Goal: Communication & Community: Answer question/provide support

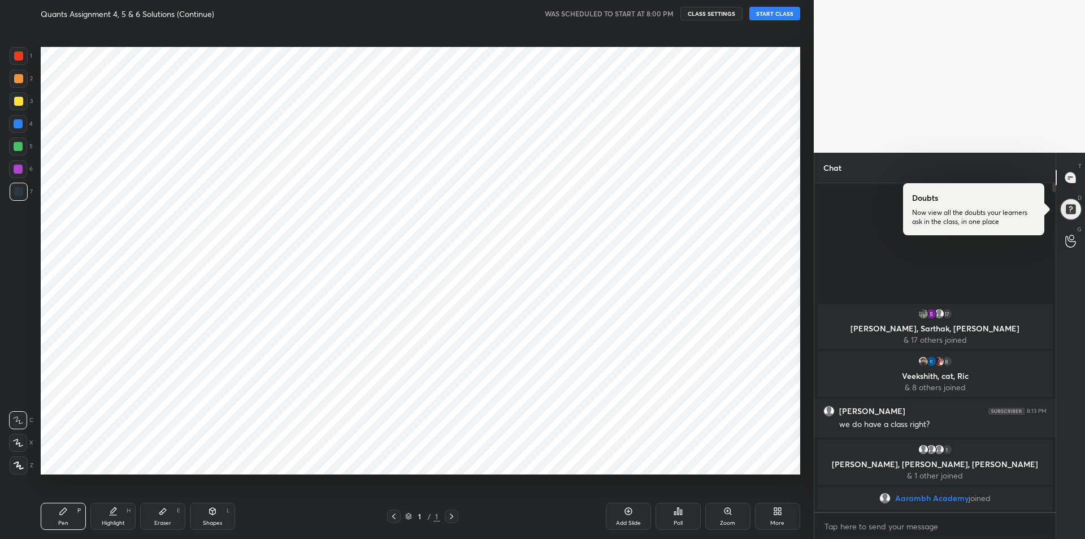
scroll to position [56056, 55754]
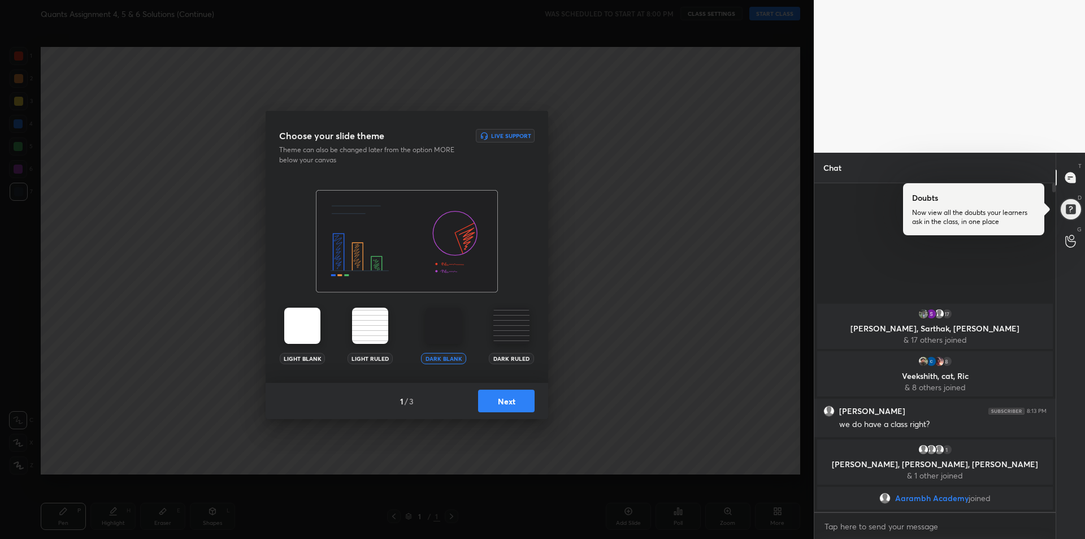
click at [505, 404] on button "Next" at bounding box center [506, 400] width 57 height 23
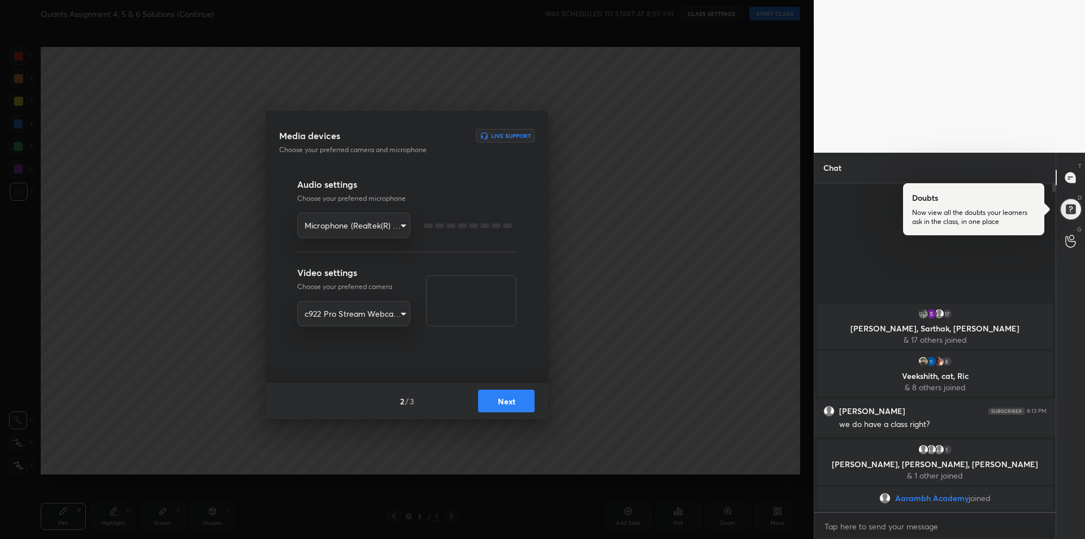
click at [505, 404] on button "Next" at bounding box center [506, 400] width 57 height 23
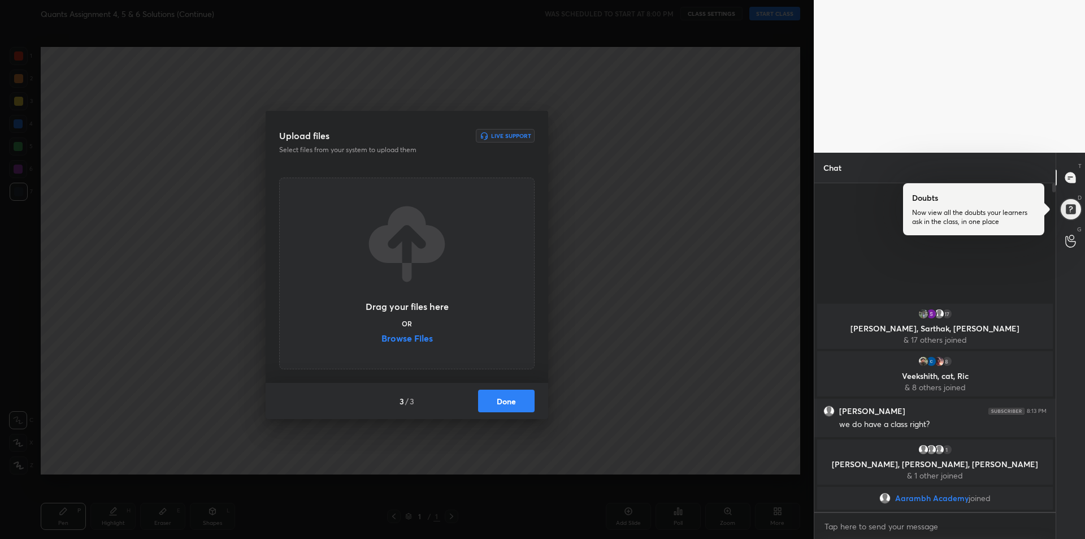
click at [506, 406] on button "Done" at bounding box center [506, 400] width 57 height 23
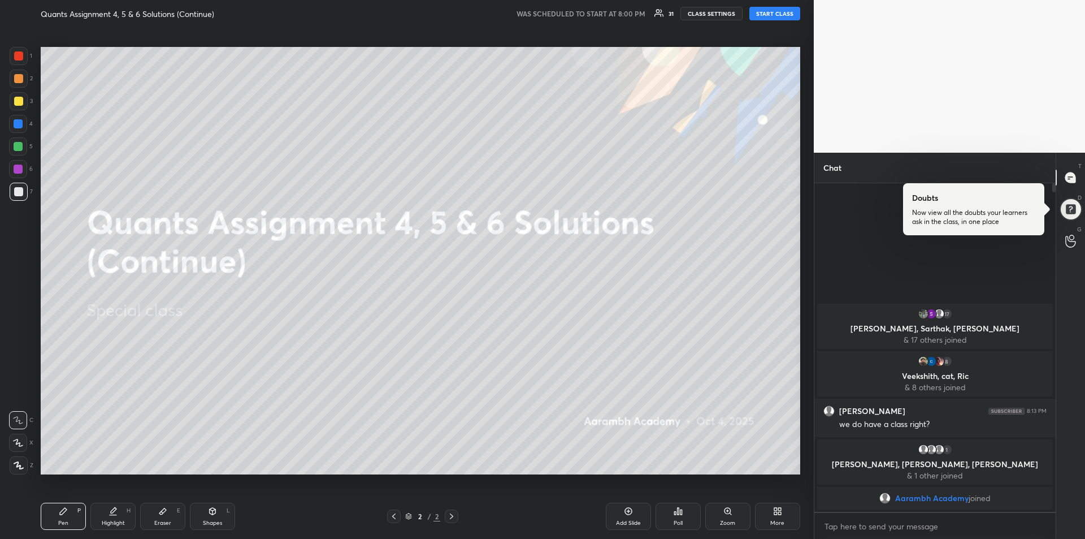
click at [776, 15] on button "START CLASS" at bounding box center [774, 14] width 51 height 14
click at [774, 515] on div "More" at bounding box center [777, 515] width 45 height 27
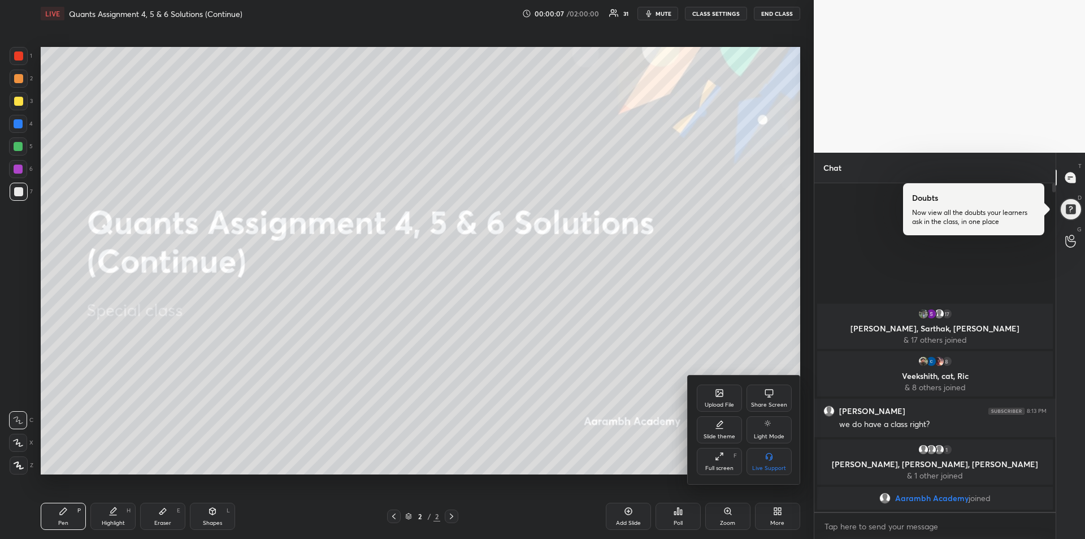
click at [717, 402] on div "Upload File" at bounding box center [719, 405] width 29 height 6
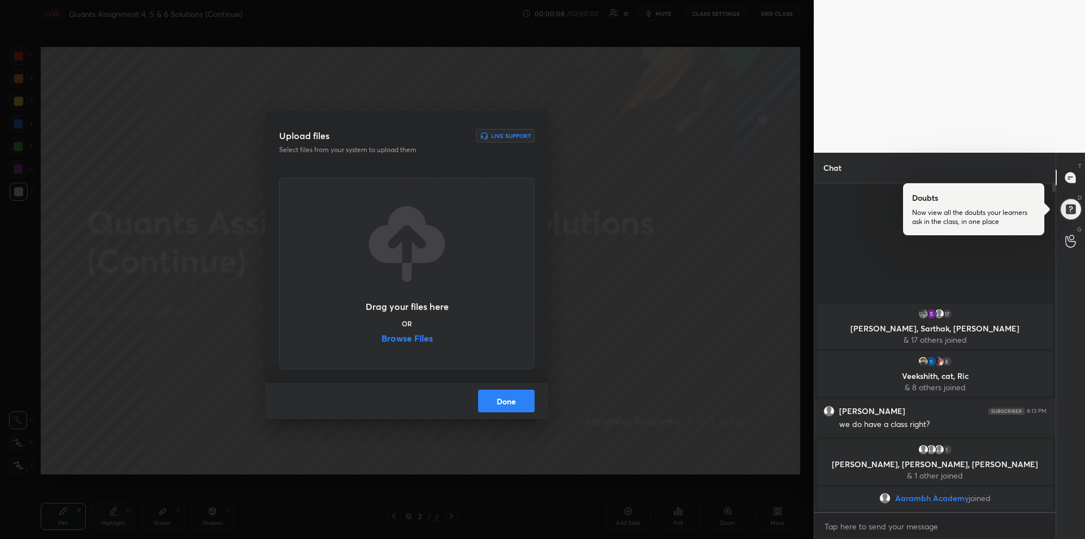
click at [413, 338] on label "Browse Files" at bounding box center [407, 339] width 51 height 12
click at [382, 338] on input "Browse Files" at bounding box center [382, 339] width 0 height 12
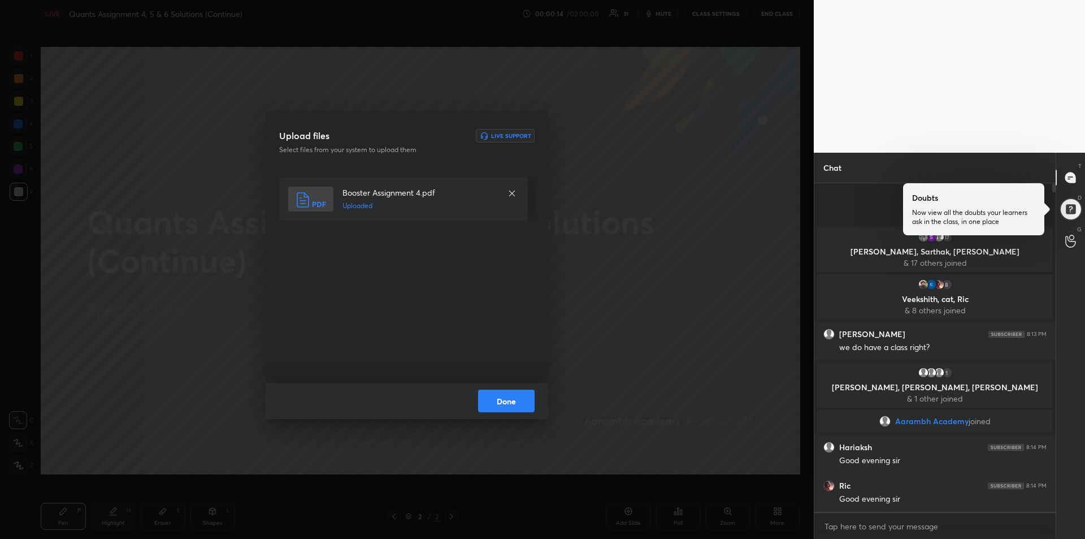
click at [504, 404] on button "Done" at bounding box center [506, 400] width 57 height 23
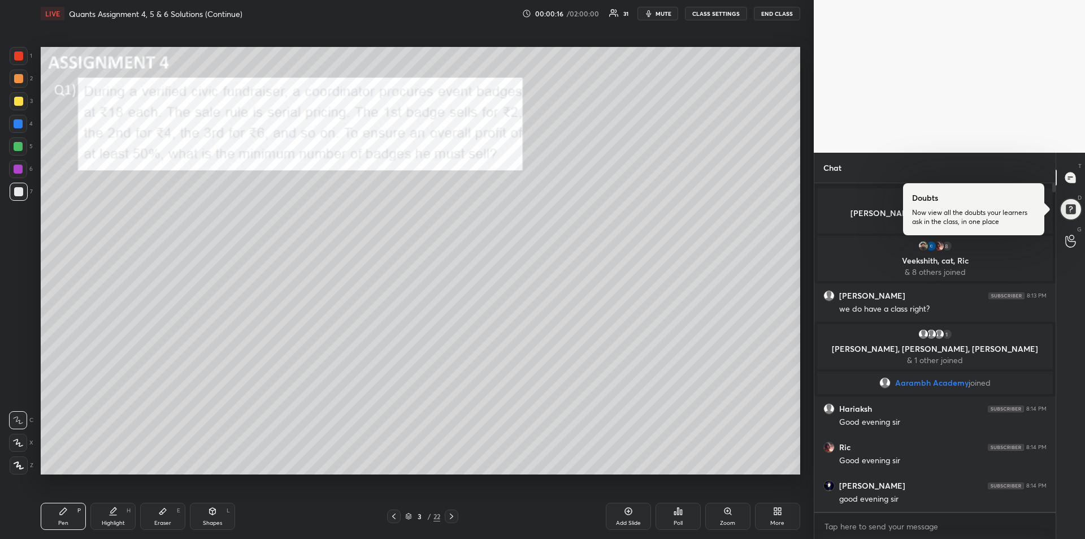
click at [19, 101] on div at bounding box center [18, 101] width 9 height 9
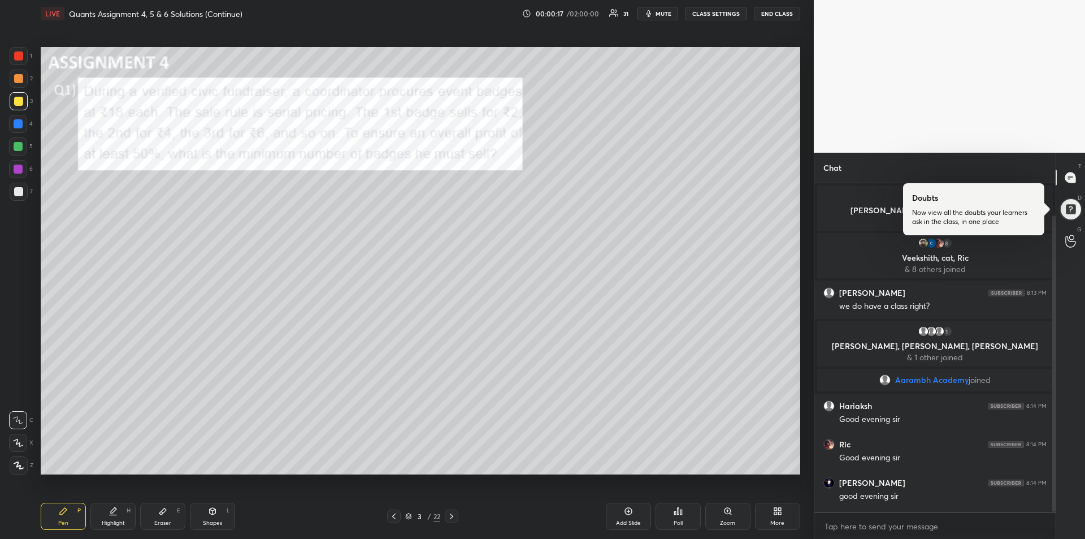
scroll to position [36, 0]
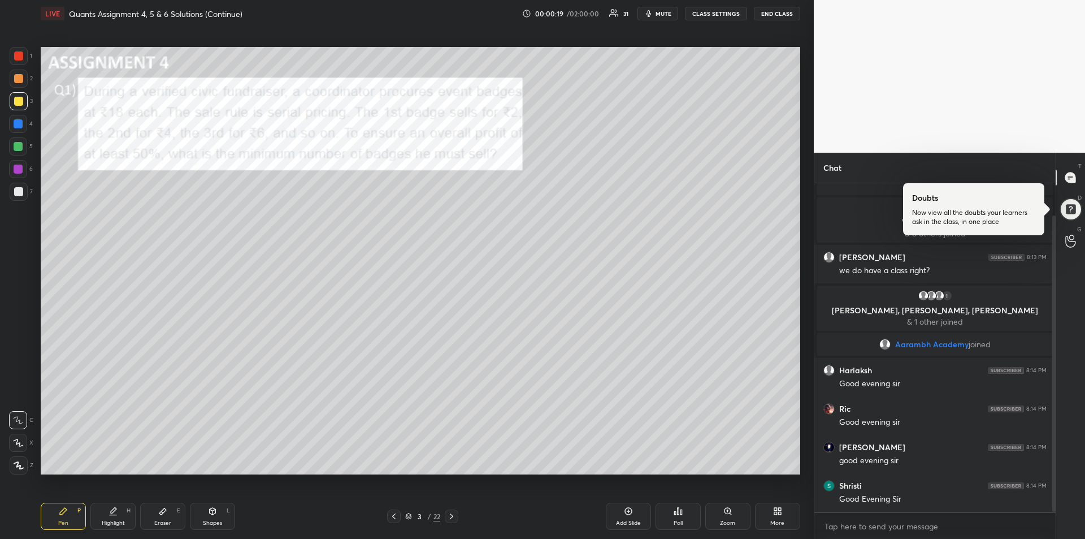
click at [452, 514] on icon at bounding box center [451, 516] width 9 height 9
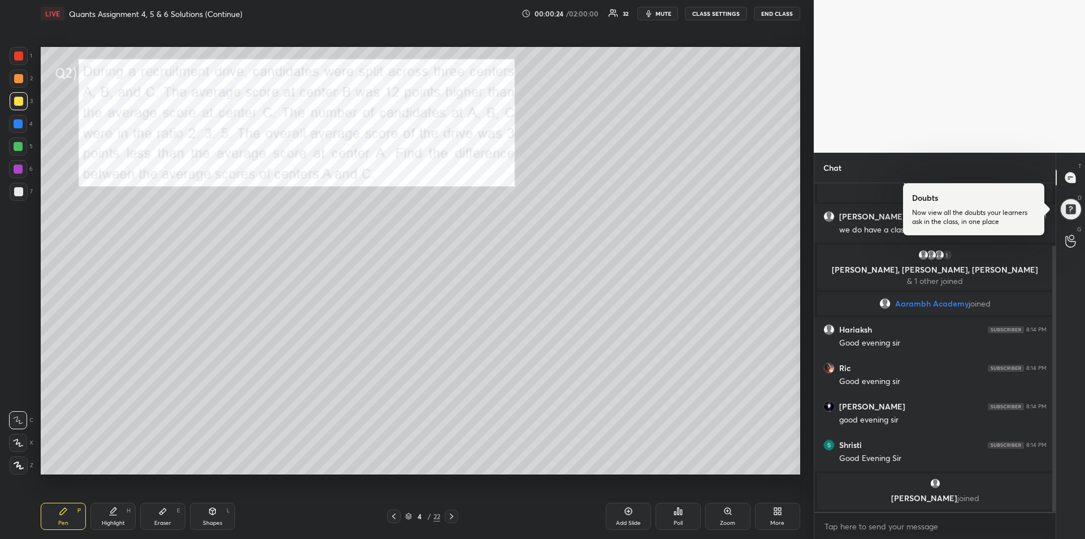
click at [449, 514] on icon at bounding box center [451, 516] width 9 height 9
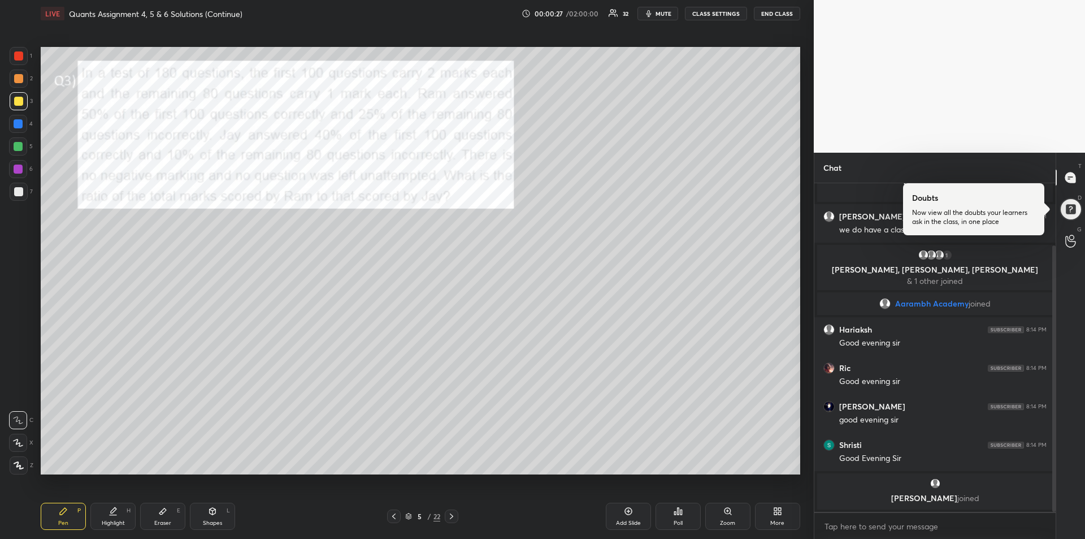
click at [452, 512] on icon at bounding box center [451, 516] width 9 height 9
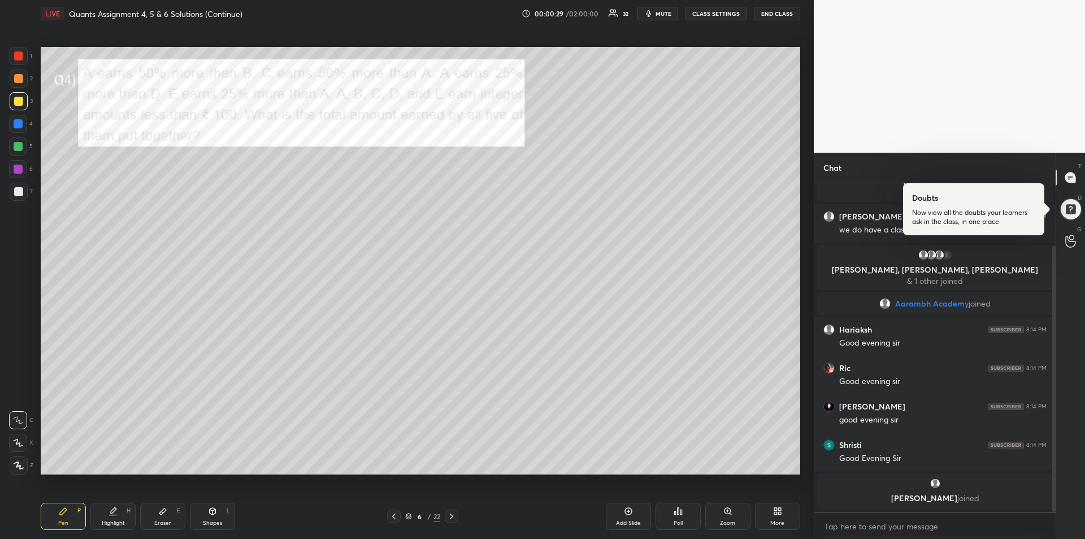
click at [450, 515] on icon at bounding box center [451, 516] width 9 height 9
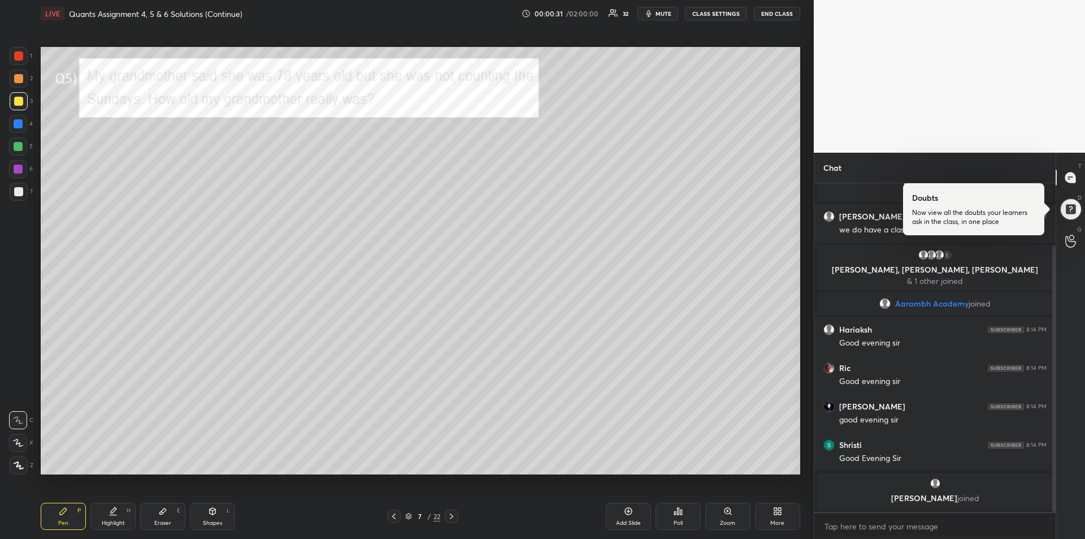
click at [454, 515] on icon at bounding box center [451, 516] width 9 height 9
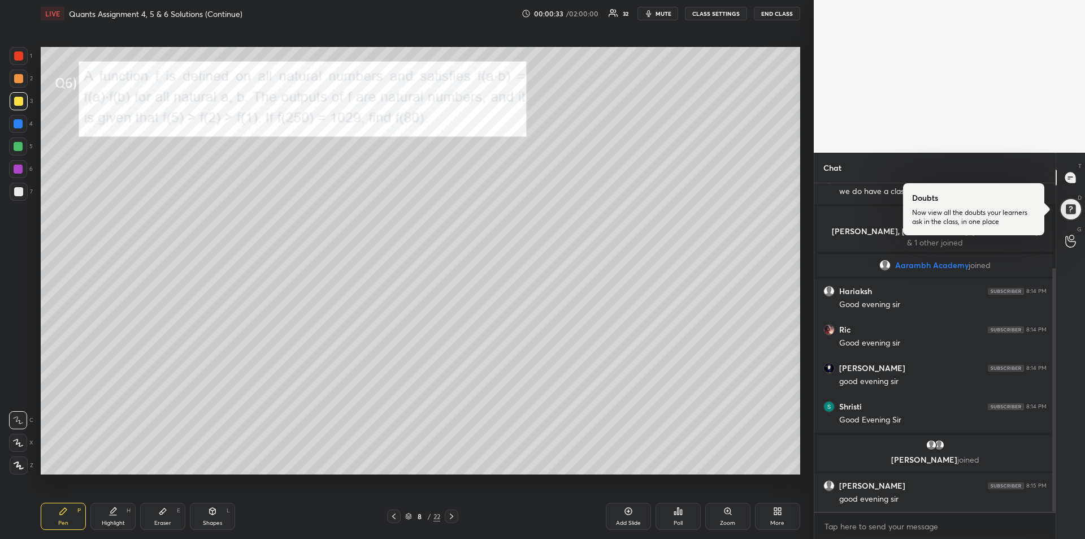
scroll to position [155, 0]
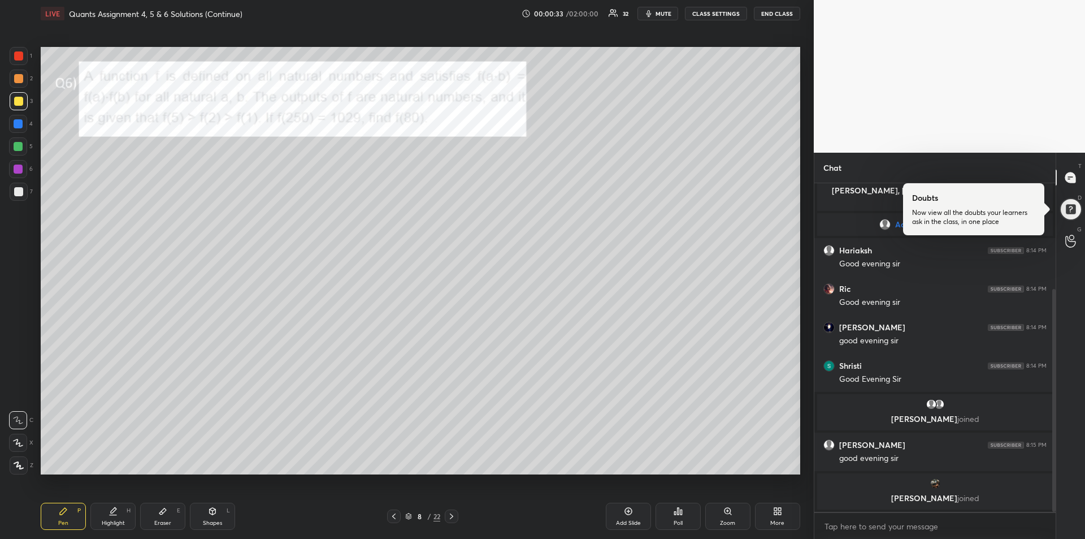
click at [456, 516] on icon at bounding box center [451, 516] width 9 height 9
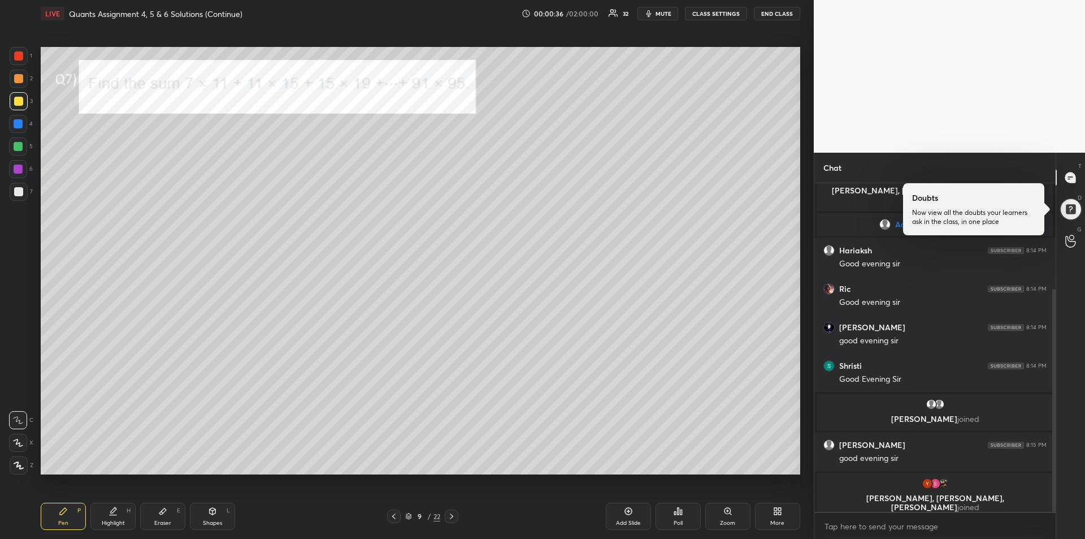
click at [452, 514] on icon at bounding box center [451, 516] width 9 height 9
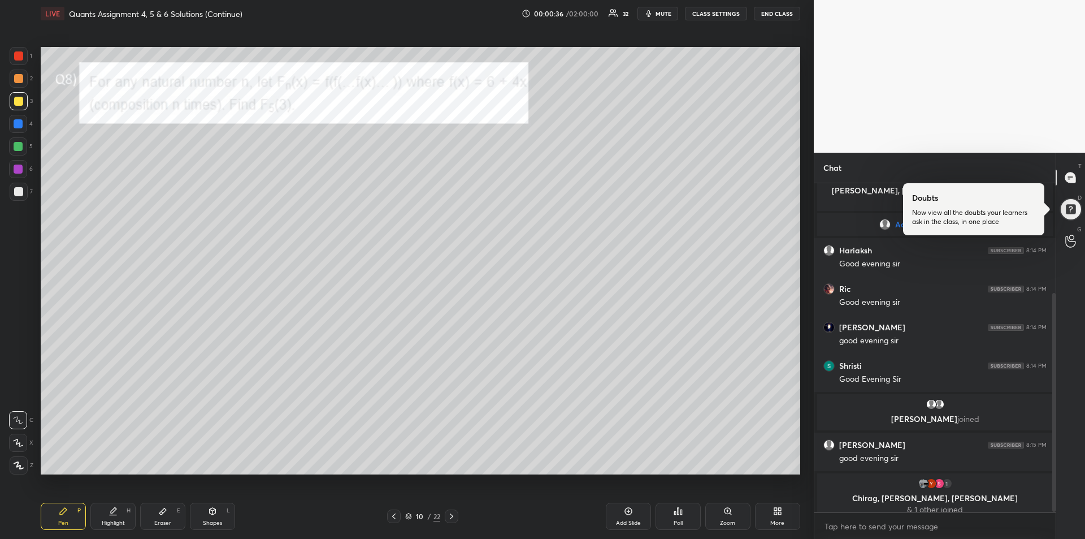
scroll to position [164, 0]
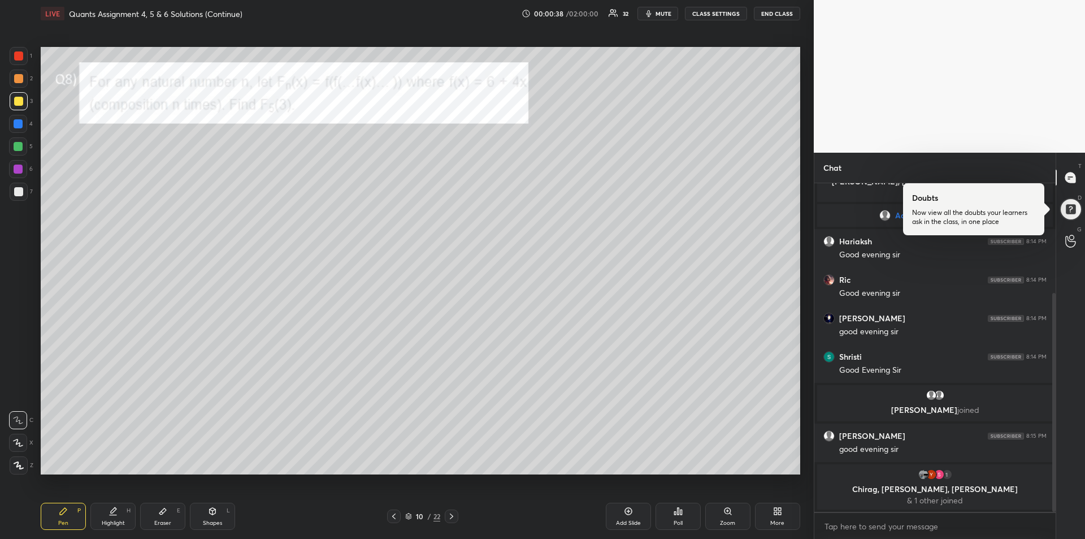
click at [452, 514] on icon at bounding box center [451, 516] width 3 height 6
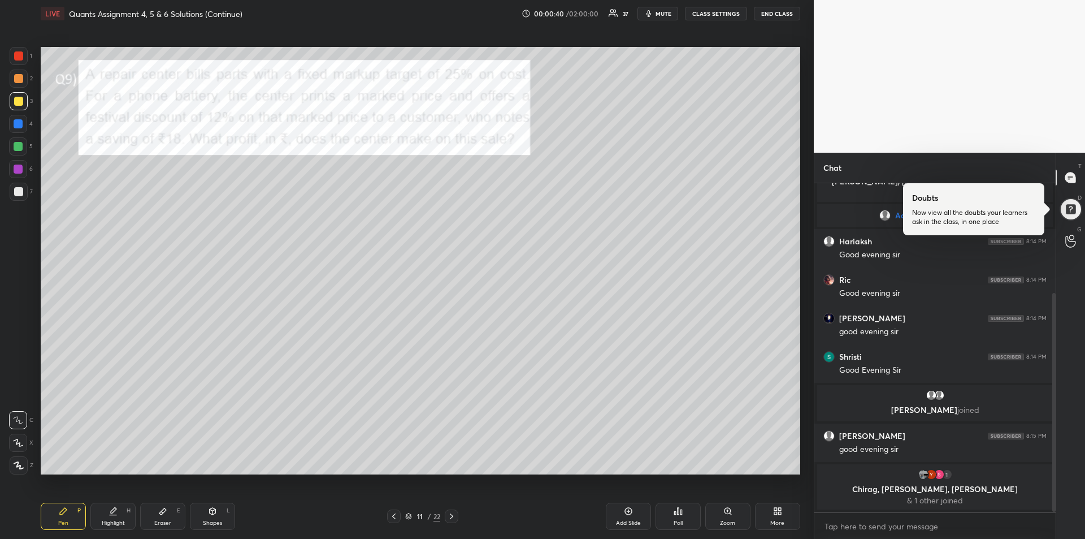
click at [449, 513] on icon at bounding box center [451, 516] width 9 height 9
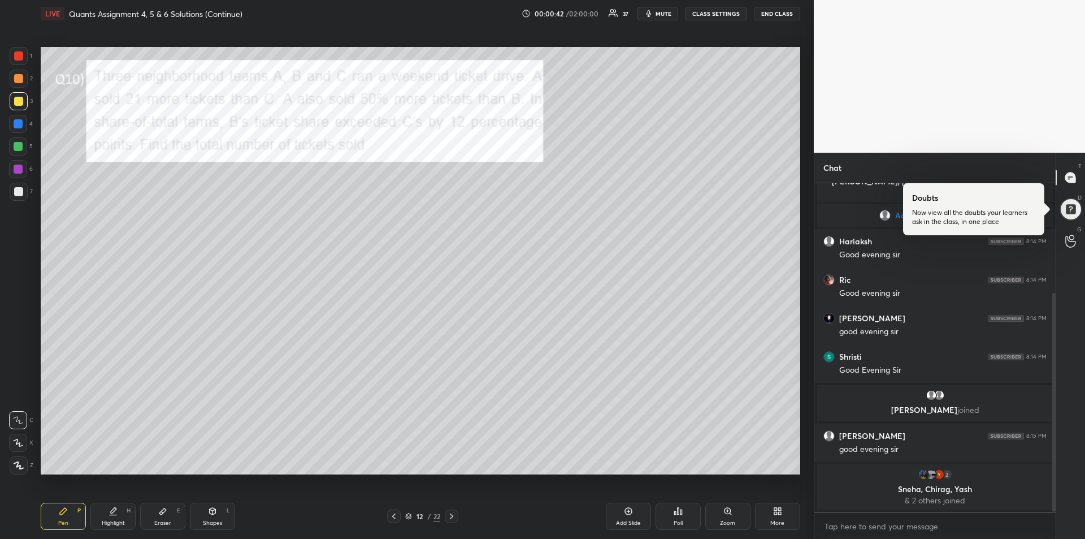
click at [452, 514] on icon at bounding box center [451, 516] width 9 height 9
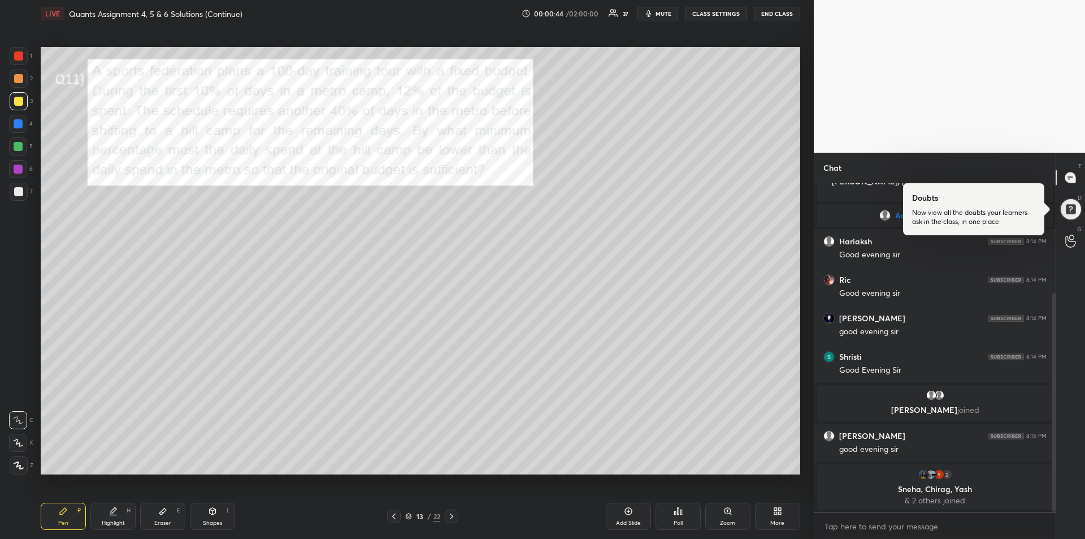
click at [444, 515] on div "13 / 22" at bounding box center [422, 516] width 71 height 14
click at [453, 515] on icon at bounding box center [451, 516] width 3 height 6
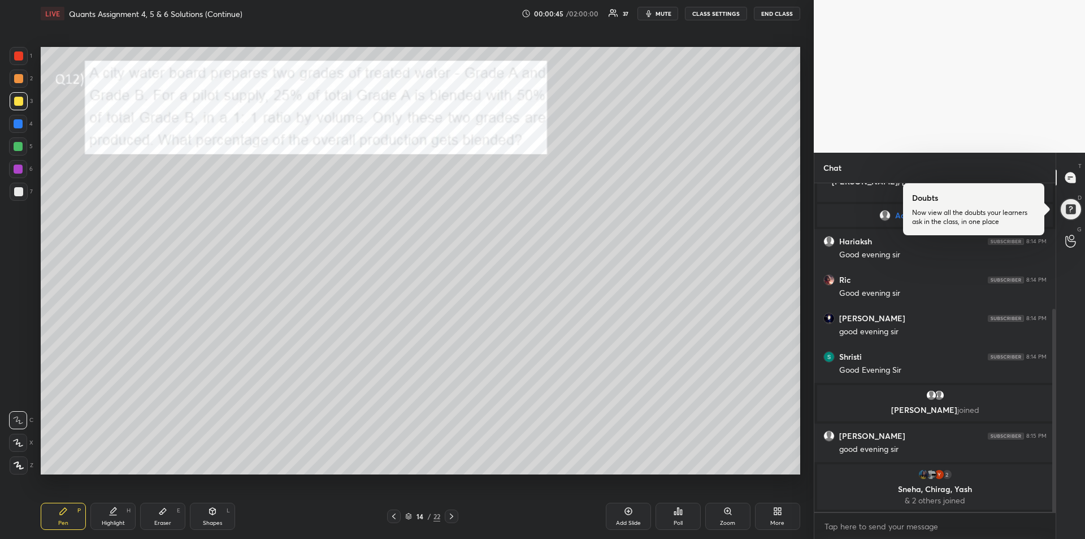
scroll to position [203, 0]
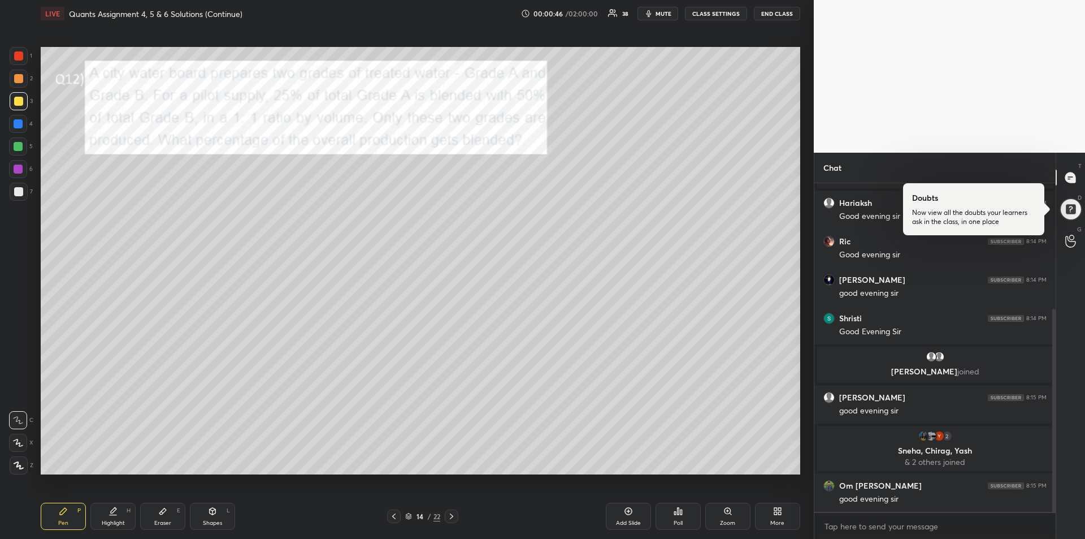
click at [450, 516] on icon at bounding box center [451, 516] width 9 height 9
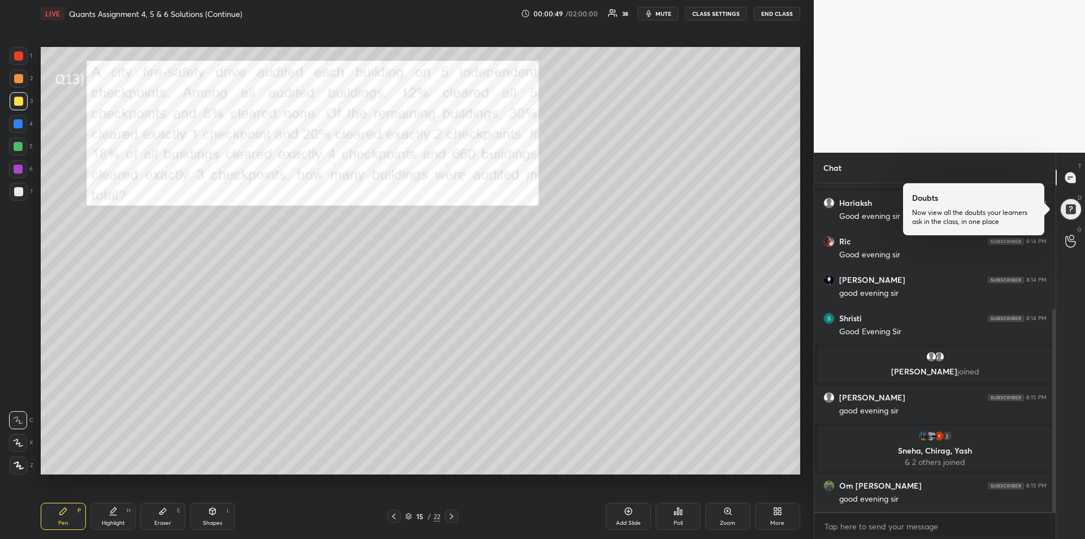
click at [449, 514] on icon at bounding box center [451, 516] width 9 height 9
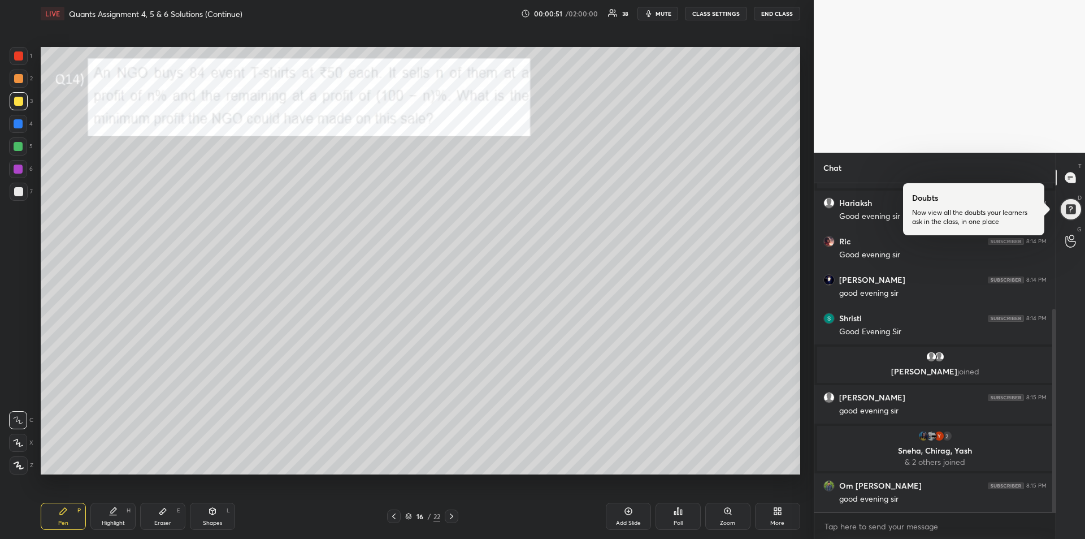
click at [452, 515] on icon at bounding box center [451, 516] width 3 height 6
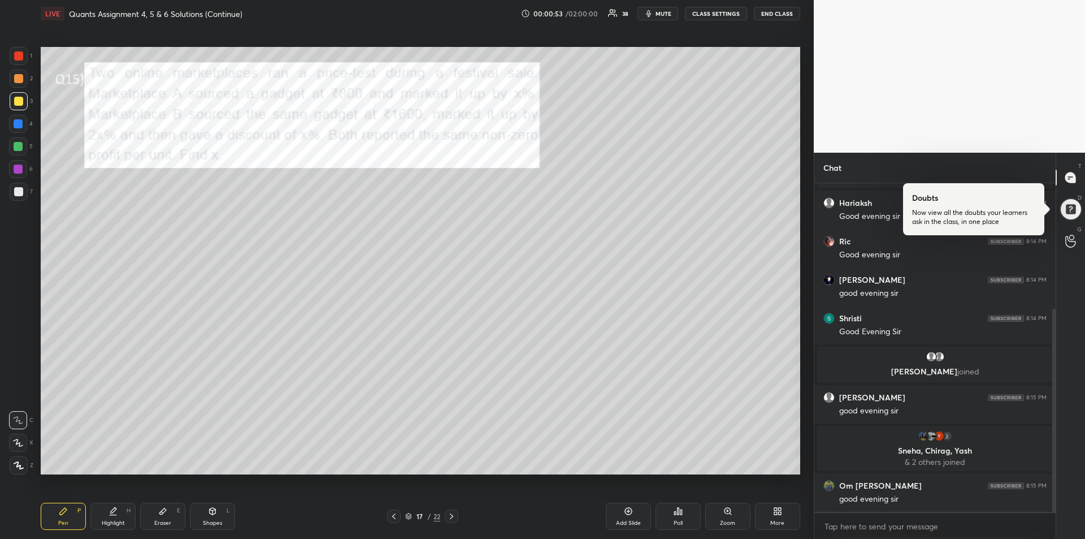
click at [453, 519] on icon at bounding box center [451, 516] width 9 height 9
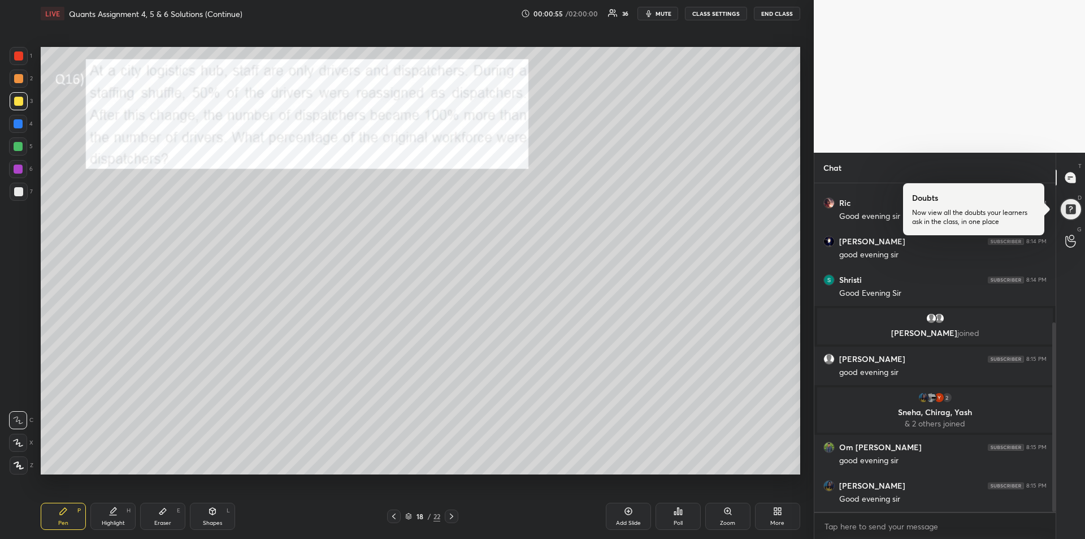
click at [451, 517] on icon at bounding box center [451, 516] width 9 height 9
click at [450, 519] on icon at bounding box center [451, 516] width 9 height 9
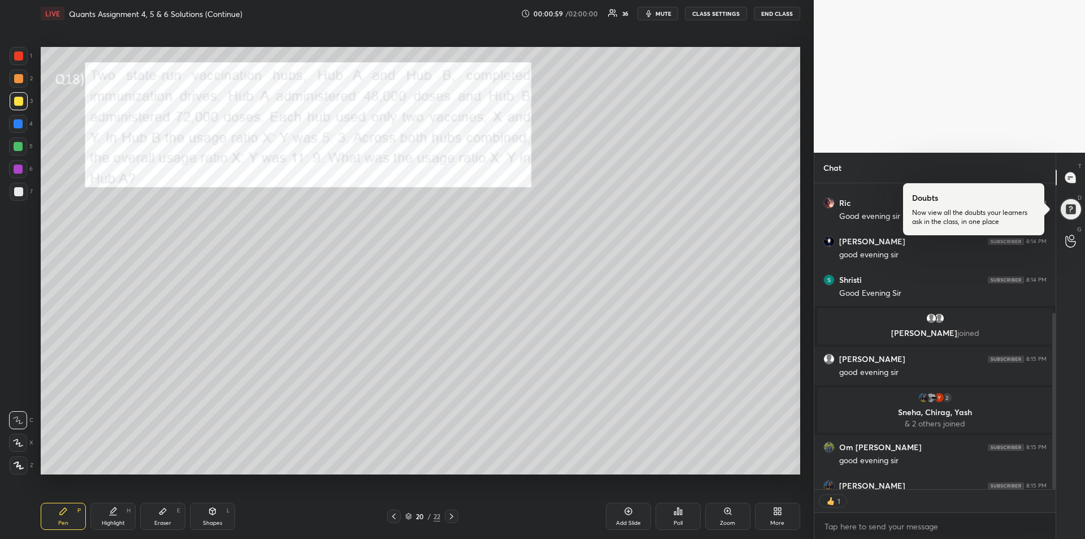
click at [452, 515] on icon at bounding box center [451, 516] width 3 height 6
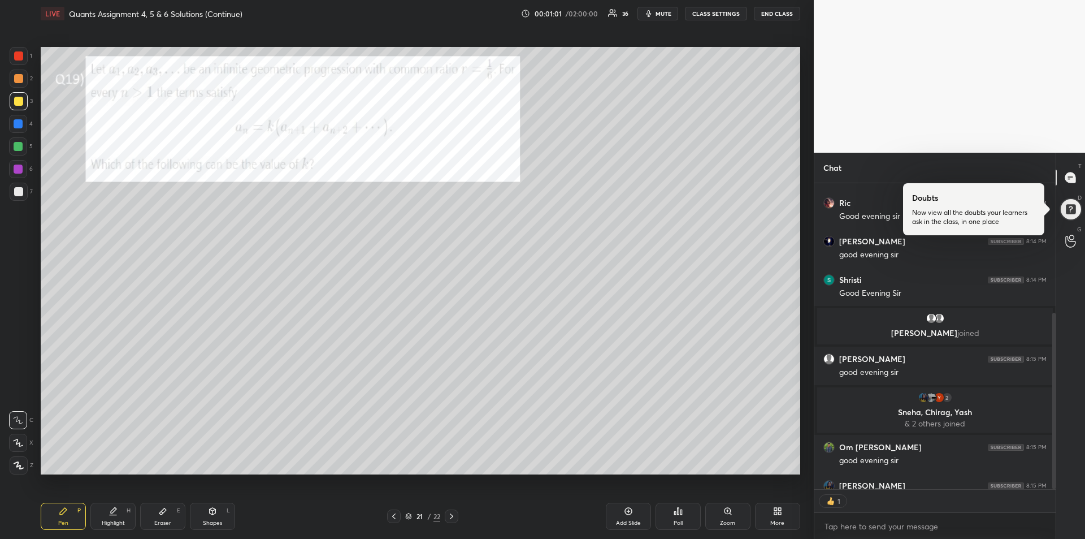
click at [454, 515] on icon at bounding box center [451, 516] width 9 height 9
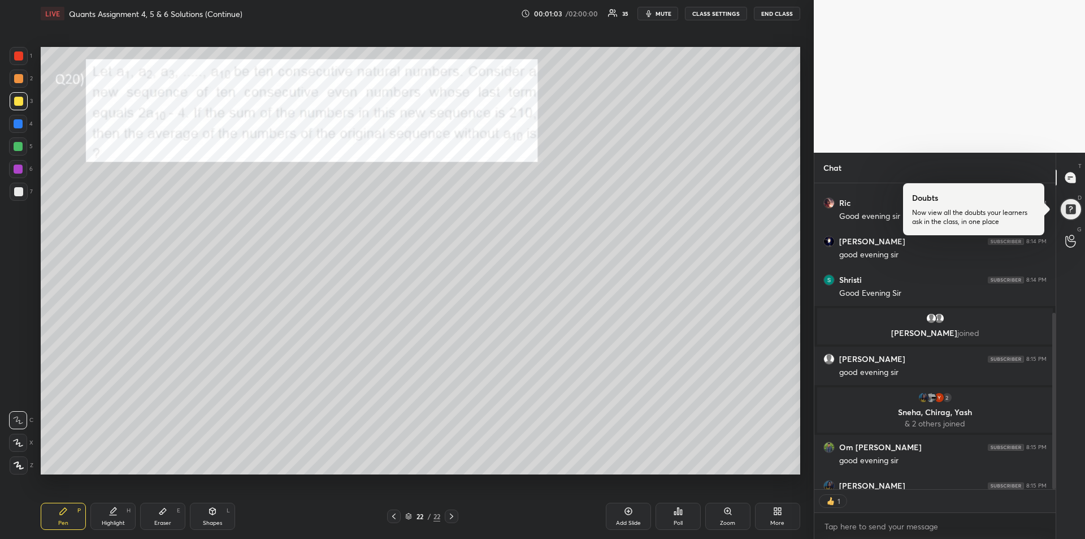
click at [452, 513] on icon at bounding box center [451, 516] width 9 height 9
click at [769, 520] on div "More" at bounding box center [777, 515] width 45 height 27
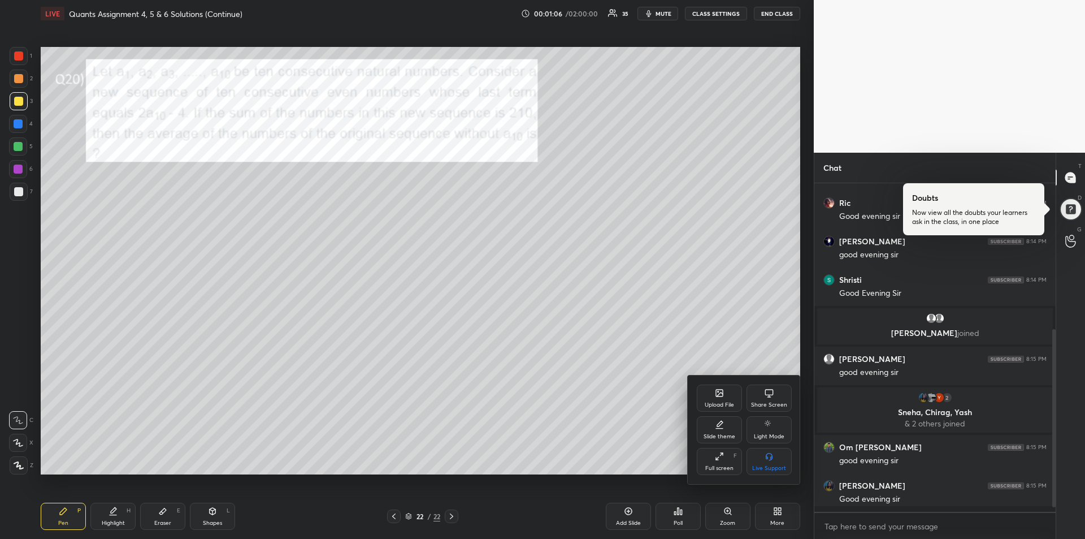
scroll to position [241, 0]
click at [714, 400] on div "Upload File" at bounding box center [719, 397] width 45 height 27
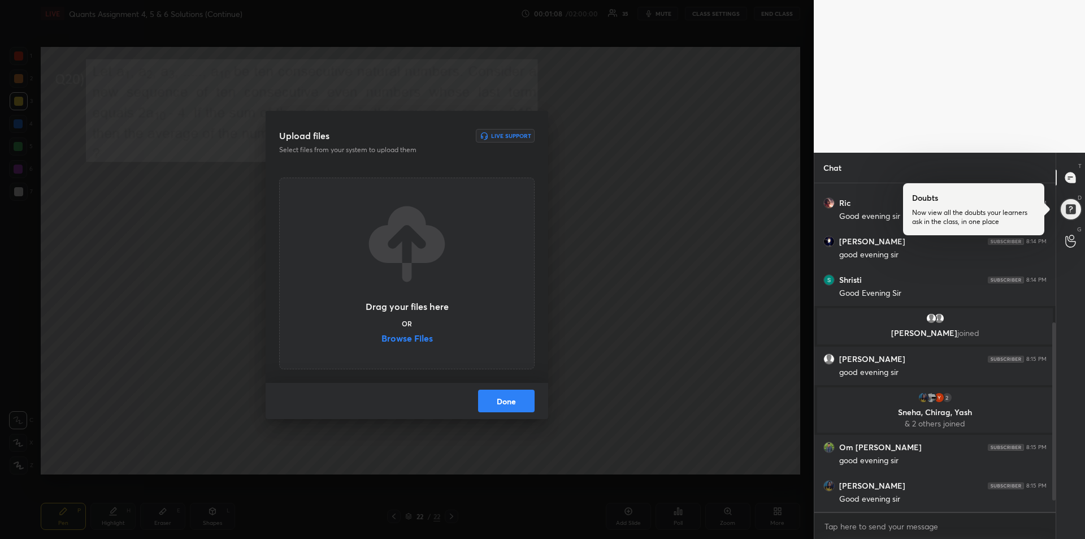
click at [402, 339] on label "Browse Files" at bounding box center [407, 339] width 51 height 12
click at [382, 339] on input "Browse Files" at bounding box center [382, 339] width 0 height 12
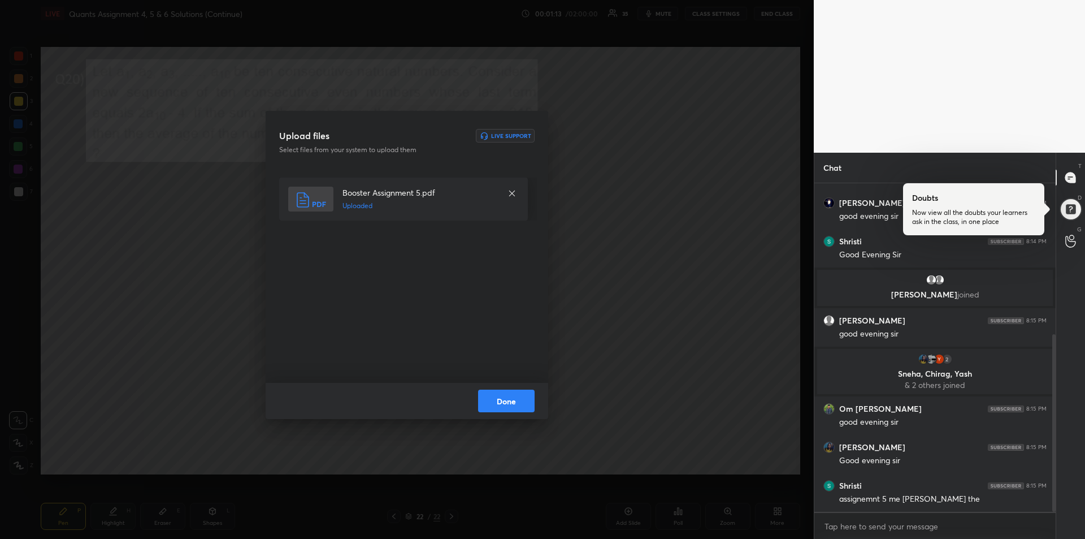
click at [514, 401] on button "Done" at bounding box center [506, 400] width 57 height 23
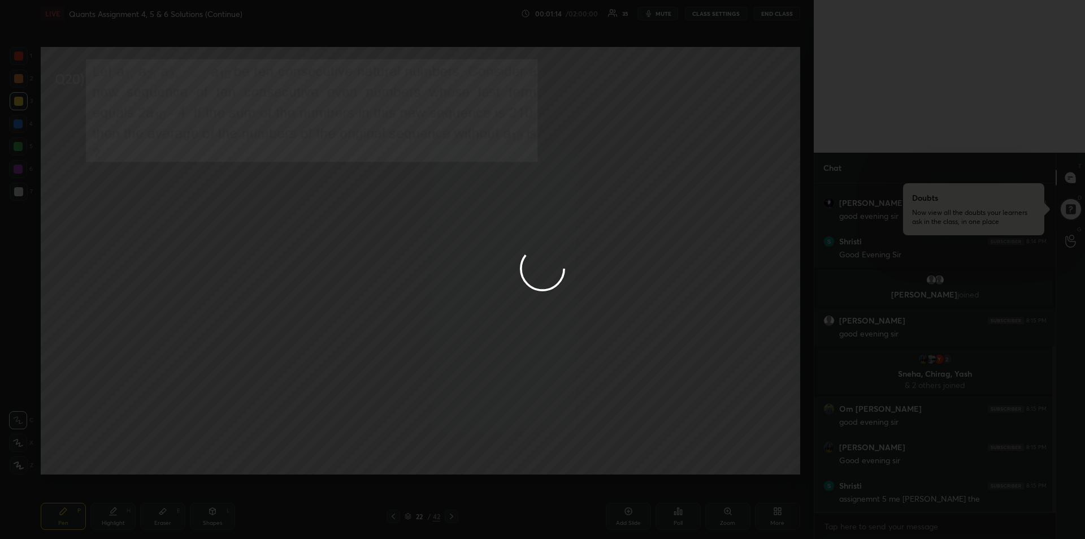
scroll to position [320, 0]
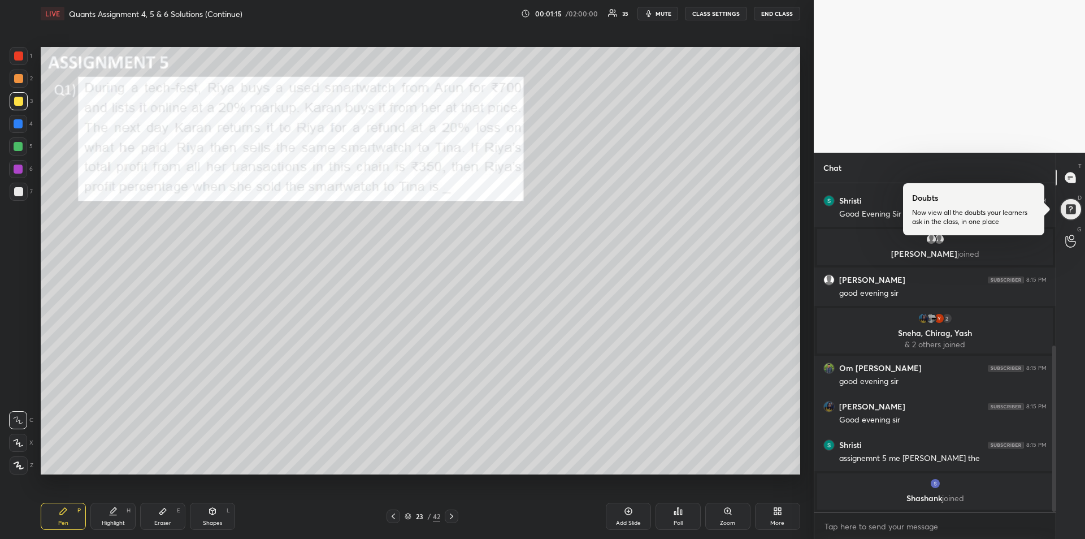
click at [18, 104] on div at bounding box center [18, 101] width 9 height 9
click at [450, 512] on icon at bounding box center [451, 516] width 9 height 9
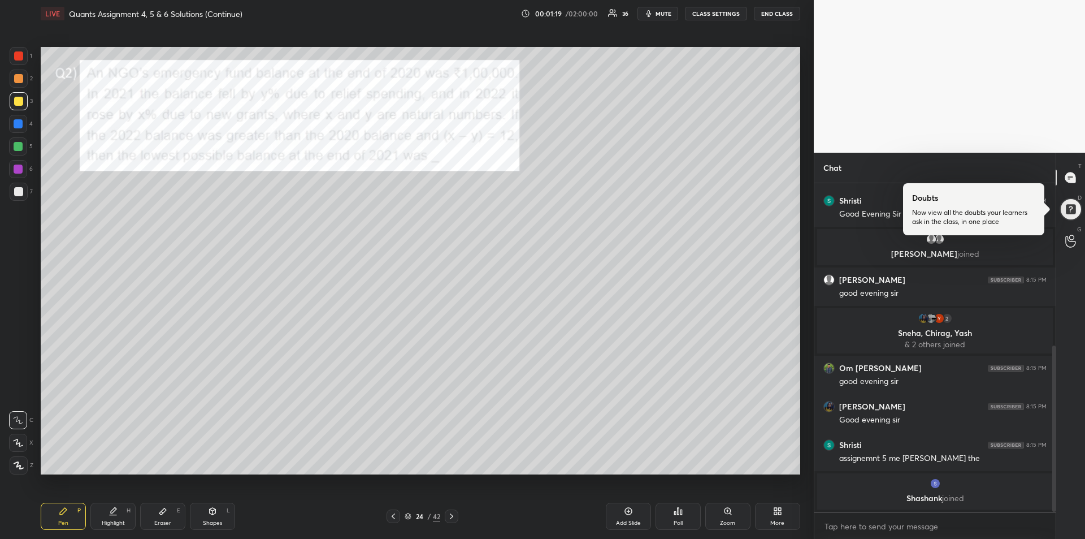
click at [452, 516] on icon at bounding box center [451, 516] width 9 height 9
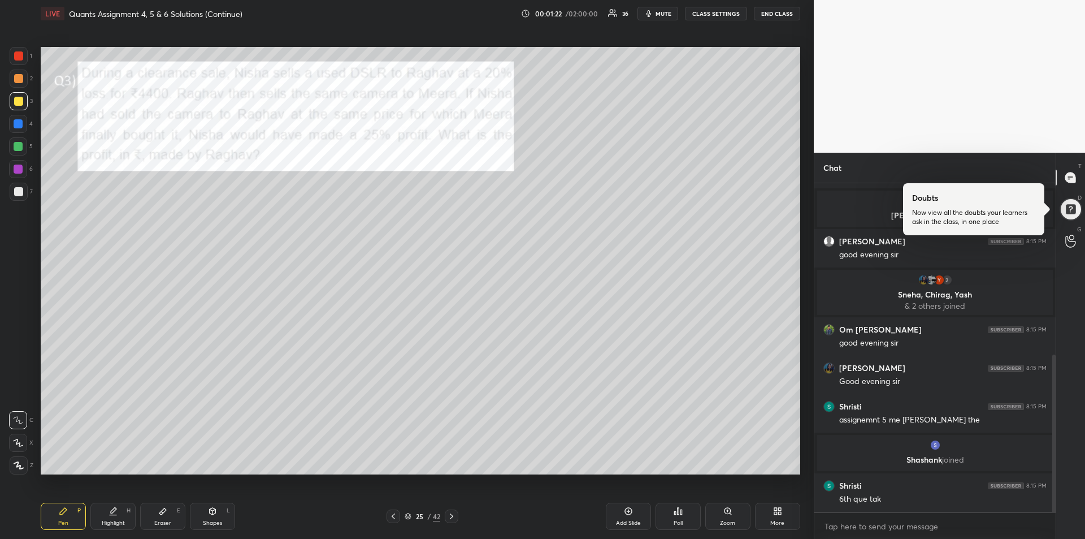
click at [452, 518] on icon at bounding box center [451, 516] width 9 height 9
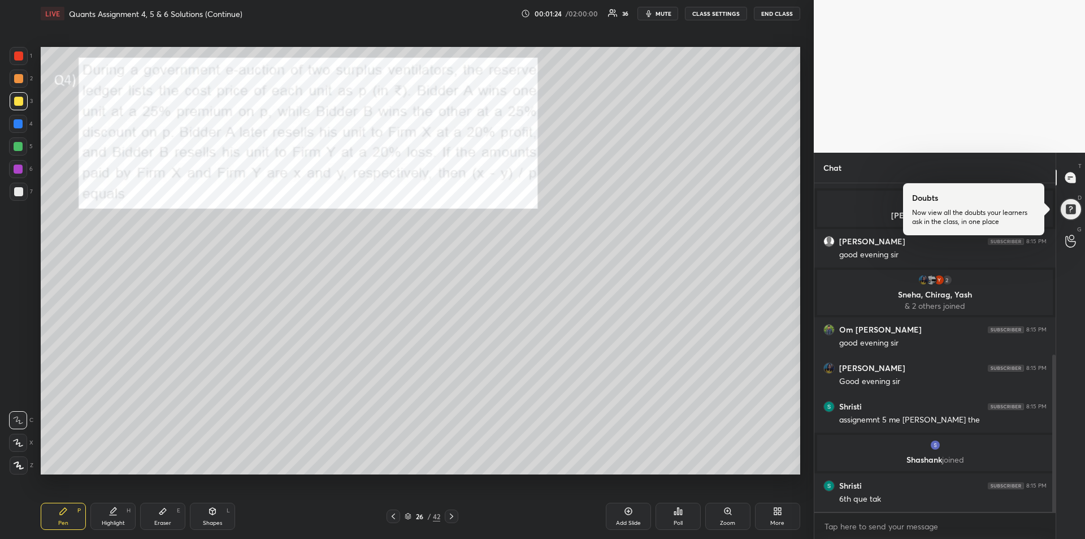
click at [450, 518] on icon at bounding box center [451, 516] width 9 height 9
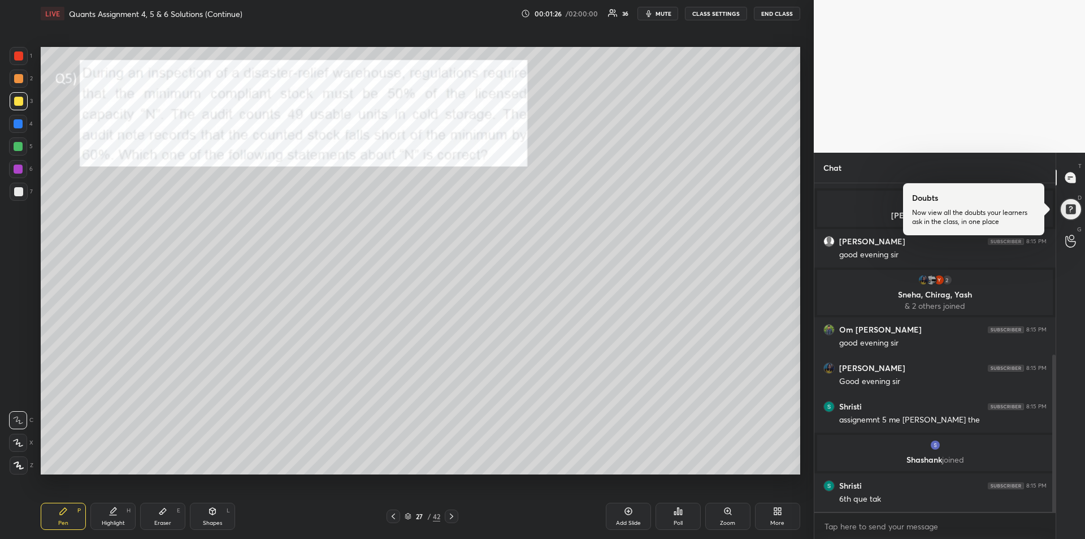
click at [451, 519] on icon at bounding box center [451, 516] width 9 height 9
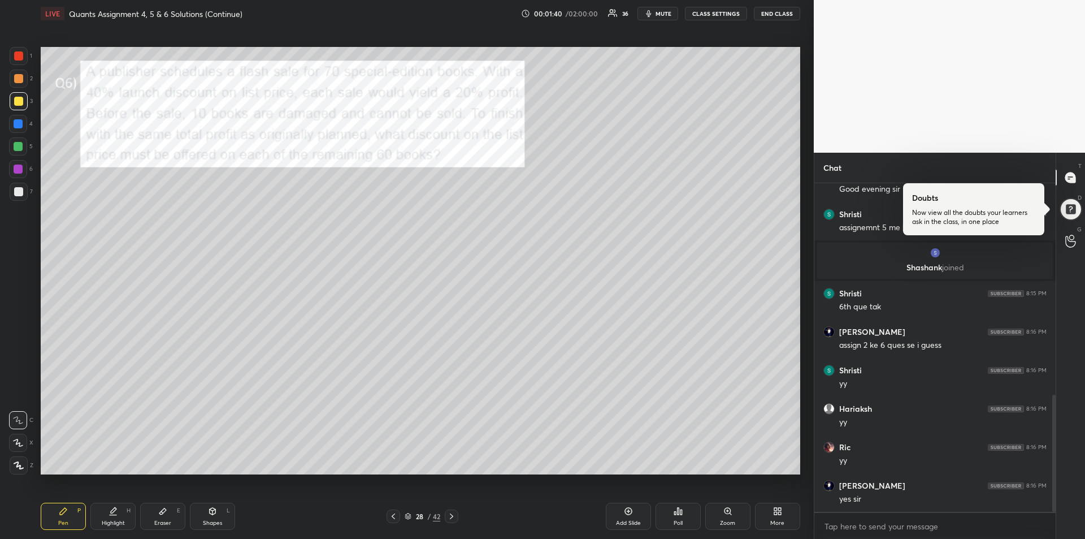
scroll to position [592, 0]
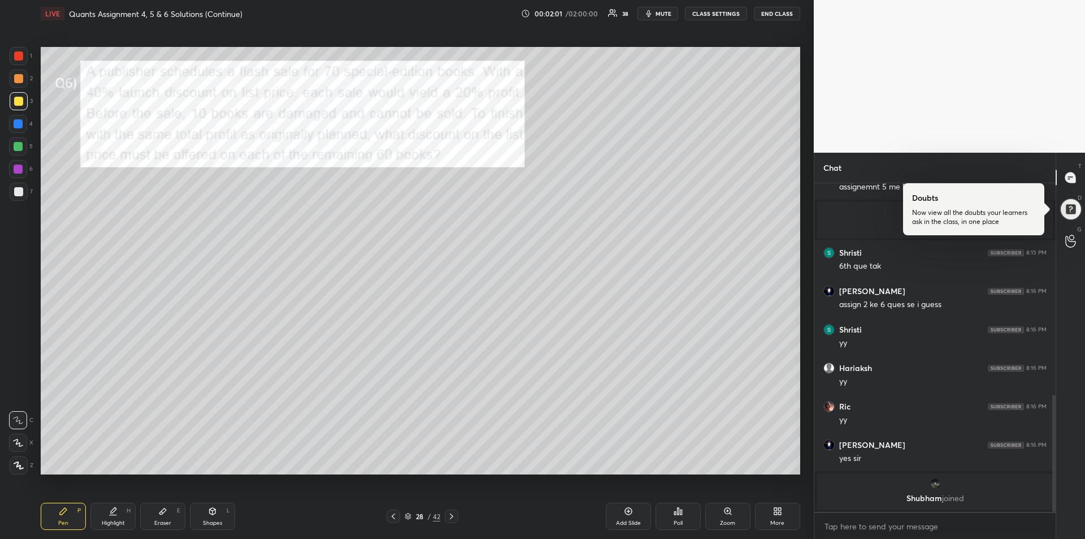
click at [17, 127] on div at bounding box center [18, 123] width 9 height 9
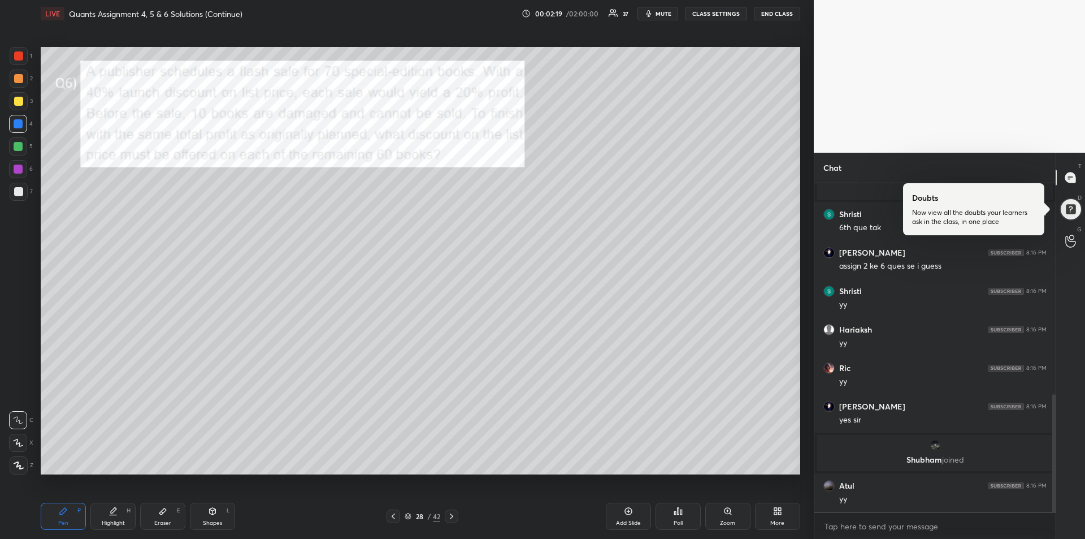
click at [118, 516] on div "Highlight H" at bounding box center [112, 515] width 45 height 27
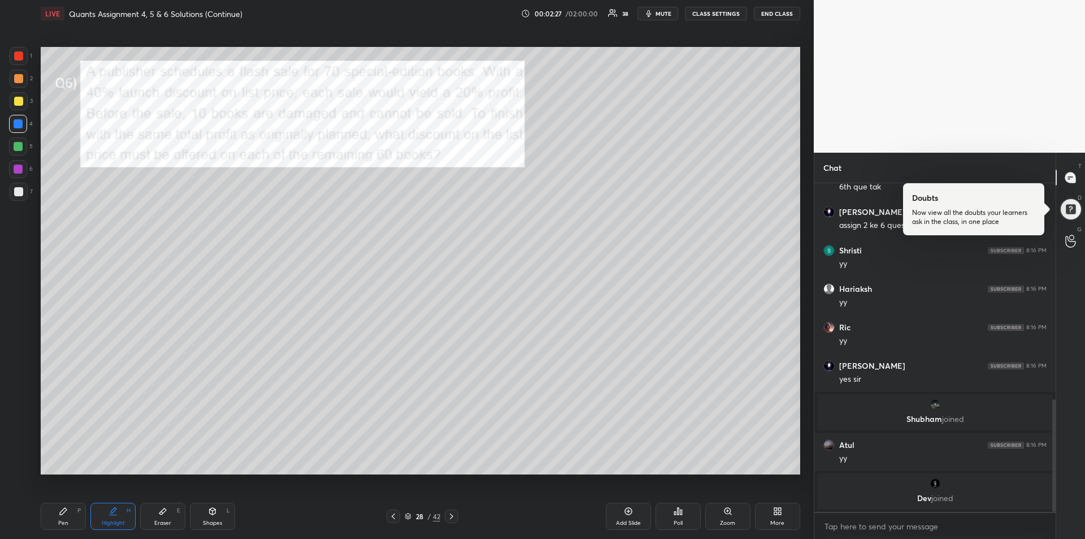
click at [64, 520] on div "Pen" at bounding box center [63, 523] width 10 height 6
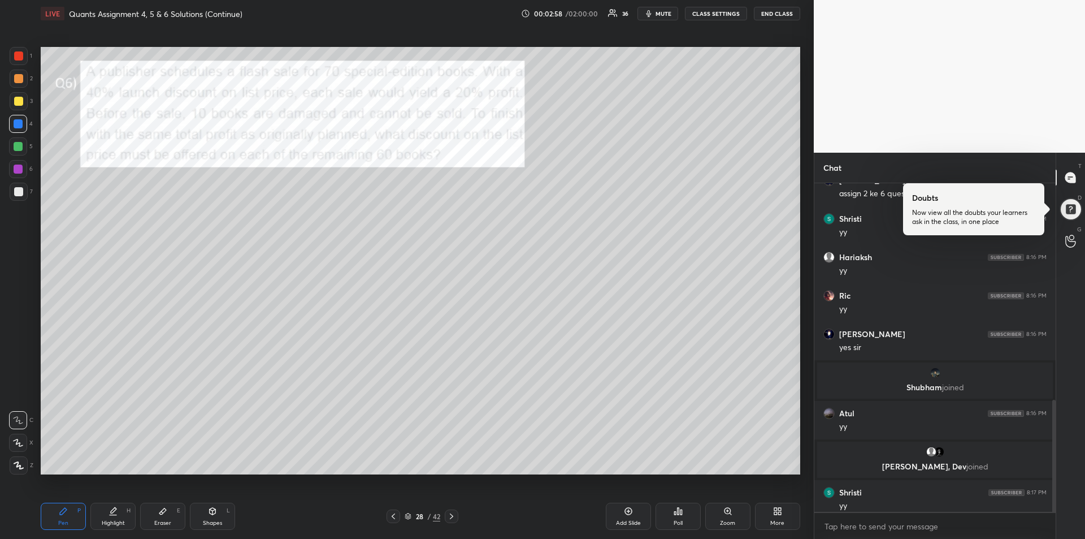
scroll to position [637, 0]
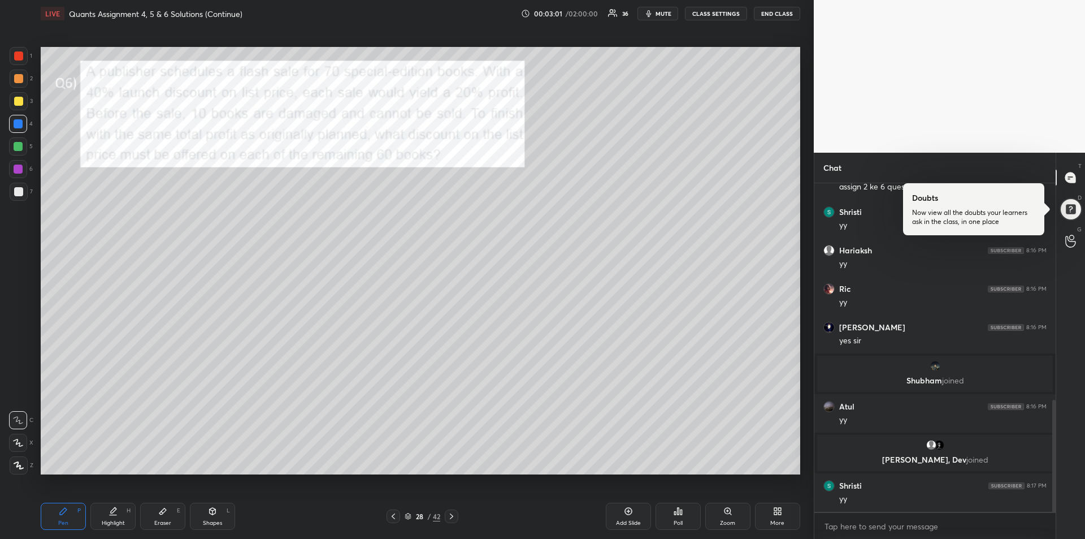
click at [20, 83] on div at bounding box center [19, 79] width 18 height 18
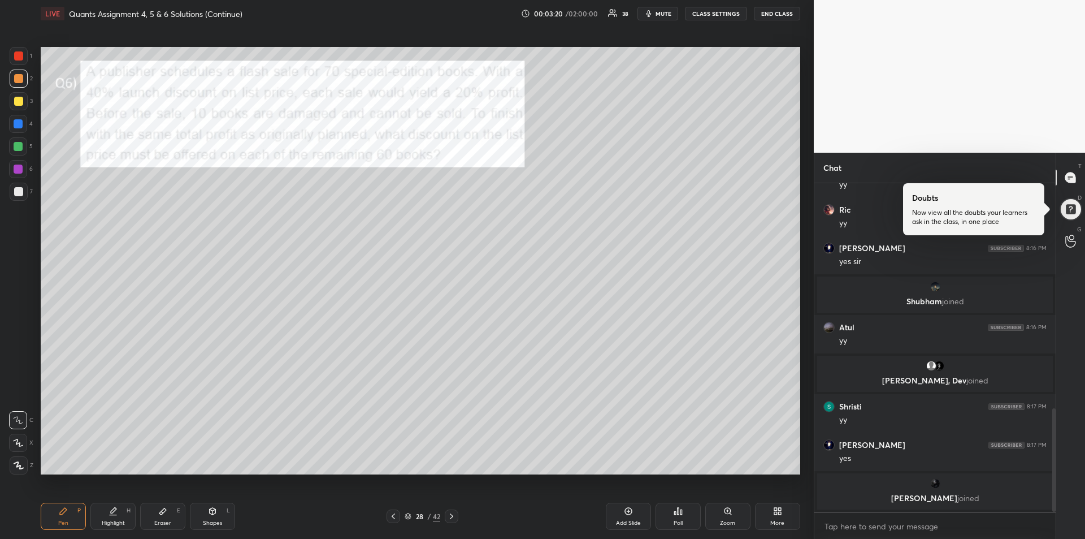
scroll to position [738, 0]
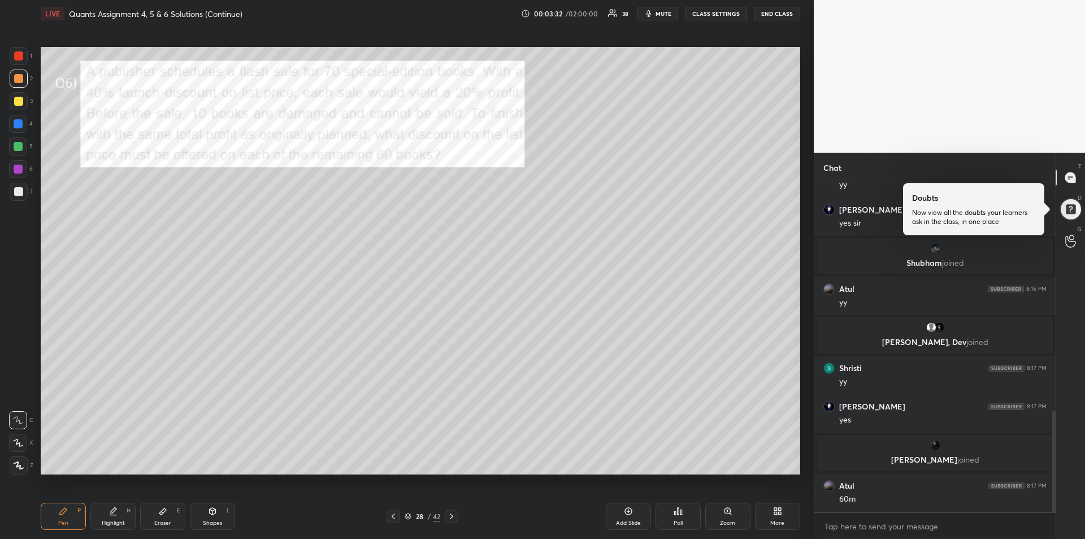
click at [18, 190] on div at bounding box center [18, 191] width 9 height 9
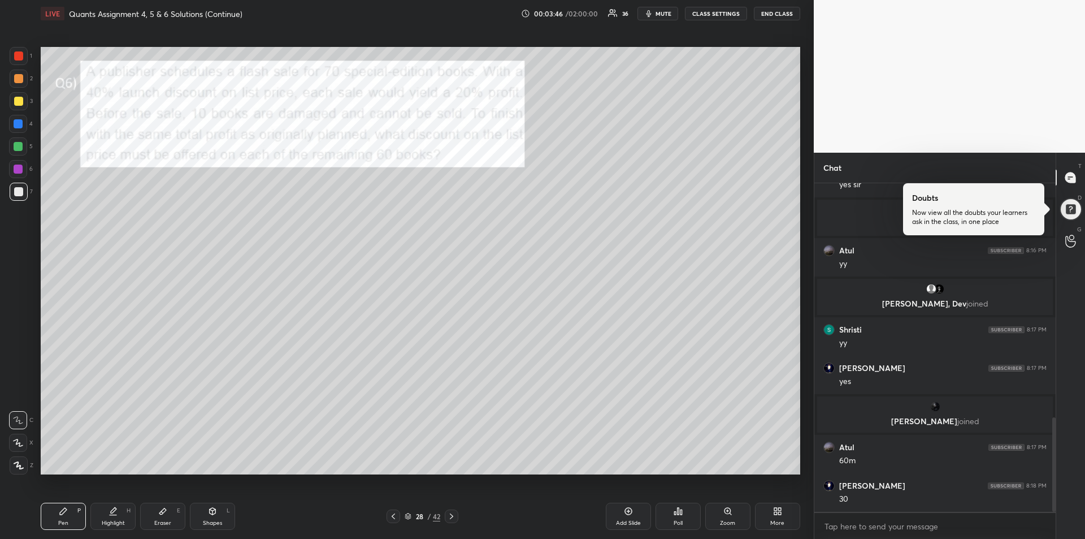
scroll to position [814, 0]
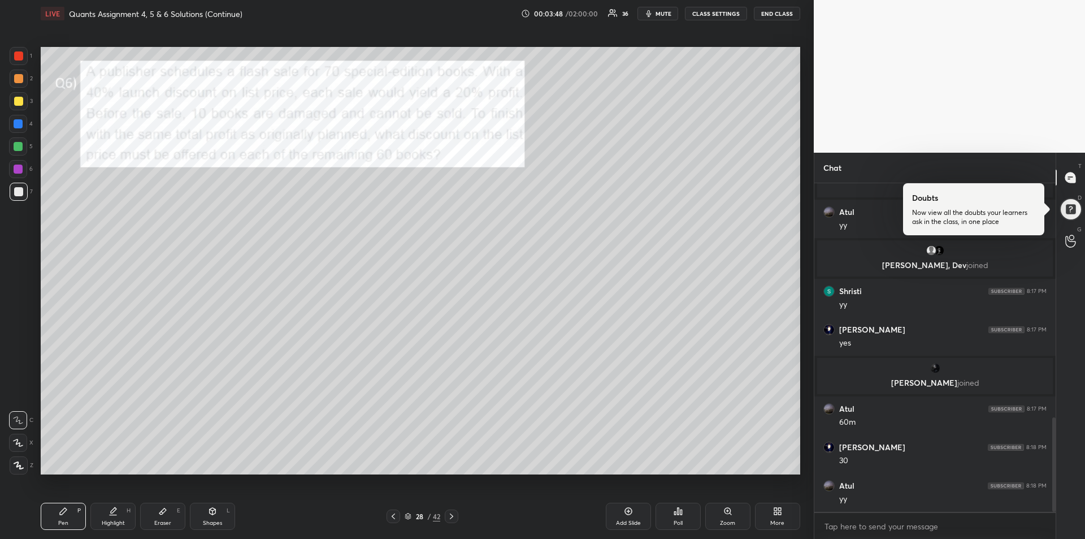
click at [20, 81] on div at bounding box center [18, 78] width 9 height 9
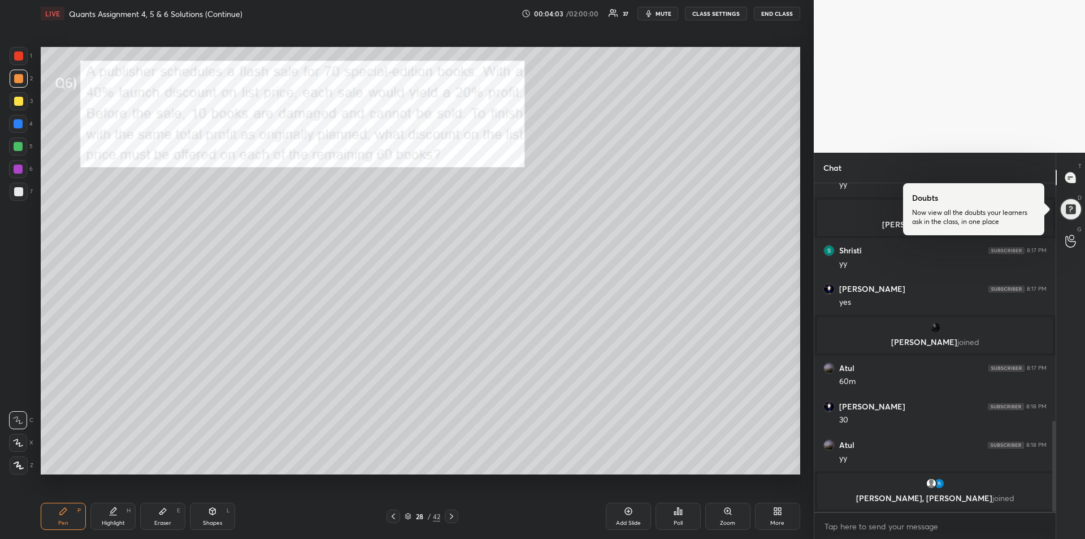
click at [18, 102] on div at bounding box center [18, 101] width 9 height 9
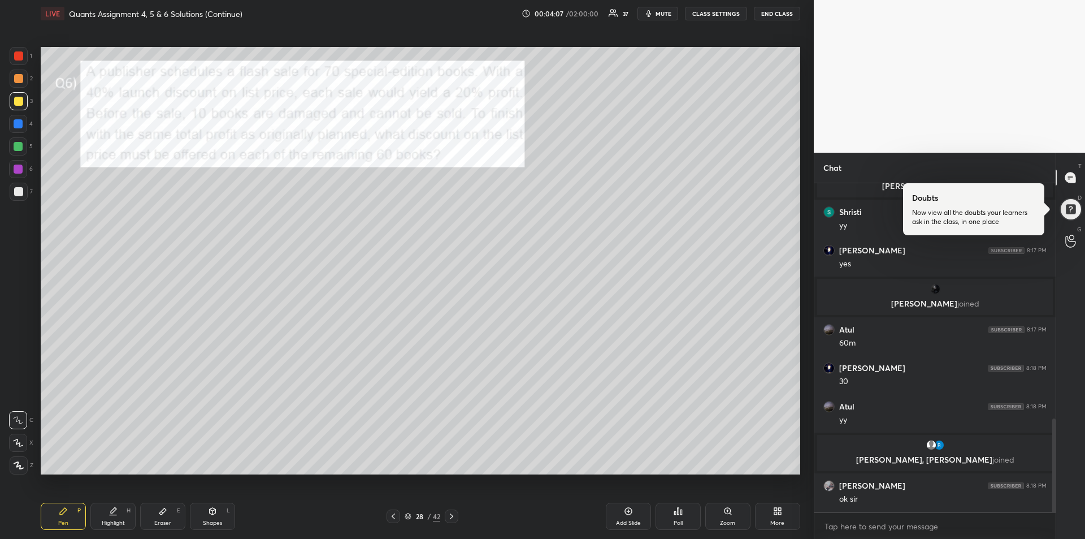
click at [452, 521] on div at bounding box center [452, 516] width 14 height 14
click at [19, 150] on div at bounding box center [18, 146] width 9 height 9
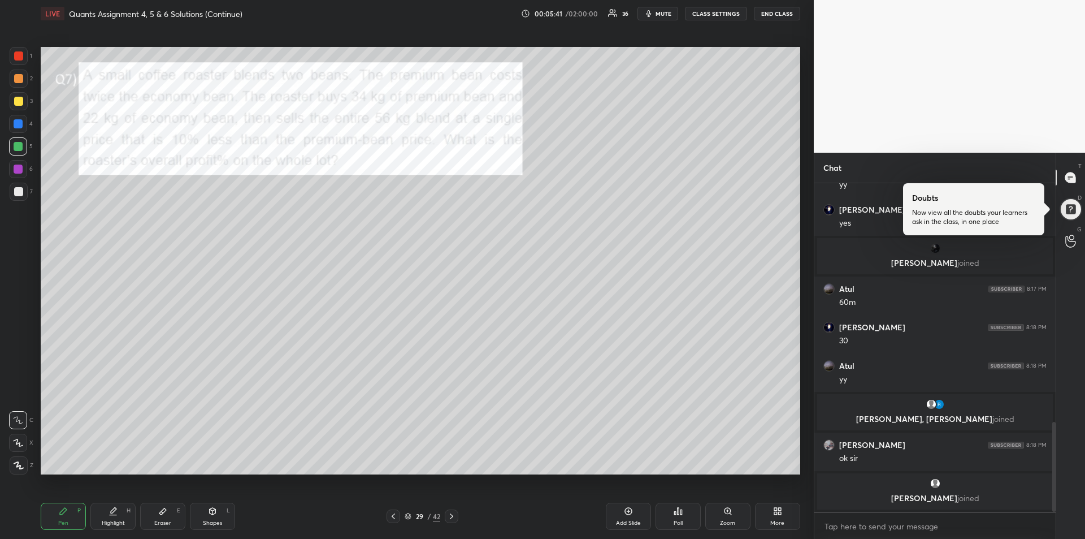
click at [16, 197] on div at bounding box center [19, 192] width 18 height 18
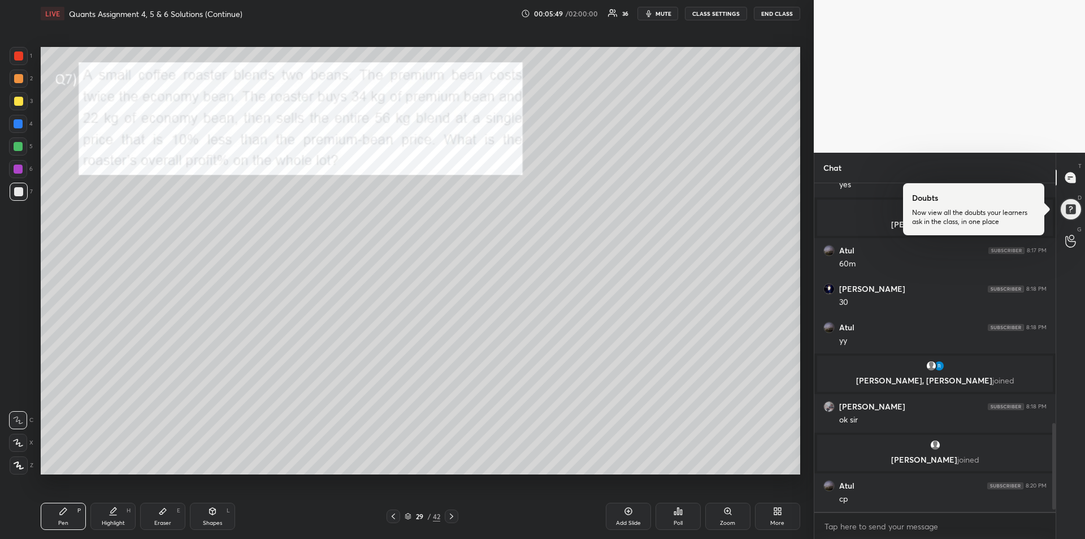
scroll to position [926, 0]
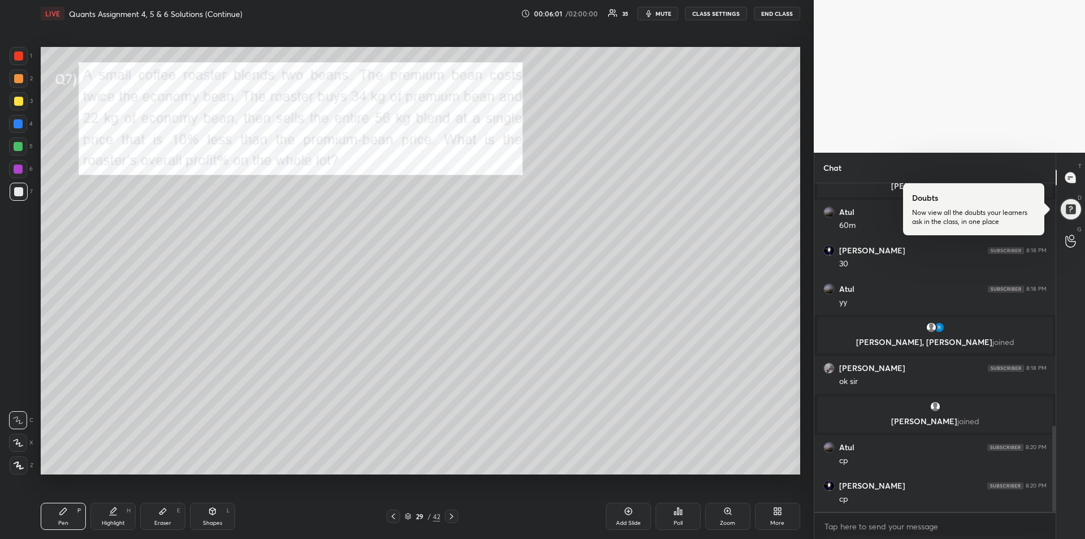
click at [21, 60] on div at bounding box center [19, 56] width 18 height 18
click at [22, 149] on div at bounding box center [18, 146] width 9 height 9
click at [18, 171] on div at bounding box center [18, 168] width 9 height 9
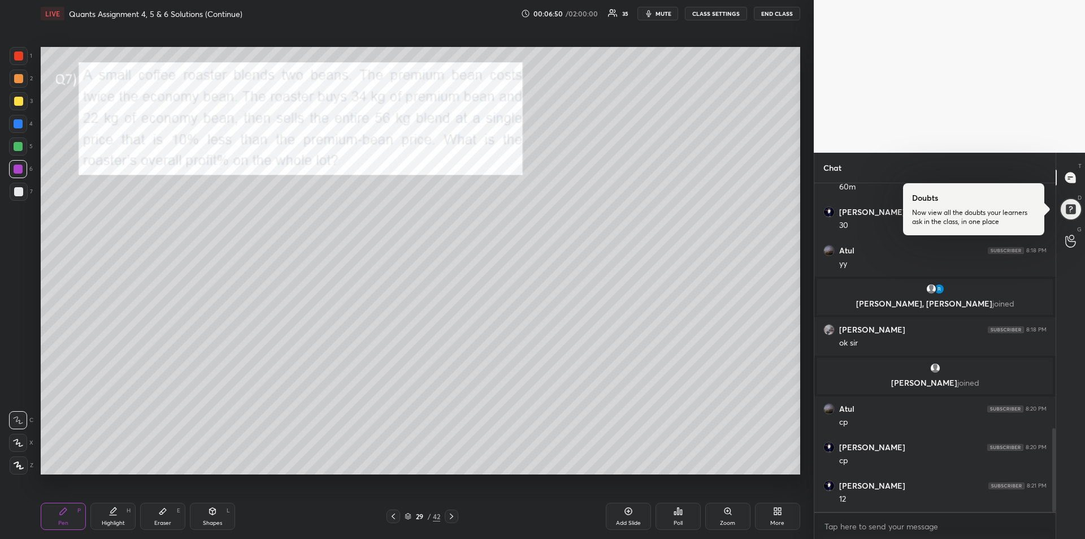
click at [18, 102] on div at bounding box center [18, 101] width 9 height 9
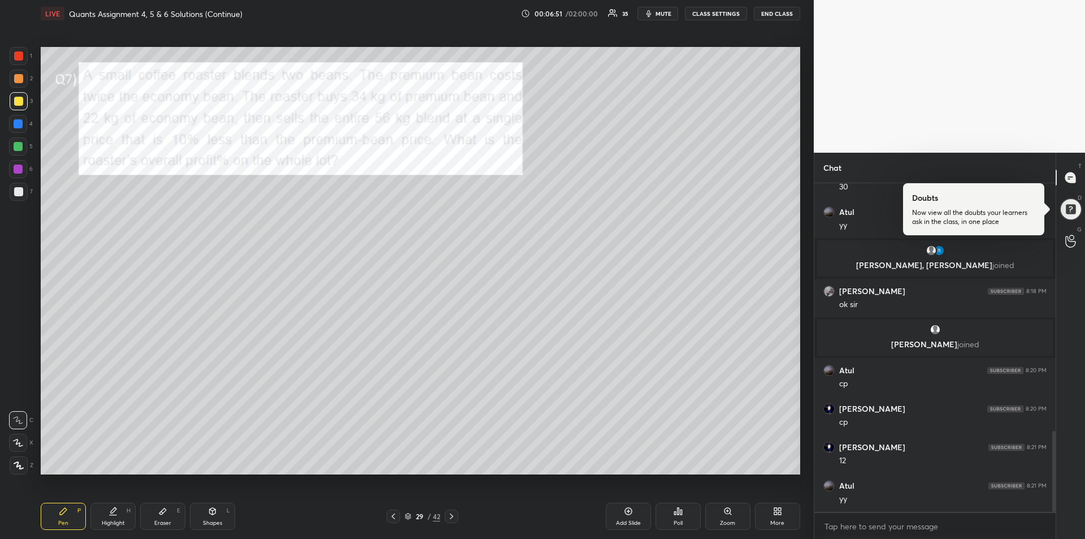
click at [452, 517] on icon at bounding box center [451, 516] width 9 height 9
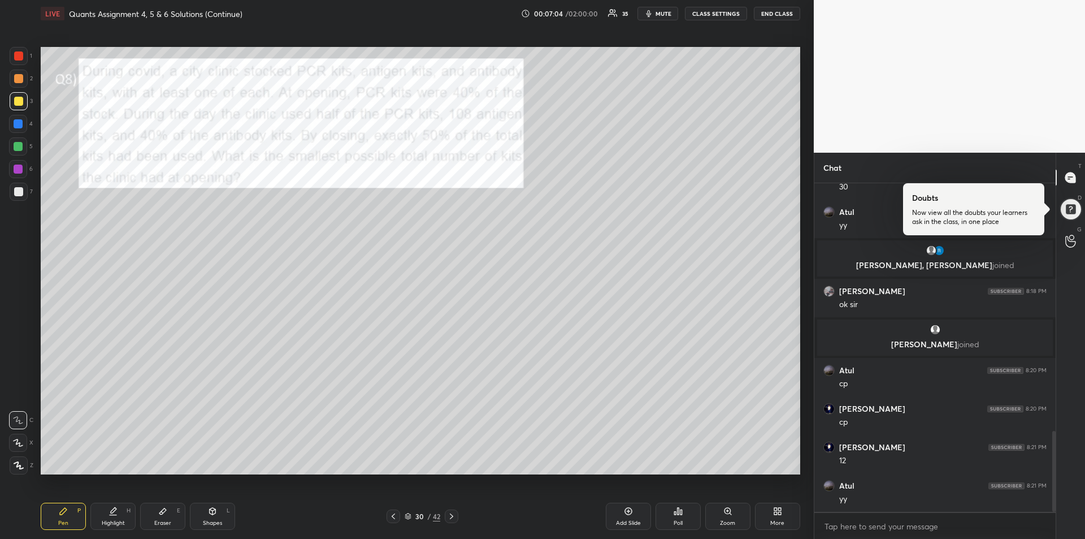
click at [20, 56] on div at bounding box center [18, 55] width 9 height 9
click at [18, 146] on div at bounding box center [18, 146] width 9 height 9
click at [21, 58] on div at bounding box center [18, 55] width 9 height 9
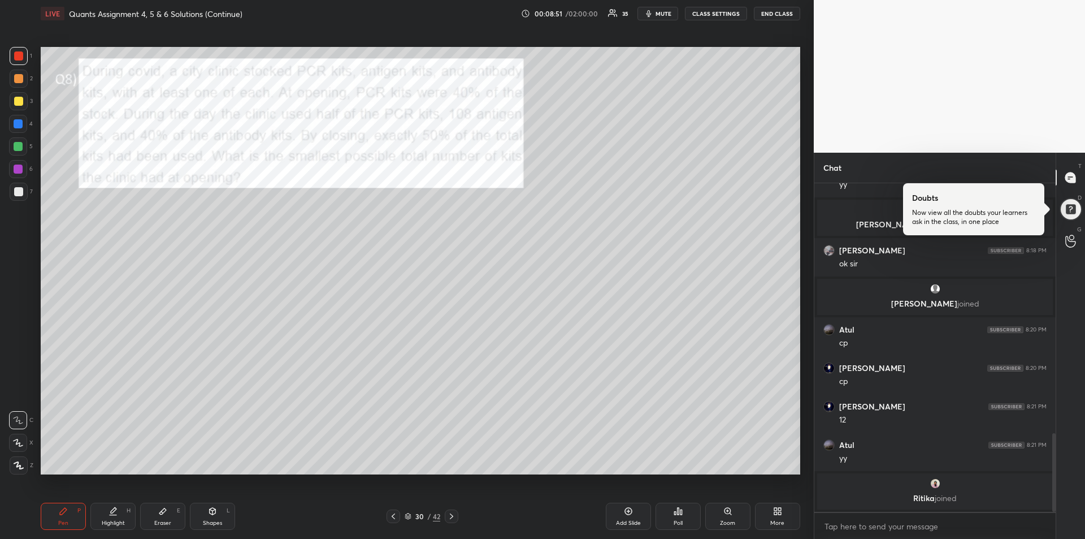
click at [159, 520] on div "Eraser" at bounding box center [162, 523] width 17 height 6
click at [66, 523] on div "Pen" at bounding box center [63, 523] width 10 height 6
click at [118, 517] on div "Highlight H" at bounding box center [112, 515] width 45 height 27
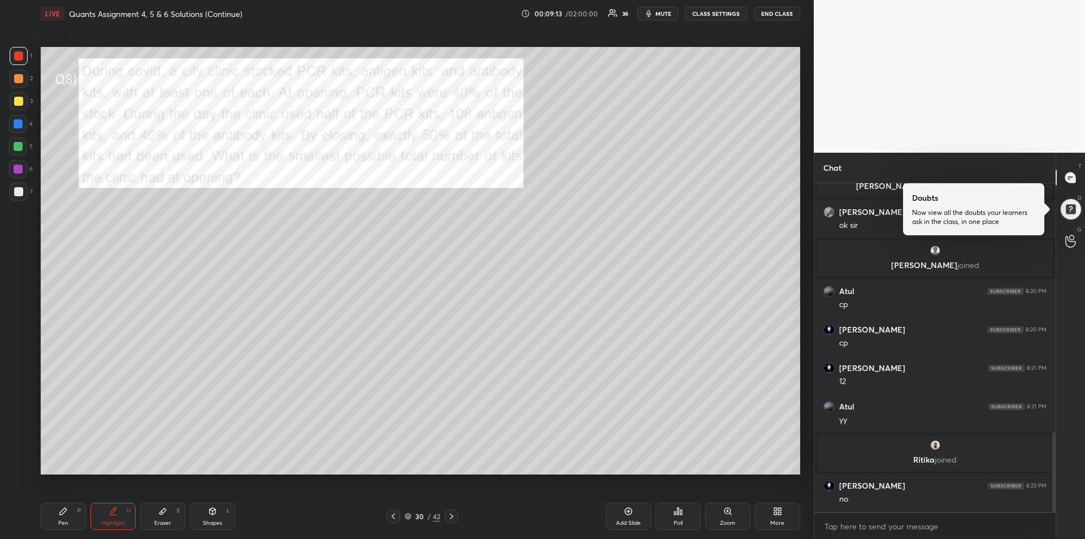
click at [64, 522] on div "Pen" at bounding box center [63, 523] width 10 height 6
click at [632, 518] on div "Add Slide" at bounding box center [628, 515] width 45 height 27
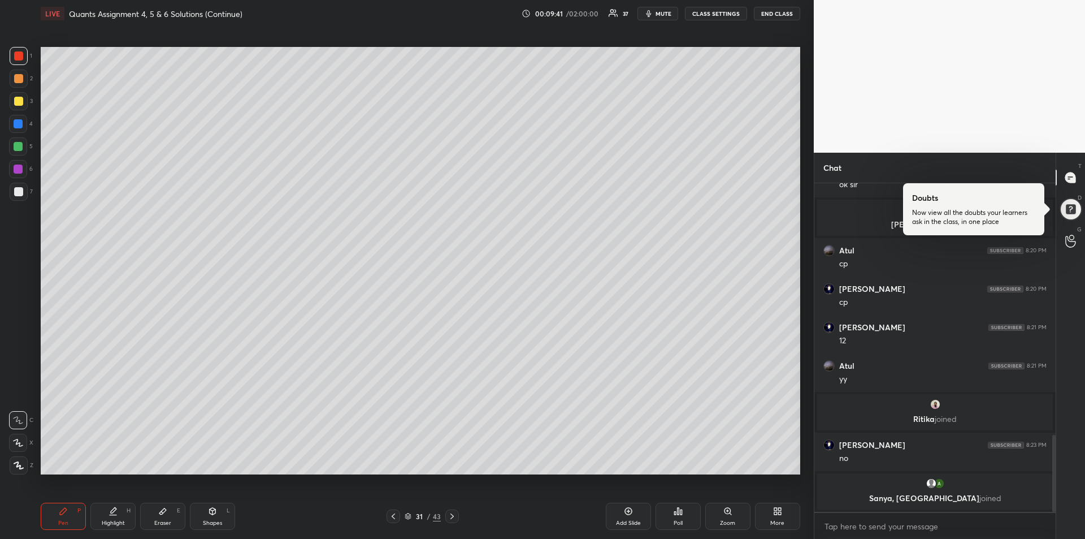
scroll to position [1088, 0]
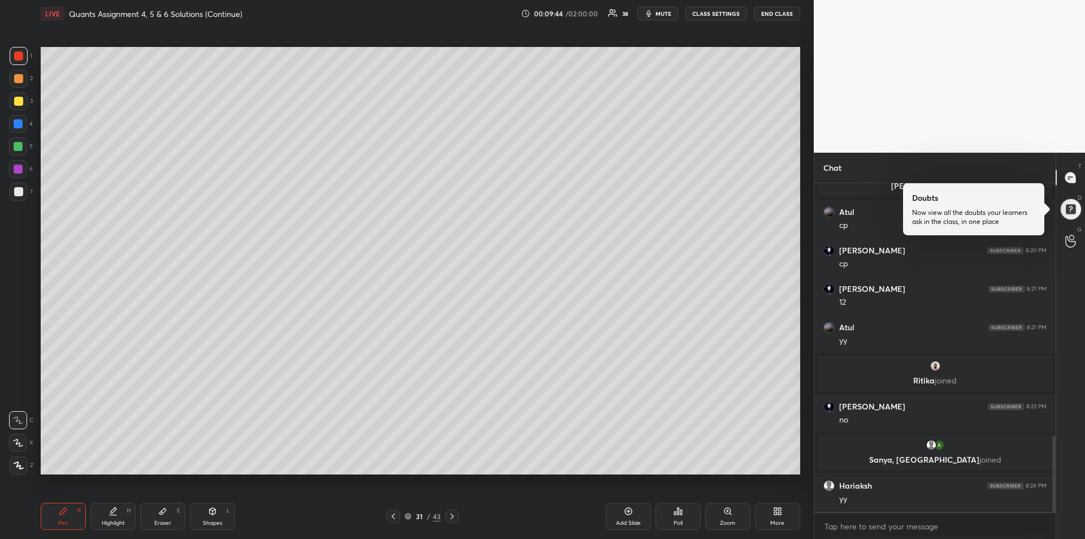
click at [390, 515] on icon at bounding box center [393, 516] width 9 height 9
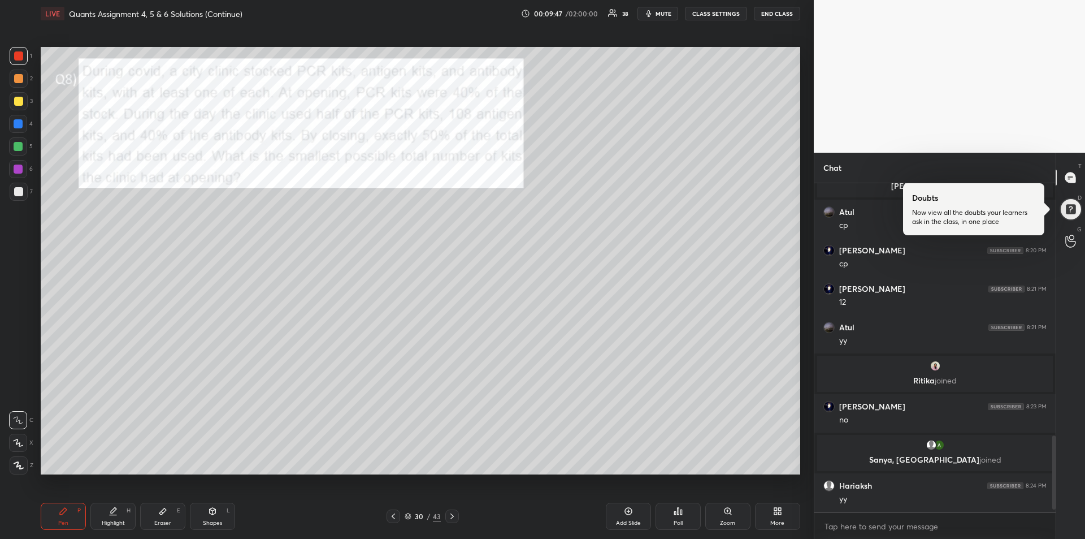
scroll to position [1126, 0]
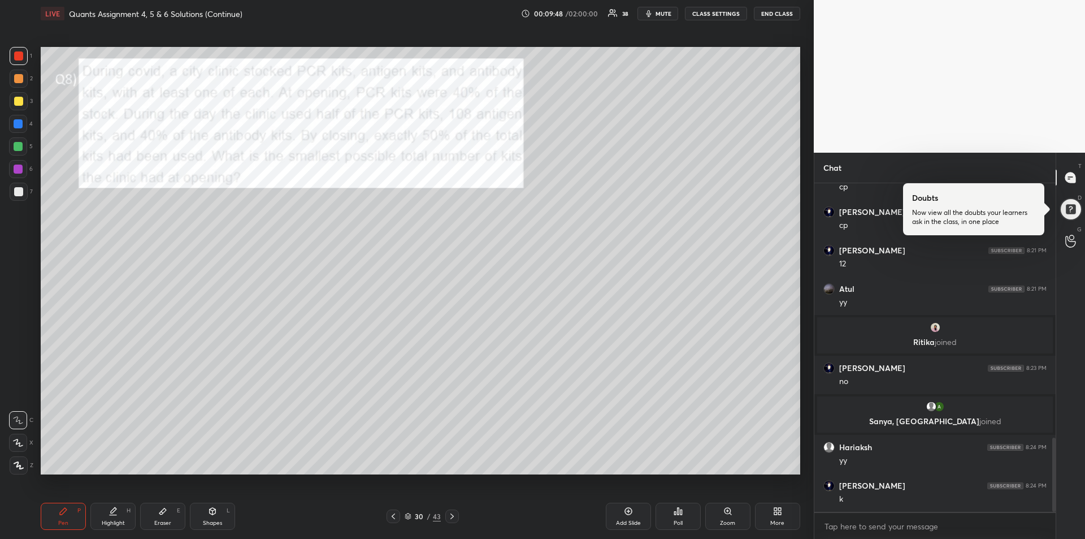
click at [15, 146] on div at bounding box center [18, 146] width 9 height 9
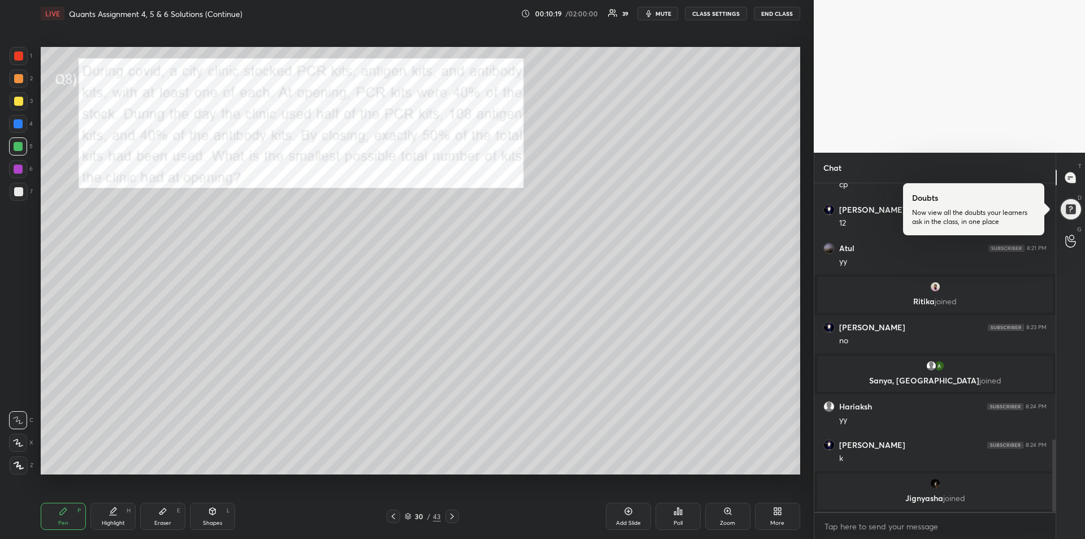
click at [111, 516] on div "Highlight H" at bounding box center [112, 515] width 45 height 27
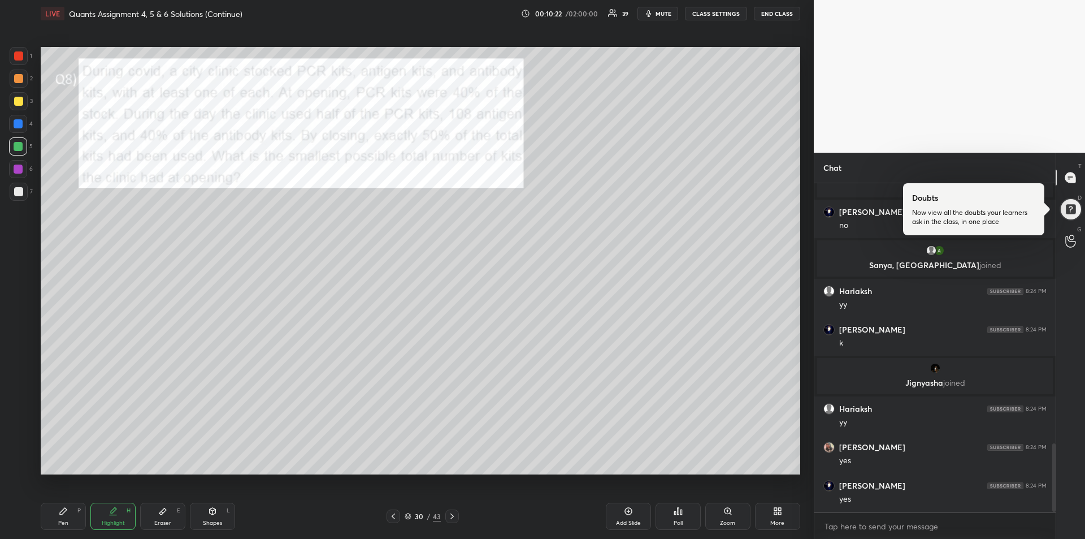
scroll to position [1288, 0]
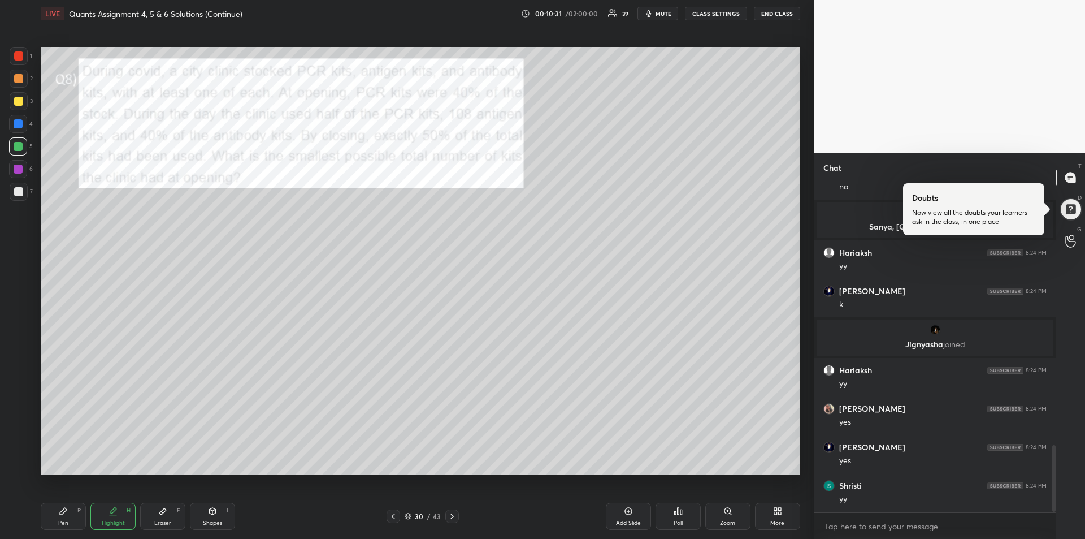
click at [111, 517] on div "Highlight H" at bounding box center [112, 515] width 45 height 27
click at [15, 171] on div at bounding box center [18, 168] width 9 height 9
click at [65, 511] on icon at bounding box center [63, 511] width 7 height 7
click at [15, 147] on div at bounding box center [18, 146] width 9 height 9
click at [20, 125] on div at bounding box center [18, 123] width 9 height 9
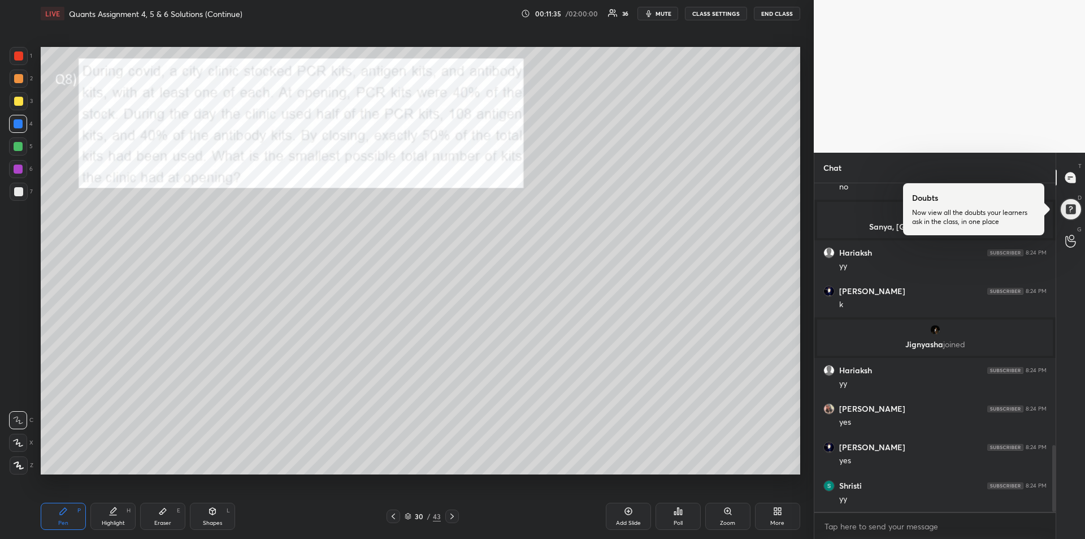
click at [18, 102] on div at bounding box center [18, 101] width 9 height 9
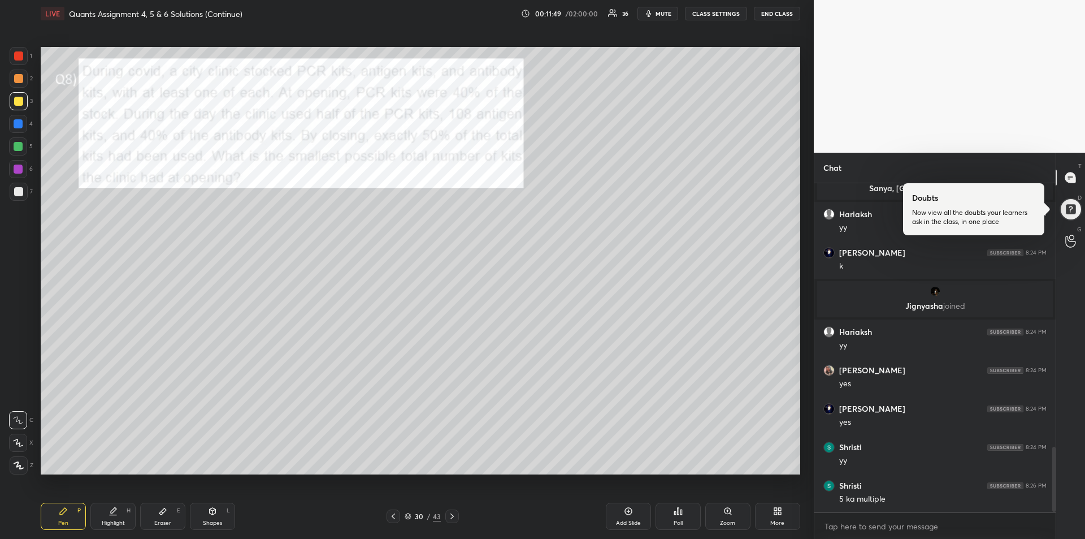
scroll to position [1365, 0]
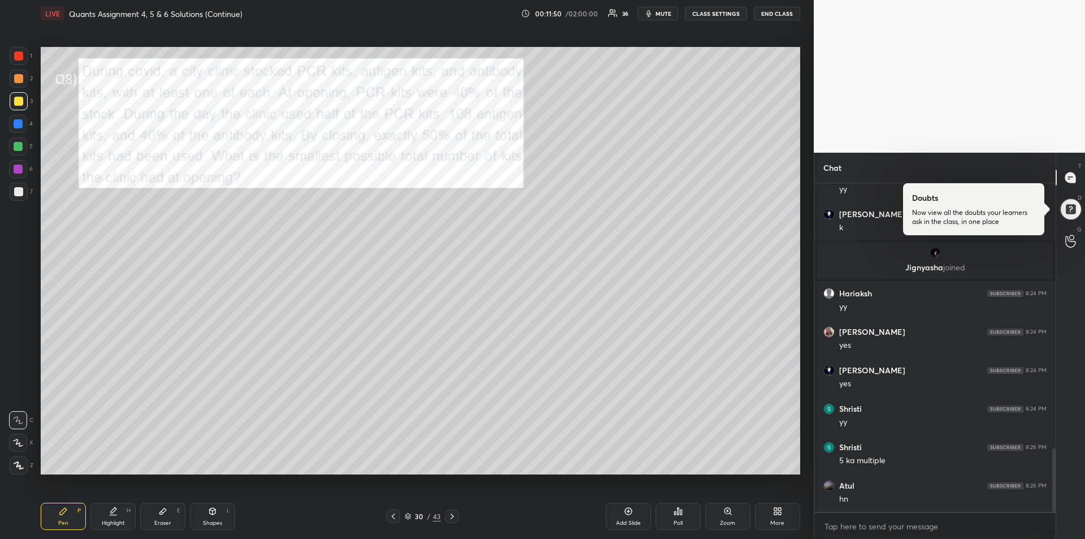
click at [18, 56] on div at bounding box center [18, 55] width 9 height 9
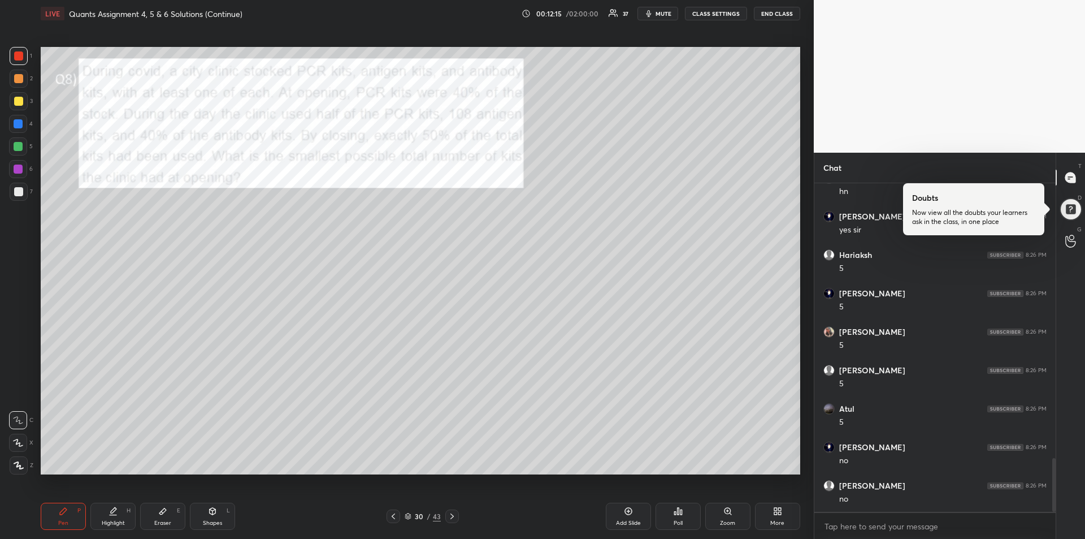
scroll to position [1711, 0]
click at [18, 168] on div at bounding box center [18, 168] width 9 height 9
click at [115, 516] on div "Highlight H" at bounding box center [112, 515] width 45 height 27
click at [67, 514] on icon at bounding box center [63, 510] width 9 height 9
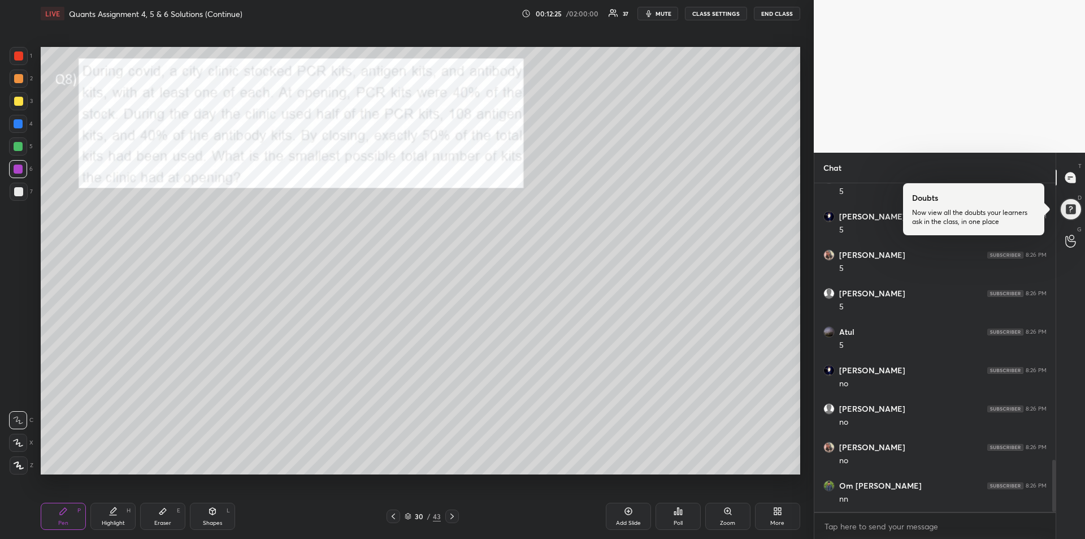
scroll to position [1788, 0]
click at [15, 193] on div at bounding box center [18, 191] width 9 height 9
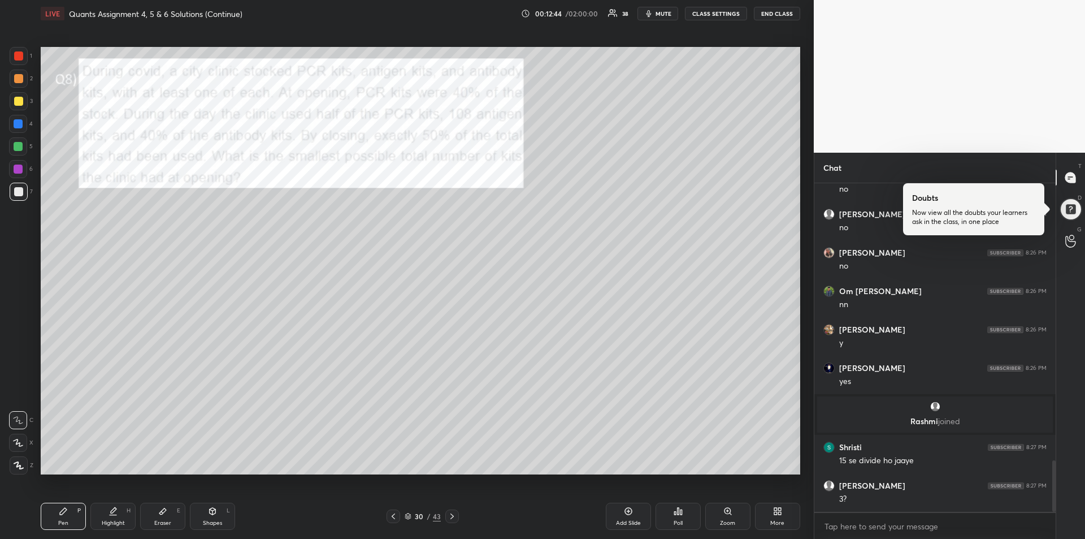
scroll to position [1775, 0]
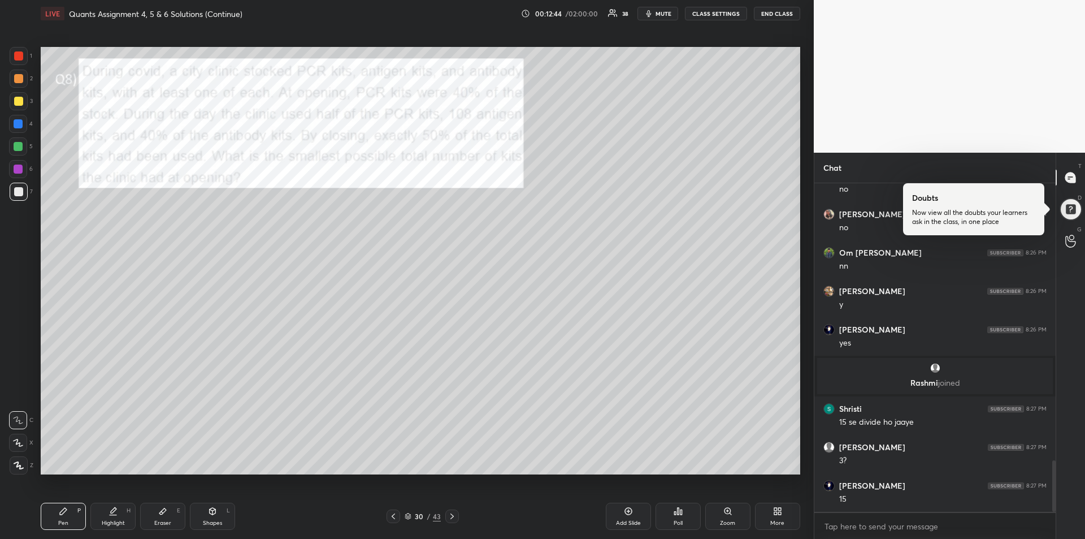
click at [165, 515] on icon at bounding box center [162, 510] width 9 height 9
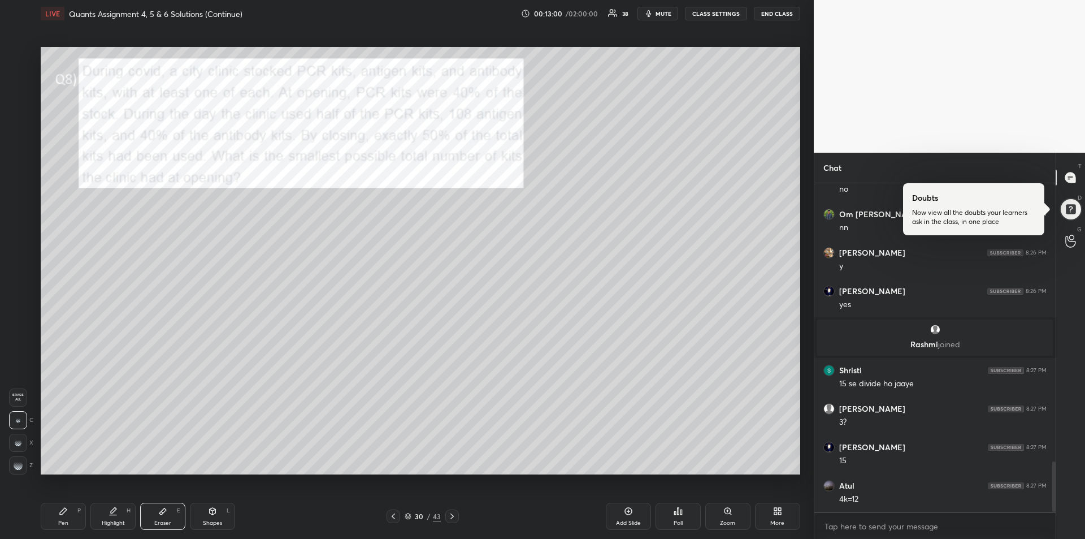
click at [53, 510] on div "Pen P" at bounding box center [63, 515] width 45 height 27
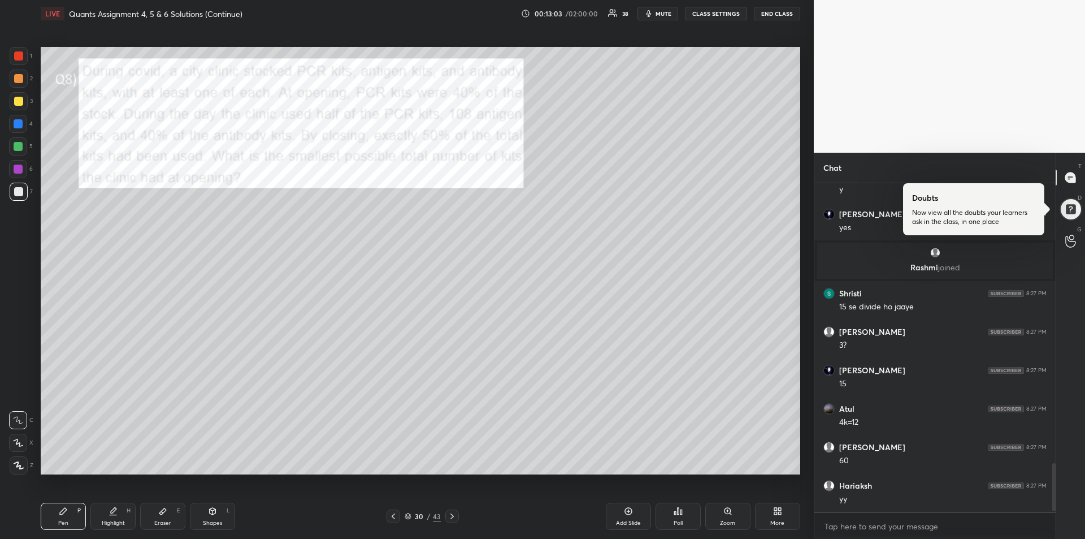
scroll to position [1929, 0]
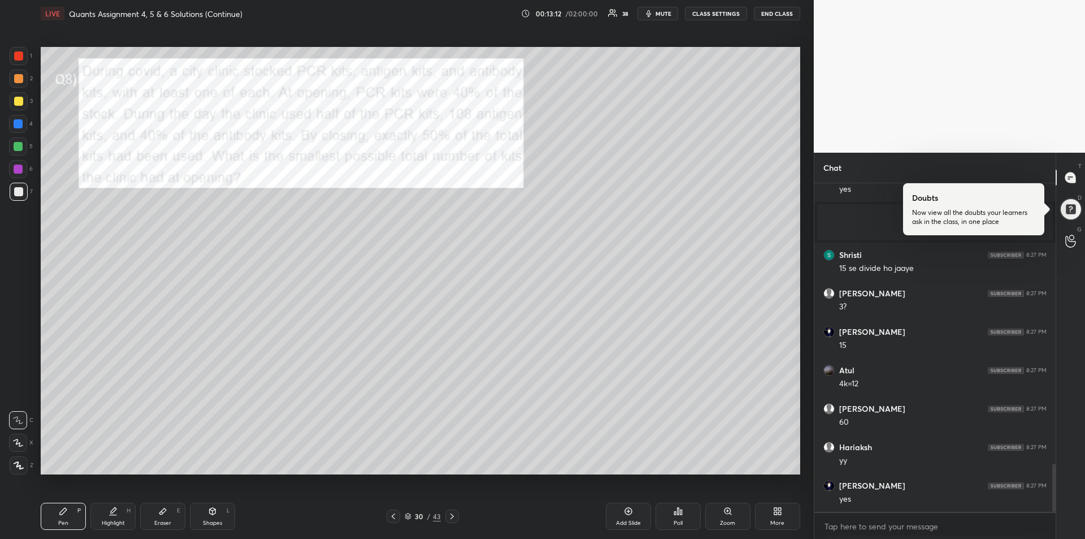
click at [158, 512] on div "Eraser E" at bounding box center [162, 515] width 45 height 27
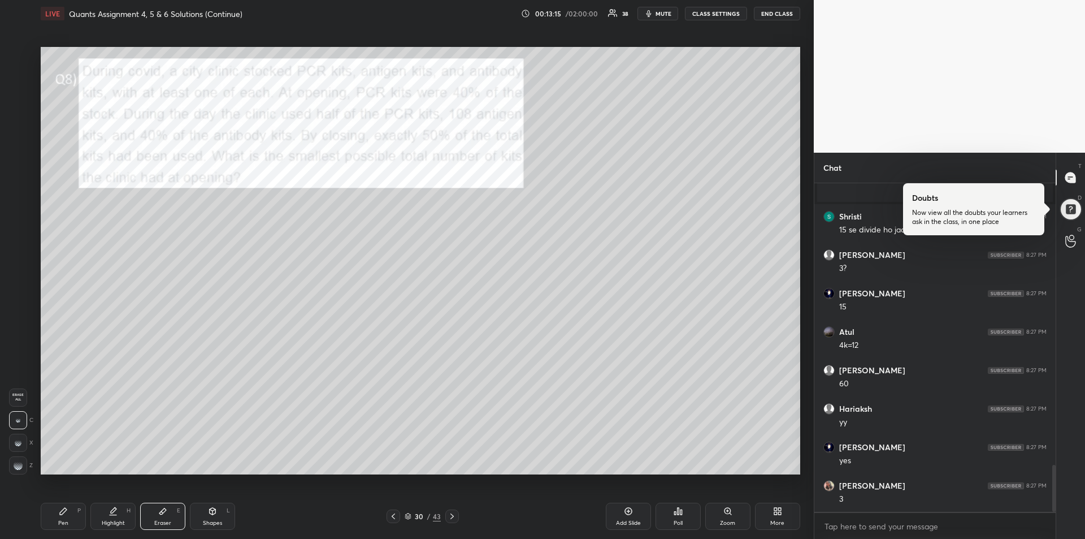
click at [63, 512] on icon at bounding box center [63, 511] width 7 height 7
click at [14, 102] on div at bounding box center [18, 101] width 9 height 9
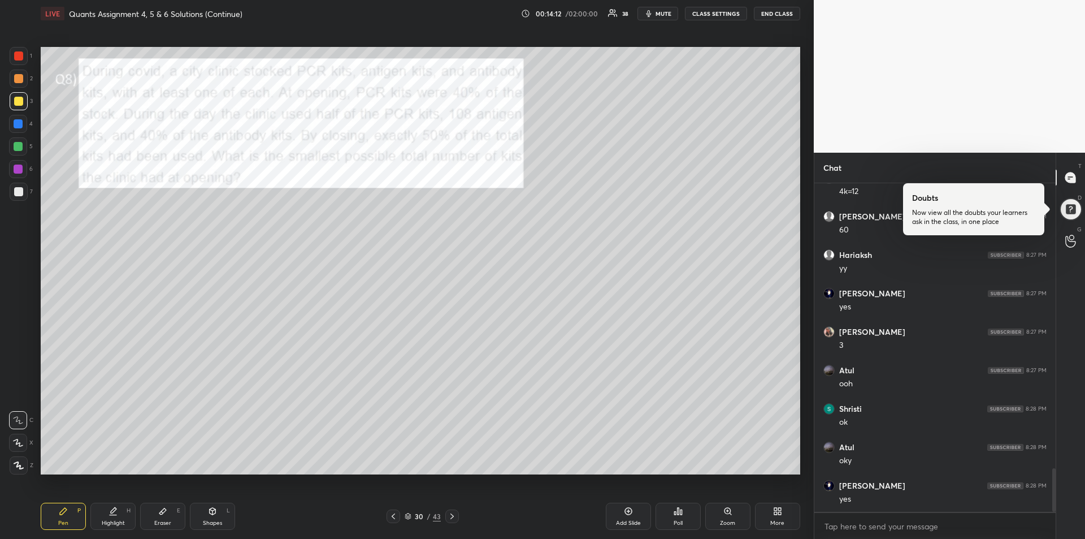
scroll to position [2160, 0]
click at [18, 150] on div at bounding box center [18, 146] width 9 height 9
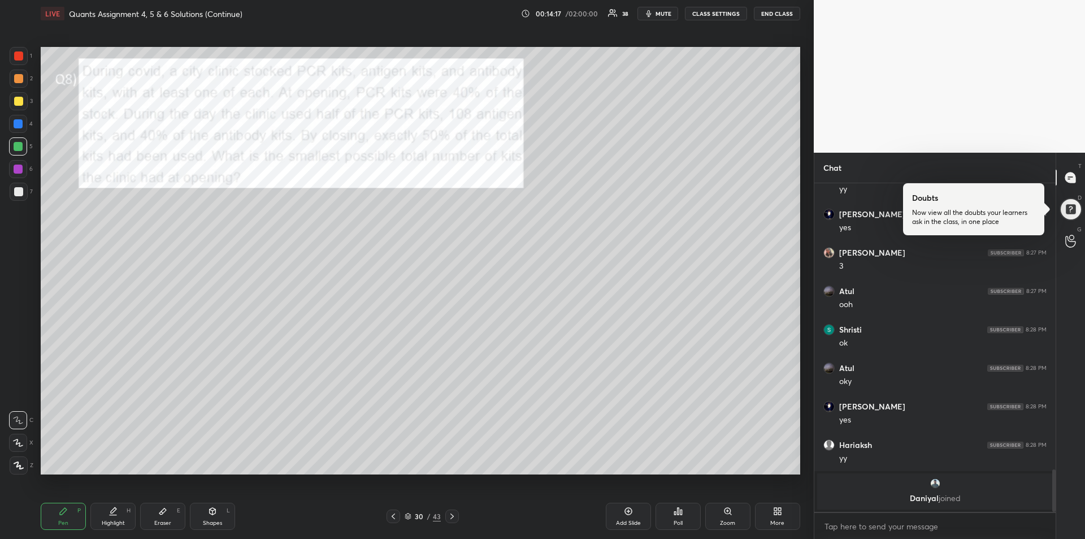
click at [622, 521] on div "Add Slide" at bounding box center [628, 523] width 25 height 6
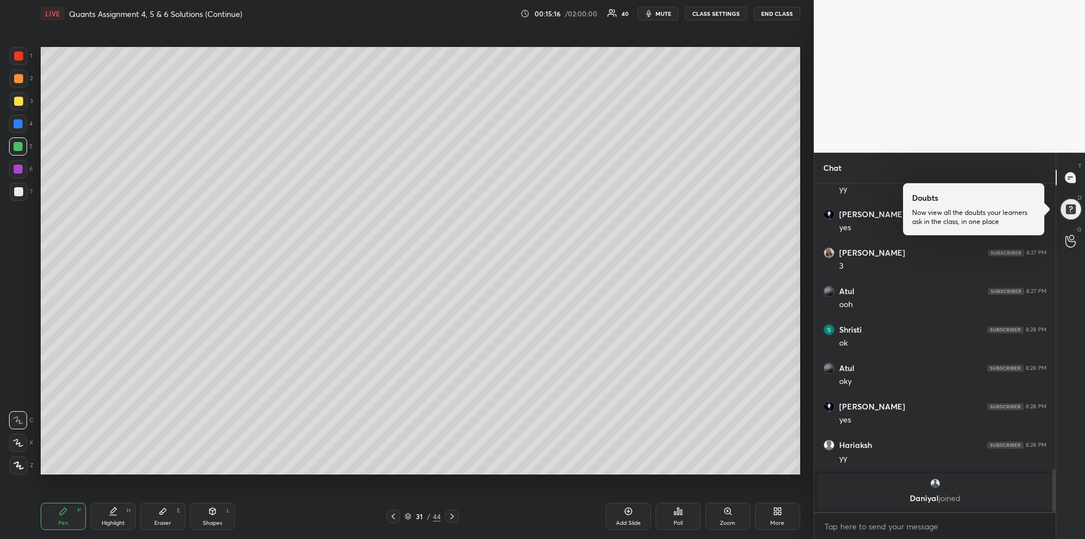
click at [22, 81] on div at bounding box center [18, 78] width 9 height 9
click at [16, 150] on div at bounding box center [18, 146] width 9 height 9
click at [10, 190] on div at bounding box center [19, 192] width 18 height 18
click at [19, 125] on div at bounding box center [18, 123] width 9 height 9
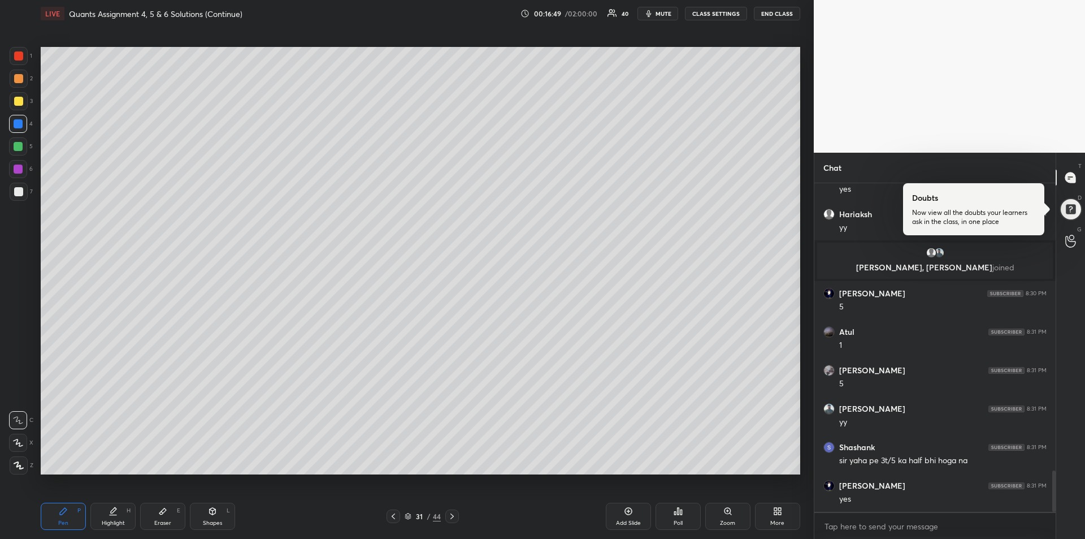
scroll to position [2325, 0]
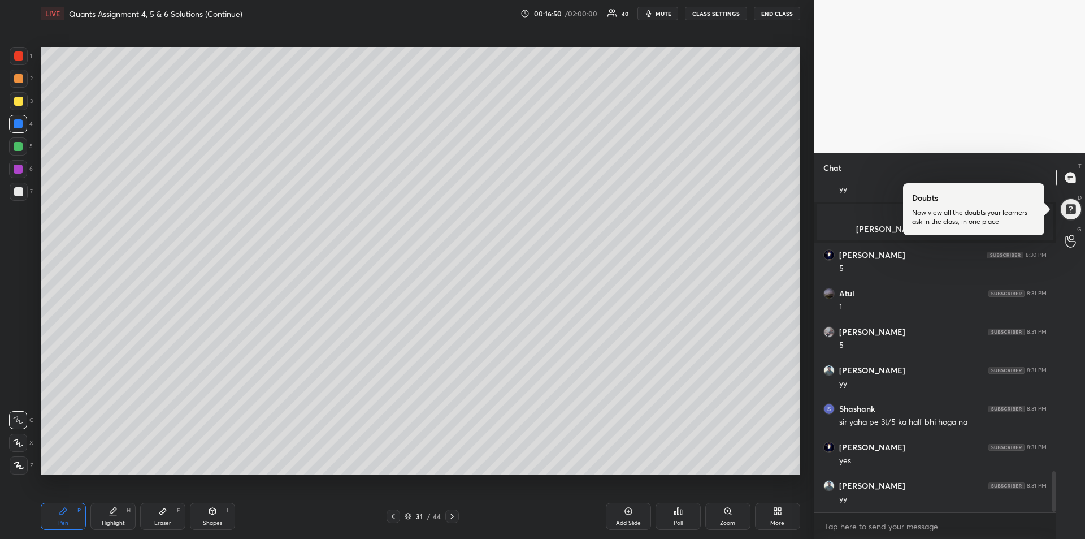
click at [166, 521] on div "Eraser" at bounding box center [162, 523] width 17 height 6
click at [64, 520] on div "Pen" at bounding box center [63, 523] width 10 height 6
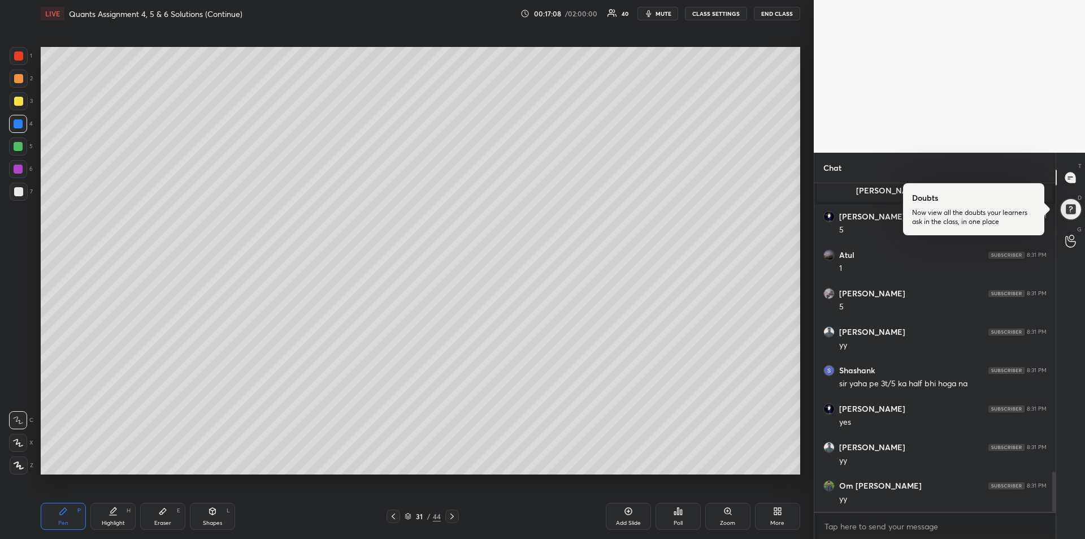
scroll to position [2402, 0]
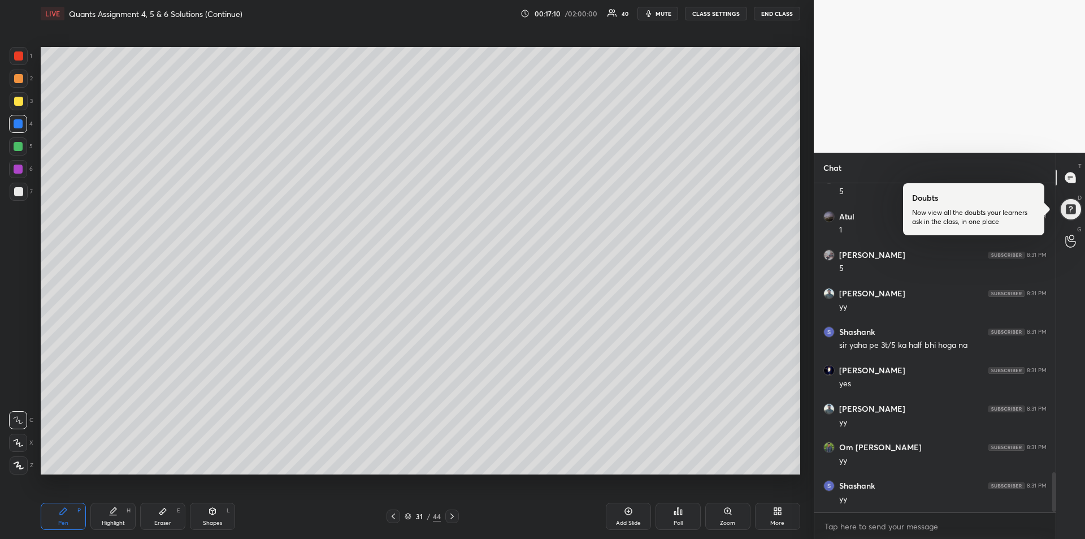
click at [397, 519] on icon at bounding box center [393, 516] width 9 height 9
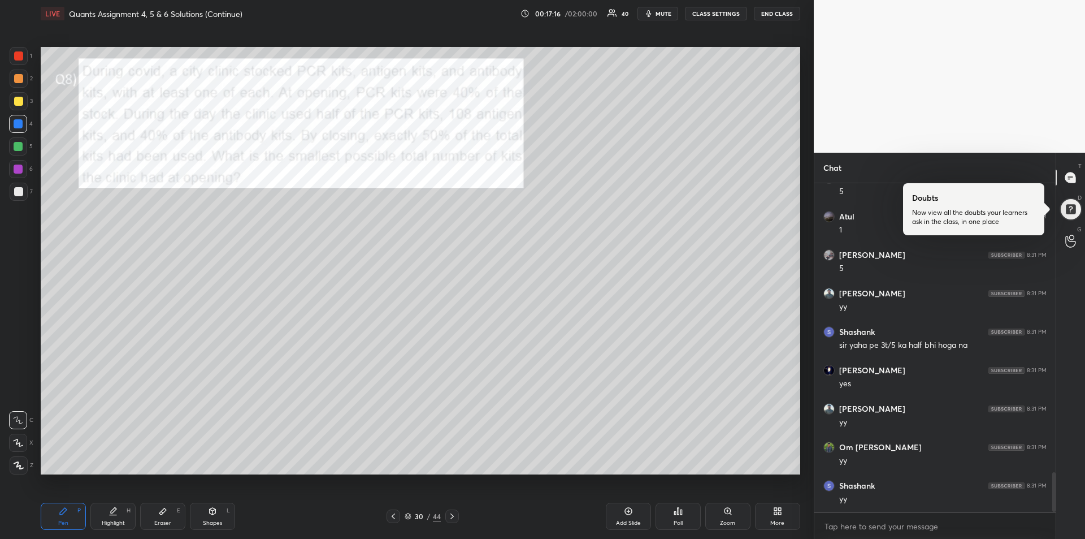
click at [453, 518] on icon at bounding box center [452, 516] width 9 height 9
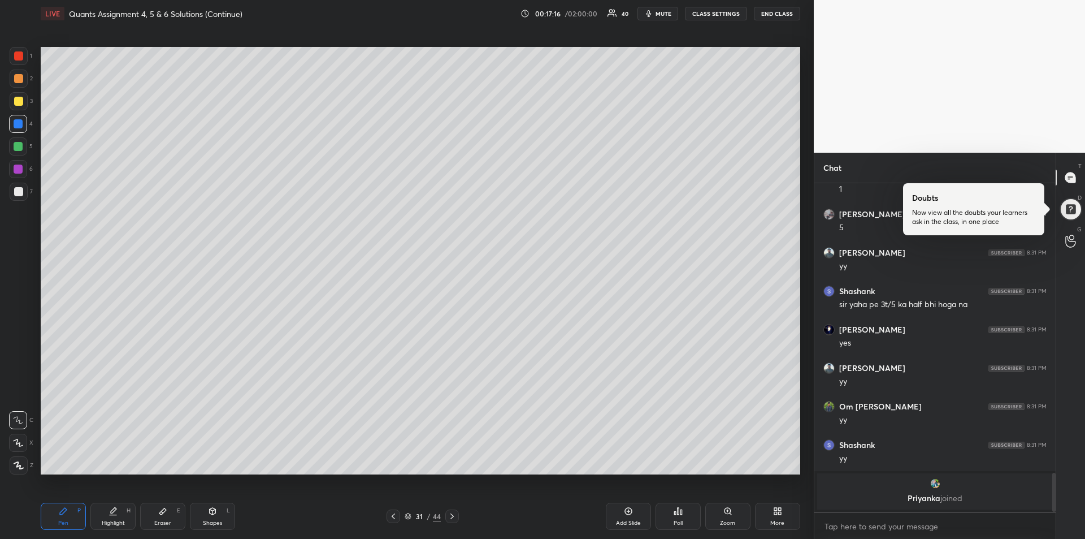
click at [454, 519] on icon at bounding box center [452, 516] width 9 height 9
click at [453, 517] on icon at bounding box center [452, 516] width 9 height 9
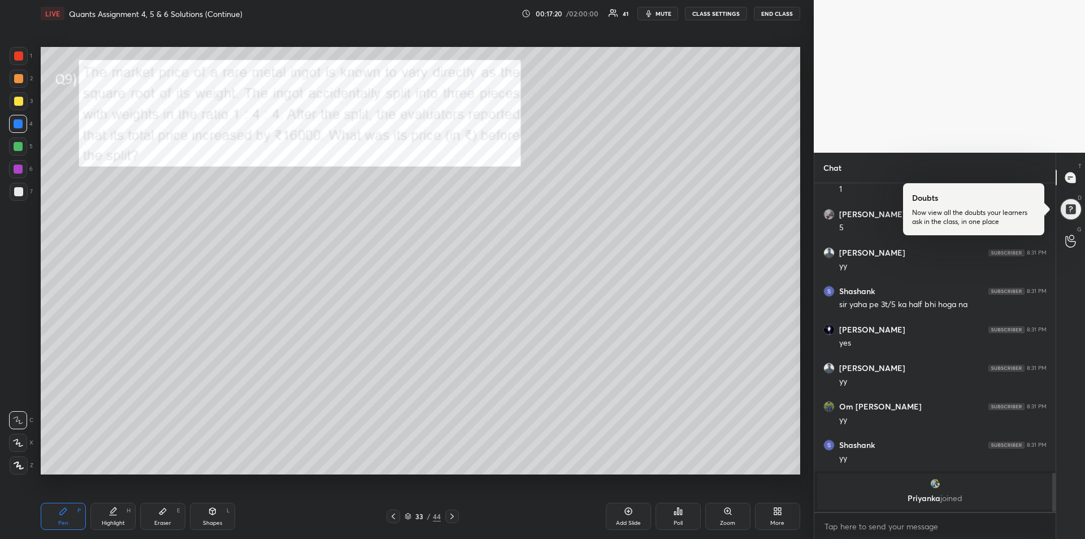
click at [17, 59] on div at bounding box center [18, 55] width 9 height 9
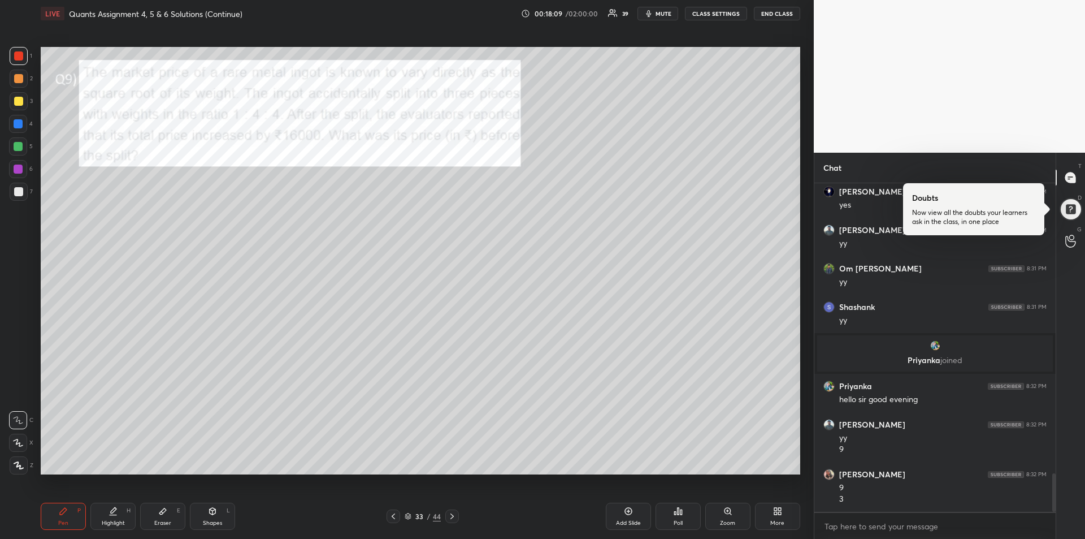
scroll to position [2515, 0]
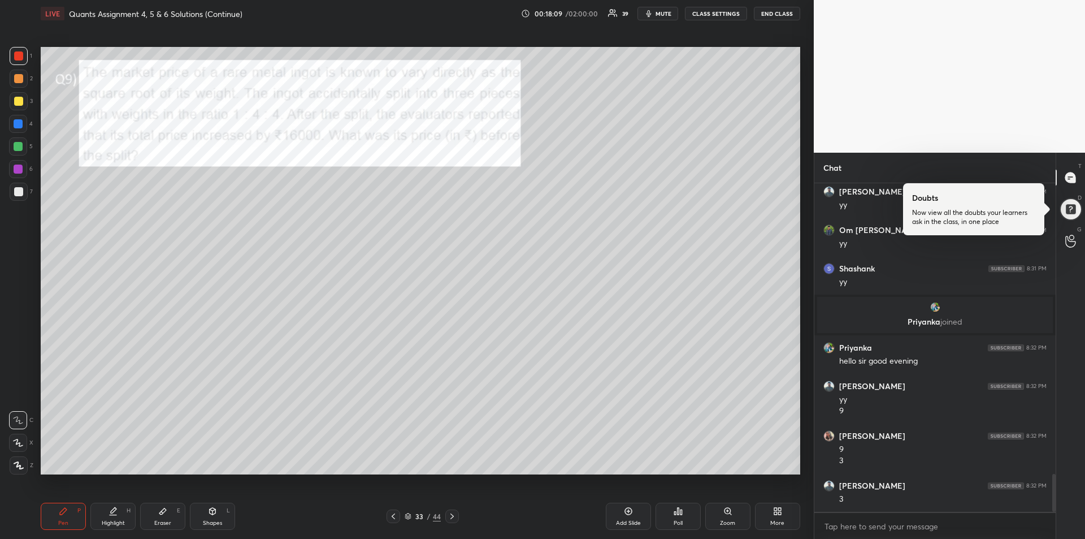
click at [23, 123] on div at bounding box center [18, 124] width 18 height 18
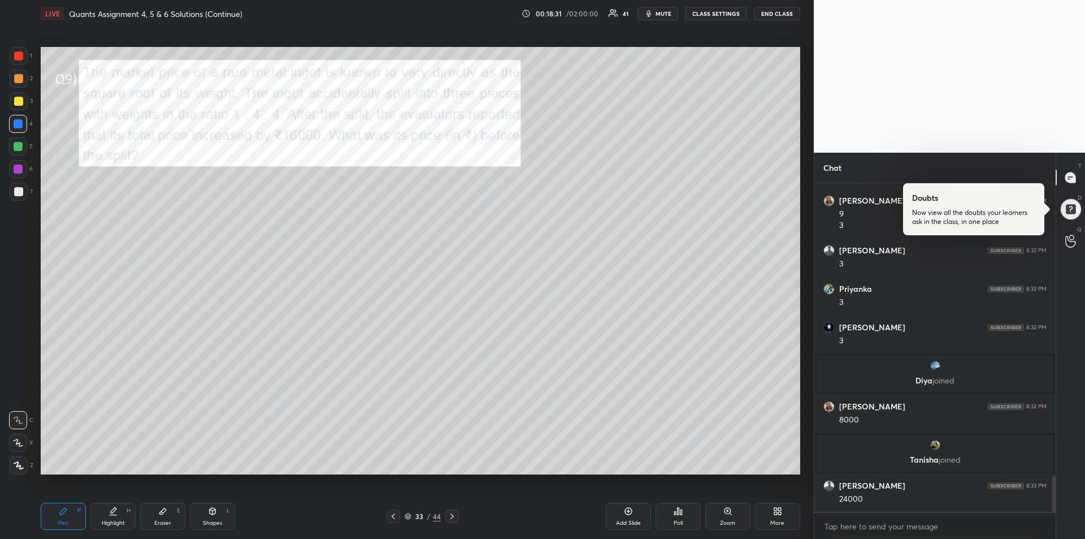
scroll to position [2670, 0]
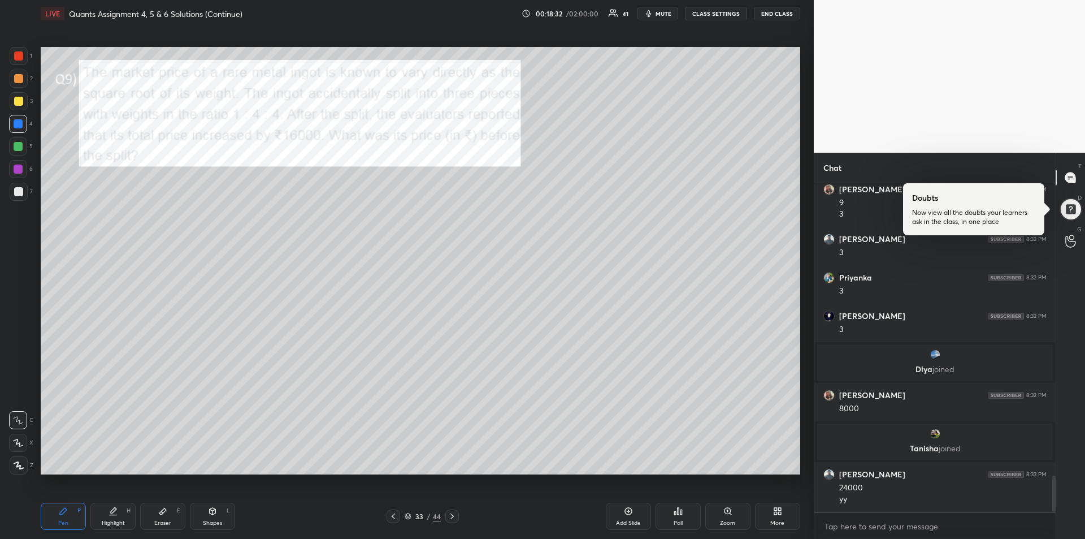
click at [20, 102] on div at bounding box center [18, 101] width 9 height 9
click at [455, 518] on icon at bounding box center [452, 516] width 9 height 9
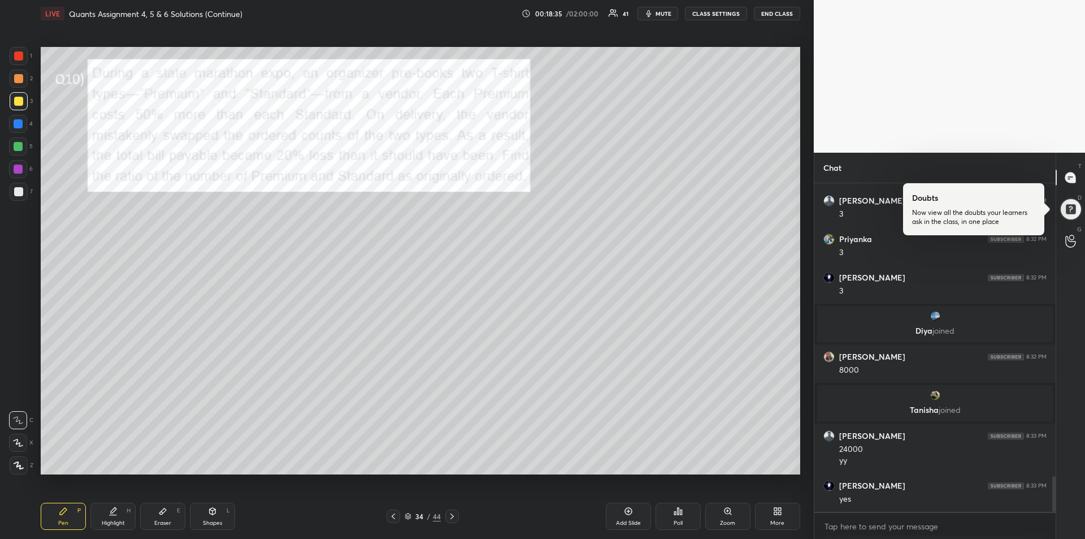
scroll to position [2746, 0]
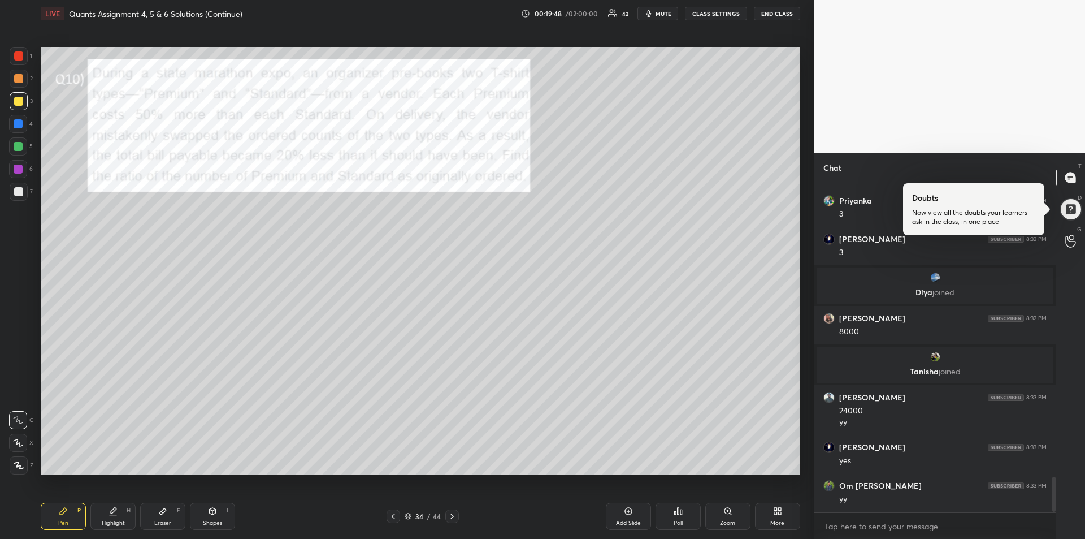
click at [19, 192] on div at bounding box center [18, 191] width 9 height 9
click at [20, 56] on div at bounding box center [18, 55] width 9 height 9
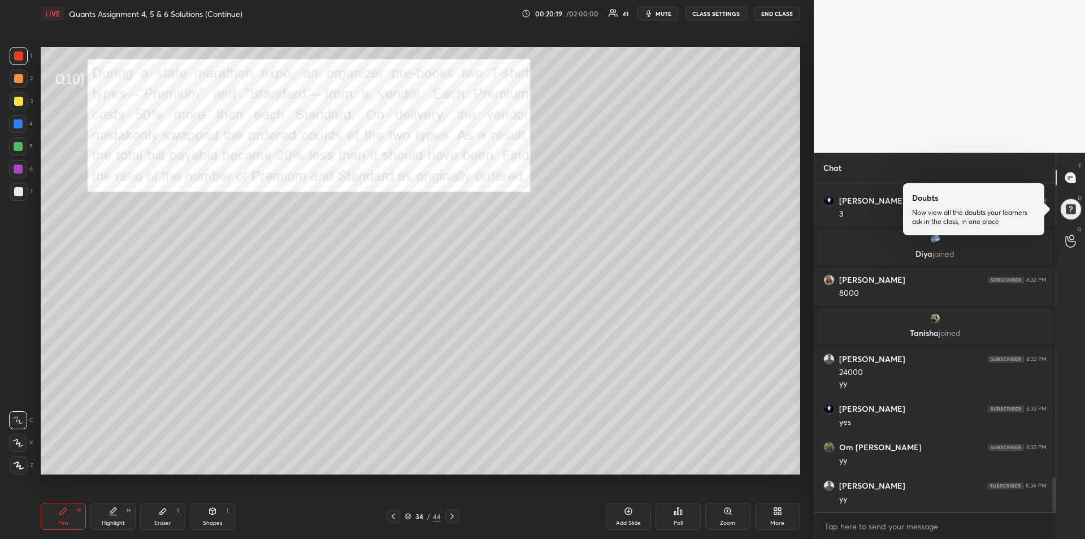
scroll to position [2823, 0]
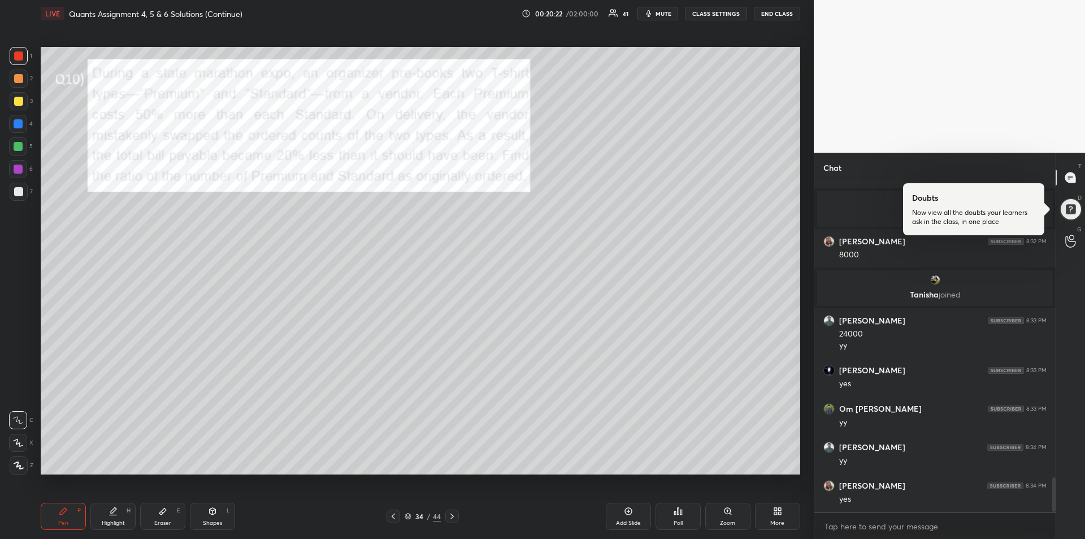
click at [16, 168] on div at bounding box center [18, 168] width 9 height 9
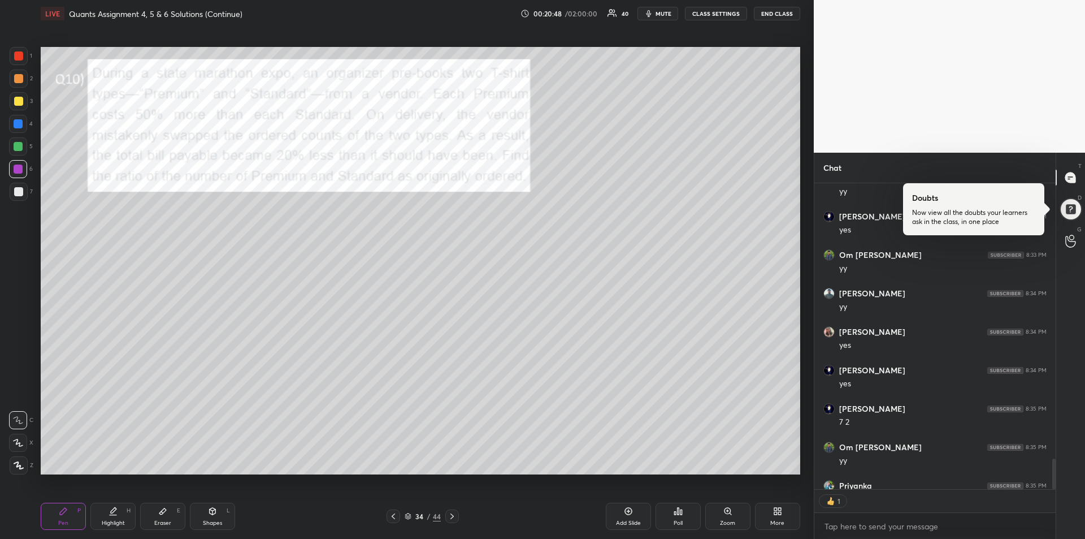
scroll to position [302, 238]
click at [455, 519] on icon at bounding box center [452, 516] width 9 height 9
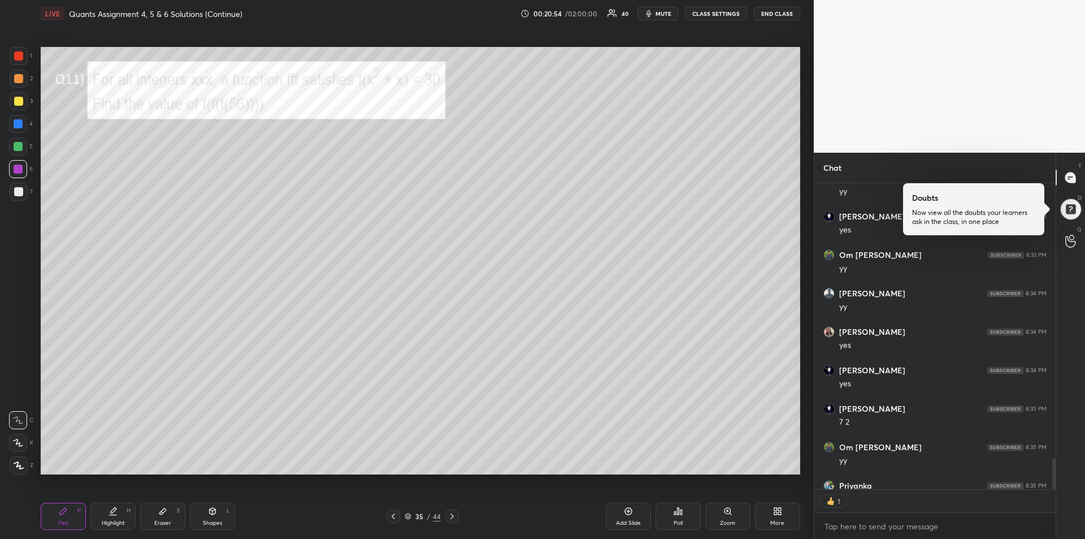
scroll to position [3000, 0]
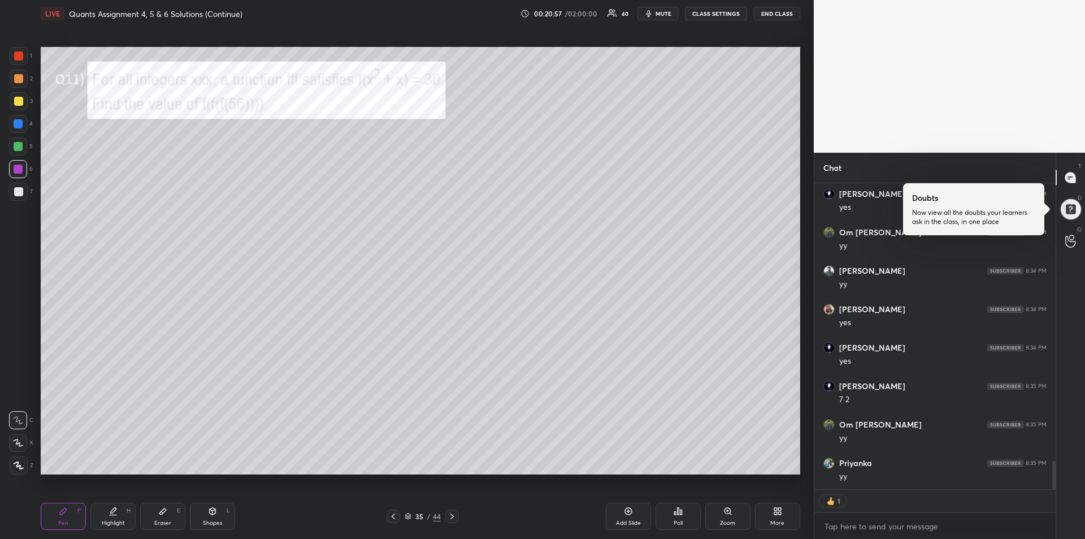
click at [455, 517] on icon at bounding box center [452, 516] width 9 height 9
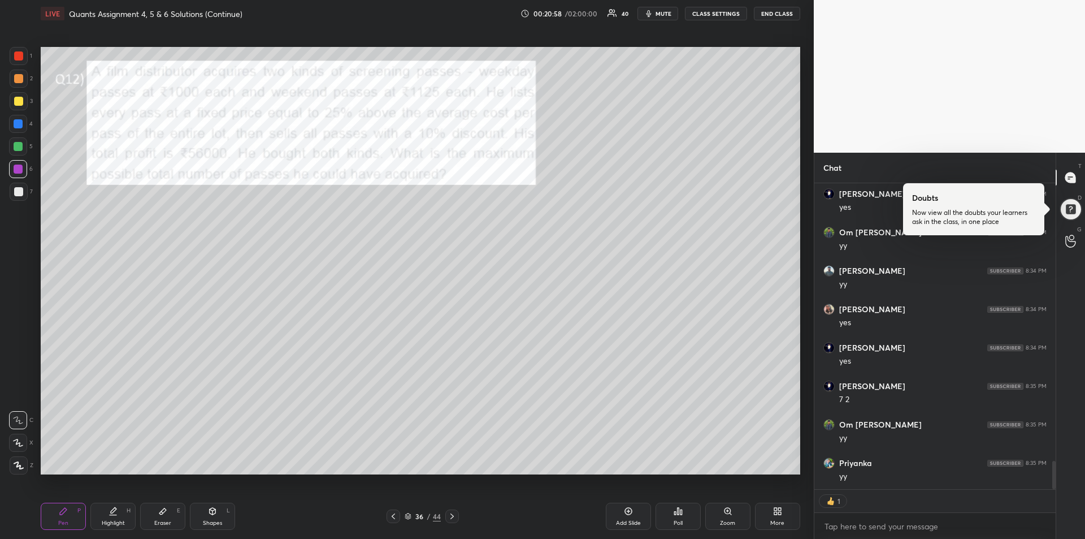
click at [20, 60] on div at bounding box center [18, 55] width 9 height 9
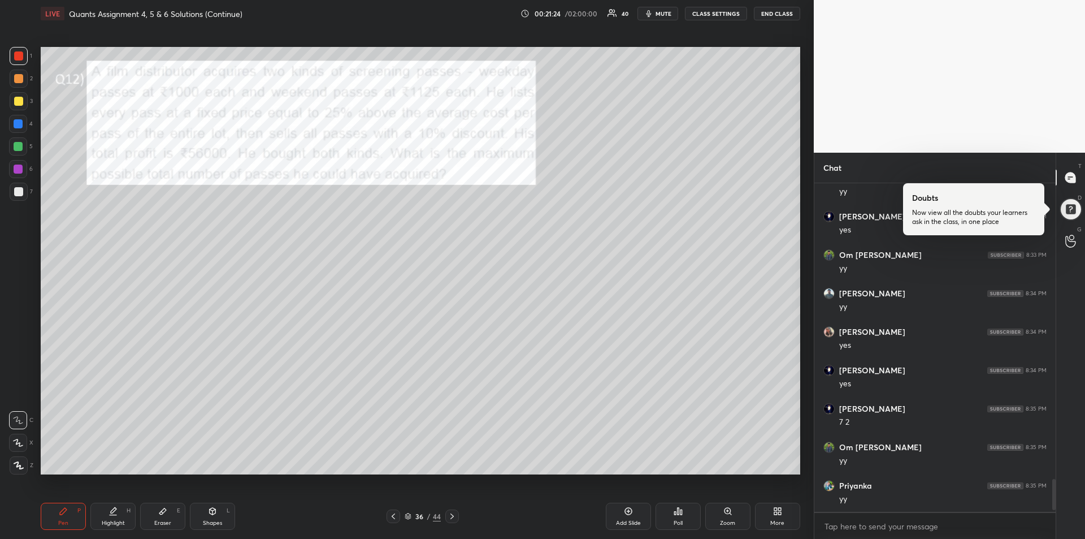
click at [113, 517] on div "Highlight H" at bounding box center [112, 515] width 45 height 27
click at [14, 171] on div at bounding box center [18, 168] width 9 height 9
click at [61, 509] on icon at bounding box center [63, 510] width 9 height 9
click at [19, 193] on div at bounding box center [18, 191] width 9 height 9
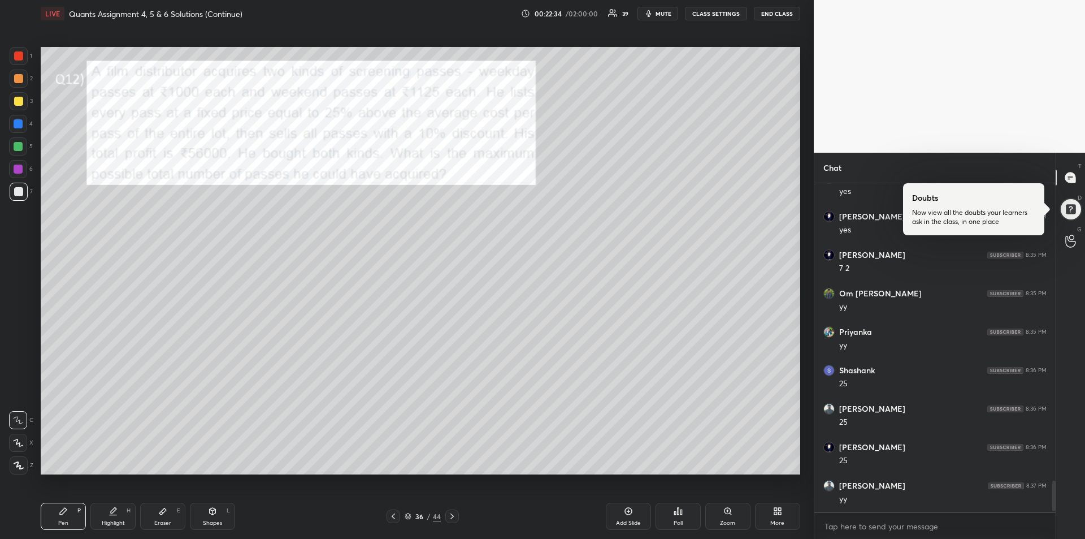
scroll to position [3169, 0]
click at [169, 518] on div "Eraser E" at bounding box center [162, 515] width 45 height 27
click at [10, 467] on div at bounding box center [18, 465] width 18 height 18
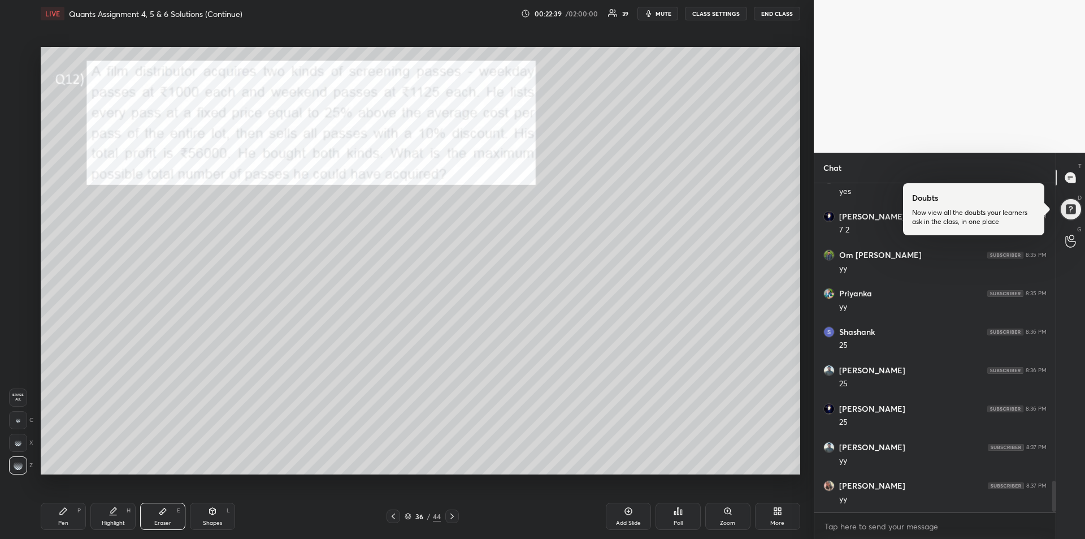
click at [53, 515] on div "Pen P" at bounding box center [63, 515] width 45 height 27
click at [14, 104] on div at bounding box center [18, 101] width 9 height 9
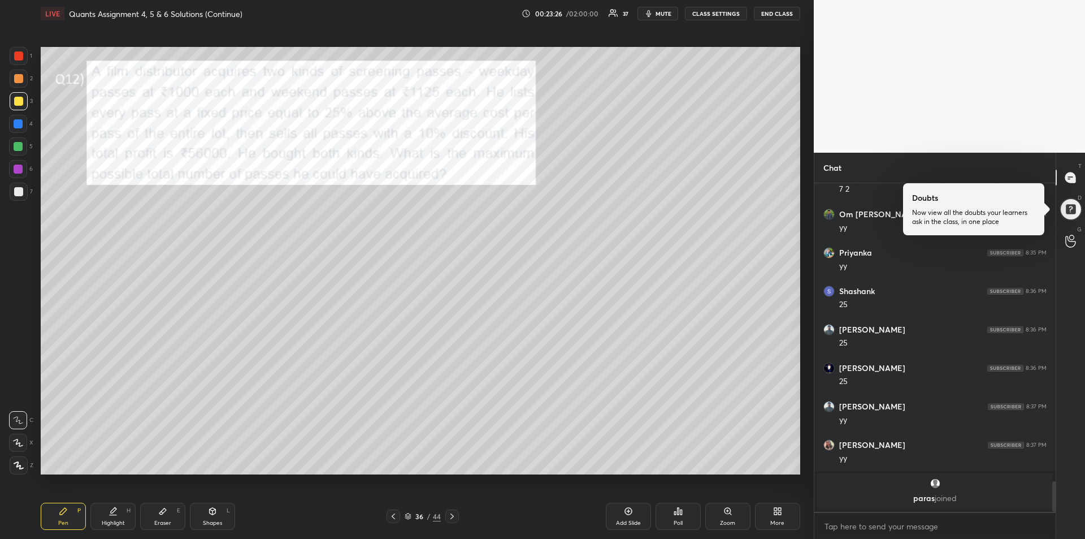
scroll to position [3079, 0]
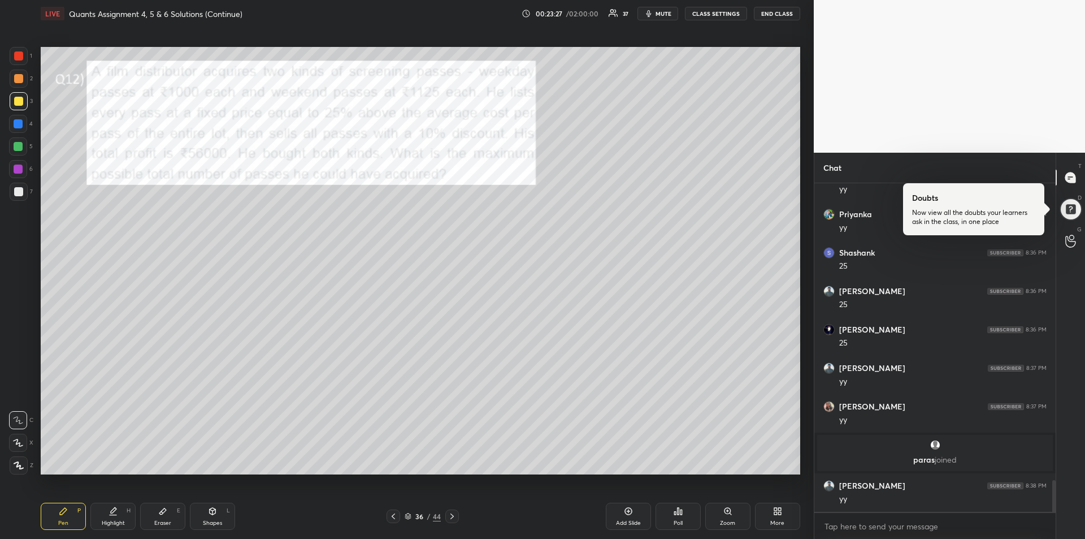
click at [17, 58] on div at bounding box center [18, 55] width 9 height 9
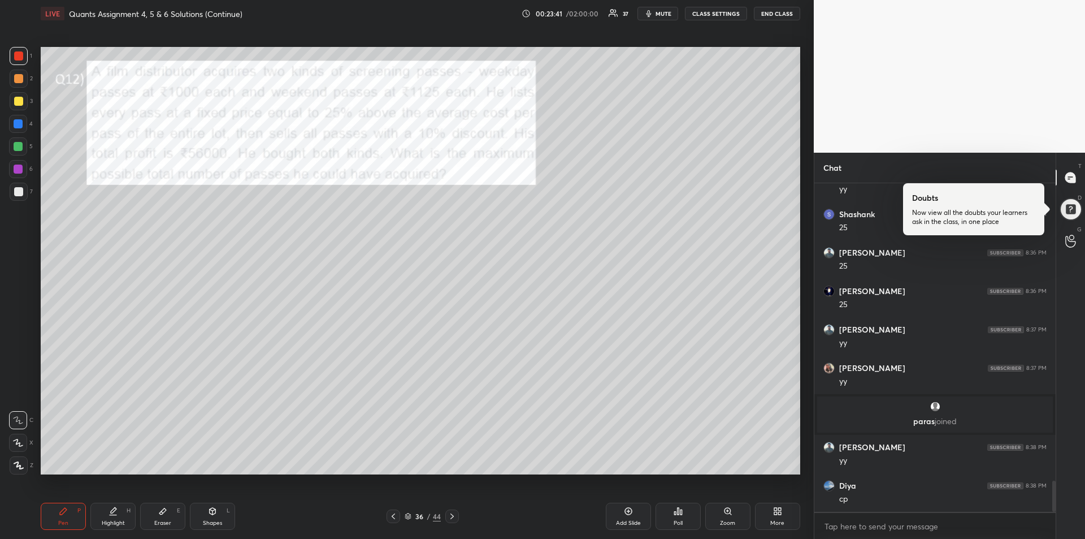
click at [109, 512] on icon at bounding box center [113, 510] width 9 height 9
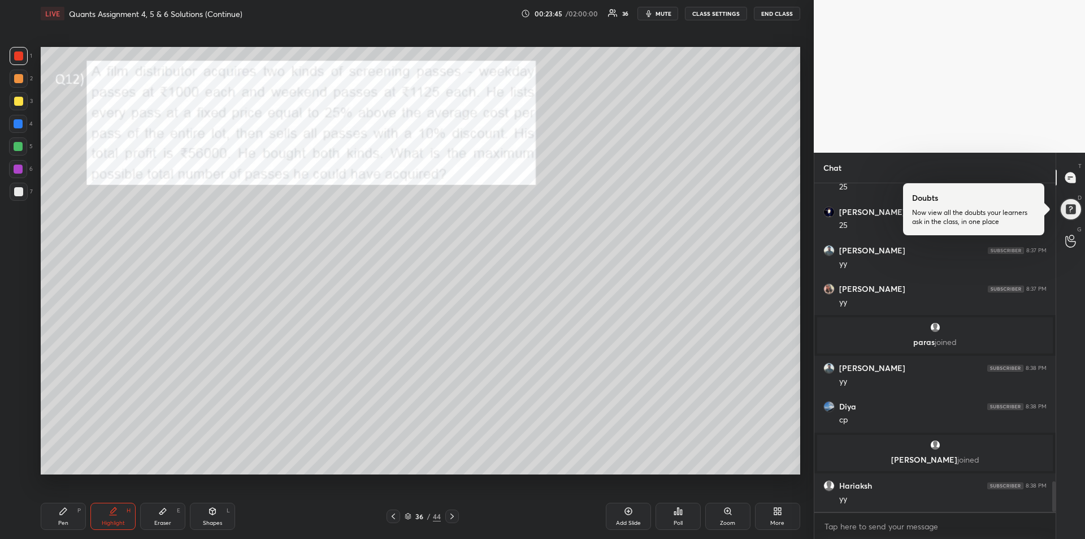
scroll to position [3204, 0]
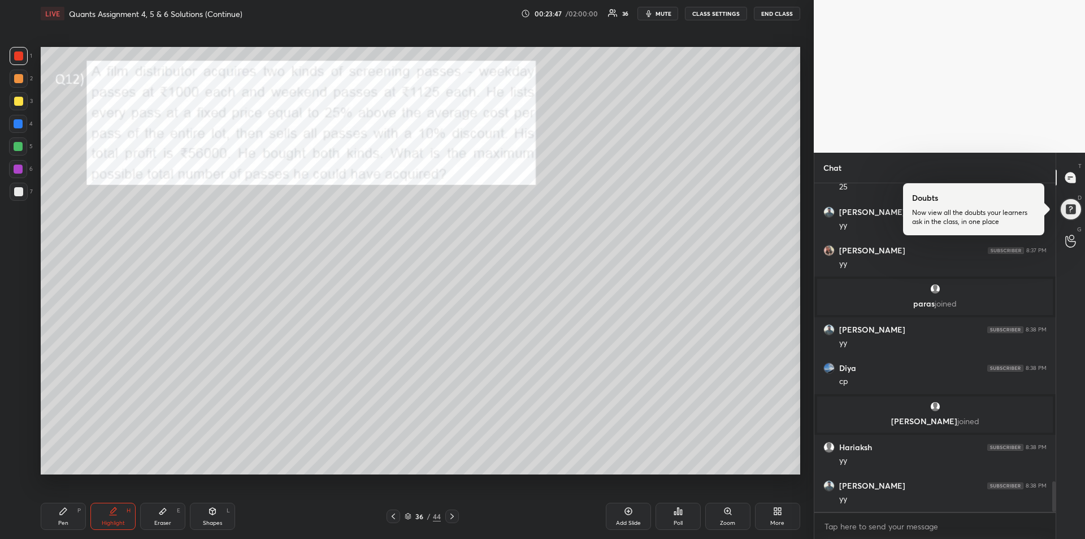
click at [59, 517] on div "Pen P" at bounding box center [63, 515] width 45 height 27
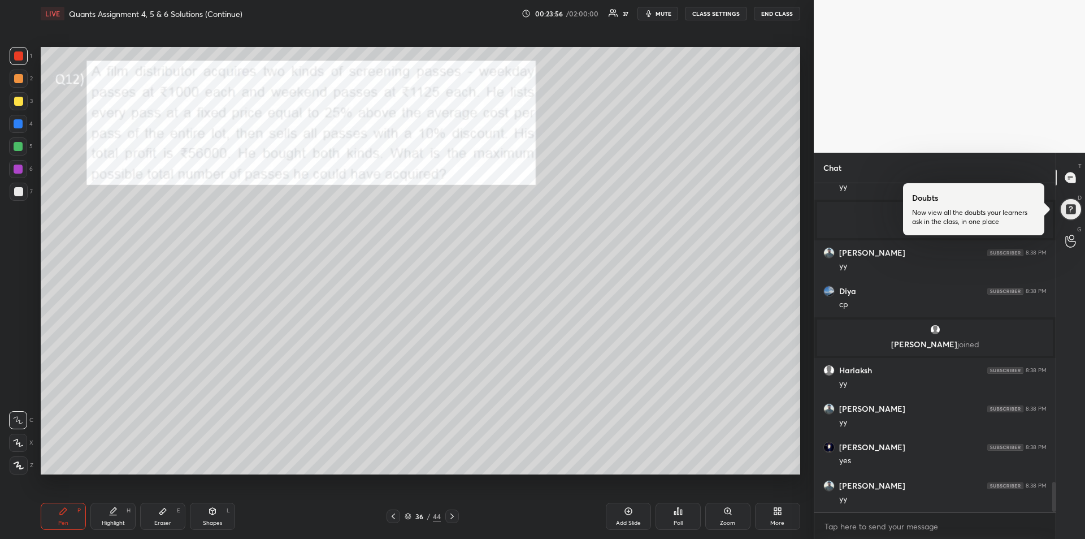
click at [114, 517] on div "Highlight H" at bounding box center [112, 515] width 45 height 27
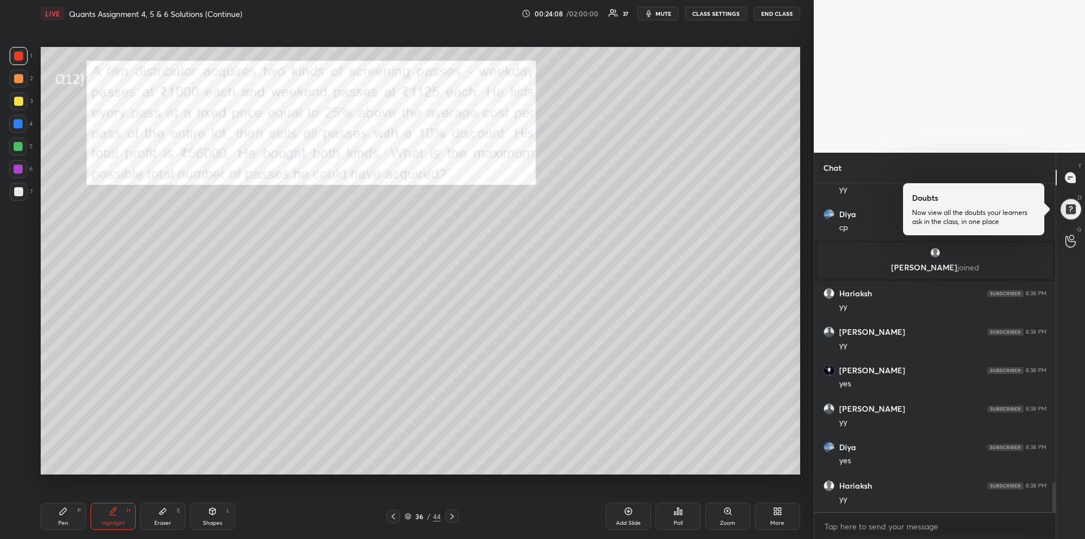
click at [65, 518] on div "Pen P" at bounding box center [63, 515] width 45 height 27
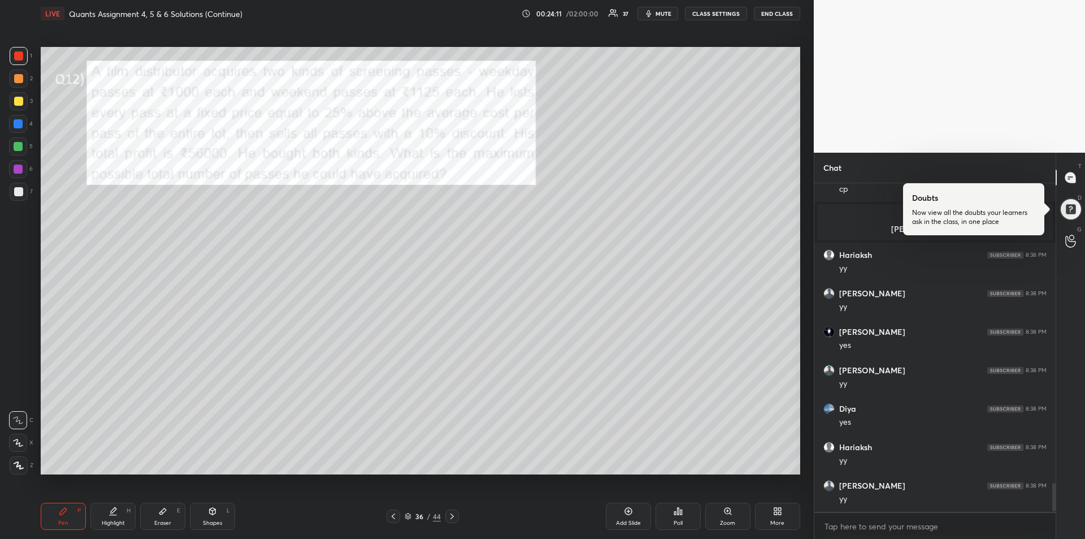
scroll to position [3435, 0]
click at [155, 516] on div "Eraser E" at bounding box center [162, 515] width 45 height 27
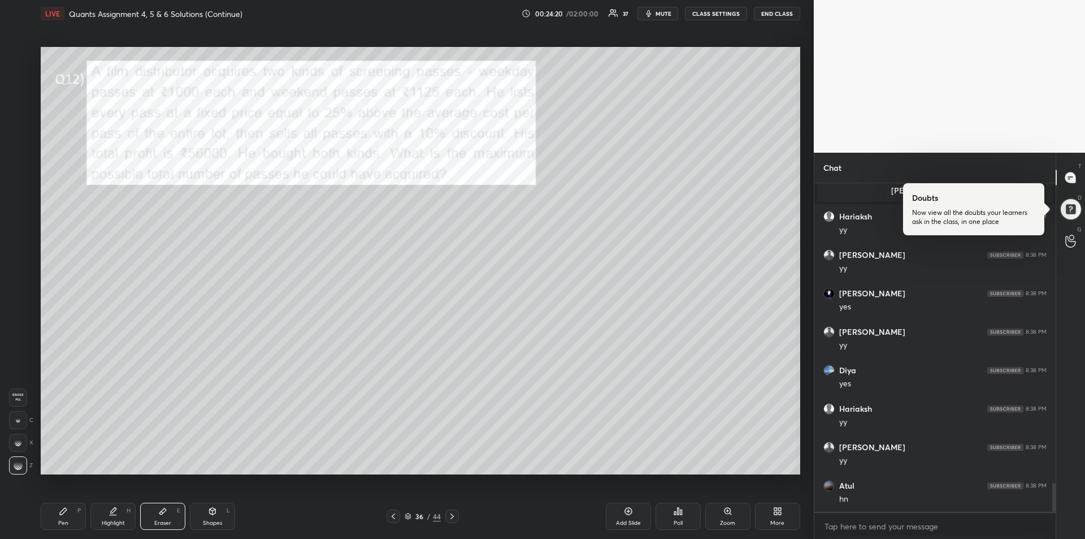
click at [54, 516] on div "Pen P" at bounding box center [63, 515] width 45 height 27
click at [17, 58] on div at bounding box center [18, 55] width 9 height 9
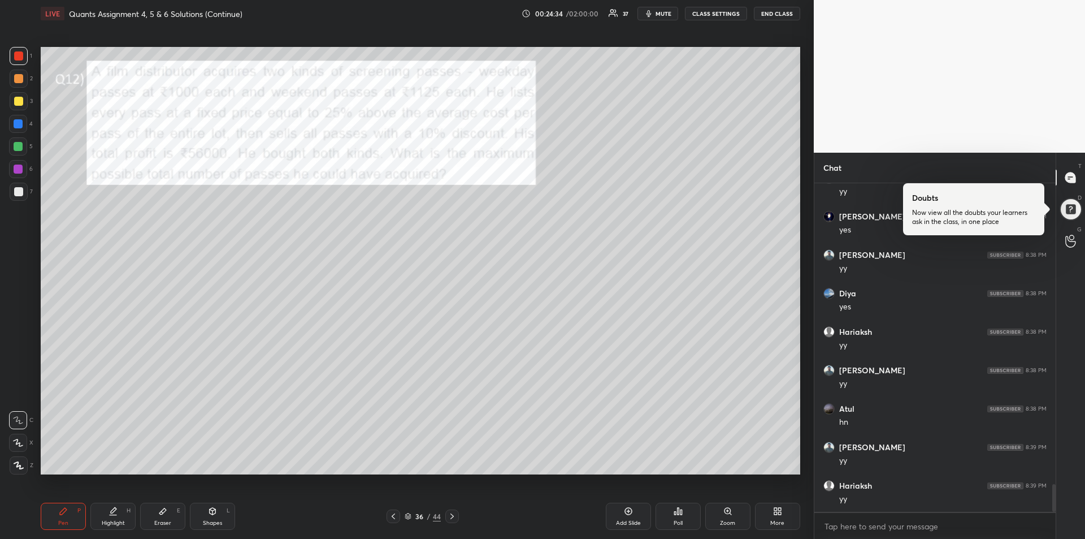
scroll to position [3550, 0]
click at [15, 145] on div at bounding box center [18, 146] width 9 height 9
click at [17, 123] on div at bounding box center [18, 123] width 9 height 9
click at [19, 192] on div at bounding box center [18, 191] width 9 height 9
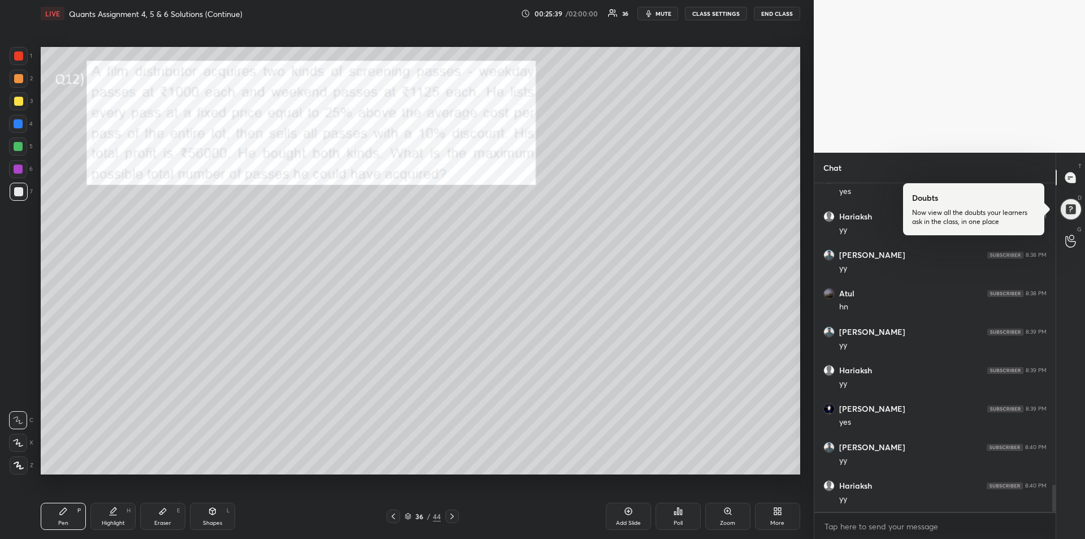
click at [164, 516] on div "Eraser E" at bounding box center [162, 515] width 45 height 27
click at [63, 513] on icon at bounding box center [63, 511] width 7 height 7
click at [158, 514] on icon at bounding box center [162, 510] width 9 height 9
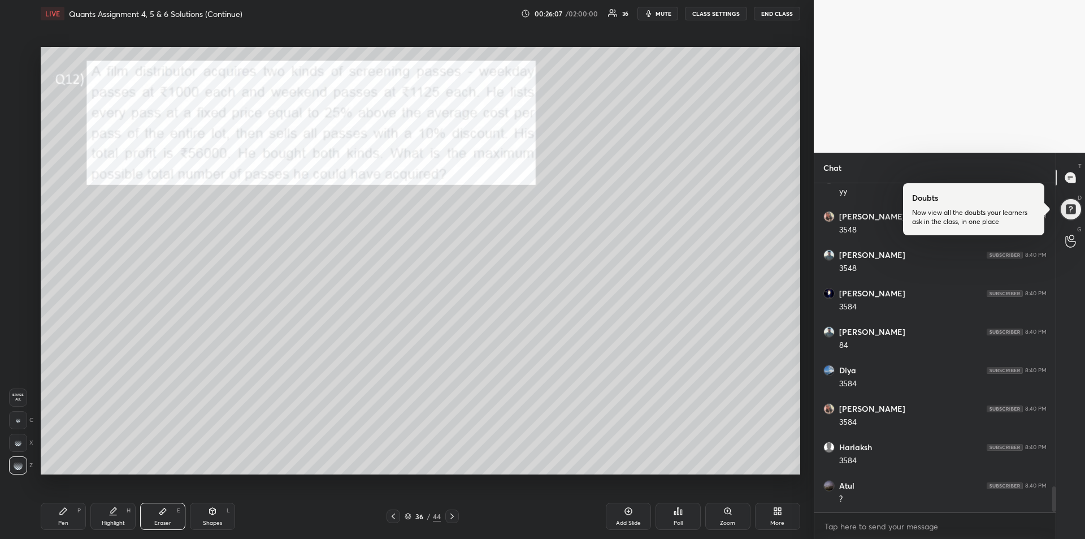
click at [158, 514] on icon at bounding box center [162, 510] width 9 height 9
click at [52, 509] on div "Pen P" at bounding box center [63, 515] width 45 height 27
click at [158, 517] on div "Eraser E" at bounding box center [162, 515] width 45 height 27
click at [61, 512] on icon at bounding box center [63, 511] width 7 height 7
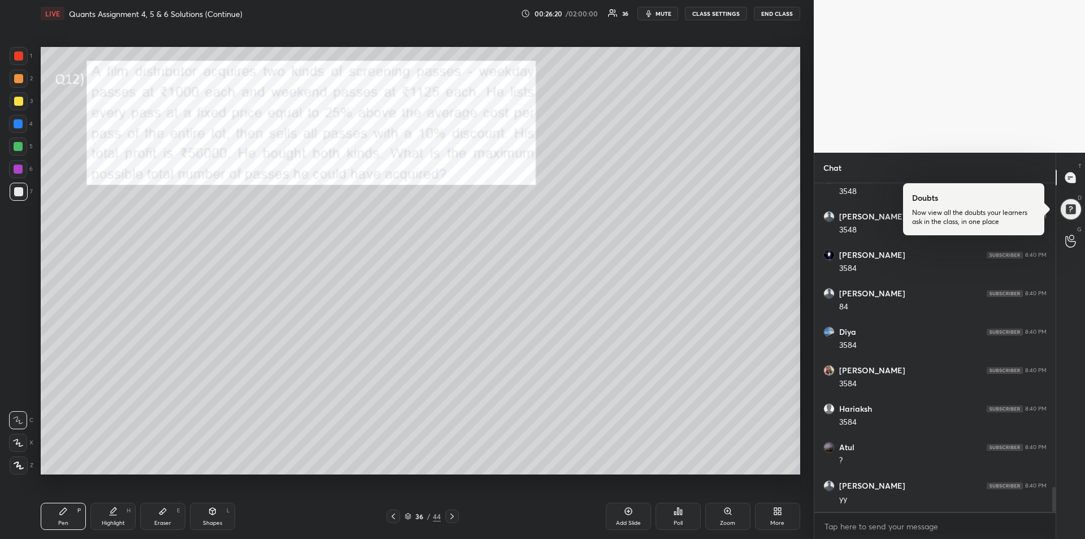
click at [20, 58] on div at bounding box center [18, 55] width 9 height 9
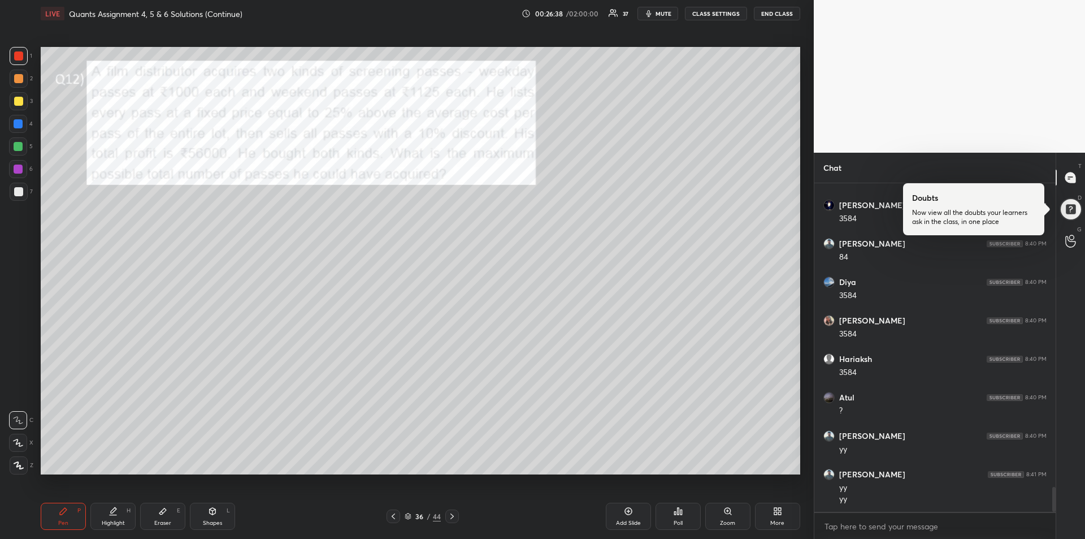
click at [18, 147] on div at bounding box center [18, 146] width 9 height 9
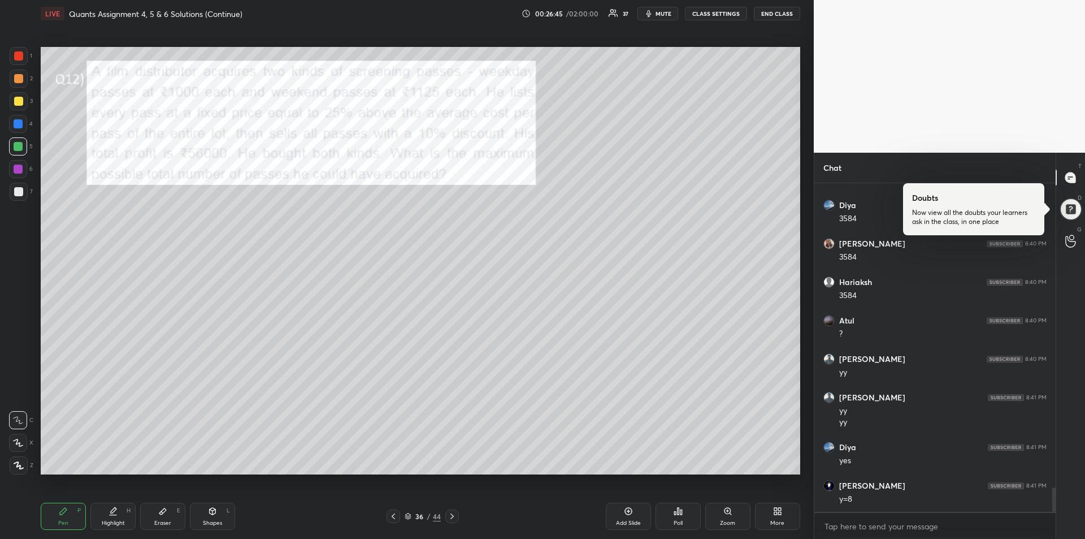
scroll to position [4138, 0]
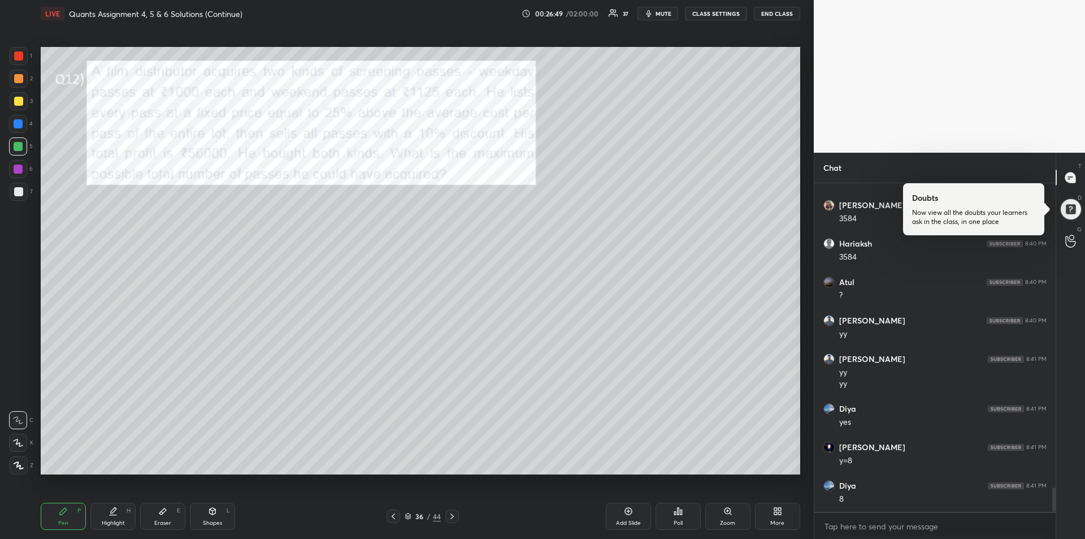
click at [158, 512] on div "Eraser E" at bounding box center [162, 515] width 45 height 27
click at [47, 522] on div "Pen P" at bounding box center [63, 515] width 45 height 27
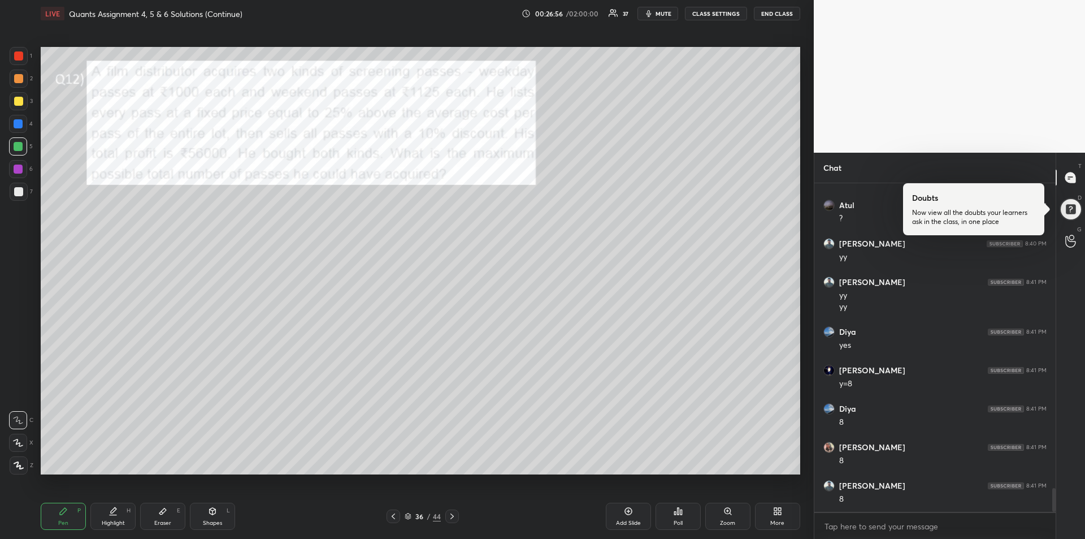
scroll to position [4253, 0]
click at [18, 189] on div at bounding box center [18, 191] width 9 height 9
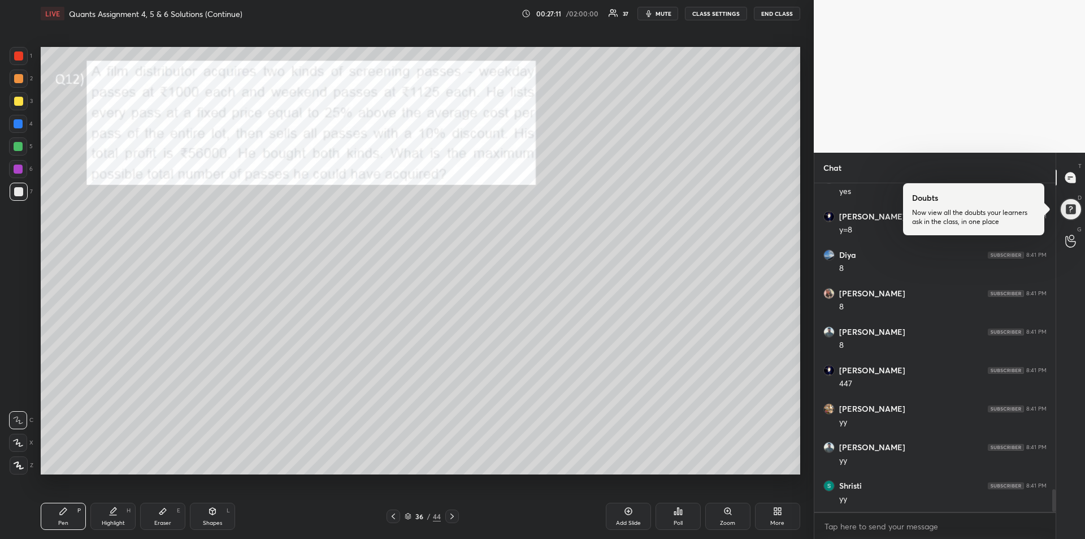
scroll to position [4407, 0]
click at [455, 519] on icon at bounding box center [452, 516] width 9 height 9
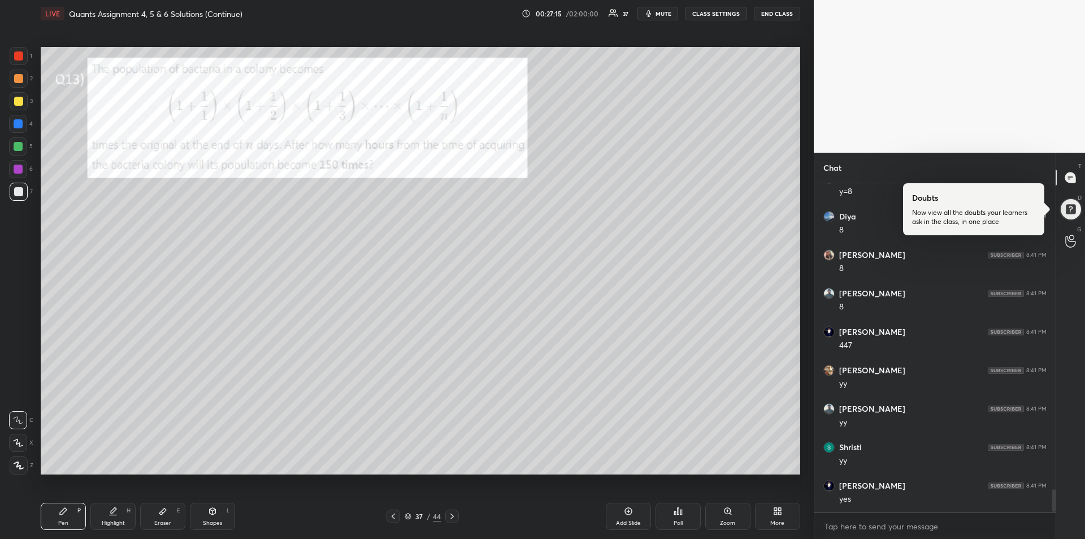
scroll to position [4445, 0]
click at [453, 516] on icon at bounding box center [452, 516] width 9 height 9
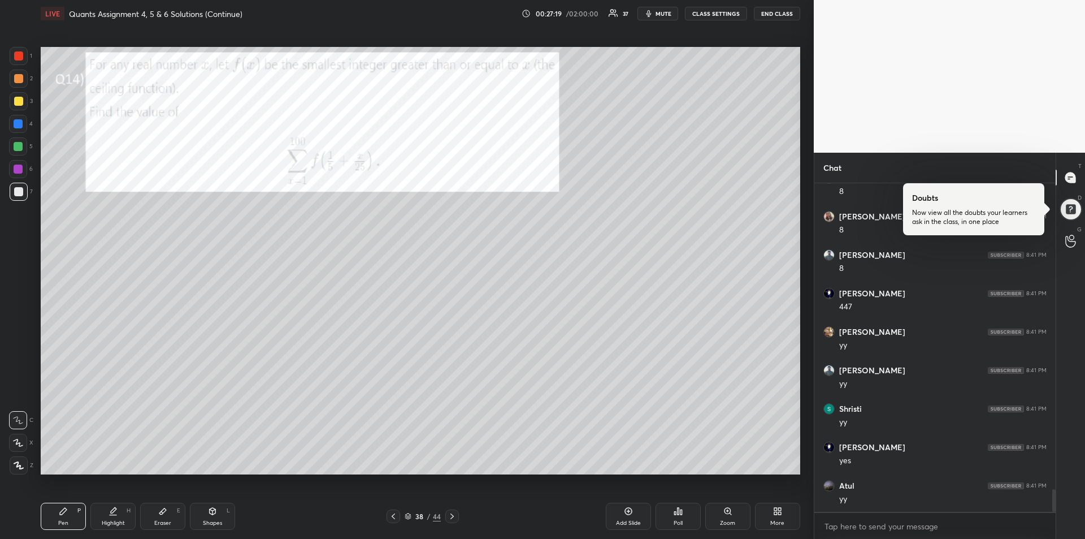
click at [451, 515] on icon at bounding box center [452, 516] width 9 height 9
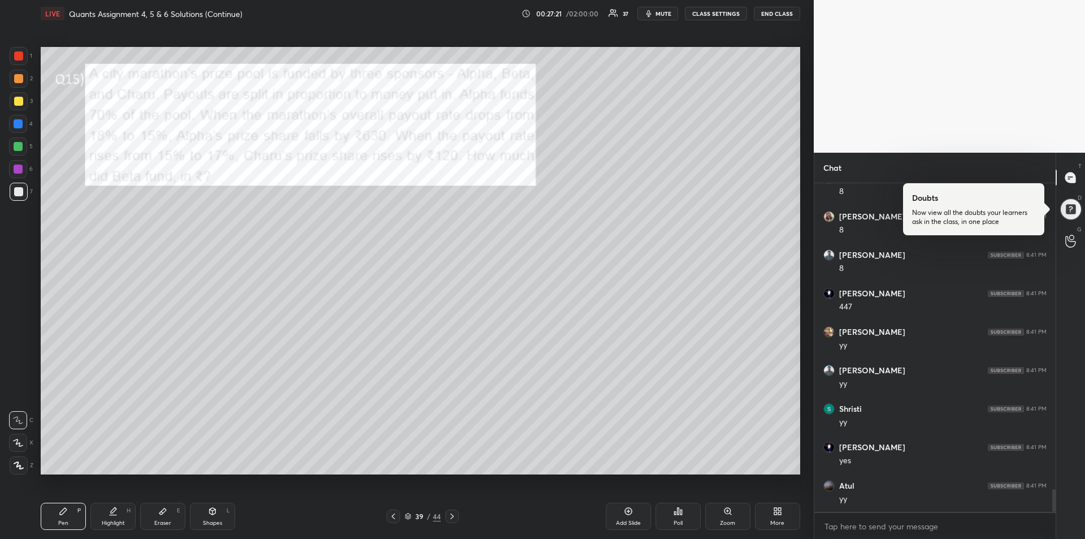
click at [14, 59] on div at bounding box center [18, 55] width 9 height 9
click at [20, 62] on div at bounding box center [19, 56] width 18 height 18
click at [18, 126] on div at bounding box center [18, 123] width 9 height 9
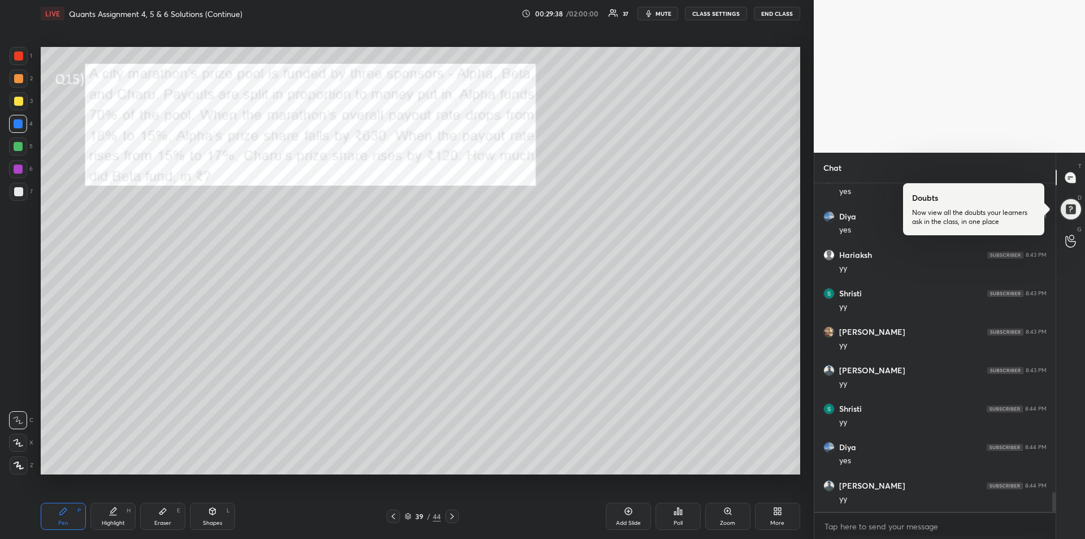
click at [163, 515] on icon at bounding box center [162, 510] width 9 height 9
click at [59, 513] on icon at bounding box center [63, 510] width 9 height 9
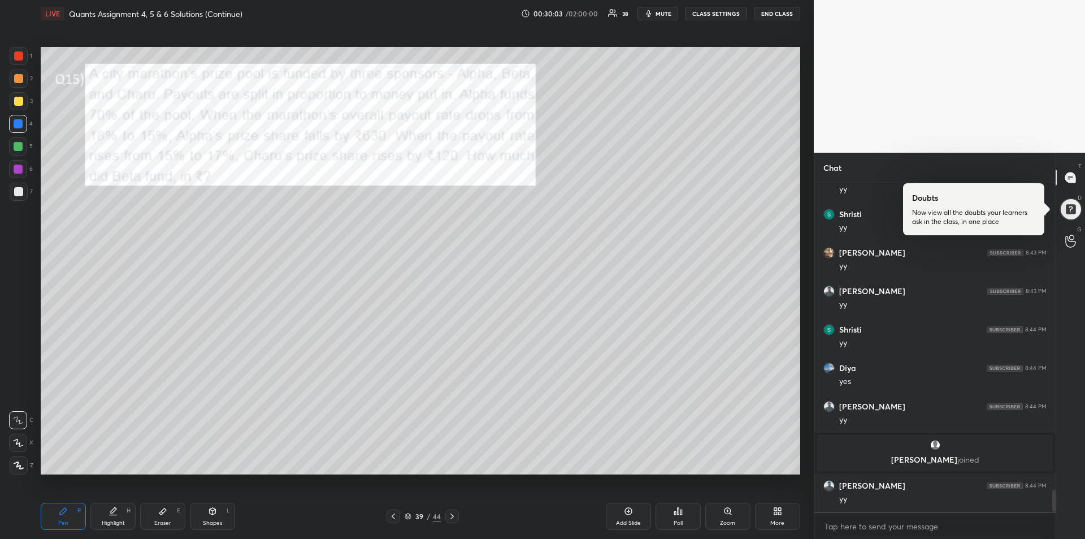
scroll to position [4617, 0]
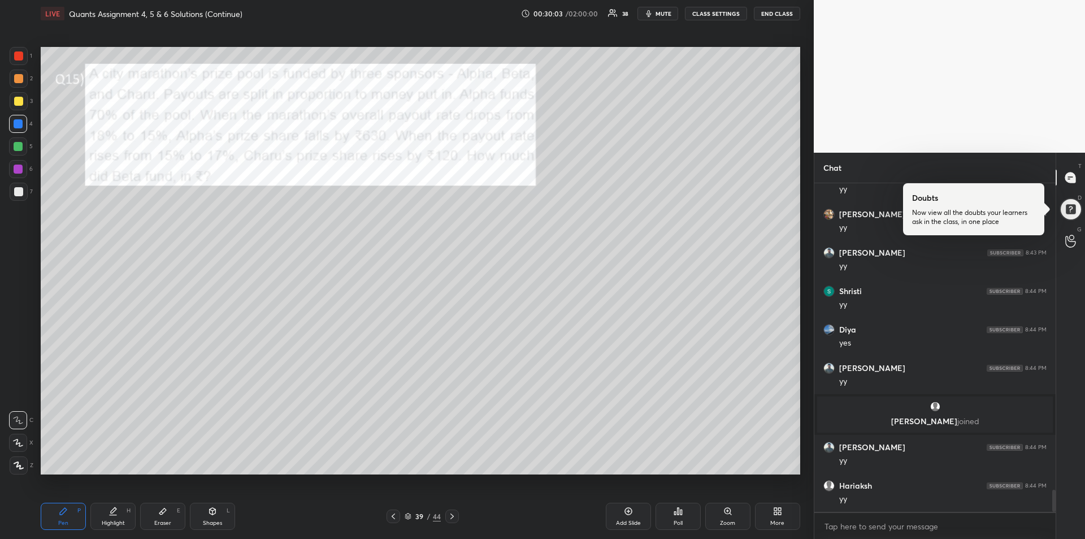
click at [631, 517] on div "Add Slide" at bounding box center [628, 515] width 45 height 27
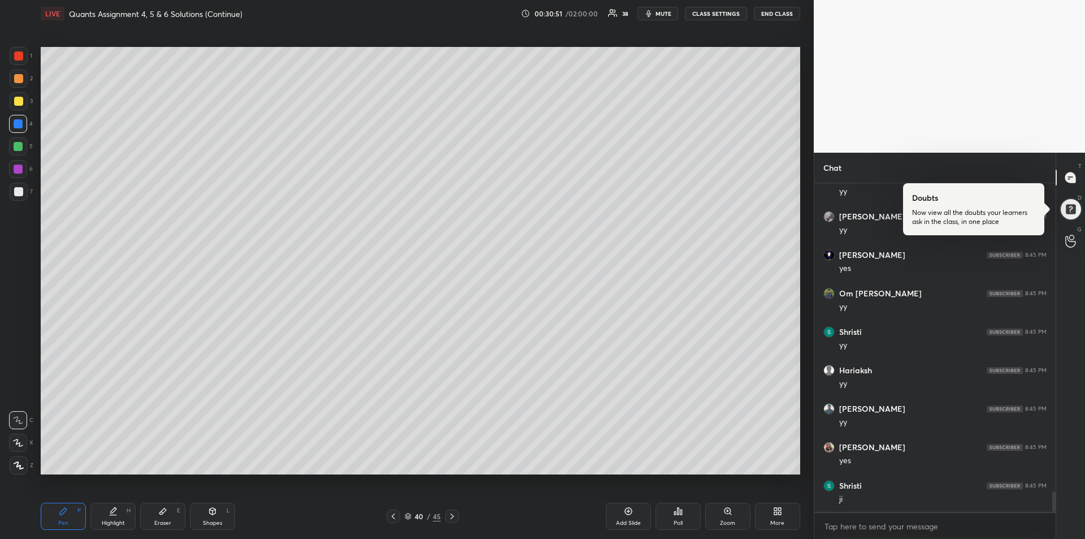
scroll to position [4963, 0]
click at [395, 521] on div at bounding box center [394, 516] width 14 height 14
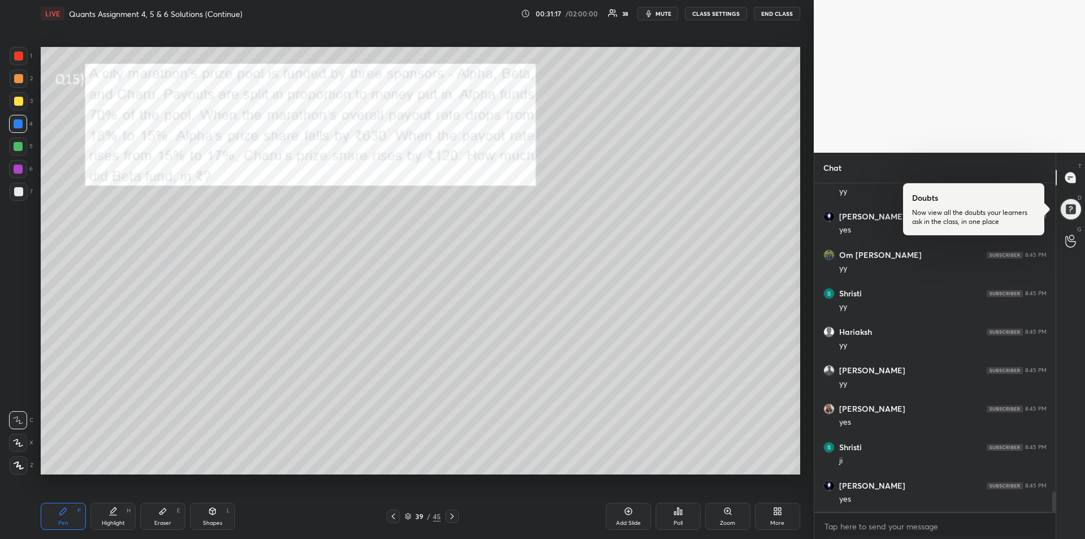
click at [18, 100] on div at bounding box center [18, 101] width 9 height 9
click at [112, 513] on icon at bounding box center [114, 510] width 6 height 6
click at [52, 519] on div "Pen P" at bounding box center [63, 515] width 45 height 27
click at [19, 171] on div at bounding box center [18, 168] width 9 height 9
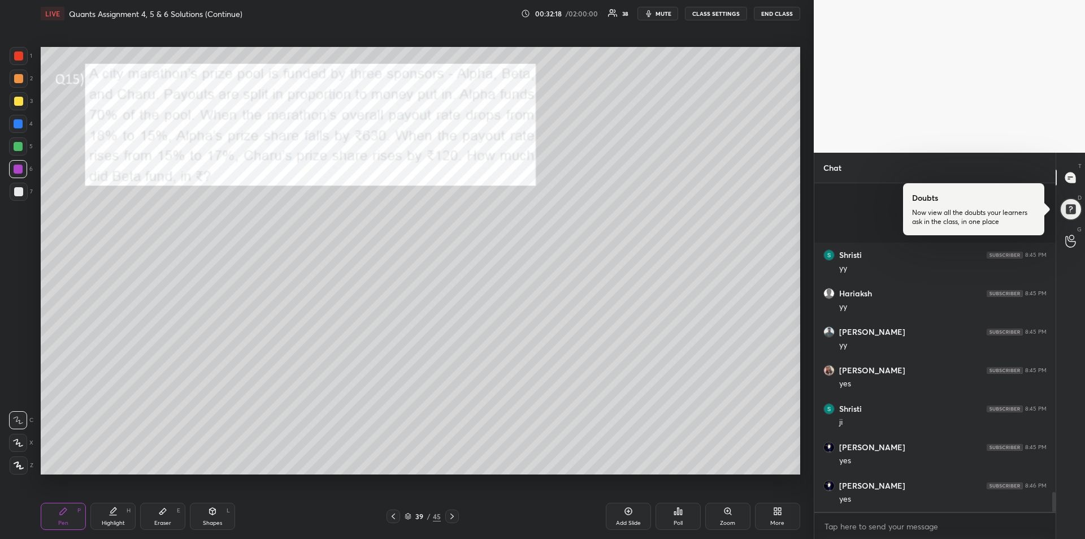
scroll to position [5117, 0]
click at [16, 126] on div at bounding box center [18, 123] width 9 height 9
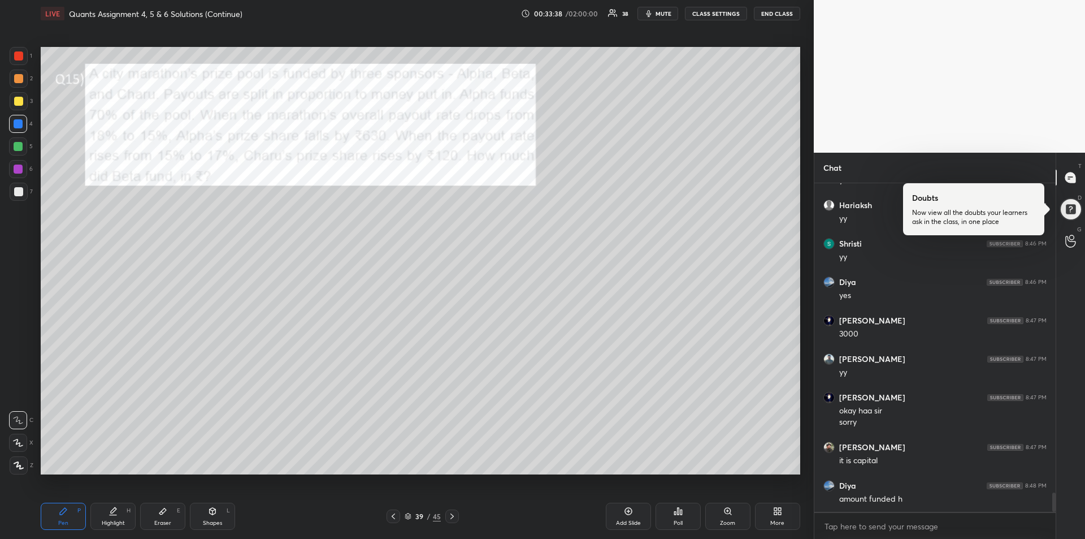
scroll to position [5359, 0]
click at [113, 512] on icon at bounding box center [114, 510] width 6 height 6
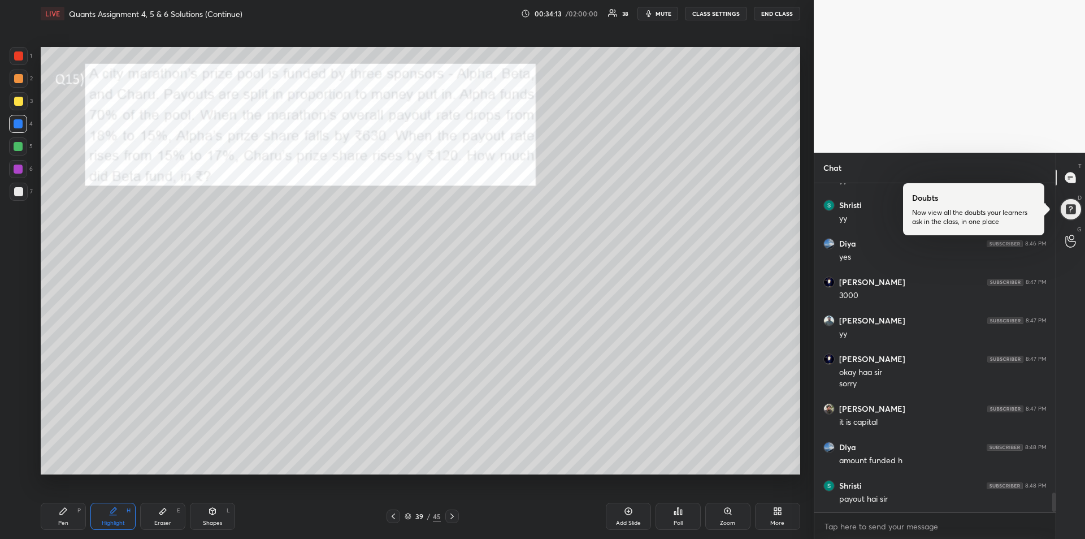
click at [72, 515] on div "Pen P" at bounding box center [63, 515] width 45 height 27
click at [20, 166] on div at bounding box center [18, 168] width 9 height 9
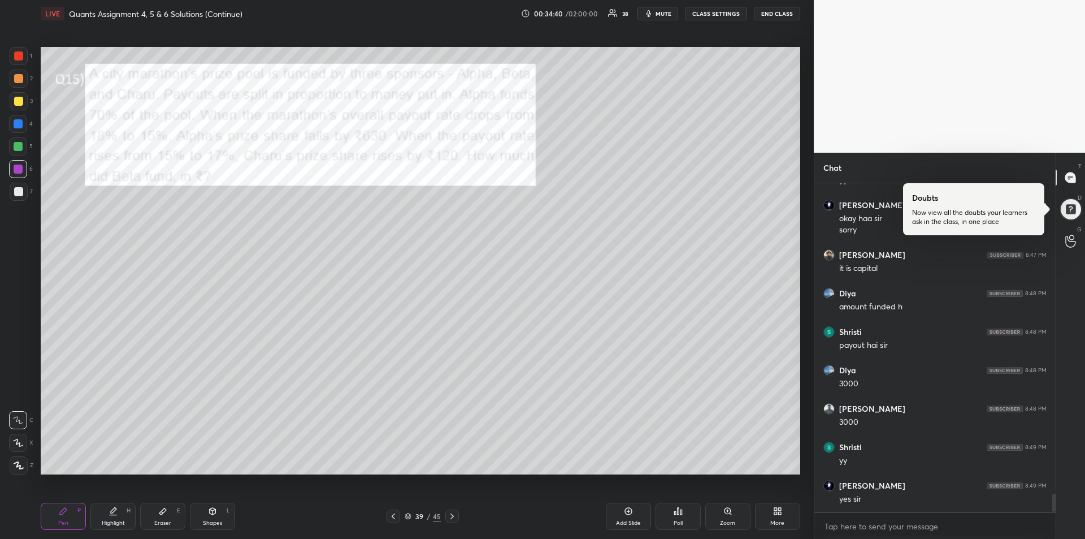
scroll to position [5551, 0]
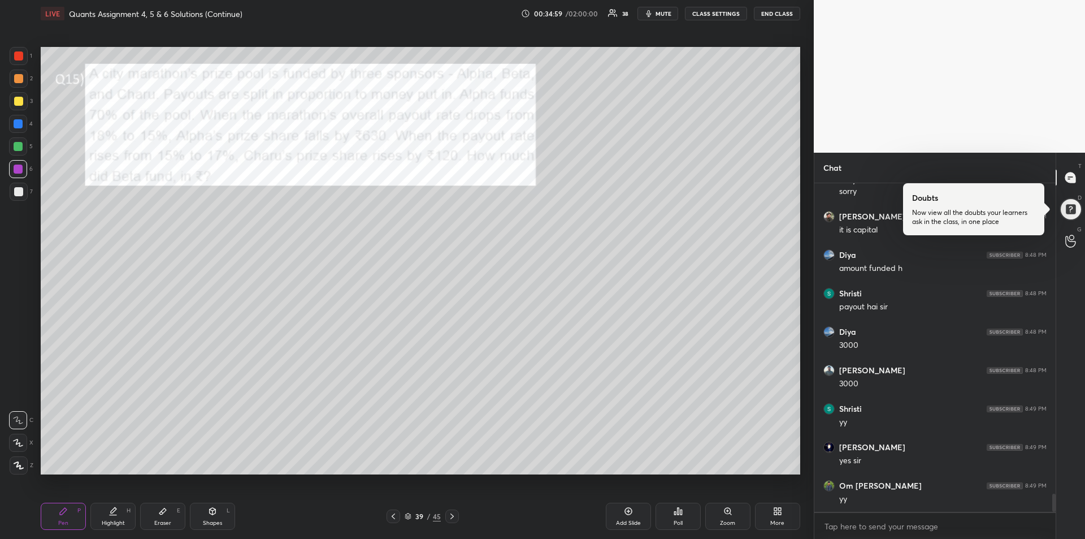
click at [20, 80] on div at bounding box center [18, 78] width 9 height 9
click at [455, 511] on div at bounding box center [452, 516] width 14 height 14
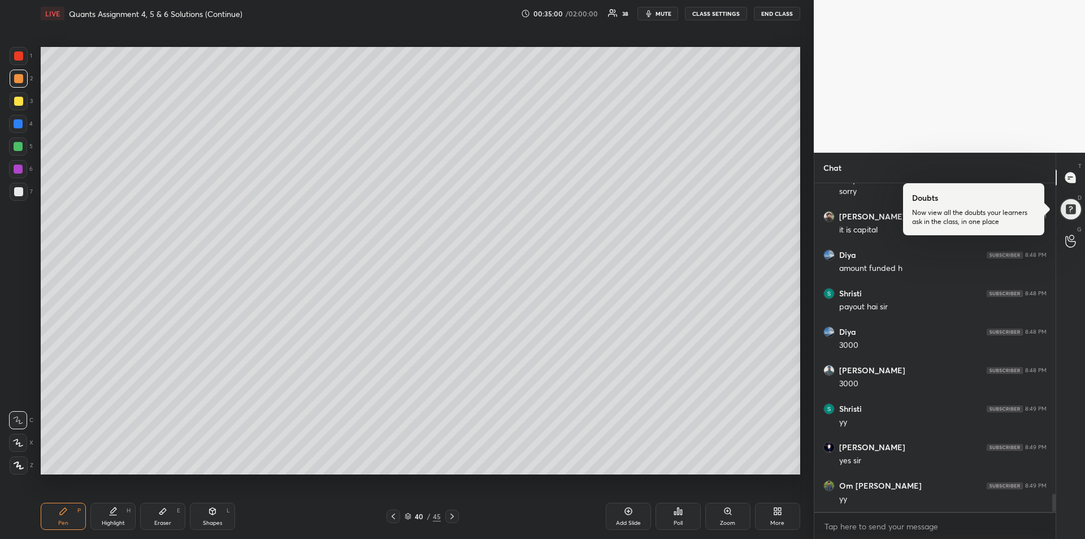
click at [452, 512] on icon at bounding box center [452, 516] width 9 height 9
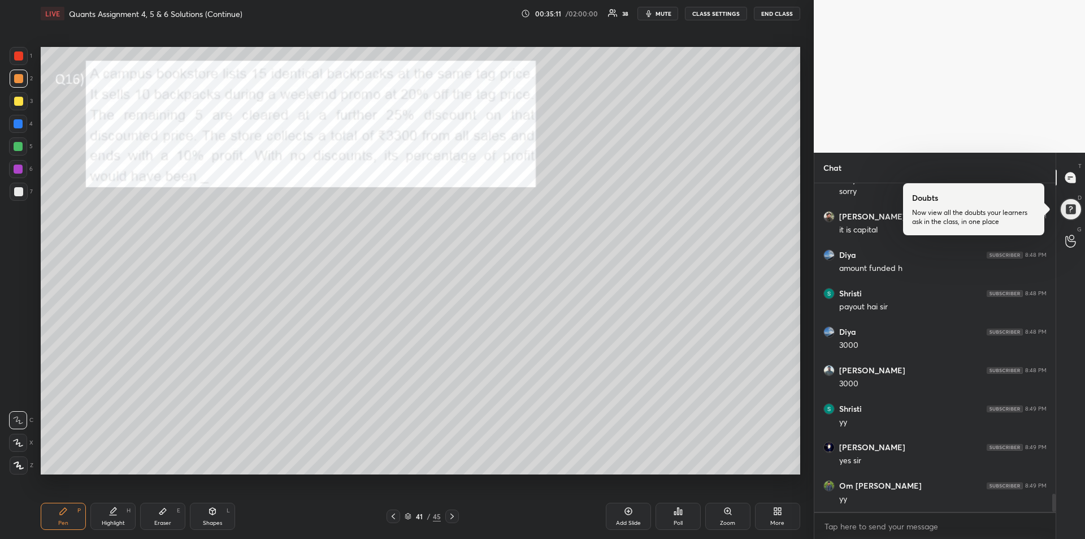
click at [119, 514] on div "Highlight H" at bounding box center [112, 515] width 45 height 27
click at [59, 514] on icon at bounding box center [63, 510] width 9 height 9
click at [20, 125] on div at bounding box center [18, 123] width 9 height 9
click at [21, 56] on div at bounding box center [18, 55] width 9 height 9
click at [171, 510] on div "Eraser E" at bounding box center [162, 515] width 45 height 27
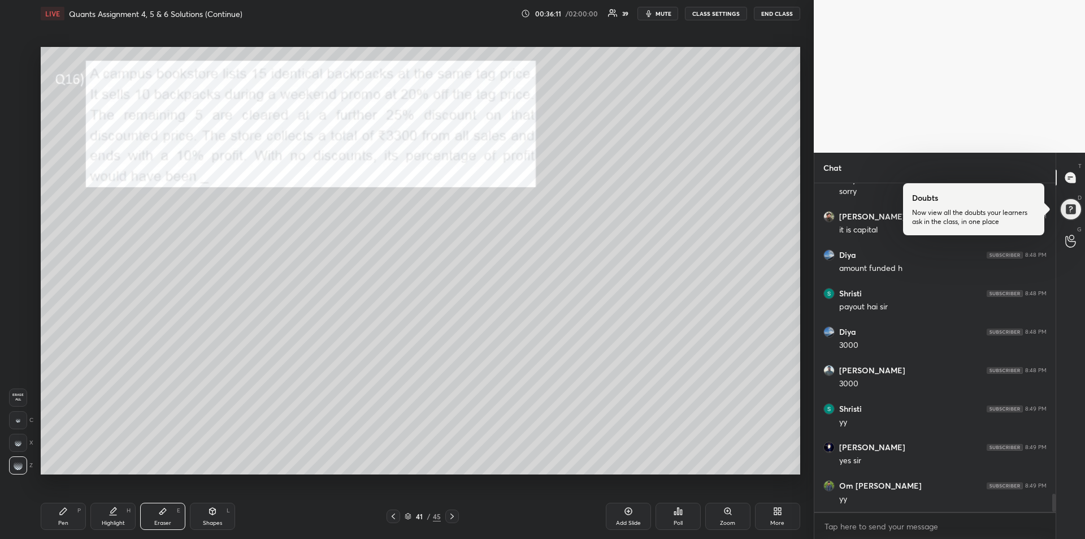
click at [61, 513] on icon at bounding box center [63, 511] width 7 height 7
click at [19, 123] on div at bounding box center [18, 123] width 9 height 9
click at [17, 443] on icon at bounding box center [18, 443] width 10 height 8
click at [213, 520] on div "Shapes" at bounding box center [212, 523] width 19 height 6
click at [16, 197] on div at bounding box center [19, 192] width 18 height 18
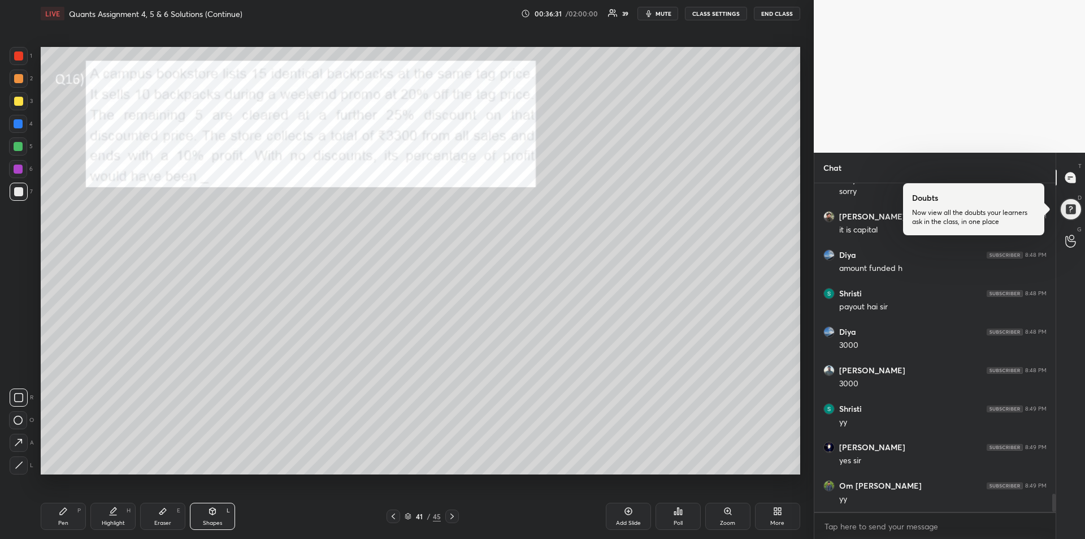
click at [63, 518] on div "Pen P" at bounding box center [63, 515] width 45 height 27
click at [19, 127] on div at bounding box center [18, 123] width 9 height 9
click at [23, 145] on div at bounding box center [18, 146] width 18 height 18
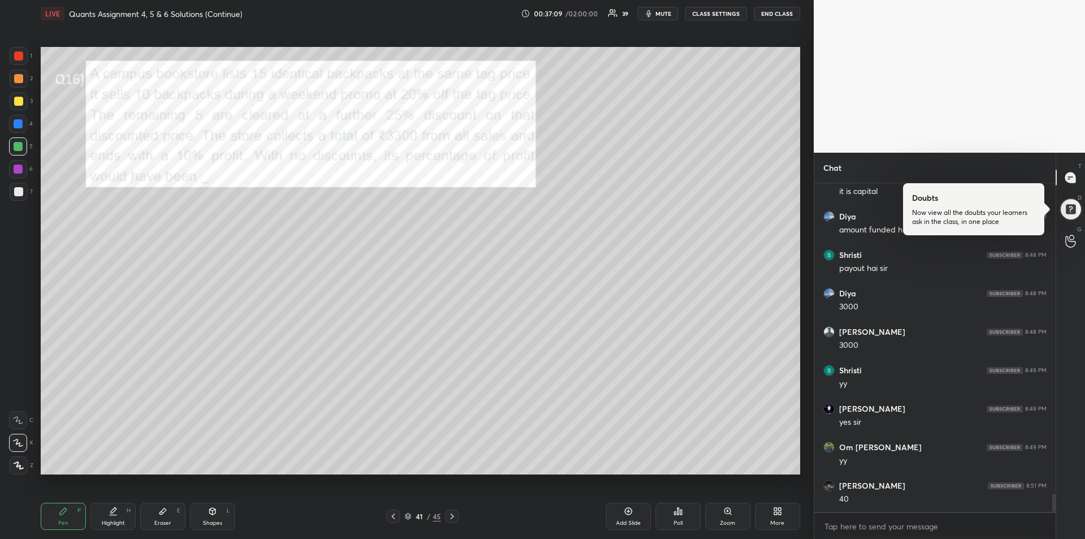
click at [164, 520] on div "Eraser" at bounding box center [162, 523] width 17 height 6
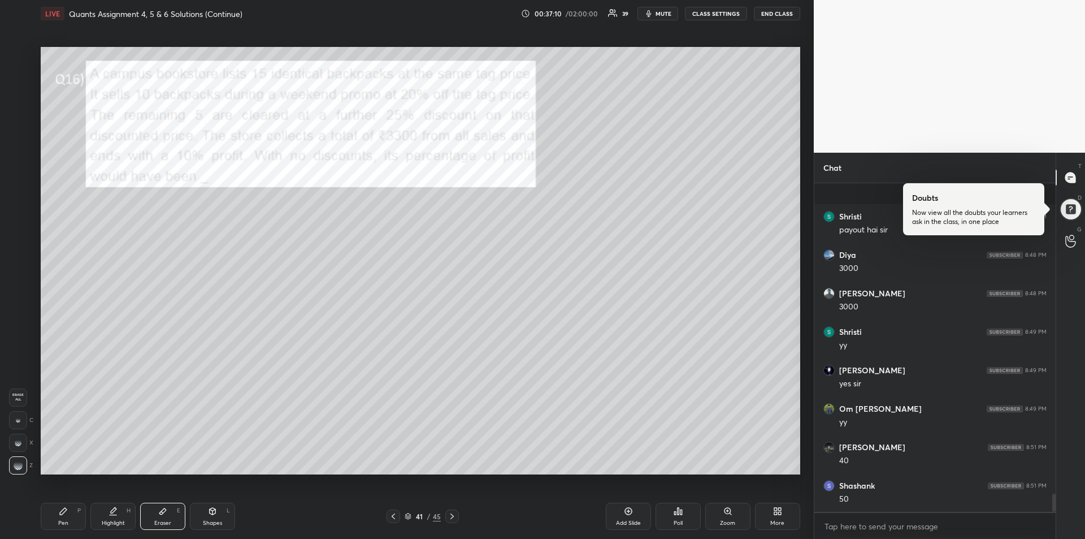
scroll to position [5705, 0]
click at [60, 509] on icon at bounding box center [63, 510] width 9 height 9
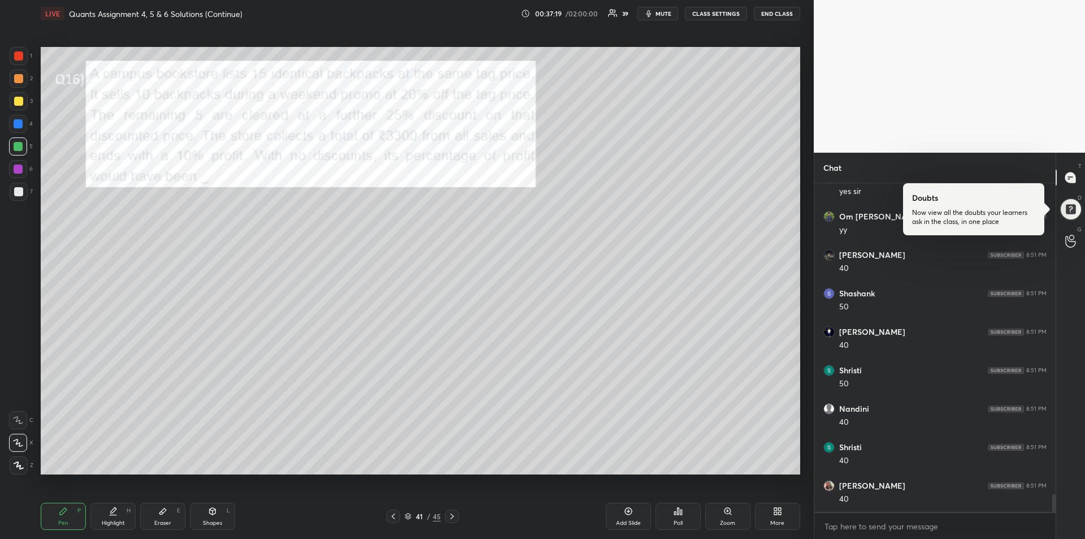
scroll to position [5935, 0]
click at [16, 189] on div at bounding box center [18, 191] width 9 height 9
click at [18, 419] on icon at bounding box center [18, 420] width 10 height 8
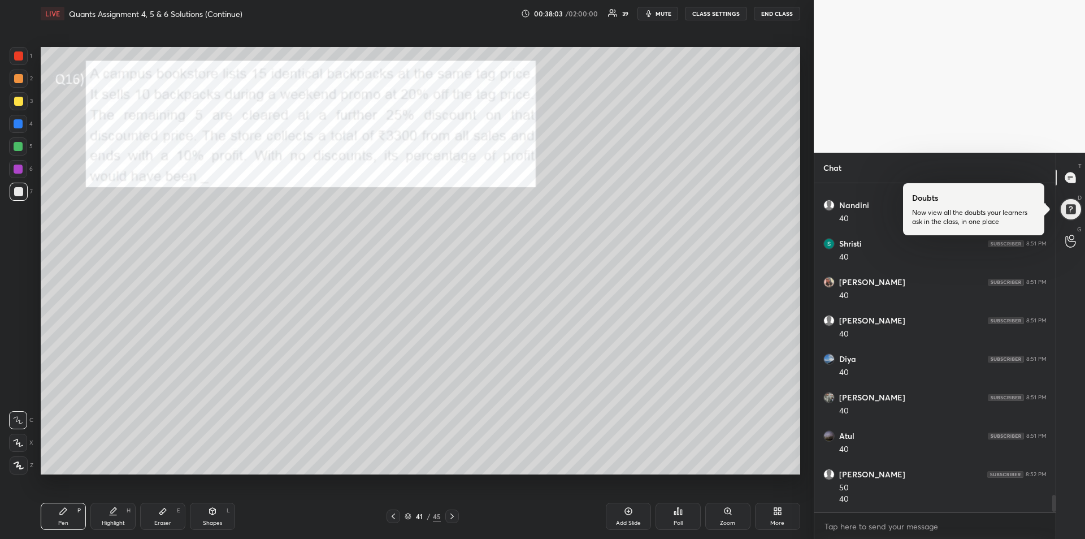
click at [16, 59] on div at bounding box center [18, 55] width 9 height 9
click at [15, 127] on div at bounding box center [18, 123] width 9 height 9
click at [17, 187] on div at bounding box center [18, 191] width 9 height 9
click at [20, 101] on div at bounding box center [18, 101] width 9 height 9
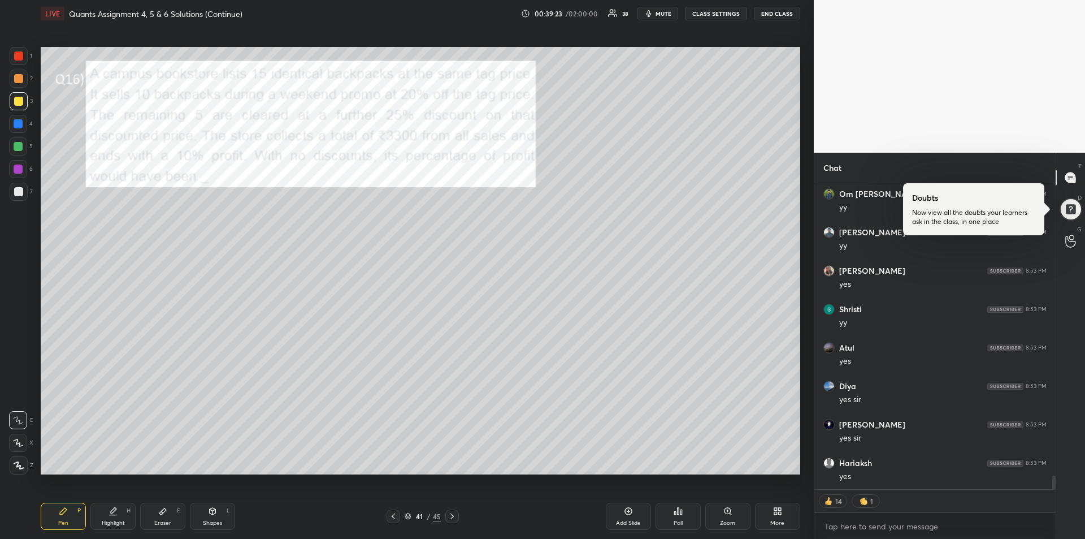
scroll to position [6584, 0]
click at [20, 80] on div at bounding box center [18, 78] width 9 height 9
click at [624, 516] on div "Add Slide" at bounding box center [628, 515] width 45 height 27
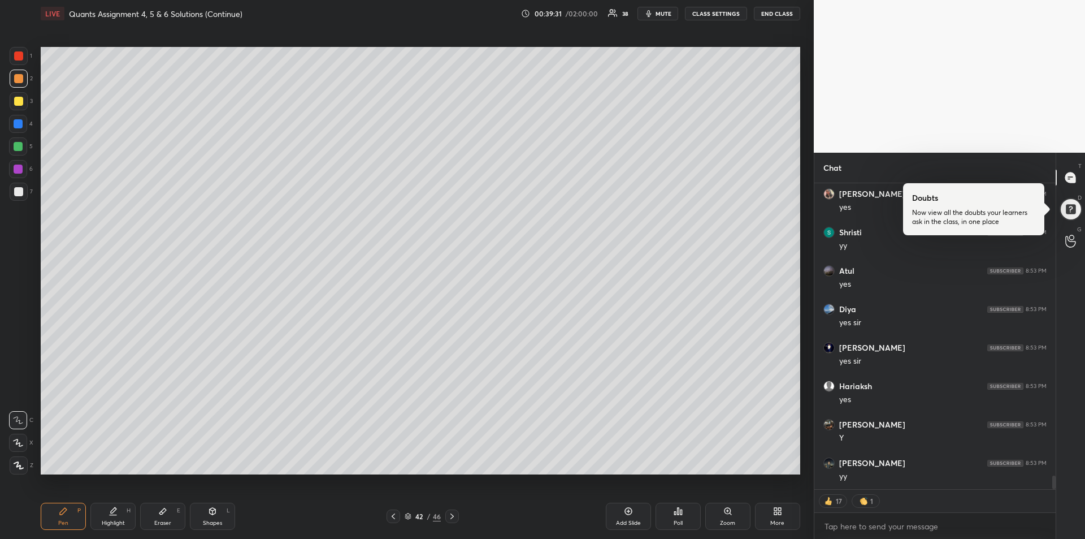
click at [17, 123] on div at bounding box center [18, 123] width 9 height 9
click at [396, 519] on icon at bounding box center [393, 516] width 9 height 9
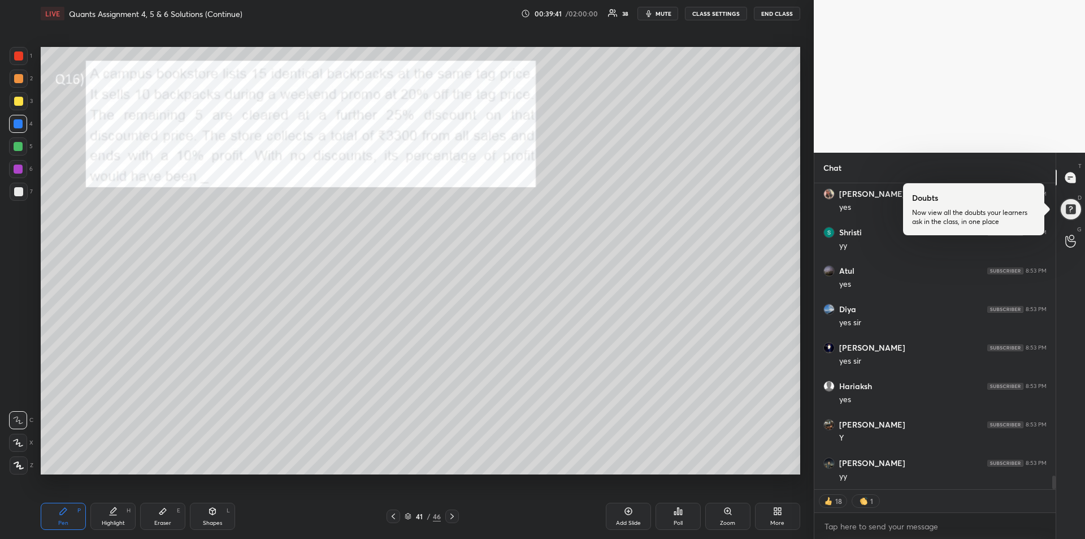
click at [454, 522] on div at bounding box center [452, 516] width 14 height 14
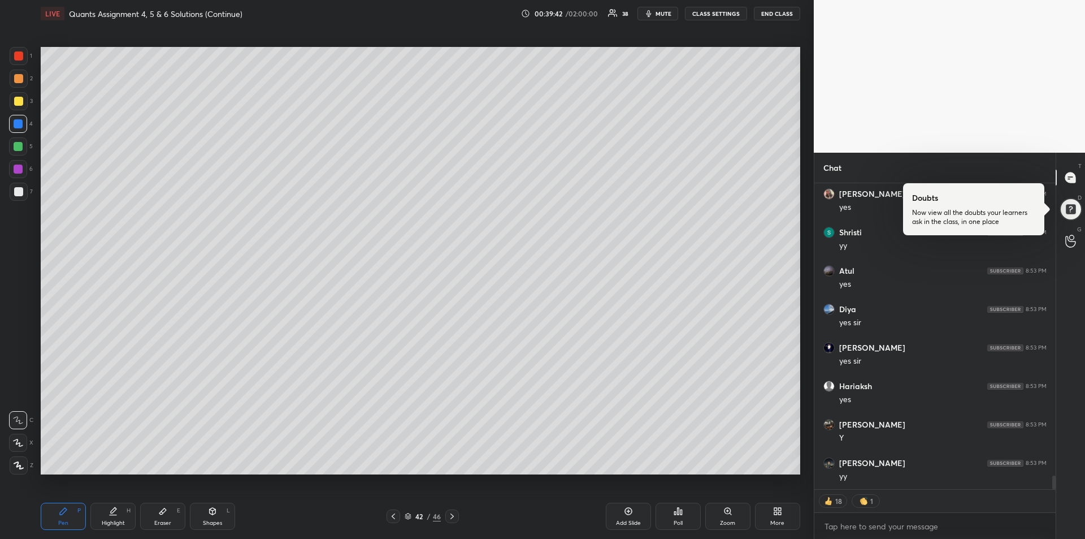
scroll to position [6562, 0]
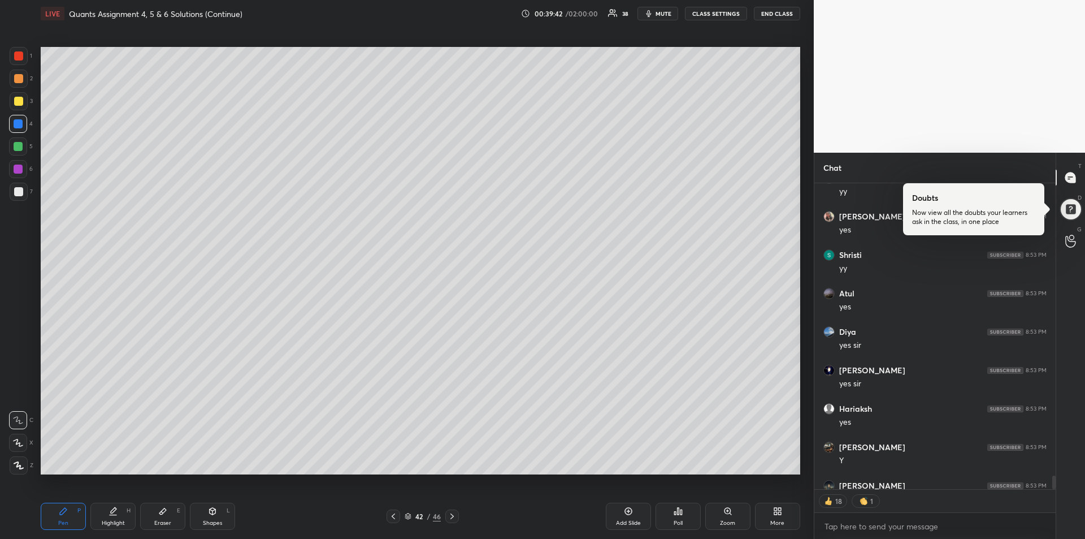
click at [453, 521] on div at bounding box center [452, 516] width 14 height 14
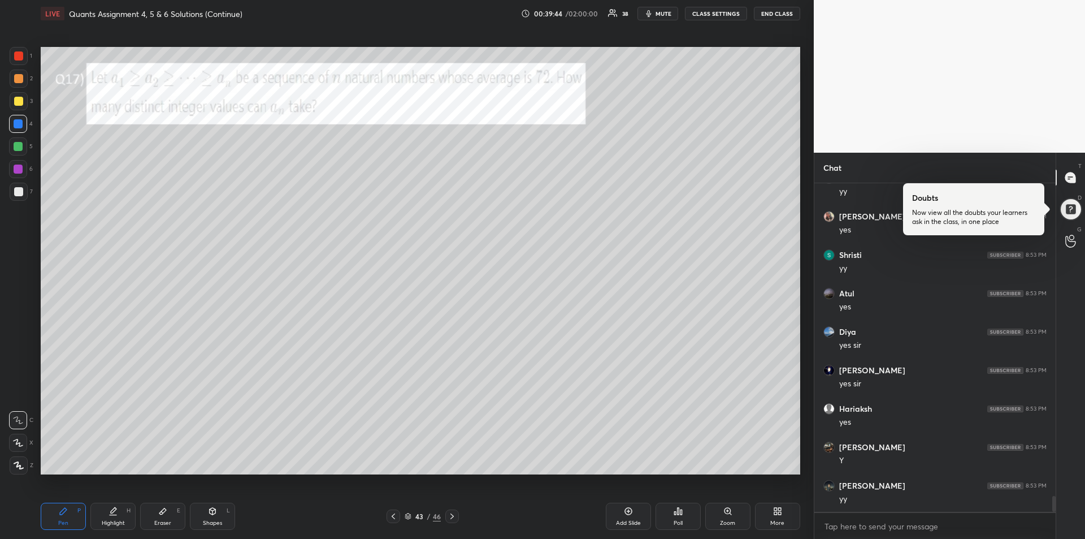
click at [452, 513] on icon at bounding box center [452, 516] width 9 height 9
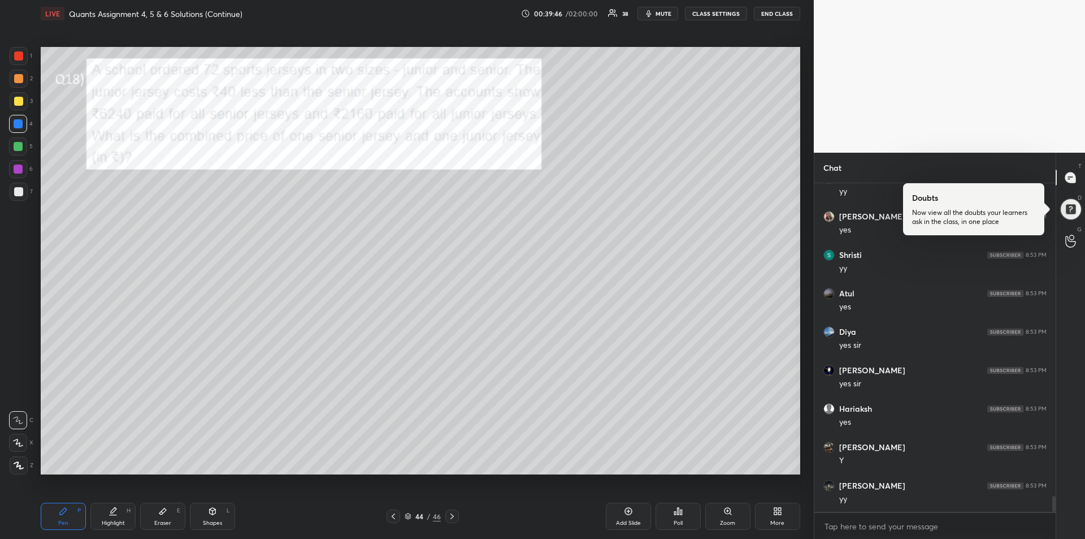
click at [21, 59] on div at bounding box center [18, 55] width 9 height 9
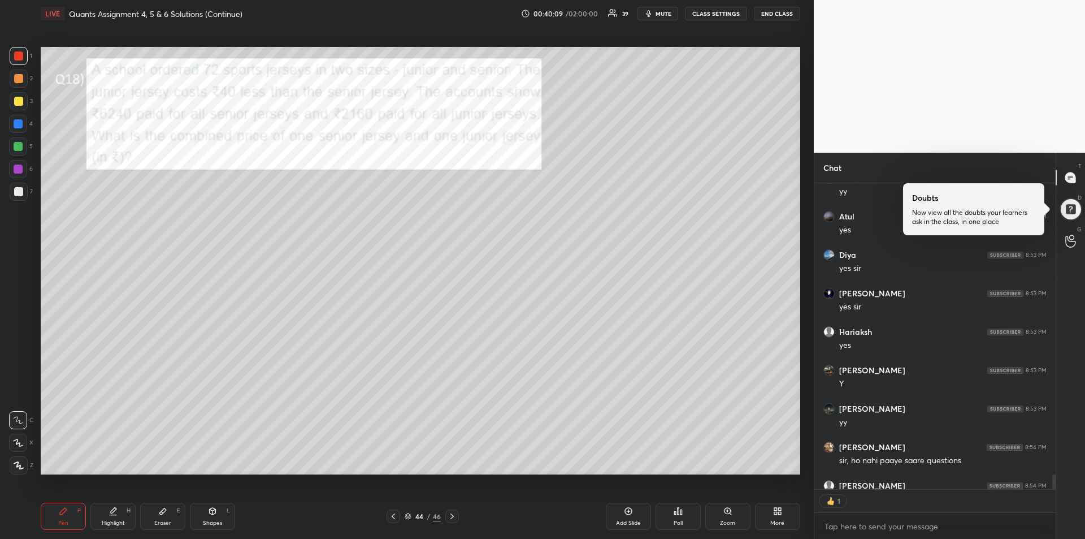
scroll to position [302, 238]
click at [161, 517] on div "Eraser E" at bounding box center [162, 515] width 45 height 27
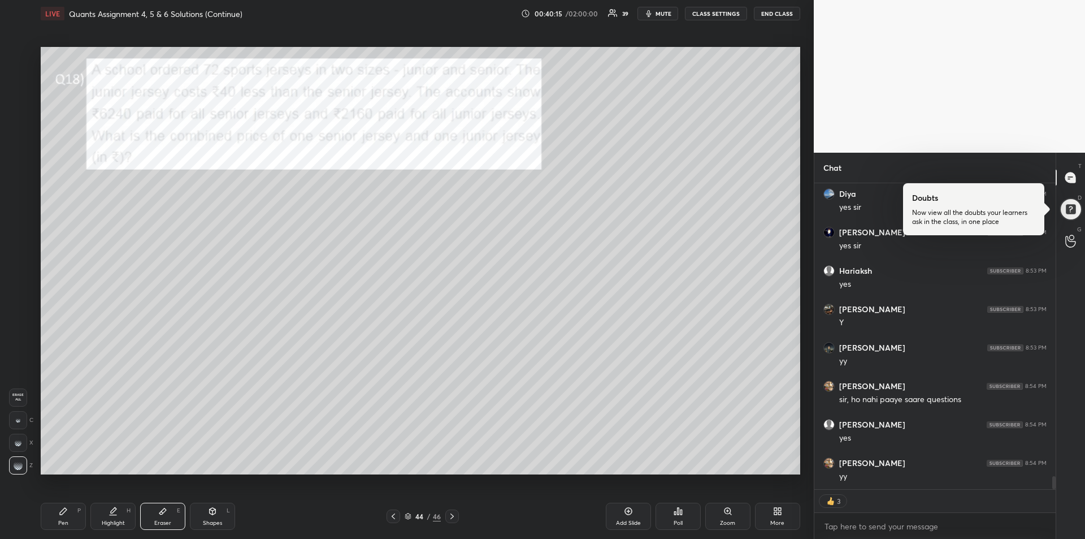
scroll to position [6738, 0]
click at [69, 514] on div "Pen P" at bounding box center [63, 515] width 45 height 27
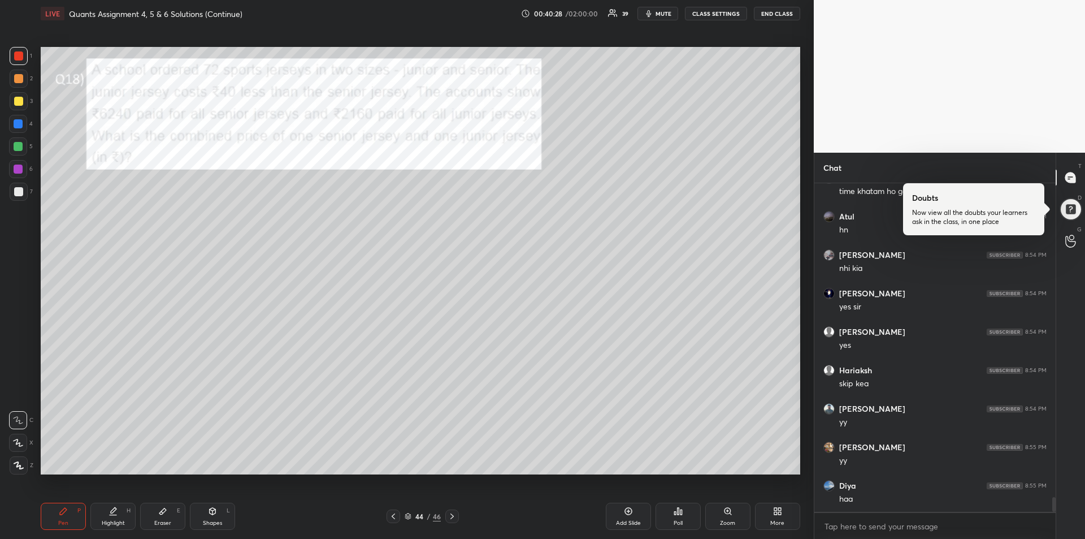
scroll to position [7100, 0]
click at [12, 79] on div at bounding box center [19, 79] width 18 height 18
click at [18, 129] on div at bounding box center [18, 124] width 18 height 18
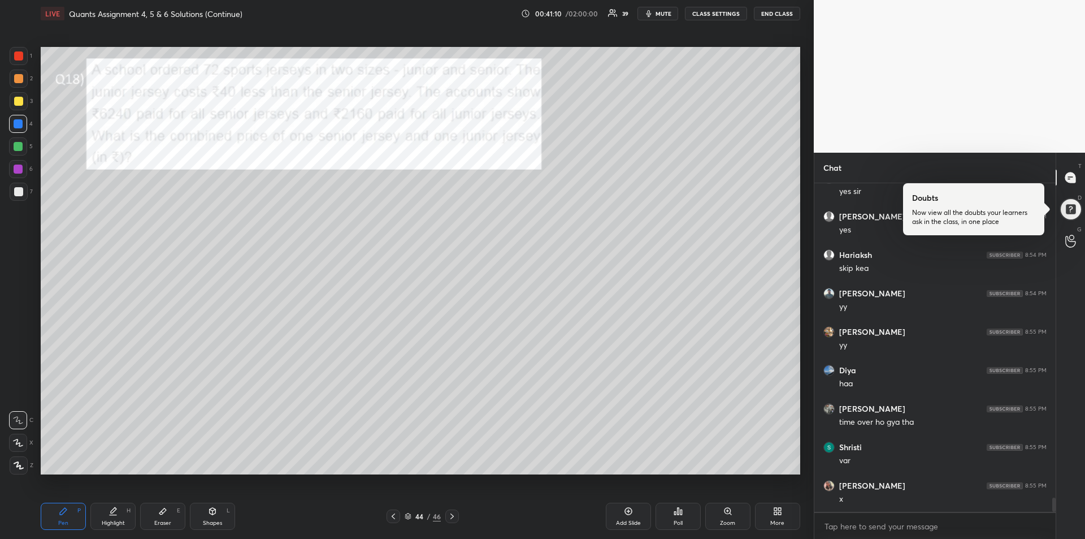
click at [146, 512] on div "Eraser E" at bounding box center [162, 515] width 45 height 27
click at [63, 518] on div "Pen P" at bounding box center [63, 515] width 45 height 27
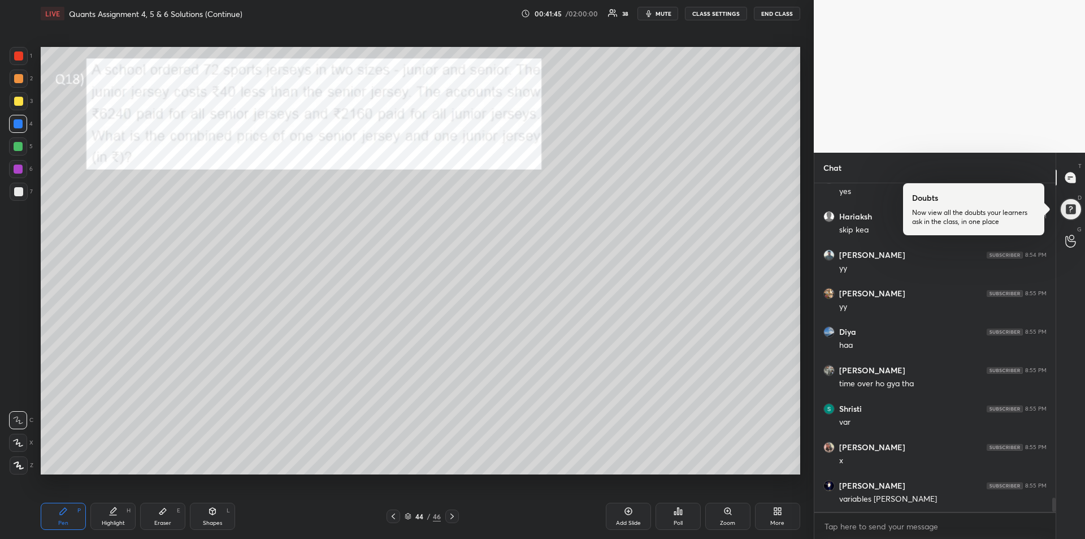
click at [170, 513] on div "Eraser E" at bounding box center [162, 515] width 45 height 27
click at [69, 513] on div "Pen P" at bounding box center [63, 515] width 45 height 27
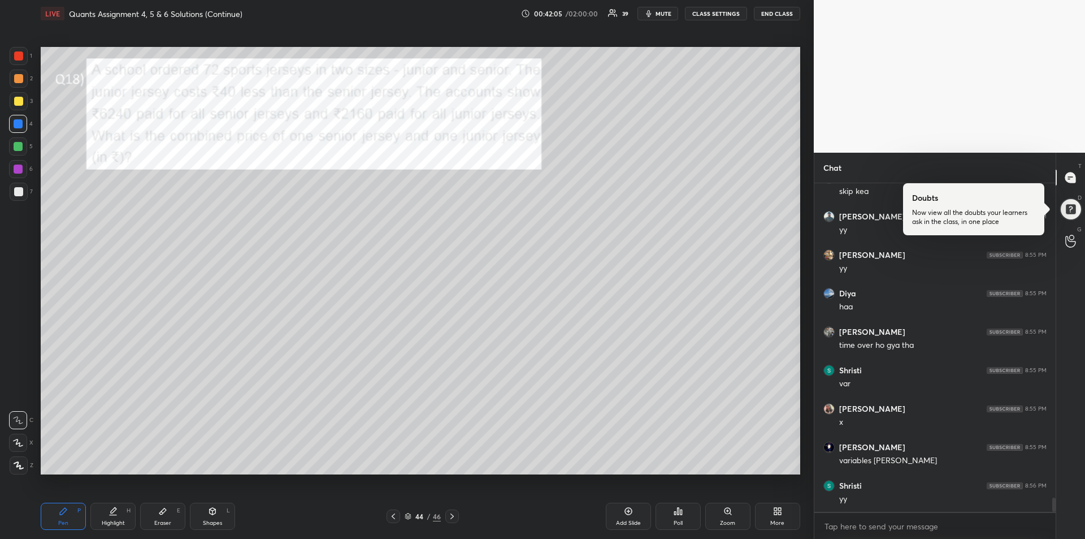
scroll to position [7292, 0]
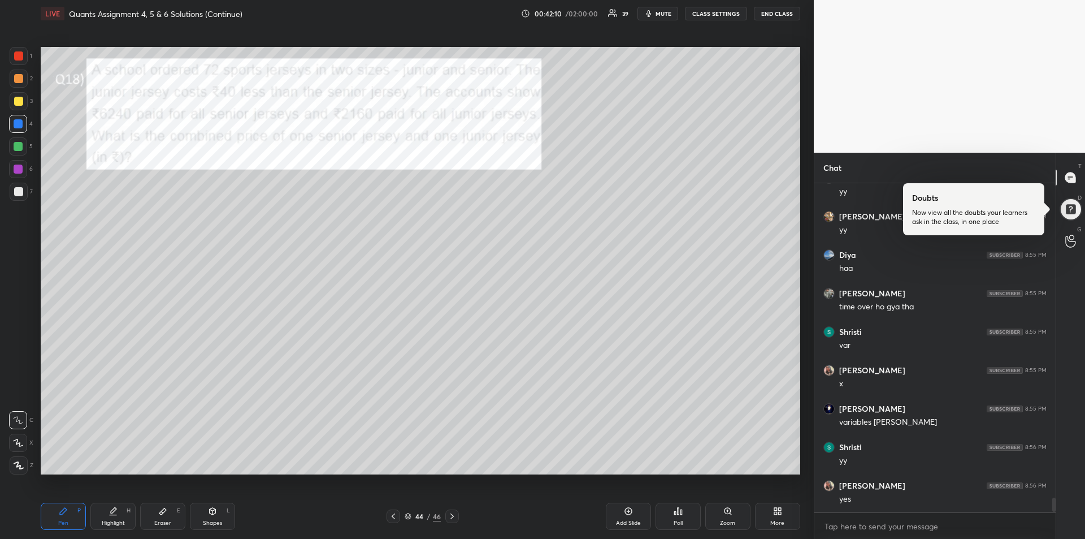
click at [19, 80] on div at bounding box center [18, 78] width 9 height 9
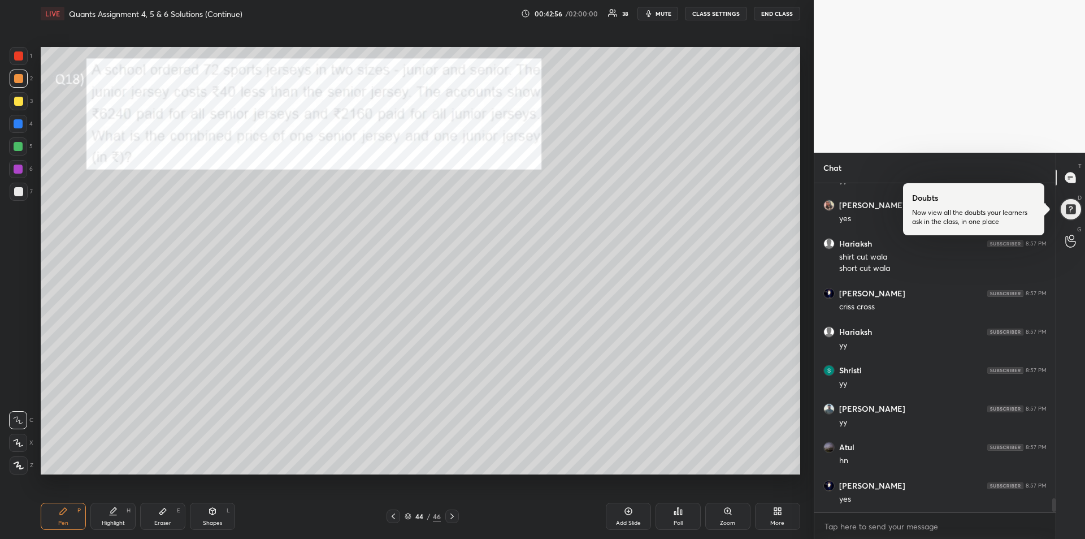
scroll to position [7611, 0]
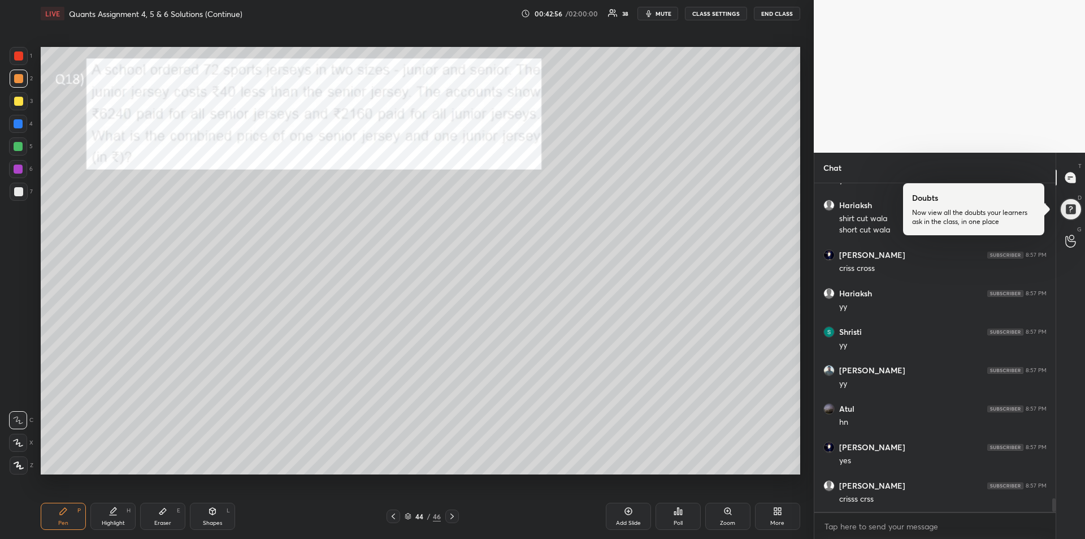
click at [150, 524] on div "Eraser E" at bounding box center [162, 515] width 45 height 27
click at [63, 518] on div "Pen P" at bounding box center [63, 515] width 45 height 27
click at [19, 196] on div at bounding box center [18, 191] width 9 height 9
click at [17, 128] on div at bounding box center [18, 123] width 9 height 9
click at [16, 196] on div at bounding box center [19, 192] width 18 height 18
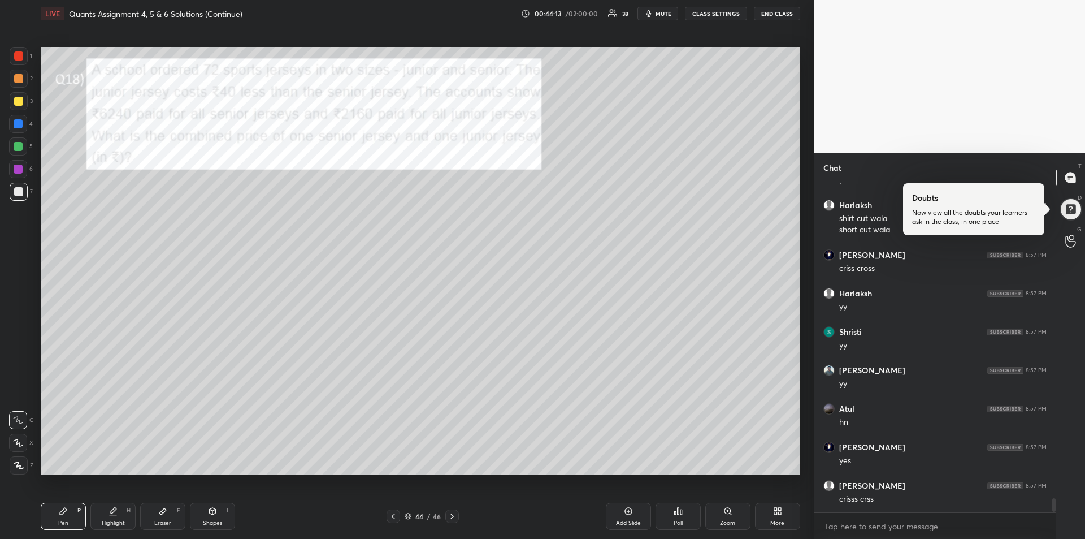
scroll to position [7649, 0]
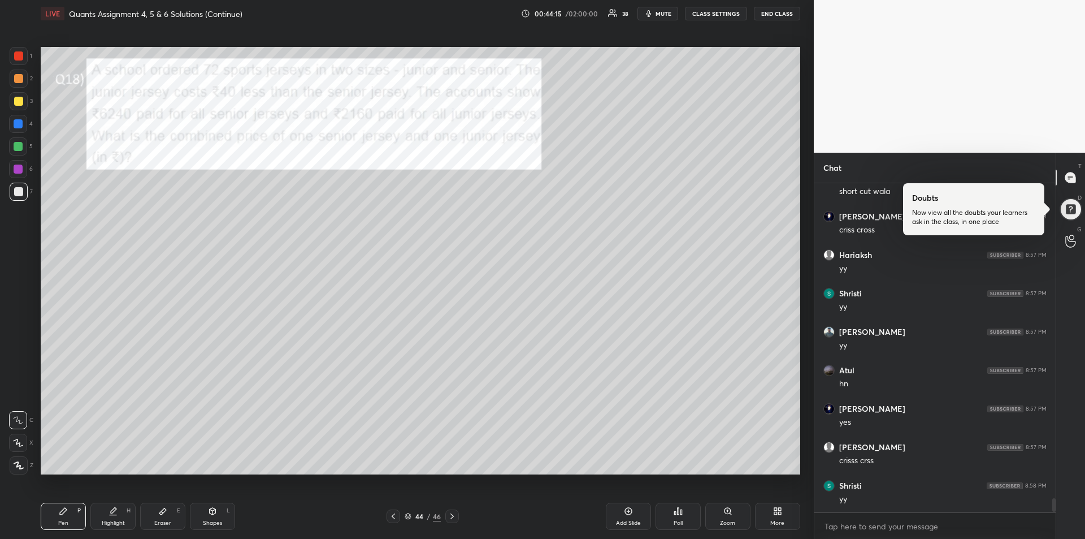
click at [14, 170] on div at bounding box center [18, 168] width 9 height 9
click at [16, 59] on div at bounding box center [18, 55] width 9 height 9
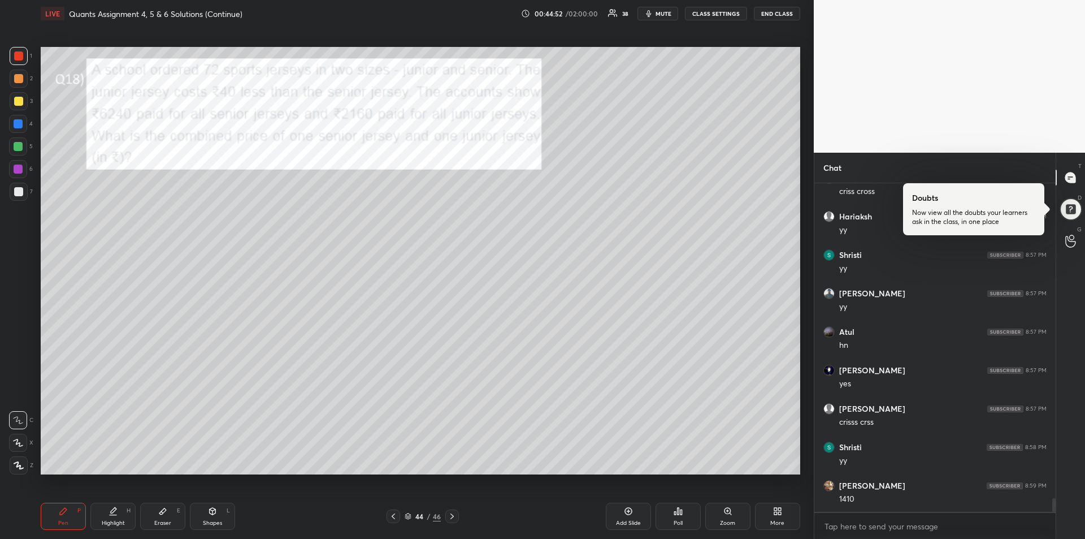
scroll to position [7726, 0]
click at [19, 127] on div at bounding box center [18, 123] width 9 height 9
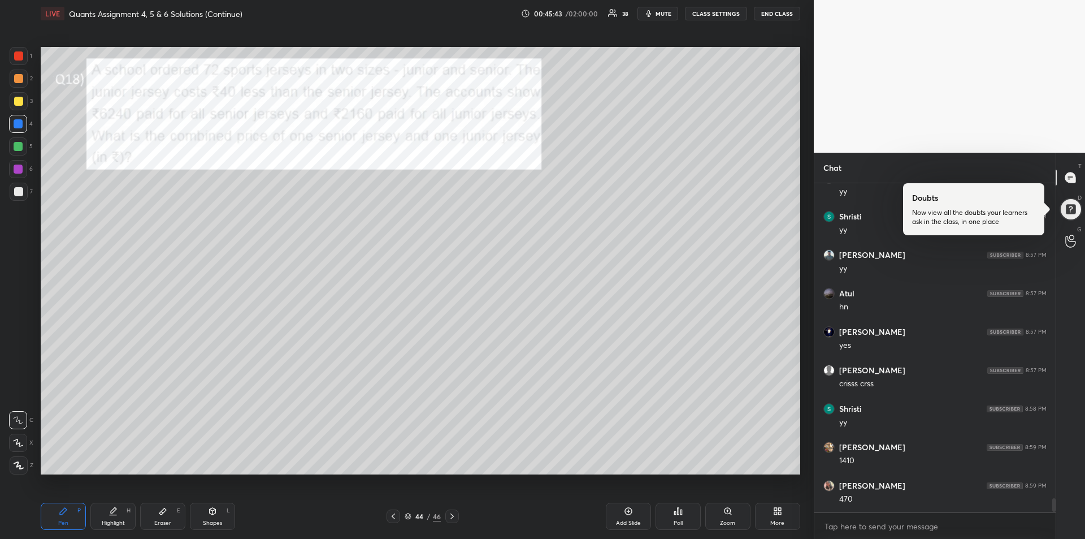
click at [18, 149] on div at bounding box center [18, 146] width 9 height 9
click at [165, 517] on div "Eraser E" at bounding box center [162, 515] width 45 height 27
click at [56, 517] on div "Pen P" at bounding box center [63, 515] width 45 height 27
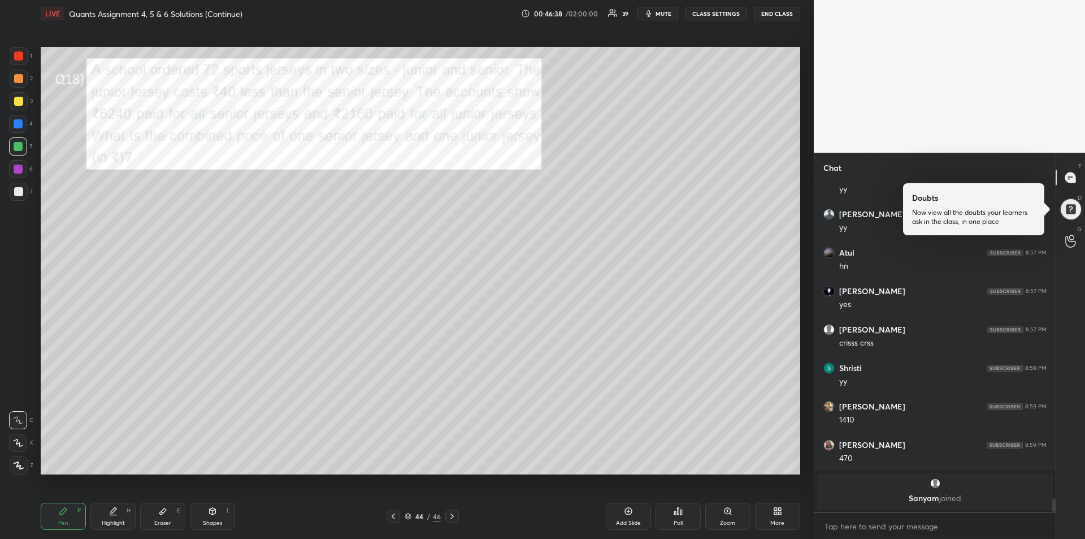
click at [161, 520] on div "Eraser" at bounding box center [162, 523] width 17 height 6
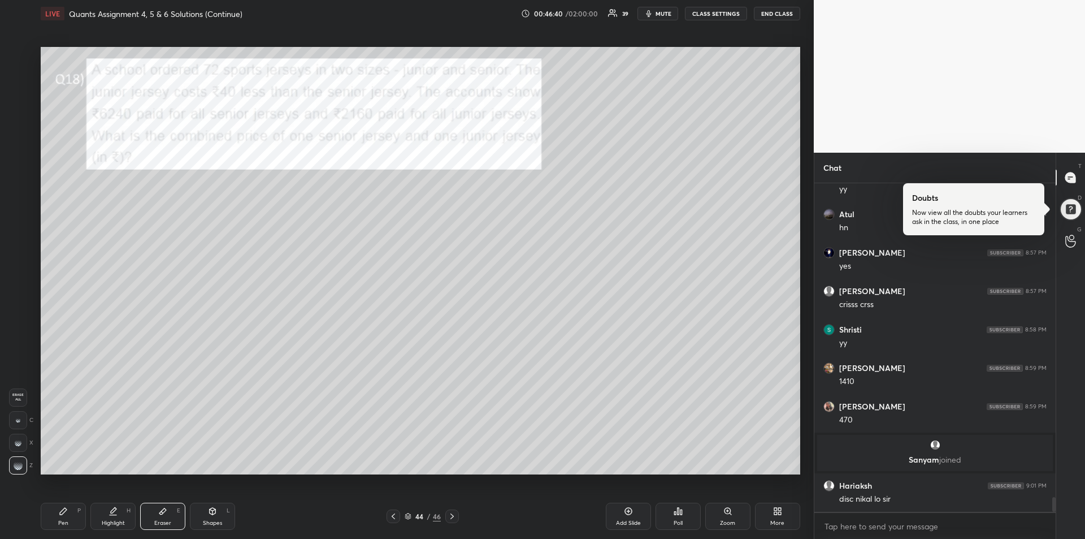
scroll to position [6946, 0]
click at [64, 518] on div "Pen P" at bounding box center [63, 515] width 45 height 27
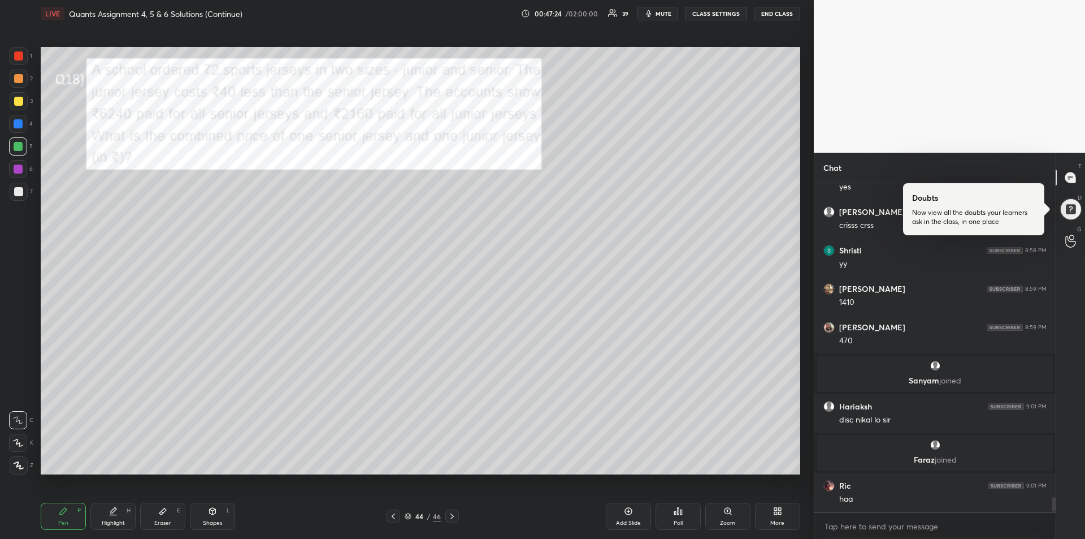
scroll to position [7053, 0]
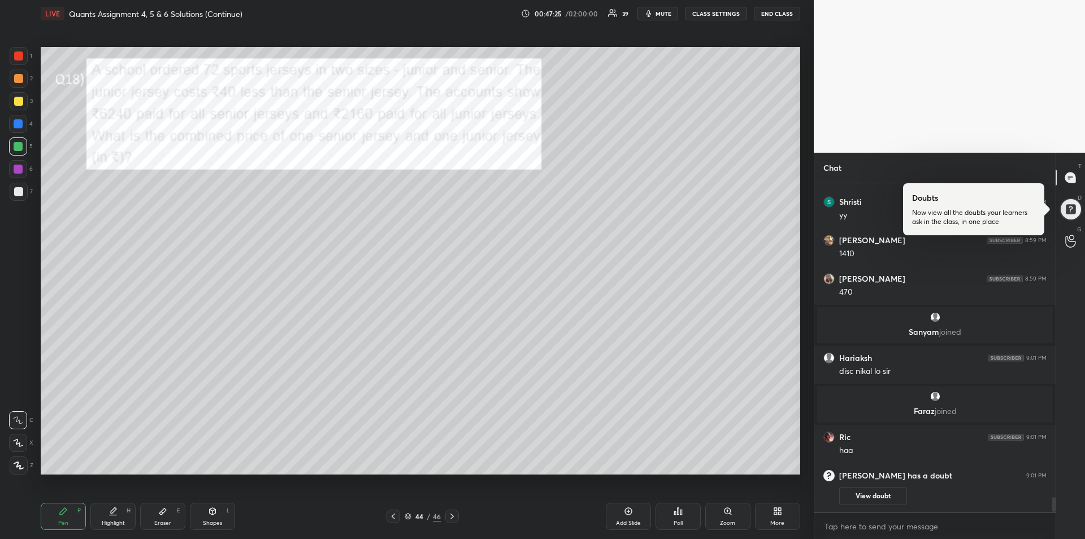
click at [162, 514] on icon at bounding box center [162, 510] width 9 height 9
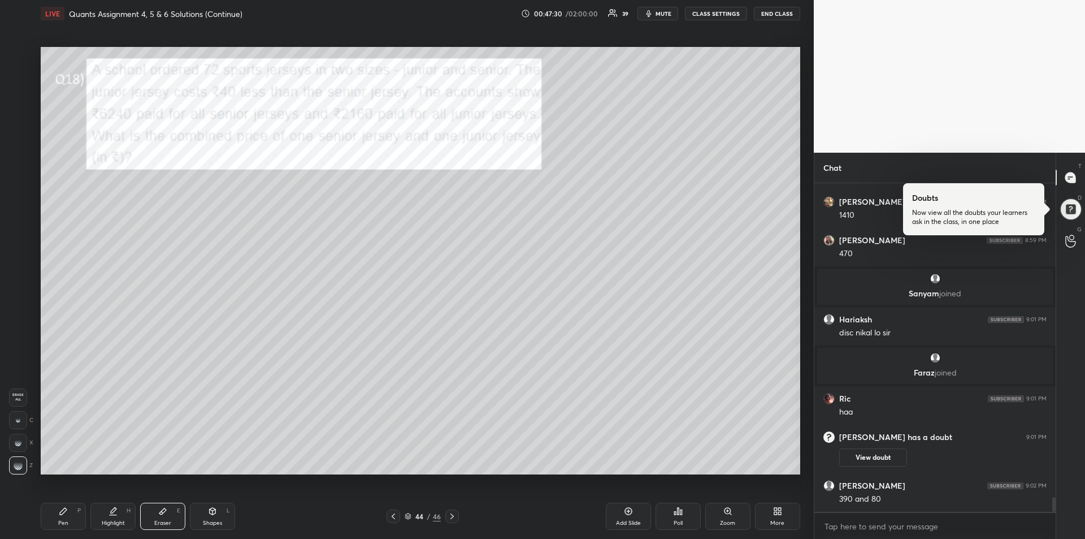
scroll to position [7073, 0]
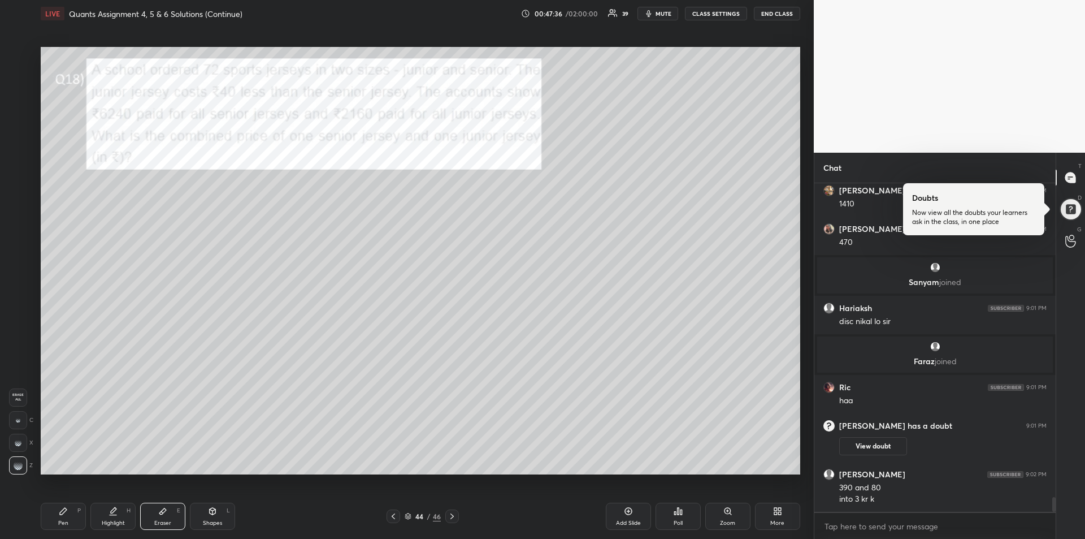
click at [57, 518] on div "Pen P" at bounding box center [63, 515] width 45 height 27
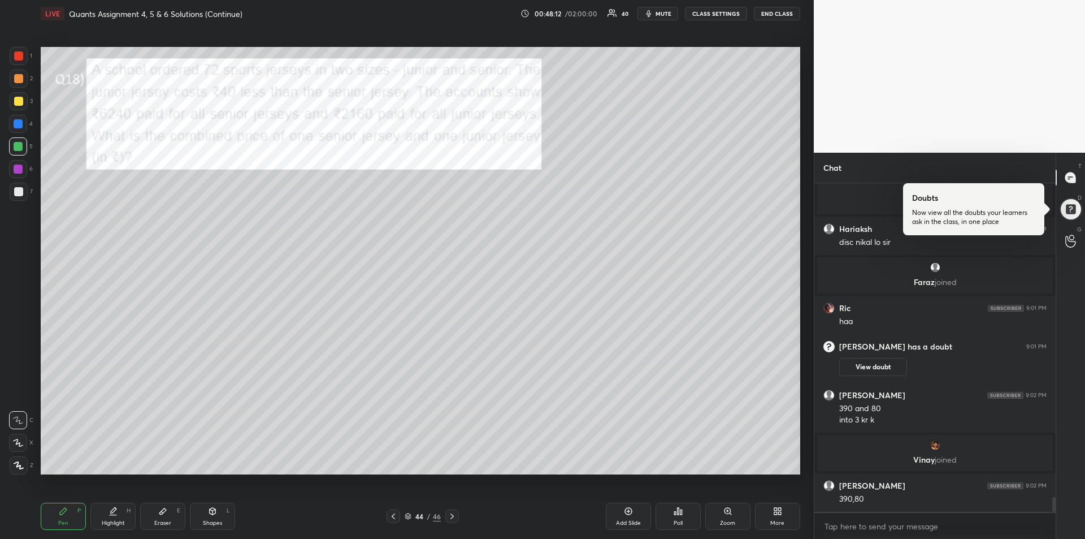
scroll to position [7170, 0]
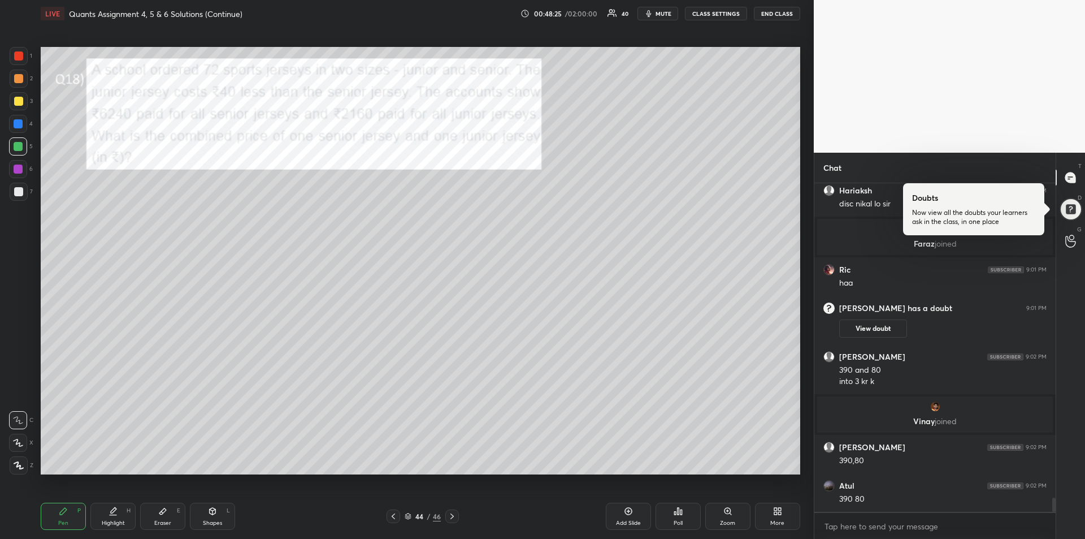
click at [59, 517] on div "Pen P" at bounding box center [63, 515] width 45 height 27
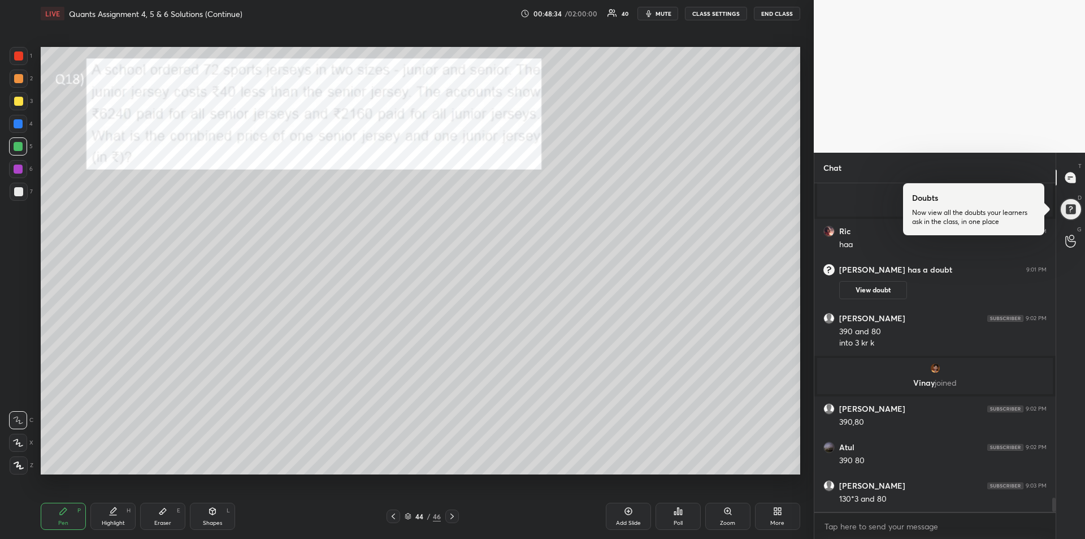
scroll to position [7247, 0]
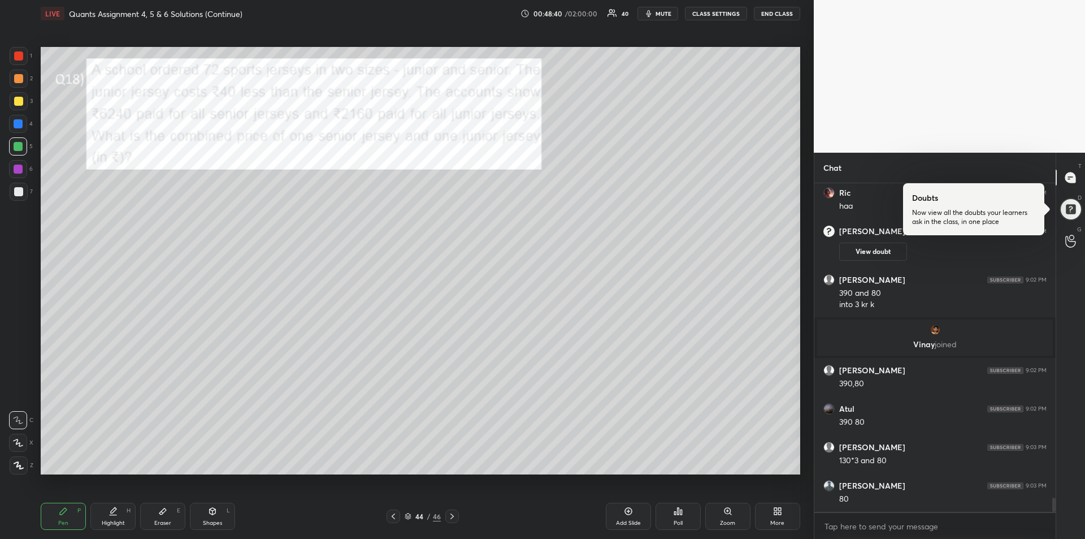
click at [159, 517] on div "Eraser E" at bounding box center [162, 515] width 45 height 27
click at [59, 513] on icon at bounding box center [63, 510] width 9 height 9
click at [162, 513] on icon at bounding box center [162, 511] width 7 height 6
click at [64, 518] on div "Pen P" at bounding box center [63, 515] width 45 height 27
click at [162, 518] on div "Eraser E" at bounding box center [162, 515] width 45 height 27
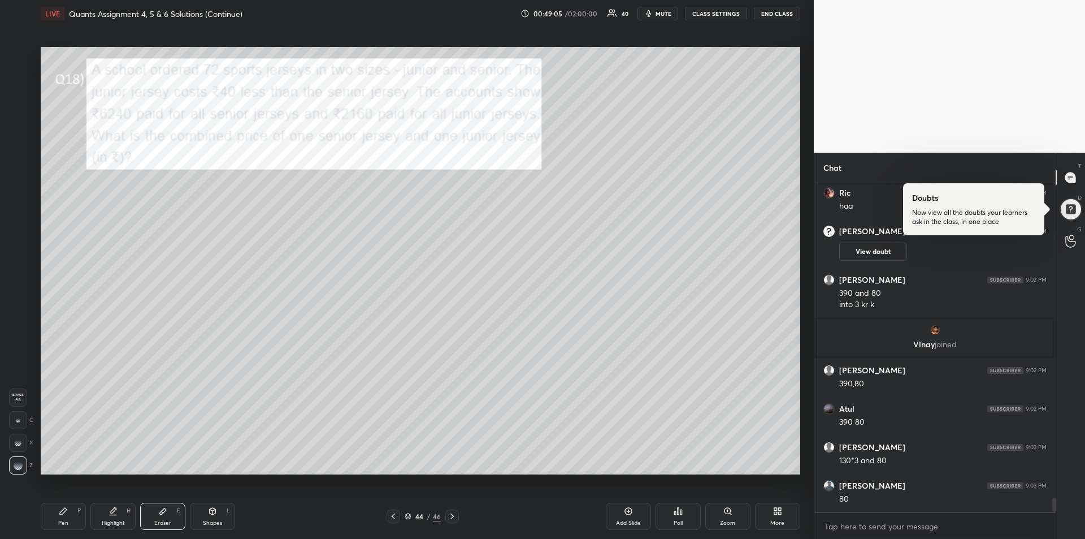
click at [54, 514] on div "Pen P" at bounding box center [63, 515] width 45 height 27
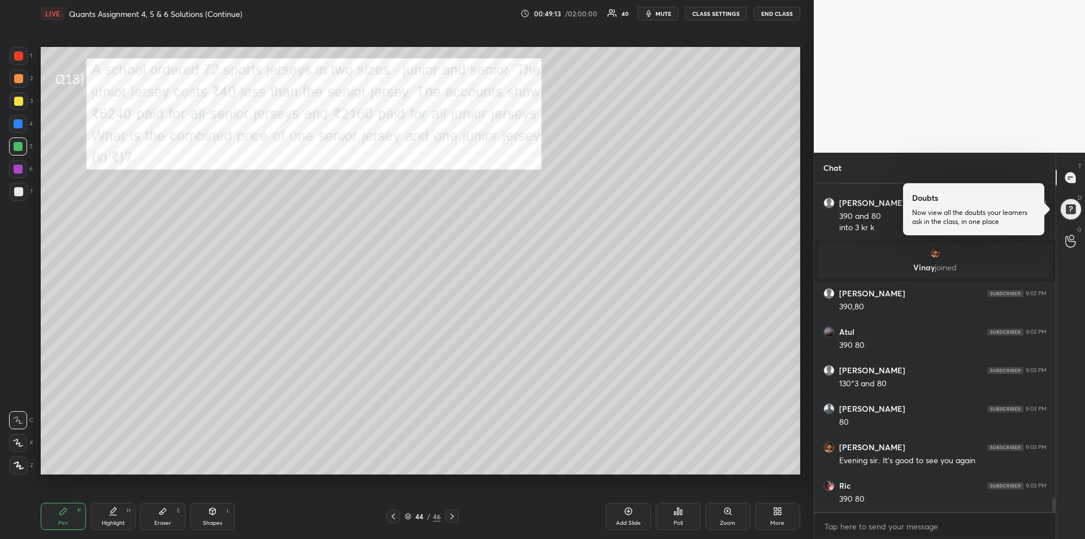
scroll to position [7362, 0]
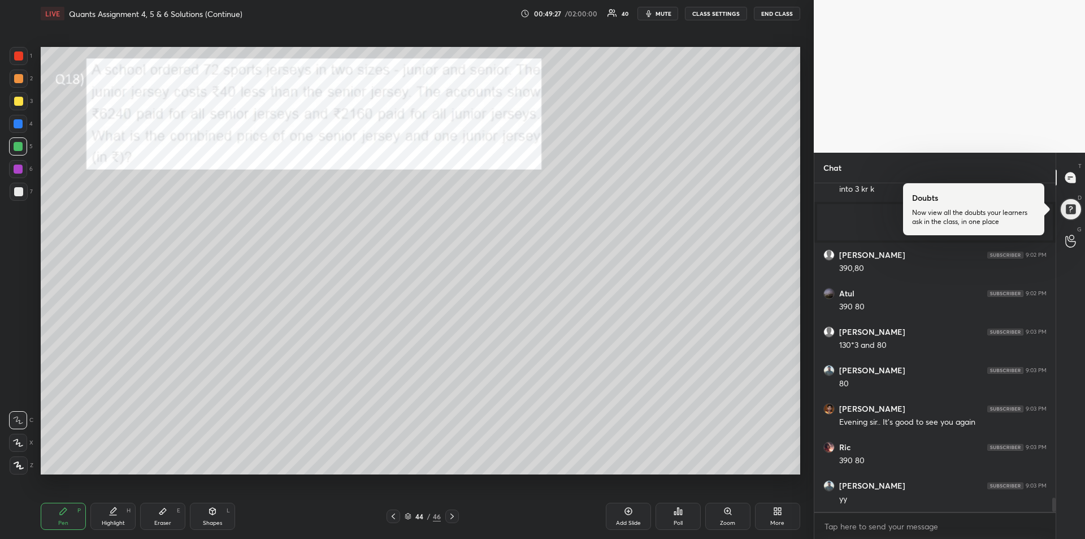
click at [18, 168] on div at bounding box center [18, 168] width 9 height 9
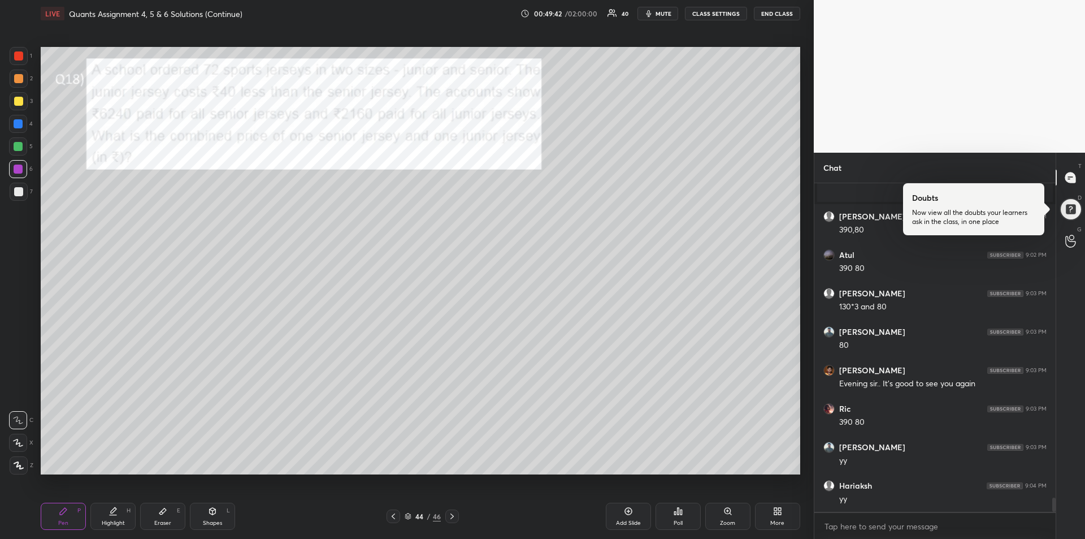
click at [165, 512] on icon at bounding box center [162, 510] width 9 height 9
click at [61, 515] on div "Pen P" at bounding box center [63, 515] width 45 height 27
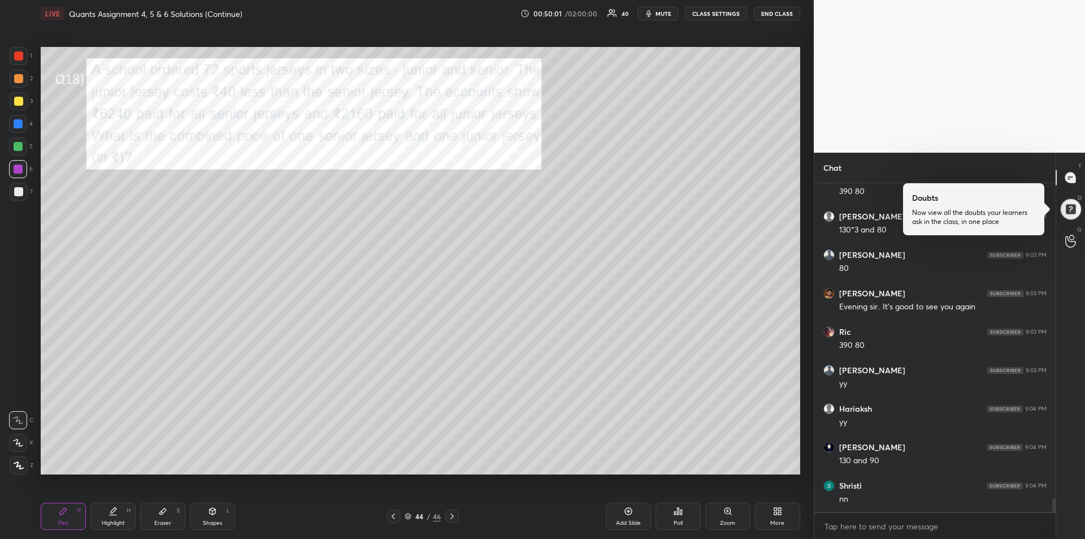
scroll to position [7516, 0]
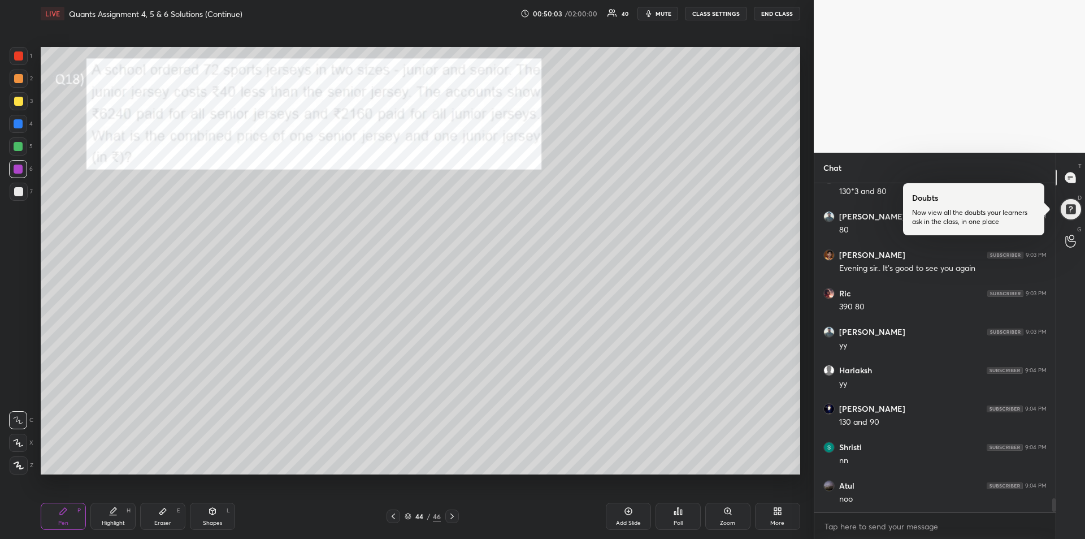
click at [15, 97] on div at bounding box center [18, 101] width 9 height 9
click at [454, 515] on icon at bounding box center [452, 516] width 9 height 9
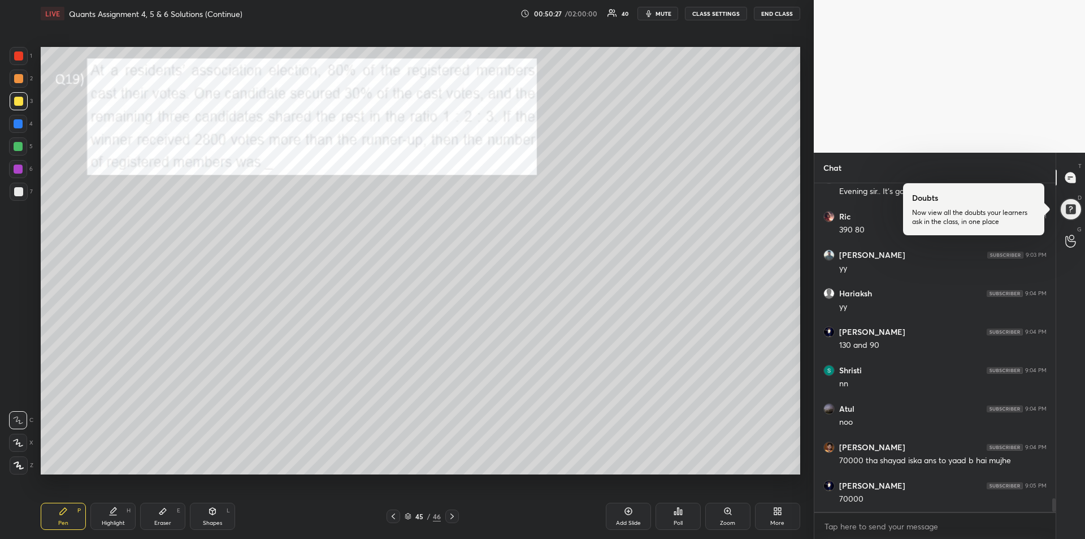
scroll to position [7631, 0]
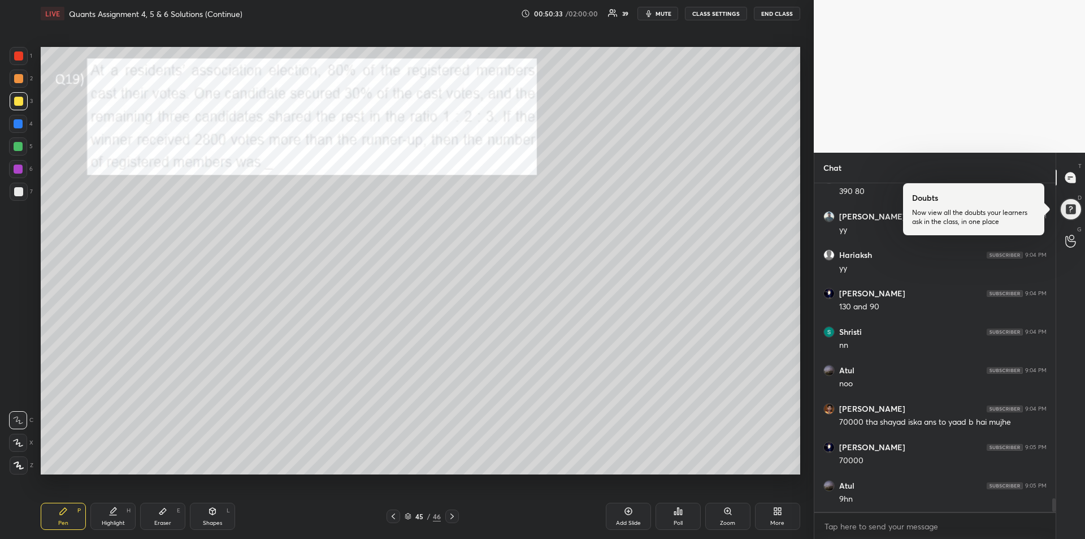
click at [166, 517] on div "Eraser E" at bounding box center [162, 515] width 45 height 27
click at [62, 517] on div "Pen P" at bounding box center [63, 515] width 45 height 27
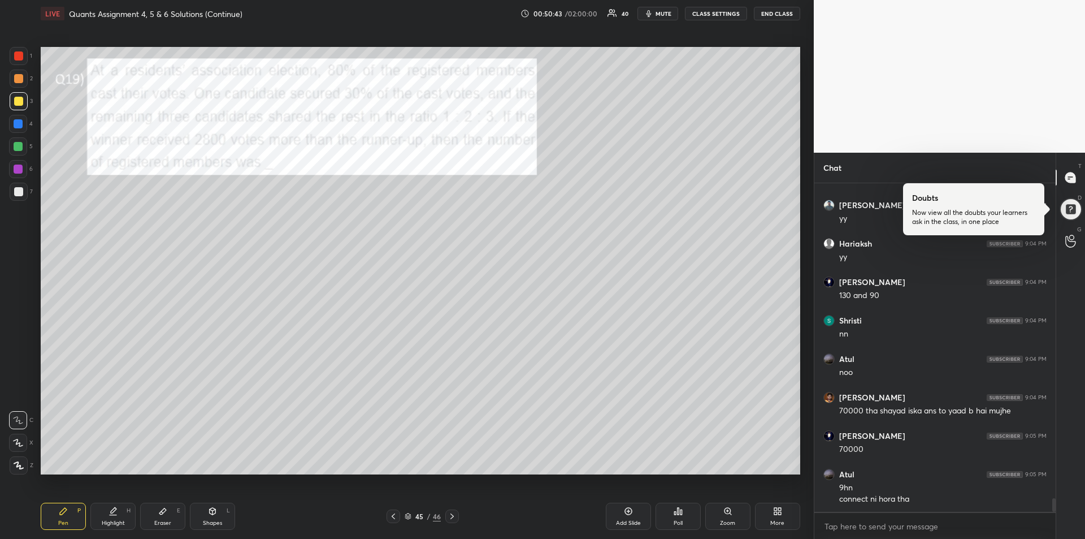
click at [18, 173] on div at bounding box center [18, 168] width 9 height 9
click at [151, 522] on div "Eraser E" at bounding box center [162, 515] width 45 height 27
click at [59, 512] on icon at bounding box center [63, 510] width 9 height 9
click at [15, 145] on div at bounding box center [18, 146] width 9 height 9
click at [17, 62] on div at bounding box center [19, 56] width 18 height 18
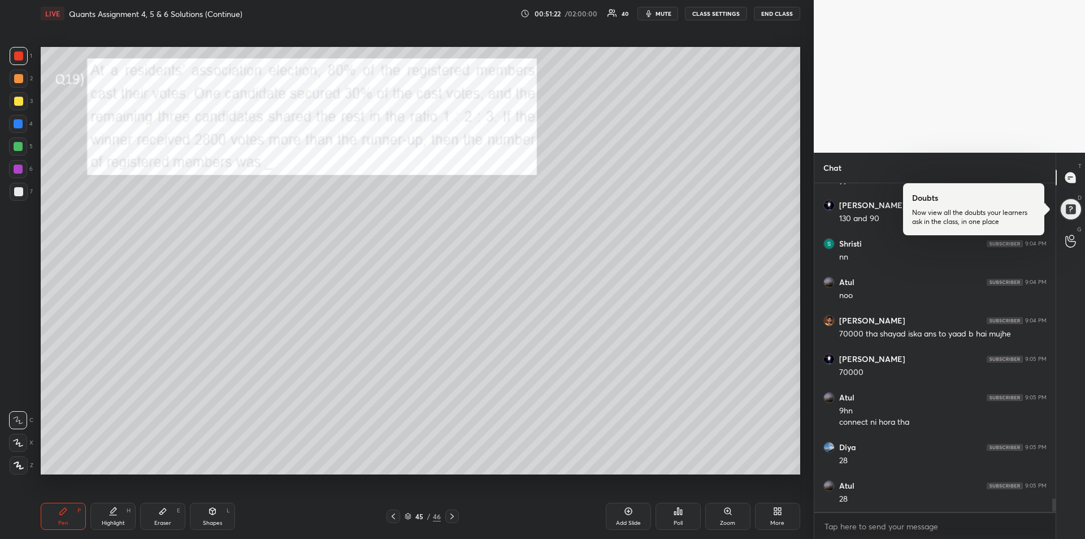
scroll to position [7758, 0]
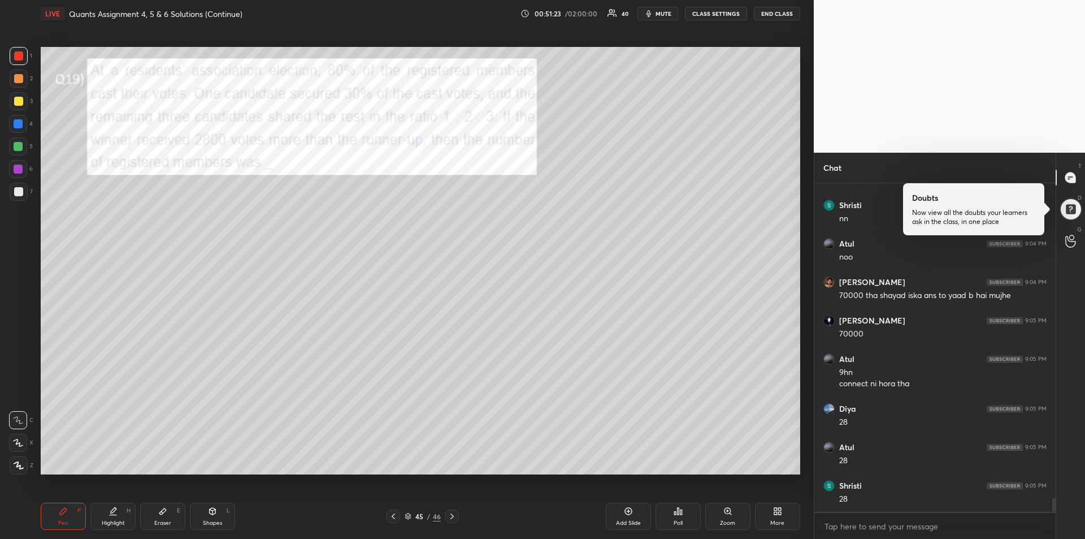
click at [19, 171] on div at bounding box center [18, 168] width 9 height 9
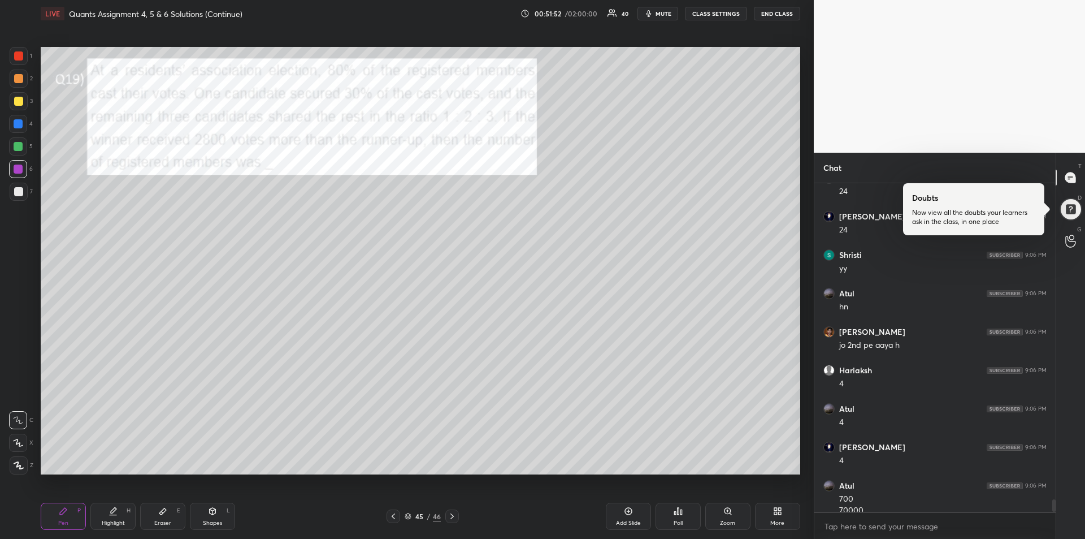
scroll to position [8269, 0]
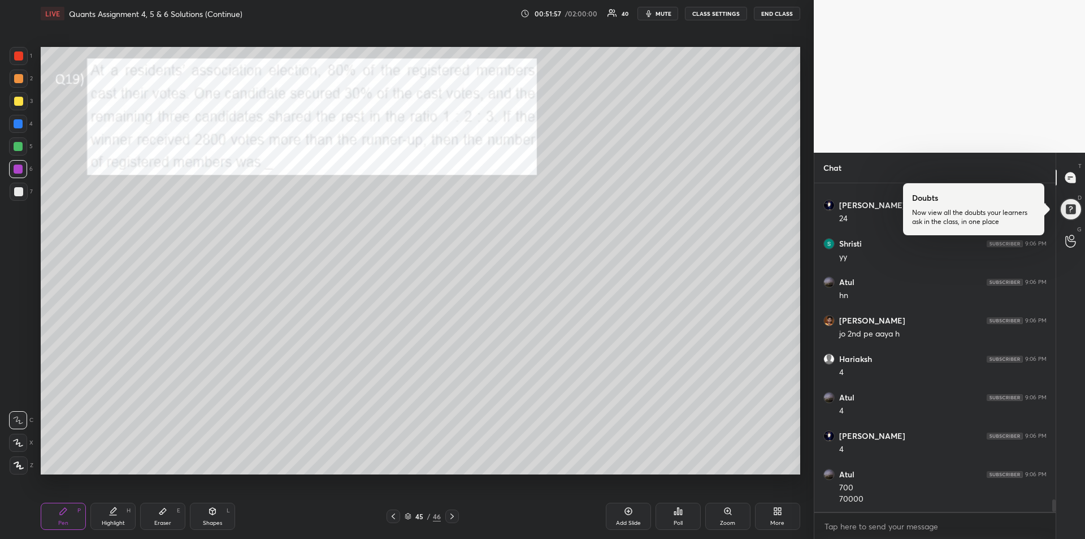
click at [102, 516] on div "Highlight H" at bounding box center [112, 515] width 45 height 27
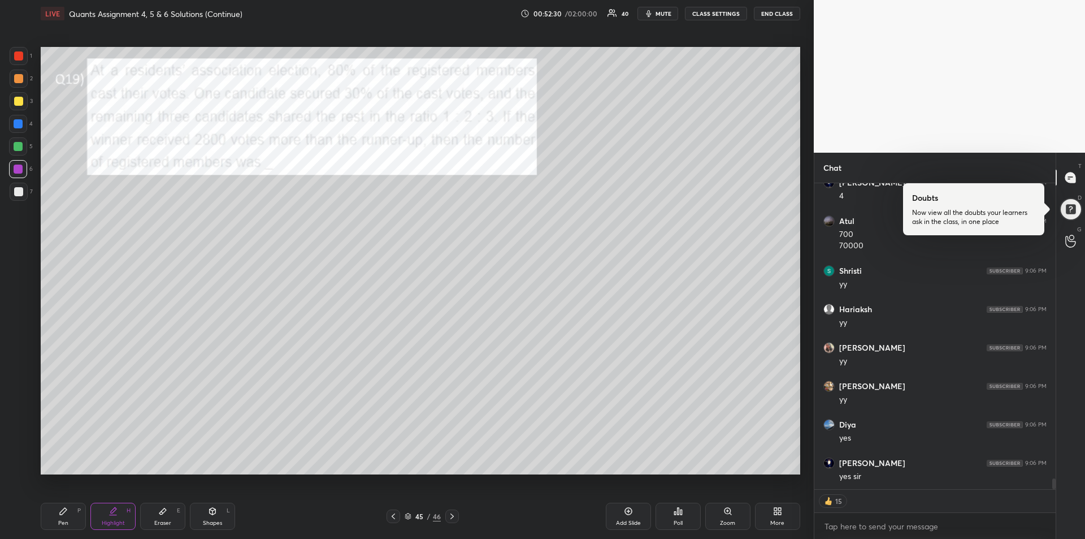
scroll to position [8499, 0]
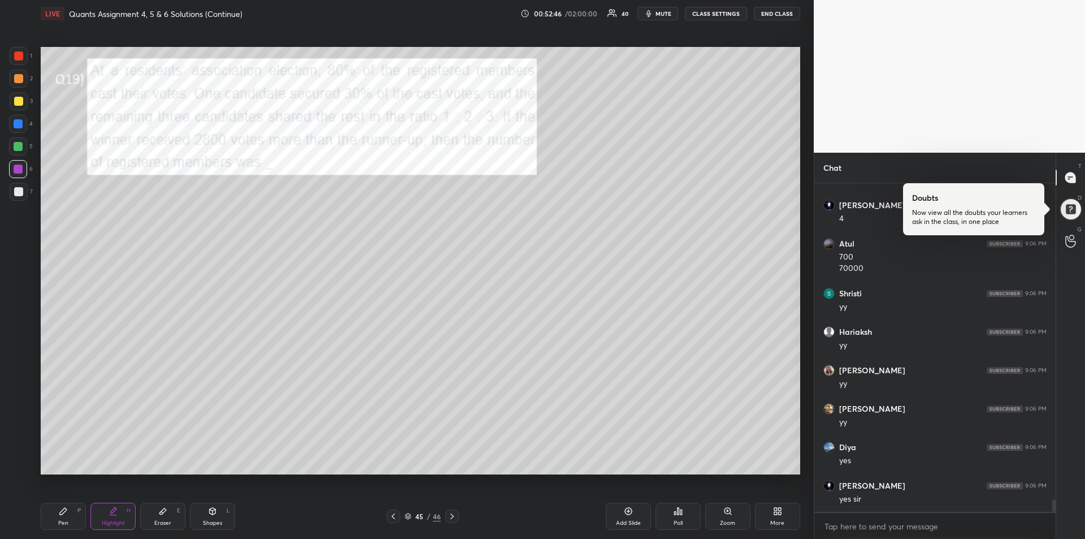
click at [62, 510] on icon at bounding box center [63, 511] width 7 height 7
click at [624, 516] on div "Add Slide" at bounding box center [628, 515] width 45 height 27
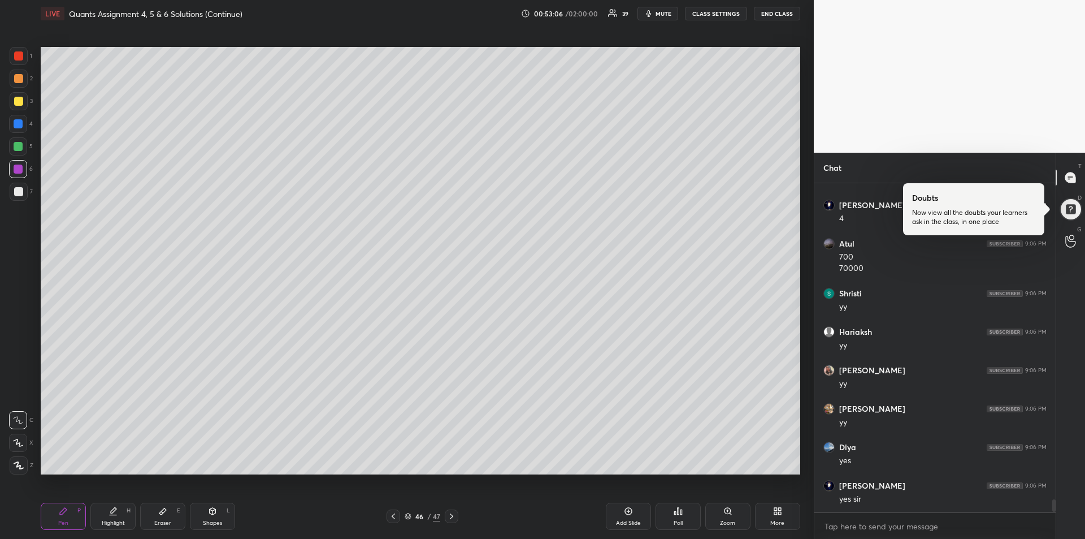
click at [628, 521] on div "Add Slide" at bounding box center [628, 523] width 25 height 6
click at [104, 515] on div "Highlight H" at bounding box center [112, 515] width 45 height 27
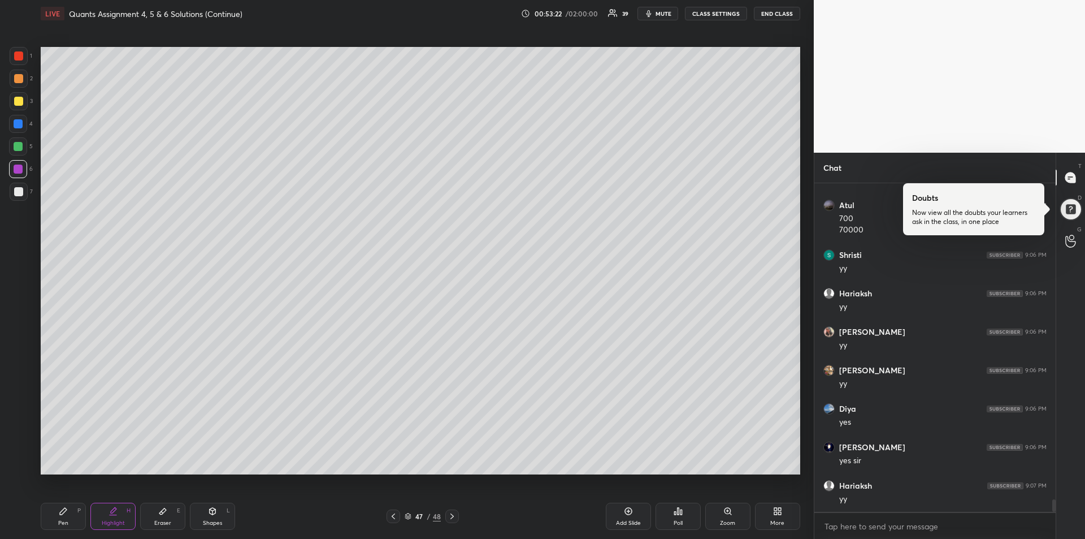
scroll to position [8576, 0]
click at [63, 525] on div "Pen" at bounding box center [63, 523] width 10 height 6
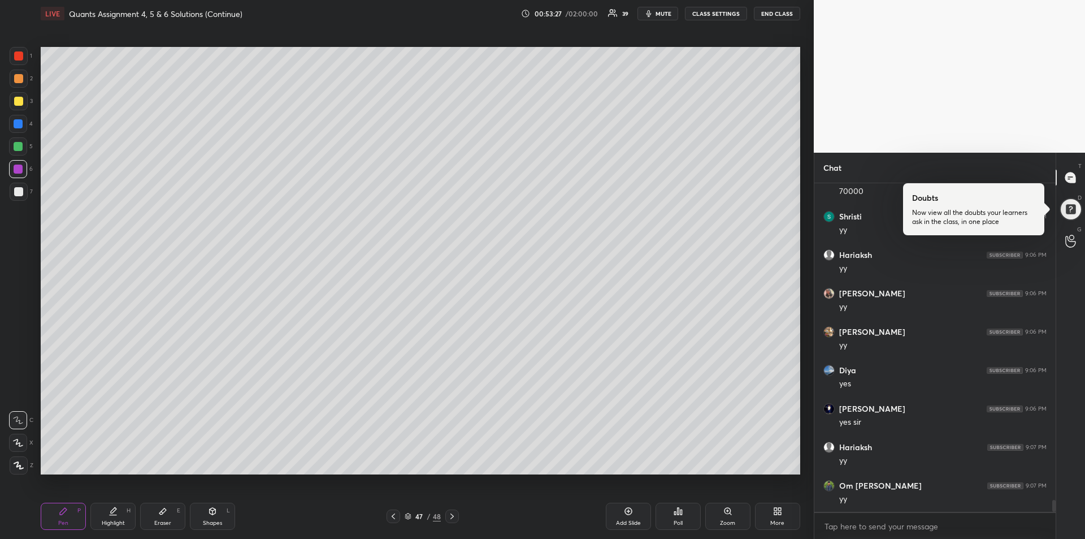
scroll to position [8615, 0]
click at [396, 518] on icon at bounding box center [393, 516] width 9 height 9
click at [396, 523] on div "Pen P Highlight H Eraser E Shapes L 46 / 48 Add Slide Poll Zoom More" at bounding box center [421, 515] width 760 height 45
click at [394, 515] on icon at bounding box center [393, 516] width 9 height 9
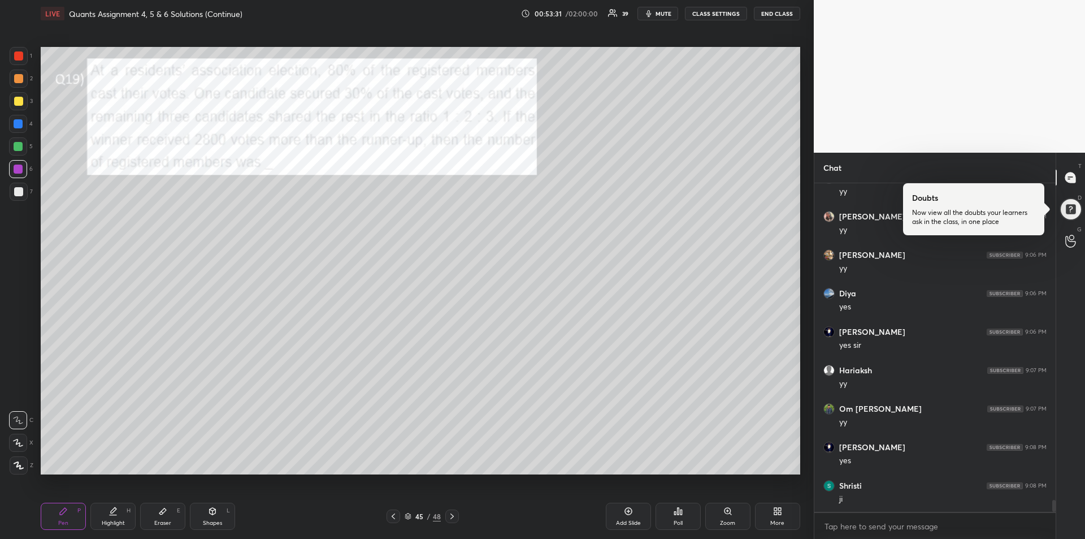
click at [453, 517] on icon at bounding box center [451, 516] width 3 height 6
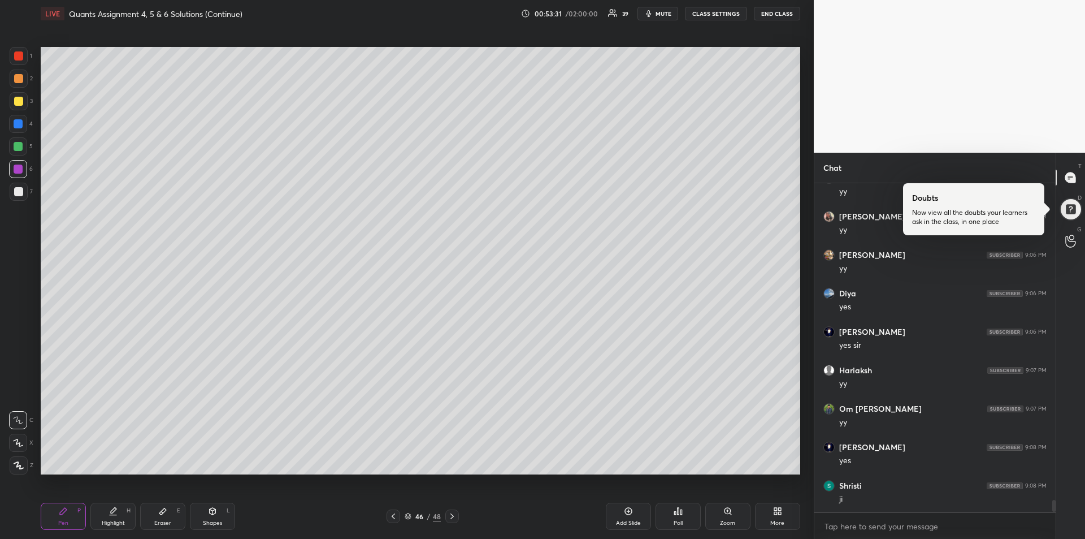
click at [452, 517] on icon at bounding box center [452, 516] width 9 height 9
click at [455, 517] on icon at bounding box center [452, 516] width 9 height 9
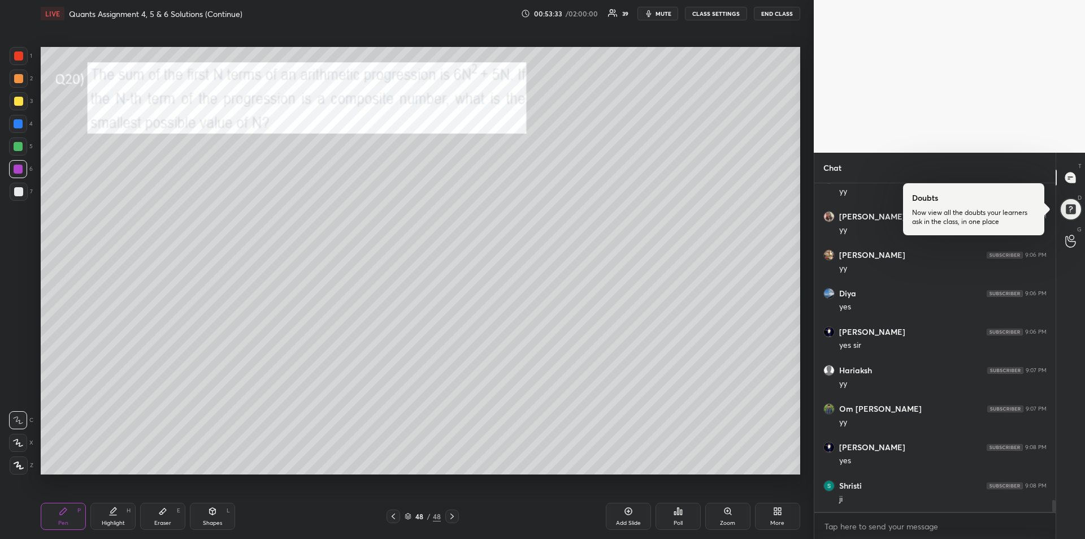
click at [17, 58] on div at bounding box center [18, 55] width 9 height 9
click at [18, 105] on div at bounding box center [18, 101] width 9 height 9
click at [653, 15] on icon "button" at bounding box center [648, 13] width 9 height 9
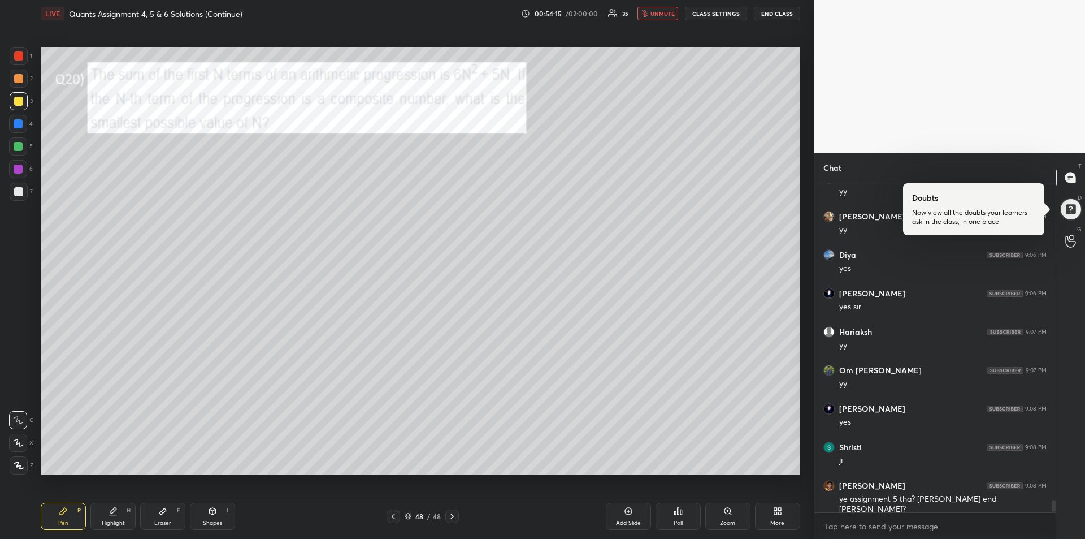
scroll to position [8730, 0]
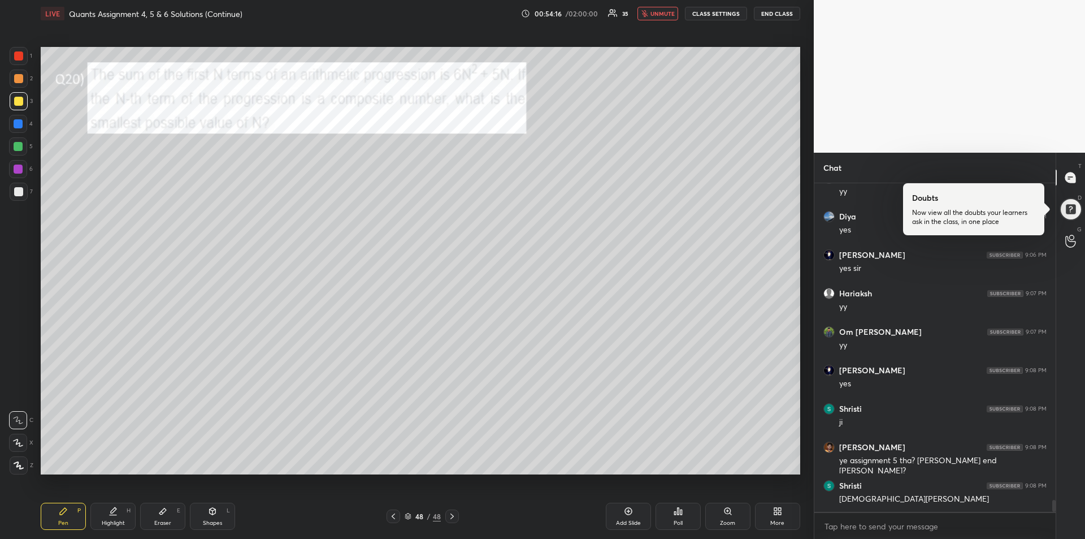
click at [655, 14] on span "unmute" at bounding box center [663, 14] width 24 height 8
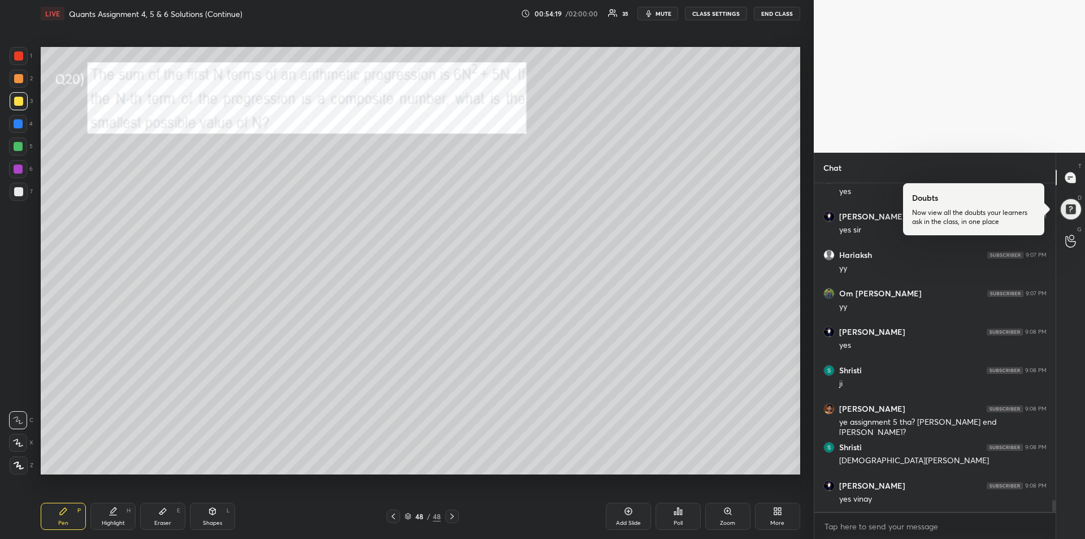
click at [657, 15] on span "mute" at bounding box center [664, 14] width 16 height 8
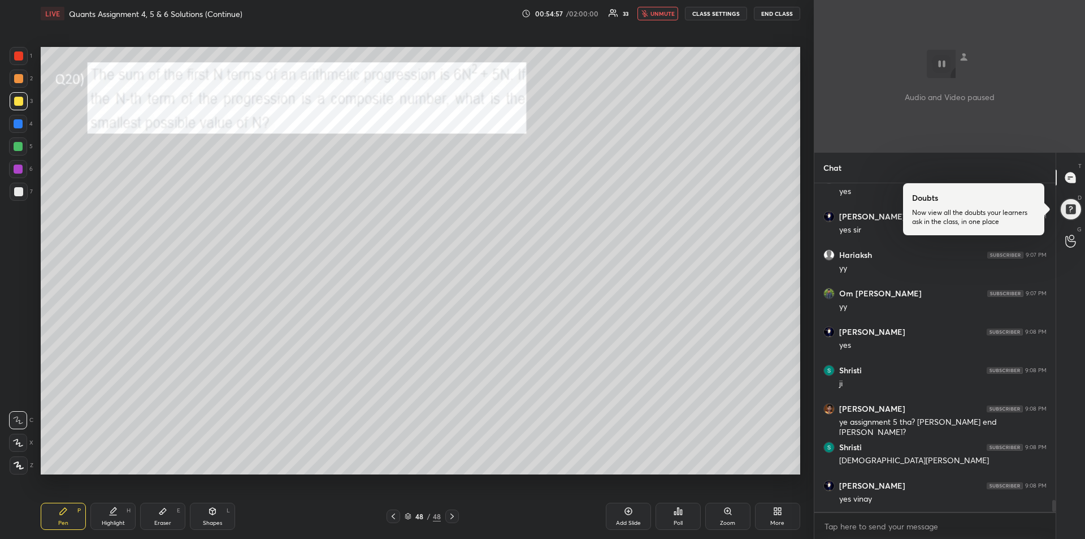
scroll to position [8845, 0]
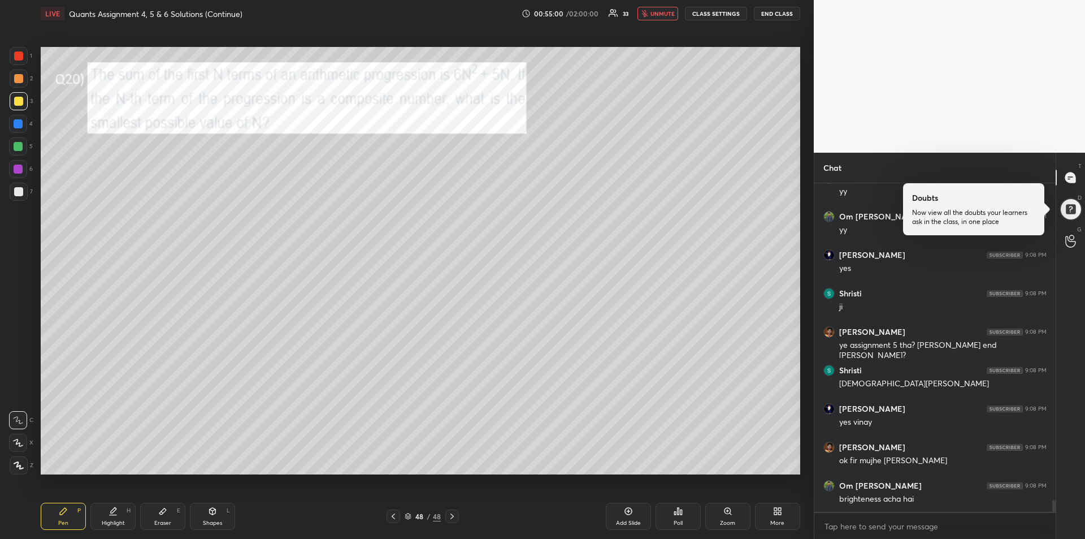
click at [447, 514] on div at bounding box center [452, 516] width 14 height 14
click at [775, 517] on div "More" at bounding box center [777, 515] width 45 height 27
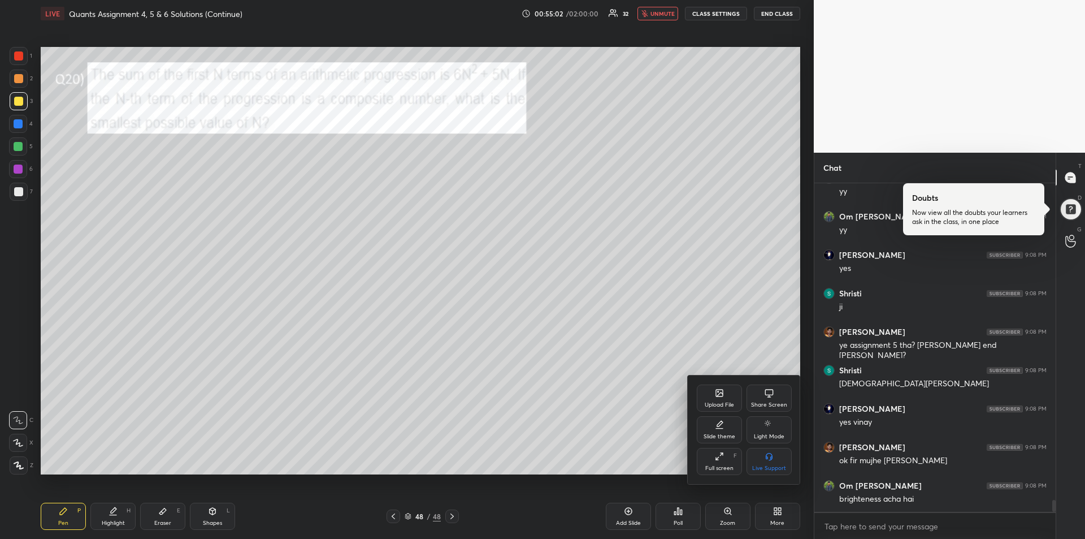
click at [588, 418] on div at bounding box center [542, 269] width 1085 height 539
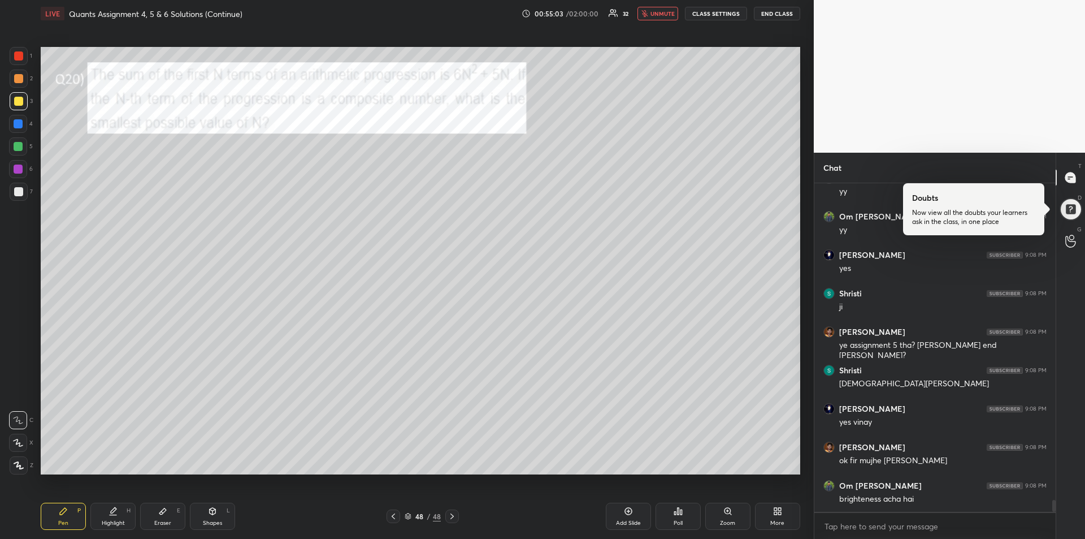
click at [626, 518] on div "Add Slide" at bounding box center [628, 515] width 45 height 27
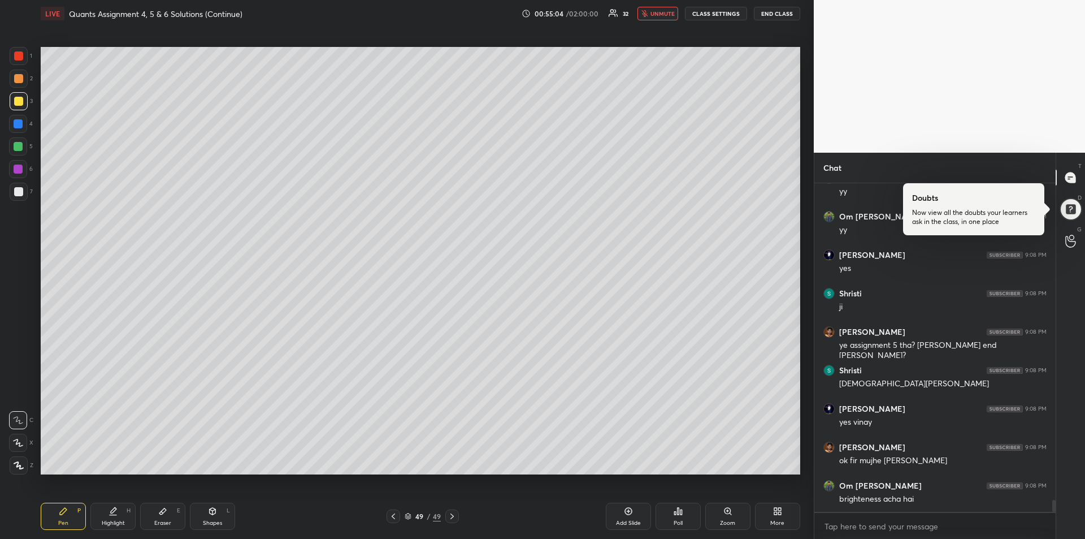
click at [662, 14] on span "unmute" at bounding box center [663, 14] width 24 height 8
click at [775, 514] on icon at bounding box center [775, 513] width 3 height 3
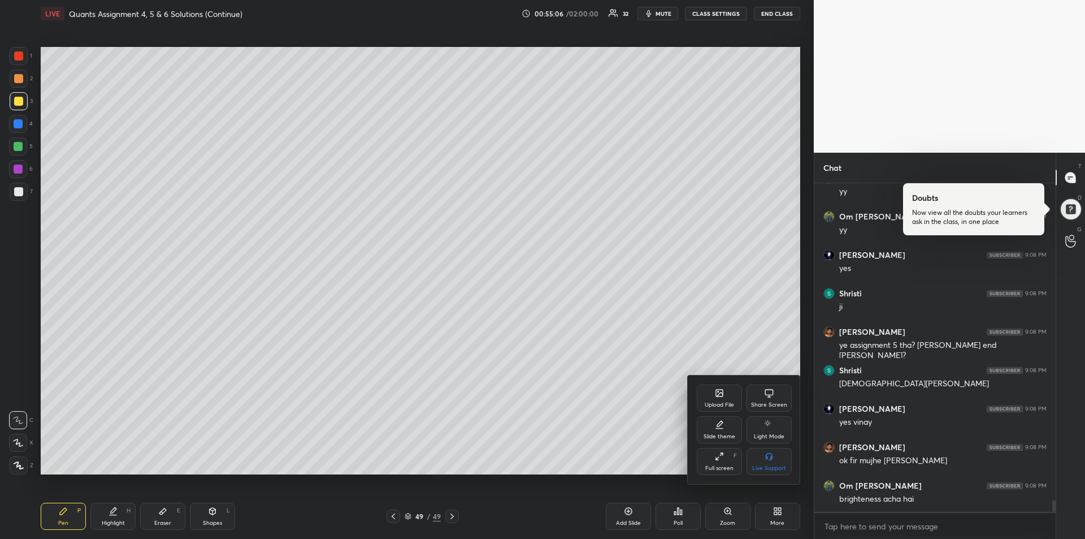
click at [722, 392] on icon at bounding box center [719, 392] width 7 height 7
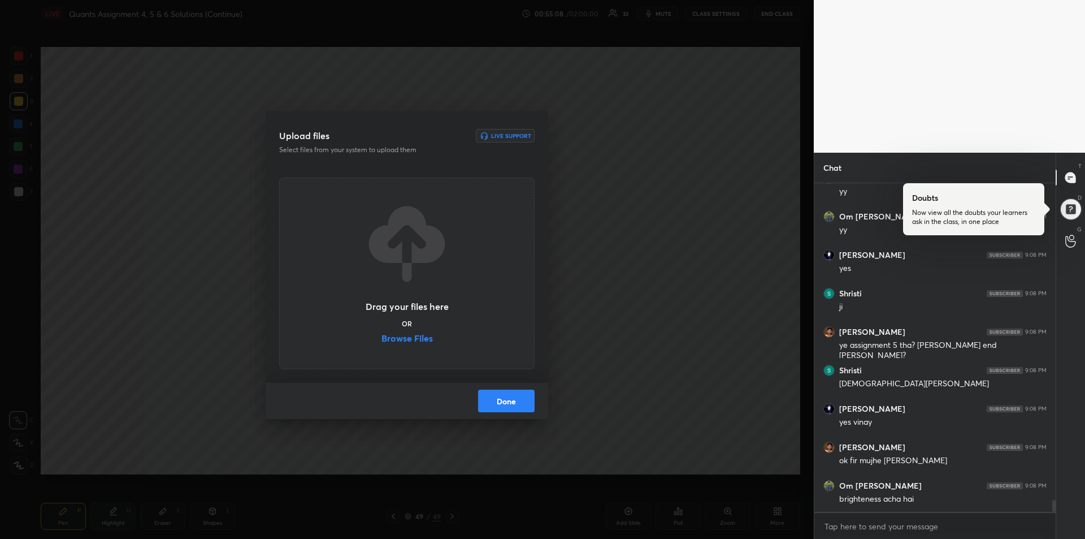
click at [410, 336] on label "Browse Files" at bounding box center [407, 339] width 51 height 12
click at [382, 336] on input "Browse Files" at bounding box center [382, 339] width 0 height 12
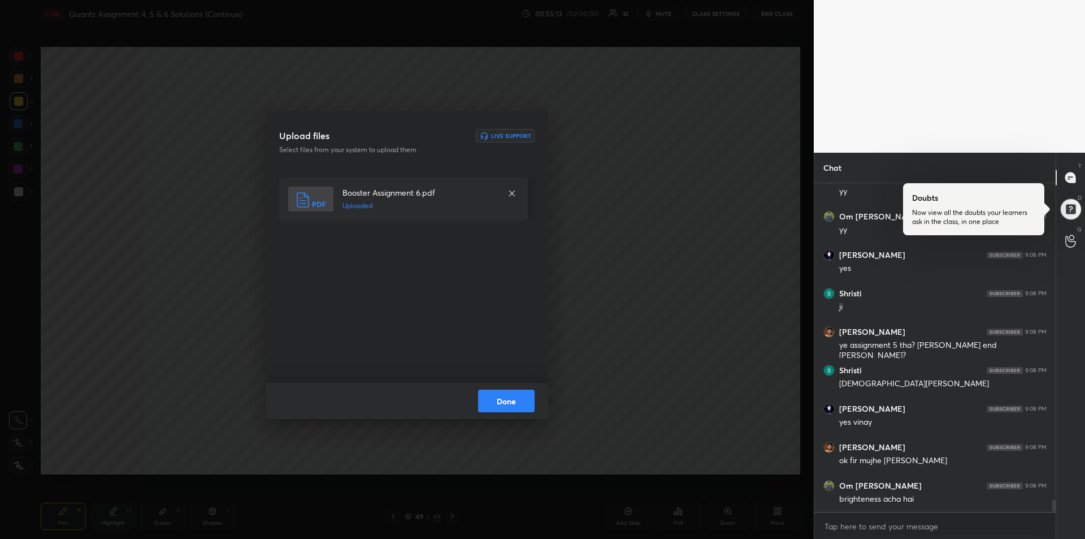
click at [503, 397] on button "Done" at bounding box center [506, 400] width 57 height 23
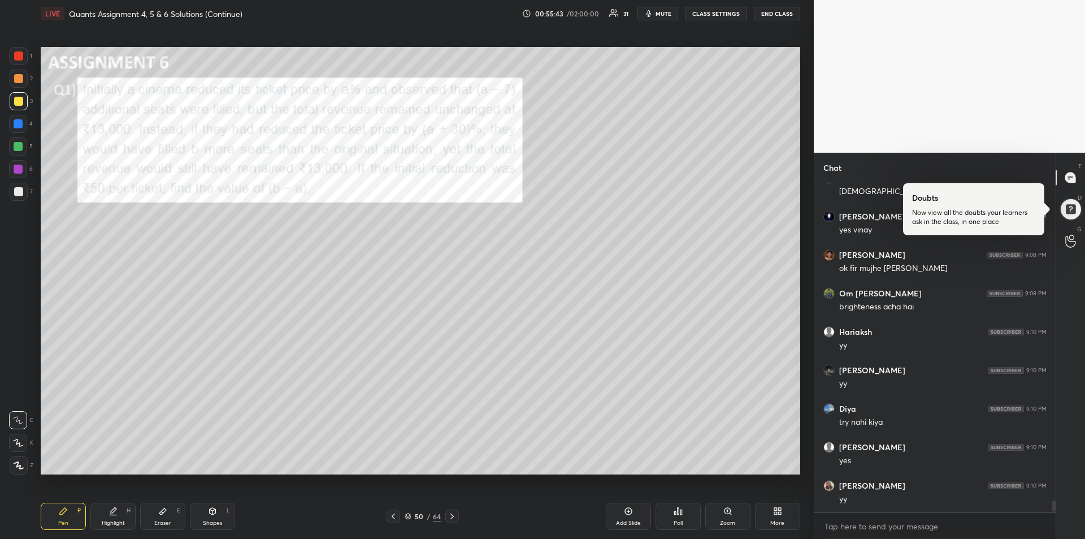
scroll to position [9076, 0]
click at [21, 57] on div at bounding box center [18, 55] width 9 height 9
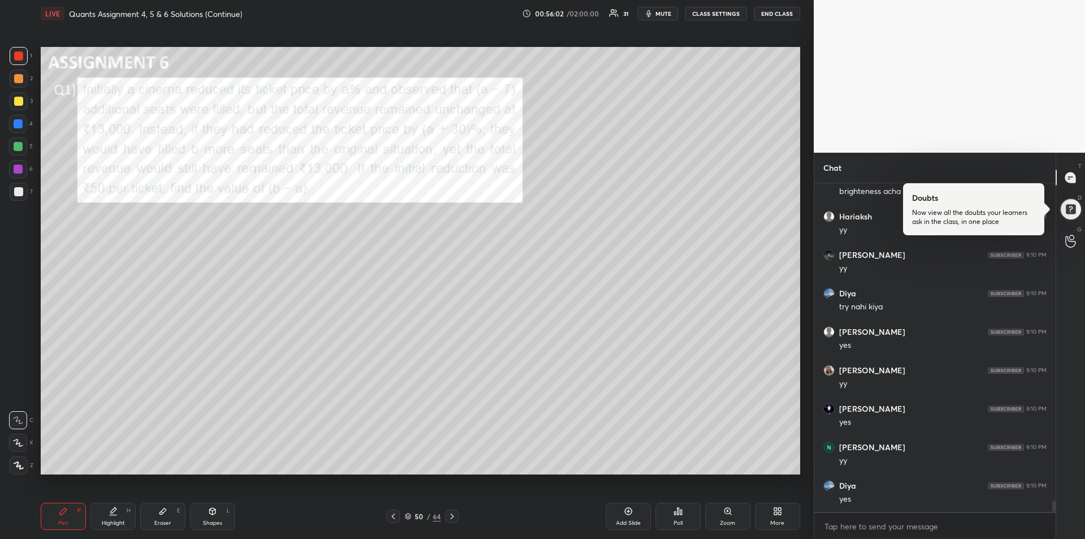
scroll to position [9191, 0]
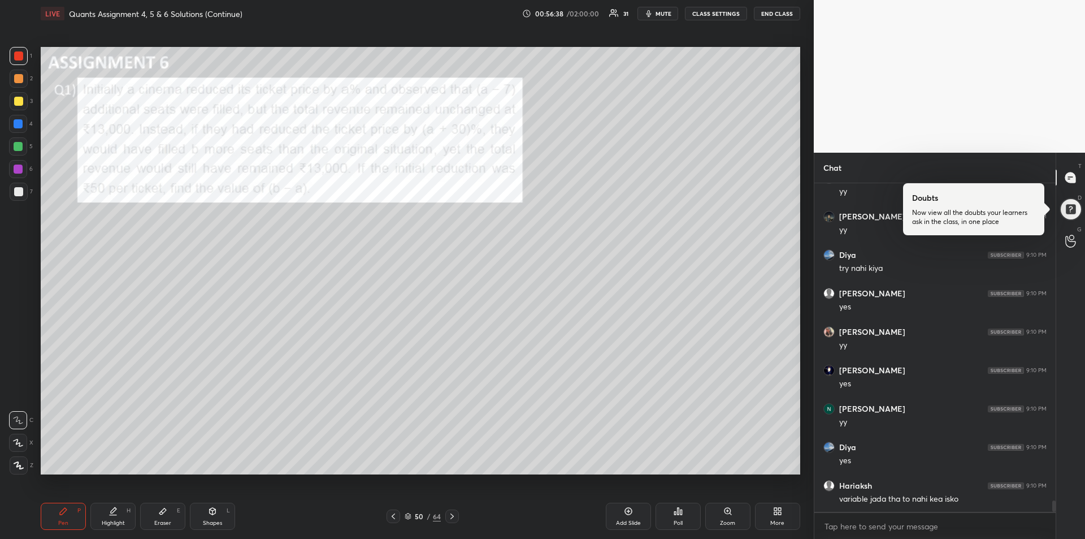
click at [162, 520] on div "Eraser" at bounding box center [162, 523] width 17 height 6
click at [68, 511] on div "Pen P" at bounding box center [63, 515] width 45 height 27
click at [59, 513] on icon at bounding box center [63, 510] width 9 height 9
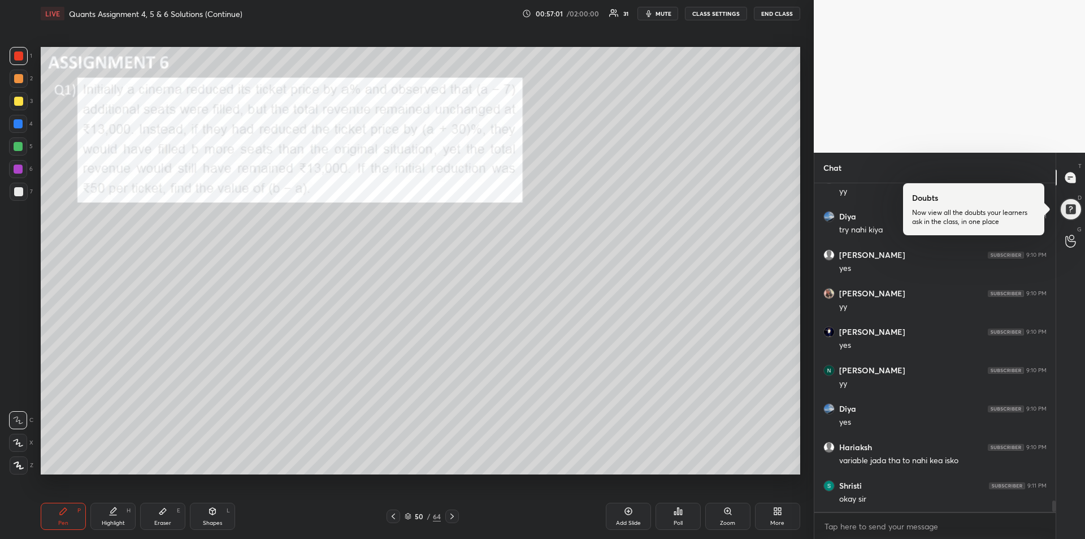
click at [662, 15] on span "mute" at bounding box center [664, 14] width 16 height 8
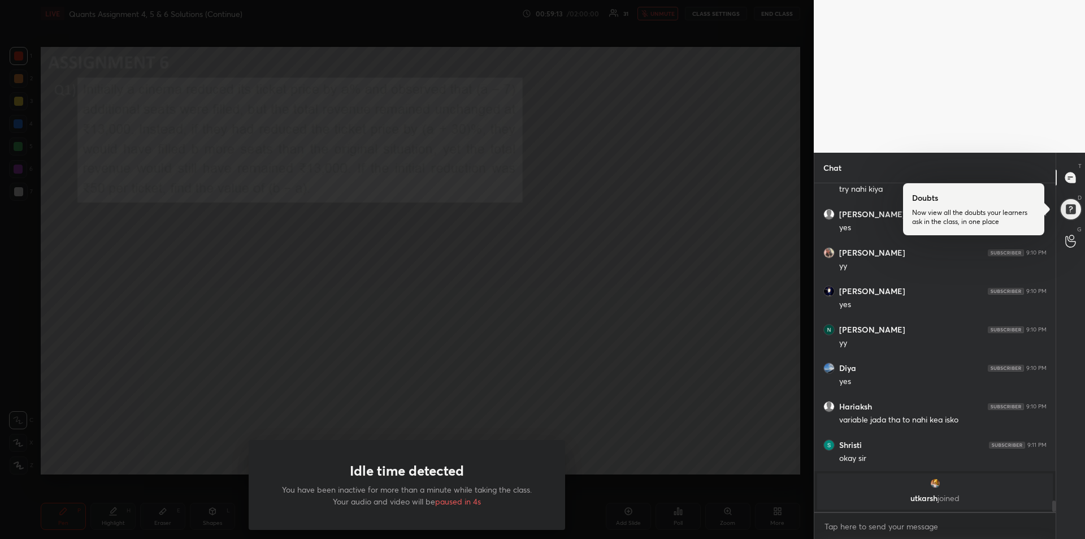
click at [656, 14] on div "Idle time detected You have been inactive for more than a minute while taking t…" at bounding box center [407, 269] width 814 height 539
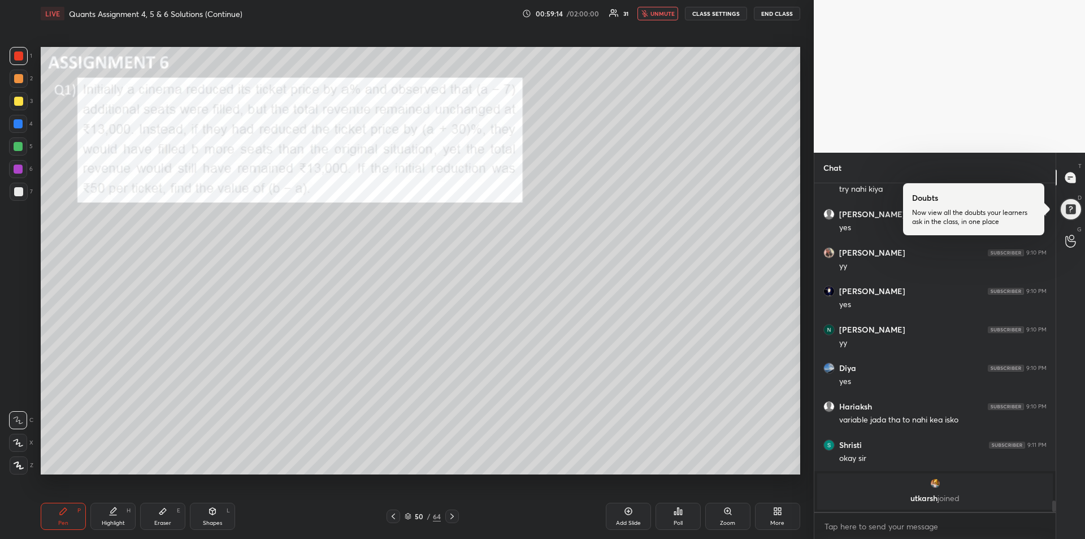
click at [660, 17] on span "unmute" at bounding box center [663, 14] width 24 height 8
click at [59, 513] on icon at bounding box center [63, 510] width 9 height 9
click at [16, 103] on div at bounding box center [18, 101] width 9 height 9
click at [21, 102] on div at bounding box center [18, 101] width 9 height 9
click at [18, 60] on div at bounding box center [19, 56] width 18 height 18
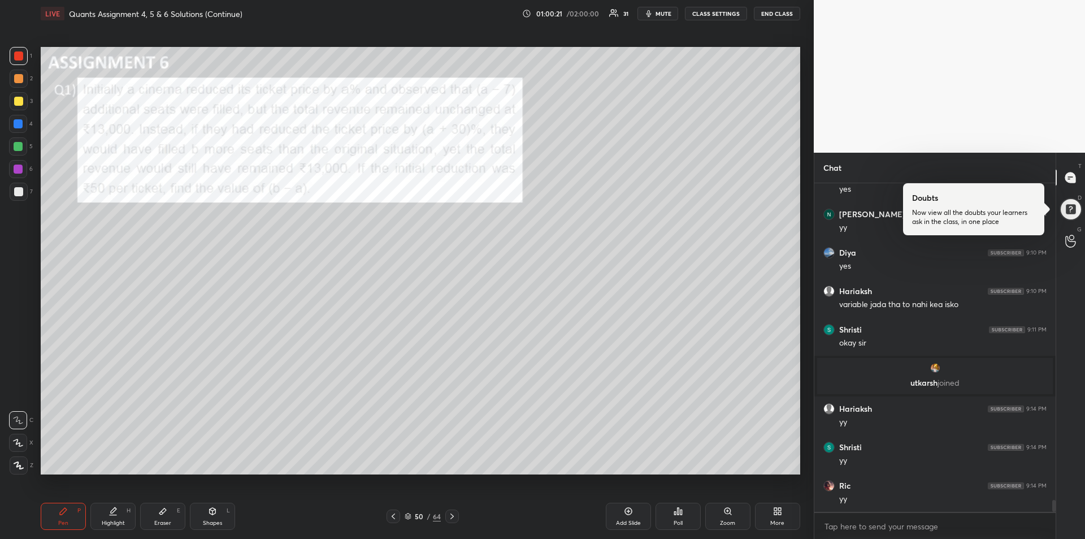
scroll to position [8792, 0]
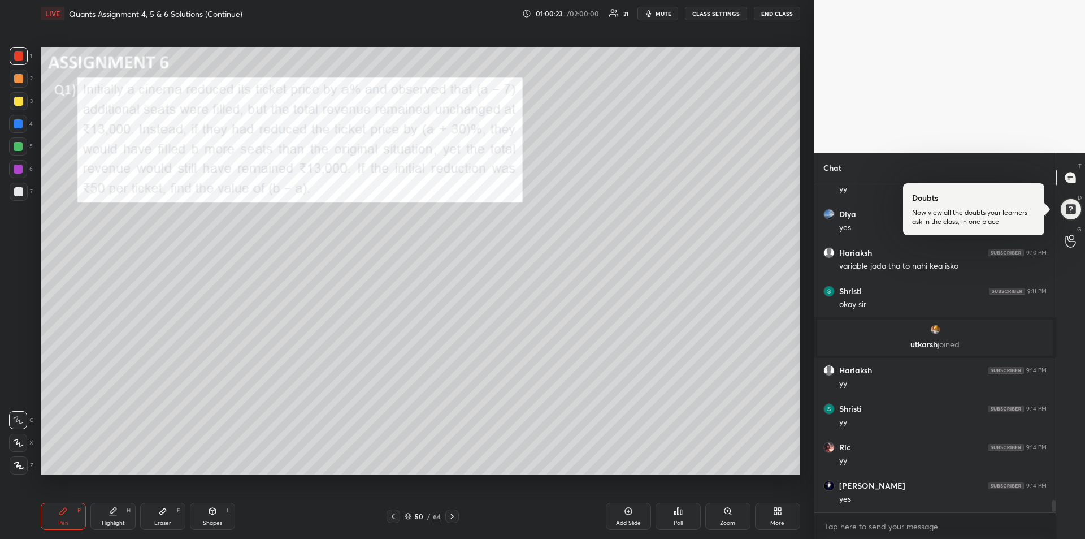
click at [164, 521] on div "Eraser" at bounding box center [162, 523] width 17 height 6
click at [55, 515] on div "Pen P" at bounding box center [63, 515] width 45 height 27
click at [16, 125] on div at bounding box center [18, 123] width 9 height 9
click at [166, 514] on icon at bounding box center [162, 510] width 9 height 9
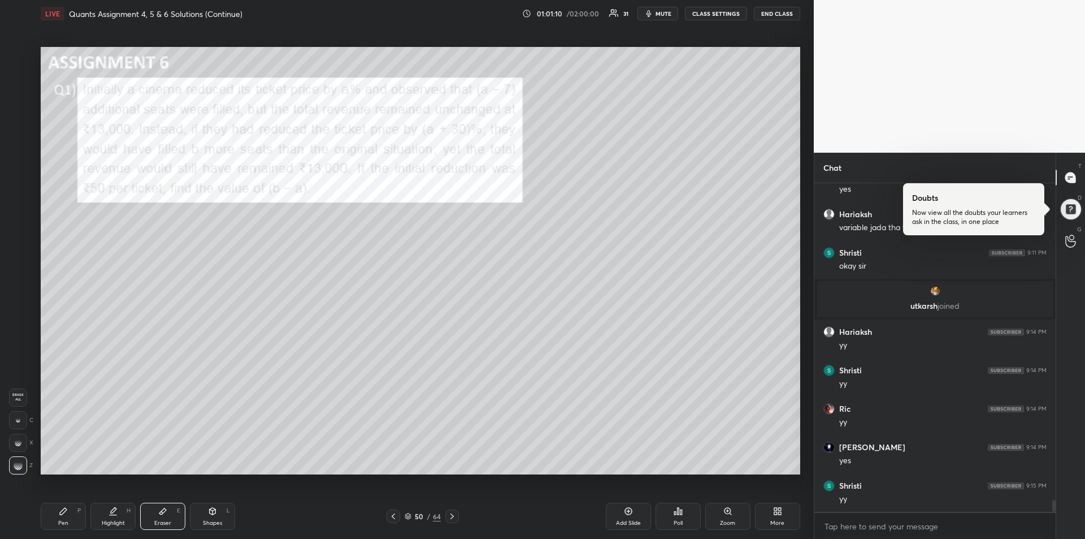
scroll to position [8869, 0]
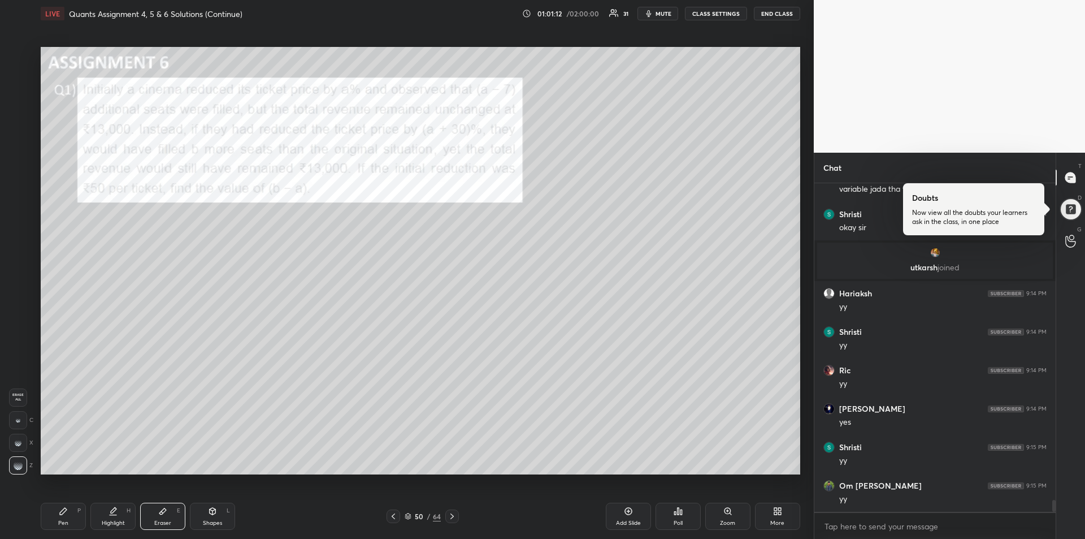
click at [61, 515] on icon at bounding box center [63, 510] width 9 height 9
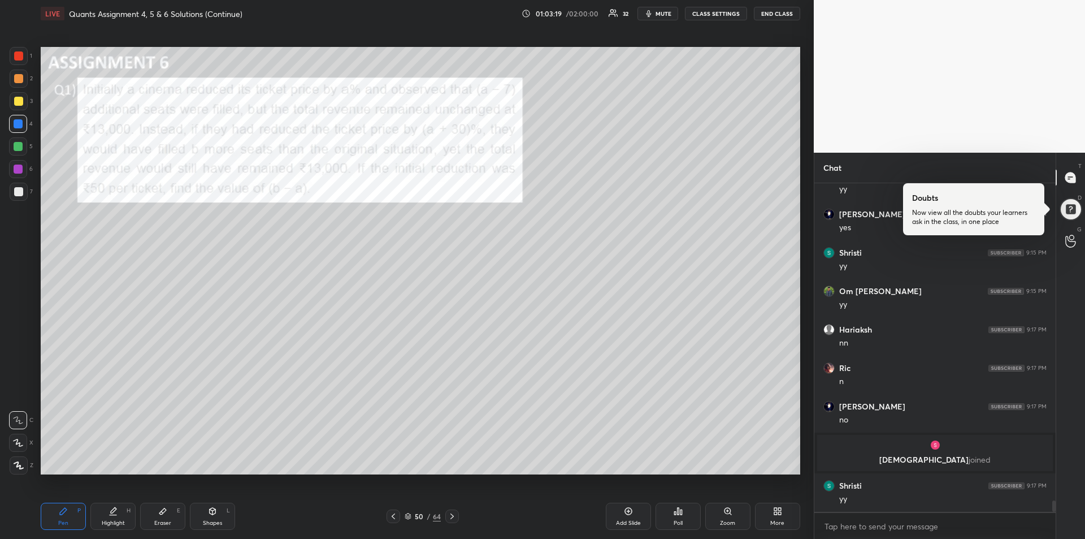
scroll to position [9000, 0]
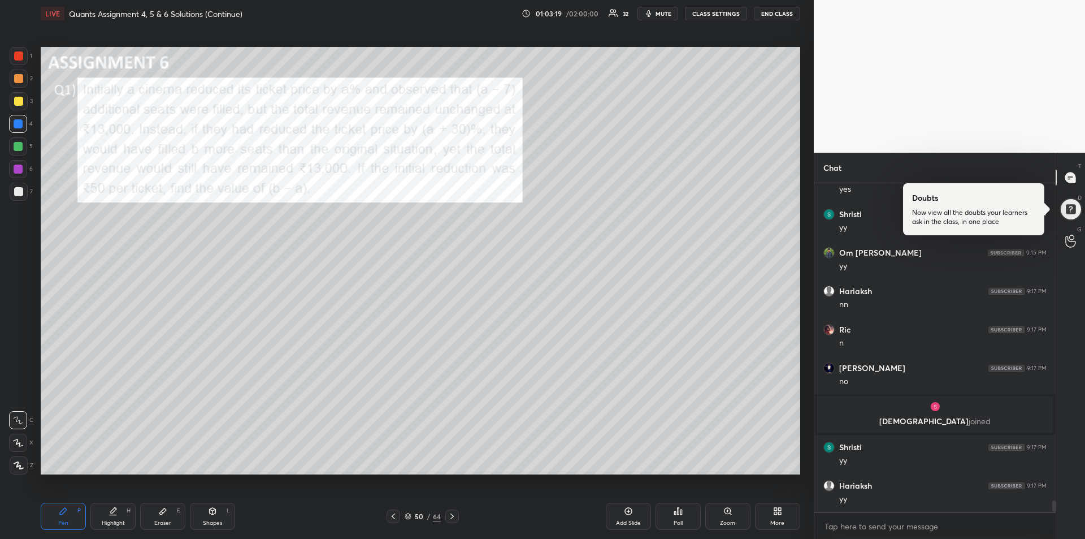
click at [166, 518] on div "Eraser E" at bounding box center [162, 515] width 45 height 27
click at [62, 522] on div "Pen" at bounding box center [63, 523] width 10 height 6
click at [19, 102] on div at bounding box center [18, 101] width 9 height 9
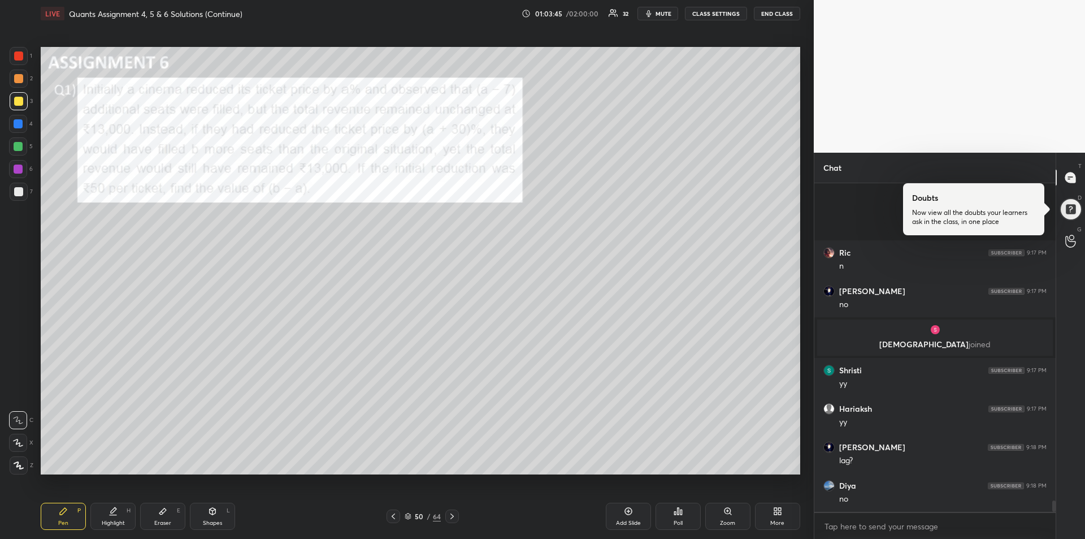
scroll to position [9192, 0]
click at [157, 514] on div "Eraser E" at bounding box center [162, 515] width 45 height 27
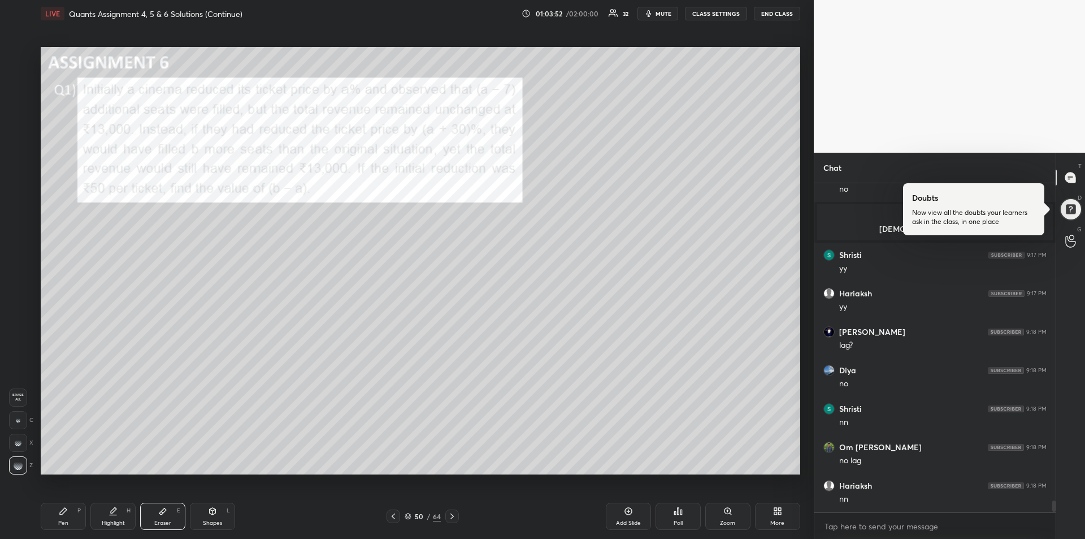
click at [64, 506] on icon at bounding box center [63, 510] width 9 height 9
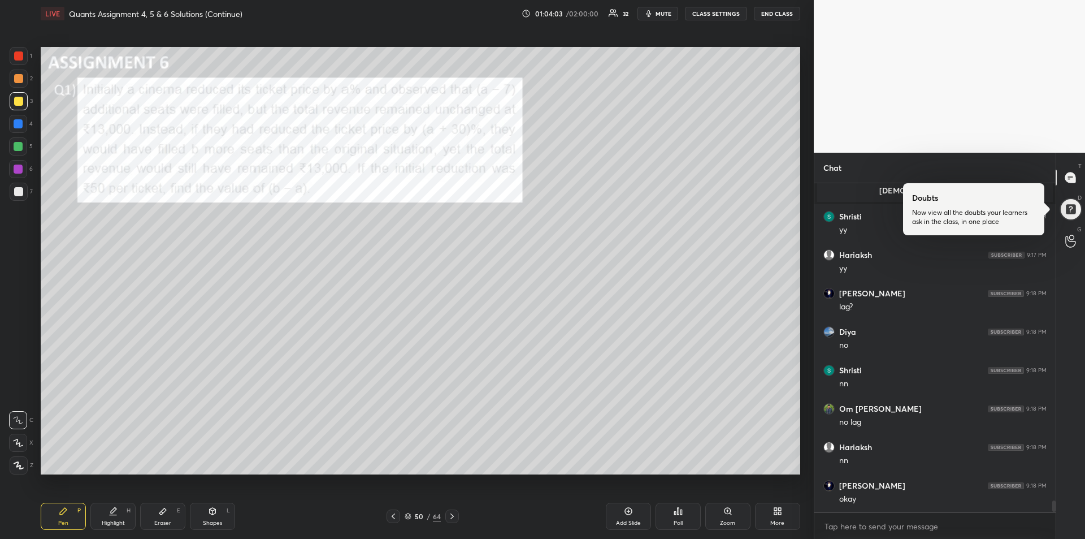
scroll to position [9271, 0]
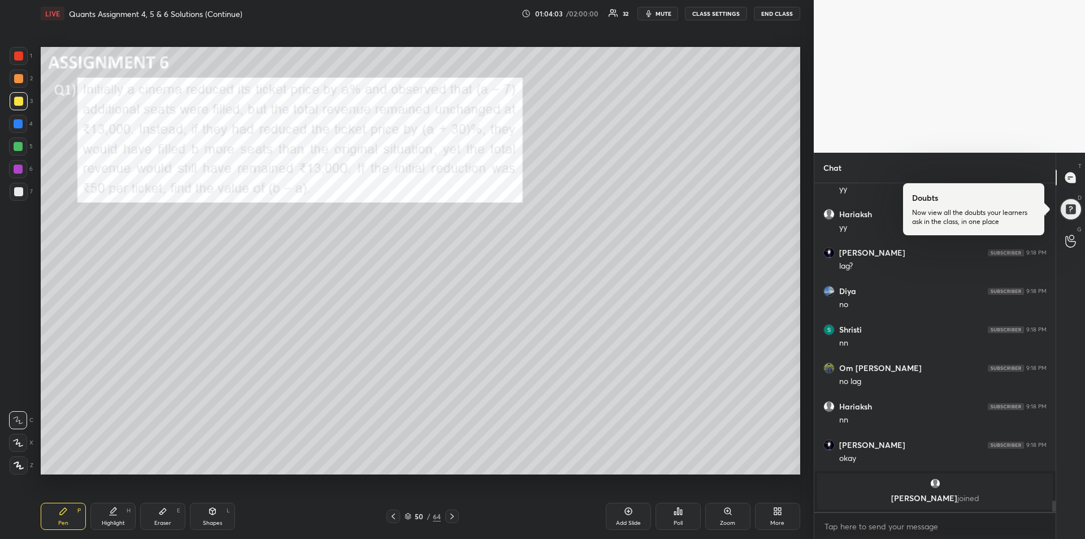
click at [16, 195] on div at bounding box center [18, 191] width 9 height 9
click at [159, 518] on div "Eraser E" at bounding box center [162, 515] width 45 height 27
click at [64, 518] on div "Pen P" at bounding box center [63, 515] width 45 height 27
click at [16, 170] on div at bounding box center [18, 168] width 9 height 9
click at [16, 102] on div at bounding box center [18, 101] width 9 height 9
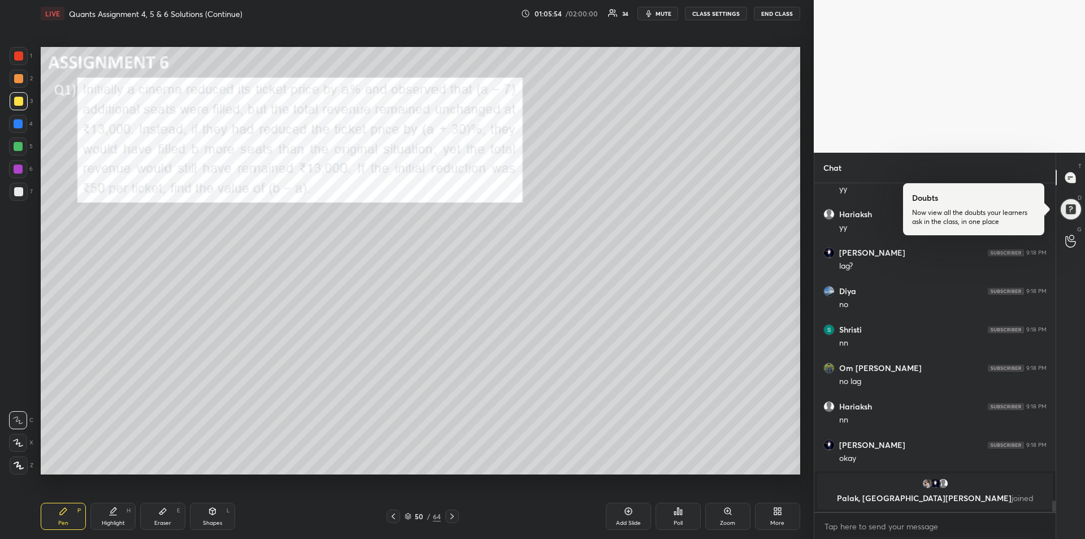
scroll to position [9218, 0]
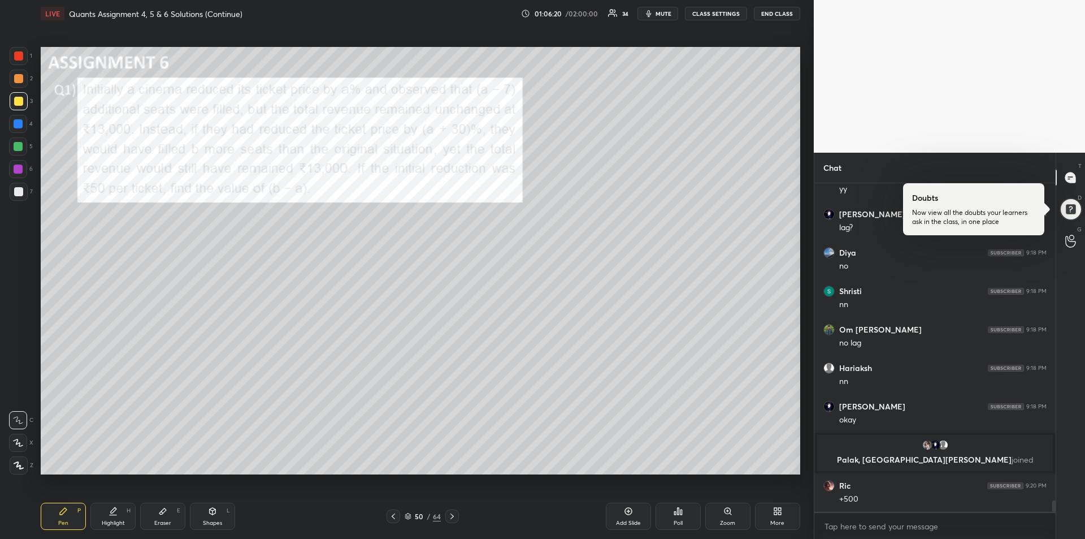
click at [20, 146] on div at bounding box center [18, 146] width 9 height 9
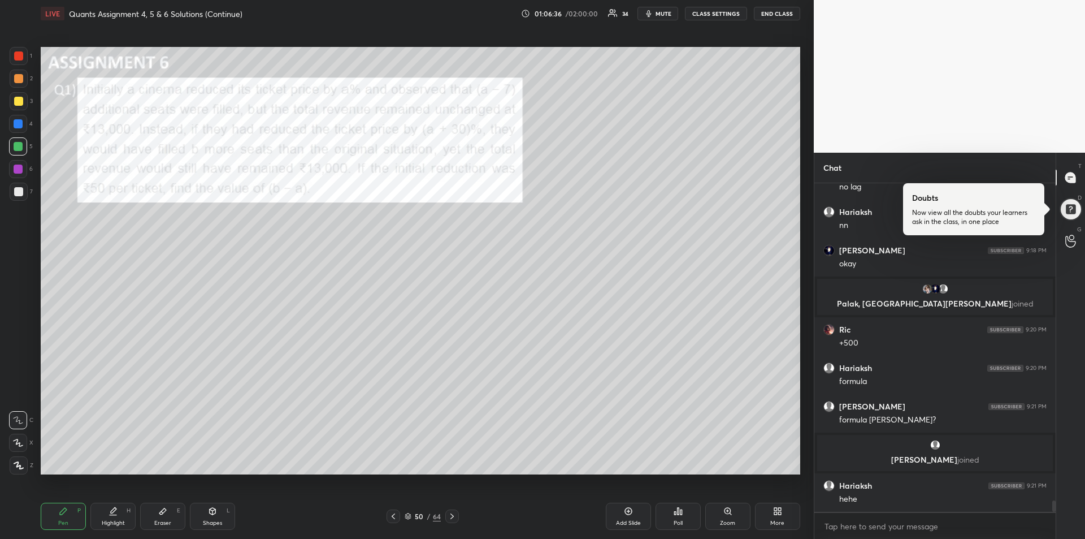
scroll to position [9370, 0]
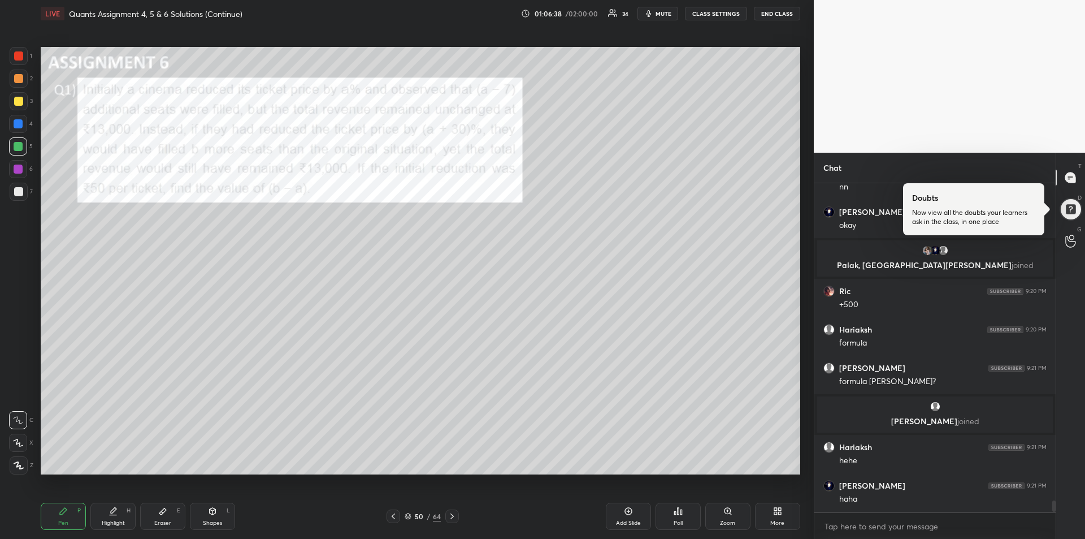
click at [167, 514] on icon at bounding box center [162, 510] width 9 height 9
click at [60, 513] on icon at bounding box center [63, 511] width 7 height 7
click at [15, 124] on div at bounding box center [18, 123] width 9 height 9
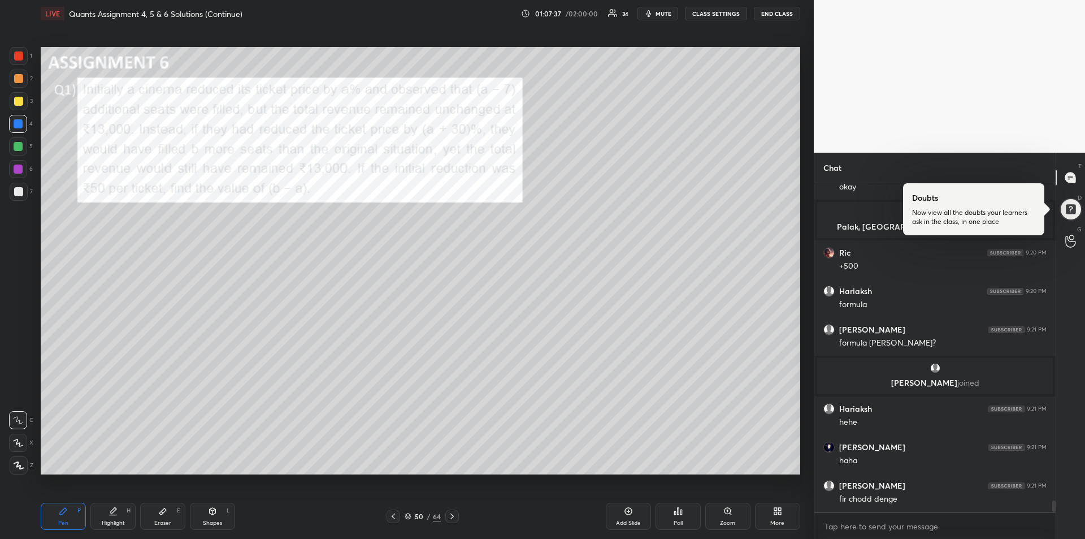
click at [161, 517] on div "Eraser E" at bounding box center [162, 515] width 45 height 27
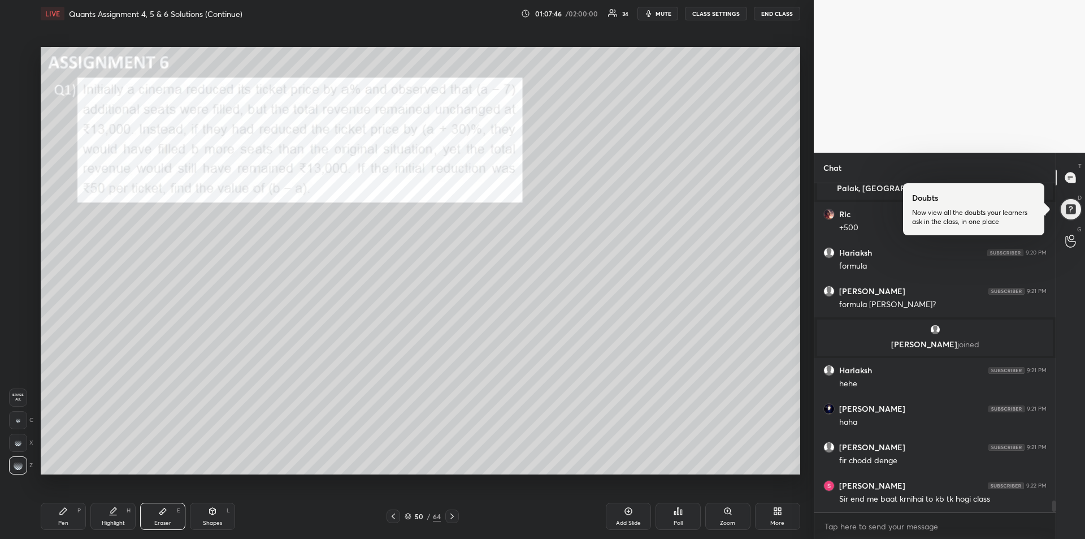
click at [64, 517] on div "Pen P" at bounding box center [63, 515] width 45 height 27
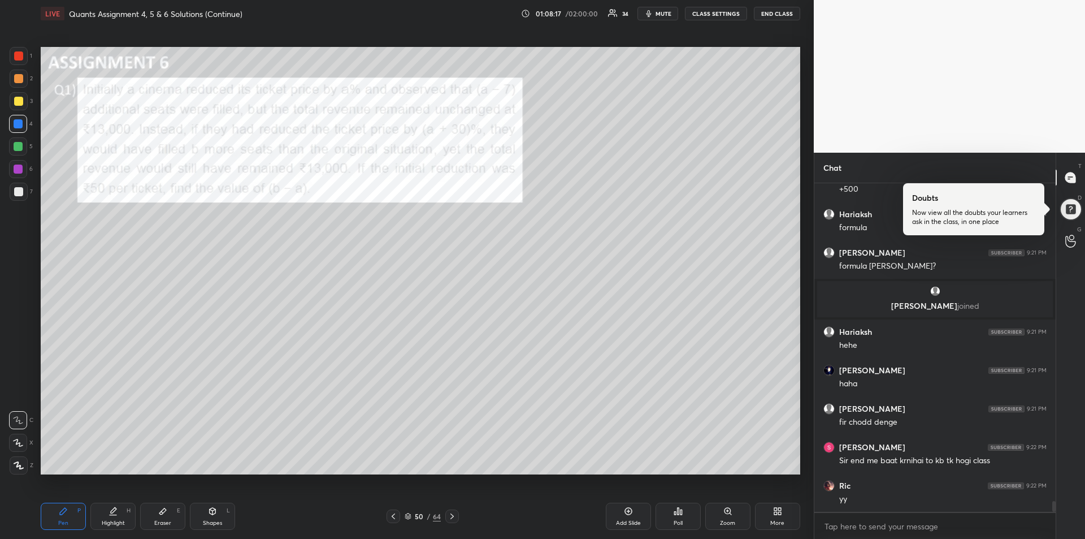
click at [163, 521] on div "Eraser" at bounding box center [162, 523] width 17 height 6
click at [60, 518] on div "Pen P" at bounding box center [63, 515] width 45 height 27
click at [108, 520] on div "Highlight" at bounding box center [113, 523] width 23 height 6
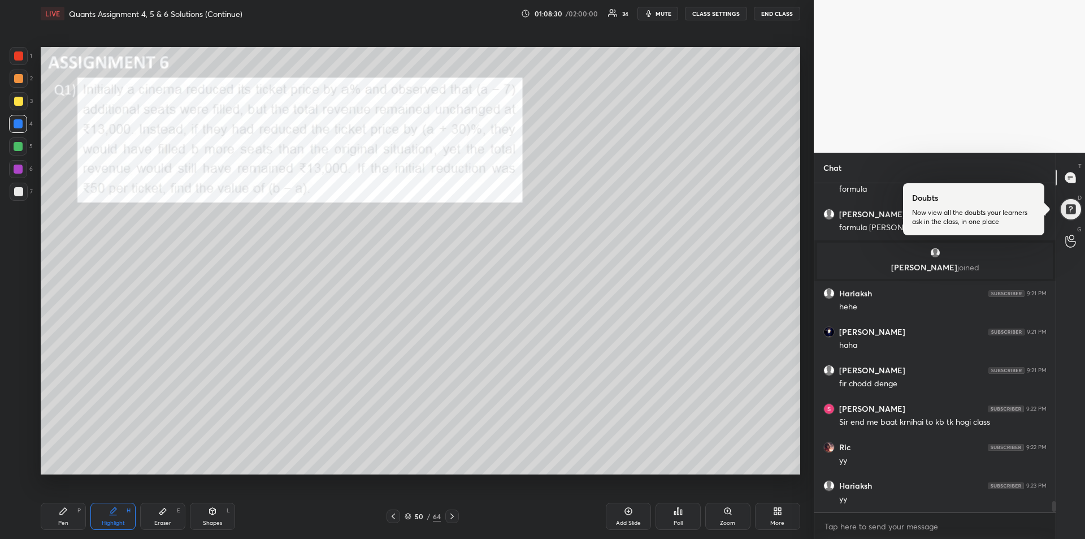
click at [161, 521] on div "Eraser" at bounding box center [162, 523] width 17 height 6
click at [110, 518] on div "Highlight H" at bounding box center [112, 515] width 45 height 27
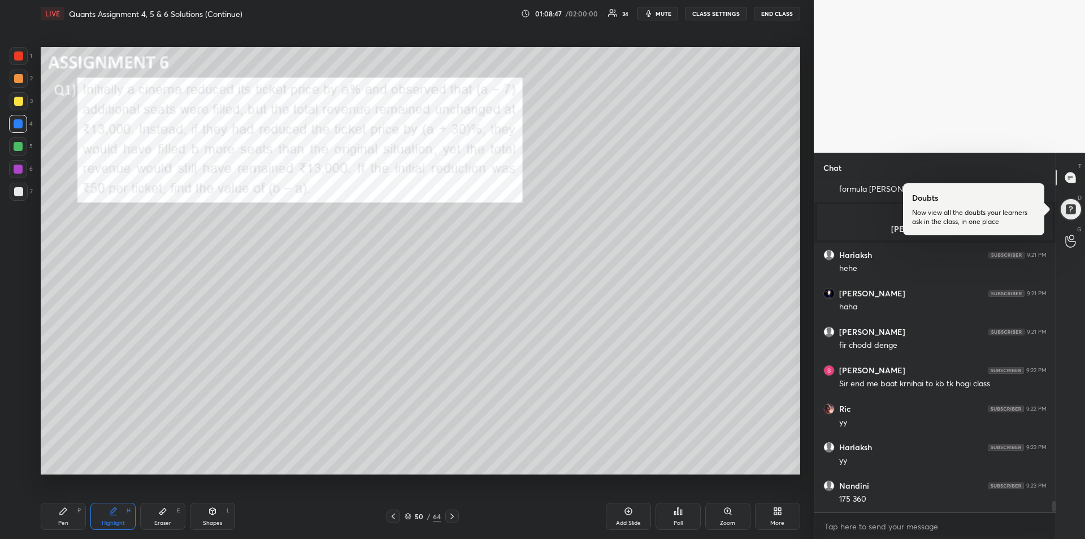
click at [165, 521] on div "Eraser" at bounding box center [162, 523] width 17 height 6
click at [59, 520] on div "Pen" at bounding box center [63, 523] width 10 height 6
click at [162, 520] on div "Eraser" at bounding box center [162, 523] width 17 height 6
click at [60, 514] on icon at bounding box center [63, 511] width 7 height 7
click at [17, 192] on div at bounding box center [18, 191] width 9 height 9
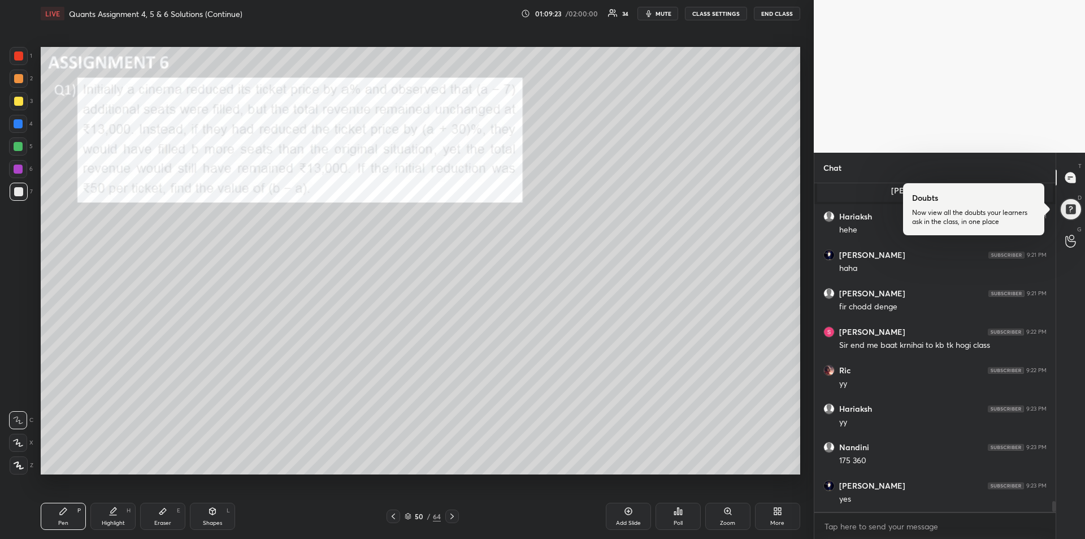
scroll to position [9539, 0]
click at [117, 514] on icon at bounding box center [113, 510] width 9 height 9
click at [64, 515] on div "Pen P" at bounding box center [63, 515] width 45 height 27
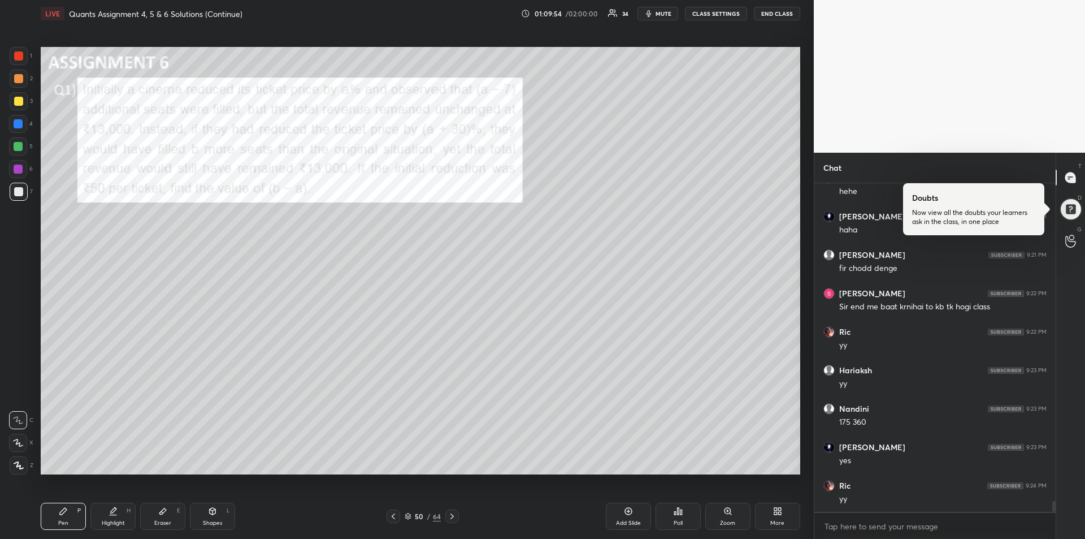
scroll to position [9616, 0]
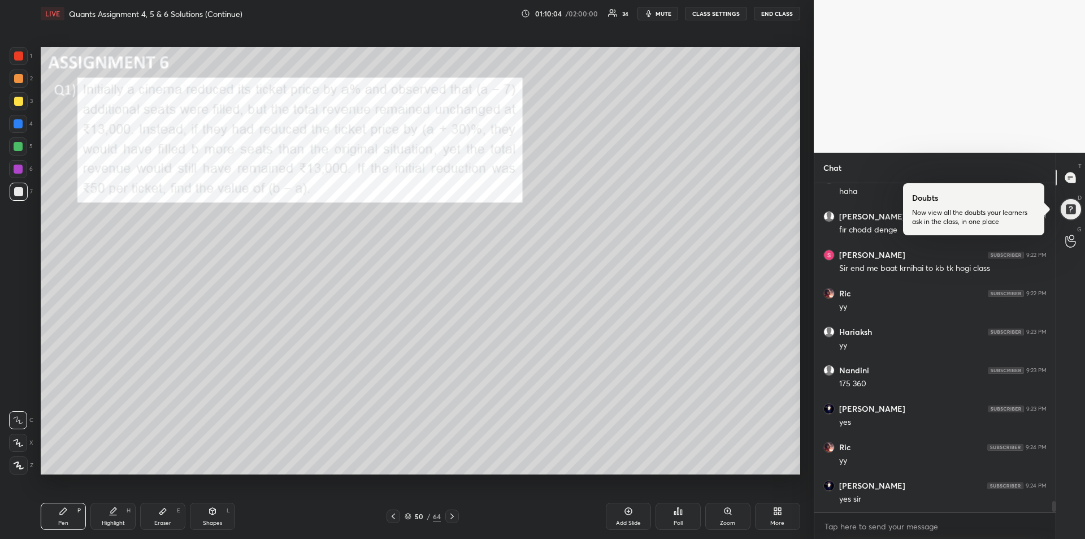
click at [19, 151] on div at bounding box center [18, 146] width 18 height 18
click at [622, 517] on div "Add Slide" at bounding box center [628, 515] width 45 height 27
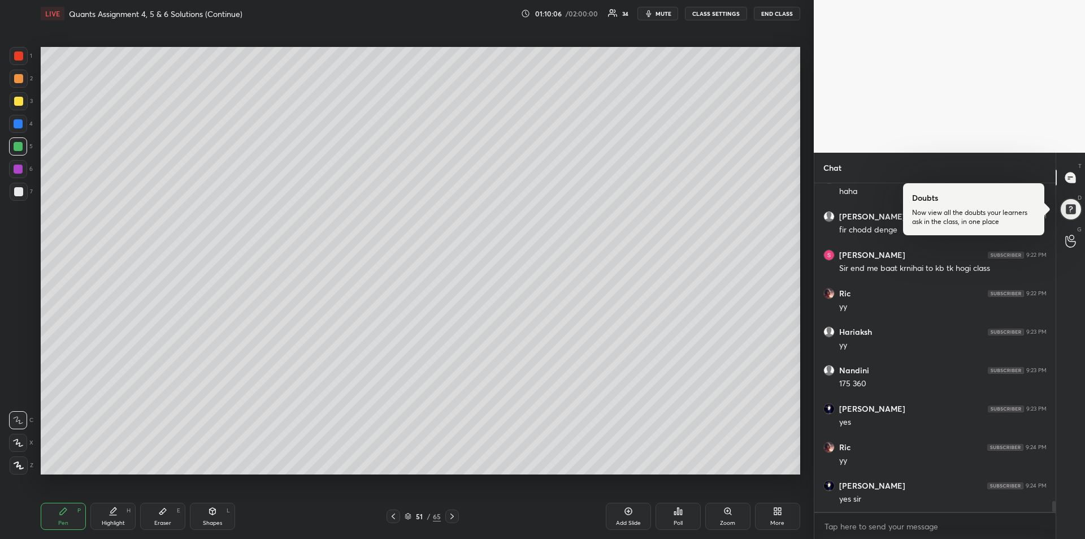
scroll to position [9655, 0]
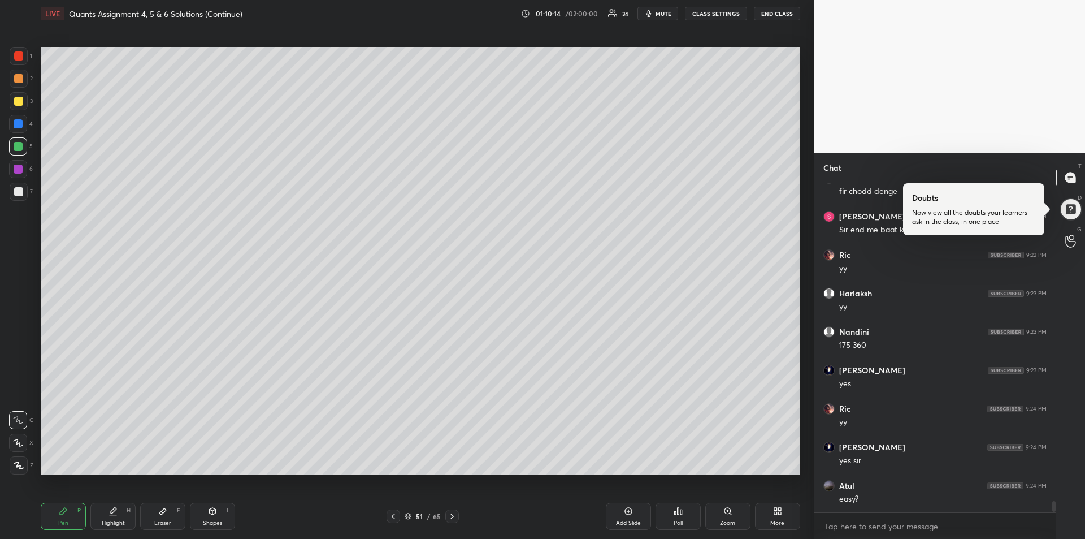
click at [394, 518] on icon at bounding box center [393, 516] width 9 height 9
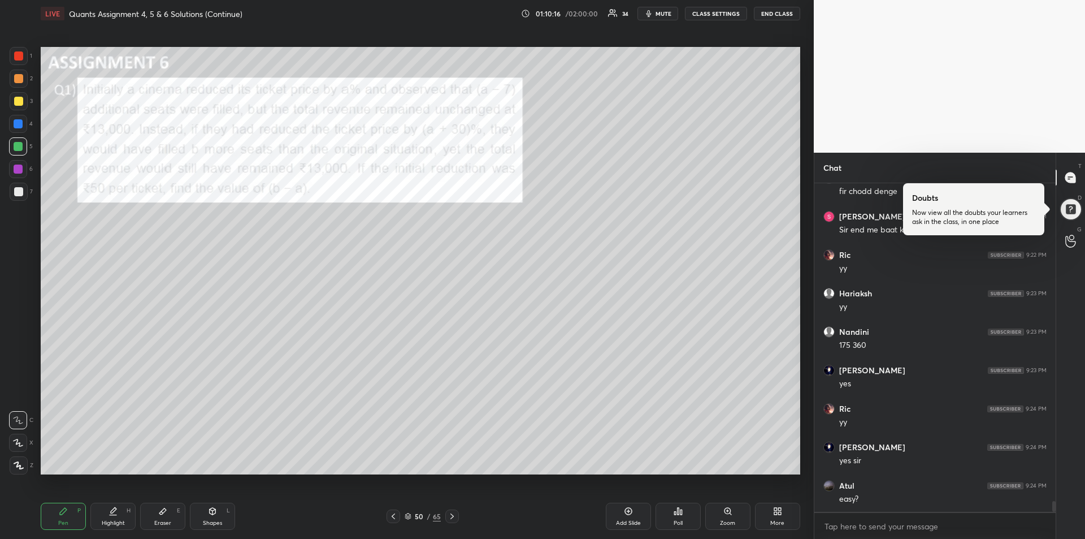
click at [453, 515] on icon at bounding box center [451, 516] width 3 height 6
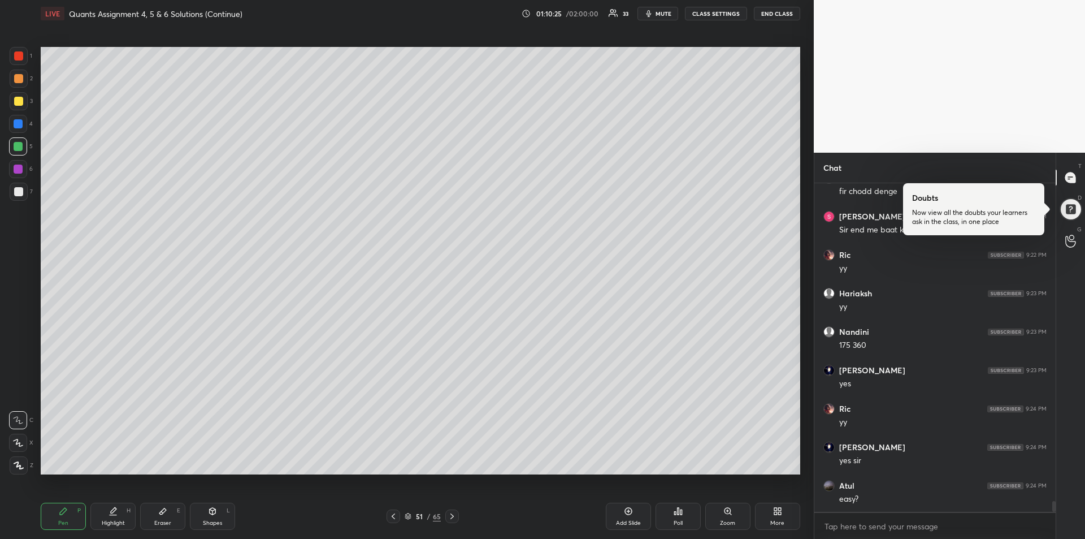
click at [21, 128] on div at bounding box center [18, 123] width 9 height 9
click at [392, 517] on icon at bounding box center [393, 516] width 3 height 6
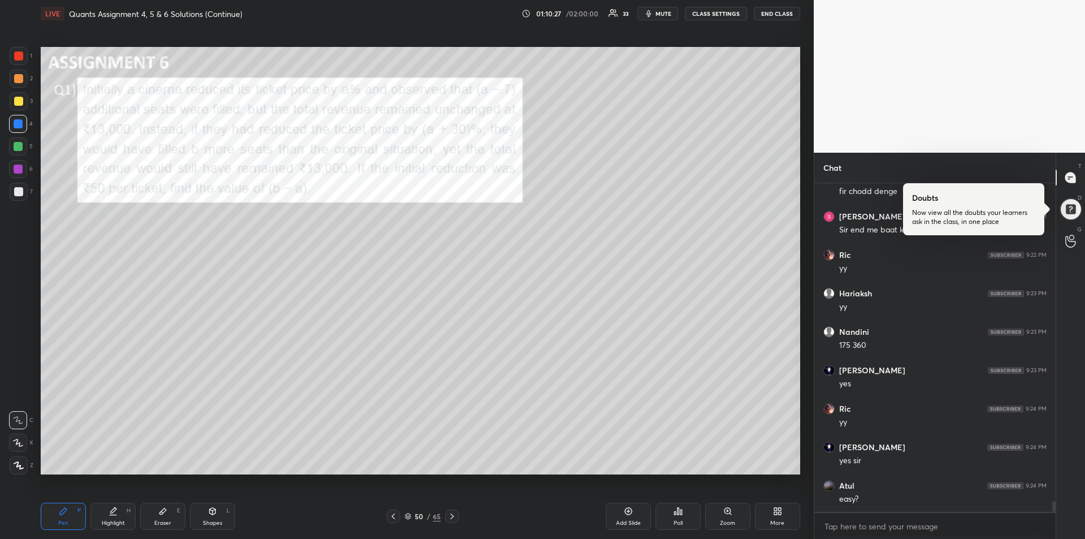
click at [15, 58] on div at bounding box center [18, 55] width 9 height 9
click at [453, 516] on icon at bounding box center [452, 516] width 9 height 9
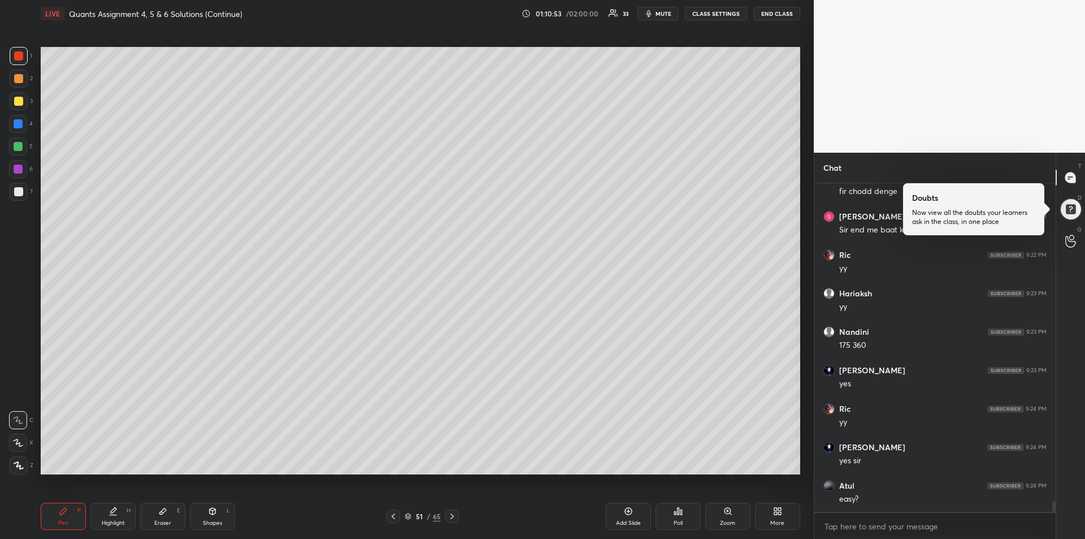
scroll to position [9693, 0]
click at [392, 517] on icon at bounding box center [393, 516] width 3 height 6
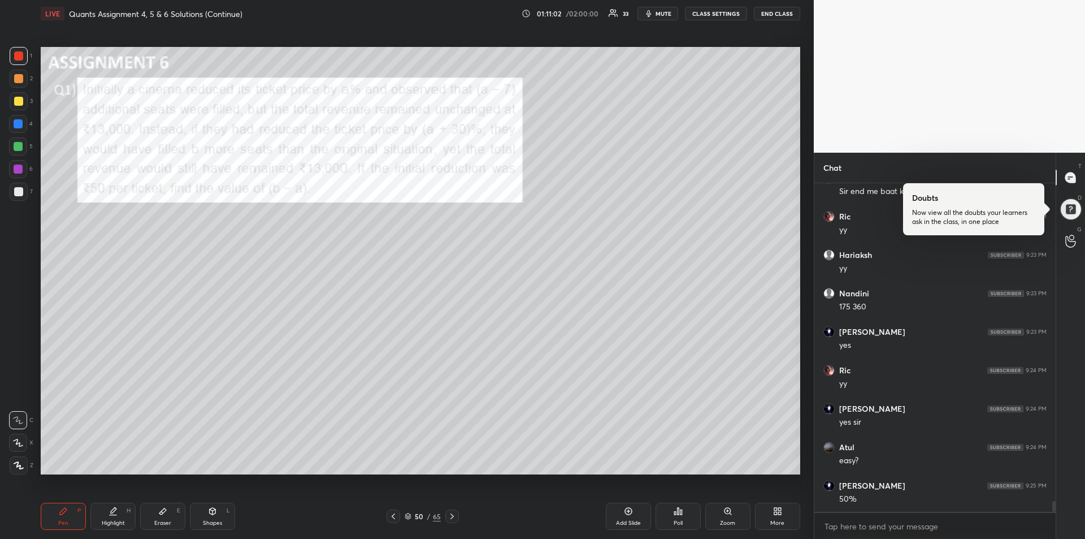
click at [112, 512] on icon at bounding box center [114, 510] width 6 height 6
click at [453, 517] on icon at bounding box center [451, 516] width 3 height 6
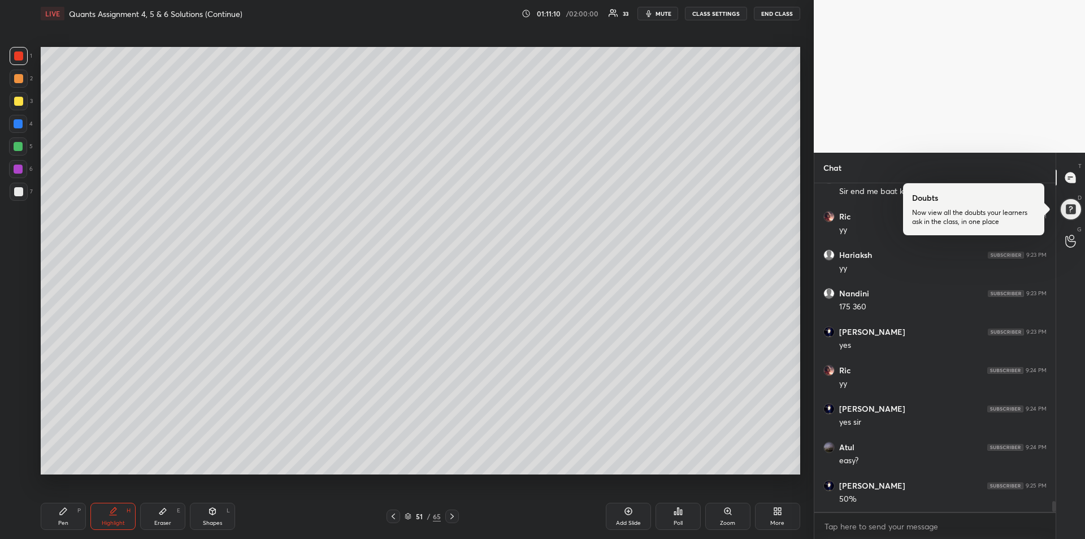
click at [158, 520] on div "Eraser" at bounding box center [162, 523] width 17 height 6
click at [64, 515] on icon at bounding box center [63, 510] width 9 height 9
click at [17, 103] on div at bounding box center [18, 101] width 9 height 9
click at [389, 518] on icon at bounding box center [393, 516] width 9 height 9
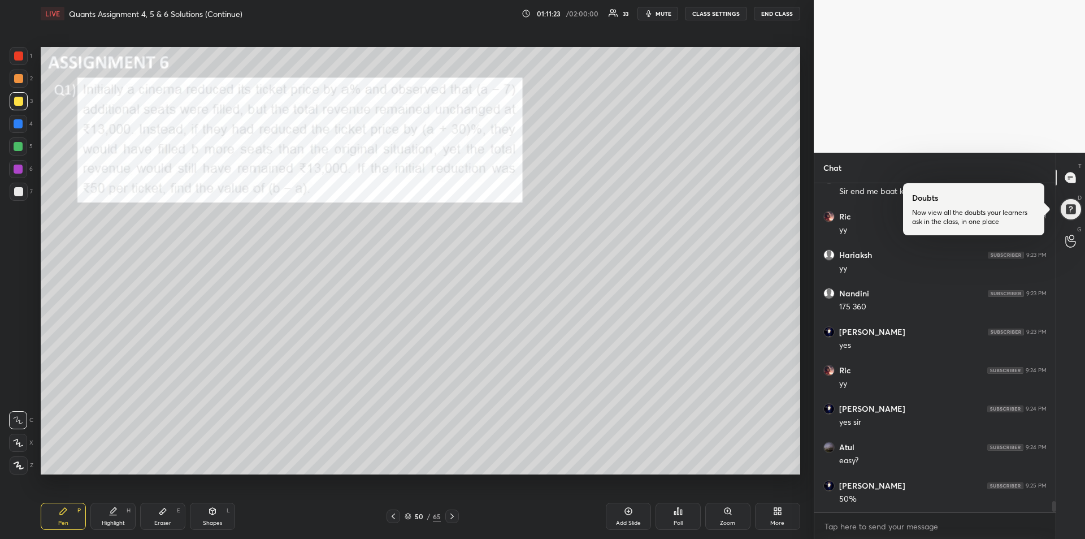
click at [453, 519] on icon at bounding box center [452, 516] width 9 height 9
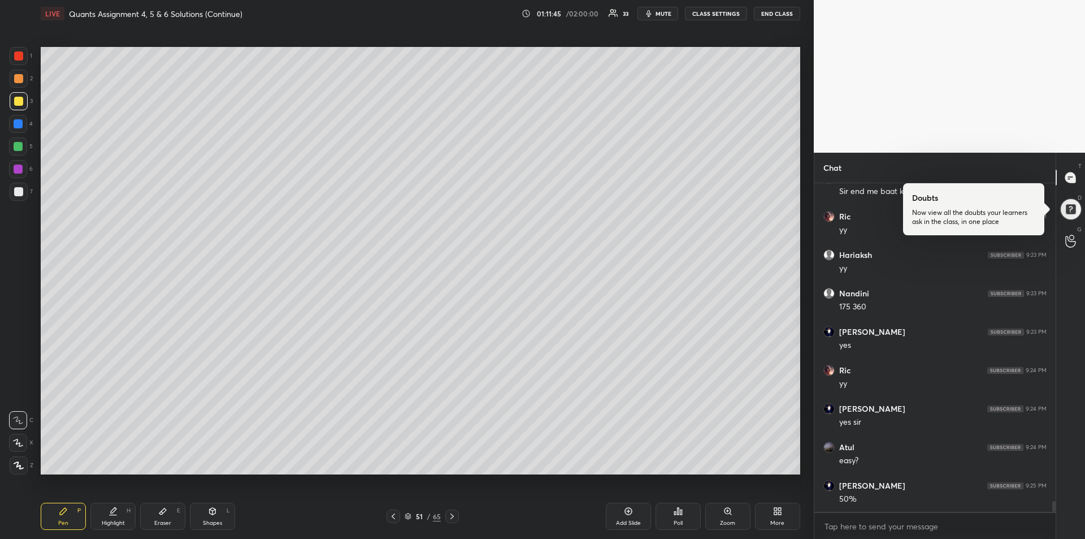
click at [394, 518] on icon at bounding box center [393, 516] width 3 height 6
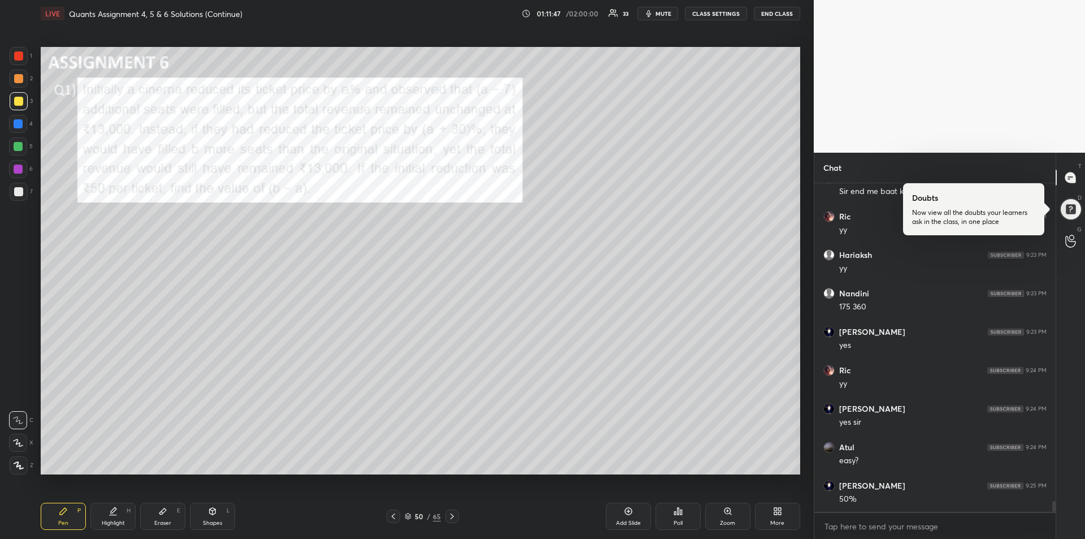
click at [103, 517] on div "Highlight H" at bounding box center [112, 515] width 45 height 27
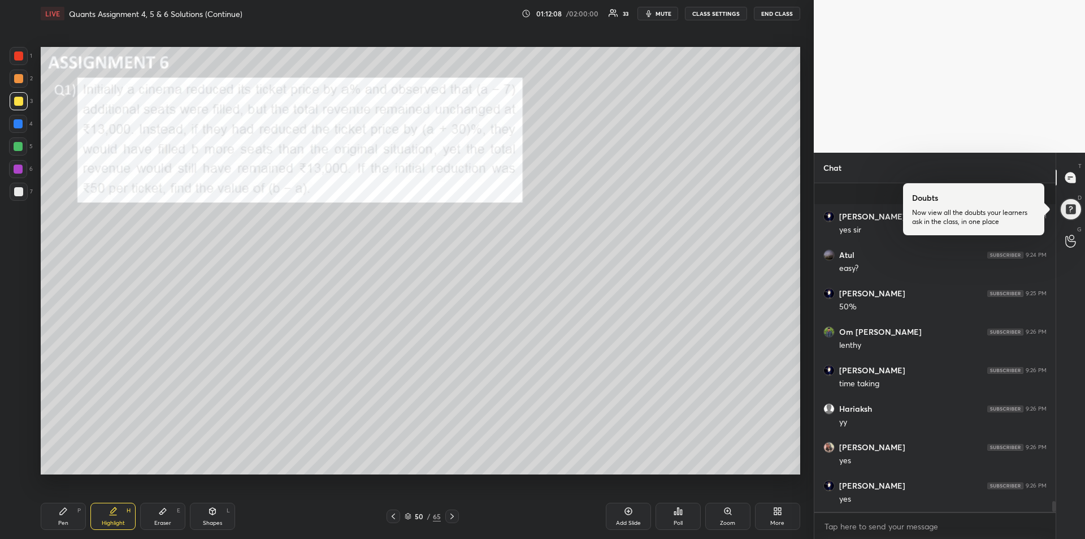
scroll to position [9962, 0]
click at [114, 507] on icon at bounding box center [113, 510] width 9 height 9
click at [59, 523] on div "Pen" at bounding box center [63, 523] width 10 height 6
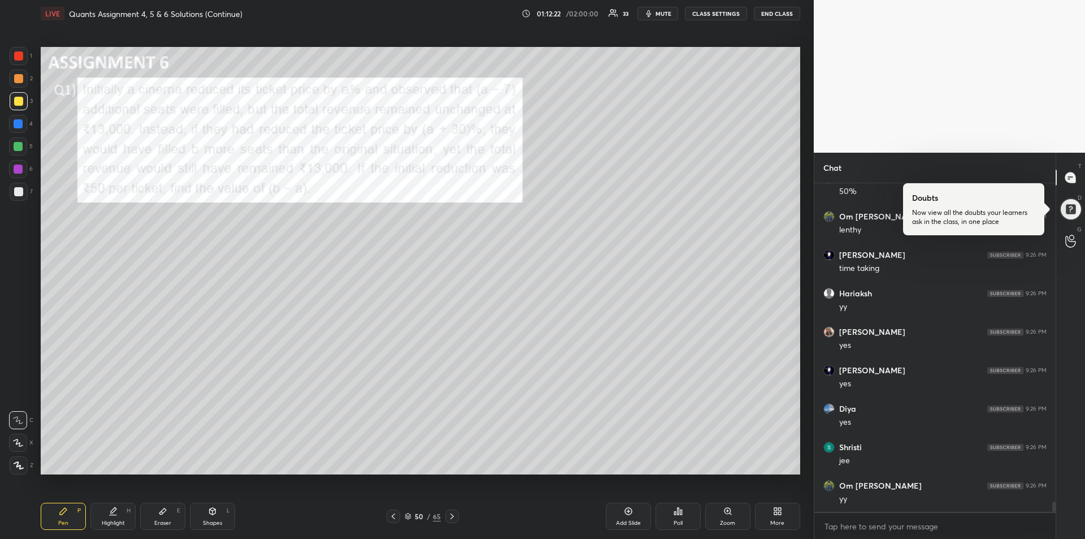
click at [452, 517] on icon at bounding box center [452, 516] width 9 height 9
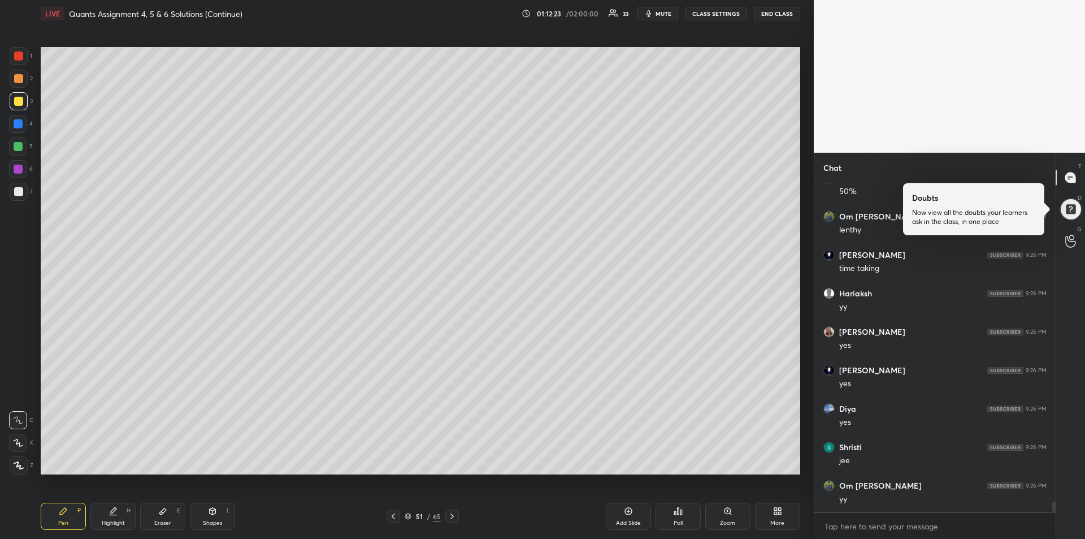
click at [455, 517] on icon at bounding box center [452, 516] width 9 height 9
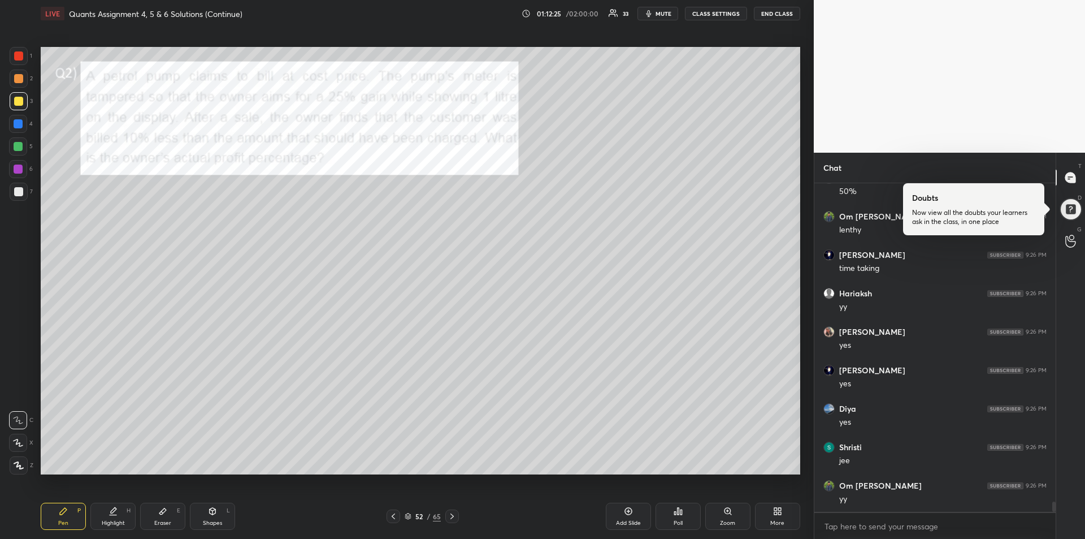
click at [19, 57] on div at bounding box center [18, 55] width 9 height 9
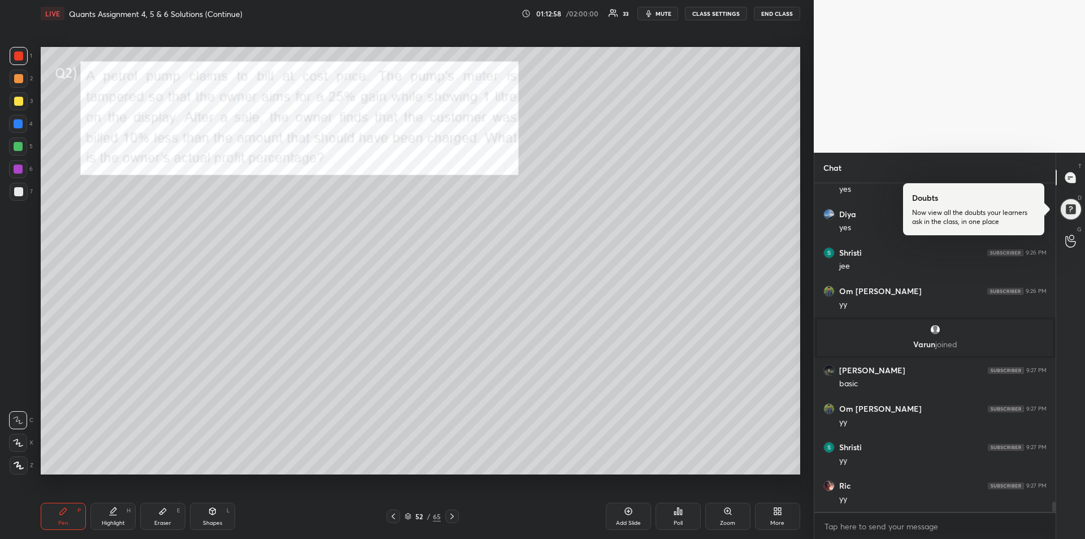
scroll to position [10074, 0]
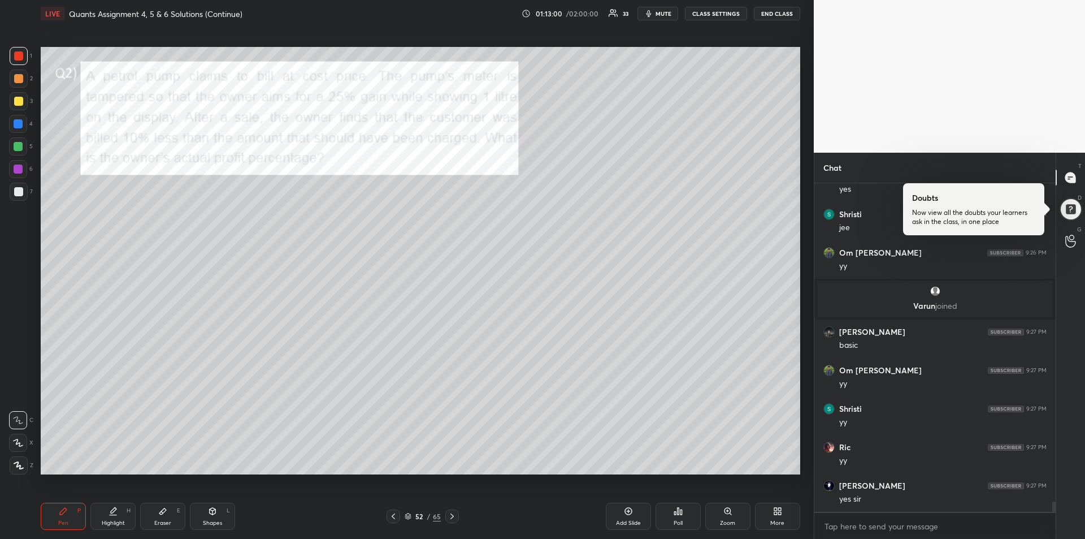
click at [452, 519] on icon at bounding box center [452, 516] width 9 height 9
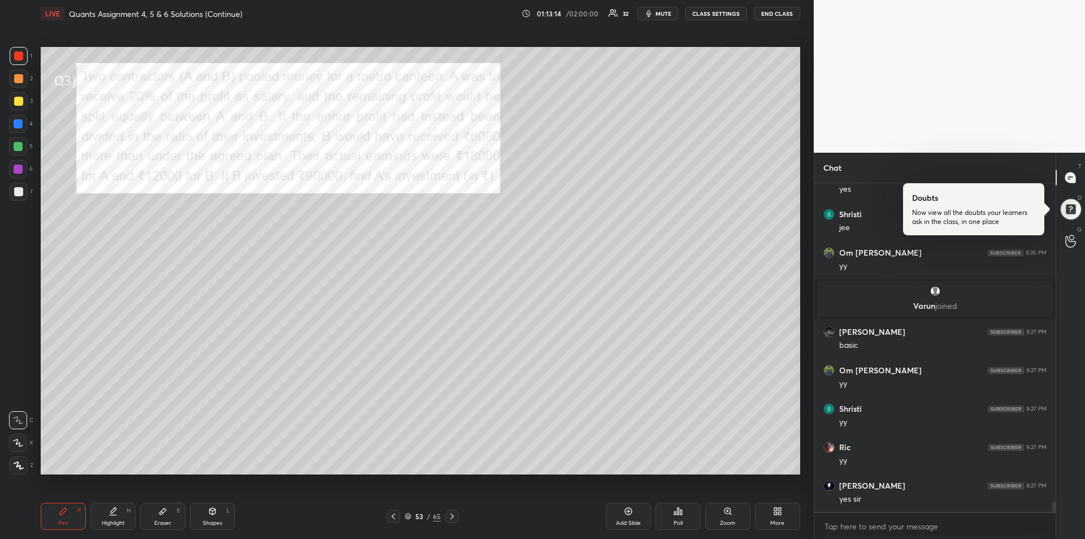
click at [18, 59] on div at bounding box center [18, 55] width 9 height 9
click at [117, 513] on icon at bounding box center [113, 510] width 9 height 9
click at [69, 513] on div "Pen P" at bounding box center [63, 515] width 45 height 27
click at [110, 513] on icon at bounding box center [113, 510] width 9 height 9
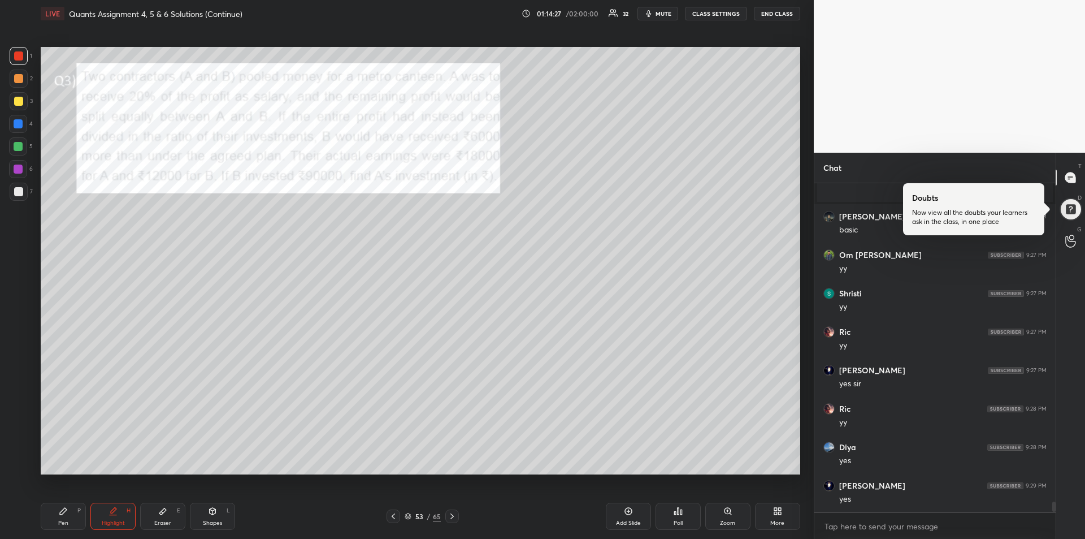
scroll to position [10228, 0]
click at [63, 518] on div "Pen P" at bounding box center [63, 515] width 45 height 27
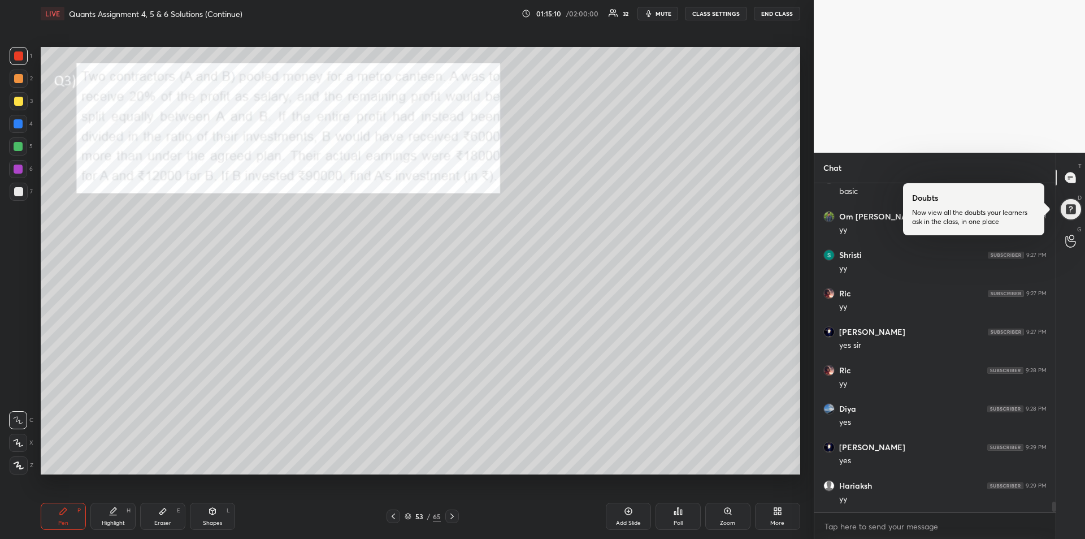
scroll to position [10266, 0]
click at [16, 193] on div at bounding box center [18, 191] width 9 height 9
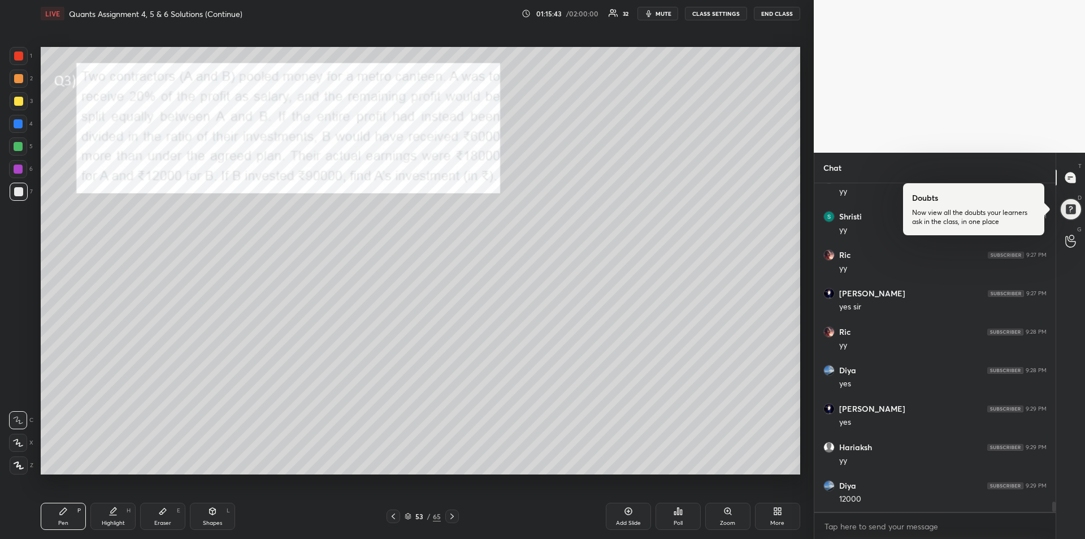
scroll to position [10305, 0]
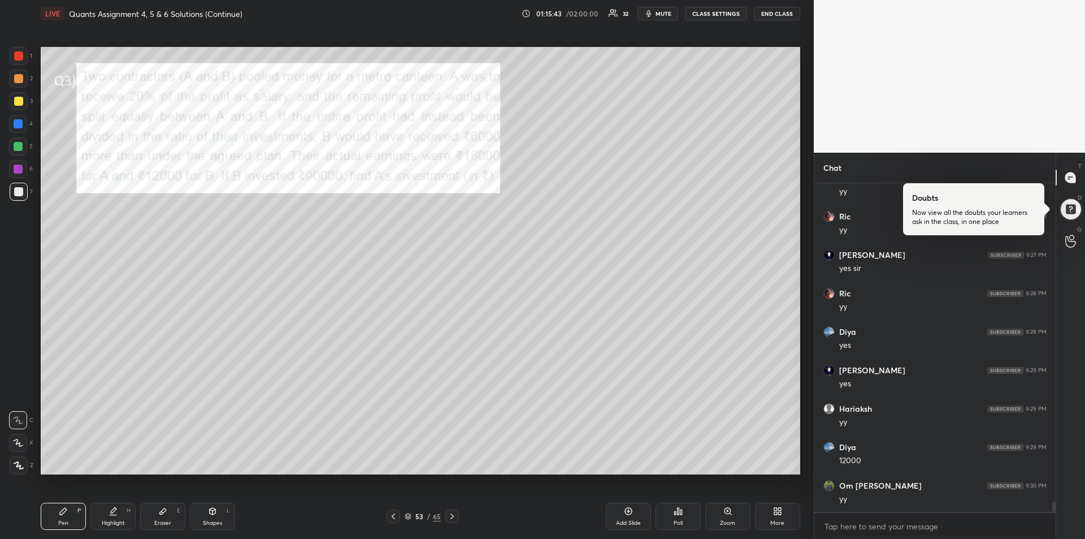
click at [20, 58] on div at bounding box center [18, 55] width 9 height 9
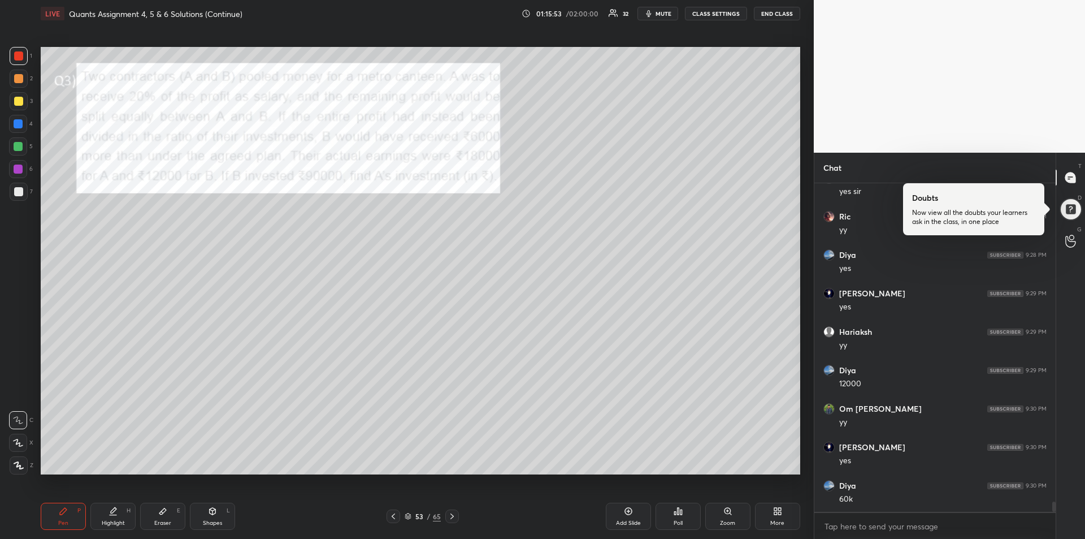
scroll to position [10420, 0]
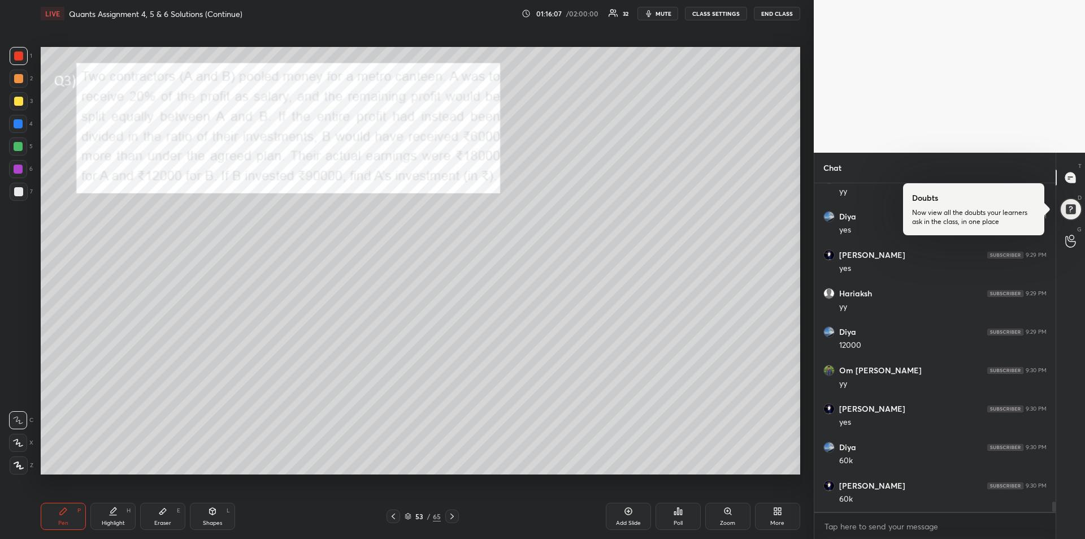
click at [15, 133] on div "1 2 3 4 5 6 7" at bounding box center [21, 126] width 24 height 158
click at [109, 512] on icon at bounding box center [113, 510] width 9 height 9
click at [63, 513] on icon at bounding box center [63, 511] width 7 height 7
click at [451, 516] on icon at bounding box center [452, 516] width 9 height 9
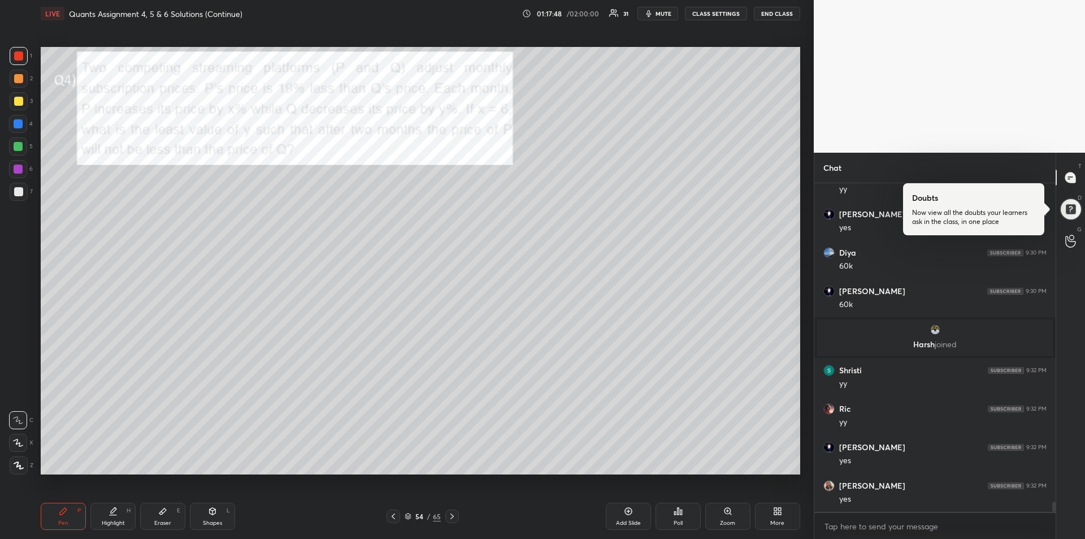
scroll to position [10500, 0]
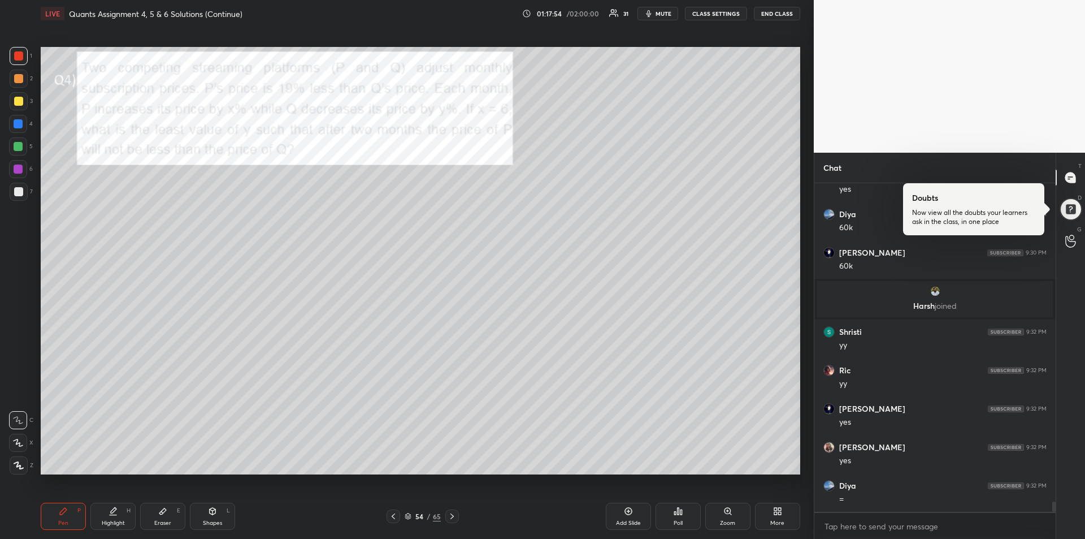
click at [105, 514] on div "Highlight H" at bounding box center [112, 515] width 45 height 27
click at [65, 514] on icon at bounding box center [63, 510] width 9 height 9
click at [17, 166] on div at bounding box center [18, 168] width 9 height 9
click at [16, 105] on div at bounding box center [18, 101] width 9 height 9
click at [18, 171] on div at bounding box center [18, 168] width 9 height 9
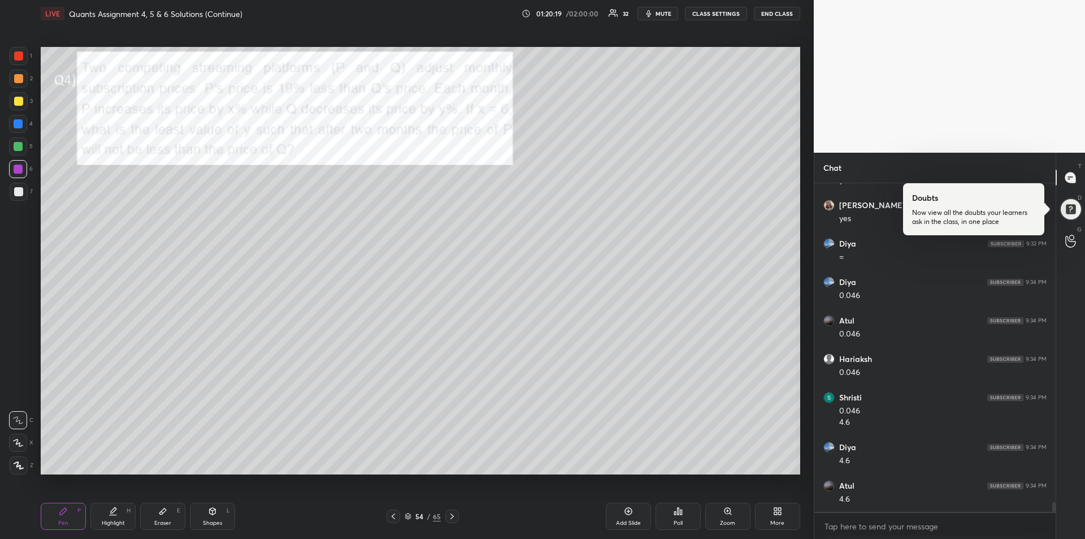
scroll to position [10781, 0]
click at [111, 520] on div "Highlight" at bounding box center [113, 523] width 23 height 6
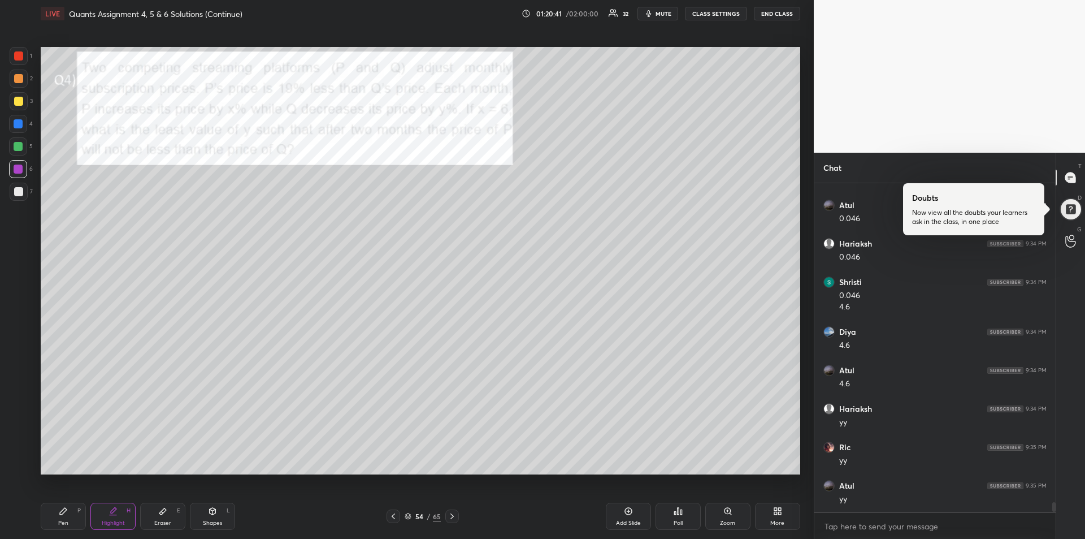
scroll to position [10896, 0]
click at [21, 123] on div at bounding box center [18, 123] width 9 height 9
click at [63, 510] on icon at bounding box center [63, 511] width 7 height 7
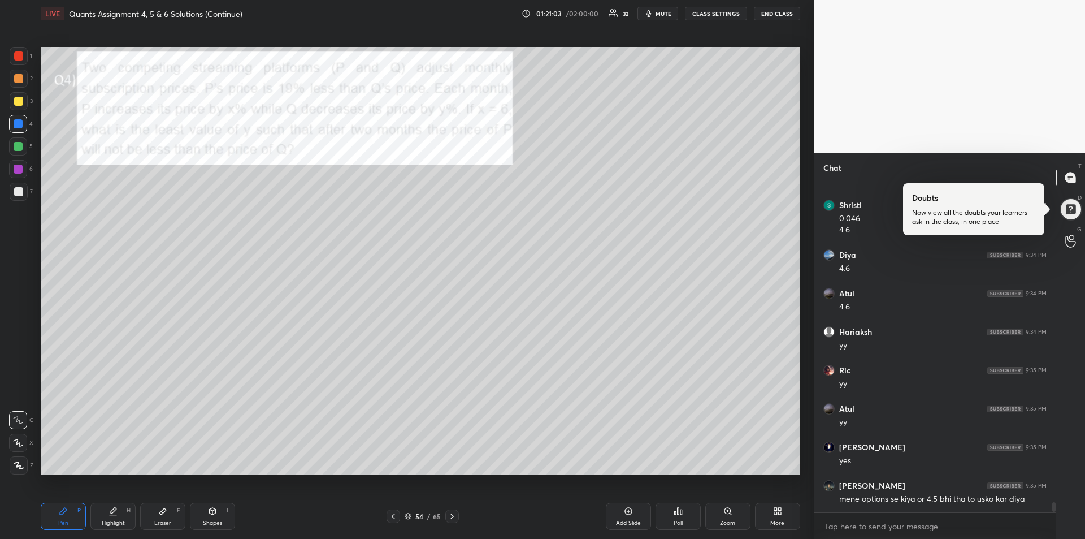
click at [16, 78] on div at bounding box center [18, 78] width 9 height 9
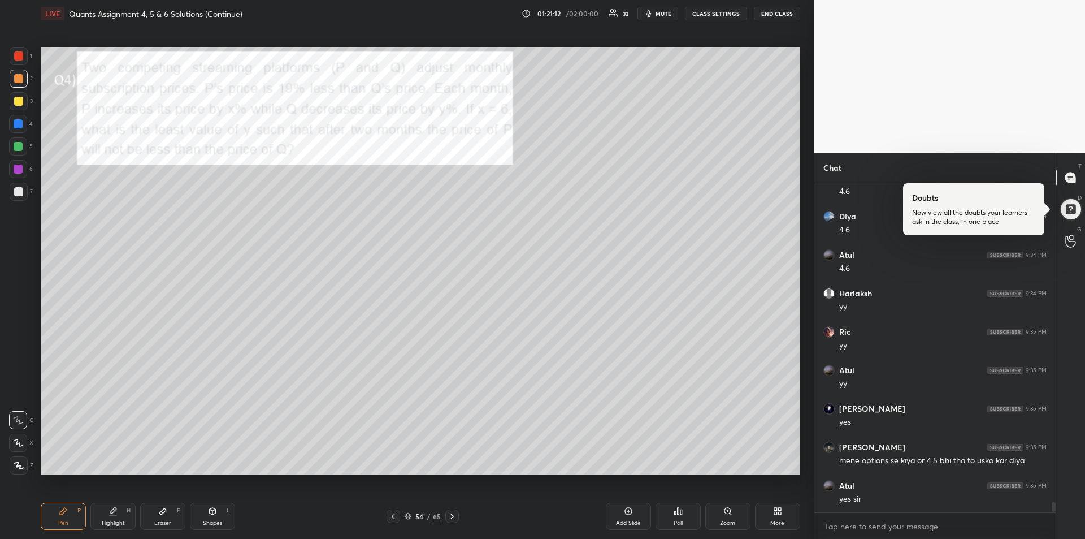
scroll to position [10984, 0]
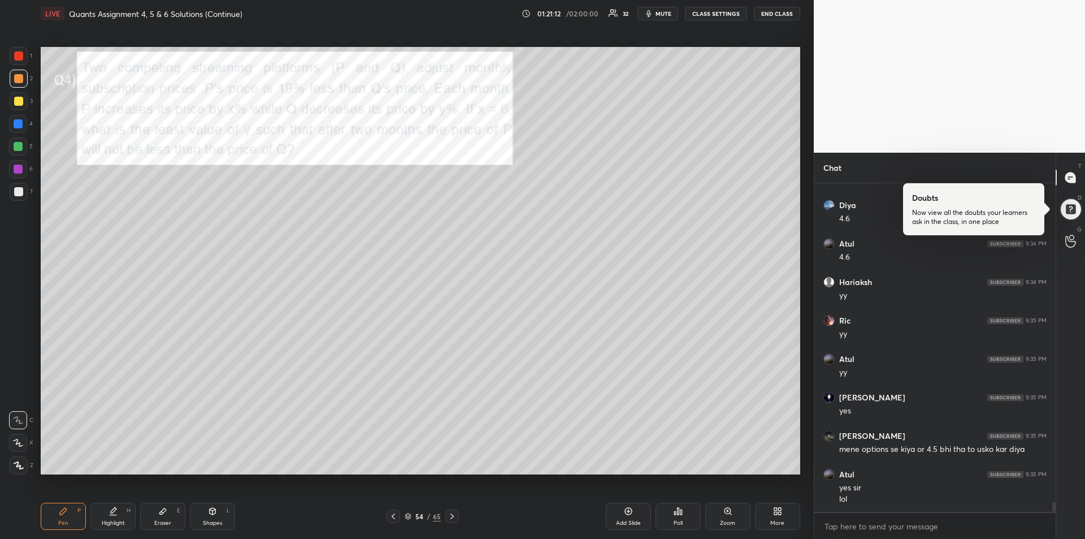
click at [22, 102] on div at bounding box center [18, 101] width 9 height 9
click at [623, 515] on div "Add Slide" at bounding box center [628, 515] width 45 height 27
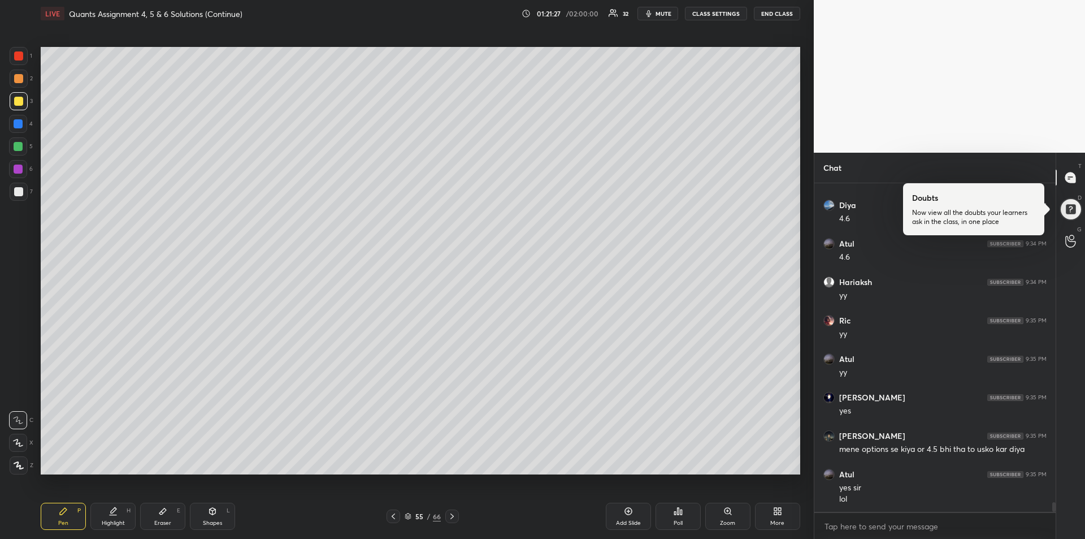
click at [162, 525] on div "Eraser" at bounding box center [162, 523] width 17 height 6
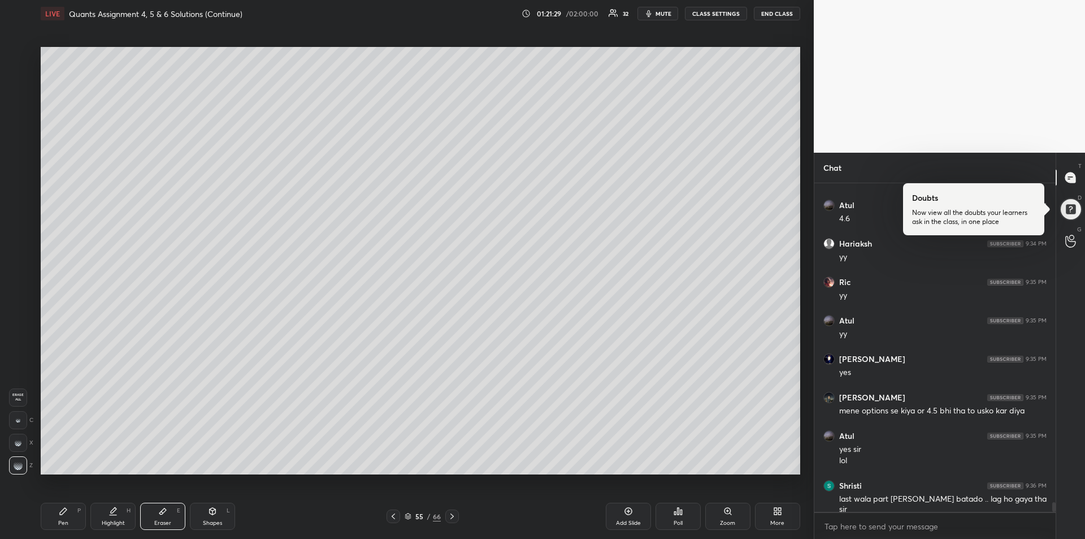
click at [63, 511] on icon at bounding box center [63, 511] width 7 height 7
click at [393, 517] on icon at bounding box center [393, 516] width 9 height 9
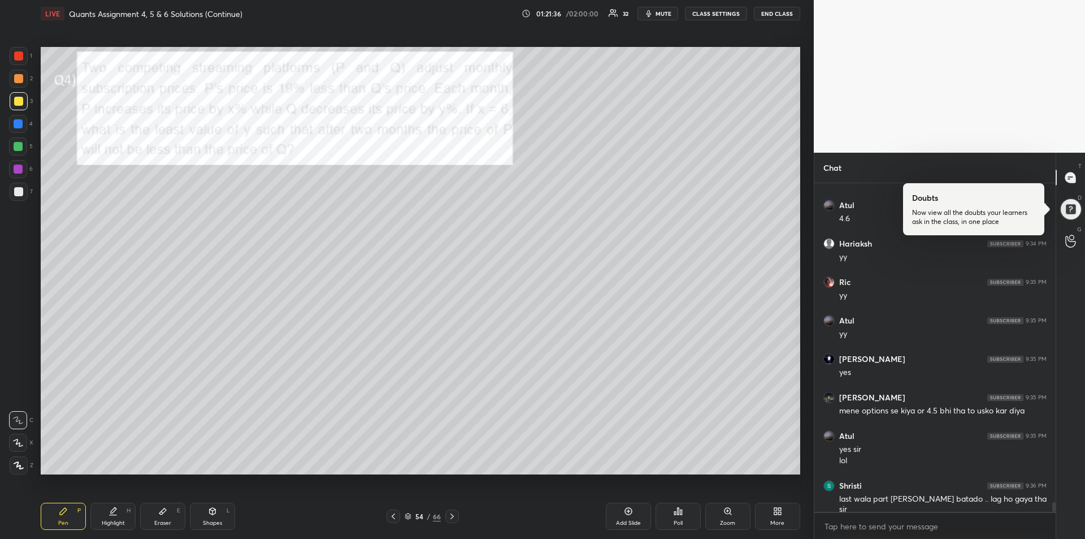
scroll to position [11063, 0]
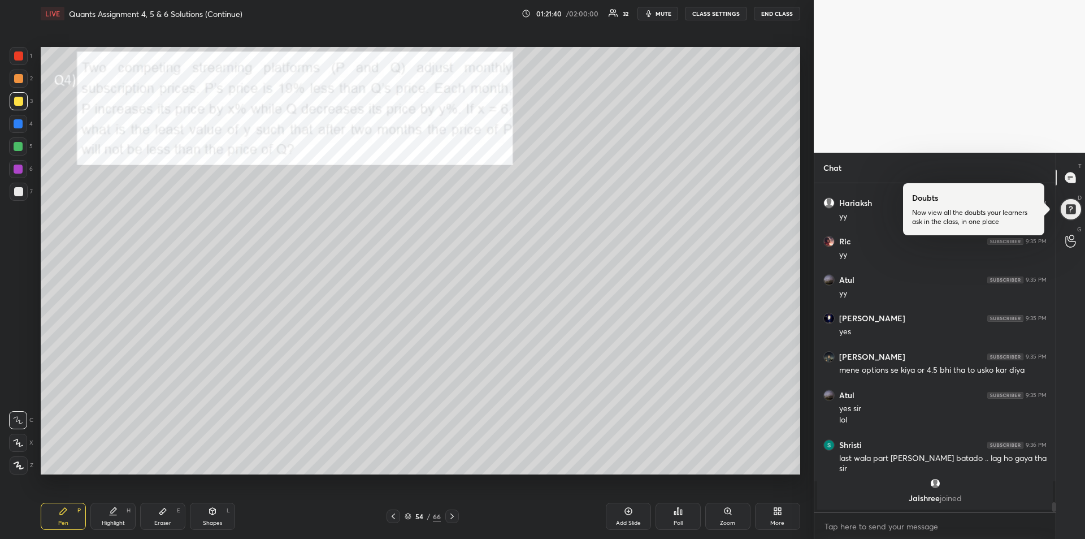
click at [20, 101] on div at bounding box center [18, 101] width 9 height 9
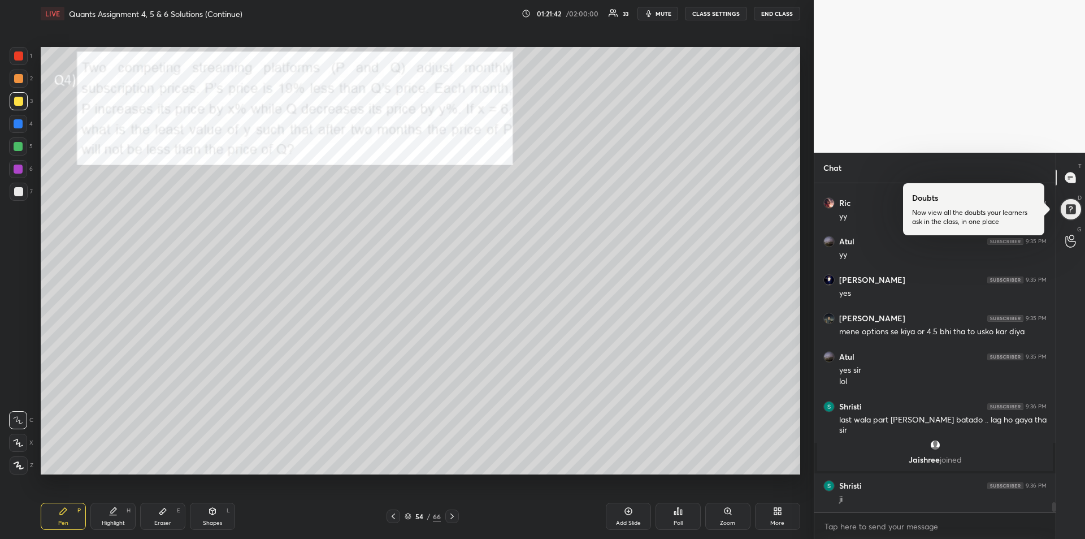
scroll to position [10906, 0]
click at [619, 520] on div "Add Slide" at bounding box center [628, 523] width 25 height 6
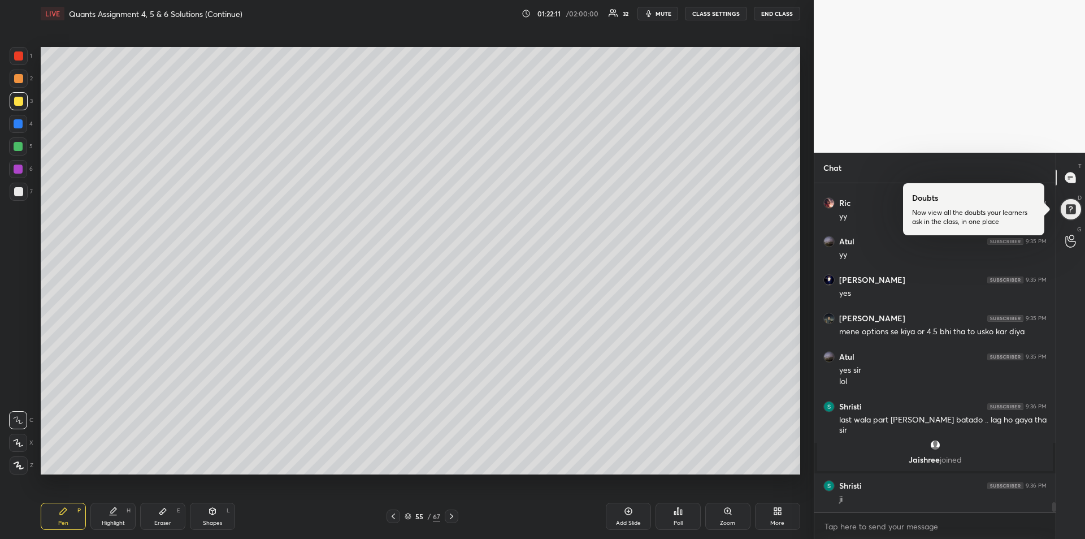
click at [396, 518] on icon at bounding box center [393, 516] width 9 height 9
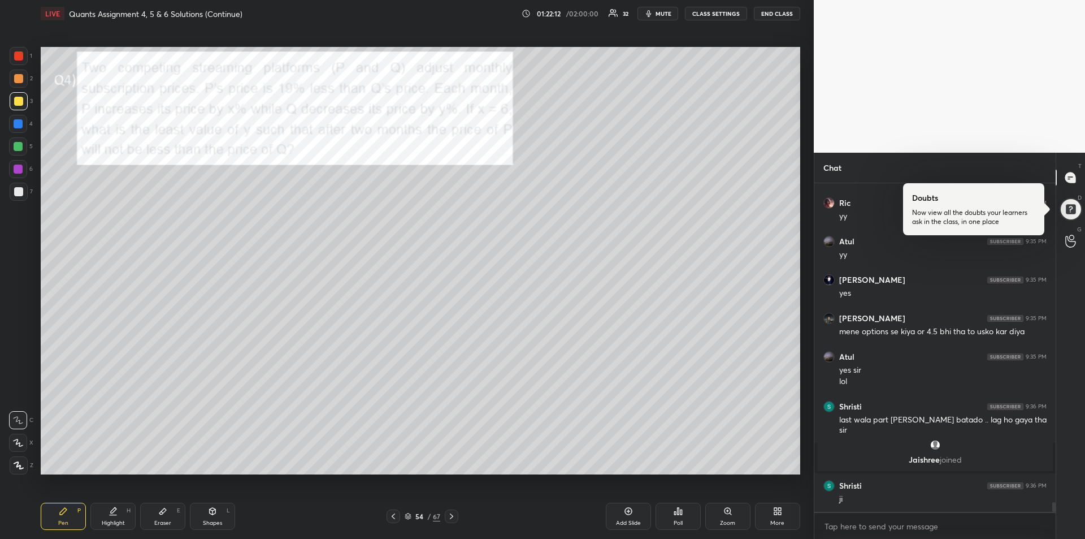
click at [114, 520] on div "Highlight" at bounding box center [113, 523] width 23 height 6
click at [60, 522] on div "Pen" at bounding box center [63, 523] width 10 height 6
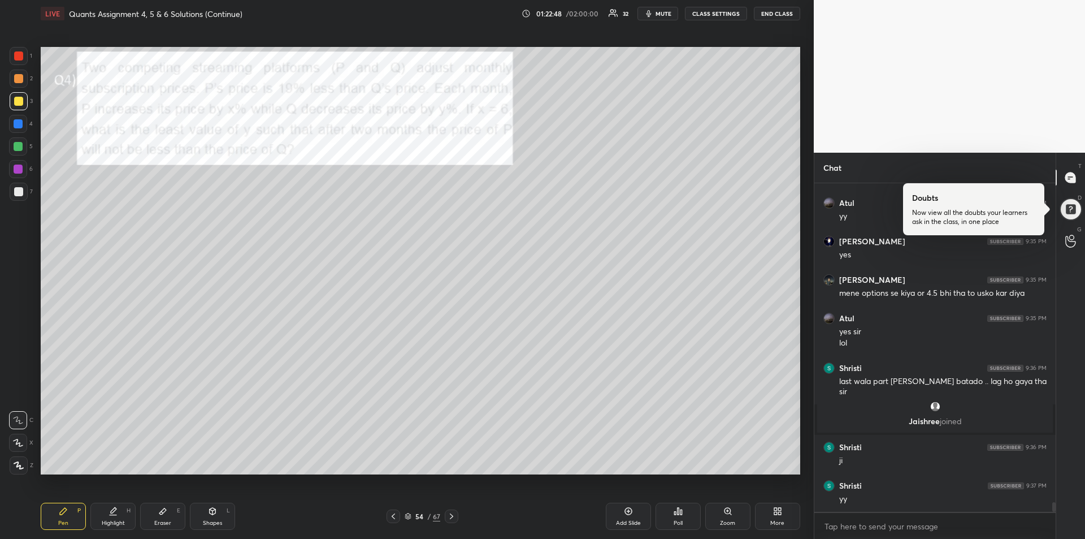
click at [16, 123] on div at bounding box center [18, 123] width 9 height 9
click at [453, 518] on icon at bounding box center [451, 516] width 9 height 9
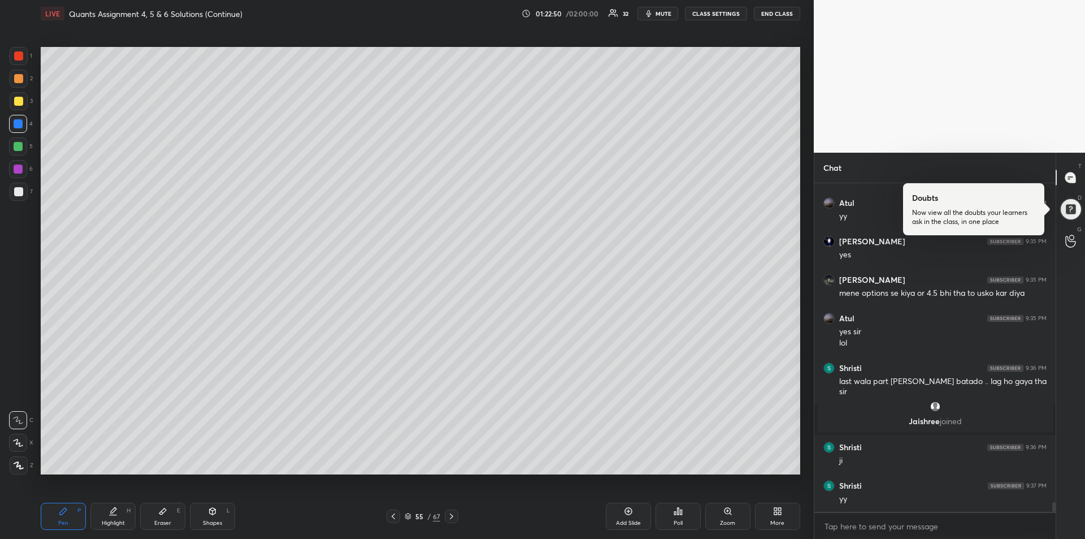
click at [453, 518] on icon at bounding box center [451, 516] width 9 height 9
click at [450, 516] on icon at bounding box center [451, 516] width 9 height 9
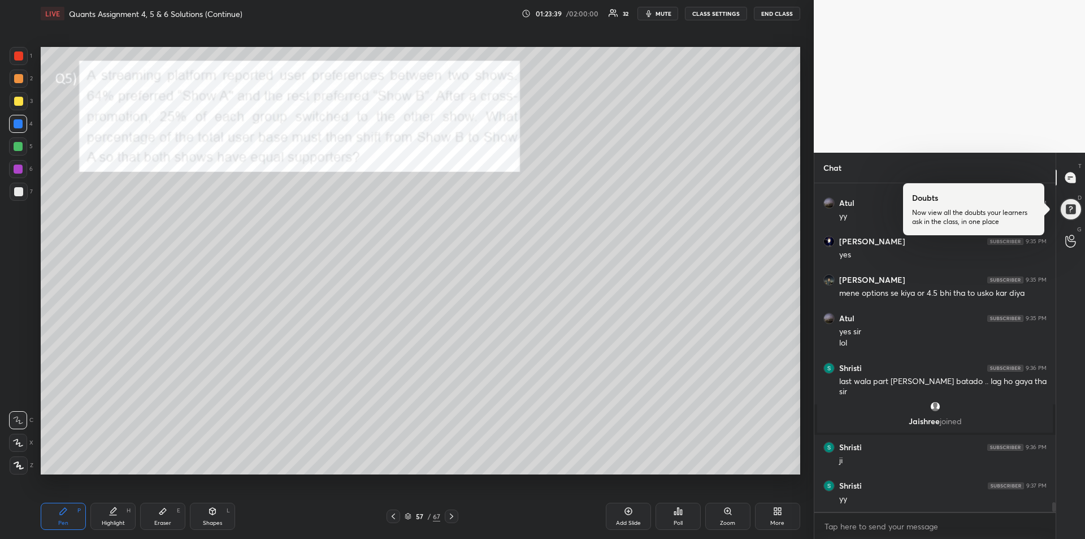
scroll to position [10983, 0]
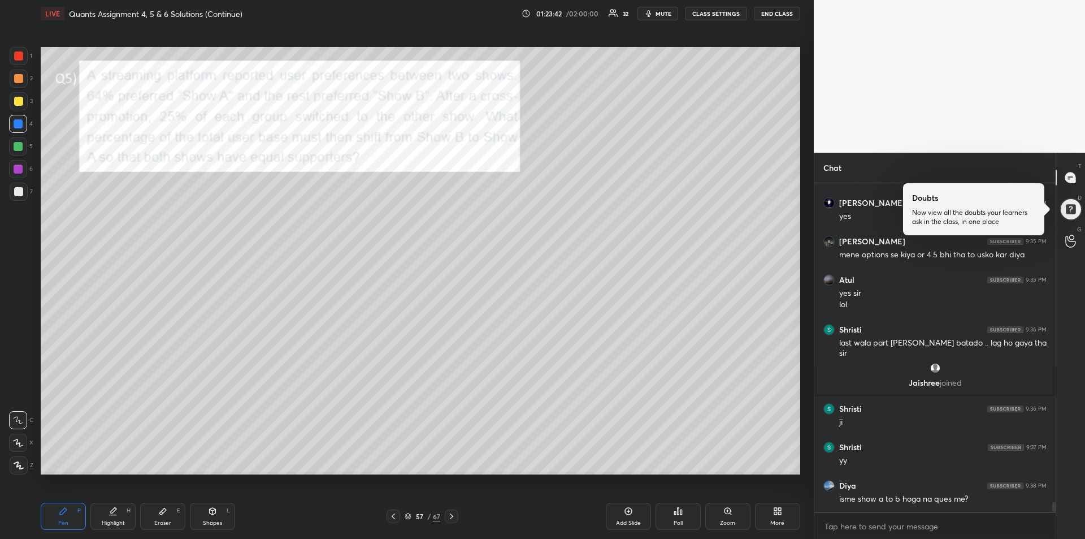
click at [16, 84] on div at bounding box center [19, 79] width 18 height 18
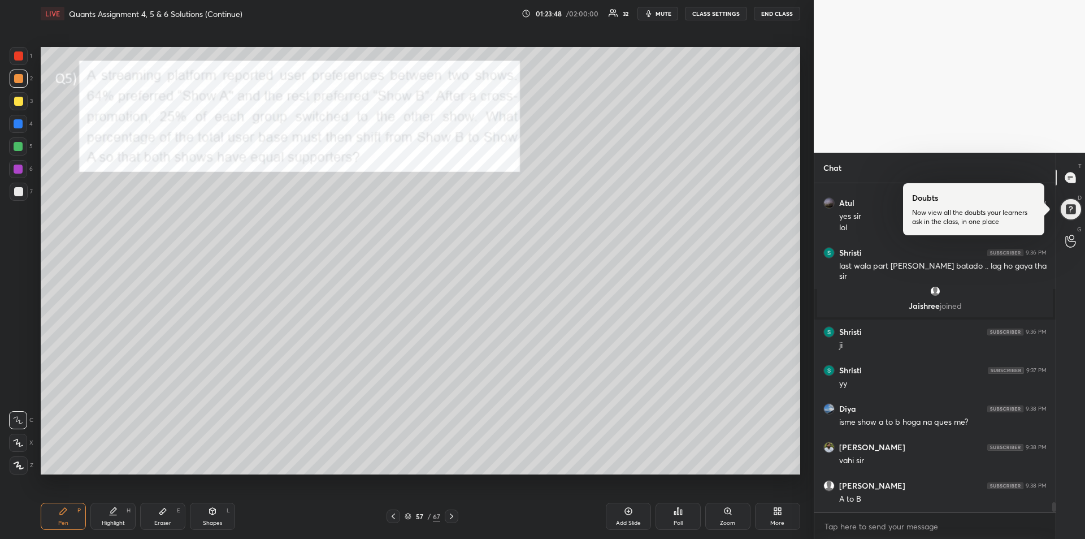
scroll to position [11098, 0]
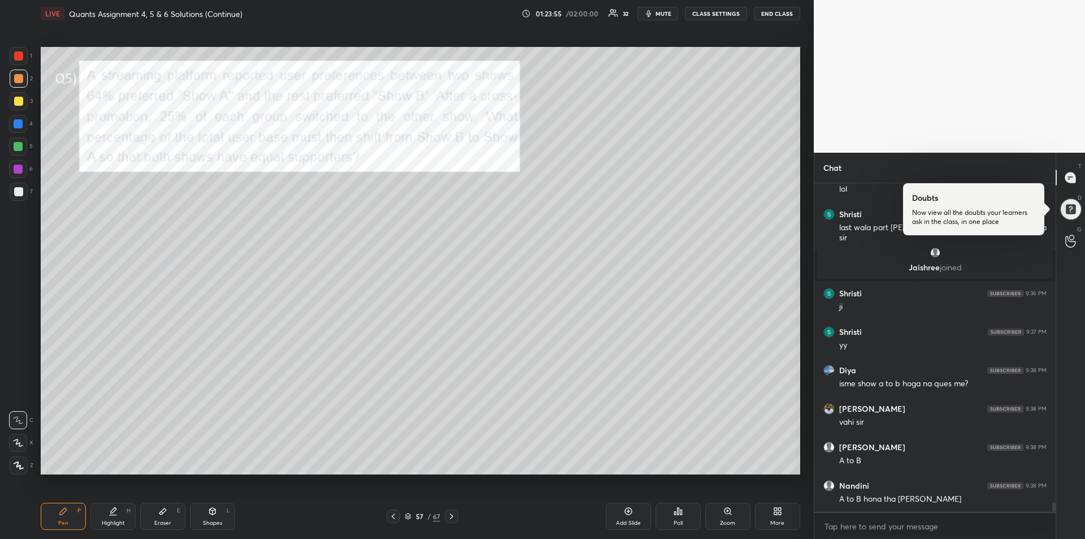
click at [19, 167] on div at bounding box center [18, 168] width 9 height 9
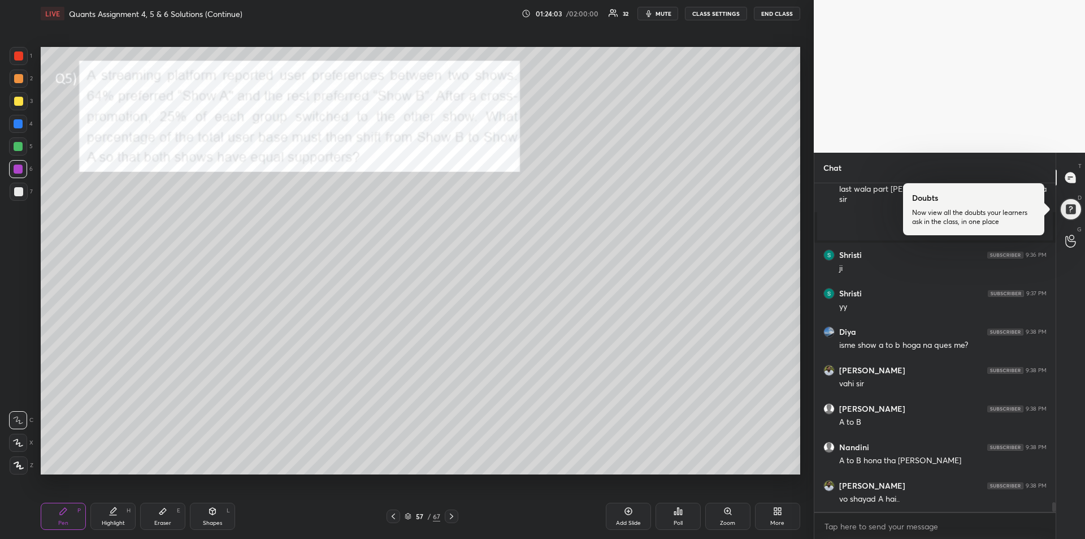
scroll to position [11175, 0]
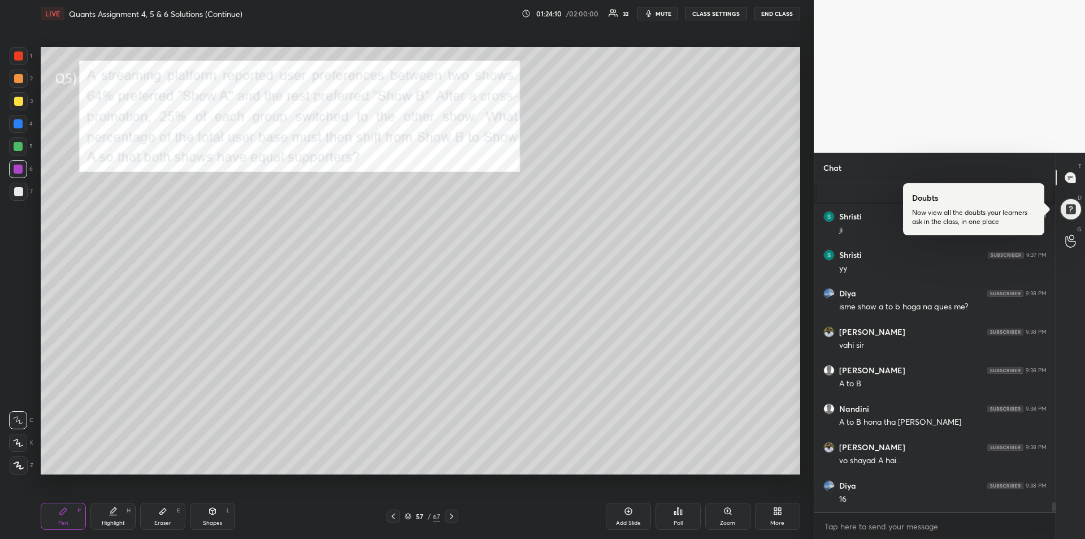
click at [15, 148] on div at bounding box center [18, 146] width 9 height 9
click at [165, 508] on icon at bounding box center [162, 511] width 7 height 6
click at [57, 512] on div "Pen P" at bounding box center [63, 515] width 45 height 27
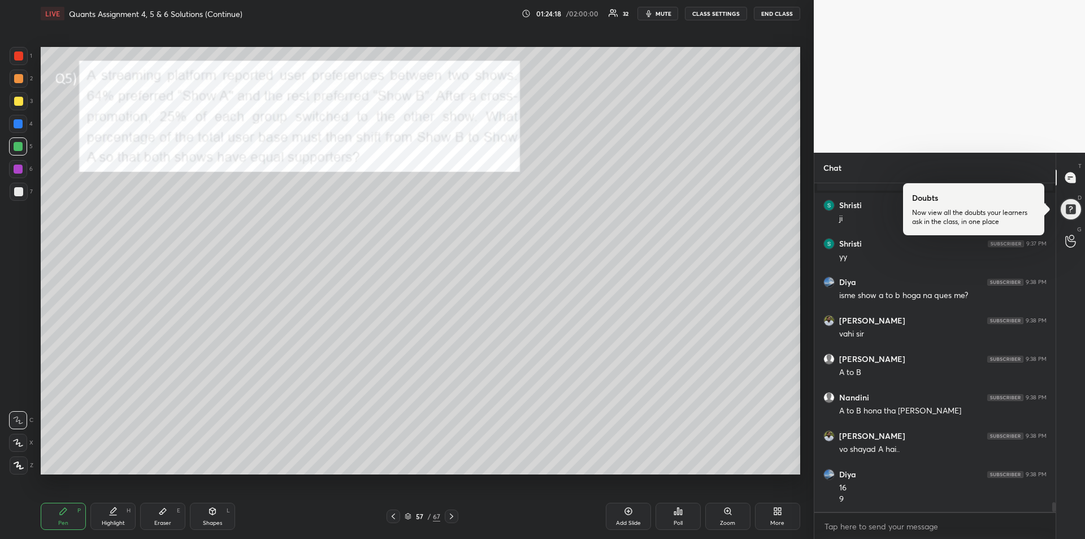
scroll to position [11225, 0]
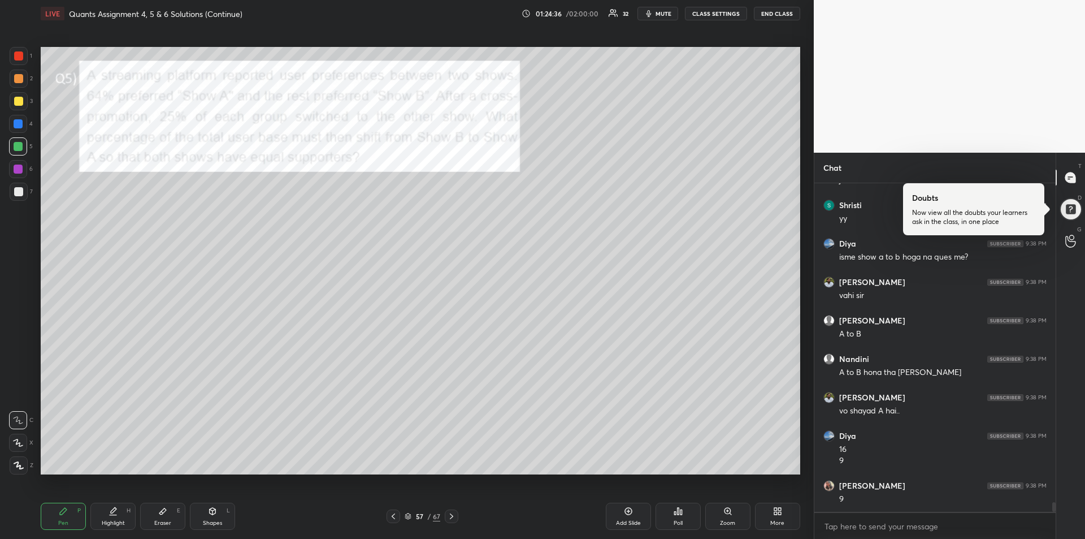
click at [16, 55] on div at bounding box center [18, 55] width 9 height 9
click at [454, 521] on div at bounding box center [452, 516] width 14 height 14
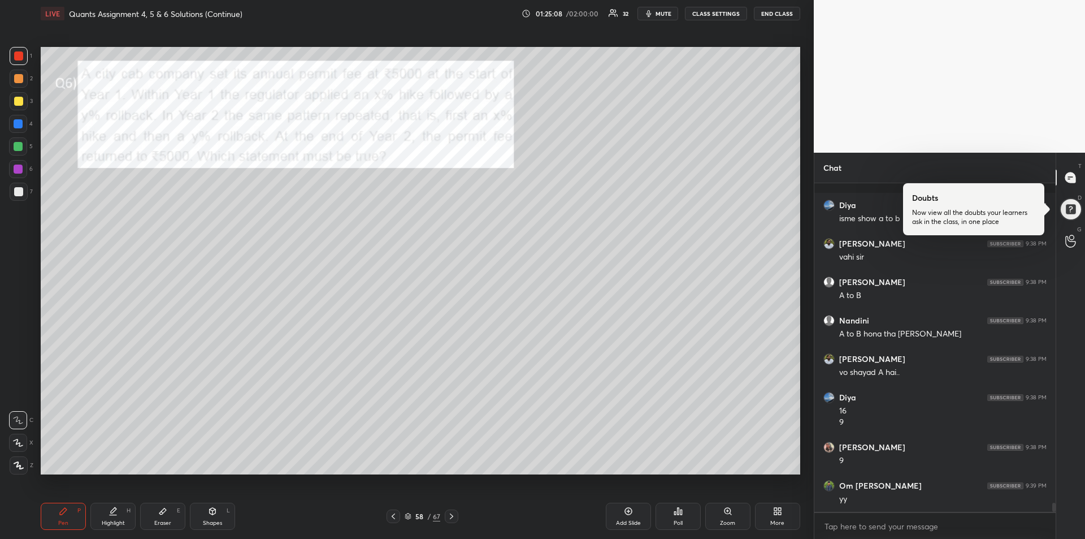
scroll to position [11340, 0]
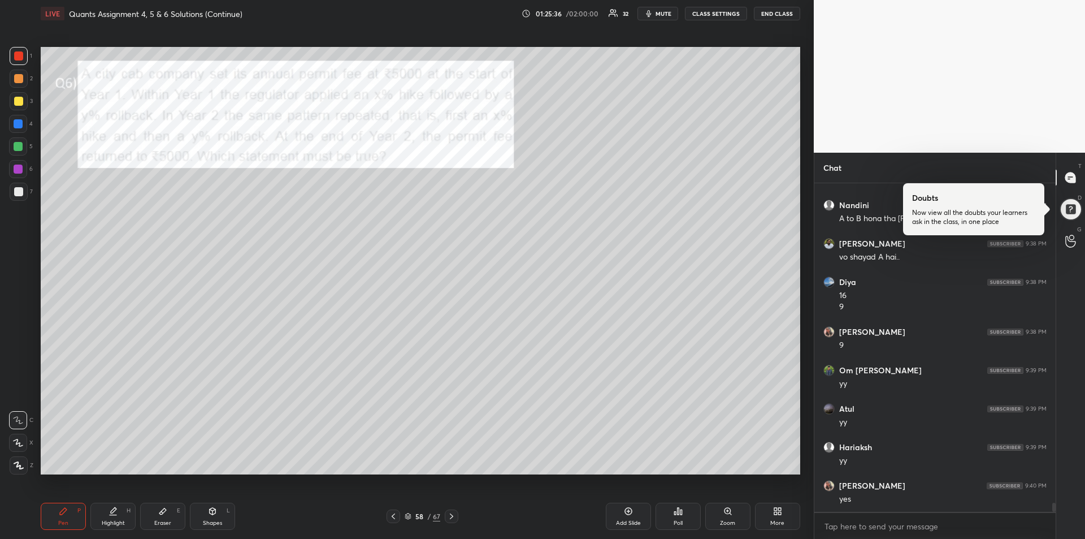
click at [19, 190] on div at bounding box center [18, 191] width 9 height 9
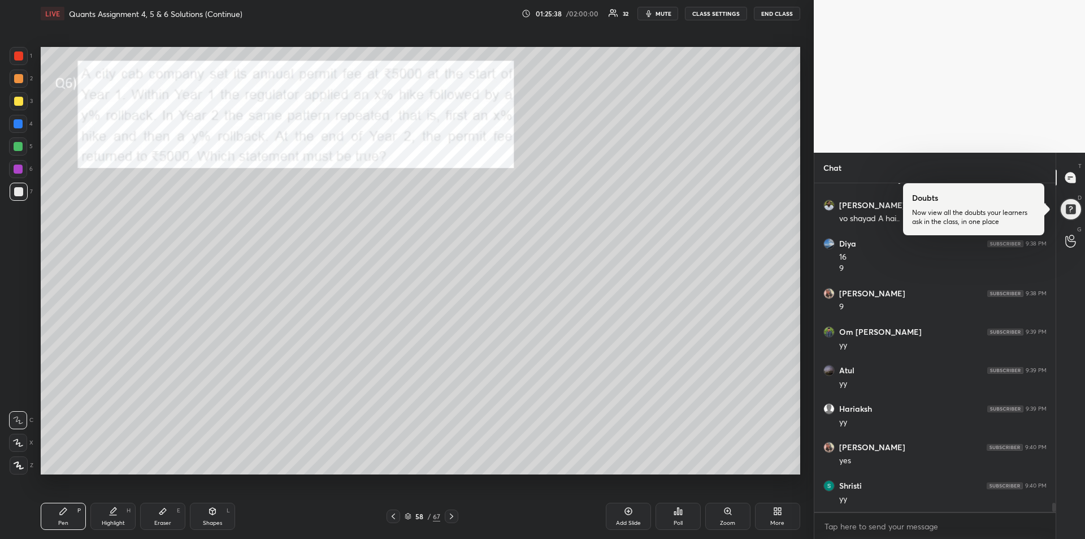
scroll to position [11455, 0]
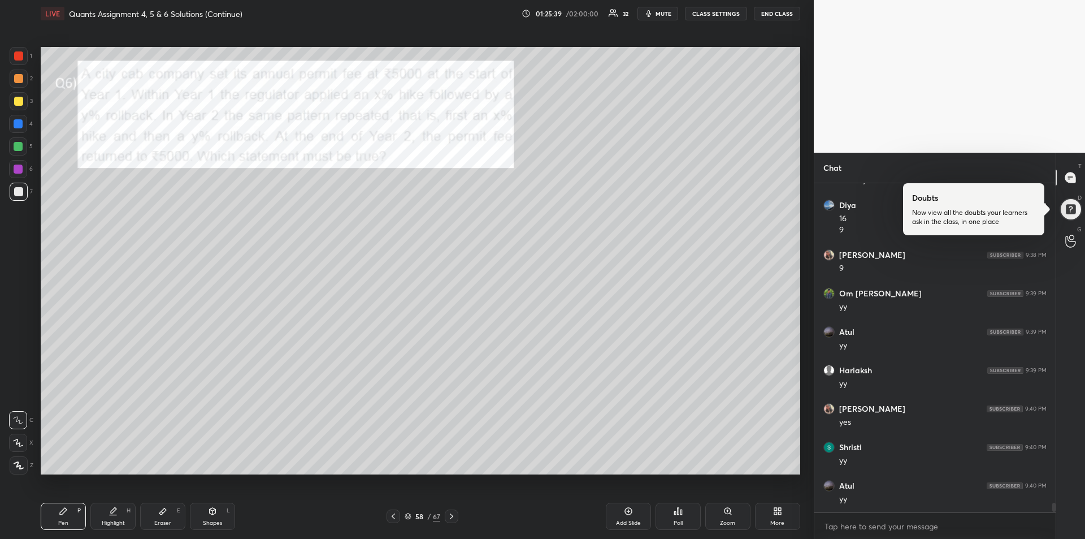
click at [170, 521] on div "Eraser" at bounding box center [162, 523] width 17 height 6
click at [64, 520] on div "Pen" at bounding box center [63, 523] width 10 height 6
click at [20, 167] on div at bounding box center [18, 168] width 9 height 9
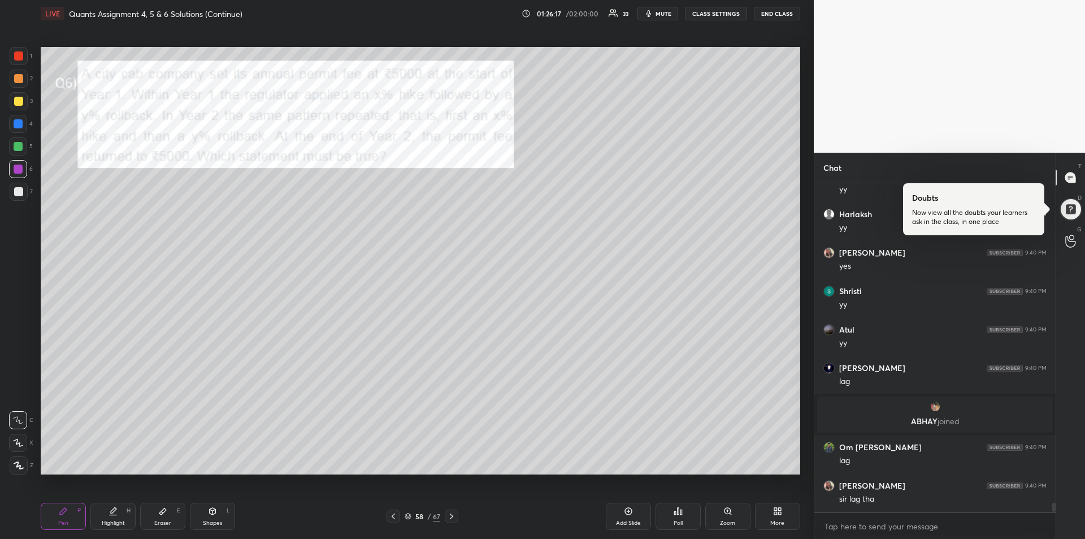
scroll to position [11463, 0]
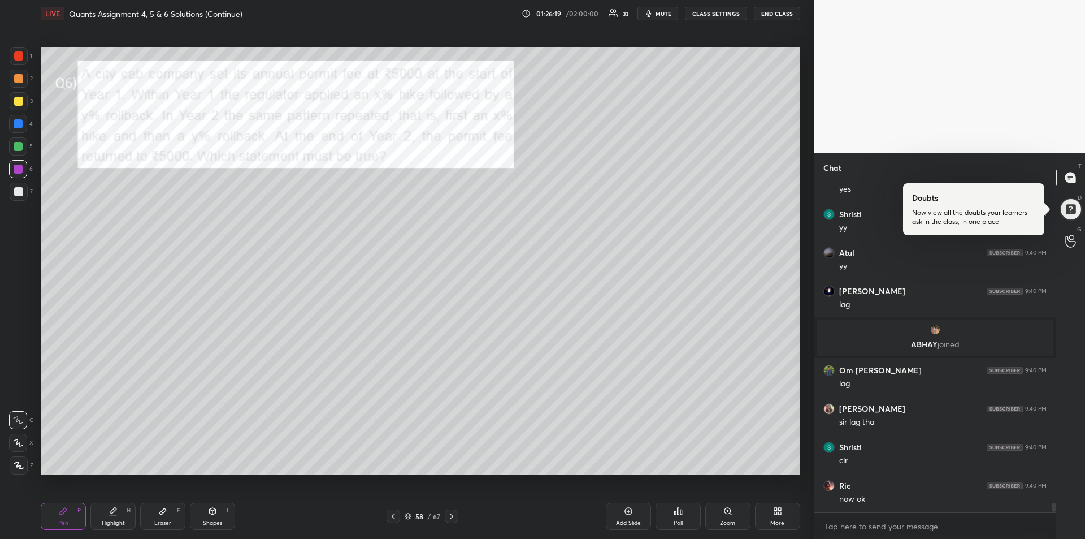
click at [165, 528] on div "Eraser E" at bounding box center [162, 515] width 45 height 27
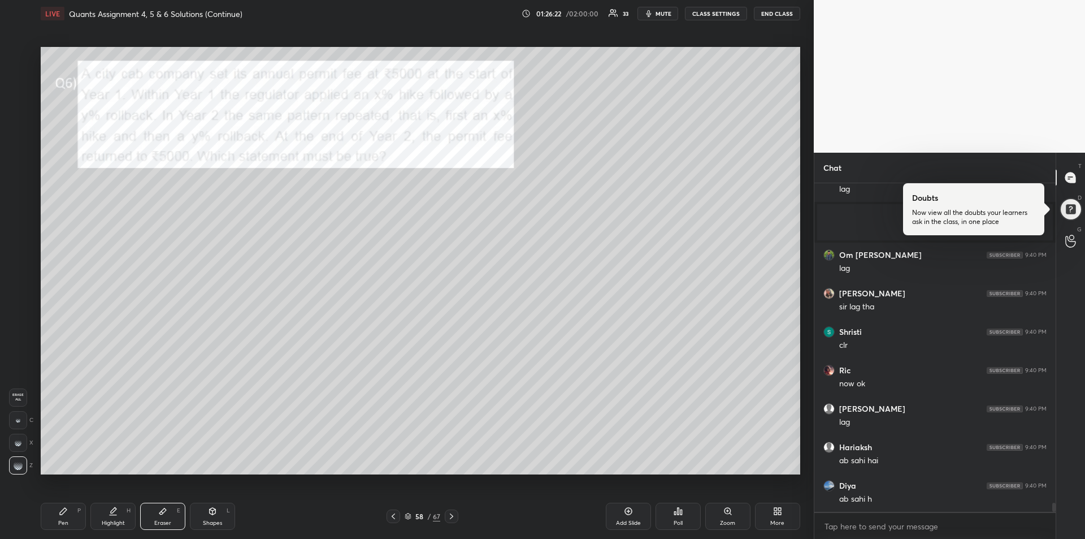
scroll to position [11656, 0]
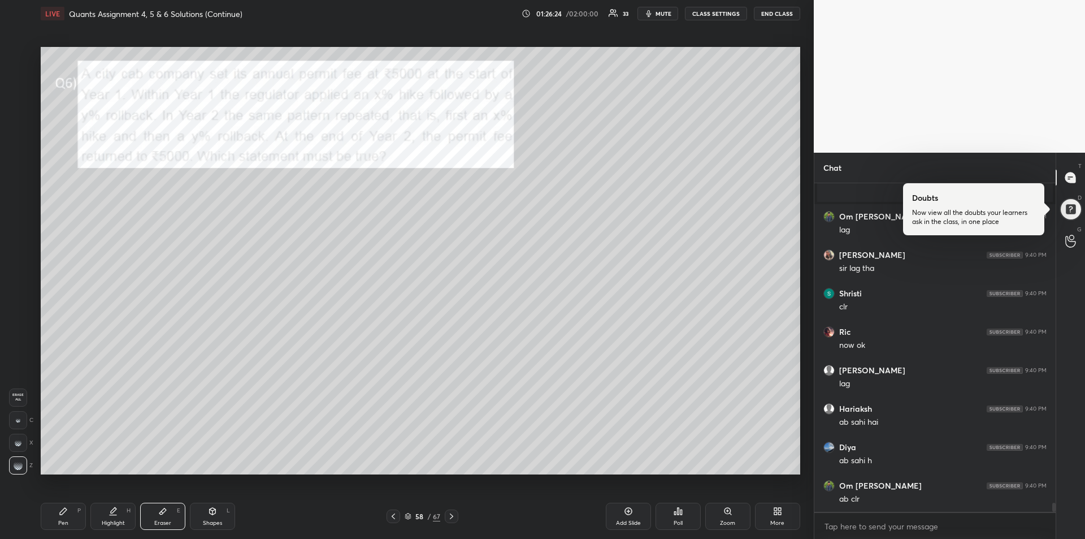
click at [60, 506] on icon at bounding box center [63, 510] width 9 height 9
click at [155, 505] on div "Eraser E" at bounding box center [162, 515] width 45 height 27
click at [52, 508] on div "Pen P" at bounding box center [63, 515] width 45 height 27
click at [19, 80] on div at bounding box center [18, 78] width 9 height 9
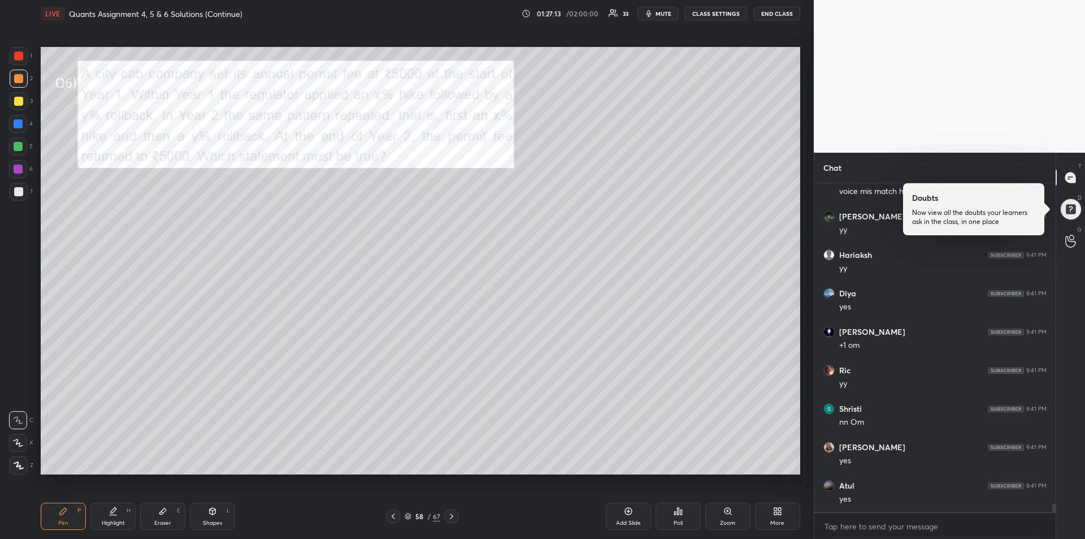
scroll to position [12040, 0]
click at [452, 519] on icon at bounding box center [451, 516] width 9 height 9
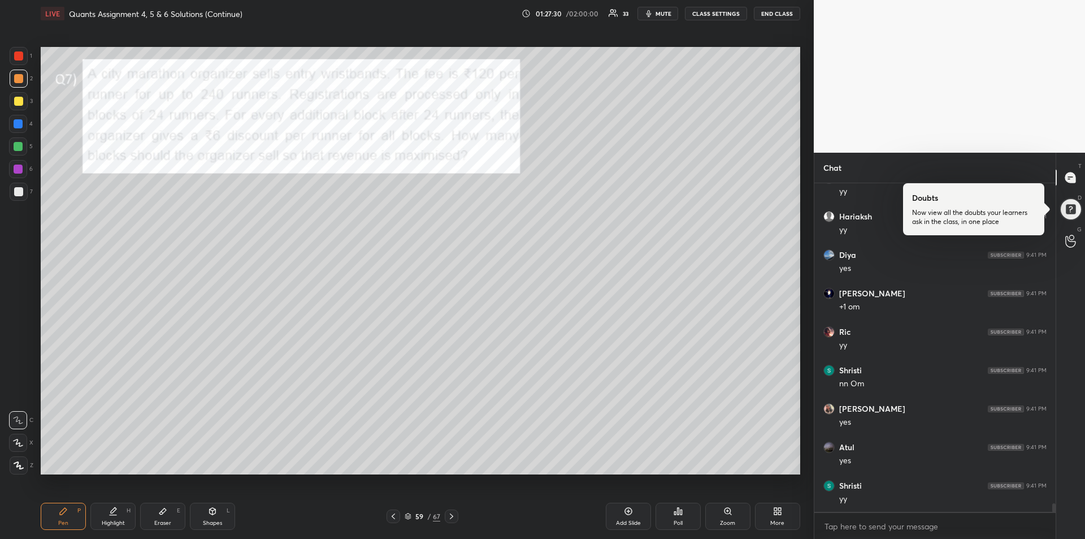
scroll to position [12081, 0]
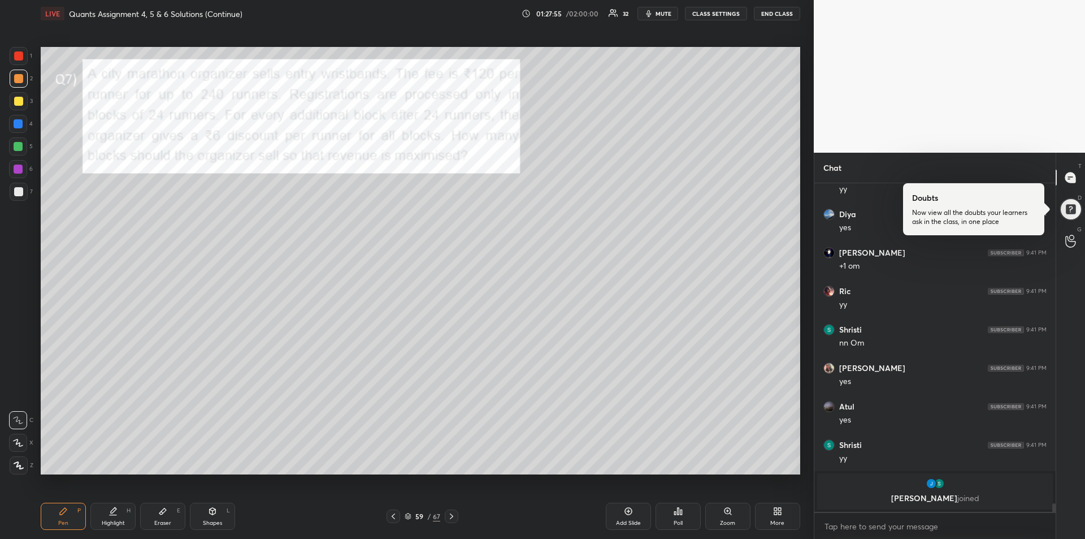
click at [19, 102] on div at bounding box center [18, 101] width 9 height 9
click at [19, 55] on div at bounding box center [18, 55] width 9 height 9
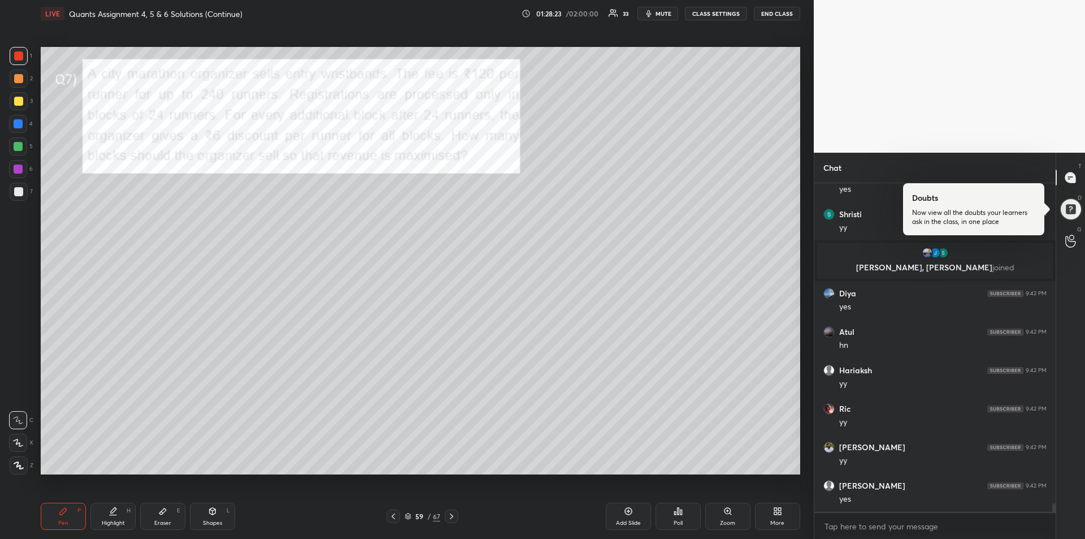
scroll to position [12131, 0]
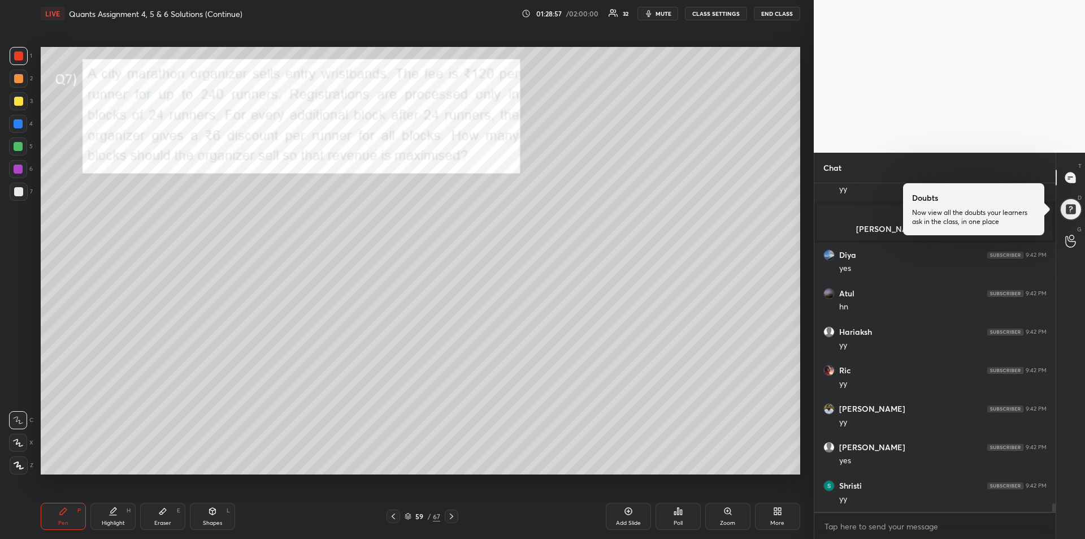
click at [656, 13] on button "mute" at bounding box center [658, 14] width 41 height 14
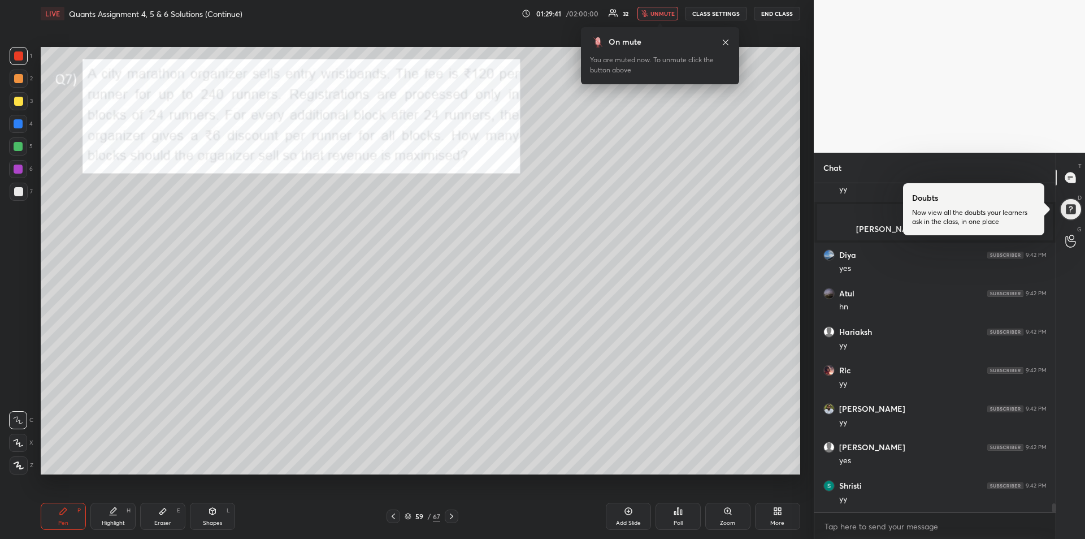
click at [659, 13] on span "unmute" at bounding box center [663, 14] width 24 height 8
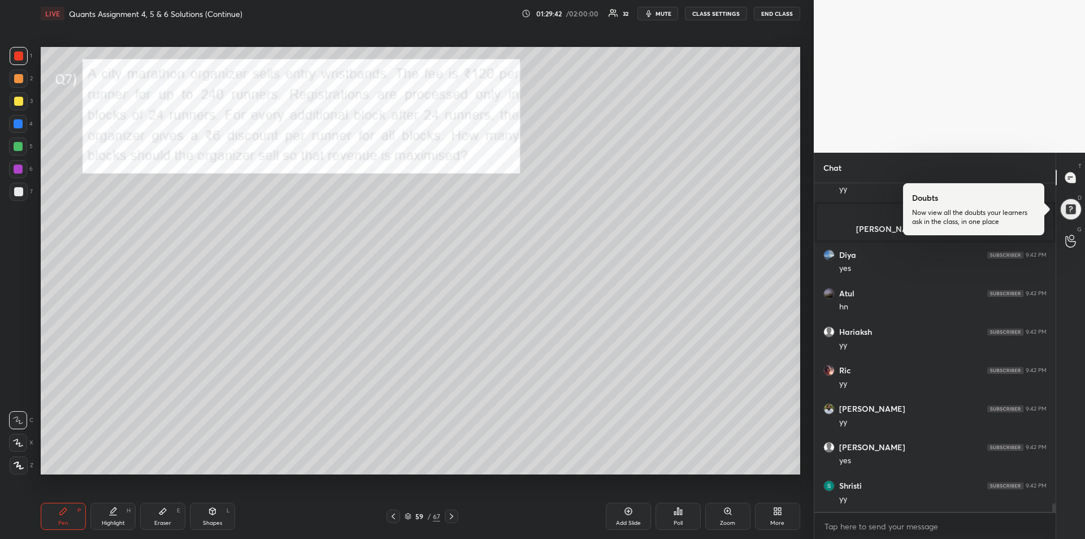
click at [18, 122] on div at bounding box center [18, 123] width 9 height 9
click at [114, 520] on div "Highlight" at bounding box center [113, 523] width 23 height 6
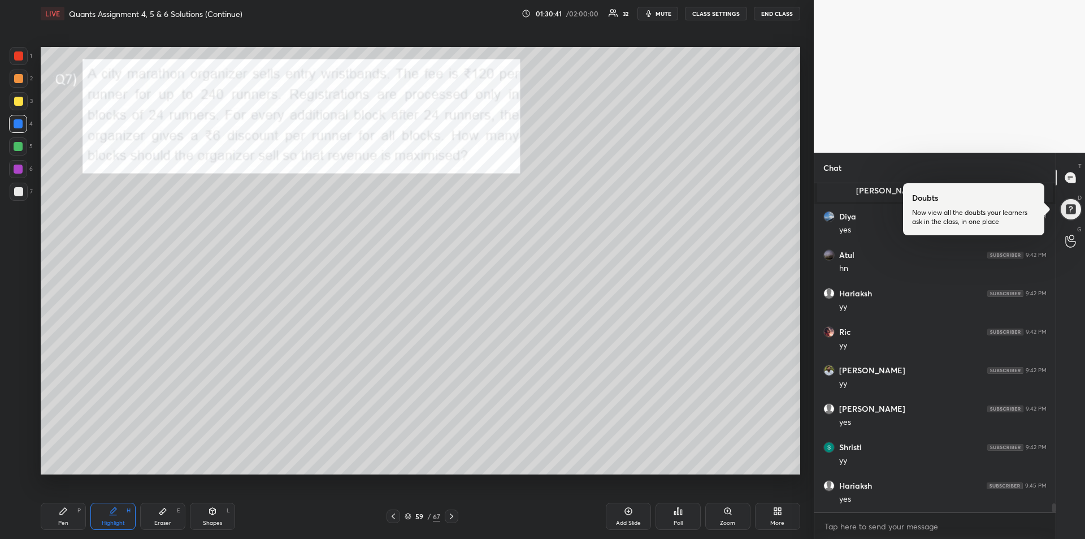
click at [62, 520] on div "Pen" at bounding box center [63, 523] width 10 height 6
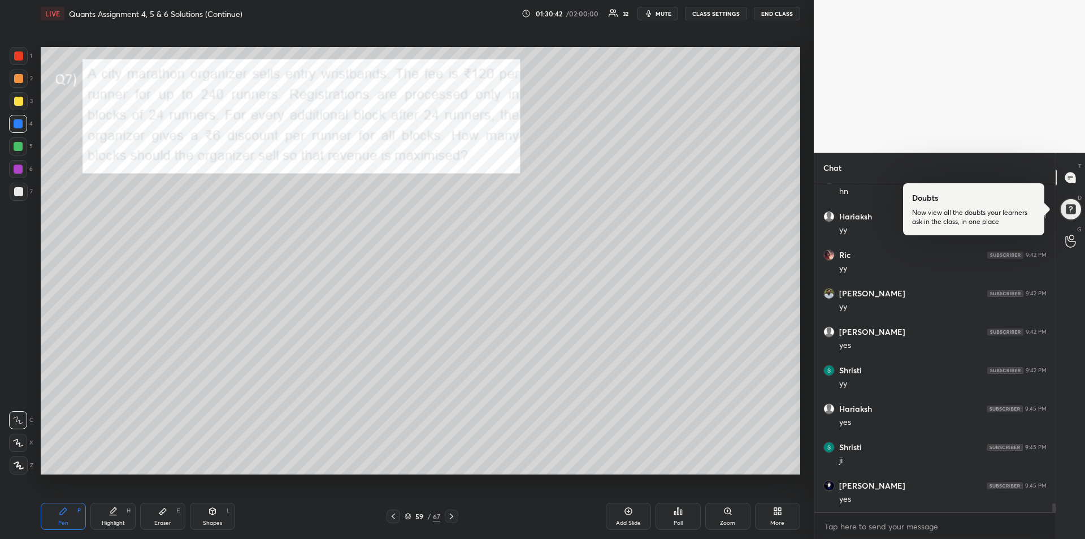
click at [17, 98] on div at bounding box center [18, 101] width 9 height 9
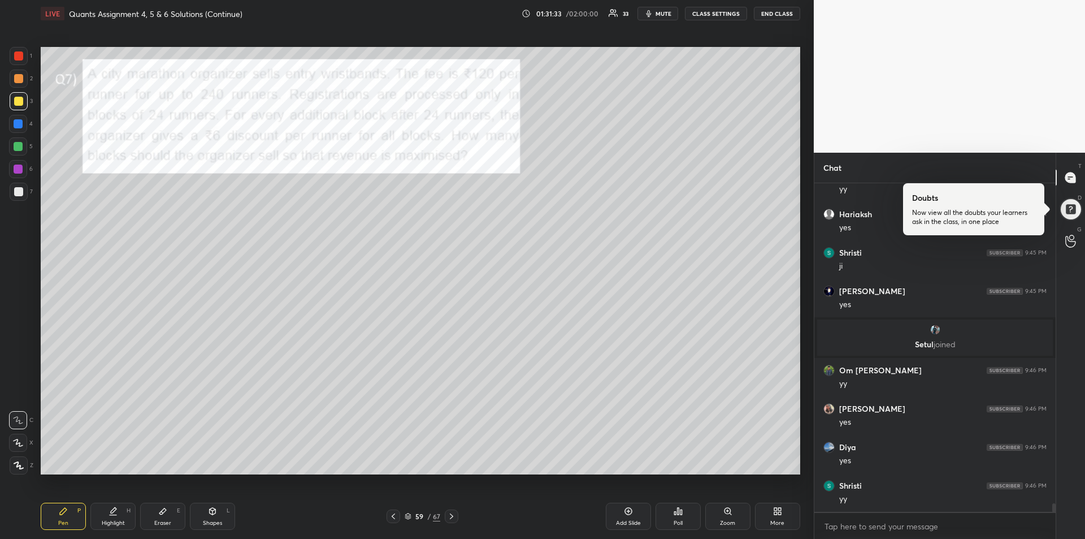
scroll to position [12365, 0]
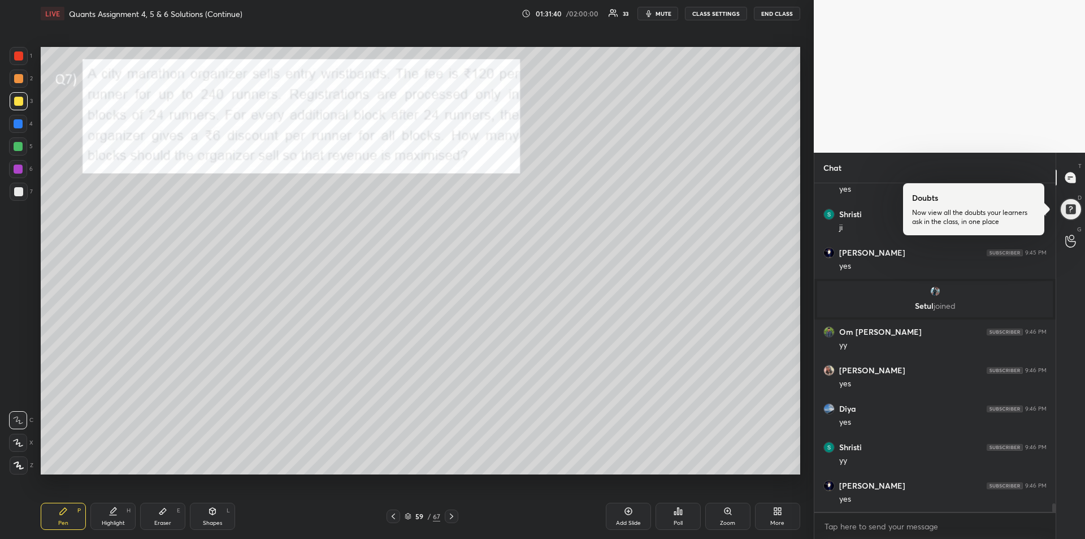
click at [24, 81] on div at bounding box center [19, 79] width 18 height 18
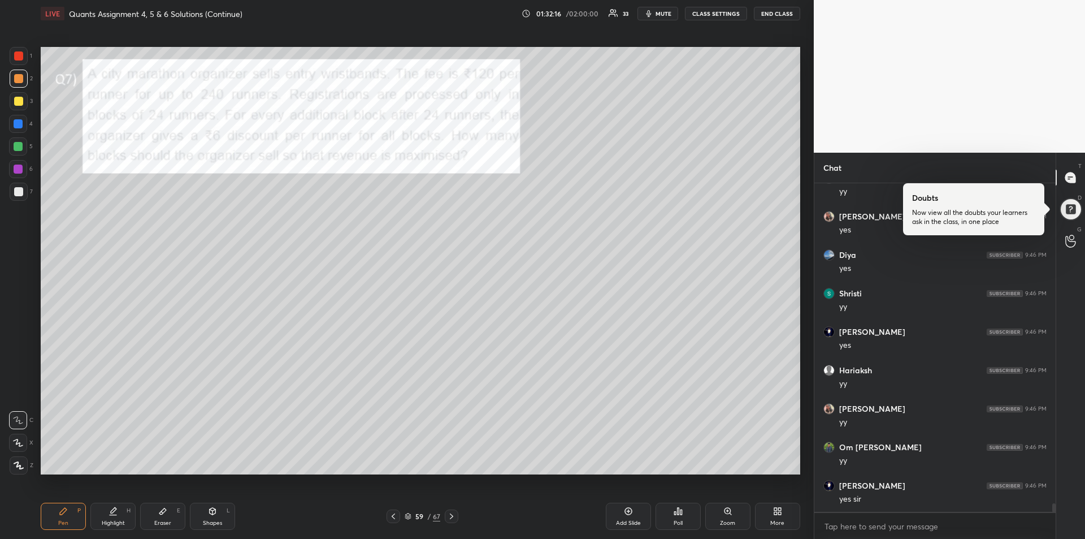
click at [20, 85] on div at bounding box center [19, 79] width 18 height 18
click at [162, 514] on icon at bounding box center [162, 511] width 7 height 6
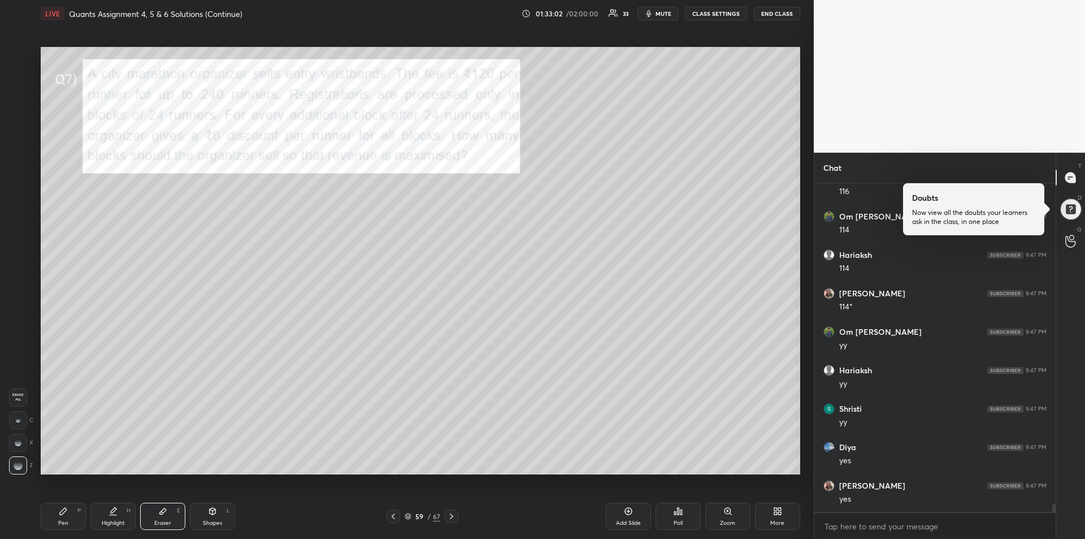
scroll to position [12942, 0]
click at [54, 515] on div "Pen P" at bounding box center [63, 515] width 45 height 27
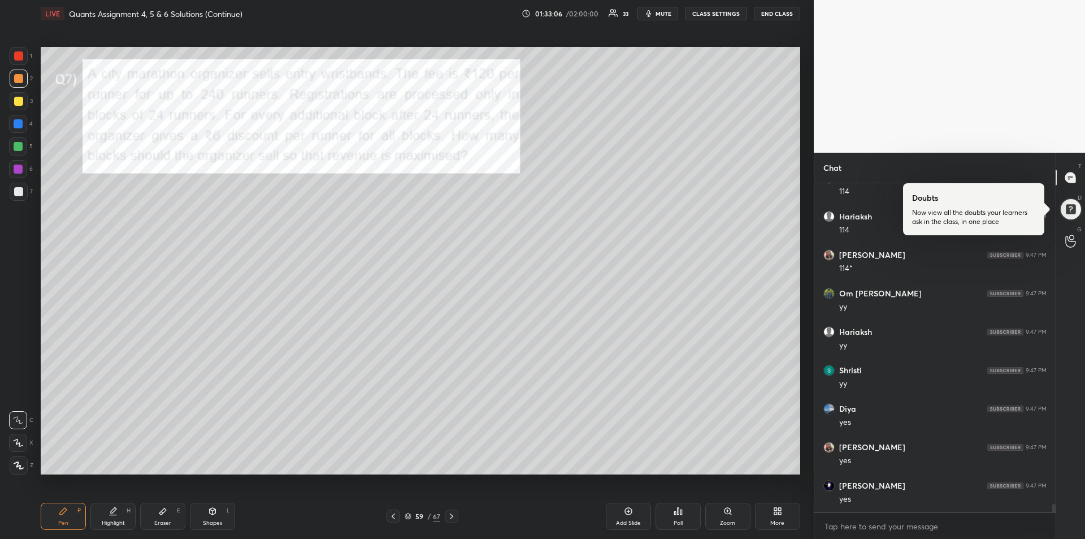
click at [18, 144] on div at bounding box center [18, 146] width 9 height 9
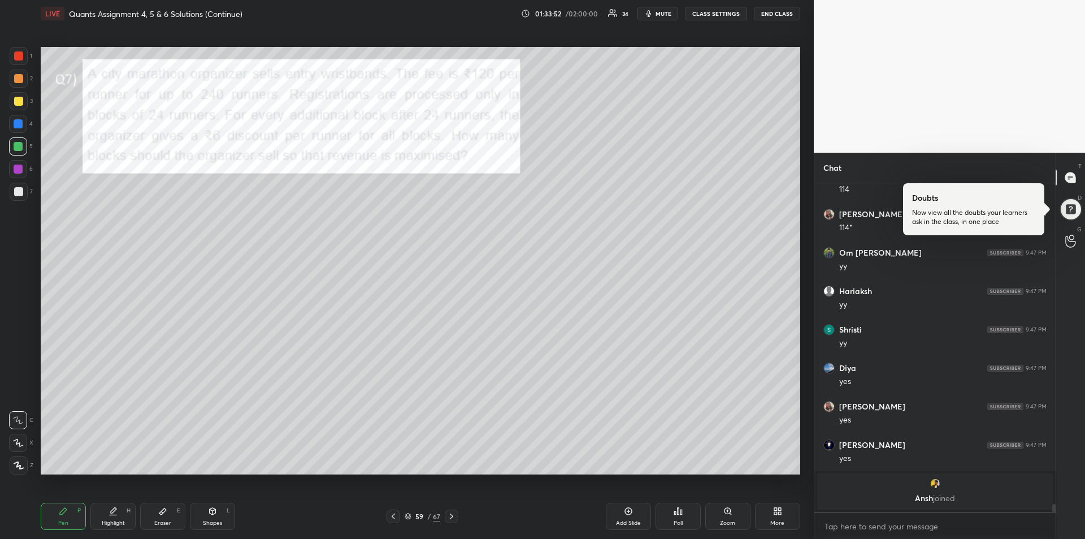
scroll to position [12803, 0]
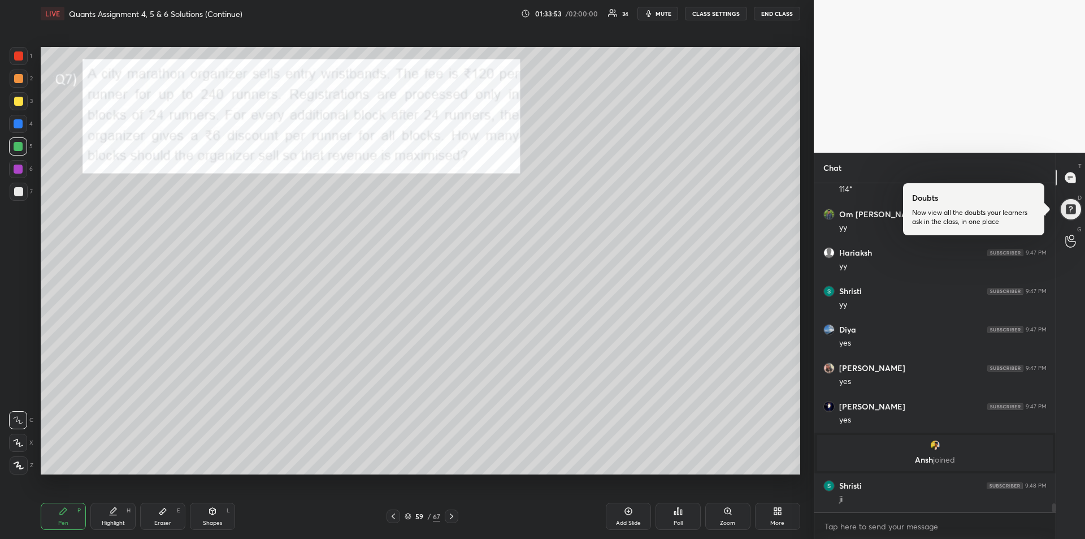
click at [165, 516] on div "Eraser E" at bounding box center [162, 515] width 45 height 27
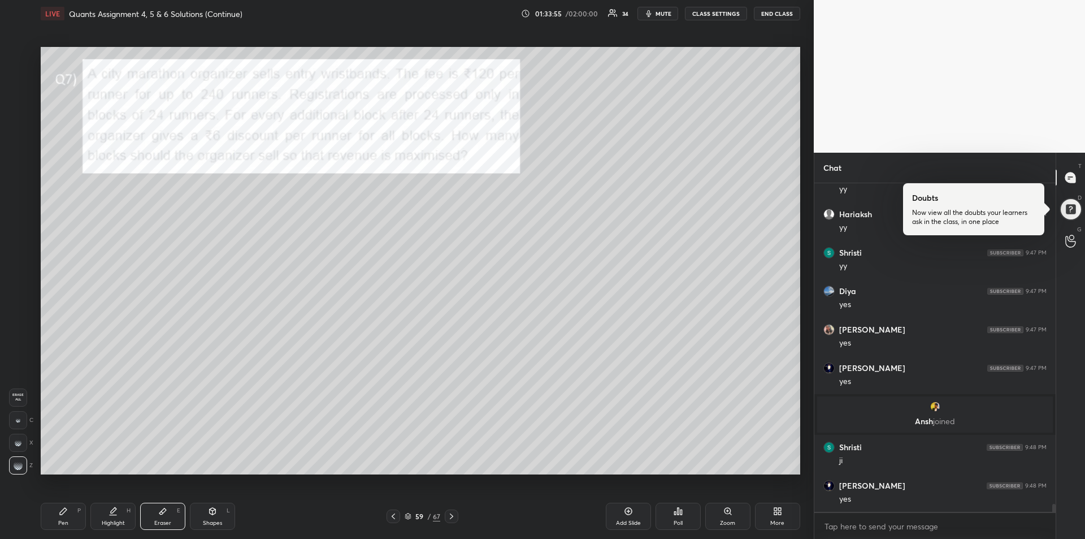
click at [53, 516] on div "Pen P" at bounding box center [63, 515] width 45 height 27
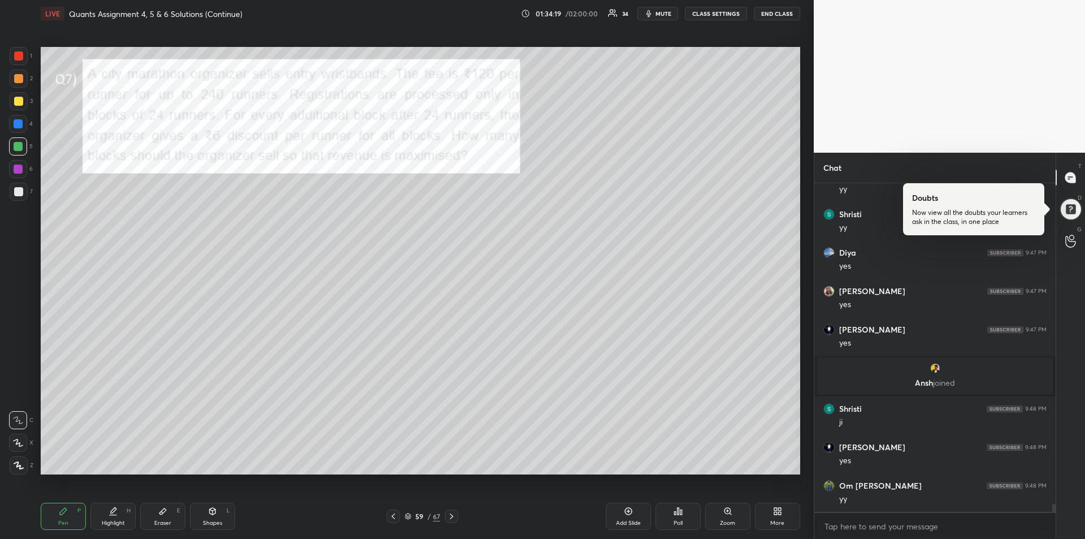
click at [153, 518] on div "Eraser E" at bounding box center [162, 515] width 45 height 27
click at [60, 512] on icon at bounding box center [63, 511] width 7 height 7
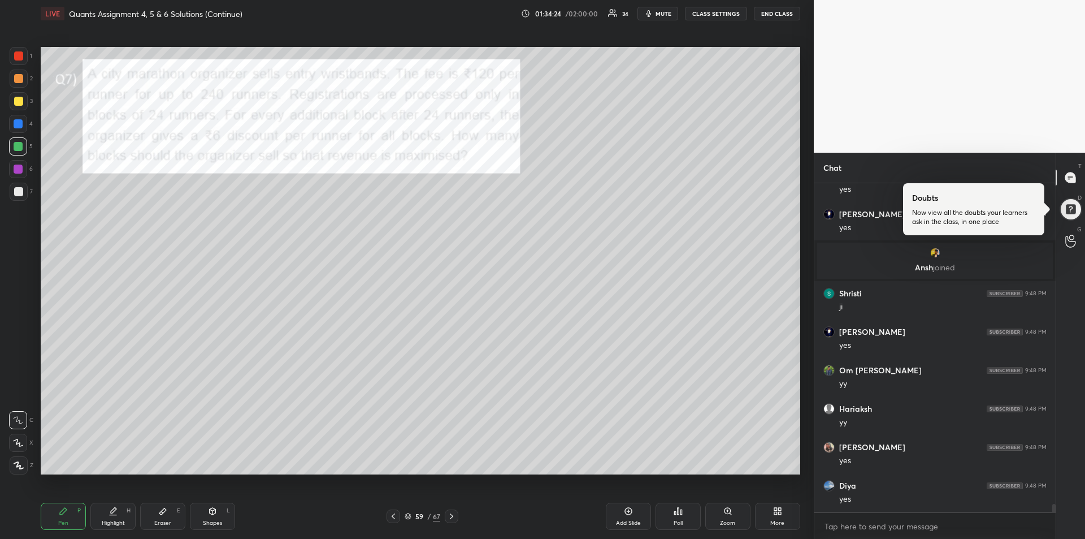
scroll to position [13034, 0]
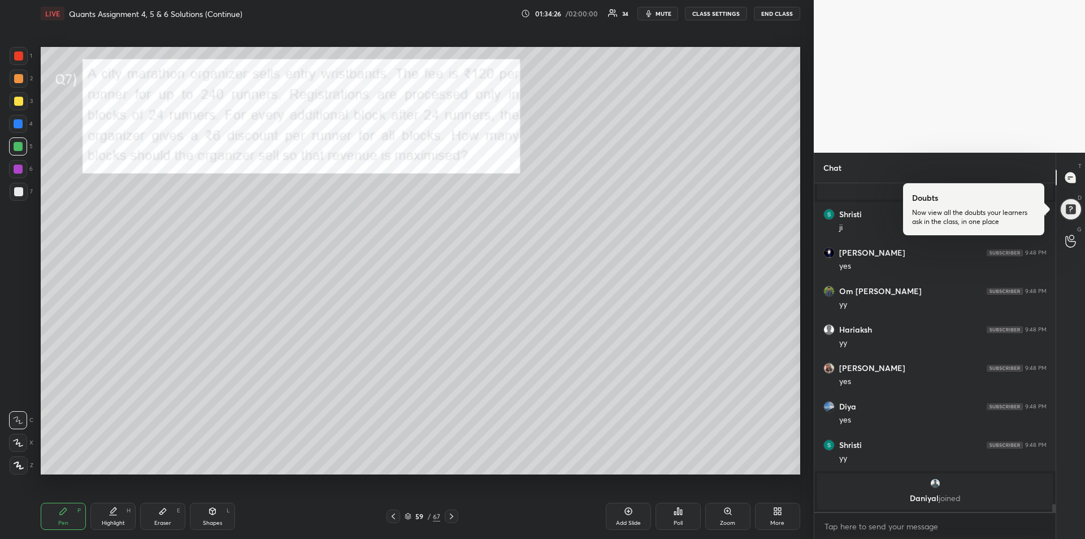
click at [166, 514] on icon at bounding box center [162, 510] width 9 height 9
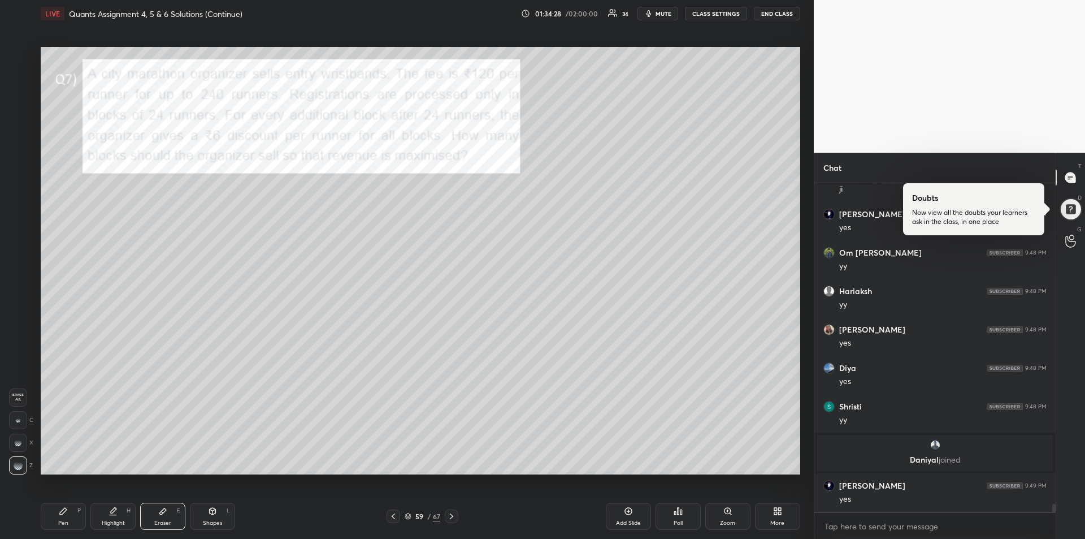
click at [62, 511] on icon at bounding box center [63, 511] width 7 height 7
click at [16, 79] on div at bounding box center [18, 78] width 9 height 9
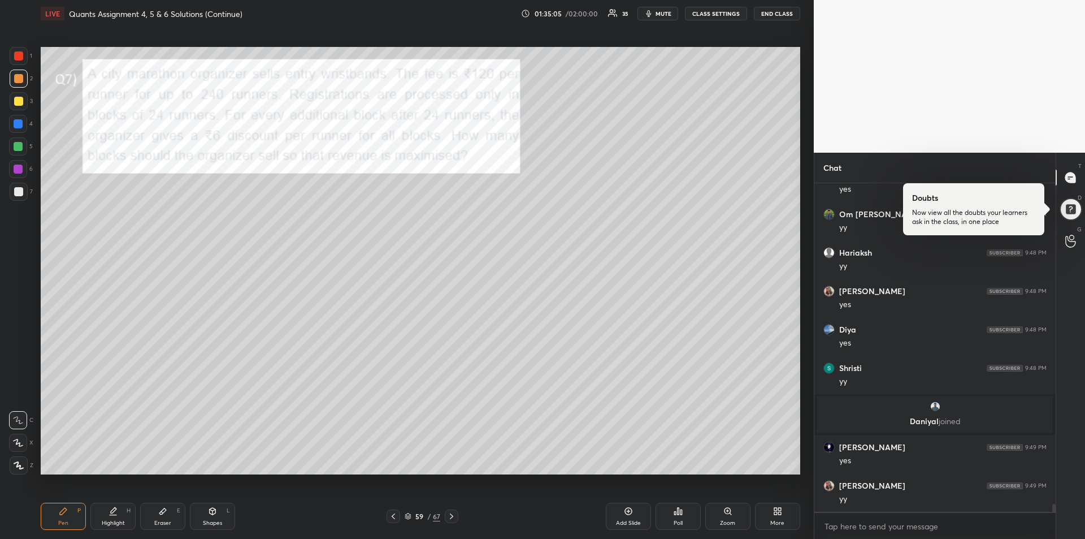
click at [119, 517] on div "Highlight H" at bounding box center [112, 515] width 45 height 27
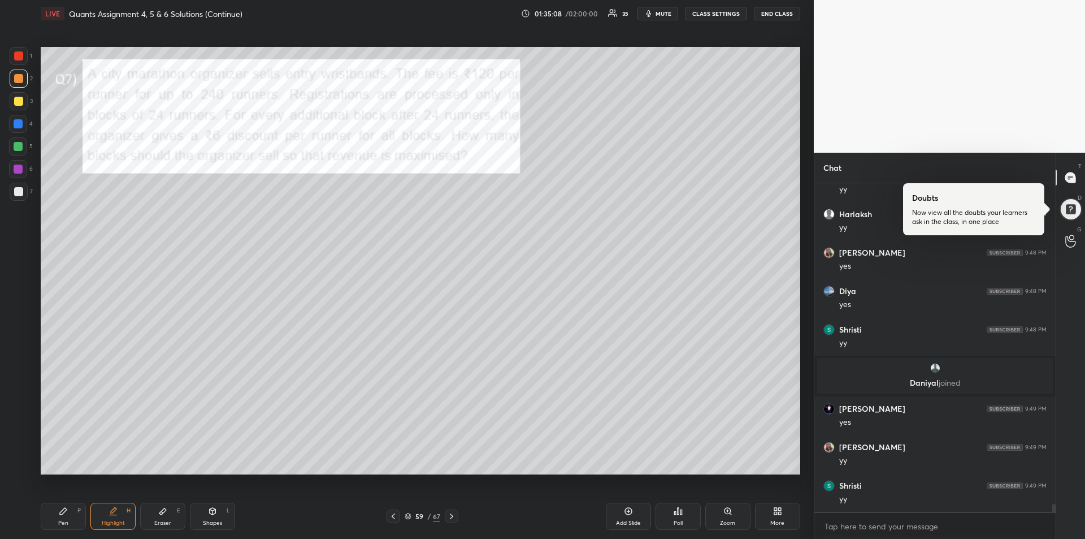
scroll to position [13147, 0]
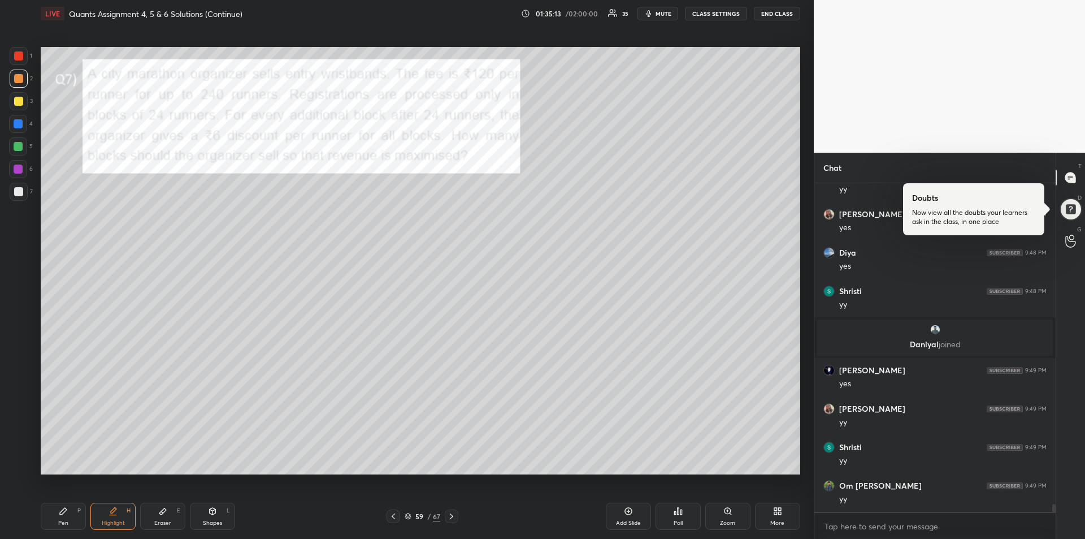
click at [160, 514] on icon at bounding box center [162, 510] width 9 height 9
click at [54, 512] on div "Pen P" at bounding box center [63, 515] width 45 height 27
click at [110, 512] on icon at bounding box center [113, 510] width 9 height 9
click at [64, 520] on div "Pen" at bounding box center [63, 523] width 10 height 6
click at [116, 514] on icon at bounding box center [113, 510] width 9 height 9
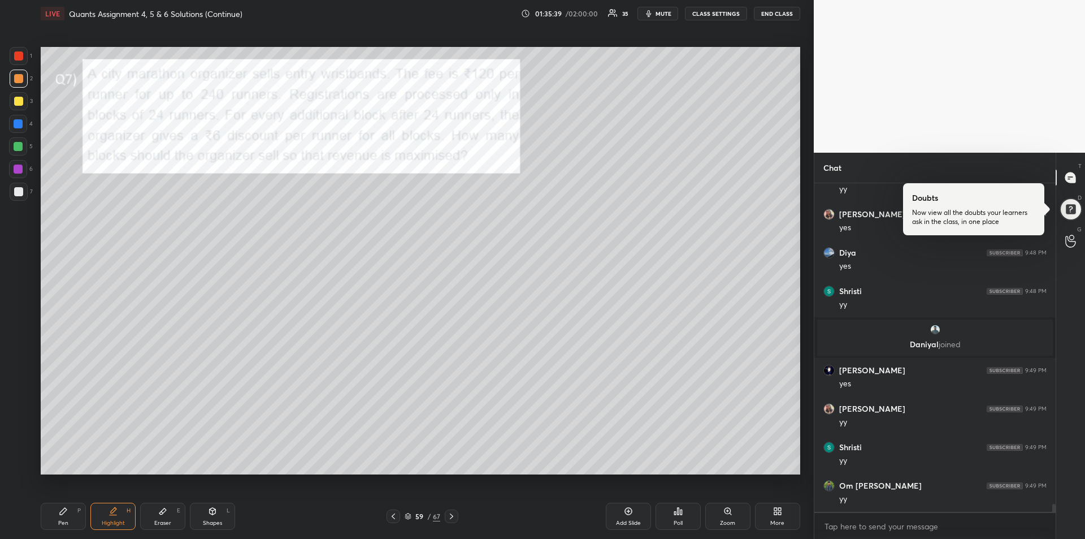
click at [64, 513] on icon at bounding box center [63, 510] width 9 height 9
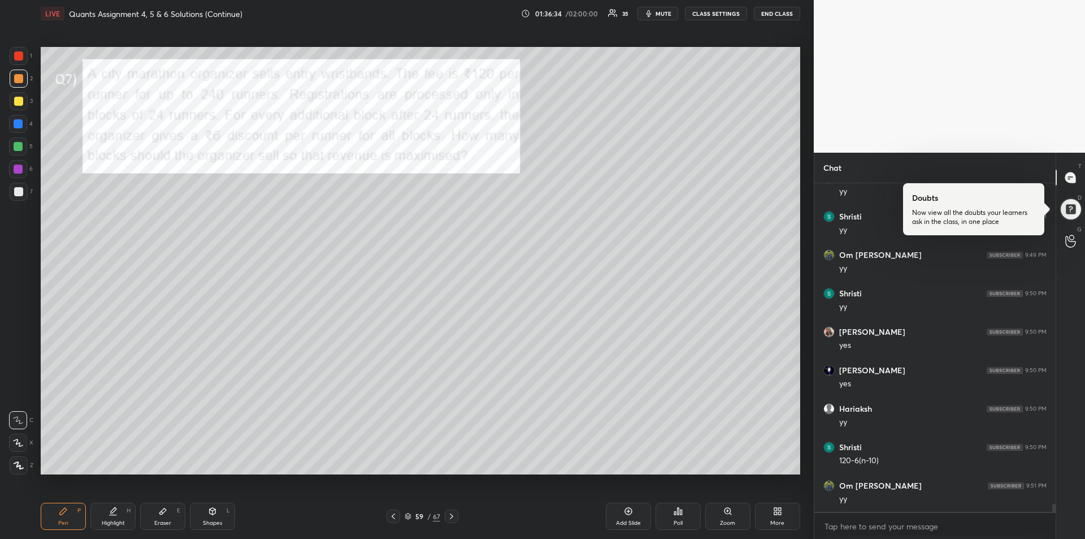
scroll to position [13416, 0]
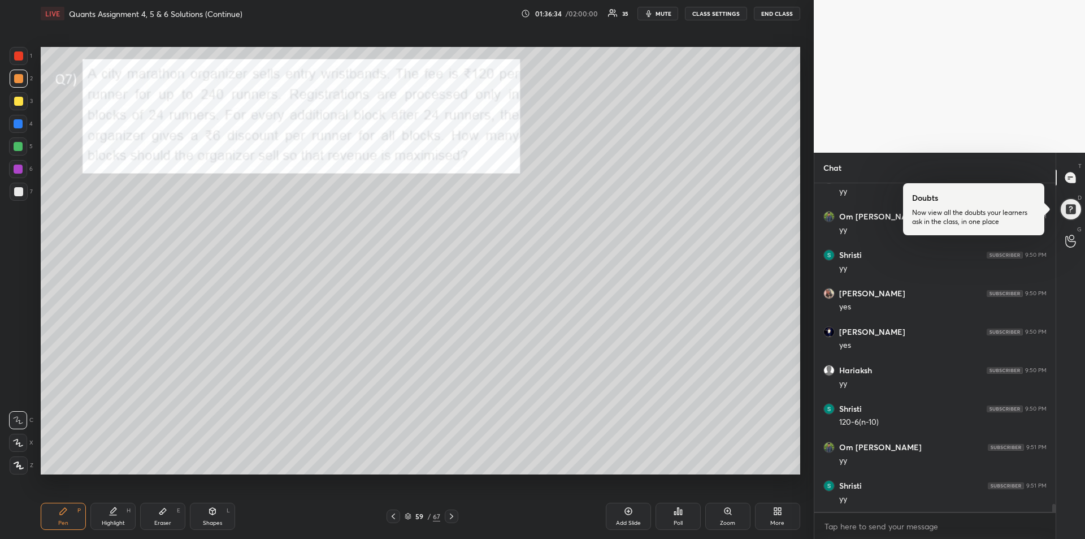
click at [161, 512] on icon at bounding box center [162, 511] width 7 height 6
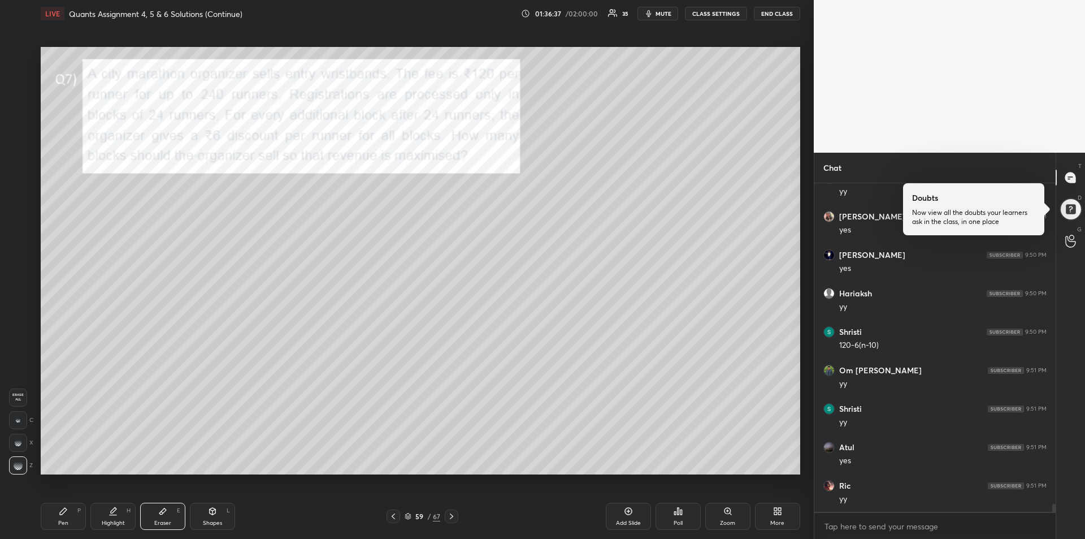
scroll to position [13531, 0]
click at [54, 516] on div "Pen P" at bounding box center [63, 515] width 45 height 27
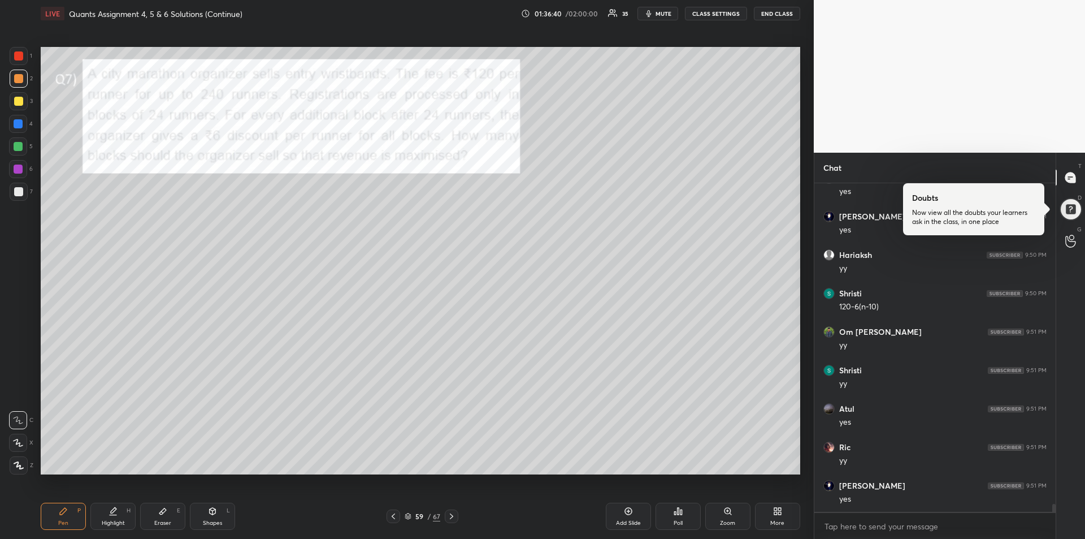
click at [18, 122] on div at bounding box center [18, 123] width 9 height 9
click at [166, 515] on div "Eraser E" at bounding box center [162, 515] width 45 height 27
click at [57, 514] on div "Pen P" at bounding box center [63, 515] width 45 height 27
click at [16, 145] on div at bounding box center [18, 146] width 9 height 9
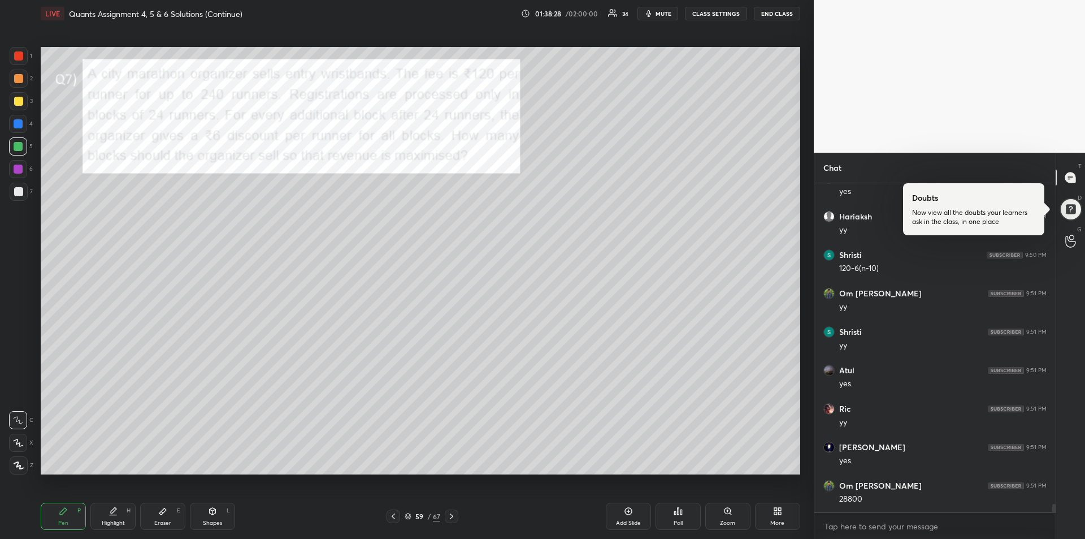
click at [154, 518] on div "Eraser E" at bounding box center [162, 515] width 45 height 27
click at [63, 513] on icon at bounding box center [63, 511] width 7 height 7
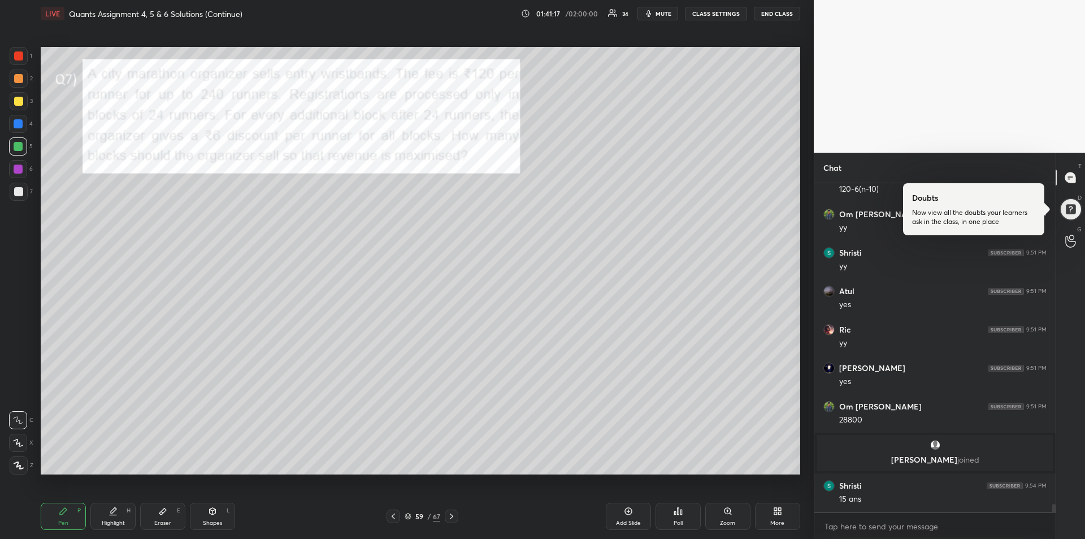
scroll to position [13532, 0]
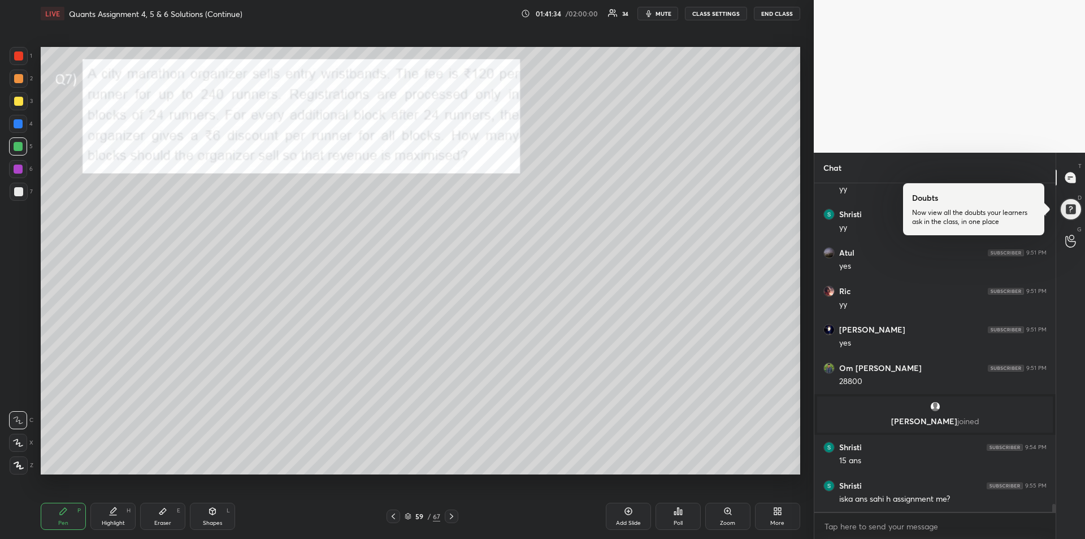
click at [157, 515] on div "Eraser E" at bounding box center [162, 515] width 45 height 27
click at [55, 513] on div "Pen P" at bounding box center [63, 515] width 45 height 27
click at [19, 104] on div at bounding box center [18, 101] width 9 height 9
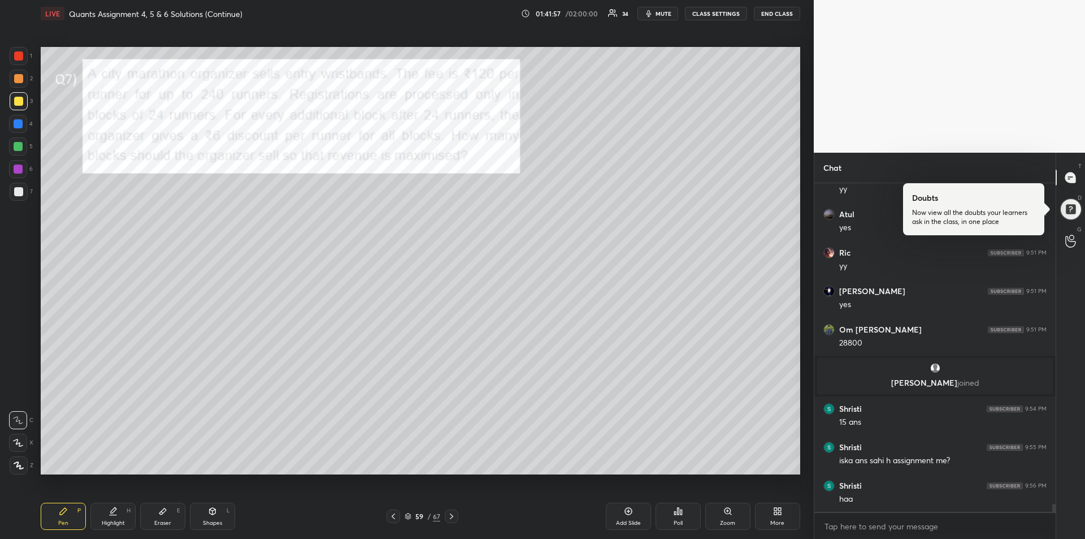
scroll to position [13609, 0]
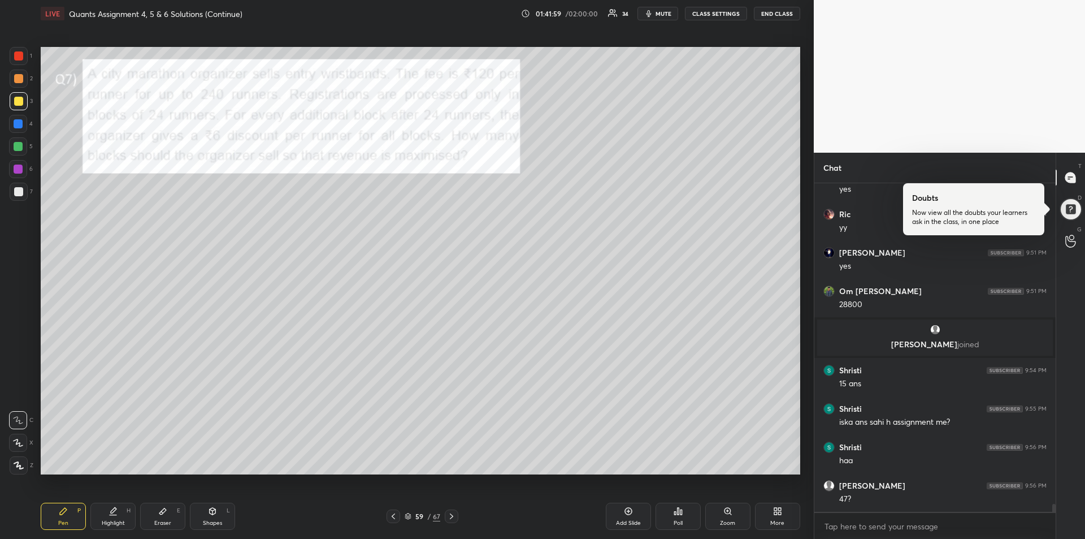
click at [159, 525] on div "Eraser" at bounding box center [162, 523] width 17 height 6
click at [55, 519] on div "Pen P" at bounding box center [63, 515] width 45 height 27
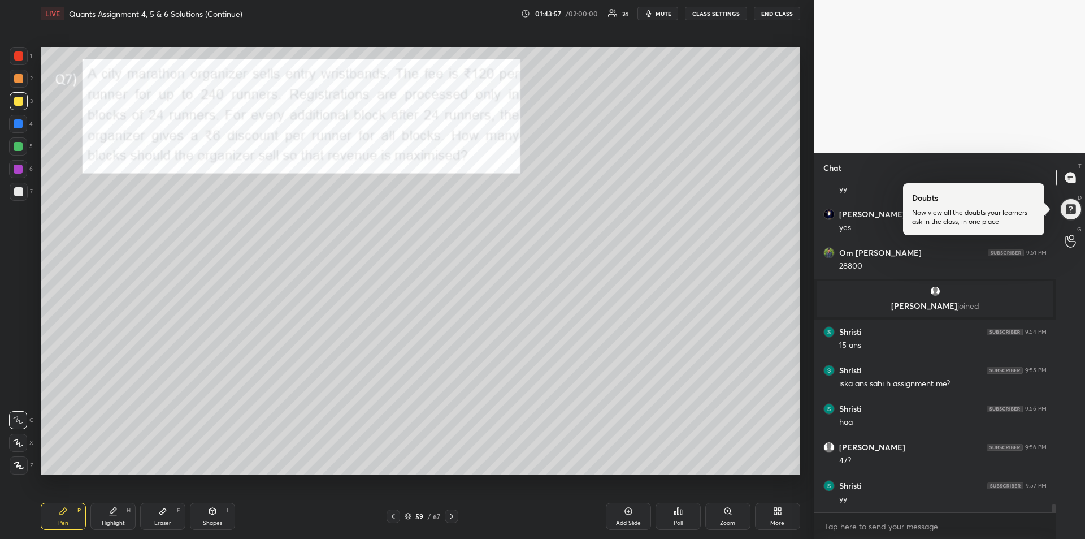
click at [162, 515] on icon at bounding box center [162, 510] width 9 height 9
click at [55, 512] on div "Pen P" at bounding box center [63, 515] width 45 height 27
click at [113, 515] on icon at bounding box center [113, 515] width 7 height 0
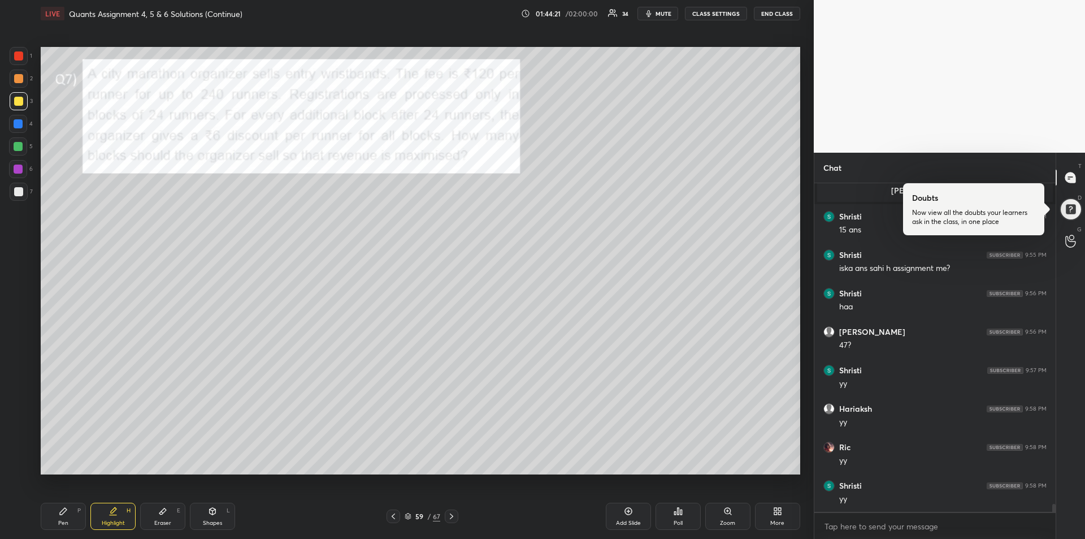
scroll to position [13840, 0]
click at [77, 514] on div "Pen P" at bounding box center [63, 515] width 45 height 27
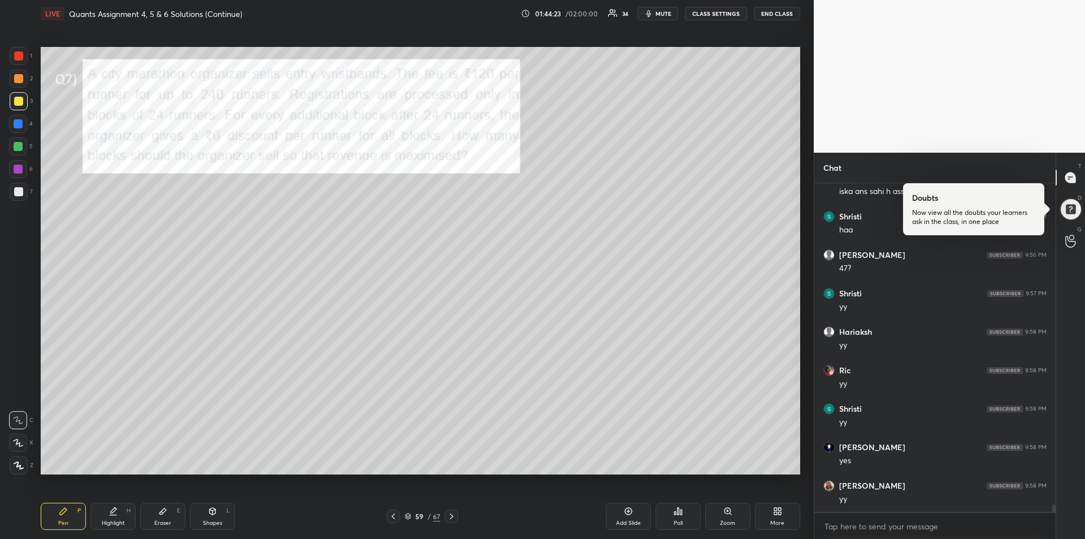
click at [14, 122] on div at bounding box center [18, 123] width 9 height 9
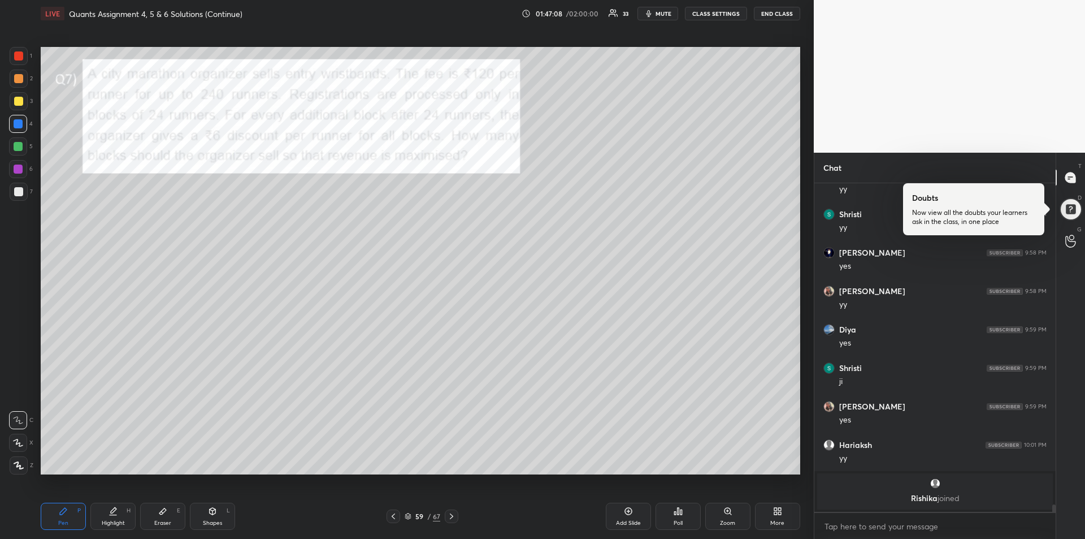
click at [19, 142] on div at bounding box center [18, 146] width 9 height 9
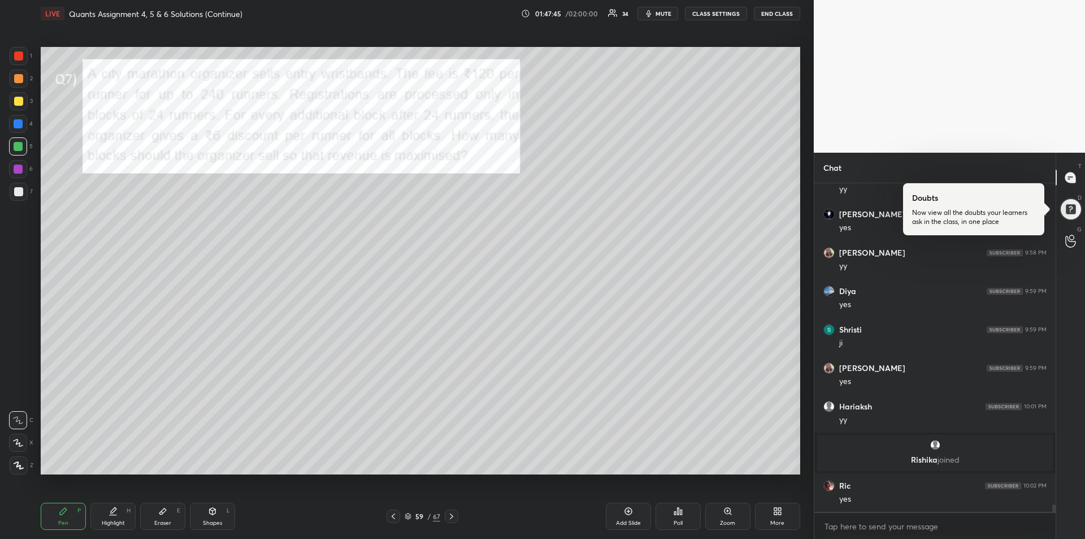
scroll to position [13946, 0]
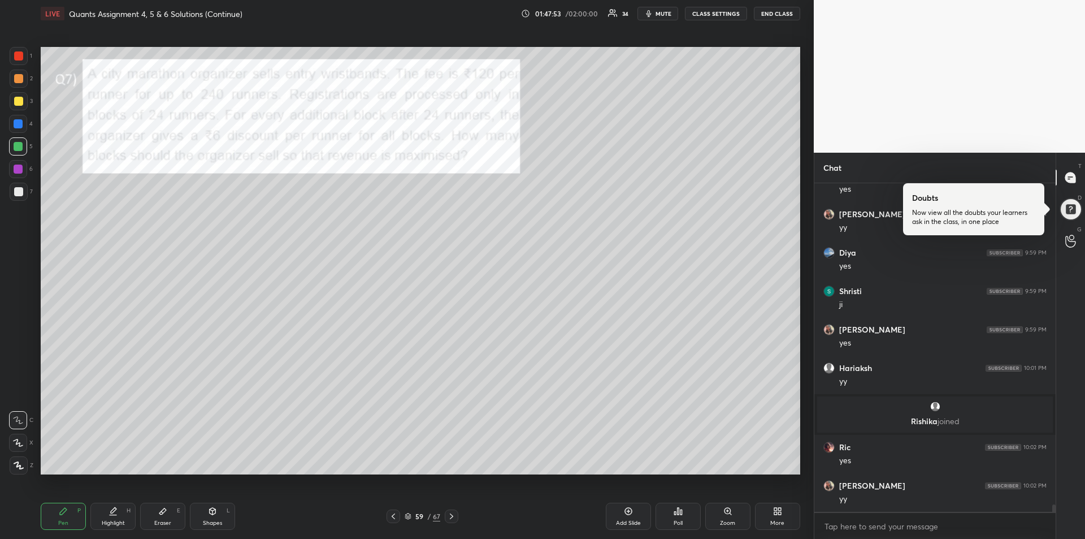
click at [93, 505] on div "Highlight H" at bounding box center [112, 515] width 45 height 27
click at [120, 523] on div "Highlight" at bounding box center [113, 523] width 23 height 6
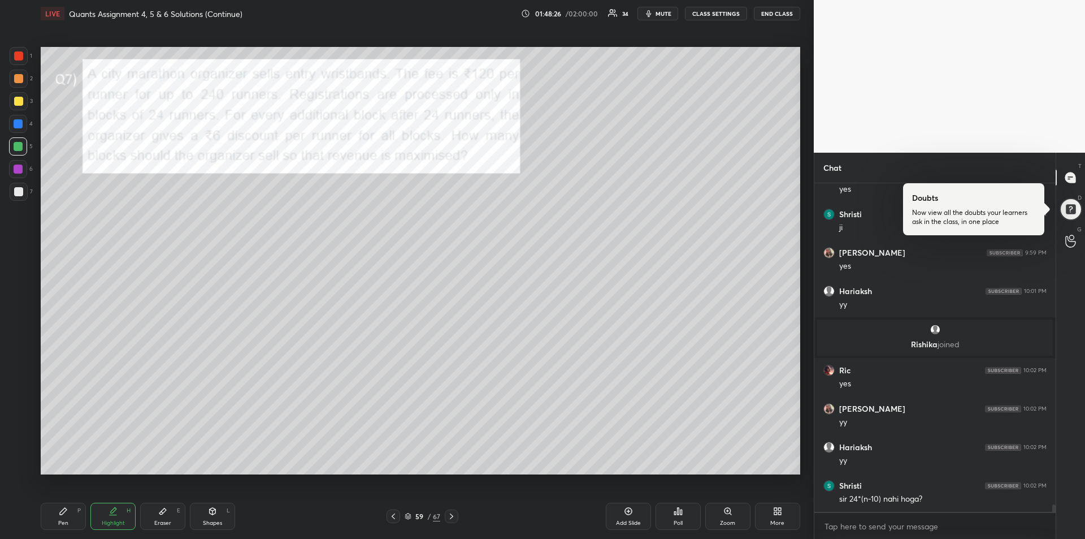
scroll to position [14061, 0]
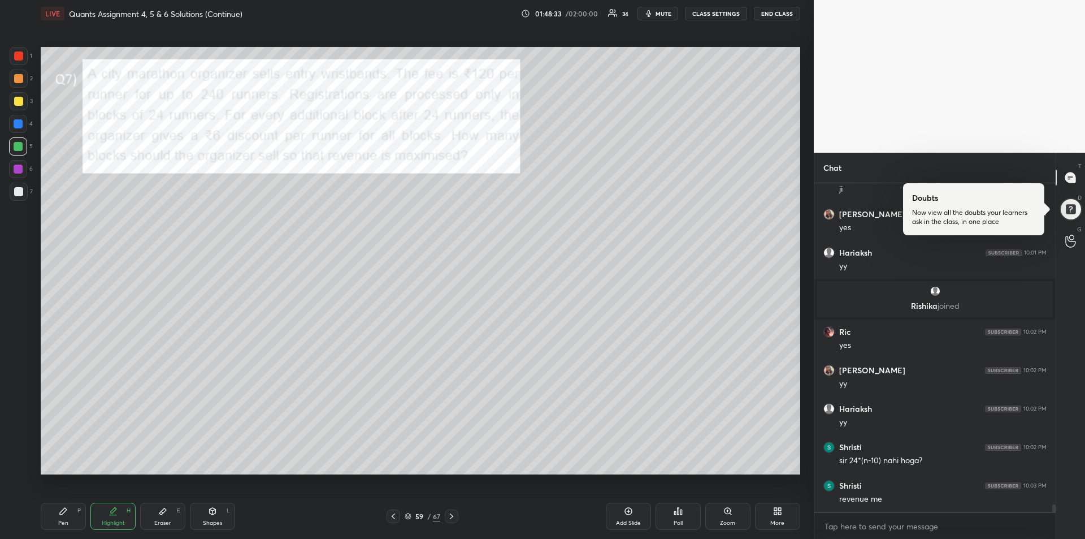
click at [115, 517] on div "Highlight H" at bounding box center [112, 515] width 45 height 27
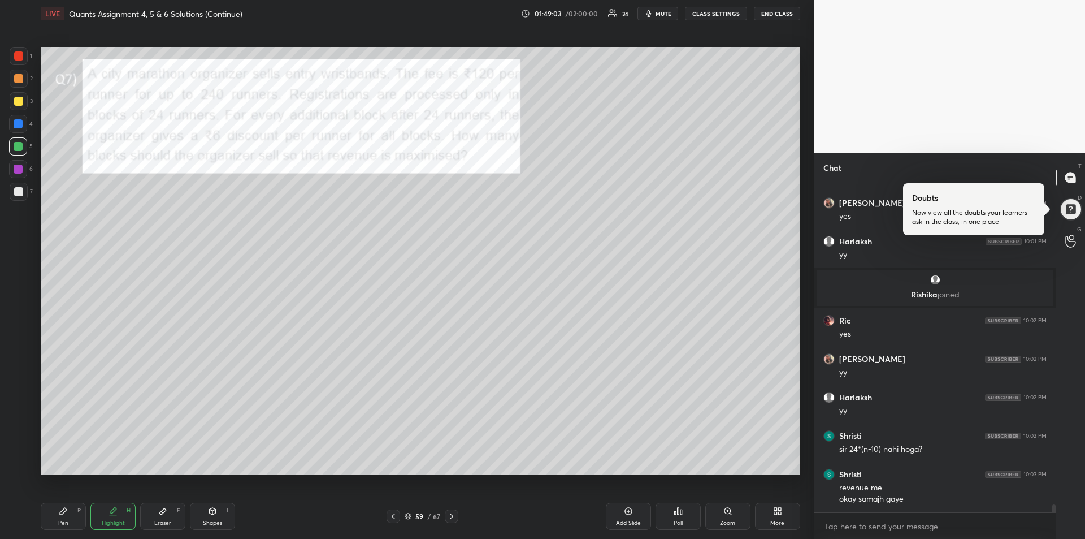
click at [19, 197] on div at bounding box center [19, 192] width 18 height 18
click at [17, 57] on div at bounding box center [18, 55] width 9 height 9
click at [51, 518] on div "Pen P" at bounding box center [63, 515] width 45 height 27
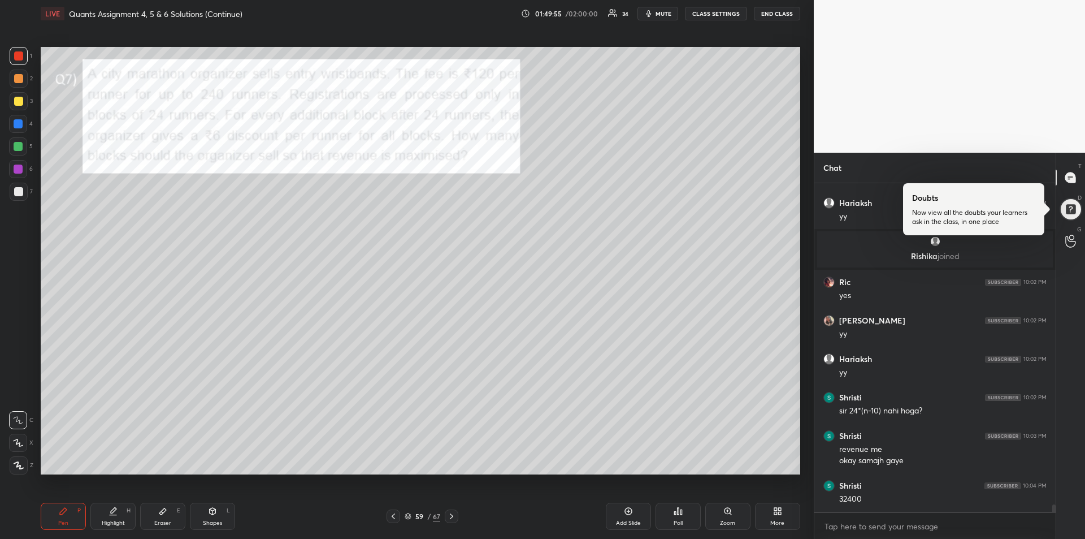
click at [155, 522] on div "Eraser" at bounding box center [162, 523] width 17 height 6
click at [67, 516] on div "Pen P" at bounding box center [63, 515] width 45 height 27
click at [452, 520] on icon at bounding box center [451, 516] width 9 height 9
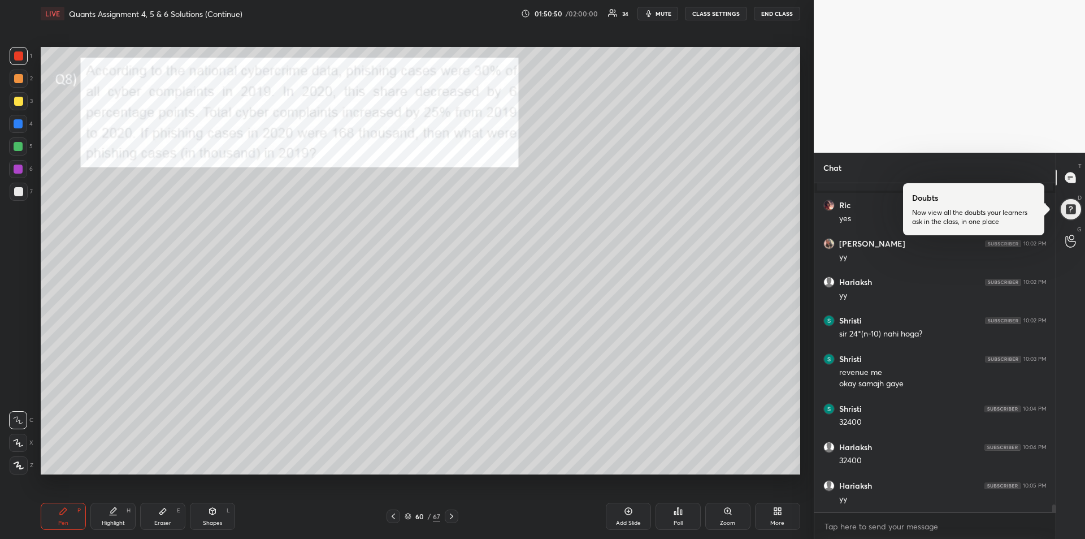
scroll to position [14226, 0]
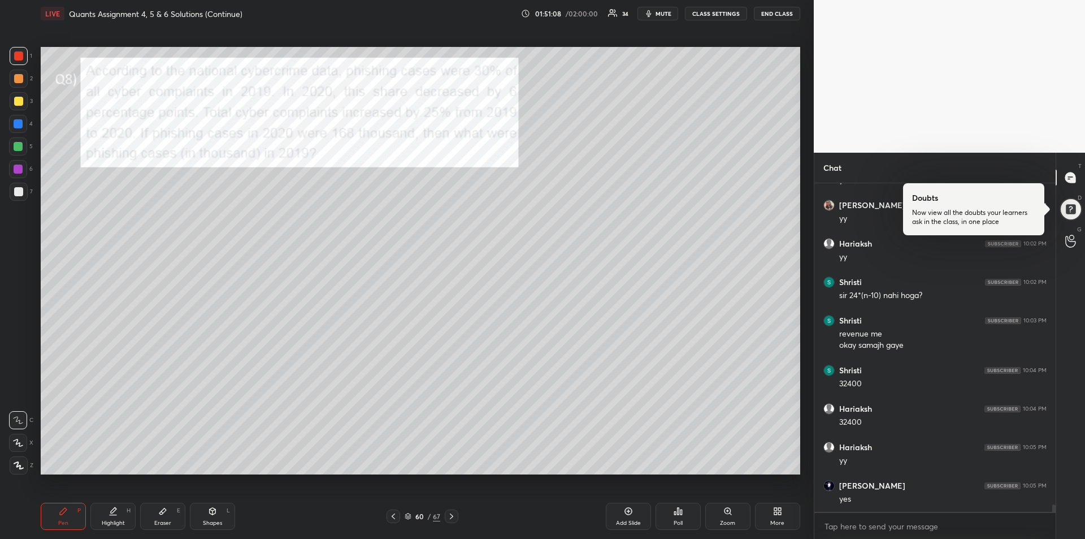
click at [157, 520] on div "Eraser" at bounding box center [162, 523] width 17 height 6
click at [65, 518] on div "Pen P" at bounding box center [63, 515] width 45 height 27
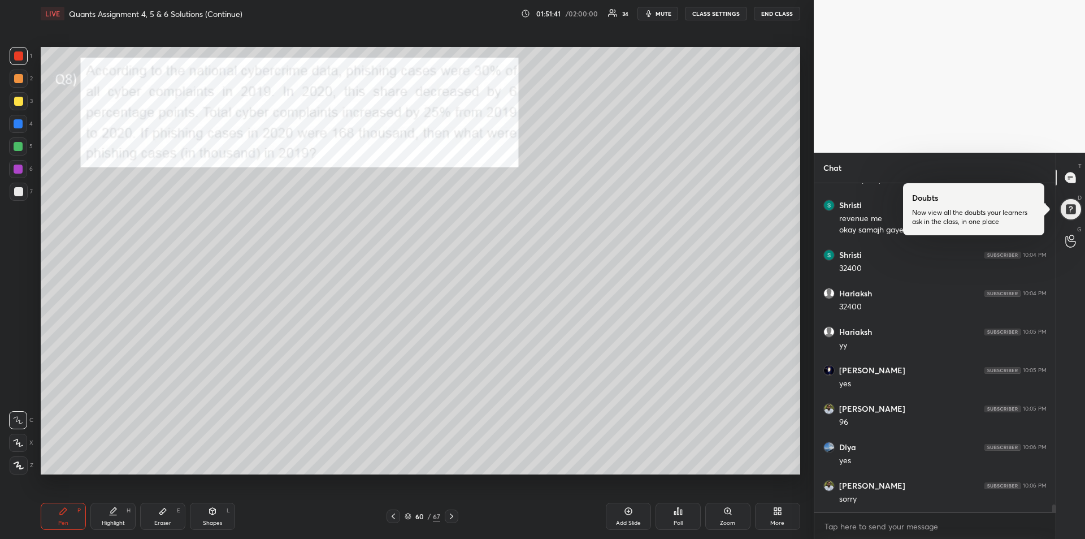
scroll to position [14380, 0]
click at [16, 101] on div at bounding box center [18, 101] width 9 height 9
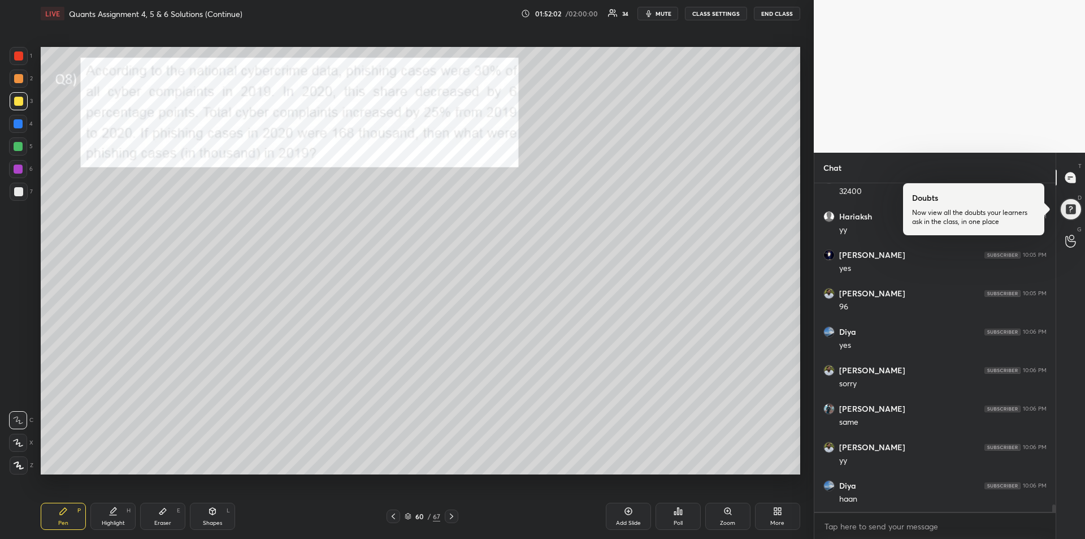
scroll to position [14495, 0]
click at [458, 518] on div at bounding box center [452, 516] width 14 height 14
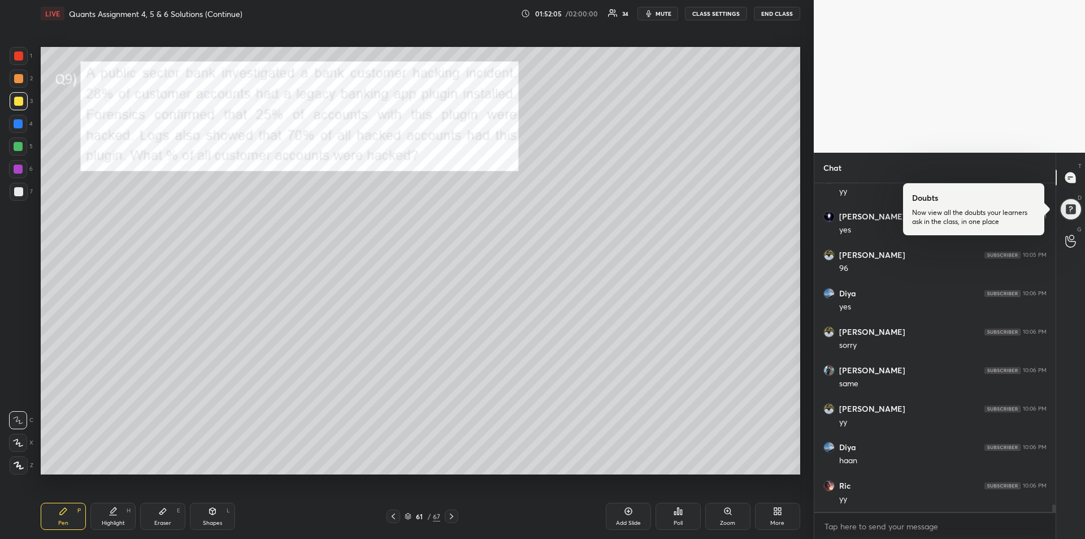
click at [12, 57] on div at bounding box center [19, 56] width 18 height 18
click at [66, 515] on div "Pen P" at bounding box center [63, 515] width 45 height 27
click at [19, 125] on div at bounding box center [18, 123] width 9 height 9
click at [109, 514] on icon at bounding box center [113, 510] width 9 height 9
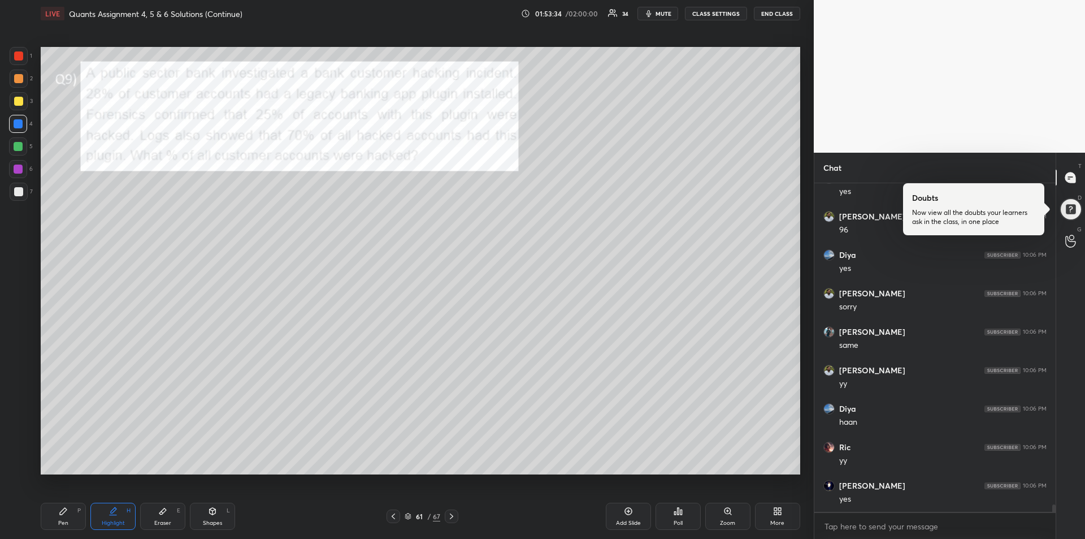
click at [15, 58] on div at bounding box center [18, 55] width 9 height 9
click at [63, 517] on div "Pen P" at bounding box center [63, 515] width 45 height 27
click at [452, 515] on icon at bounding box center [451, 516] width 3 height 6
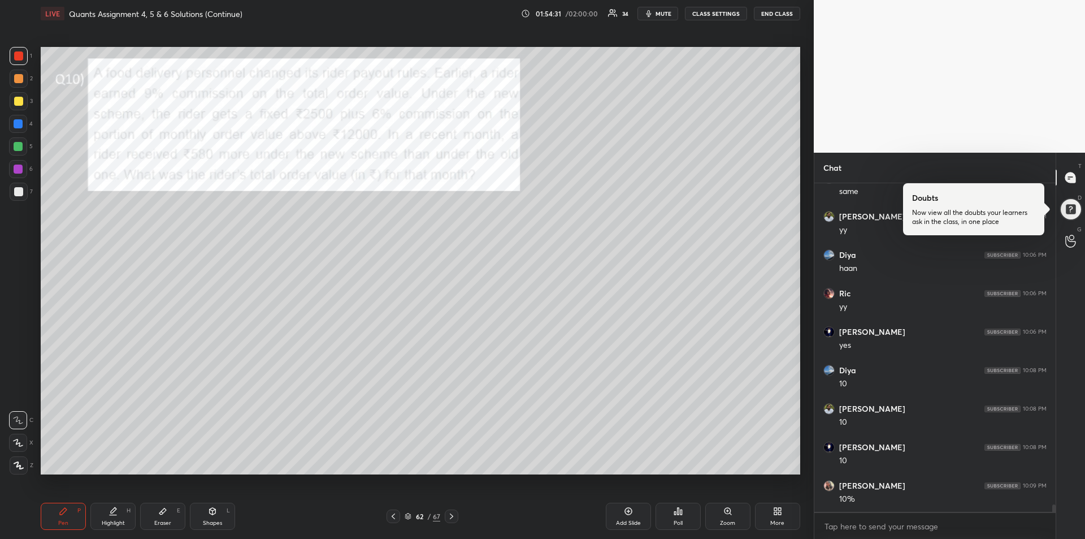
scroll to position [14726, 0]
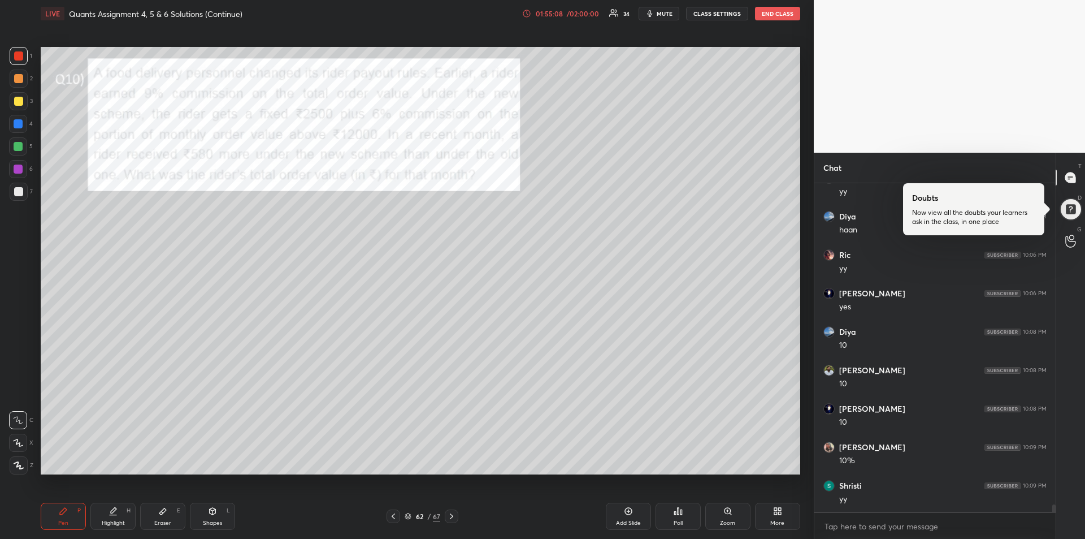
click at [122, 518] on div "Highlight H" at bounding box center [112, 515] width 45 height 27
click at [21, 164] on div at bounding box center [18, 169] width 18 height 18
click at [18, 103] on div at bounding box center [18, 101] width 9 height 9
click at [19, 59] on div at bounding box center [18, 55] width 9 height 9
click at [66, 509] on icon at bounding box center [63, 511] width 7 height 7
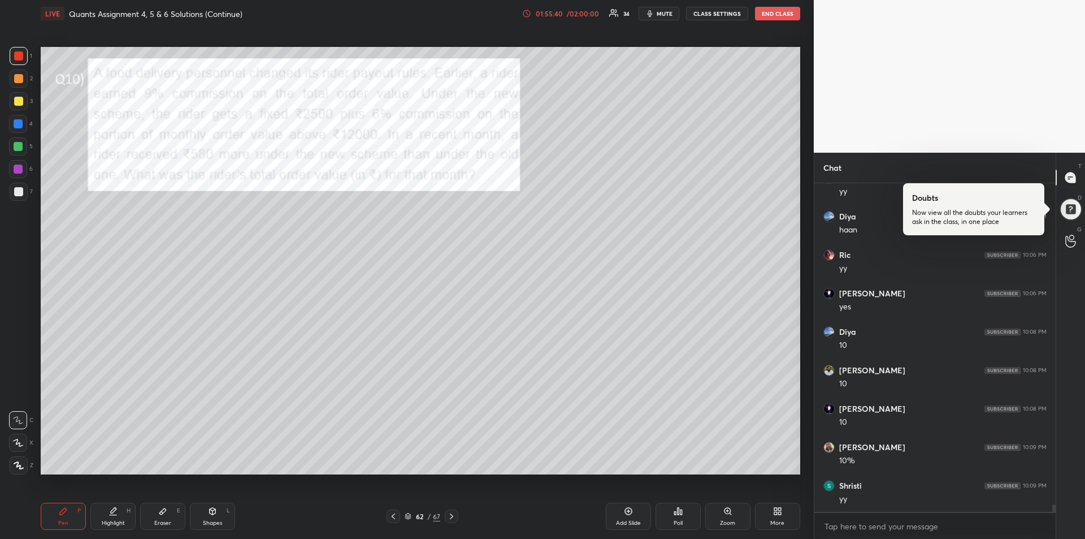
click at [162, 515] on icon at bounding box center [162, 510] width 9 height 9
click at [60, 522] on div "Pen" at bounding box center [63, 523] width 10 height 6
click at [167, 510] on div "Eraser E" at bounding box center [162, 515] width 45 height 27
click at [55, 520] on div "Pen P" at bounding box center [63, 515] width 45 height 27
click at [18, 194] on div at bounding box center [18, 191] width 9 height 9
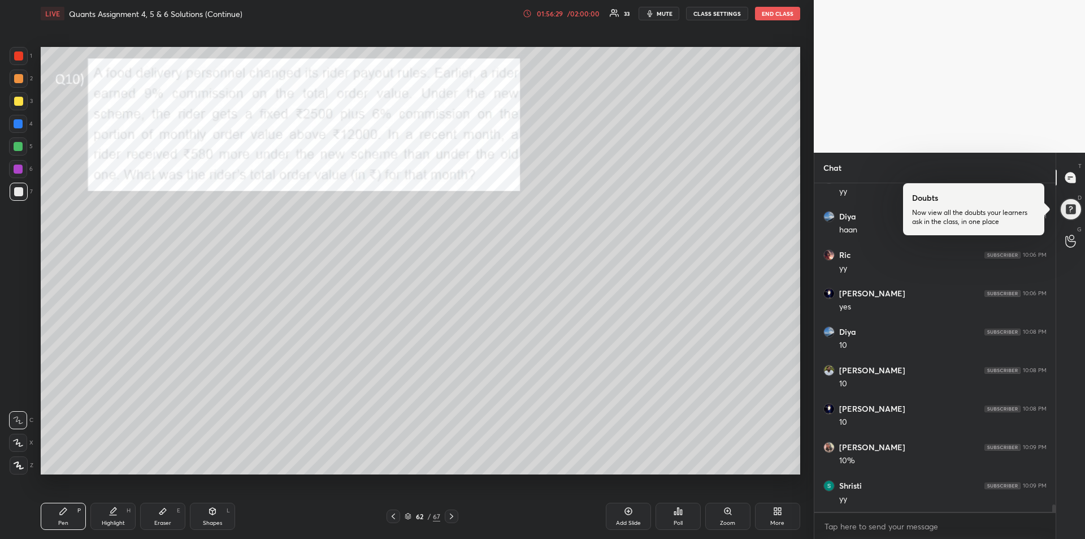
click at [155, 525] on div "Eraser" at bounding box center [162, 523] width 17 height 6
click at [49, 526] on div "Pen P" at bounding box center [63, 515] width 45 height 27
click at [58, 522] on div "Pen P" at bounding box center [63, 515] width 45 height 27
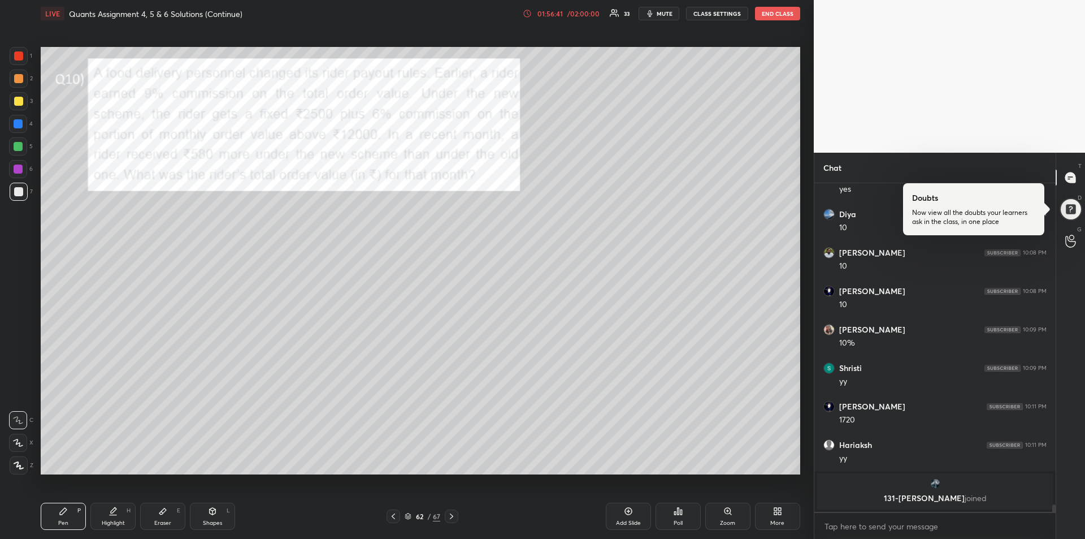
click at [167, 518] on div "Eraser E" at bounding box center [162, 515] width 45 height 27
click at [66, 514] on icon at bounding box center [63, 510] width 9 height 9
click at [19, 170] on div at bounding box center [18, 168] width 9 height 9
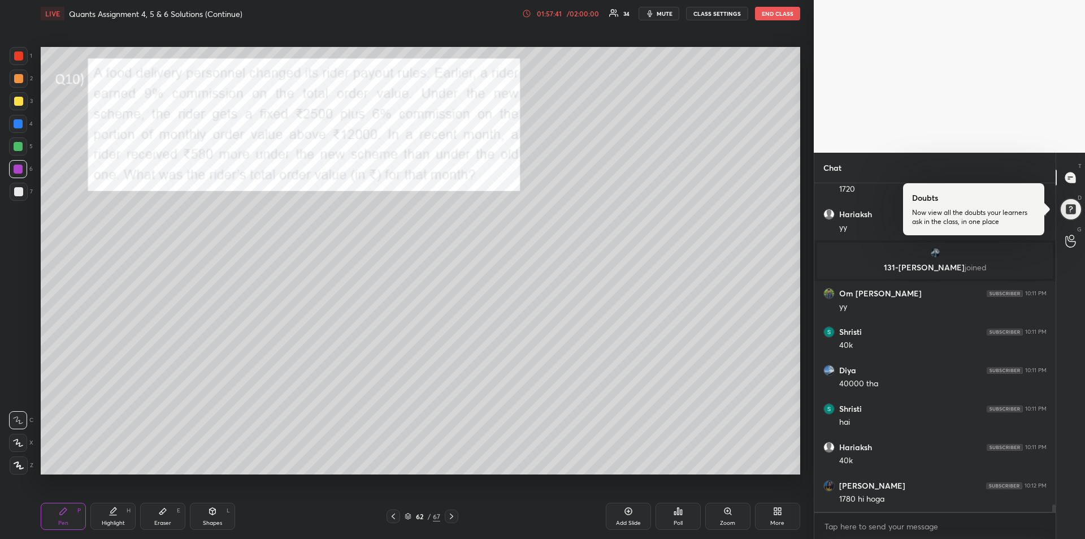
scroll to position [14842, 0]
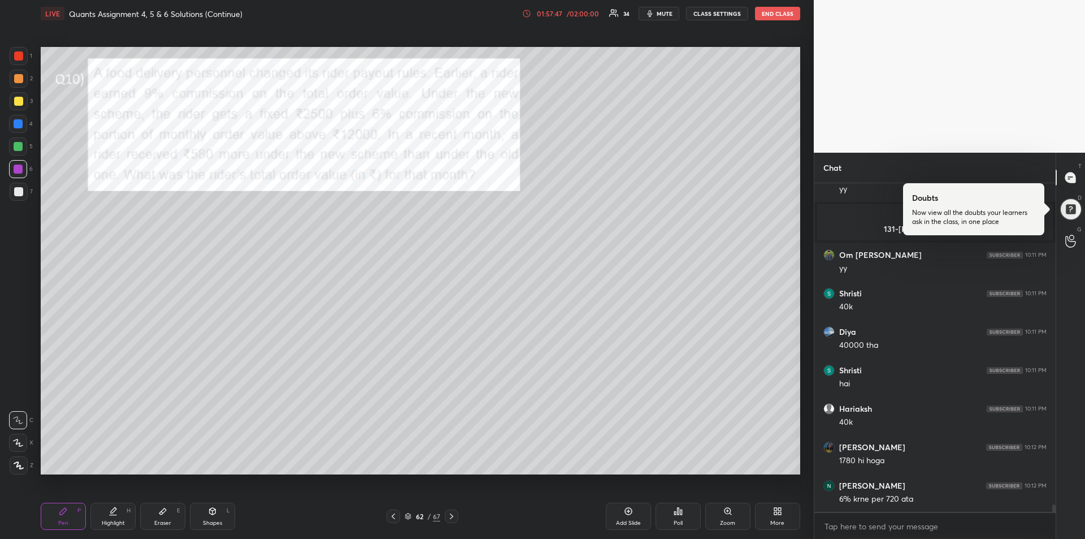
click at [159, 520] on div "Eraser" at bounding box center [162, 523] width 17 height 6
click at [70, 514] on div "Pen P" at bounding box center [63, 515] width 45 height 27
click at [163, 516] on div "Eraser E" at bounding box center [162, 515] width 45 height 27
click at [55, 514] on div "Pen P" at bounding box center [63, 515] width 45 height 27
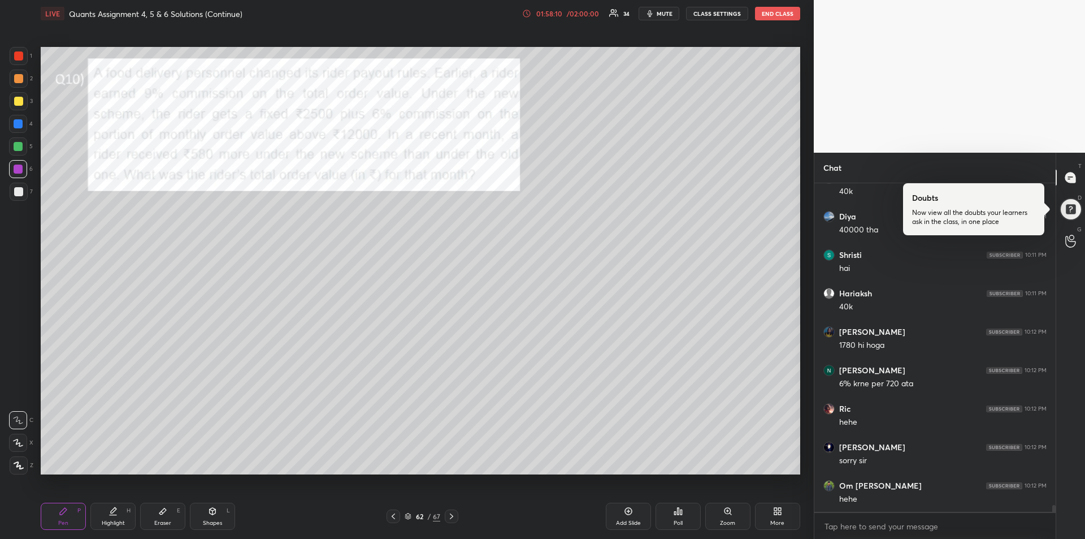
scroll to position [14996, 0]
click at [454, 514] on icon at bounding box center [451, 516] width 9 height 9
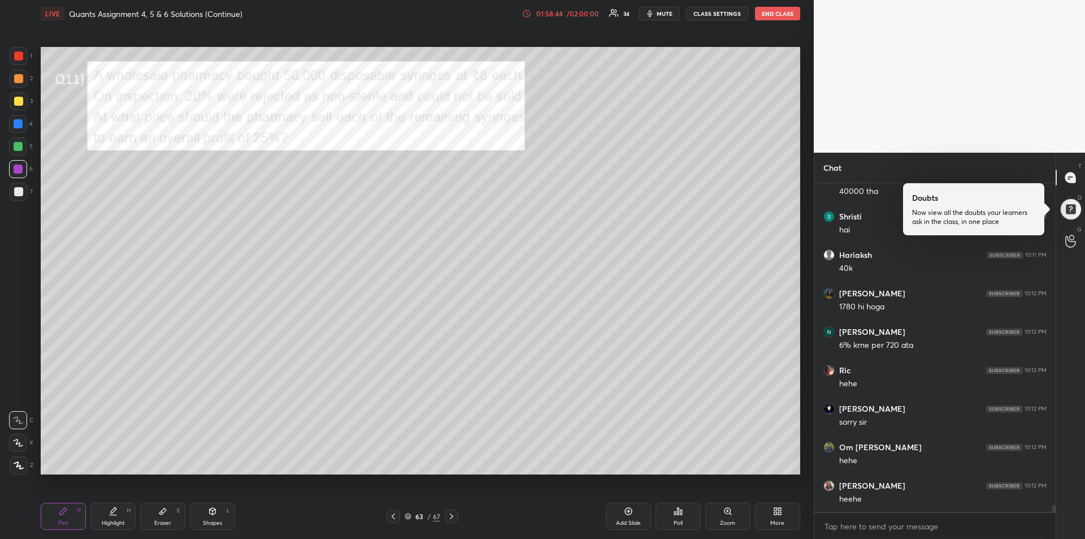
click at [20, 99] on div at bounding box center [18, 101] width 9 height 9
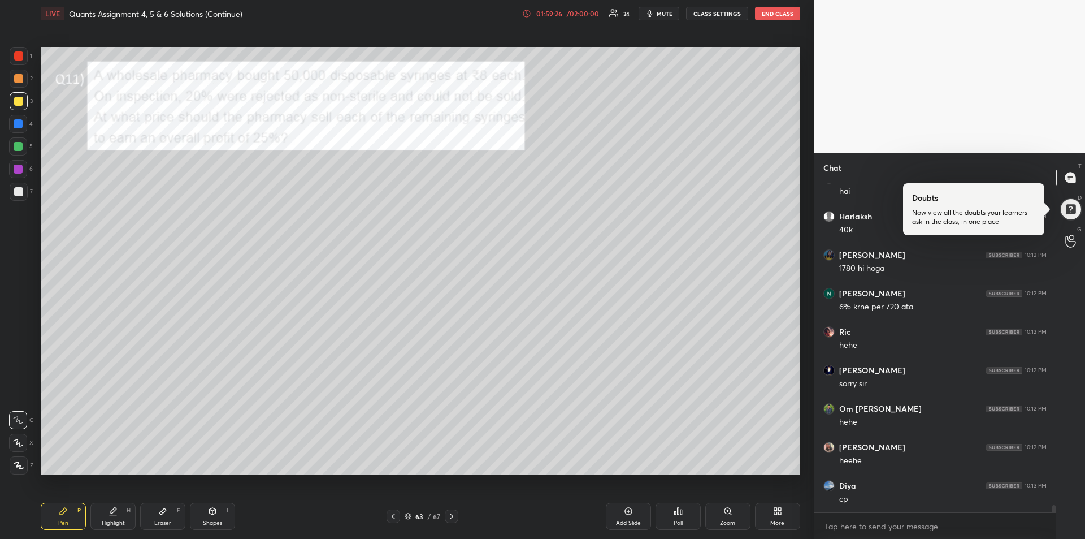
scroll to position [15073, 0]
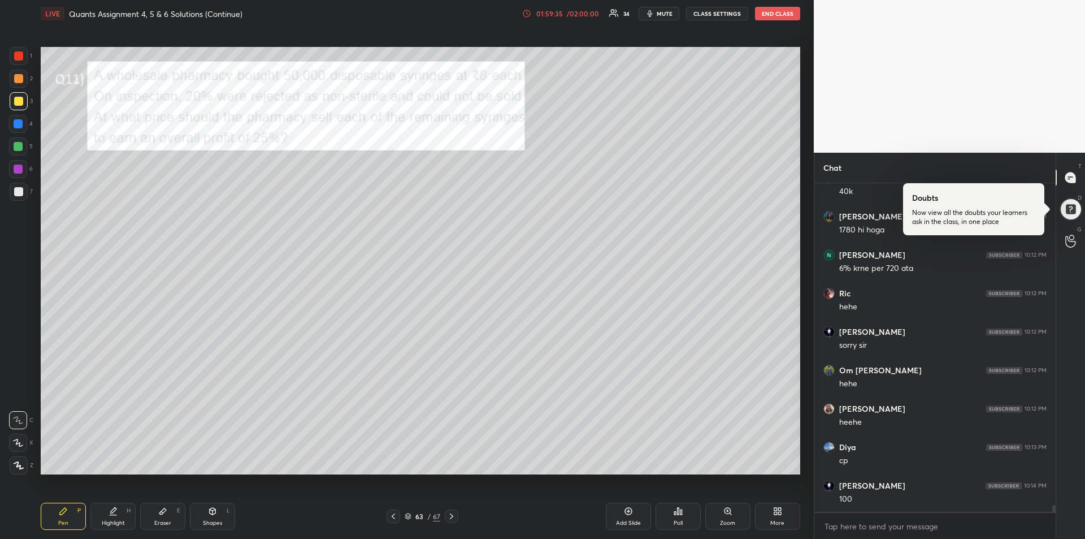
click at [17, 171] on div at bounding box center [18, 168] width 9 height 9
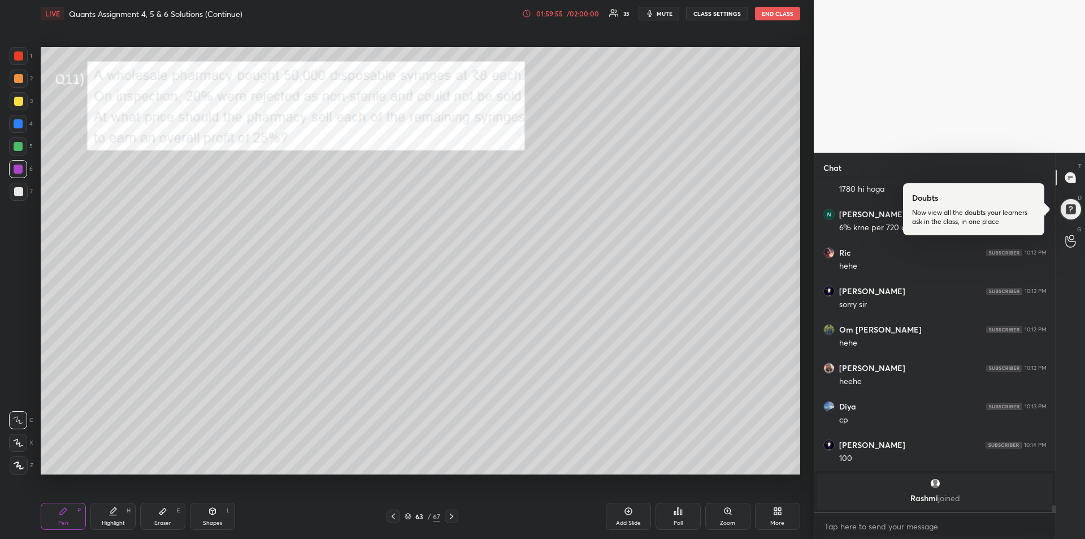
click at [20, 60] on div at bounding box center [19, 56] width 18 height 18
click at [17, 142] on div at bounding box center [18, 146] width 9 height 9
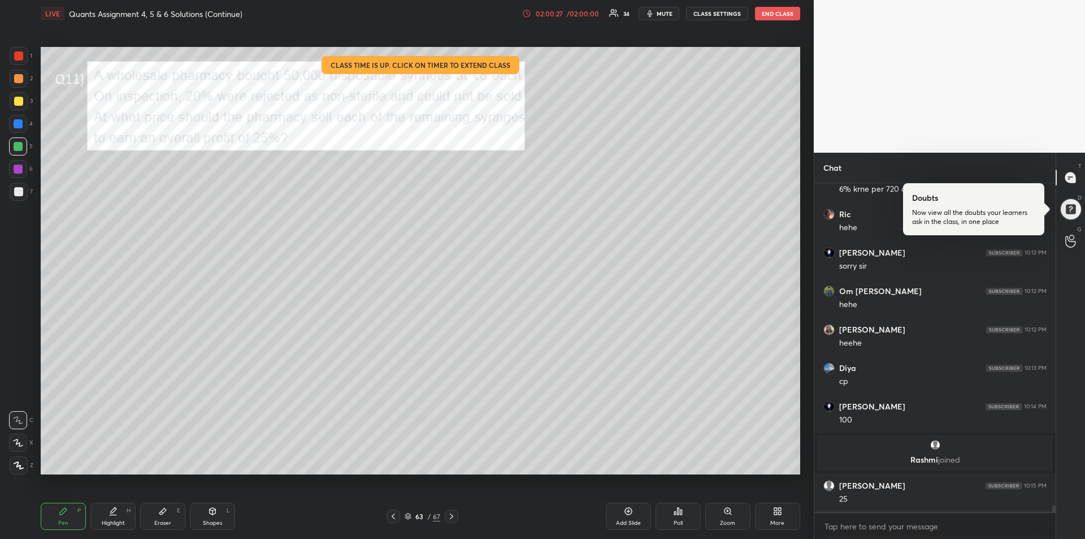
scroll to position [15010, 0]
click at [20, 82] on div at bounding box center [18, 78] width 9 height 9
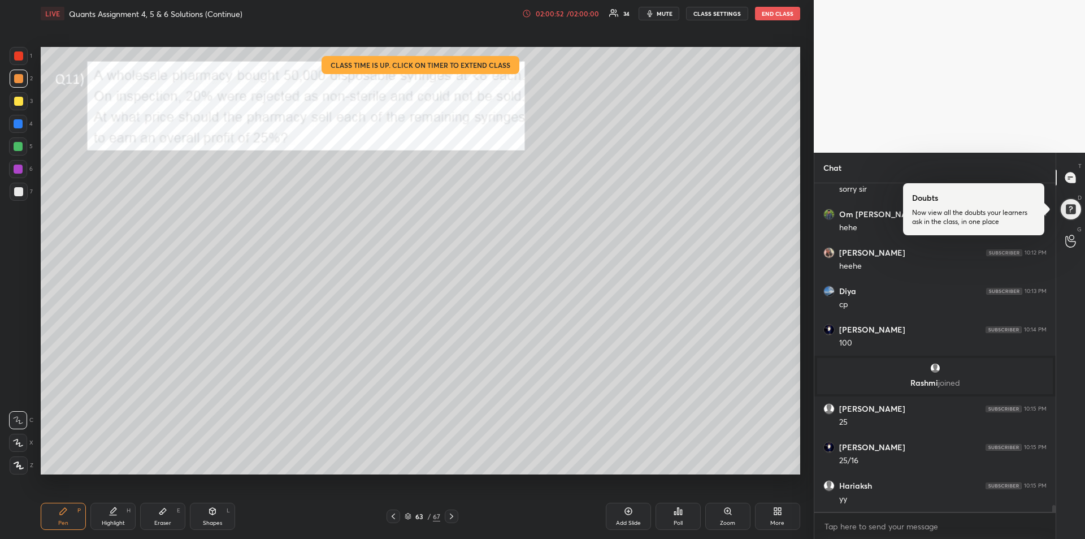
scroll to position [15125, 0]
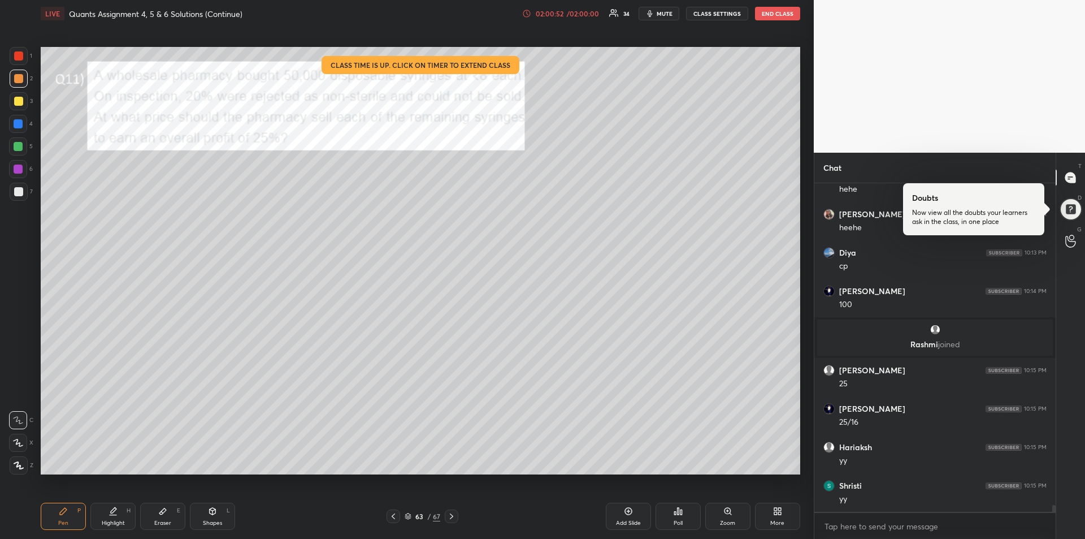
click at [454, 515] on icon at bounding box center [451, 516] width 9 height 9
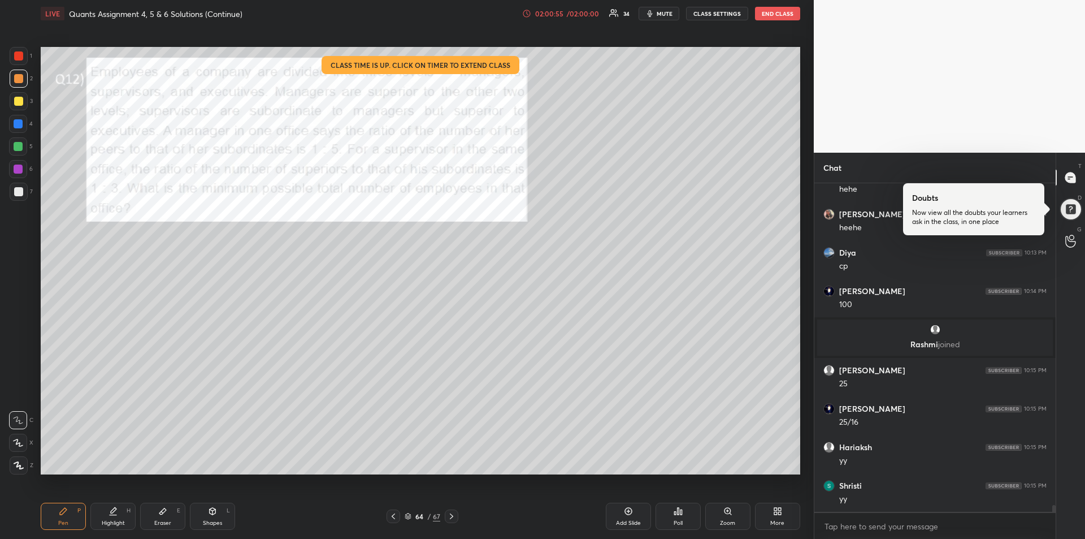
click at [19, 55] on div at bounding box center [18, 55] width 9 height 9
click at [572, 10] on div "/ 02:00:00" at bounding box center [582, 13] width 35 height 7
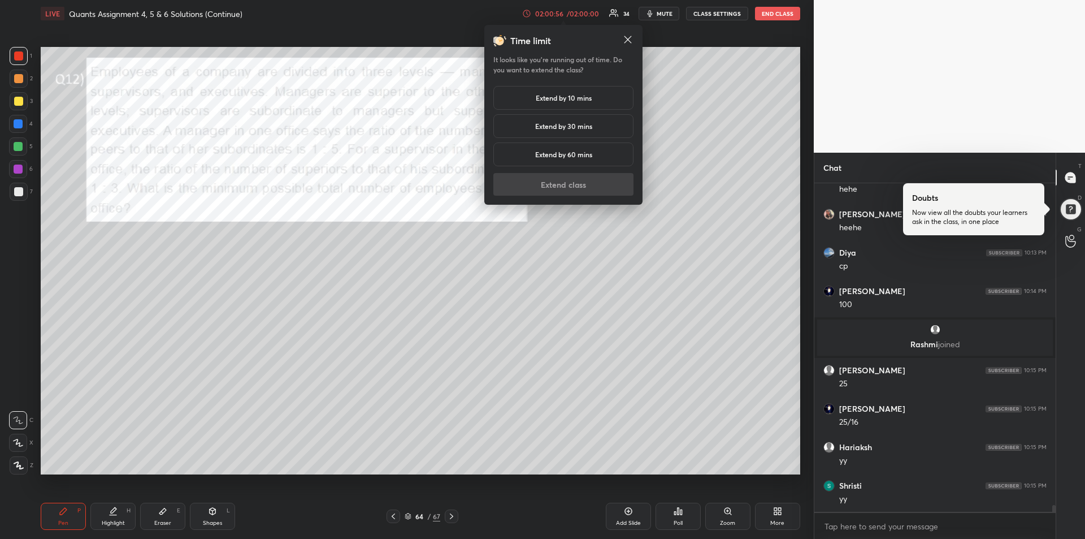
click at [564, 154] on h5 "Extend by 60 mins" at bounding box center [563, 154] width 57 height 10
click at [556, 190] on button "Extend class" at bounding box center [563, 184] width 140 height 23
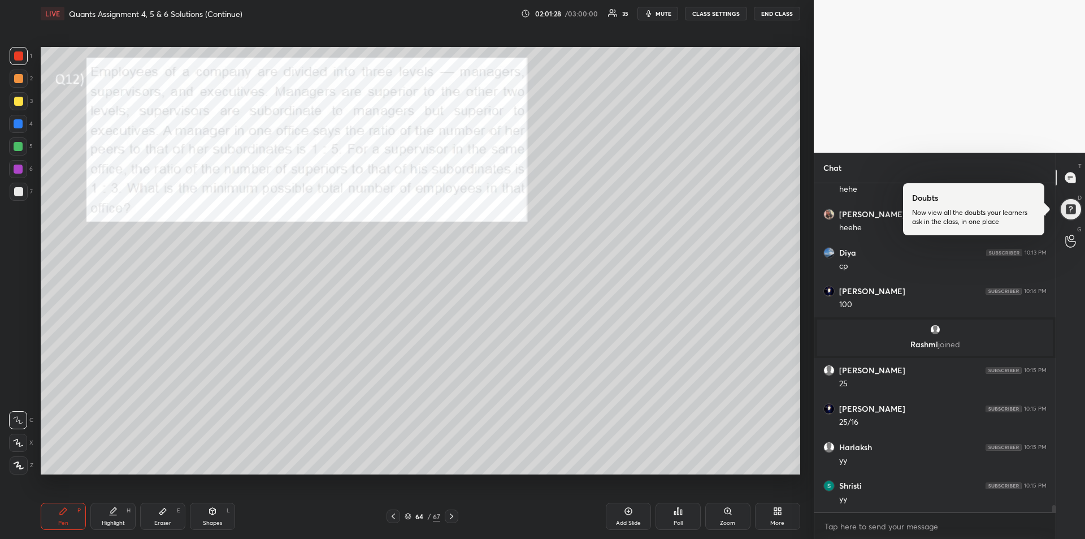
scroll to position [15163, 0]
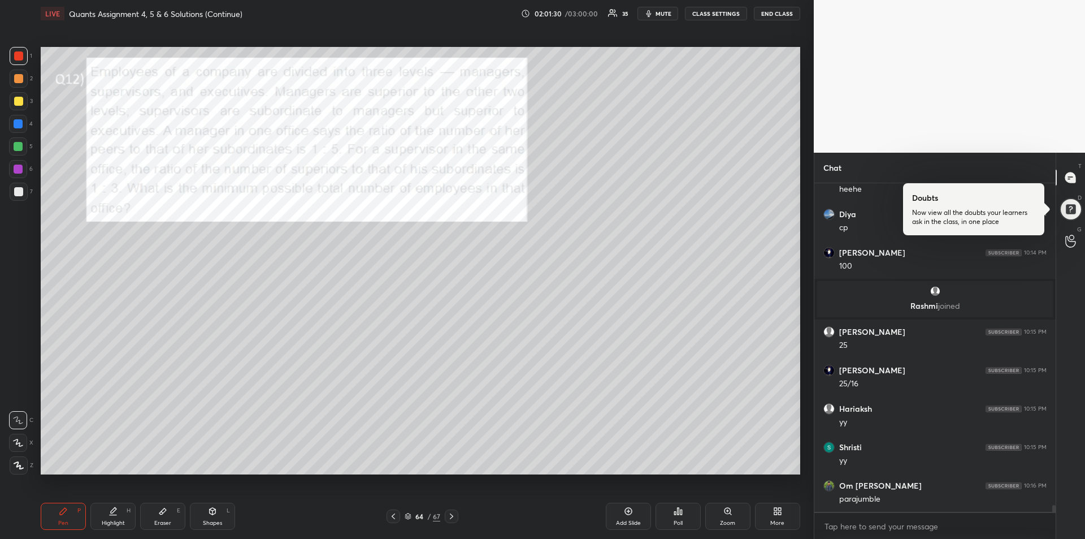
click at [19, 80] on div at bounding box center [18, 78] width 9 height 9
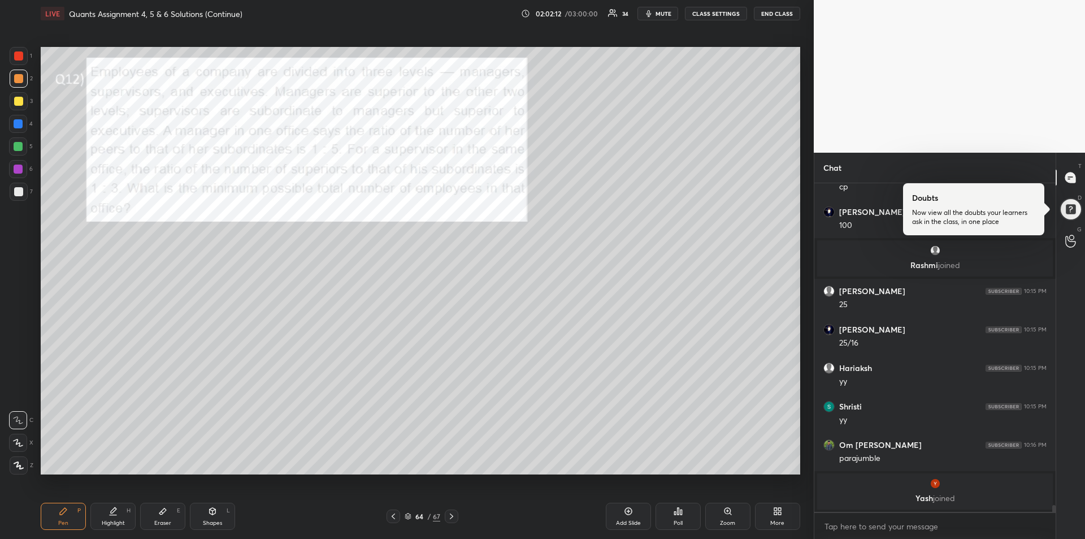
click at [23, 61] on div at bounding box center [19, 56] width 18 height 18
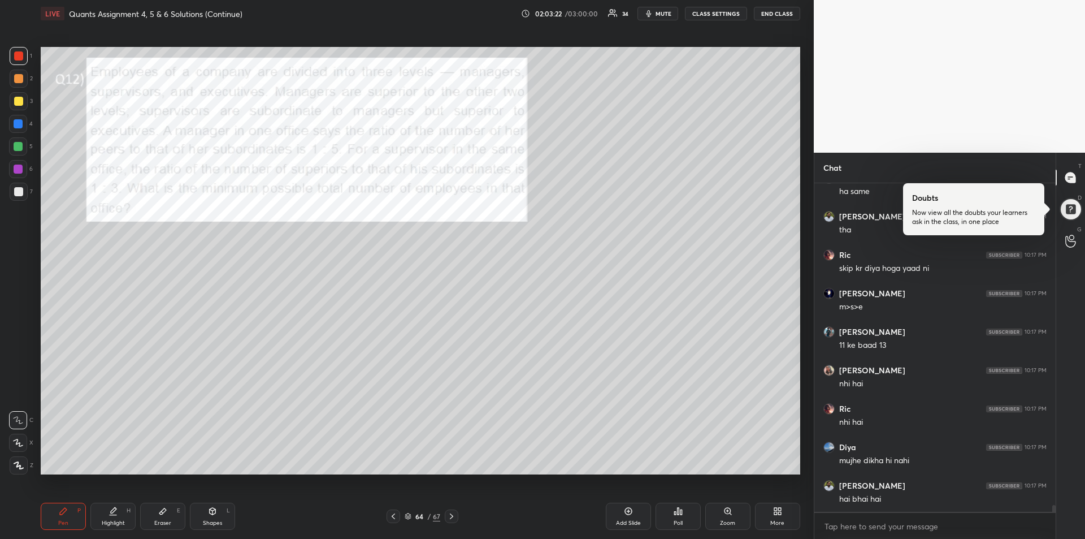
scroll to position [16102, 0]
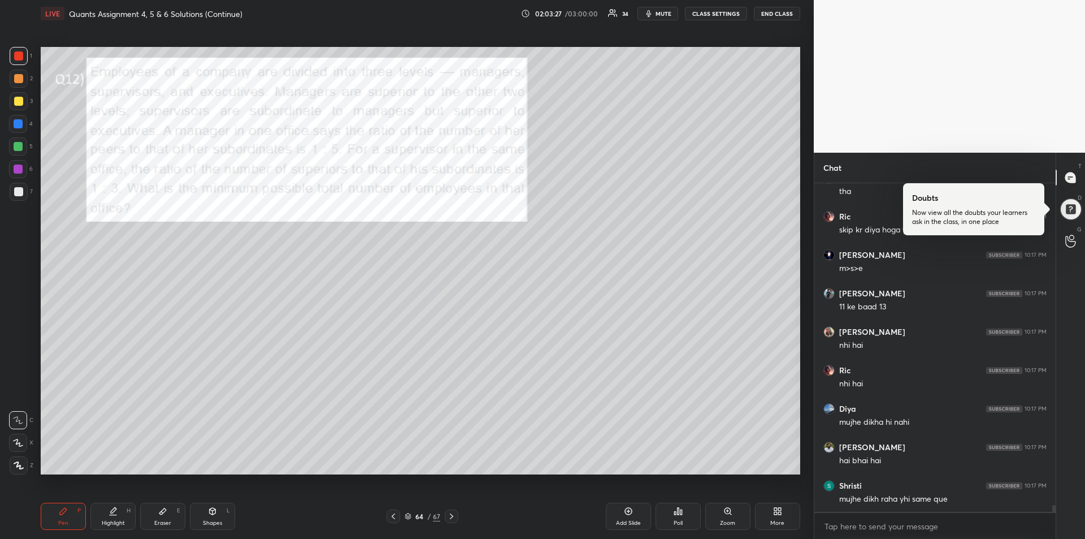
click at [169, 520] on div "Eraser" at bounding box center [162, 523] width 17 height 6
click at [58, 517] on div "Pen P" at bounding box center [63, 515] width 45 height 27
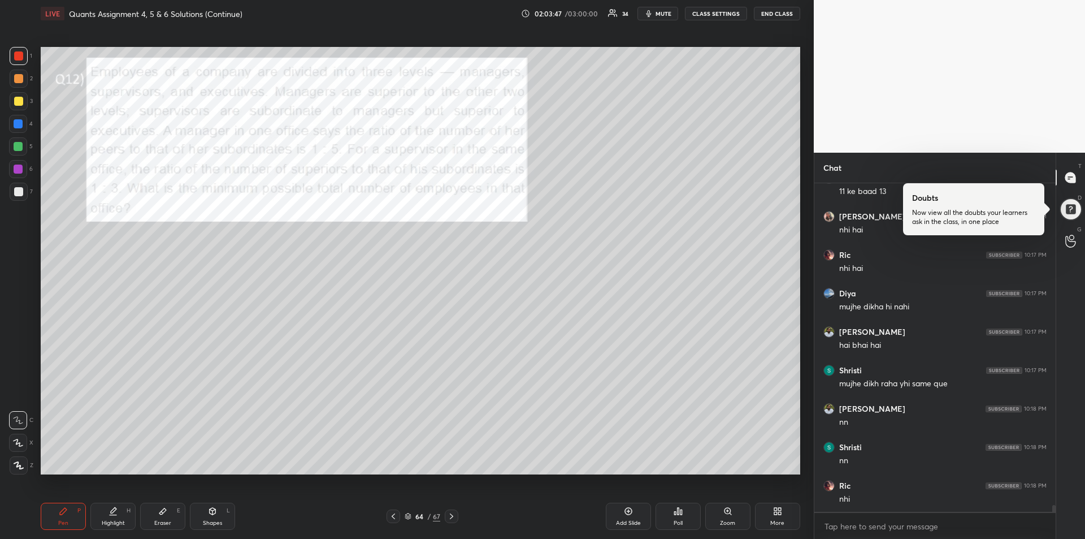
scroll to position [16255, 0]
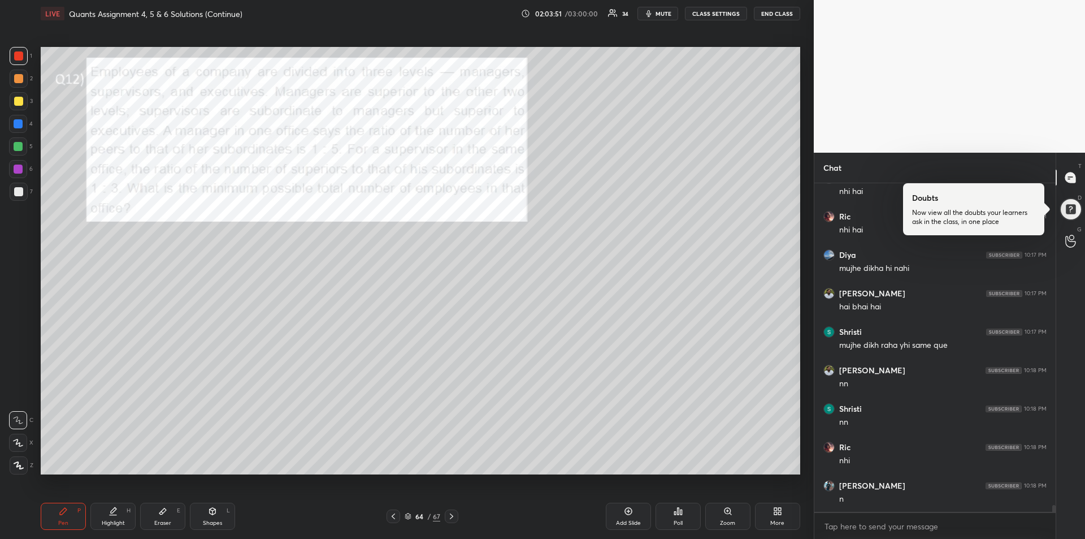
click at [158, 515] on icon at bounding box center [162, 510] width 9 height 9
click at [59, 520] on div "Pen" at bounding box center [63, 523] width 10 height 6
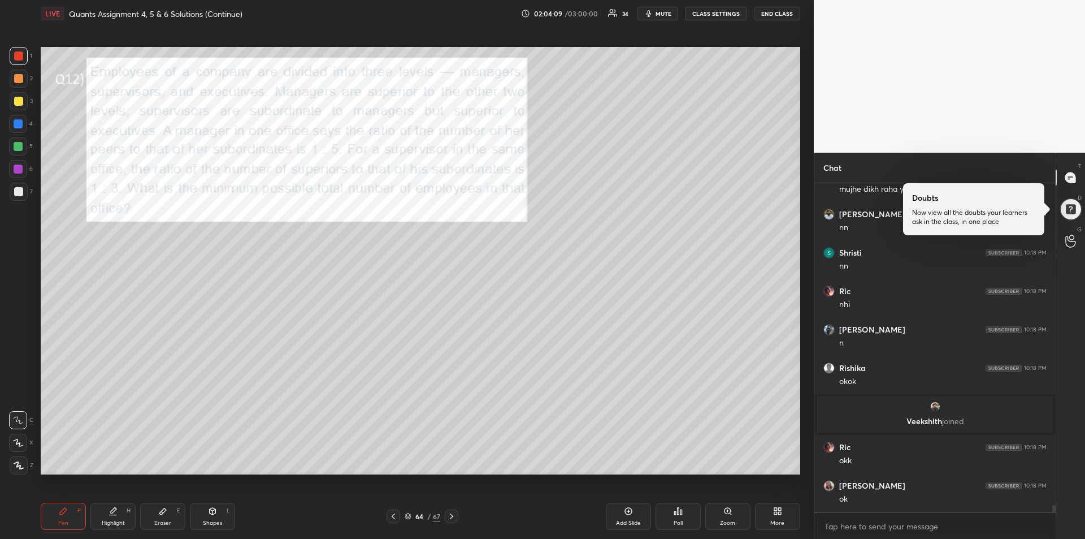
scroll to position [16130, 0]
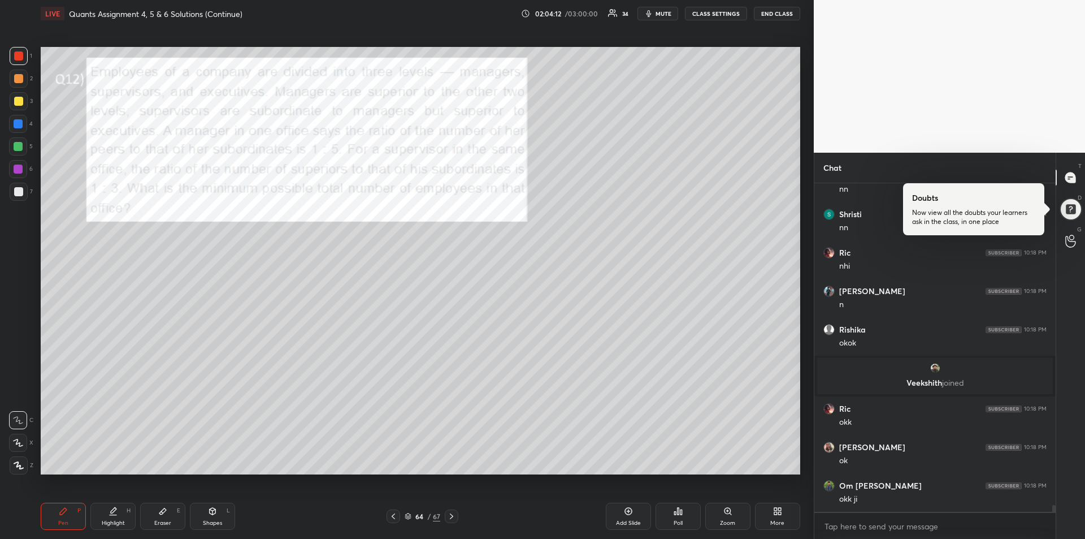
click at [161, 518] on div "Eraser E" at bounding box center [162, 515] width 45 height 27
click at [59, 518] on div "Pen P" at bounding box center [63, 515] width 45 height 27
click at [453, 518] on icon at bounding box center [451, 516] width 9 height 9
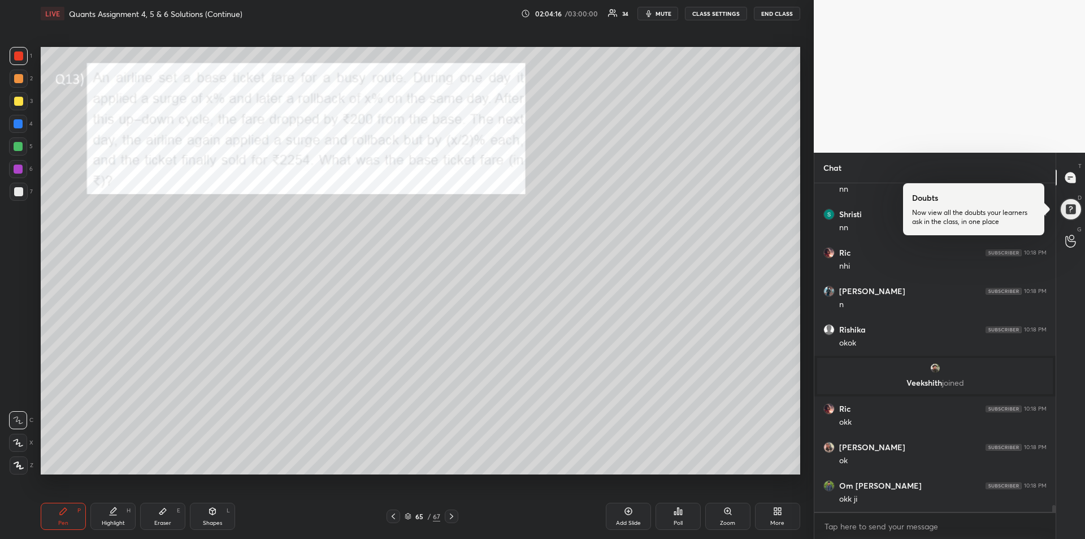
click at [20, 62] on div at bounding box center [19, 56] width 18 height 18
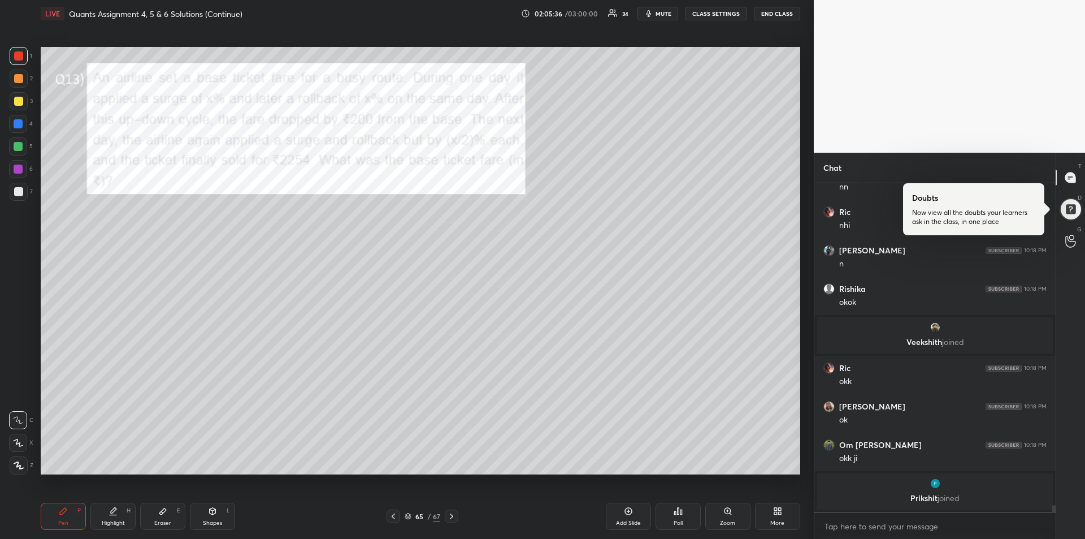
scroll to position [16168, 0]
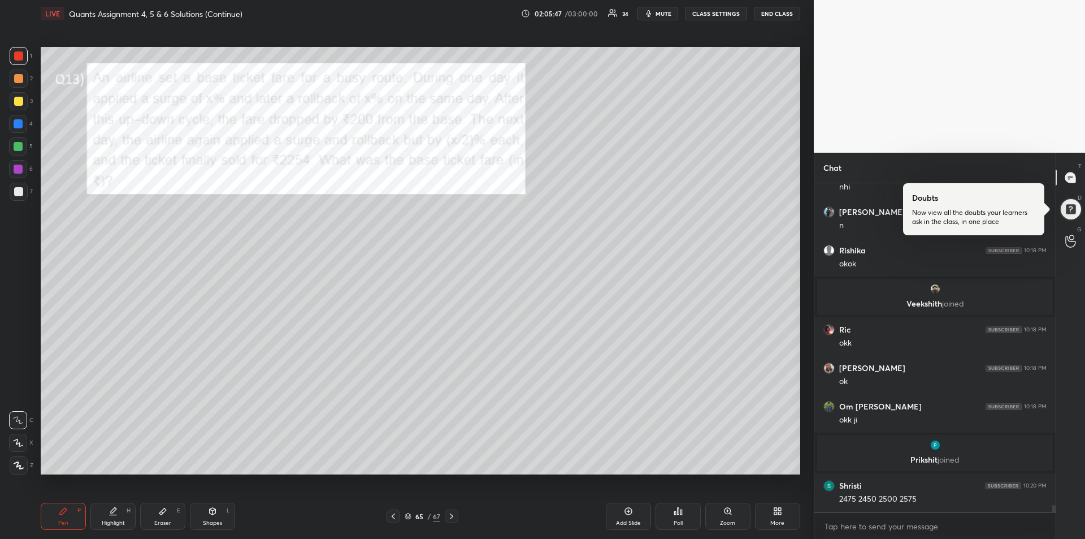
click at [15, 119] on div at bounding box center [18, 123] width 9 height 9
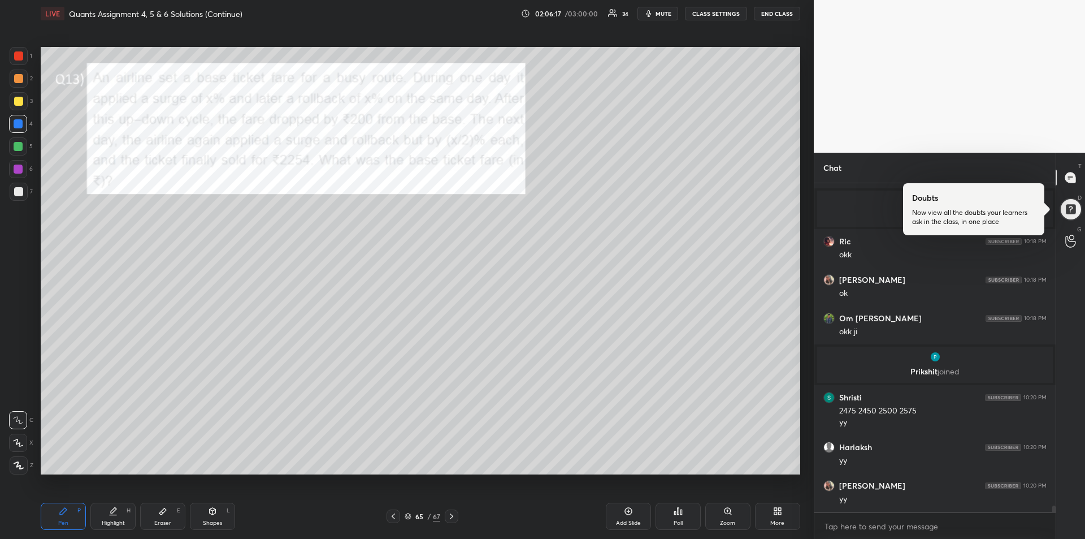
scroll to position [16295, 0]
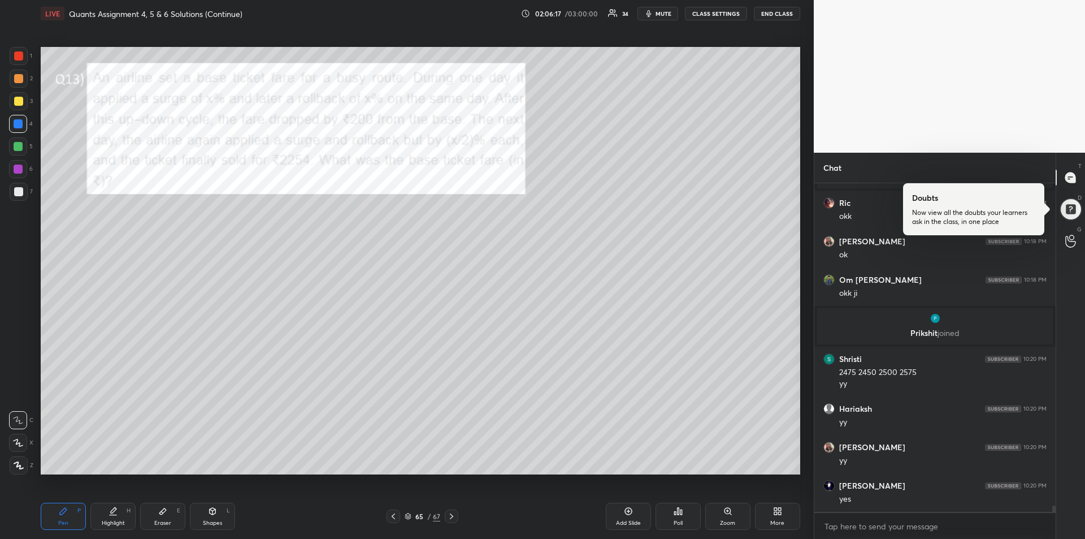
click at [19, 63] on div at bounding box center [19, 56] width 18 height 18
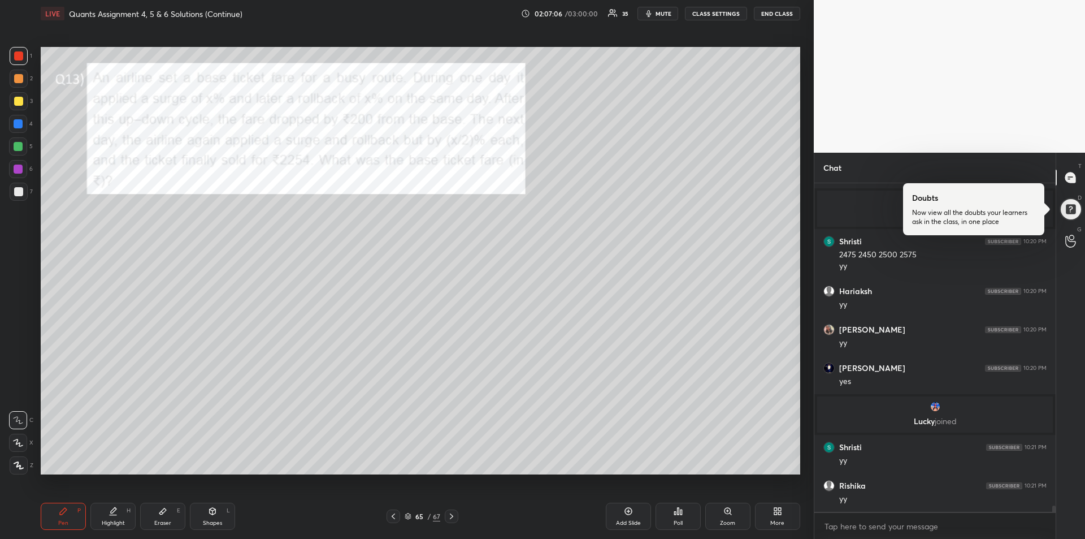
scroll to position [16400, 0]
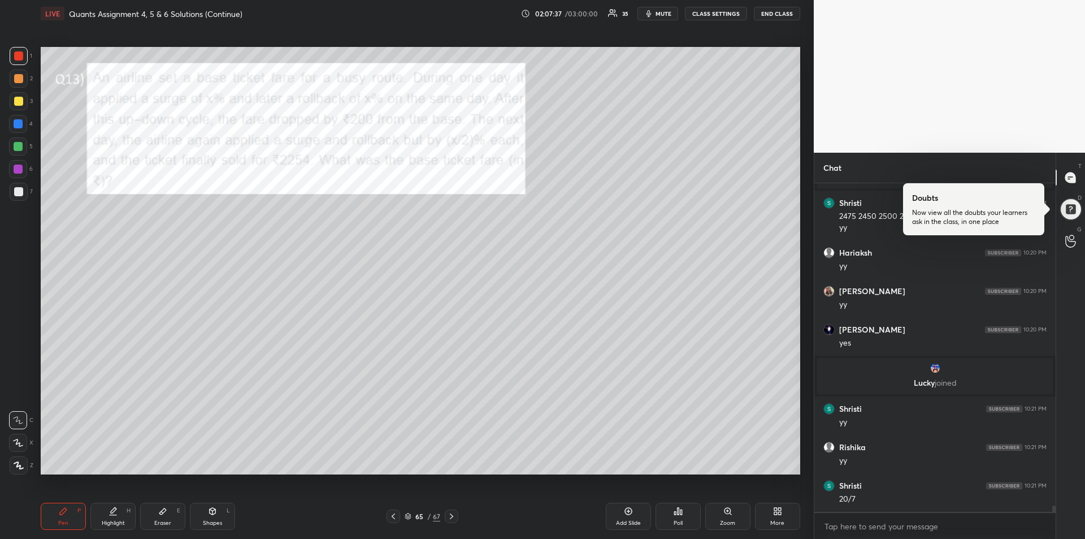
click at [15, 171] on div at bounding box center [18, 168] width 9 height 9
click at [161, 520] on div "Eraser" at bounding box center [162, 523] width 17 height 6
click at [54, 530] on div "Pen P Highlight H Eraser E Shapes L 65 / 67 Add Slide Poll Zoom More" at bounding box center [421, 515] width 760 height 45
click at [19, 393] on span "Erase all" at bounding box center [18, 397] width 17 height 8
click at [59, 520] on div "Pen" at bounding box center [63, 523] width 10 height 6
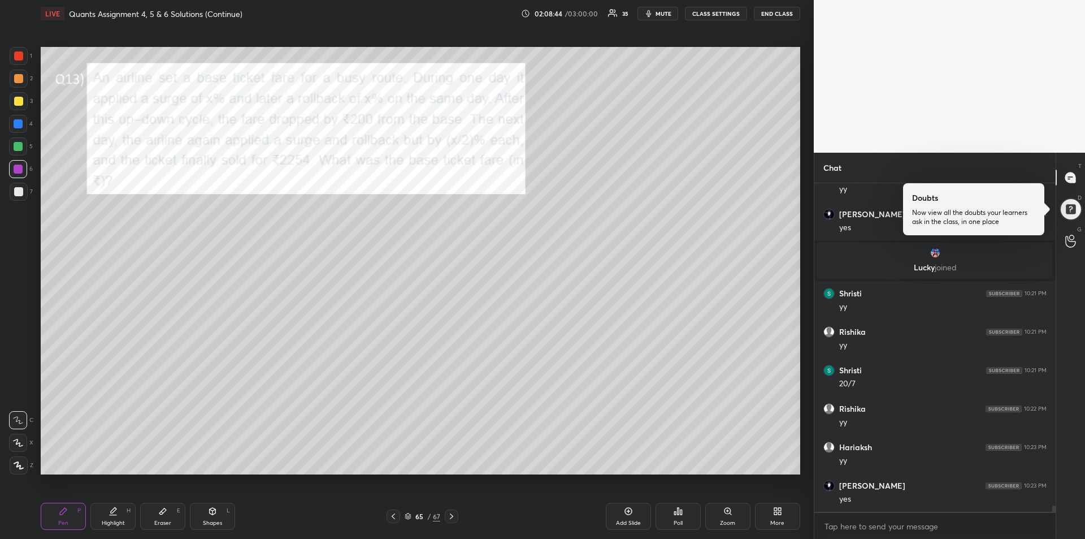
scroll to position [16556, 0]
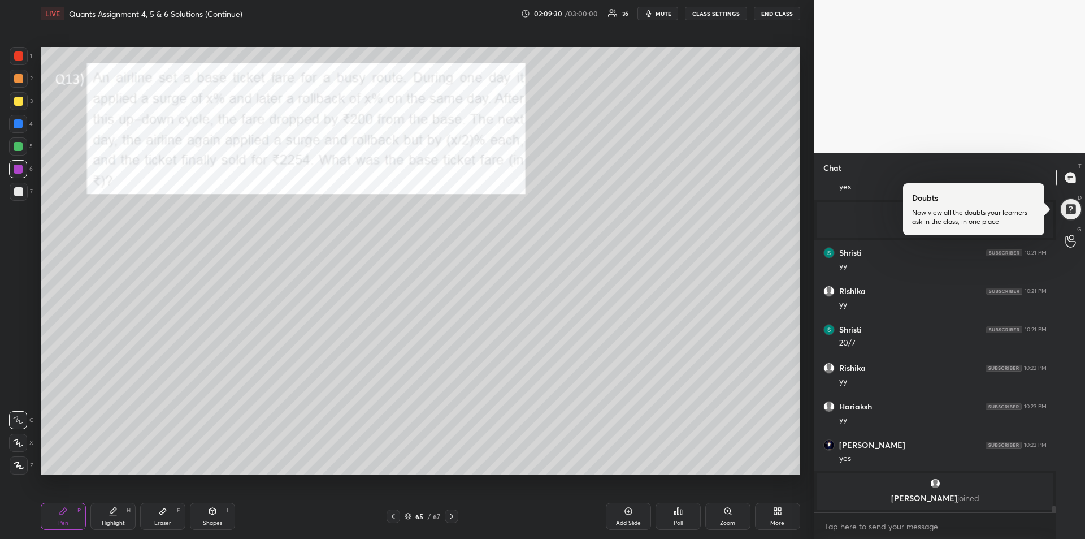
click at [633, 513] on div "Add Slide" at bounding box center [628, 515] width 45 height 27
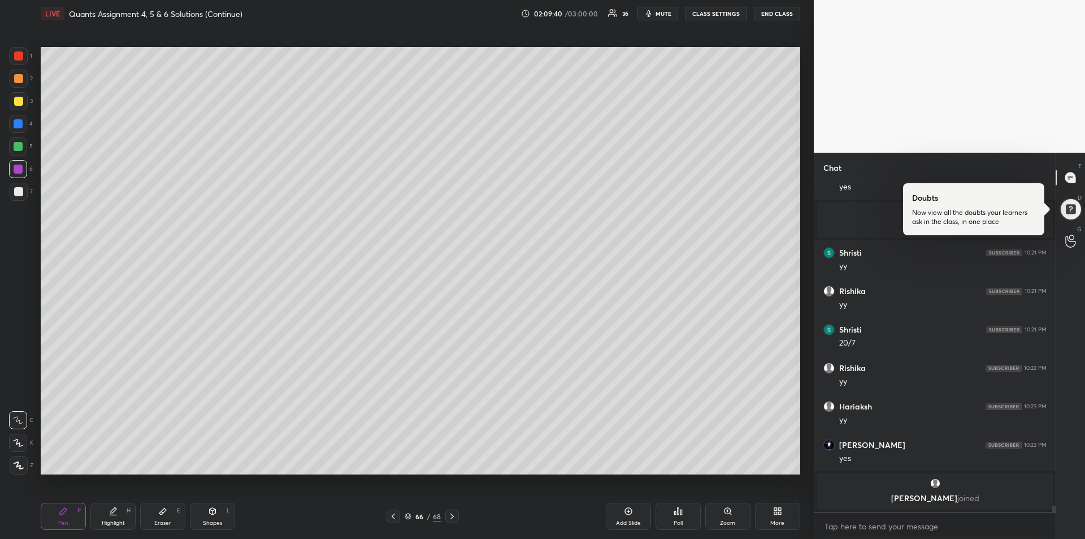
click at [395, 516] on icon at bounding box center [393, 516] width 9 height 9
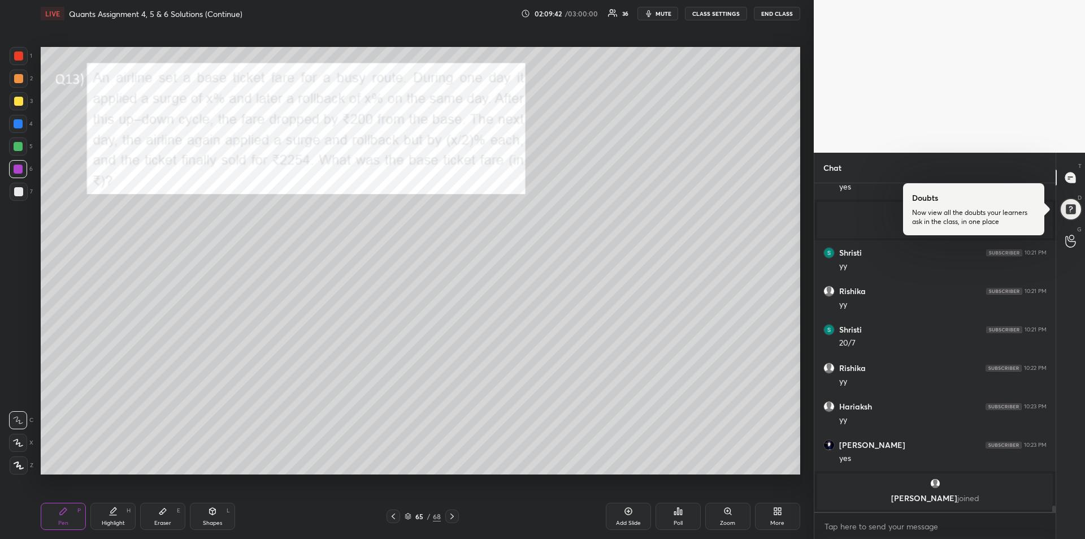
click at [16, 125] on div at bounding box center [18, 123] width 9 height 9
click at [113, 517] on div "Highlight H" at bounding box center [112, 515] width 45 height 27
click at [63, 522] on div "Pen" at bounding box center [63, 523] width 10 height 6
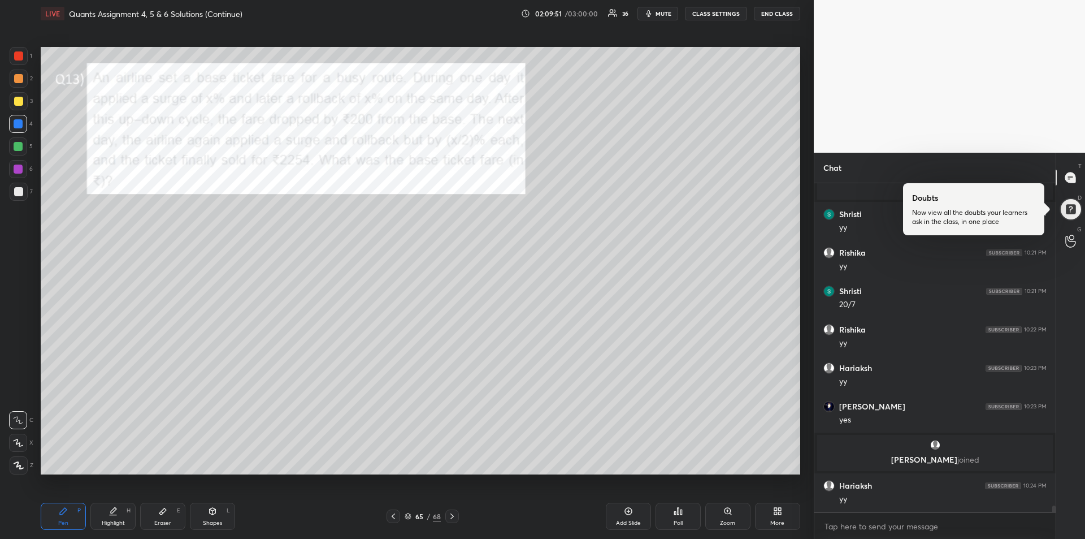
scroll to position [16572, 0]
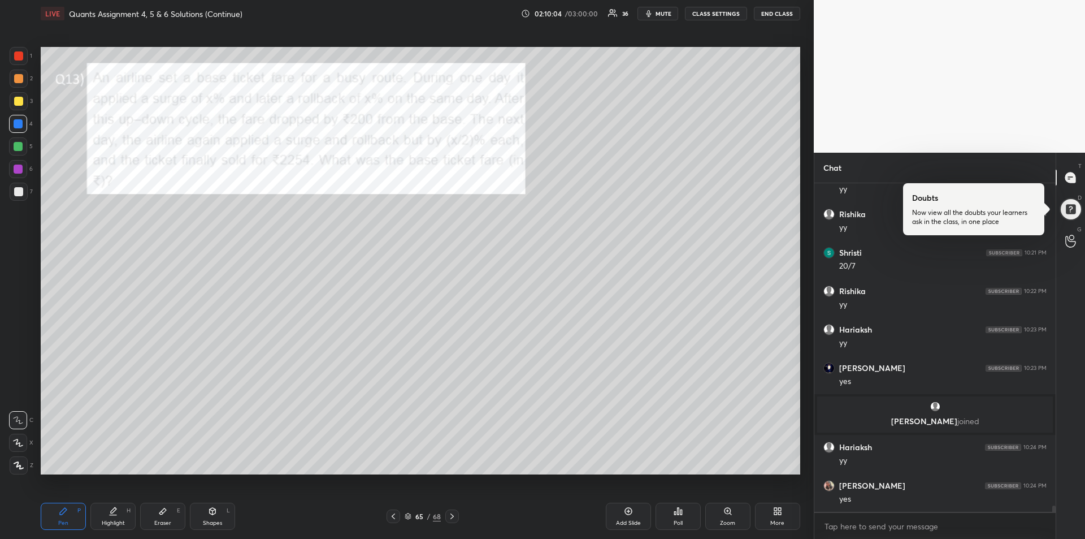
click at [5, 56] on div "1 2 3 4 5 6 7 R O A L C X Z Erase all C X Z" at bounding box center [18, 260] width 36 height 427
click at [11, 55] on div at bounding box center [19, 56] width 18 height 18
click at [164, 520] on div "Eraser" at bounding box center [162, 523] width 17 height 6
click at [20, 395] on span "Erase all" at bounding box center [18, 397] width 17 height 8
click at [60, 516] on div "Pen P" at bounding box center [63, 515] width 45 height 27
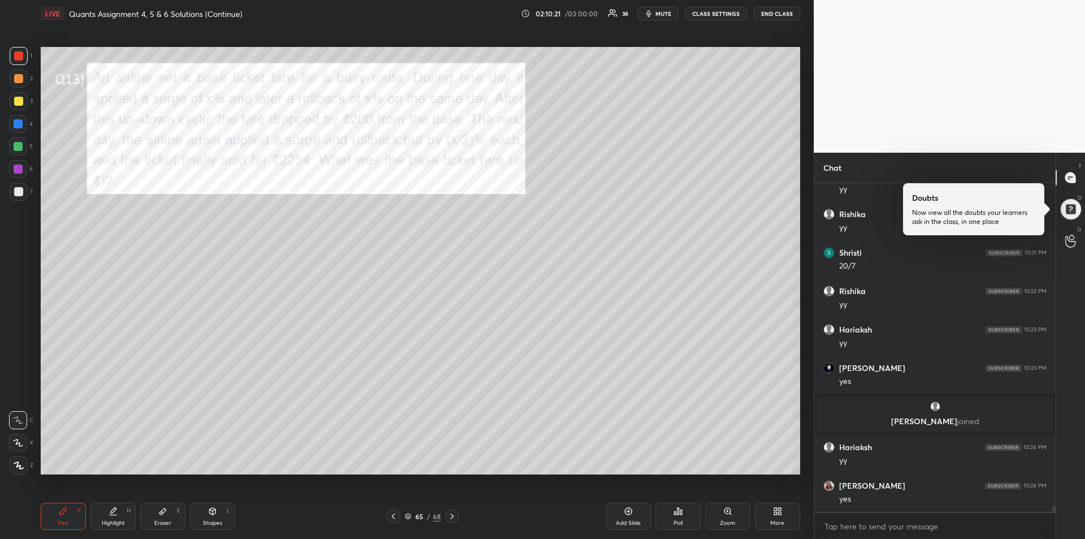
click at [19, 102] on div at bounding box center [18, 101] width 9 height 9
click at [20, 60] on div at bounding box center [19, 56] width 18 height 18
click at [159, 517] on div "Eraser E" at bounding box center [162, 515] width 45 height 27
click at [60, 516] on div "Pen P" at bounding box center [63, 515] width 45 height 27
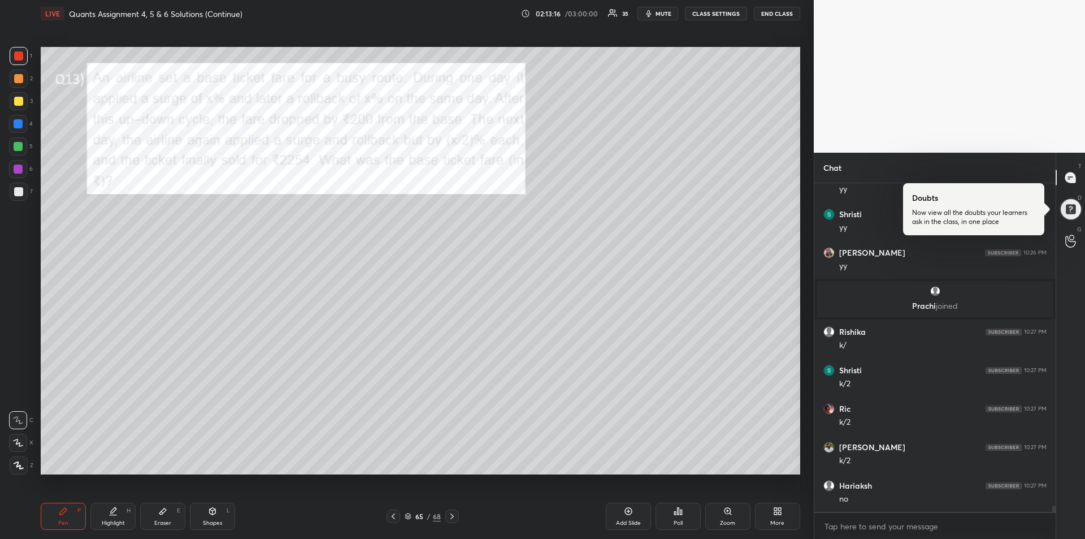
scroll to position [16895, 0]
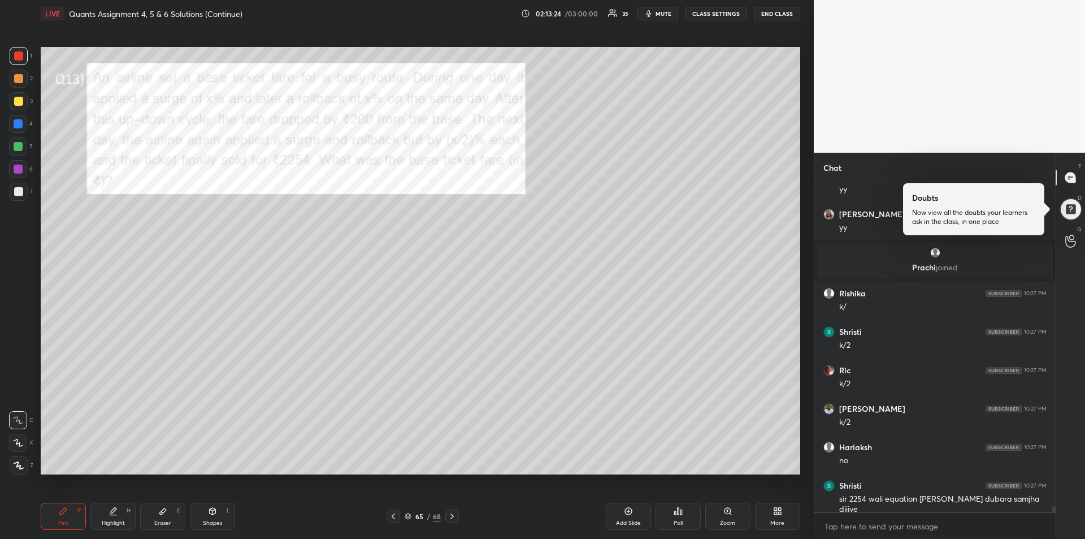
click at [159, 520] on div "Eraser" at bounding box center [162, 523] width 17 height 6
click at [64, 521] on div "Pen" at bounding box center [63, 523] width 10 height 6
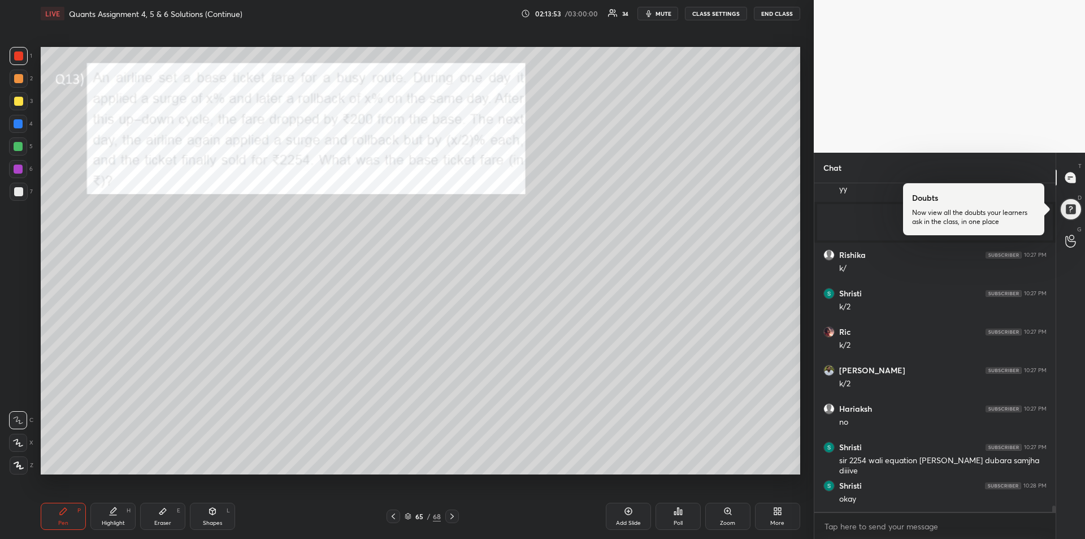
click at [617, 518] on div "Add Slide" at bounding box center [628, 515] width 45 height 27
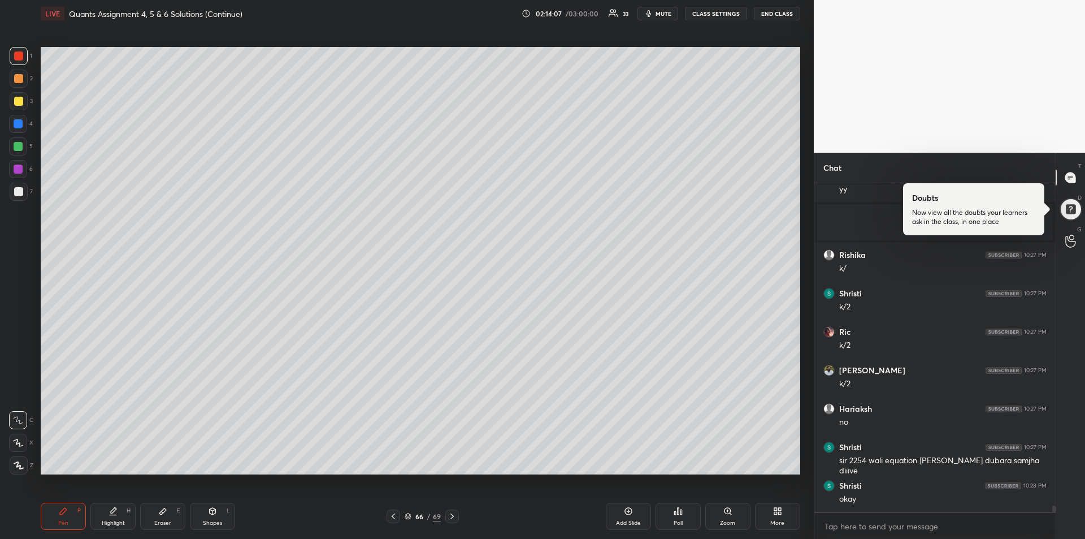
click at [393, 517] on icon at bounding box center [393, 516] width 3 height 6
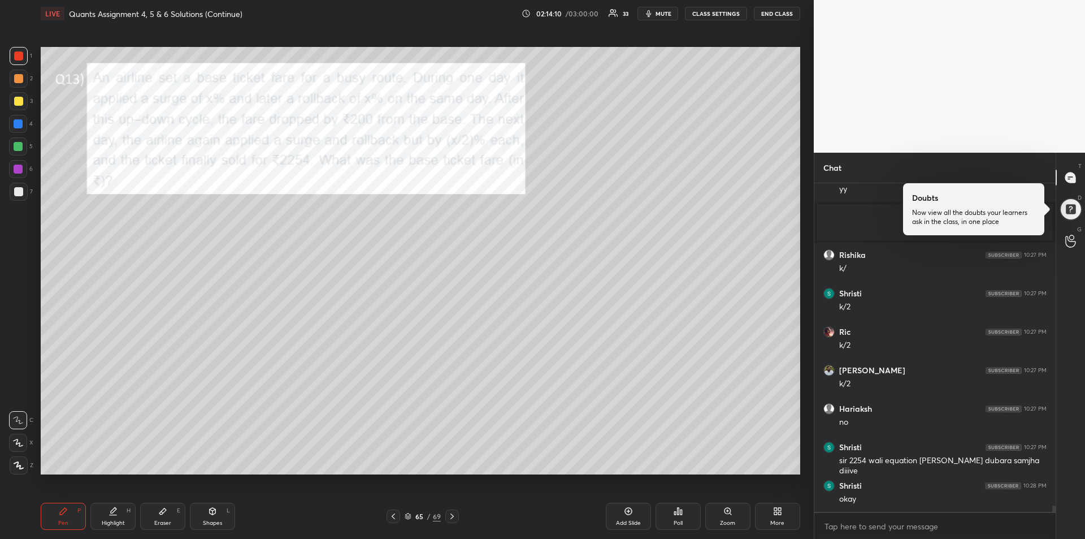
click at [18, 171] on div at bounding box center [18, 168] width 9 height 9
click at [162, 512] on icon at bounding box center [162, 511] width 7 height 6
click at [54, 517] on div "Pen P" at bounding box center [63, 515] width 45 height 27
click at [158, 523] on div "Eraser" at bounding box center [162, 523] width 17 height 6
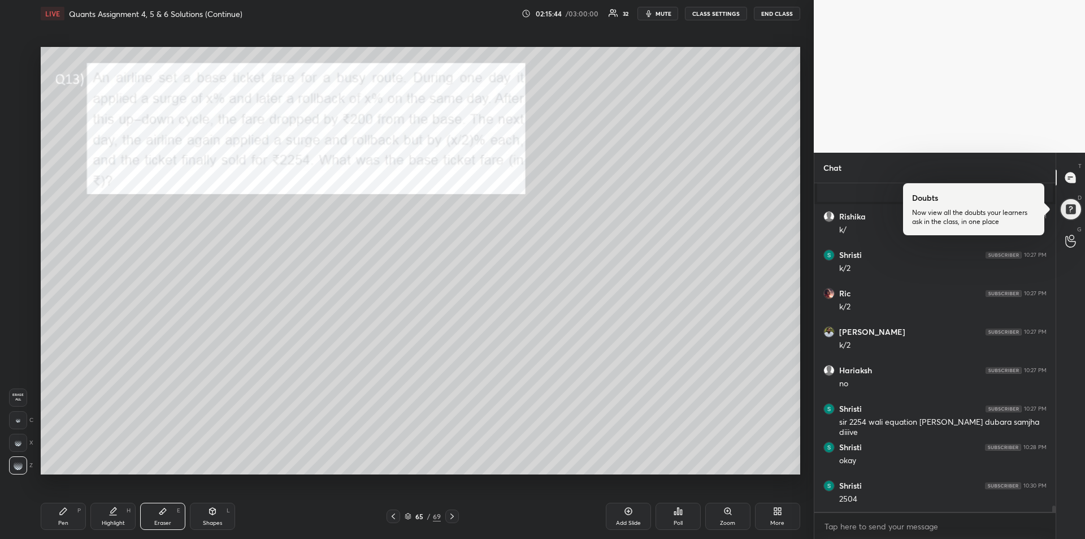
click at [58, 521] on div "Pen P" at bounding box center [63, 515] width 45 height 27
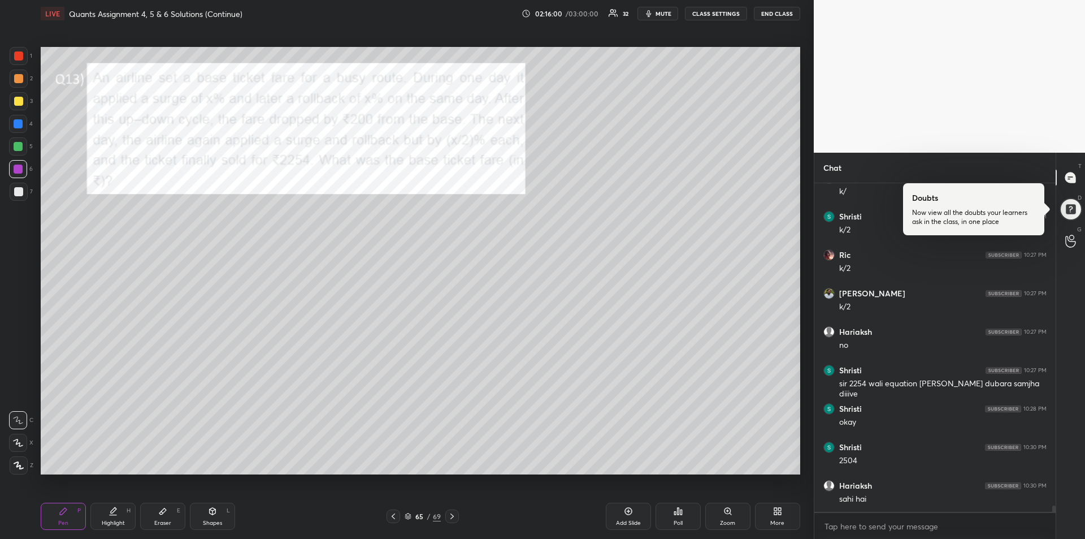
click at [20, 145] on div at bounding box center [18, 146] width 9 height 9
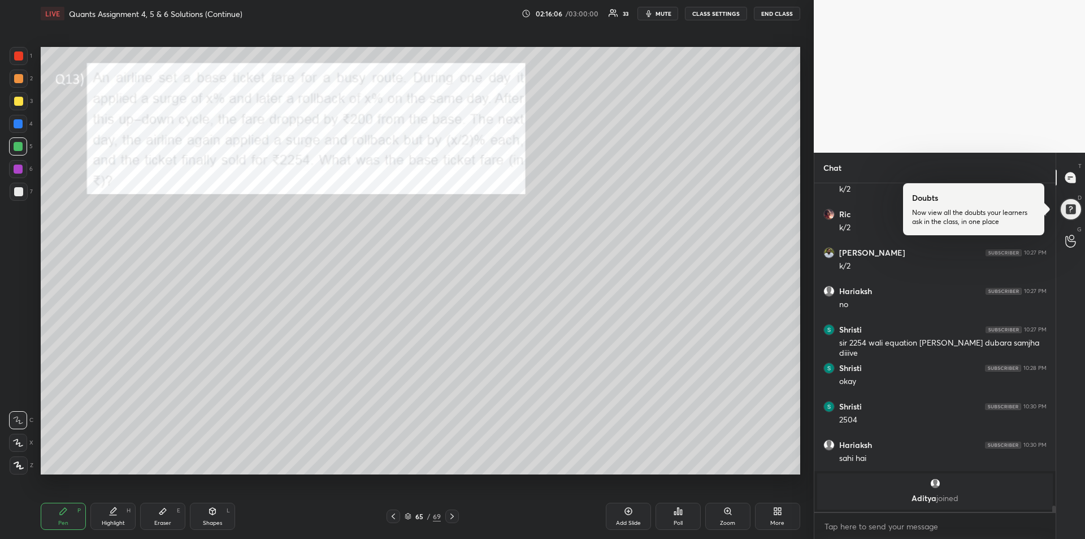
scroll to position [16962, 0]
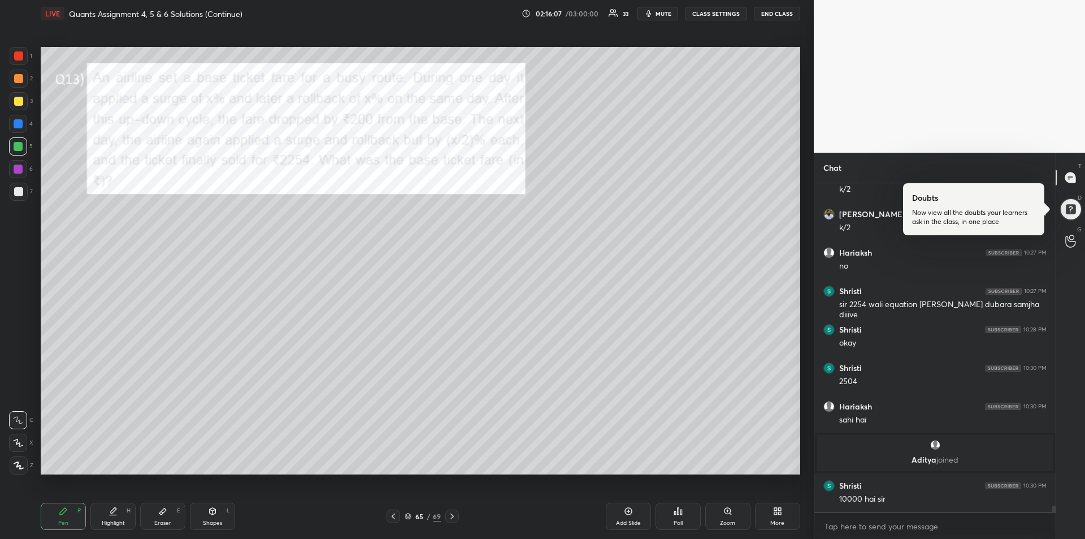
click at [15, 103] on div at bounding box center [18, 101] width 9 height 9
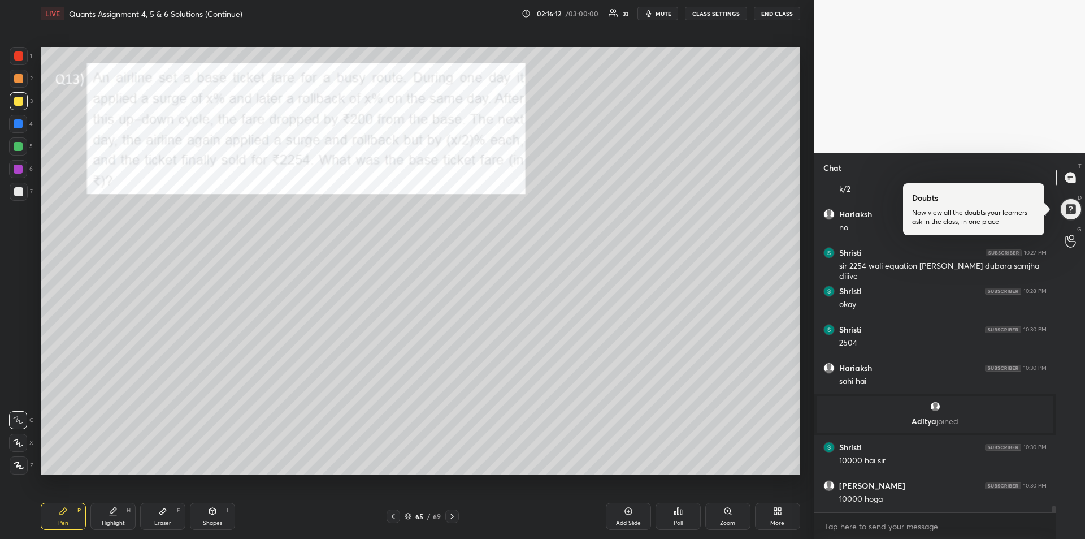
scroll to position [17039, 0]
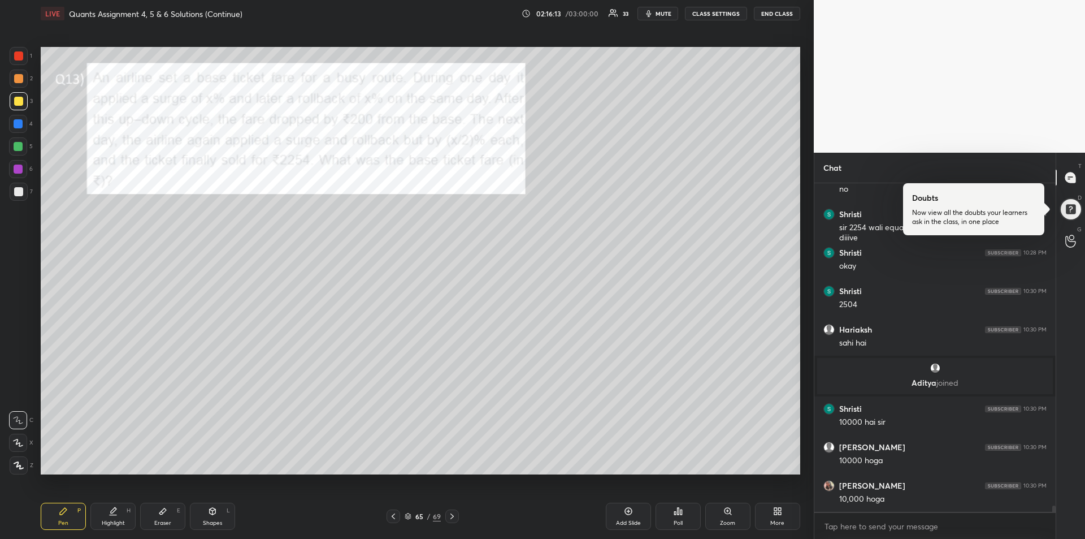
click at [16, 166] on div at bounding box center [18, 168] width 9 height 9
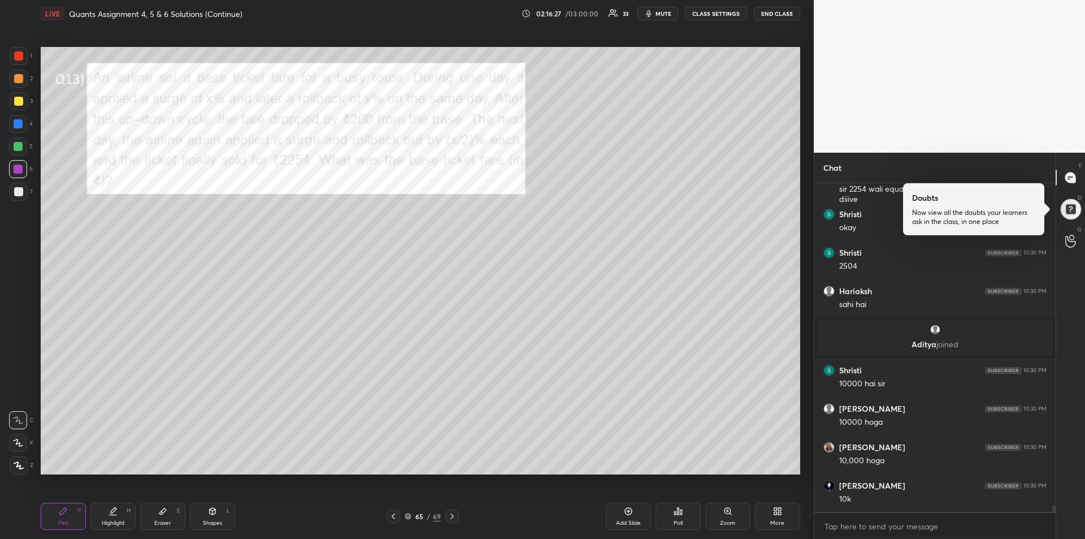
click at [158, 520] on div "Eraser" at bounding box center [162, 523] width 17 height 6
click at [63, 515] on div "Pen P" at bounding box center [63, 515] width 45 height 27
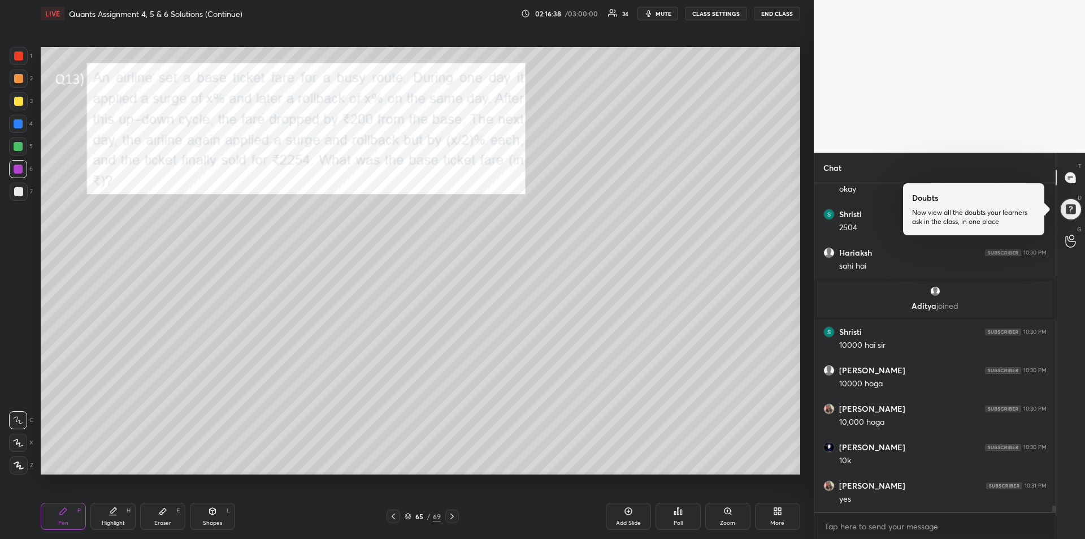
click at [163, 516] on div "Eraser E" at bounding box center [162, 515] width 45 height 27
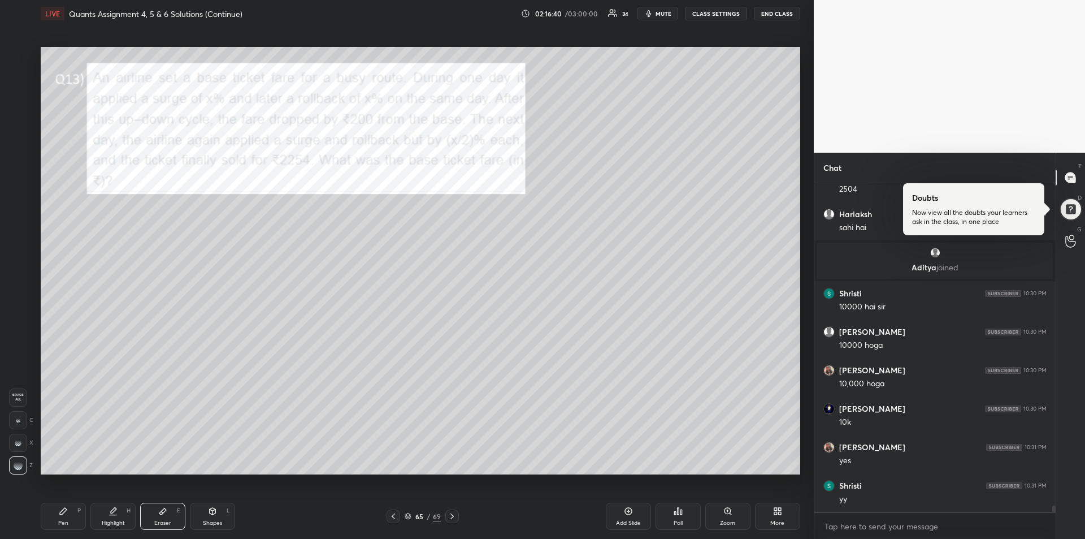
scroll to position [17192, 0]
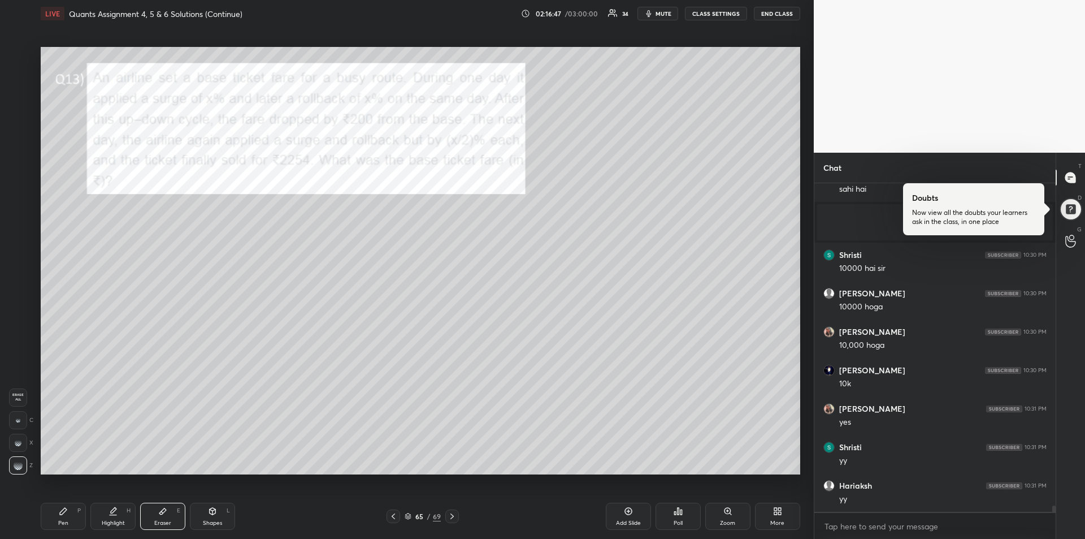
click at [68, 516] on div "Pen P" at bounding box center [63, 515] width 45 height 27
click at [110, 518] on div "Highlight H" at bounding box center [112, 515] width 45 height 27
click at [31, 519] on div "1 2 3 4 5 6 7 R O A L C X Z Erase all C X Z LIVE Quants Assignment 4, 5 & 6 Sol…" at bounding box center [402, 269] width 805 height 539
click at [55, 519] on div "Pen P" at bounding box center [63, 515] width 45 height 27
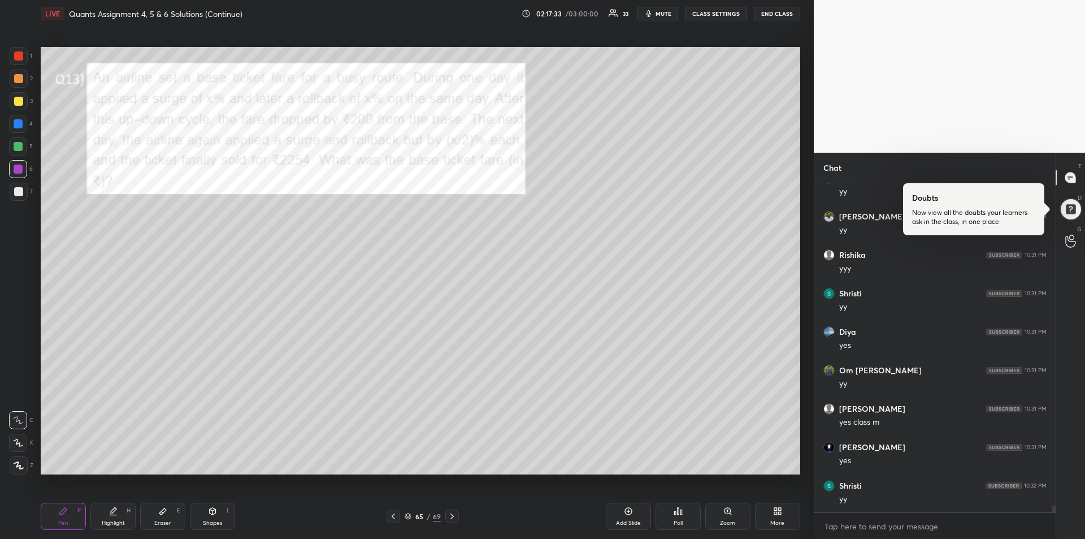
scroll to position [17538, 0]
click at [159, 517] on div "Eraser E" at bounding box center [162, 515] width 45 height 27
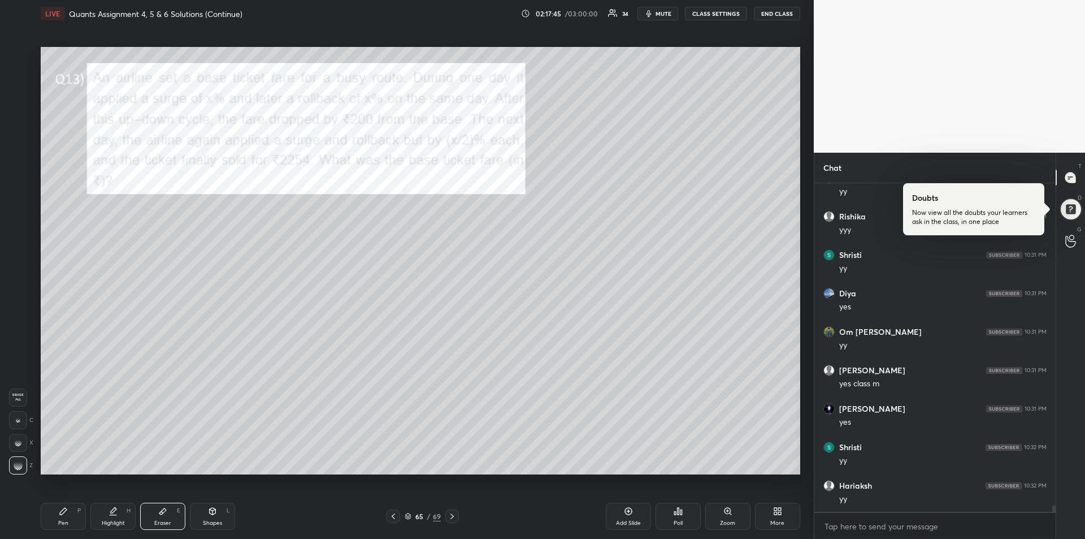
scroll to position [17597, 0]
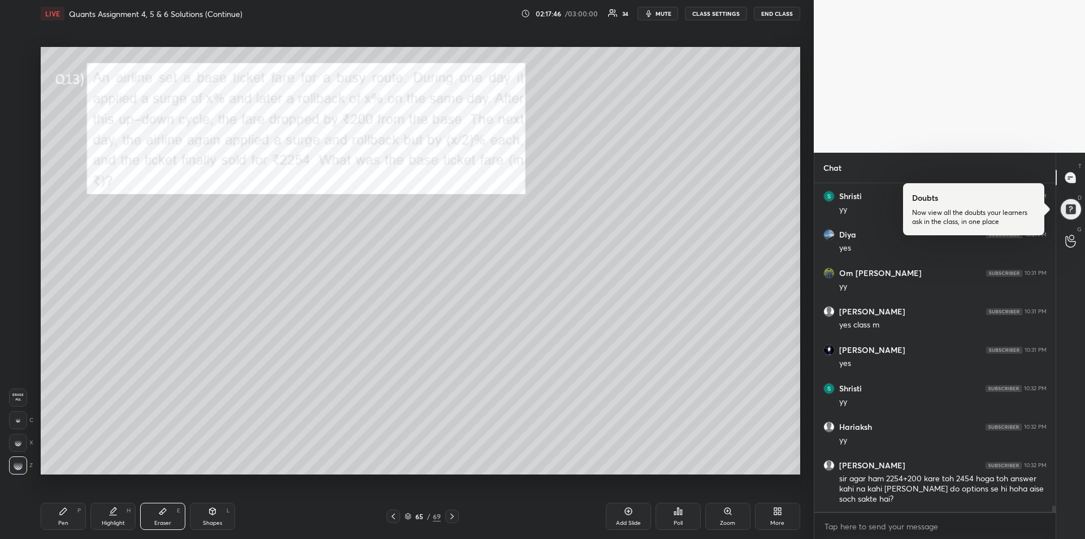
click at [66, 512] on icon at bounding box center [63, 510] width 9 height 9
click at [66, 518] on div "Pen P" at bounding box center [63, 515] width 45 height 27
click at [15, 98] on div at bounding box center [18, 101] width 9 height 9
click at [18, 79] on div at bounding box center [18, 78] width 9 height 9
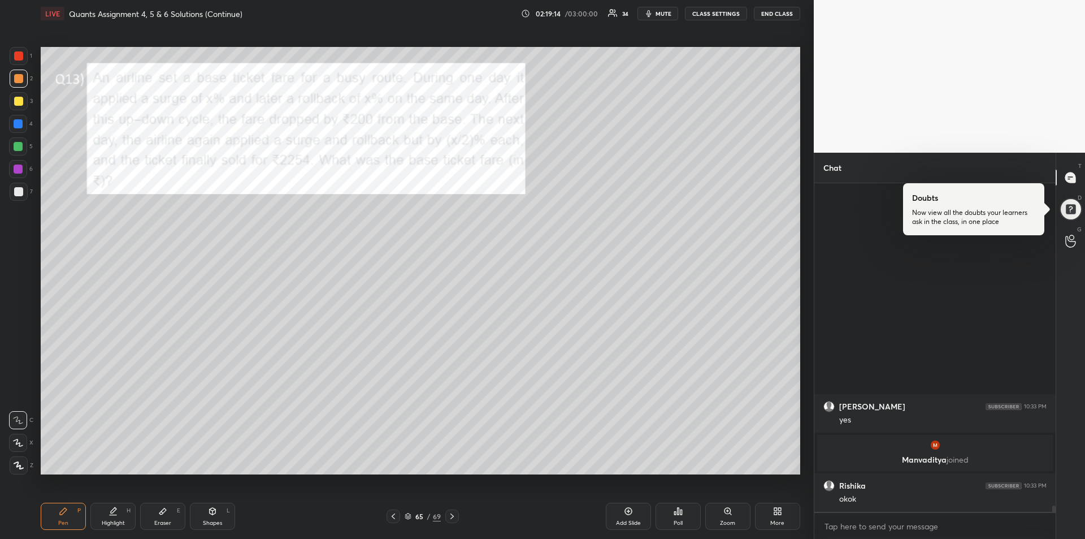
scroll to position [17571, 0]
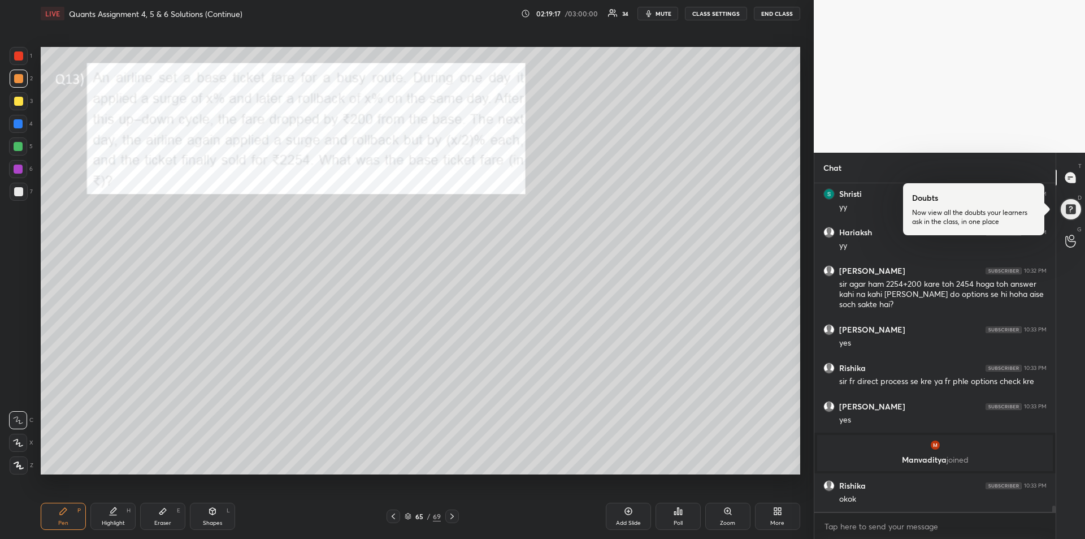
click at [166, 512] on icon at bounding box center [162, 510] width 9 height 9
click at [62, 507] on icon at bounding box center [63, 510] width 9 height 9
click at [455, 519] on icon at bounding box center [452, 516] width 9 height 9
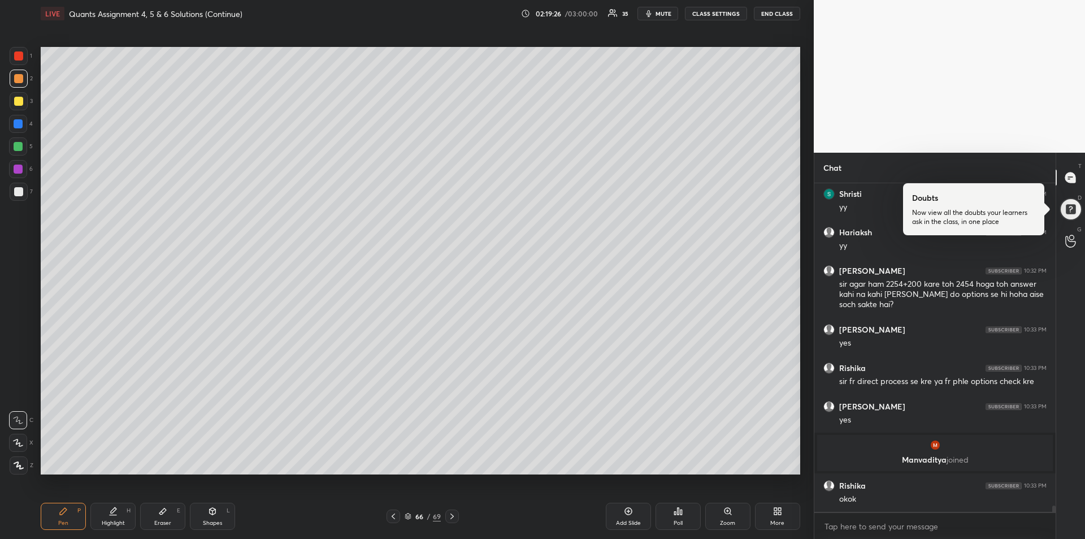
click at [454, 516] on icon at bounding box center [452, 516] width 9 height 9
click at [456, 516] on icon at bounding box center [452, 516] width 9 height 9
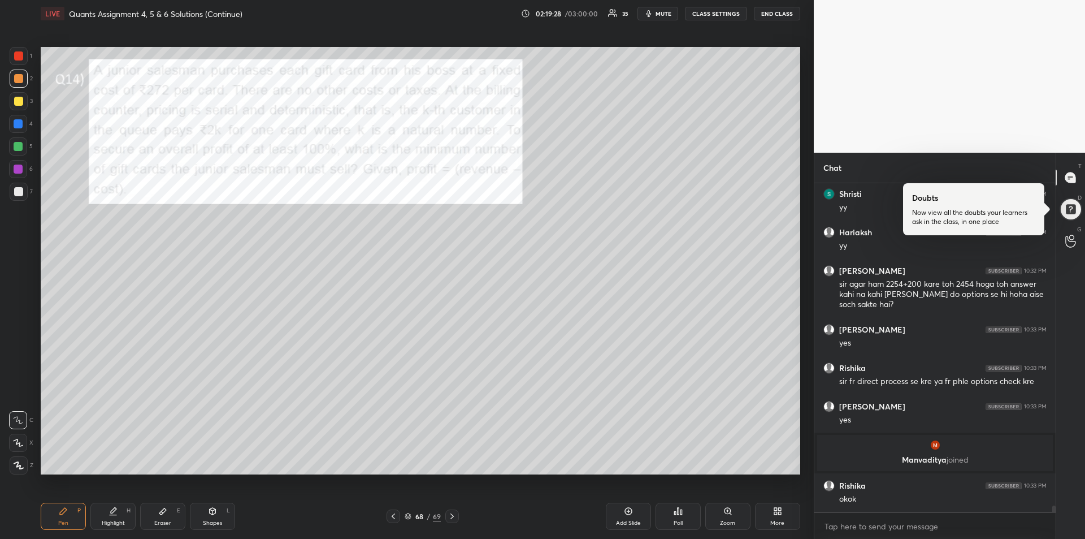
click at [456, 515] on icon at bounding box center [452, 516] width 9 height 9
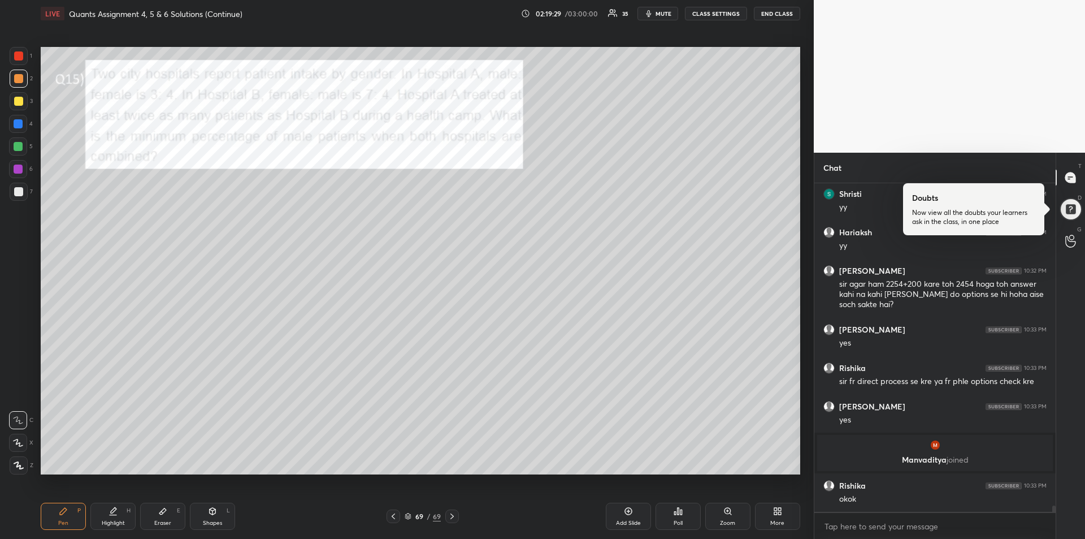
click at [389, 518] on icon at bounding box center [393, 516] width 9 height 9
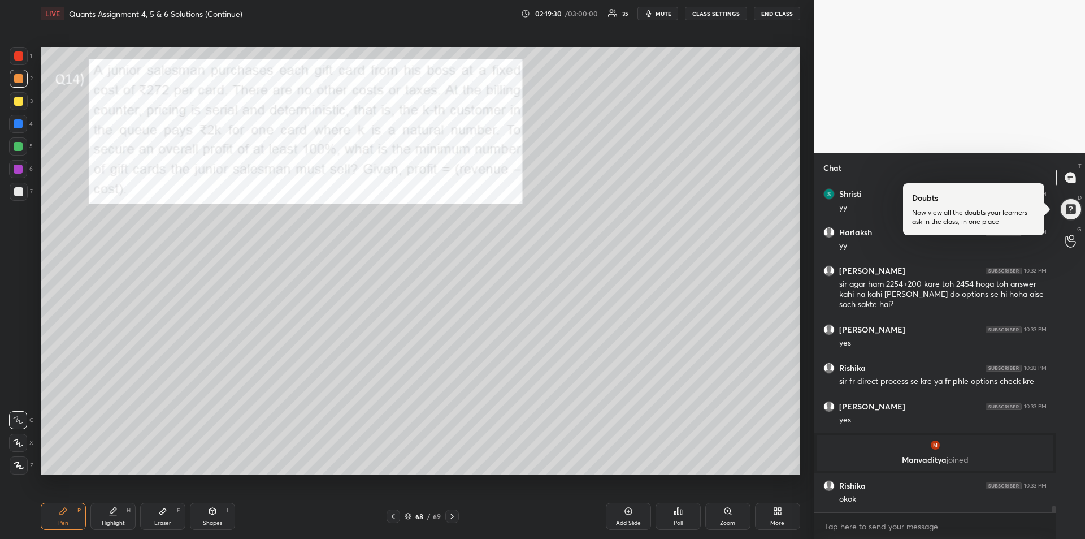
click at [18, 55] on div at bounding box center [18, 55] width 9 height 9
click at [21, 123] on div at bounding box center [18, 123] width 9 height 9
click at [19, 149] on div at bounding box center [18, 146] width 9 height 9
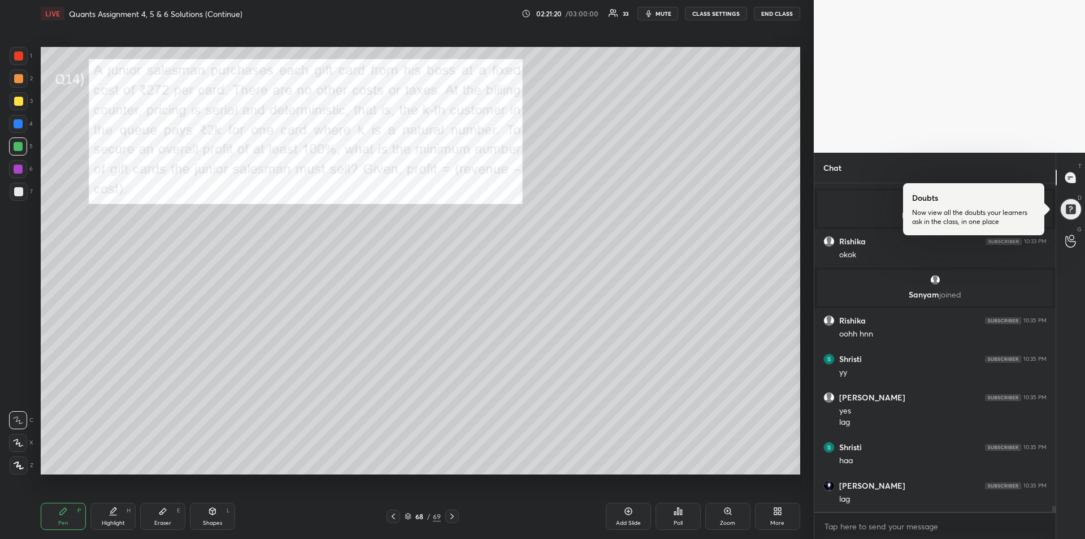
scroll to position [17833, 0]
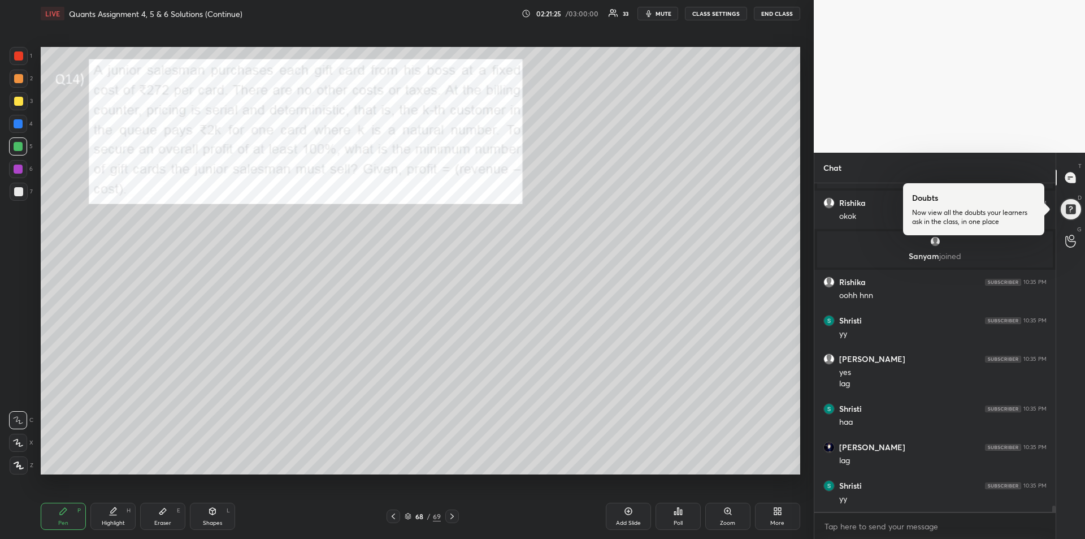
click at [456, 513] on icon at bounding box center [452, 516] width 9 height 9
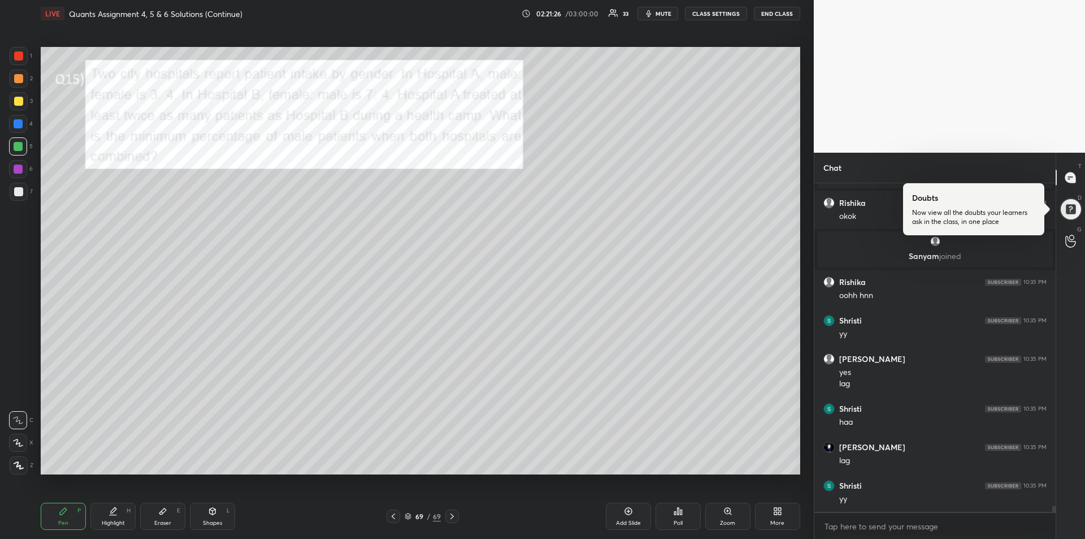
click at [15, 55] on div at bounding box center [18, 55] width 9 height 9
click at [453, 516] on icon at bounding box center [452, 516] width 9 height 9
click at [453, 517] on icon at bounding box center [452, 516] width 9 height 9
click at [163, 517] on div "Eraser E" at bounding box center [162, 515] width 45 height 27
click at [59, 520] on div "Pen" at bounding box center [63, 523] width 10 height 6
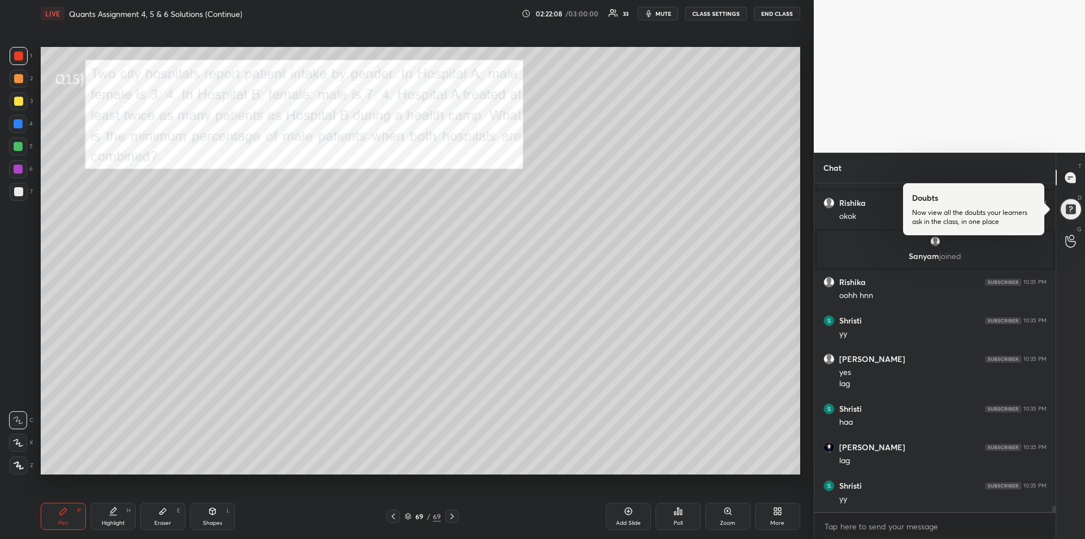
click at [20, 128] on div at bounding box center [18, 123] width 9 height 9
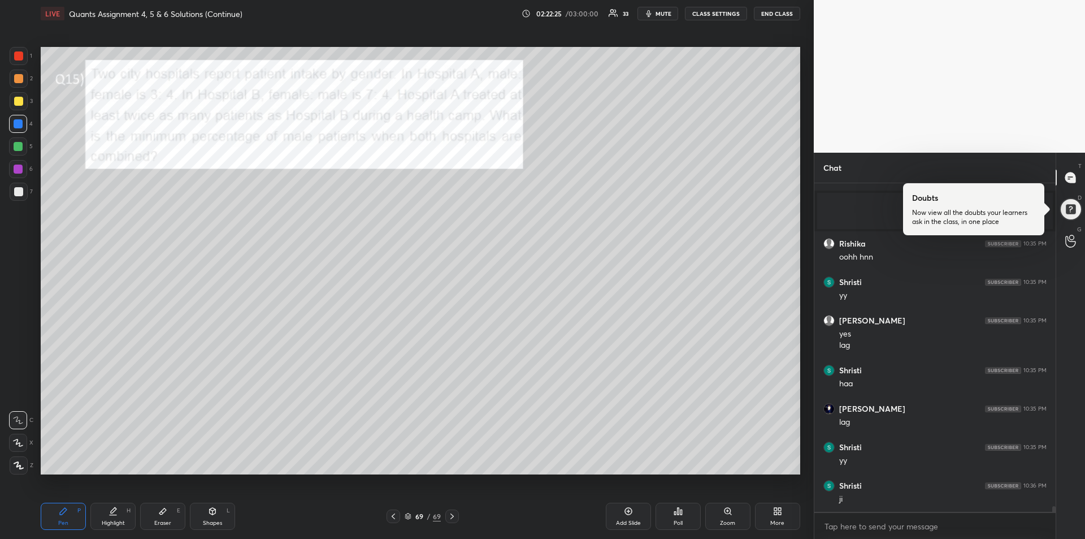
click at [117, 516] on div "Highlight H" at bounding box center [112, 515] width 45 height 27
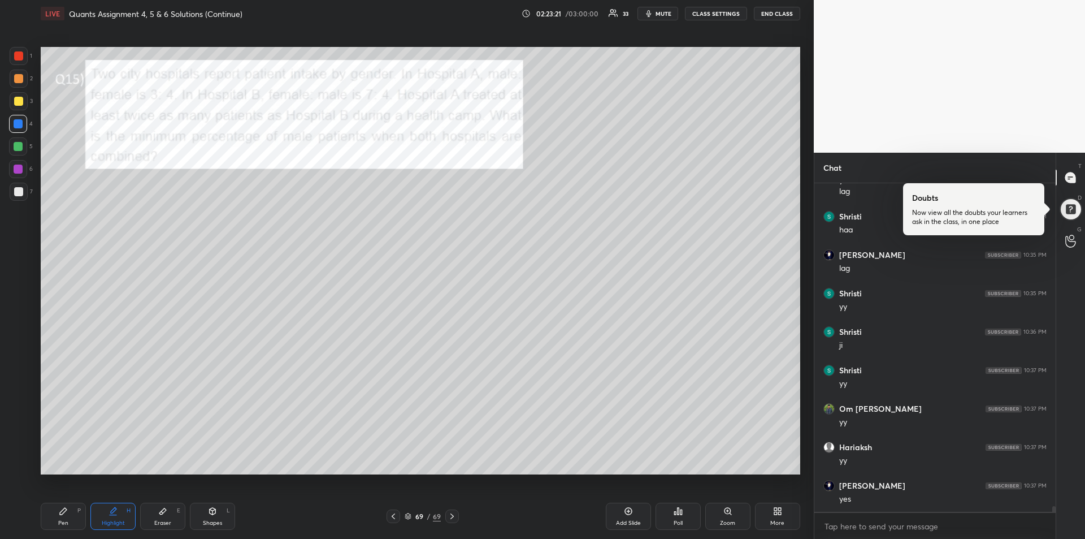
scroll to position [18064, 0]
click at [19, 173] on div at bounding box center [18, 168] width 9 height 9
click at [63, 511] on icon at bounding box center [63, 511] width 7 height 7
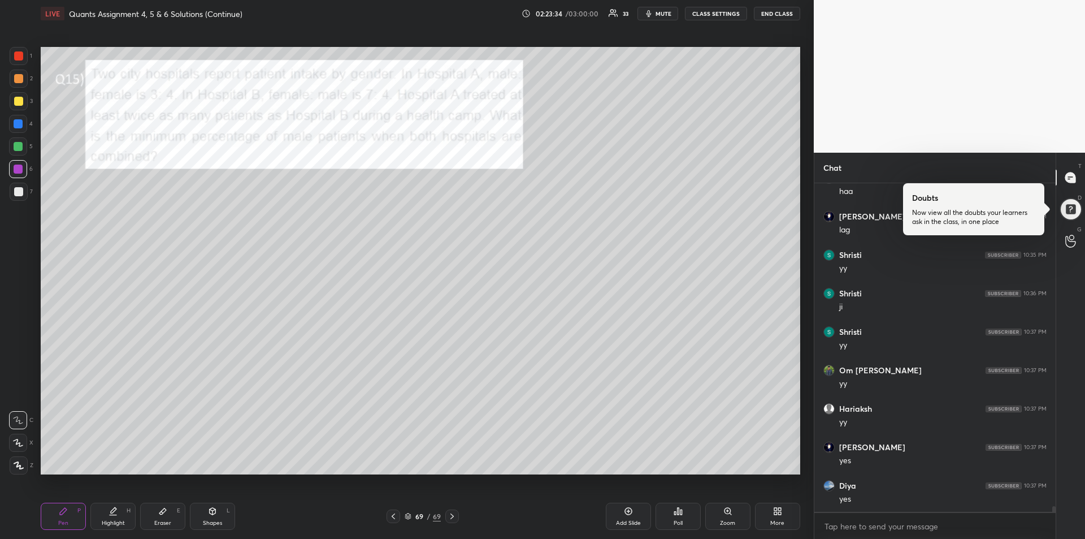
click at [20, 193] on div at bounding box center [18, 191] width 9 height 9
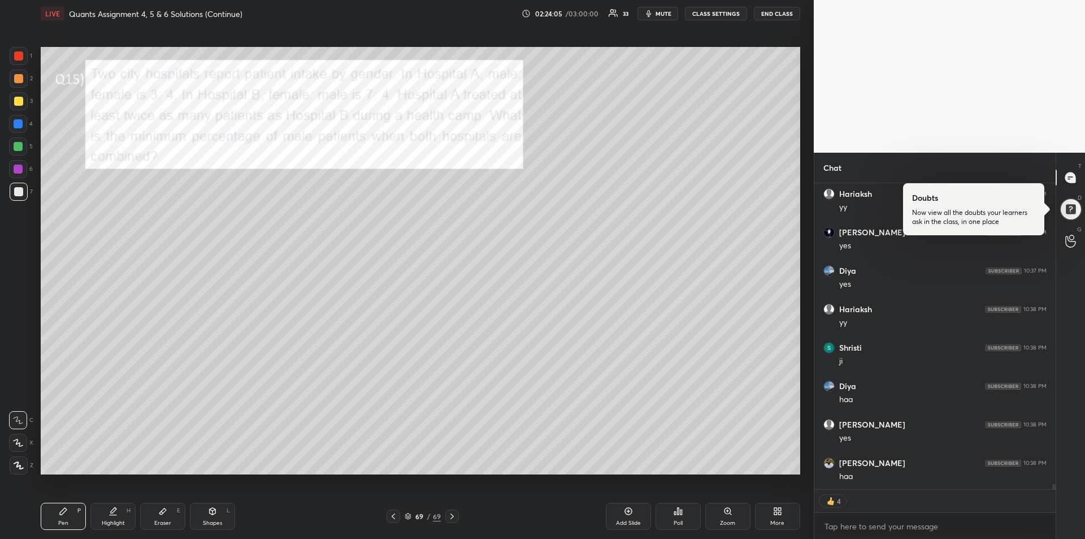
scroll to position [18317, 0]
click at [102, 513] on div "Highlight H" at bounding box center [112, 515] width 45 height 27
click at [21, 44] on div "1 2 3 4 5 6 7 R O A L C X Z Erase all C X Z LIVE Quants Assignment 4, 5 & 6 Sol…" at bounding box center [402, 269] width 805 height 539
click at [20, 54] on div at bounding box center [18, 55] width 9 height 9
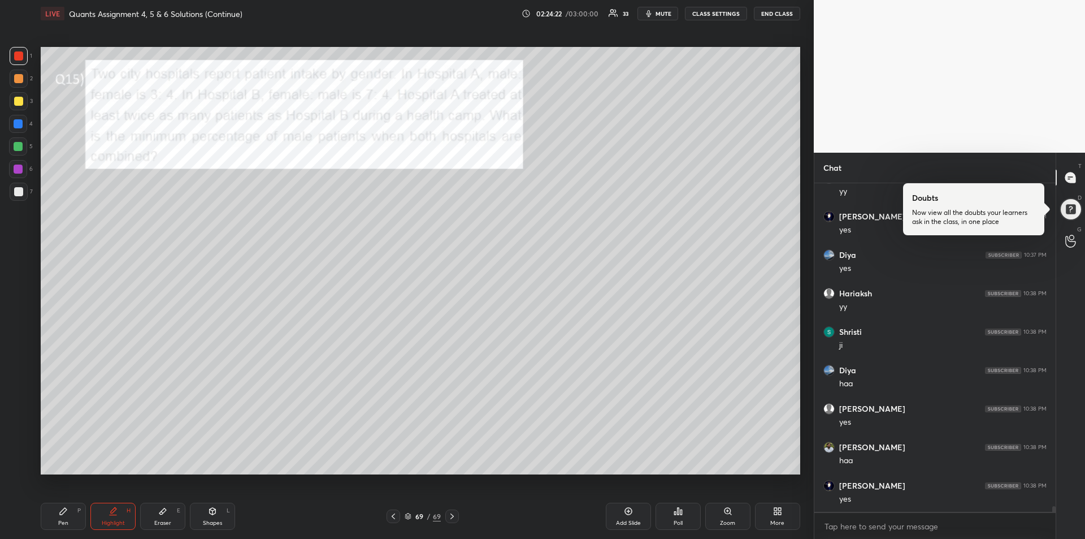
click at [60, 516] on div "Pen P" at bounding box center [63, 515] width 45 height 27
click at [626, 513] on icon at bounding box center [628, 511] width 7 height 7
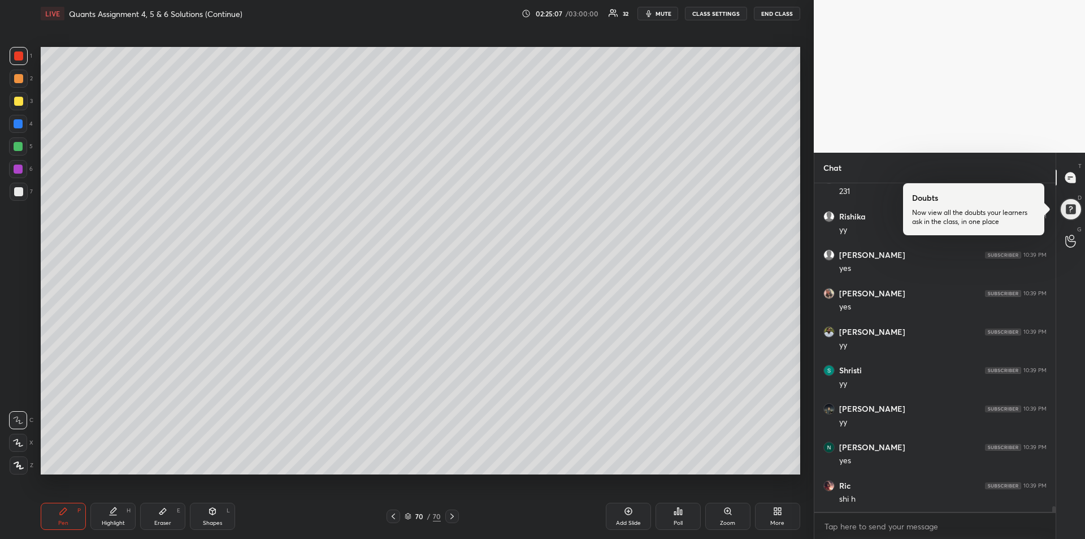
scroll to position [18717, 0]
click at [18, 103] on div at bounding box center [18, 101] width 9 height 9
click at [392, 512] on icon at bounding box center [393, 516] width 9 height 9
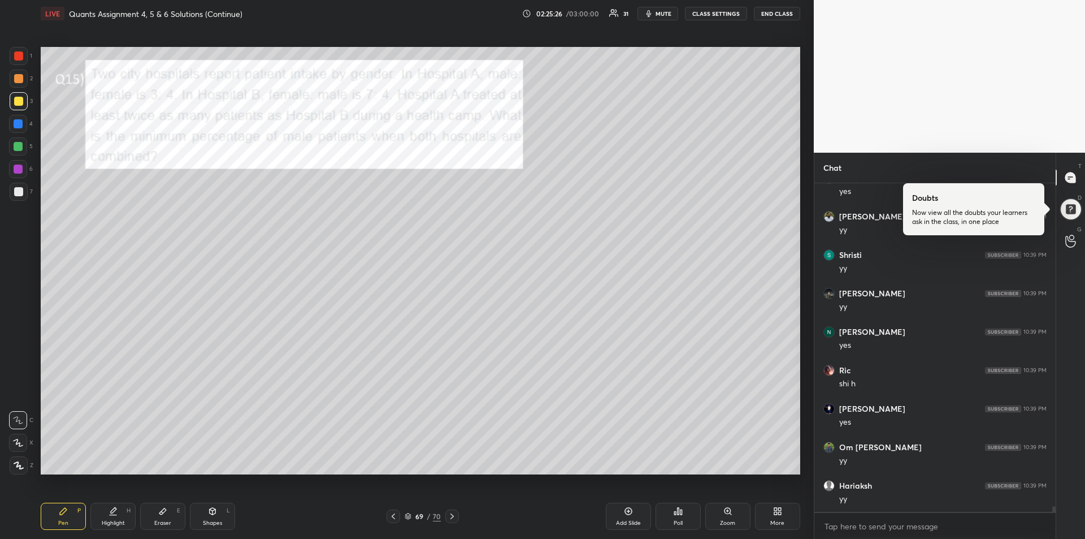
click at [393, 513] on icon at bounding box center [393, 516] width 9 height 9
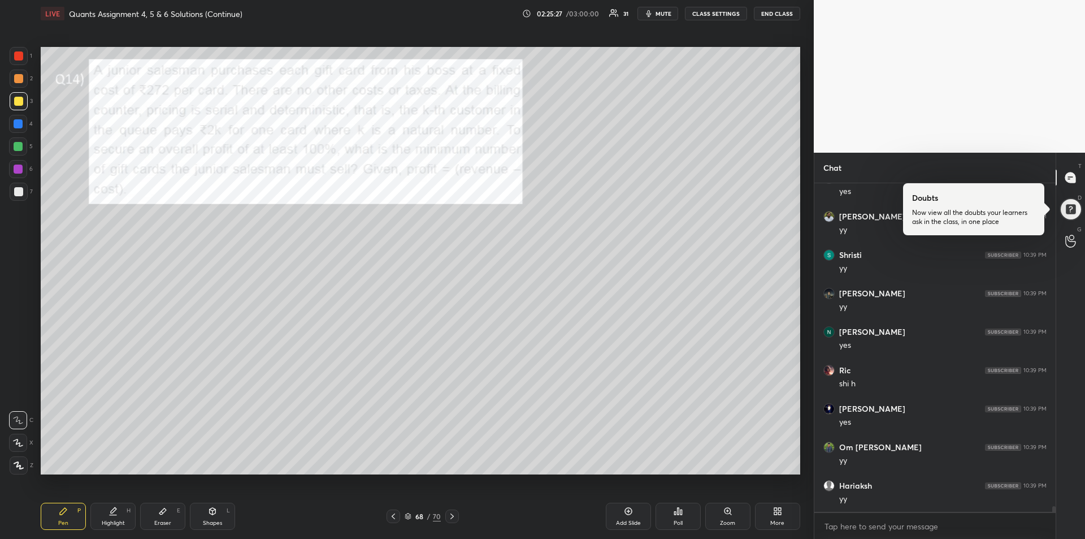
click at [393, 515] on icon at bounding box center [393, 516] width 3 height 6
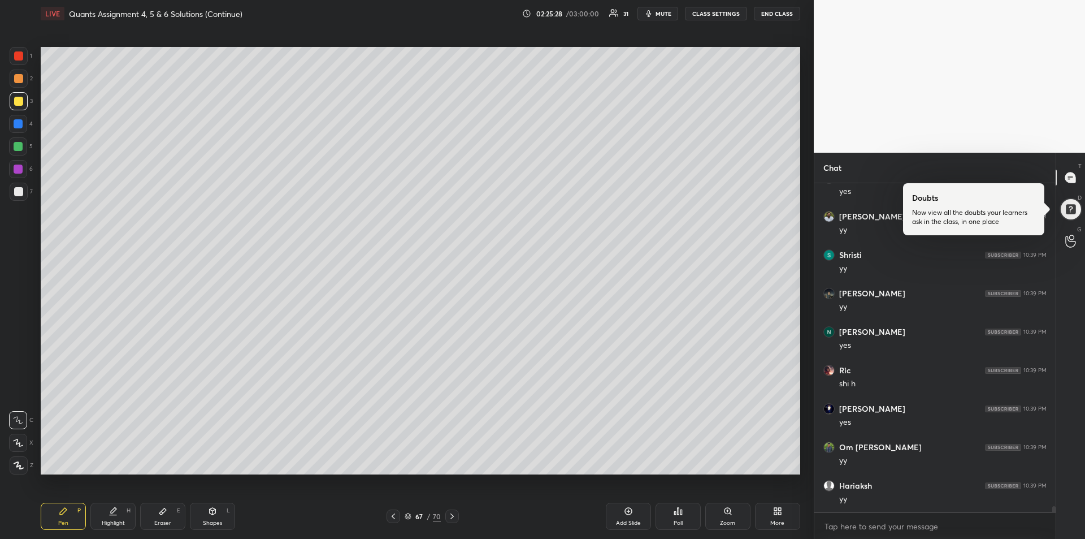
click at [395, 515] on icon at bounding box center [393, 516] width 9 height 9
click at [393, 518] on icon at bounding box center [393, 516] width 3 height 6
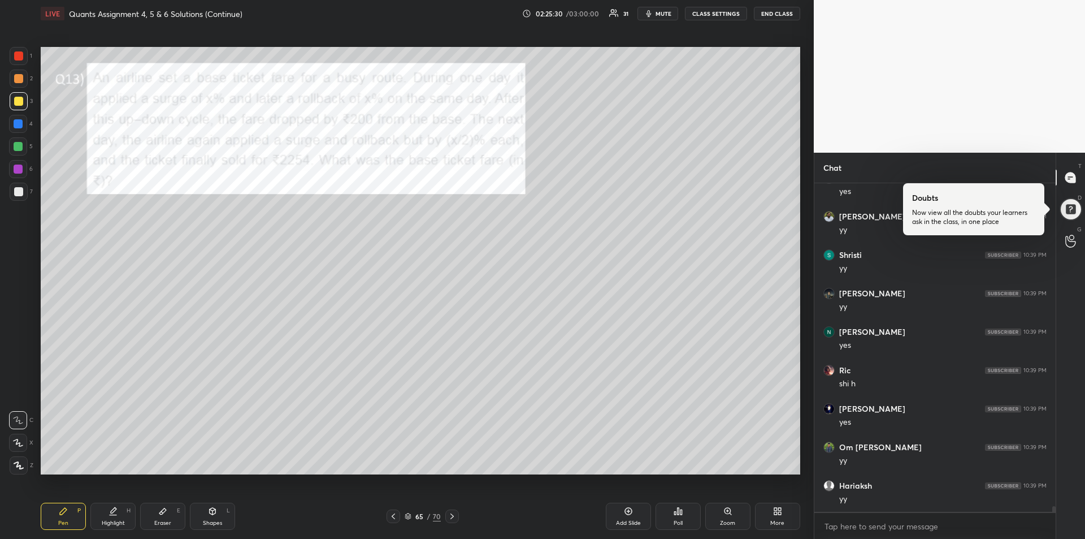
click at [395, 519] on icon at bounding box center [393, 516] width 9 height 9
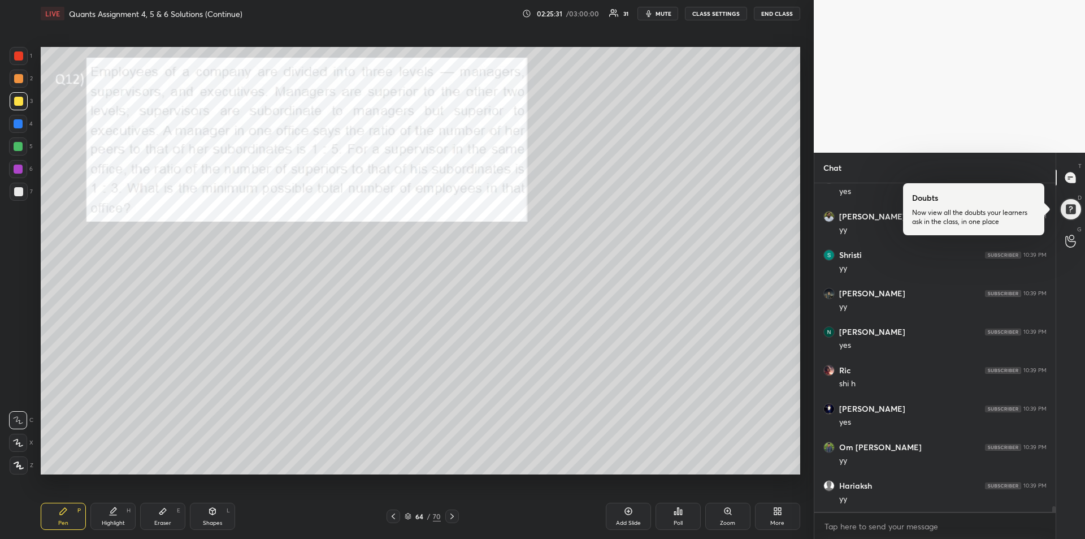
click at [109, 520] on div "Highlight" at bounding box center [113, 523] width 23 height 6
click at [387, 515] on div at bounding box center [394, 516] width 14 height 14
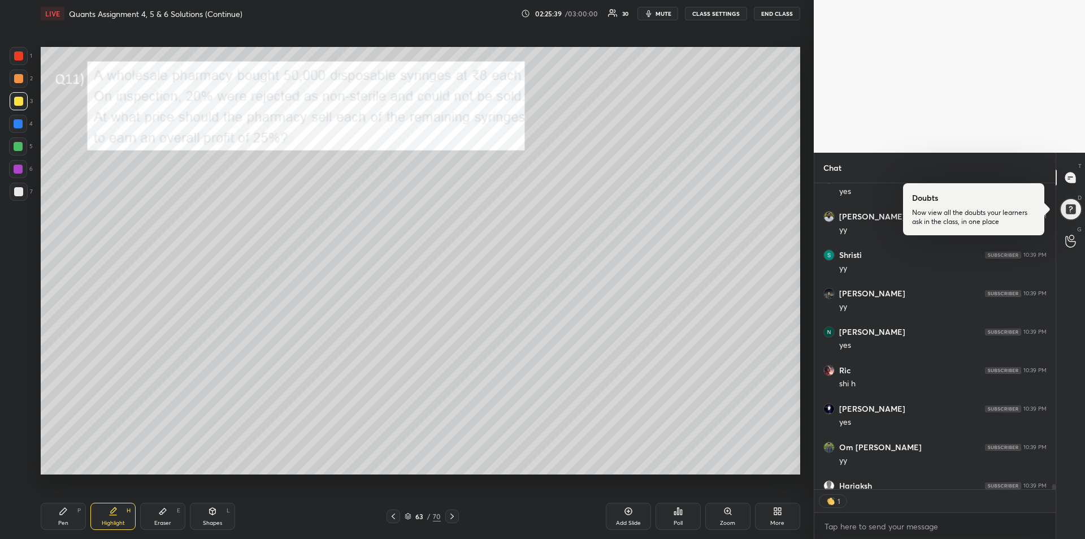
scroll to position [302, 238]
click at [453, 517] on icon at bounding box center [452, 516] width 9 height 9
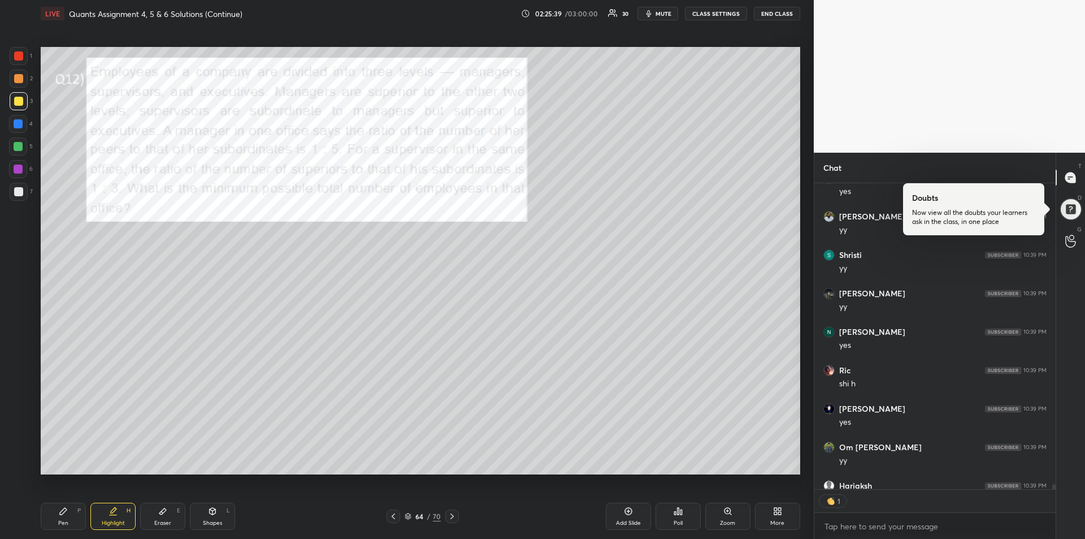
click at [453, 518] on icon at bounding box center [452, 516] width 9 height 9
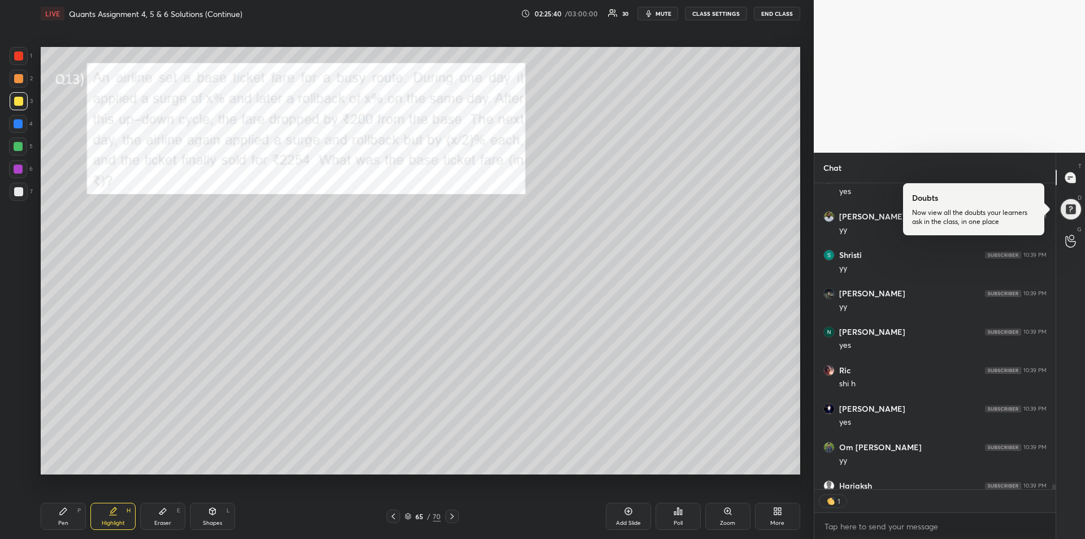
click at [452, 516] on icon at bounding box center [452, 516] width 9 height 9
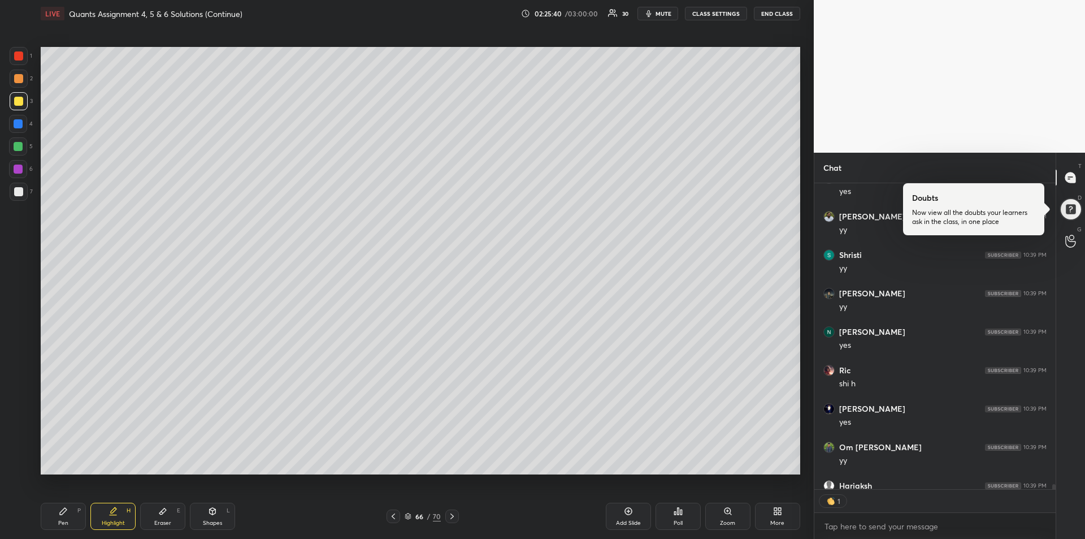
click at [453, 515] on icon at bounding box center [452, 516] width 9 height 9
click at [452, 514] on icon at bounding box center [452, 516] width 9 height 9
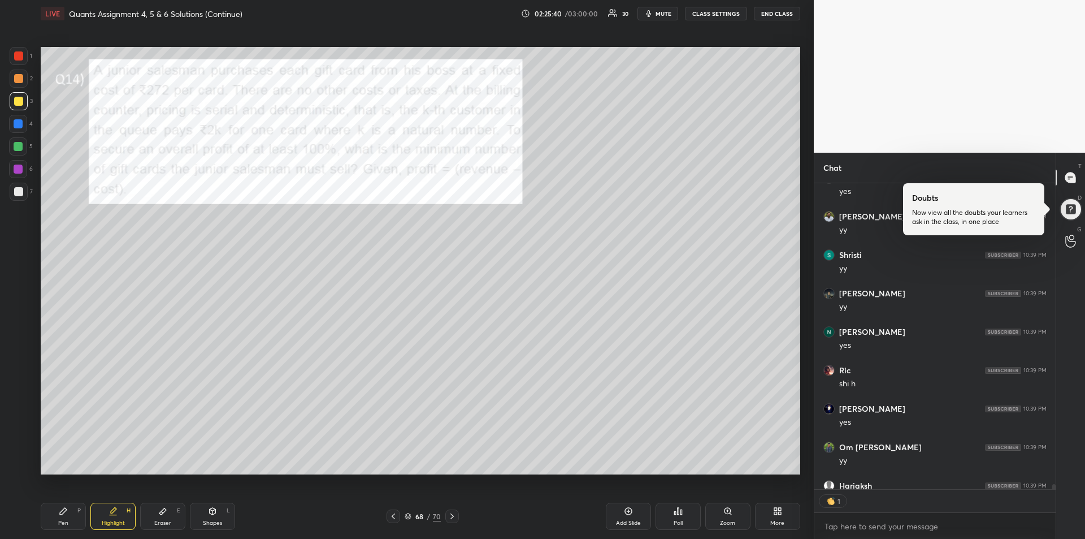
click at [452, 514] on icon at bounding box center [452, 516] width 9 height 9
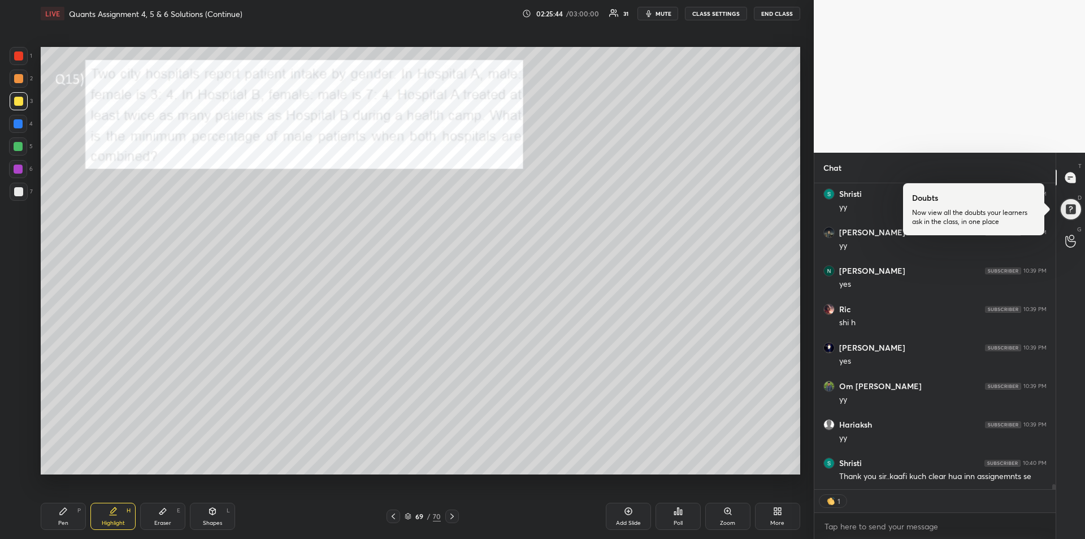
scroll to position [18894, 0]
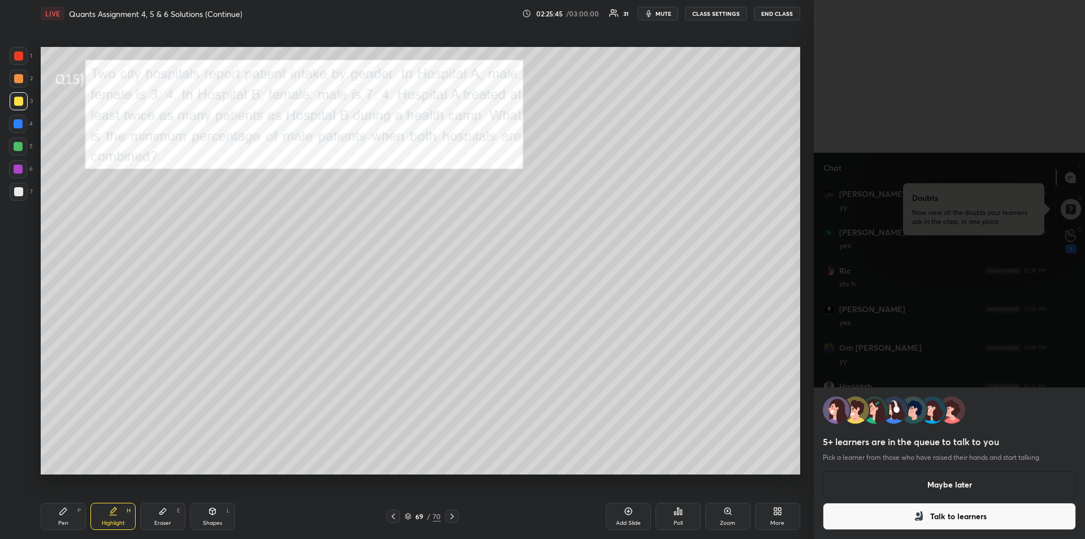
click at [907, 518] on button "Talk to learners" at bounding box center [949, 515] width 253 height 27
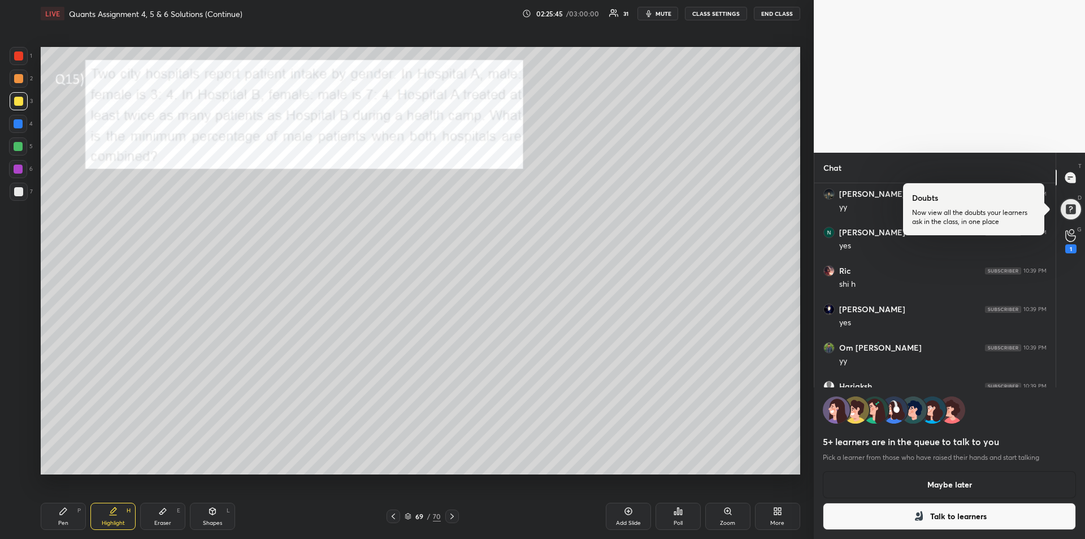
scroll to position [4, 4]
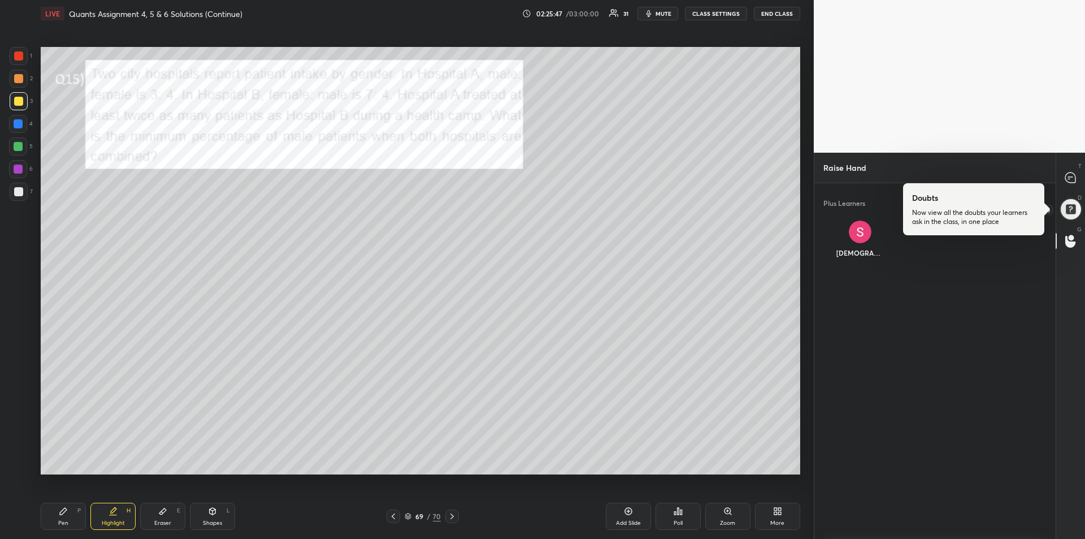
click at [1065, 206] on div at bounding box center [1071, 209] width 24 height 24
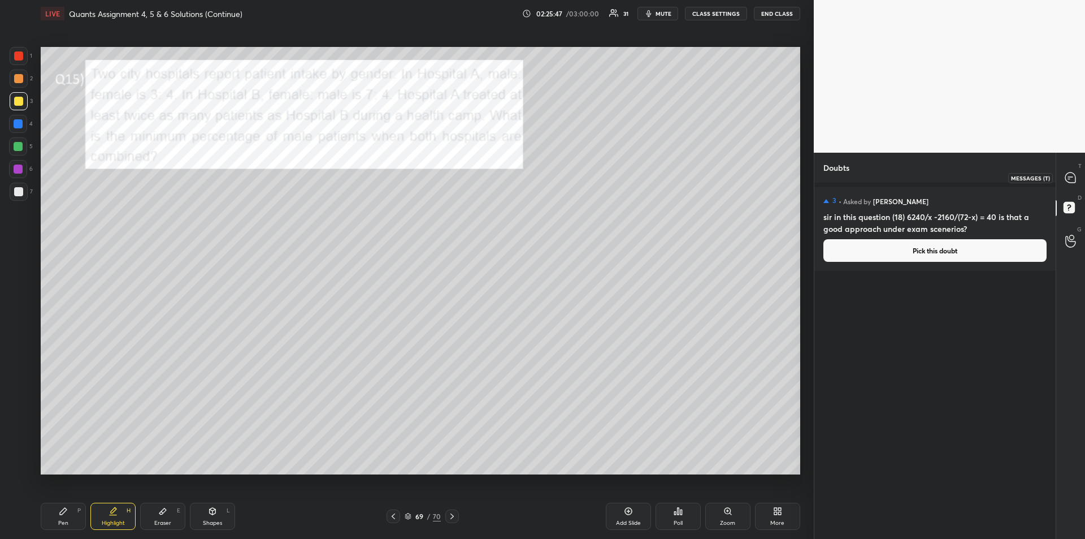
click at [1063, 183] on div at bounding box center [1071, 177] width 23 height 20
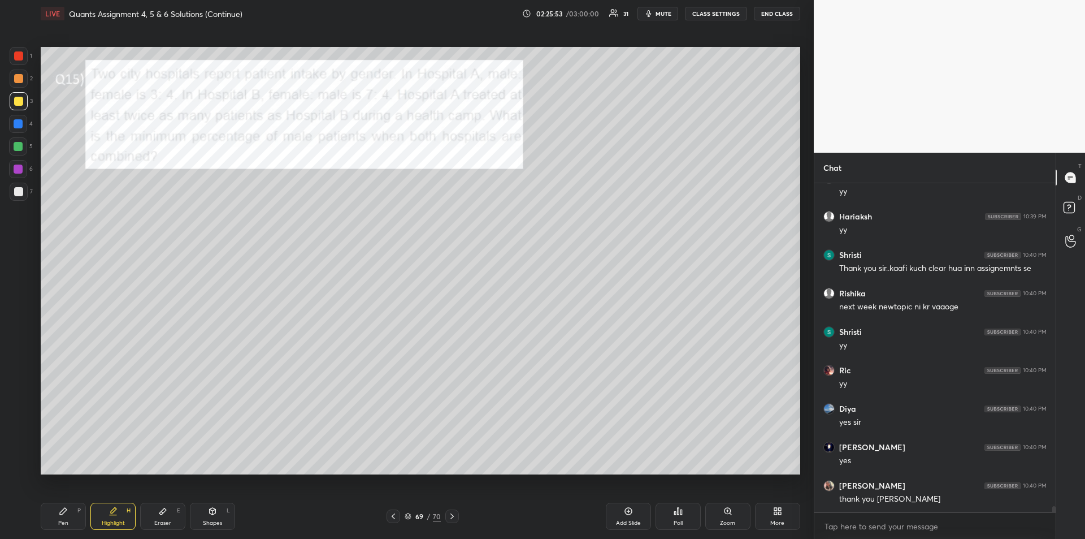
scroll to position [19349, 0]
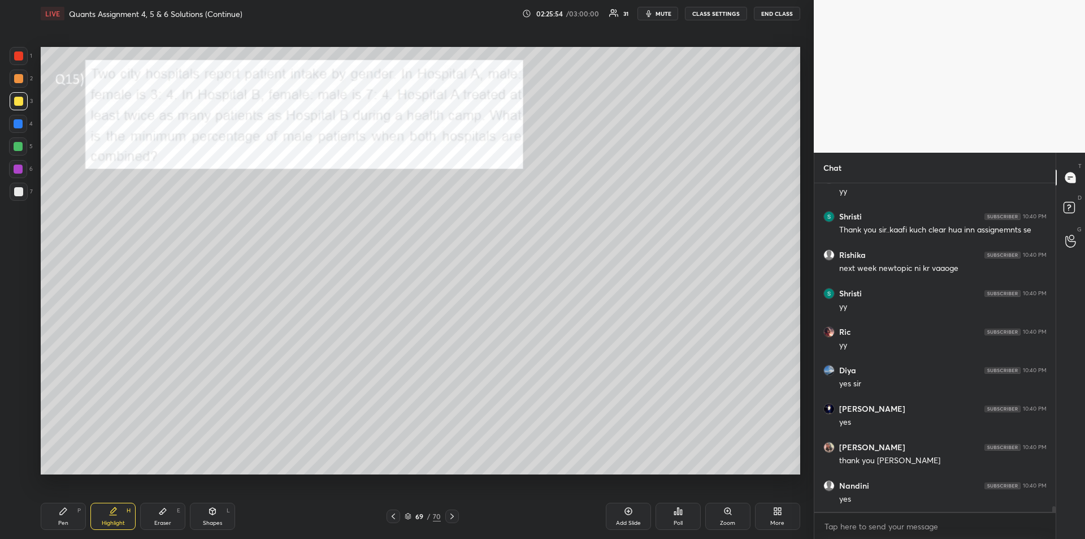
click at [450, 515] on icon at bounding box center [452, 516] width 9 height 9
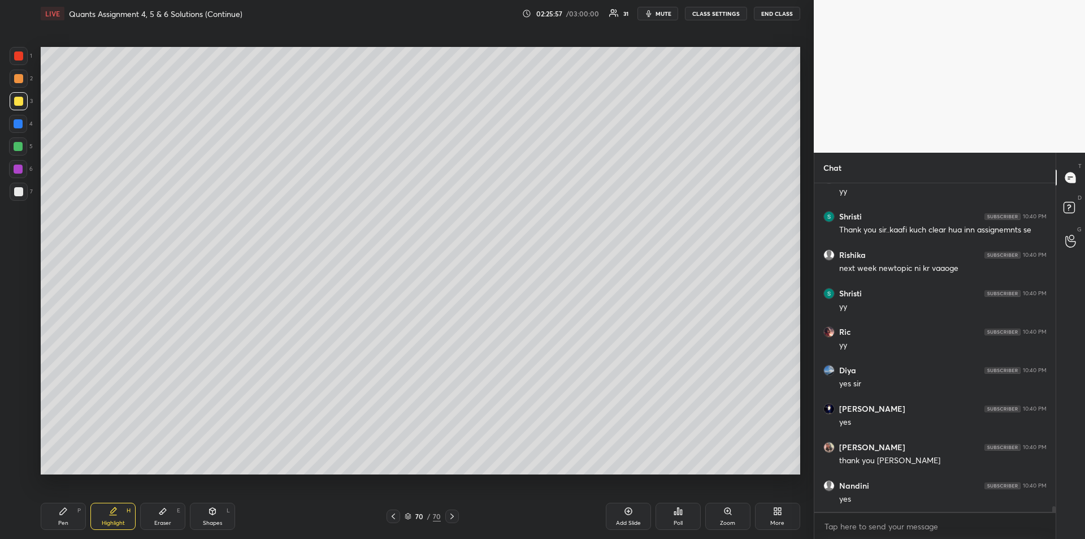
scroll to position [19388, 0]
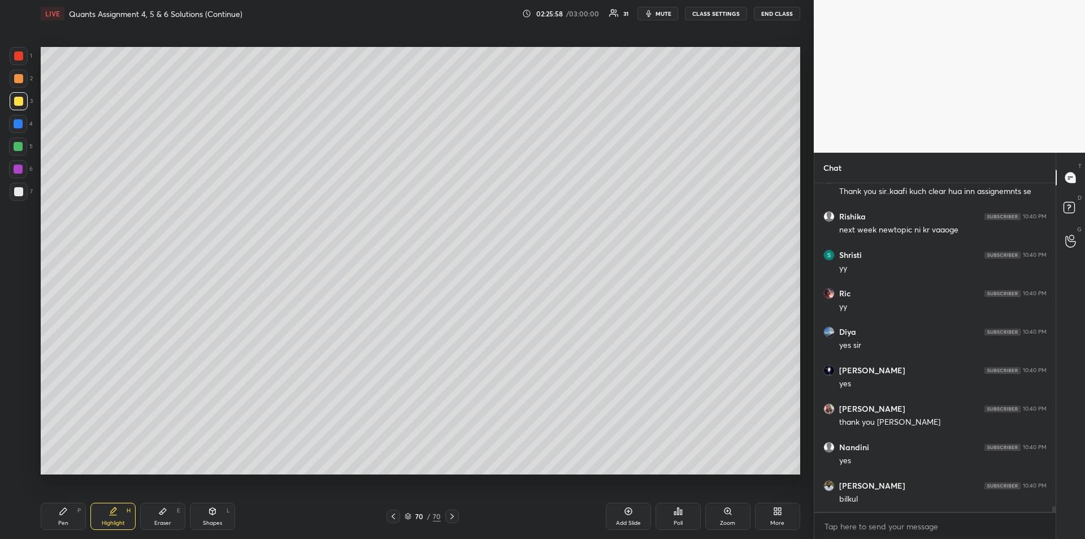
click at [19, 125] on div at bounding box center [18, 123] width 9 height 9
click at [57, 519] on div "Pen P" at bounding box center [63, 515] width 45 height 27
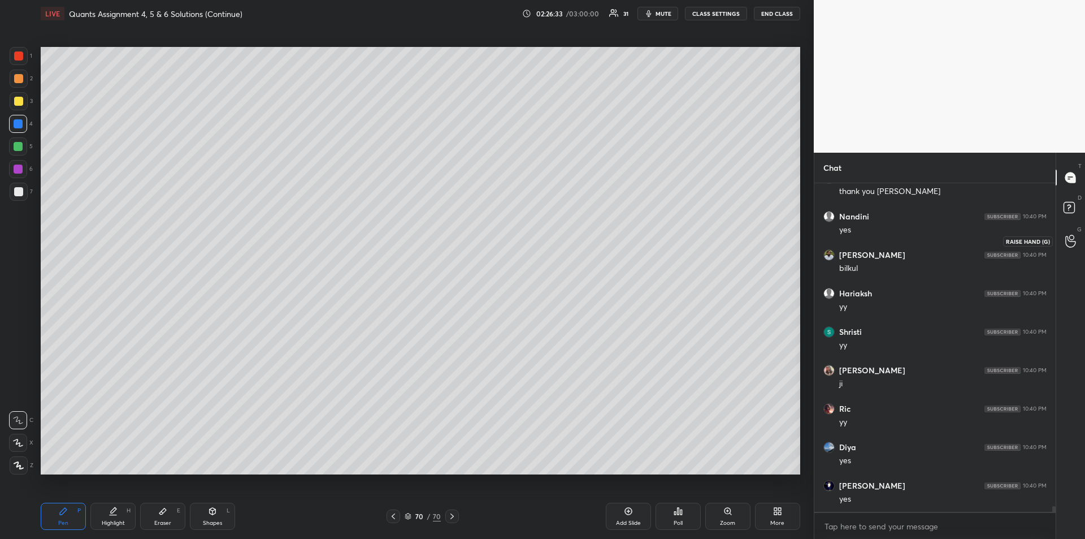
scroll to position [19657, 0]
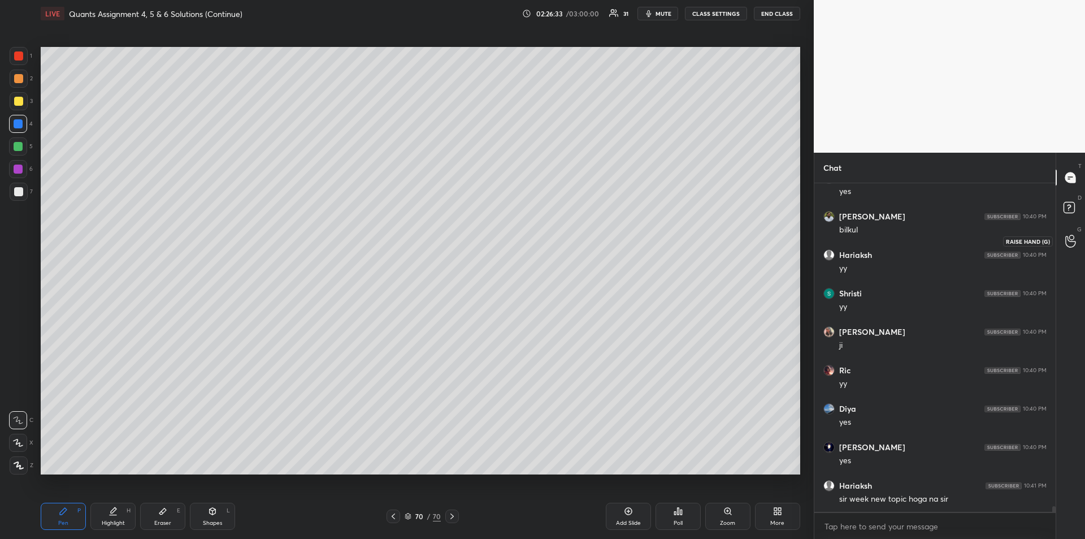
click at [1064, 241] on div at bounding box center [1071, 241] width 23 height 20
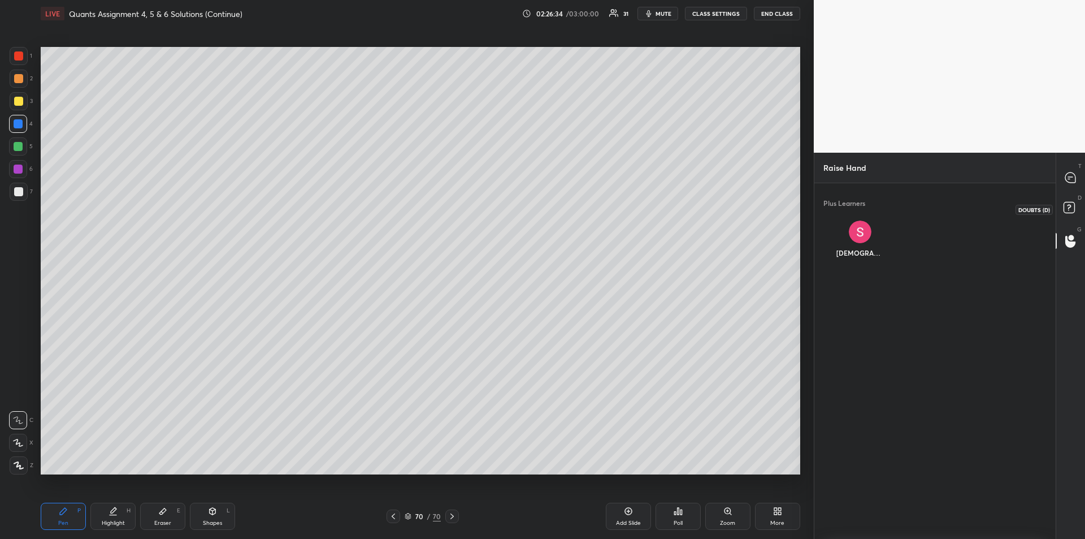
click at [1076, 205] on icon at bounding box center [1071, 209] width 20 height 20
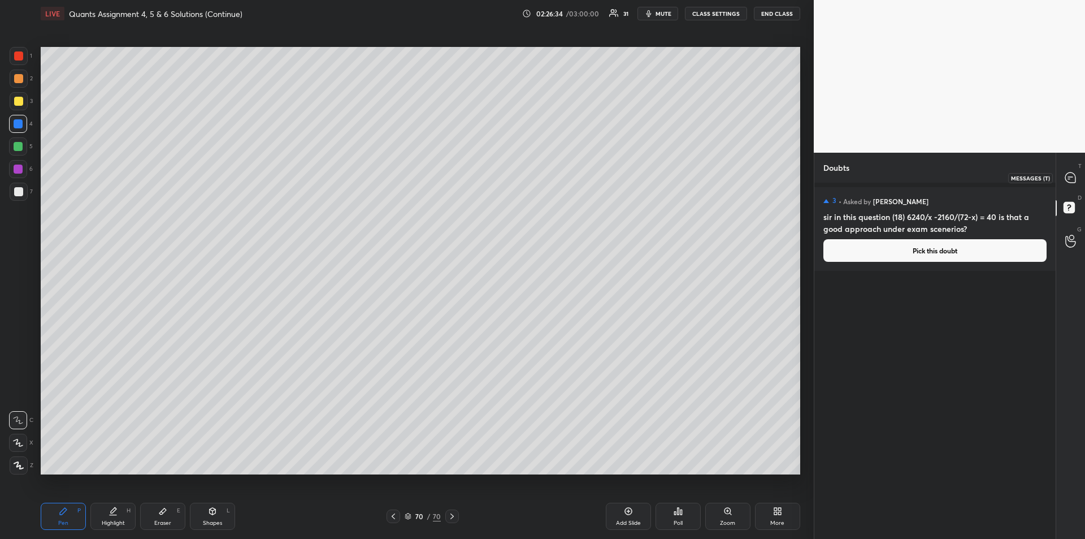
click at [1076, 181] on icon at bounding box center [1071, 178] width 12 height 12
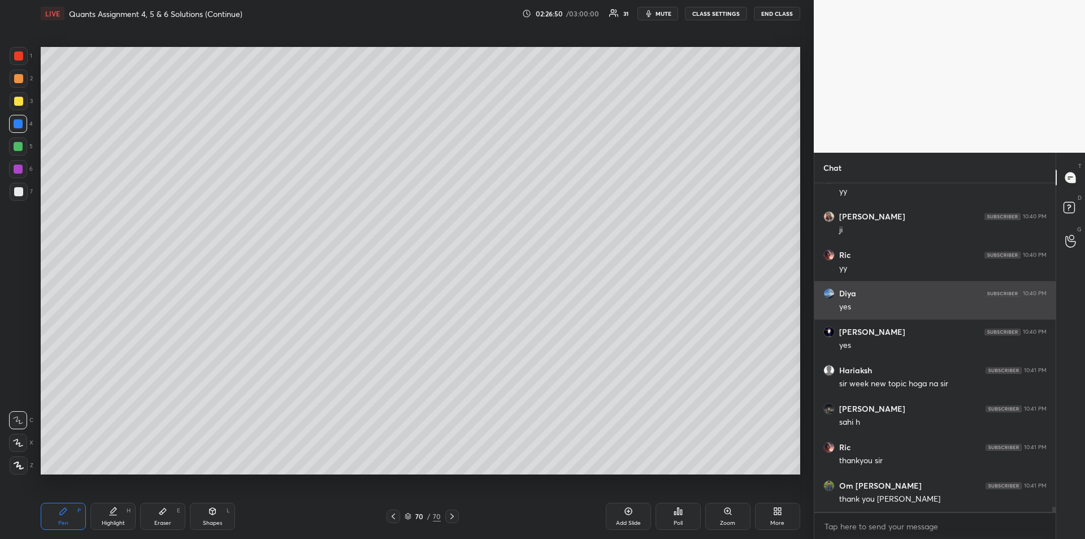
scroll to position [19811, 0]
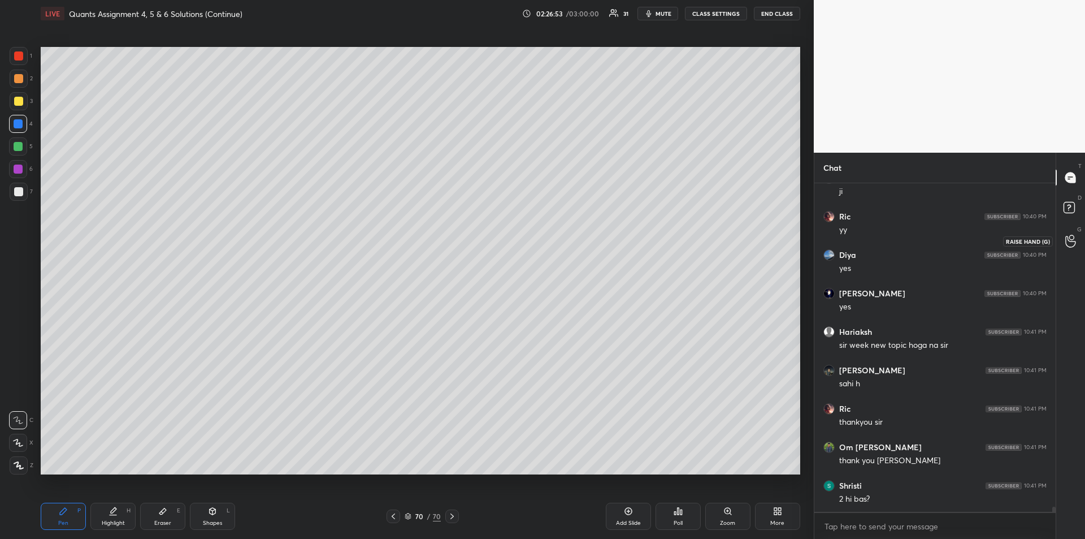
click at [1068, 243] on icon at bounding box center [1070, 241] width 11 height 13
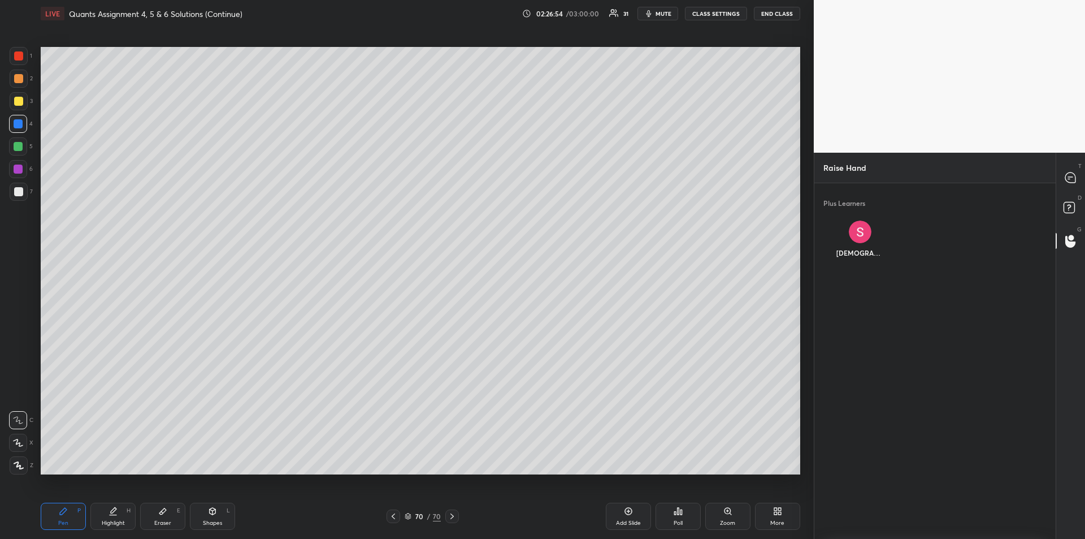
click at [860, 232] on img "grid" at bounding box center [860, 231] width 23 height 23
click at [861, 263] on button "INVITE" at bounding box center [860, 260] width 64 height 15
click at [1062, 205] on icon at bounding box center [1071, 209] width 20 height 20
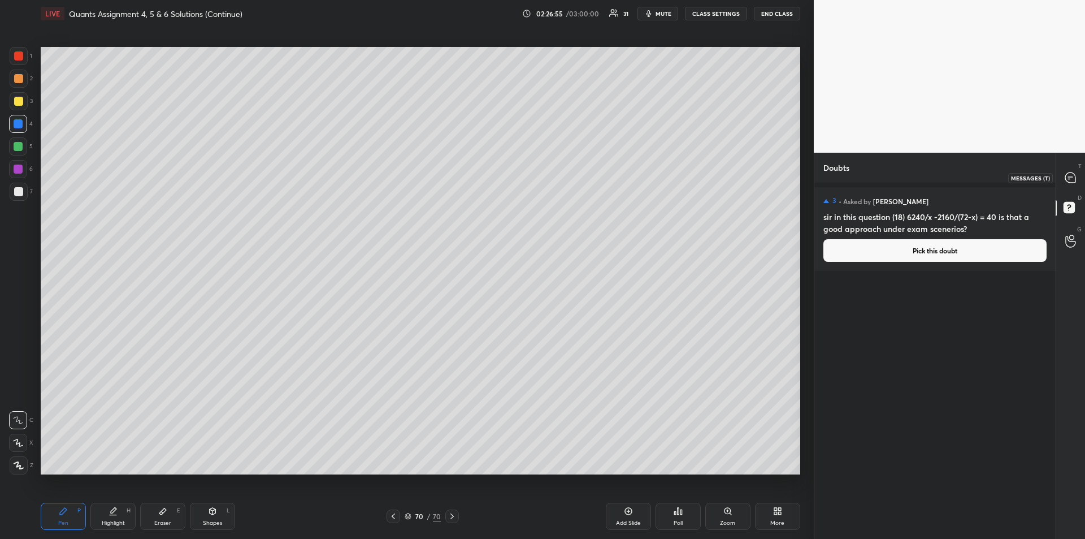
click at [1064, 179] on div at bounding box center [1071, 177] width 23 height 20
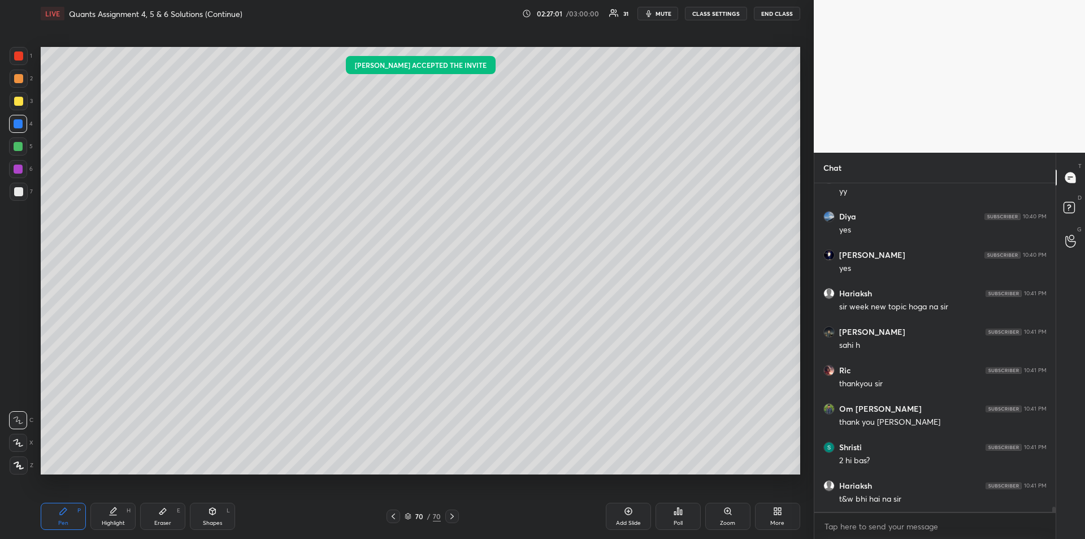
scroll to position [19887, 0]
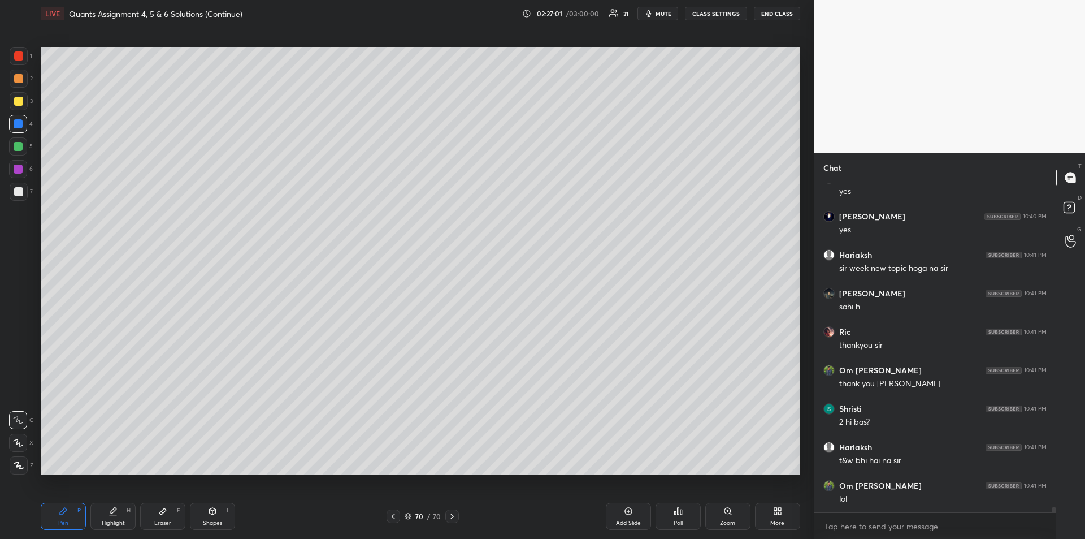
click at [23, 101] on div at bounding box center [19, 101] width 18 height 18
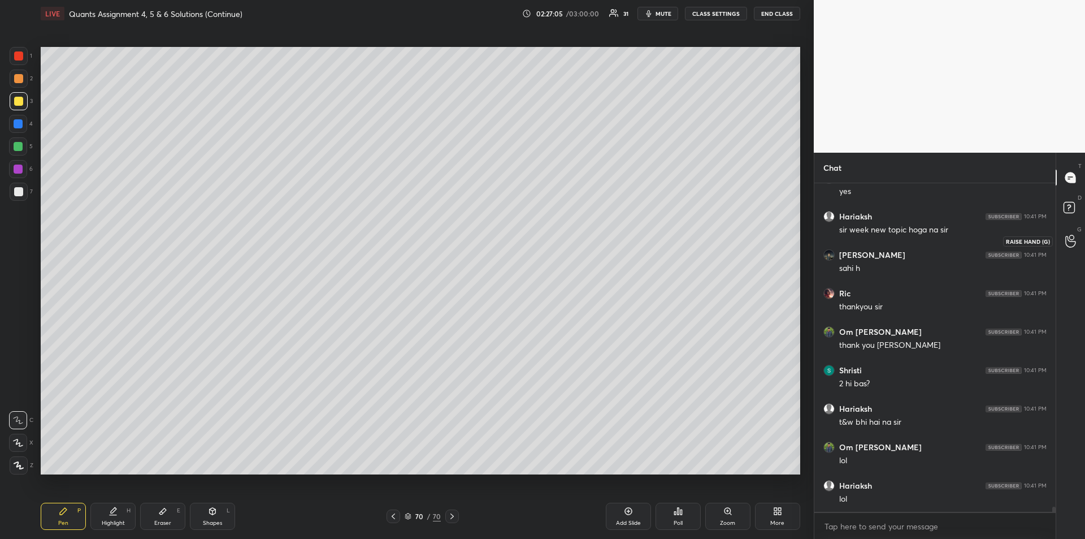
click at [1068, 239] on icon at bounding box center [1070, 241] width 11 height 13
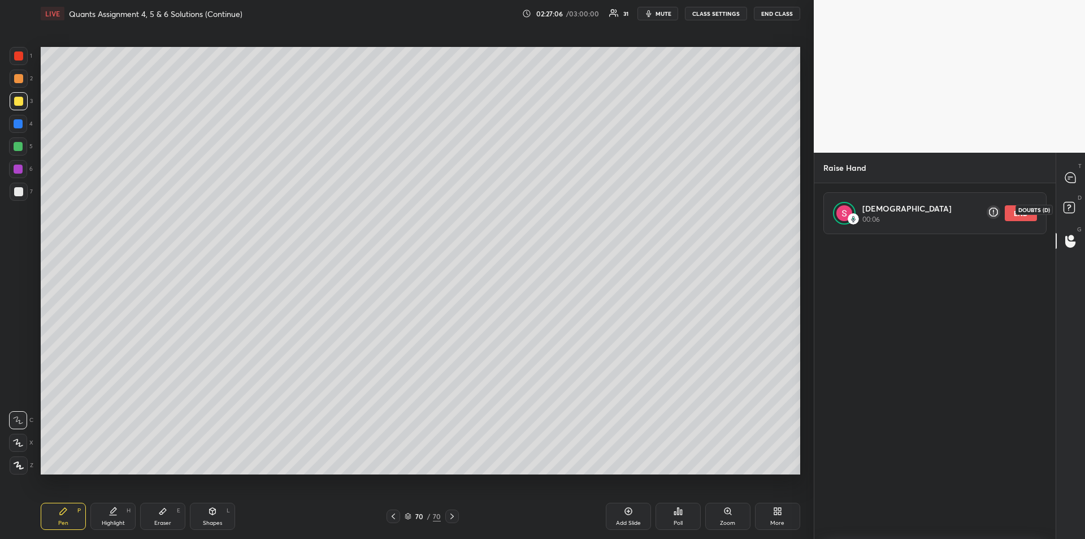
click at [1064, 206] on rect at bounding box center [1069, 207] width 11 height 11
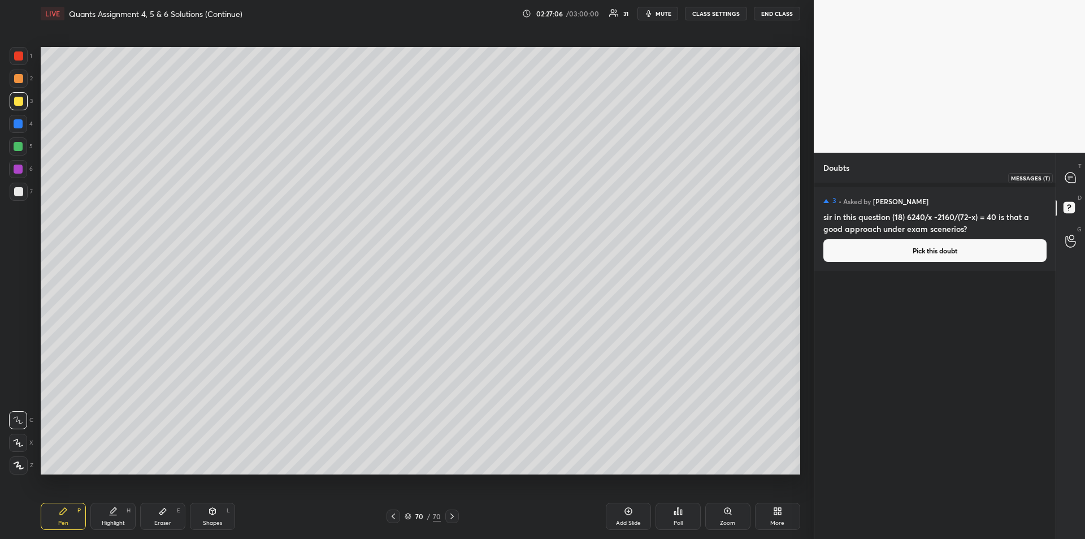
click at [1065, 180] on icon at bounding box center [1071, 178] width 12 height 12
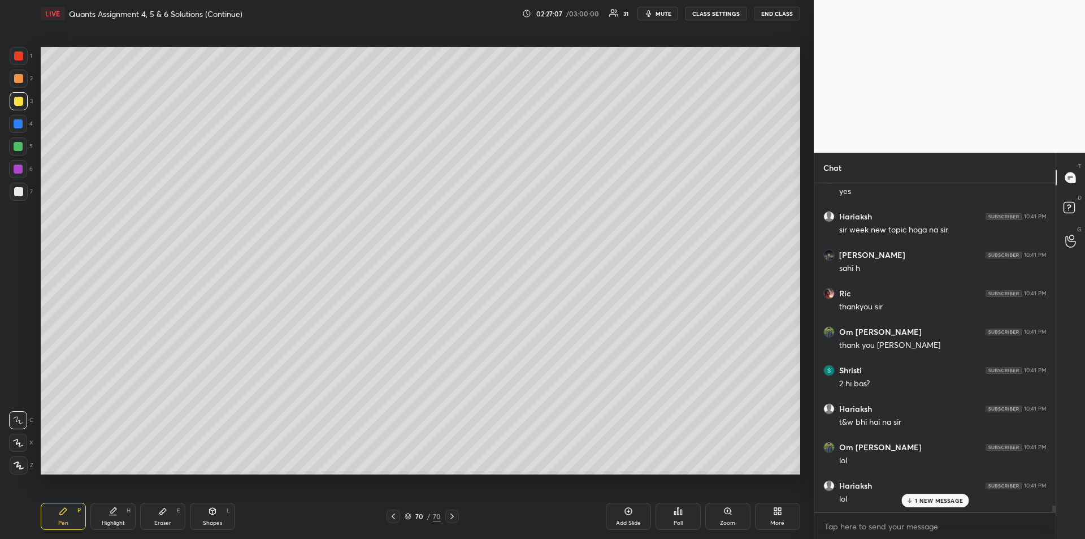
scroll to position [19964, 0]
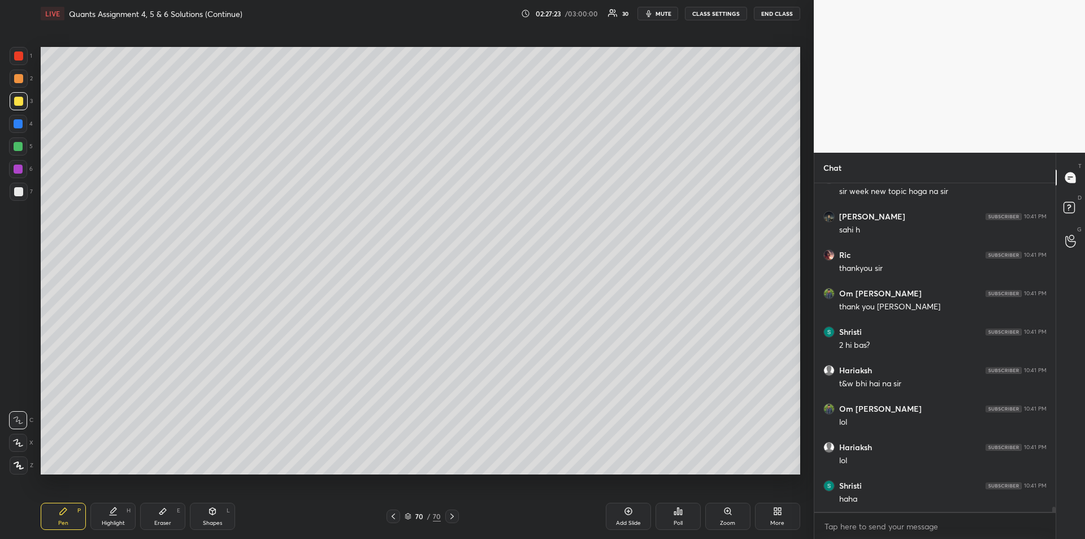
click at [20, 81] on div at bounding box center [18, 78] width 9 height 9
click at [17, 150] on div at bounding box center [18, 146] width 9 height 9
click at [626, 516] on div "Add Slide" at bounding box center [628, 515] width 45 height 27
click at [20, 103] on div at bounding box center [18, 101] width 9 height 9
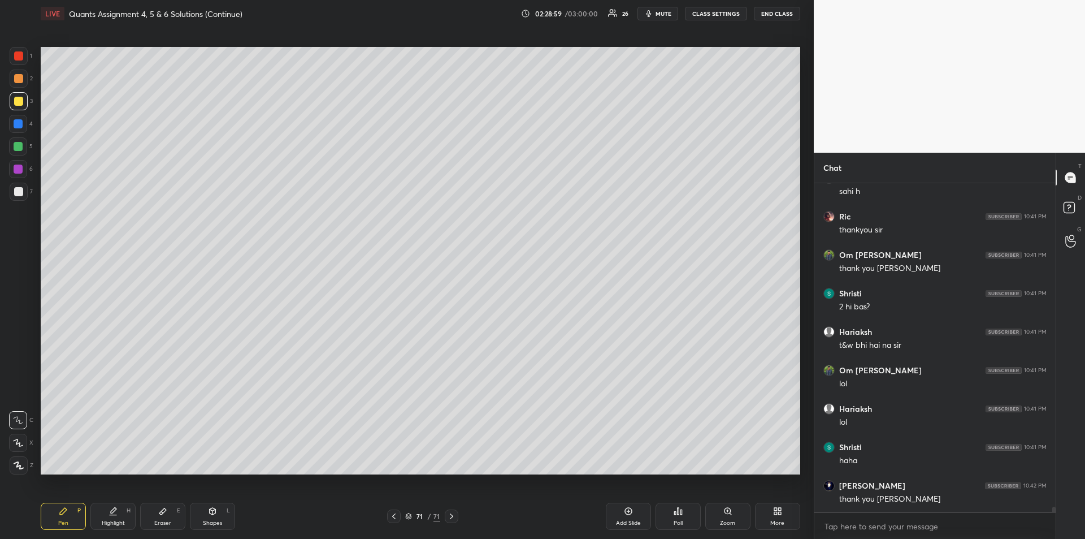
scroll to position [20043, 0]
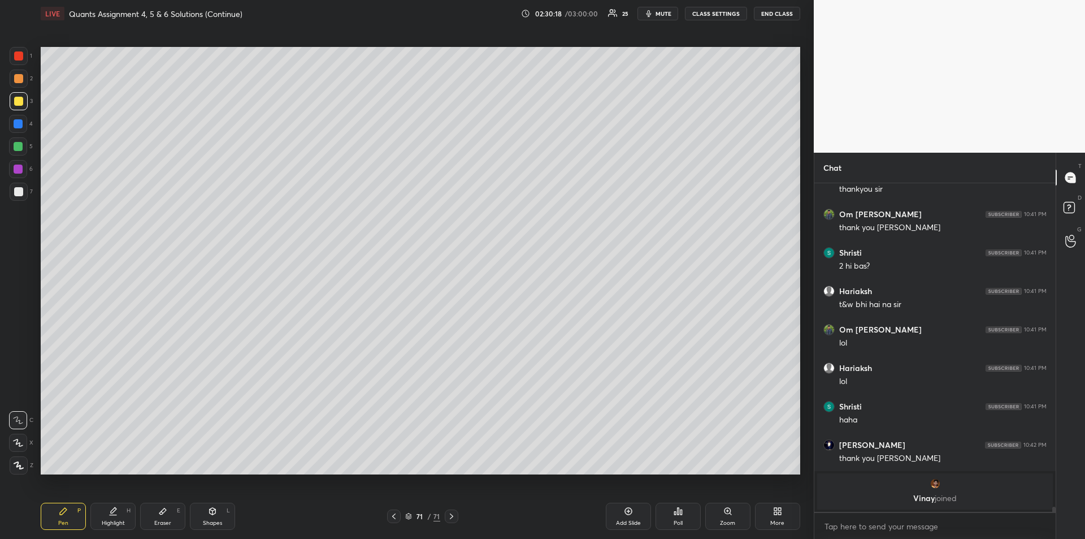
click at [391, 512] on icon at bounding box center [393, 516] width 9 height 9
click at [391, 517] on icon at bounding box center [393, 516] width 9 height 9
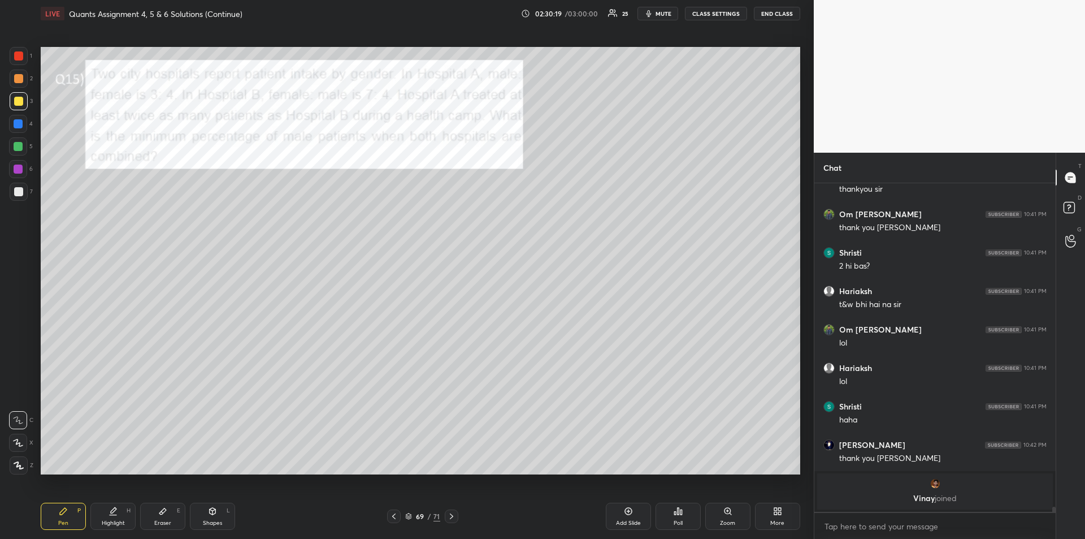
click at [391, 515] on icon at bounding box center [393, 516] width 9 height 9
click at [390, 515] on icon at bounding box center [393, 516] width 9 height 9
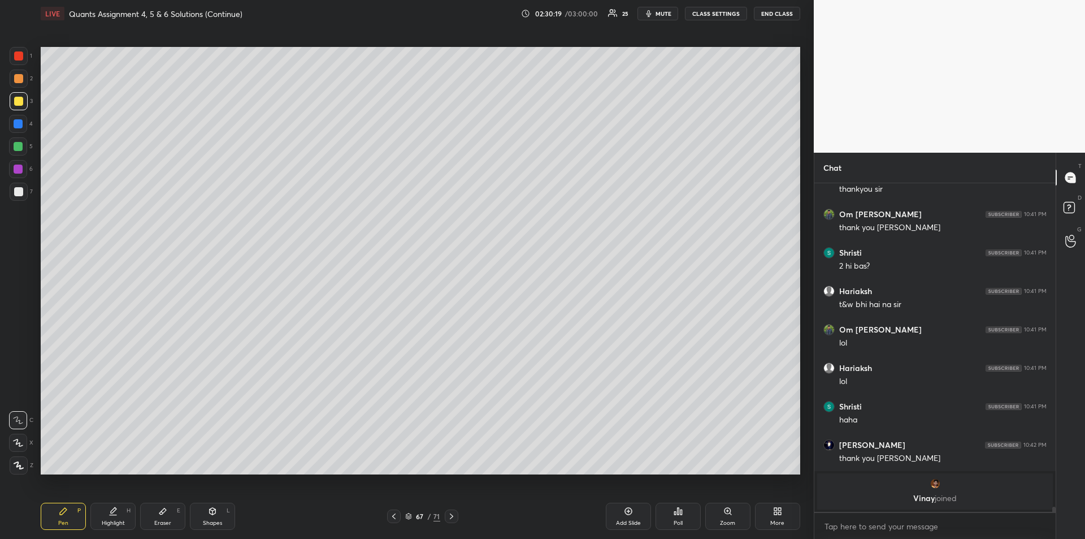
click at [450, 515] on icon at bounding box center [451, 516] width 9 height 9
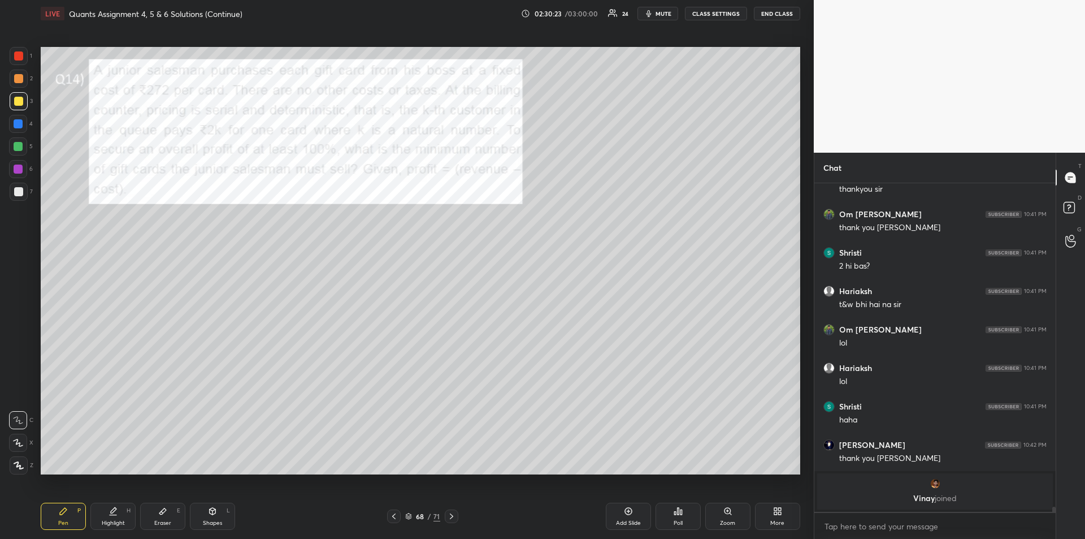
click at [393, 516] on icon at bounding box center [393, 516] width 9 height 9
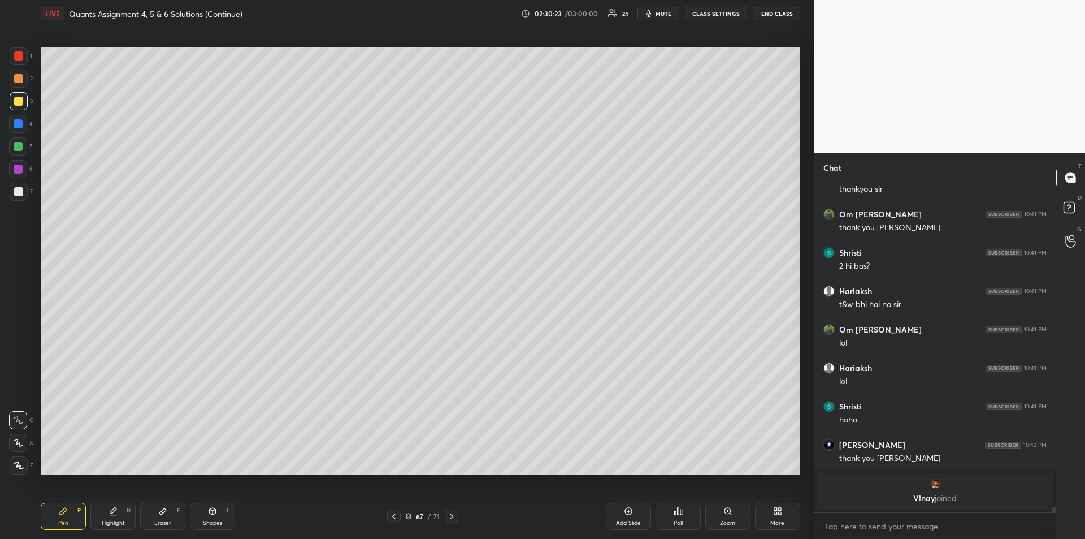
click at [396, 519] on icon at bounding box center [393, 516] width 9 height 9
click at [395, 516] on icon at bounding box center [393, 516] width 9 height 9
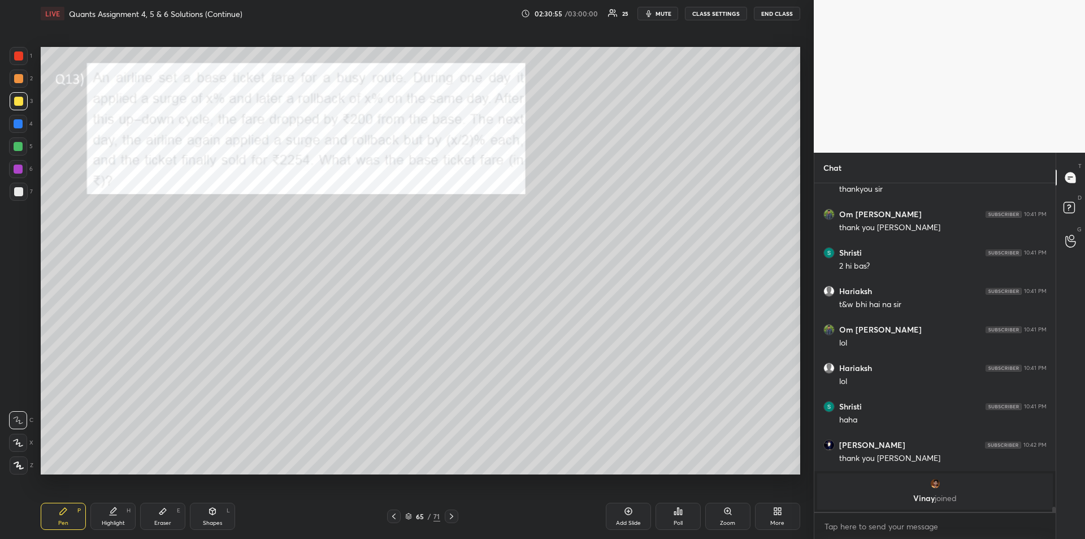
click at [627, 521] on div "Add Slide" at bounding box center [628, 523] width 25 height 6
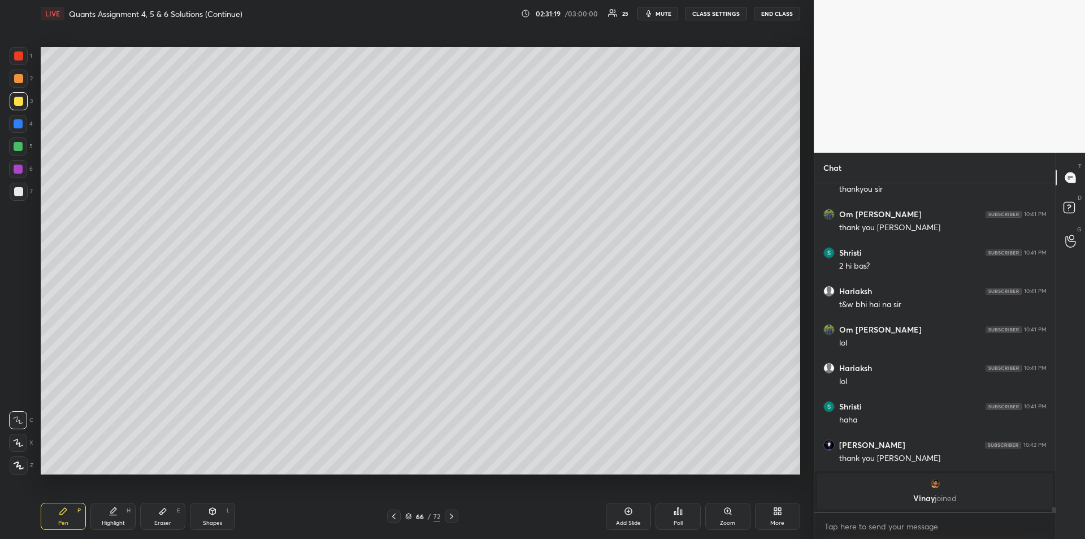
click at [159, 516] on div "Eraser E" at bounding box center [162, 515] width 45 height 27
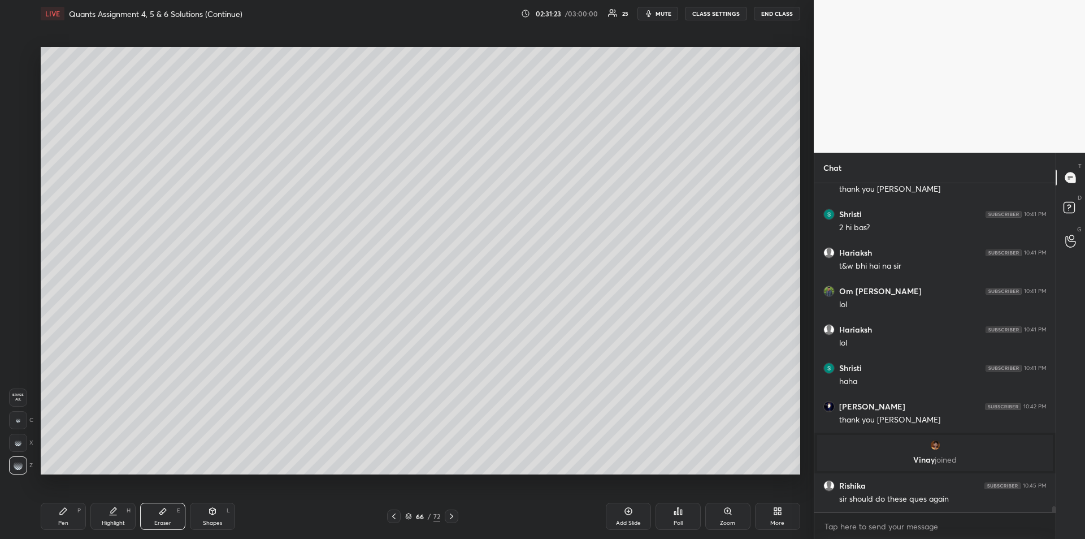
scroll to position [19218, 0]
click at [56, 522] on div "Pen P" at bounding box center [63, 515] width 45 height 27
click at [163, 514] on icon at bounding box center [162, 510] width 9 height 9
click at [64, 518] on div "Pen P" at bounding box center [63, 515] width 45 height 27
click at [17, 123] on div at bounding box center [18, 123] width 9 height 9
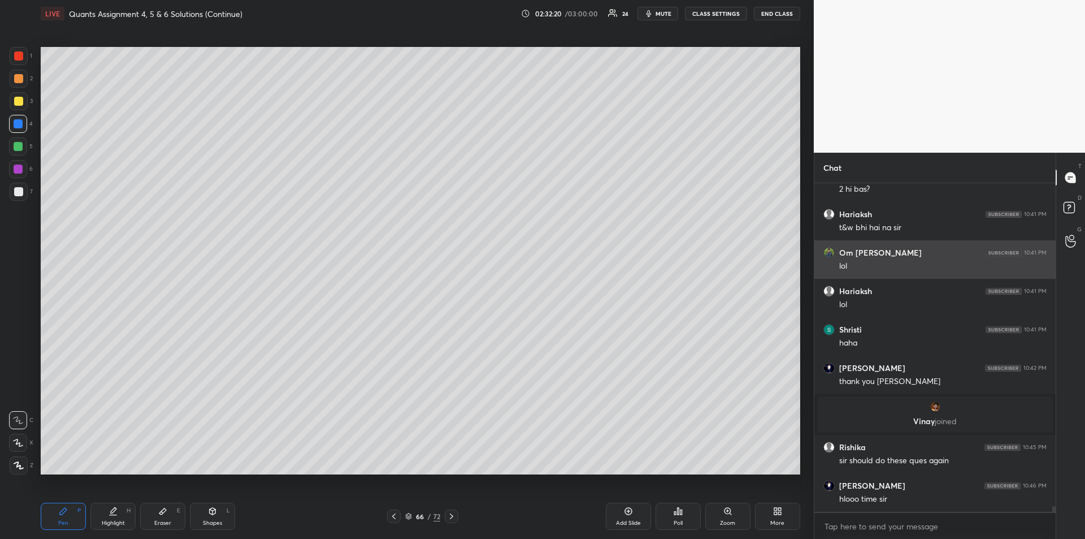
scroll to position [19295, 0]
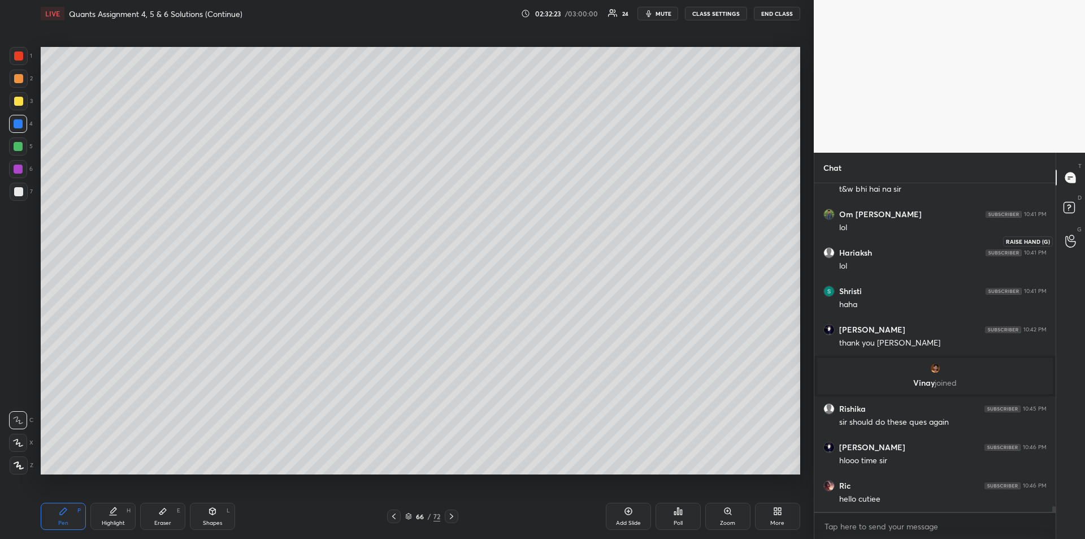
click at [1074, 244] on icon at bounding box center [1070, 241] width 11 height 13
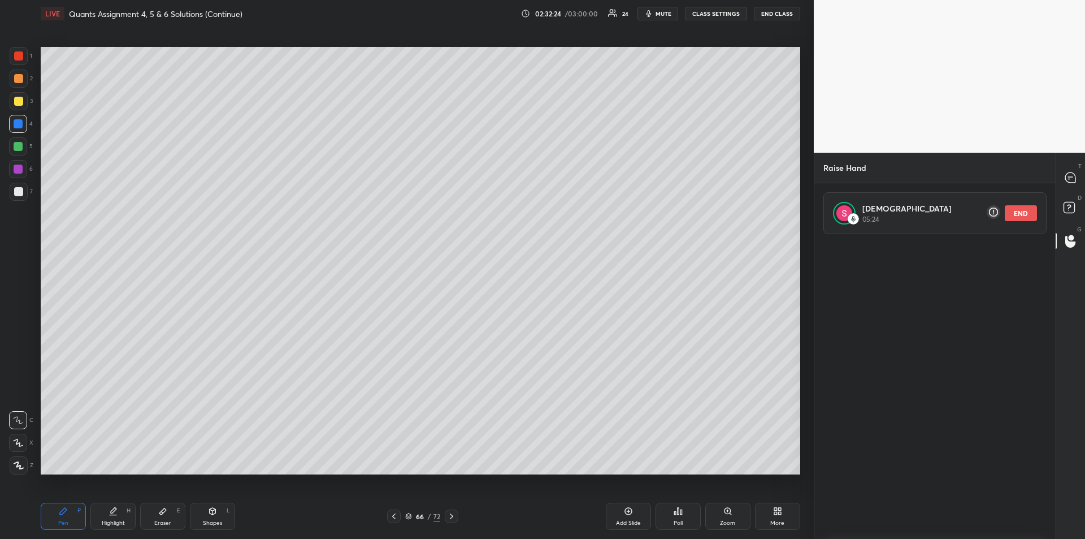
click at [1025, 213] on button "END" at bounding box center [1021, 213] width 32 height 16
click at [1069, 204] on rect at bounding box center [1069, 207] width 11 height 11
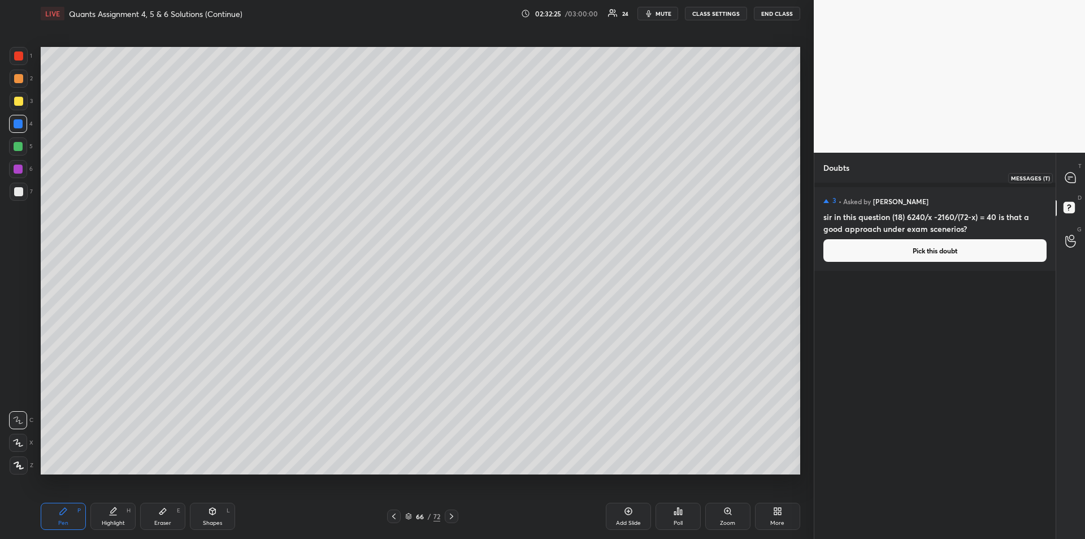
click at [1074, 180] on icon at bounding box center [1070, 177] width 10 height 10
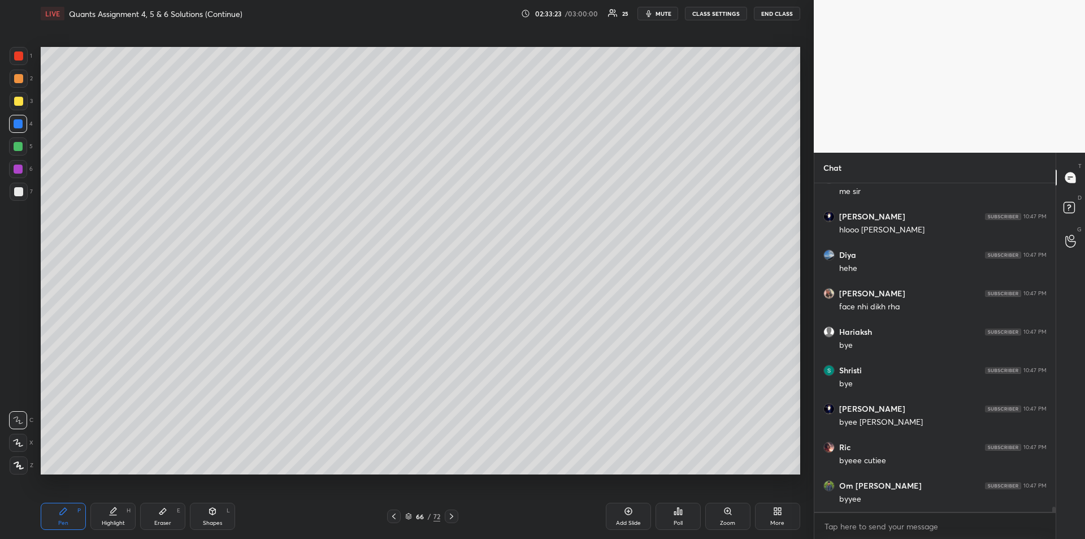
scroll to position [20821, 0]
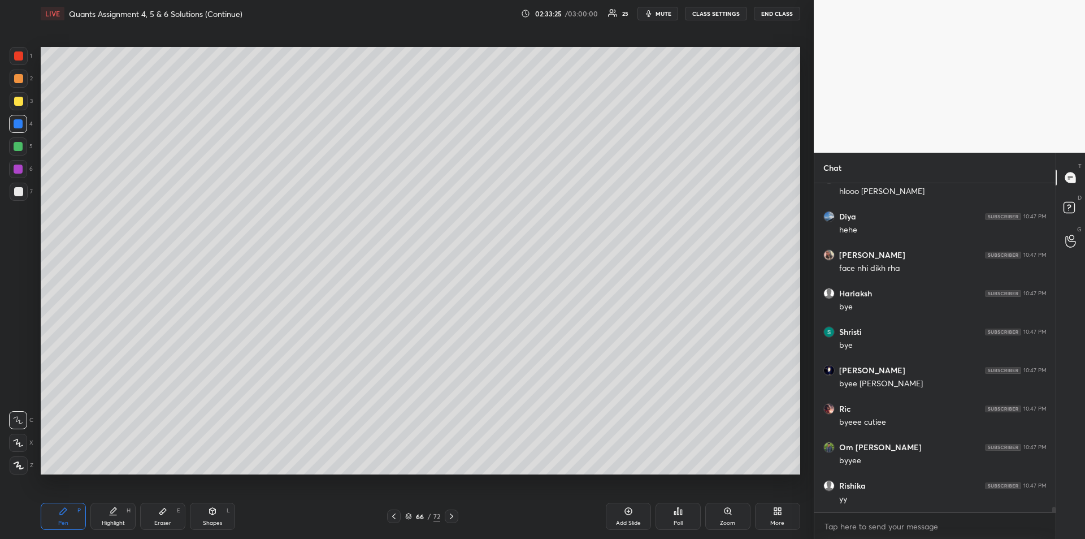
click at [19, 106] on div at bounding box center [19, 101] width 18 height 18
click at [658, 11] on span "mute" at bounding box center [664, 14] width 16 height 8
click at [652, 14] on span "unmute" at bounding box center [663, 14] width 24 height 8
click at [618, 515] on div "Add Slide" at bounding box center [628, 515] width 45 height 27
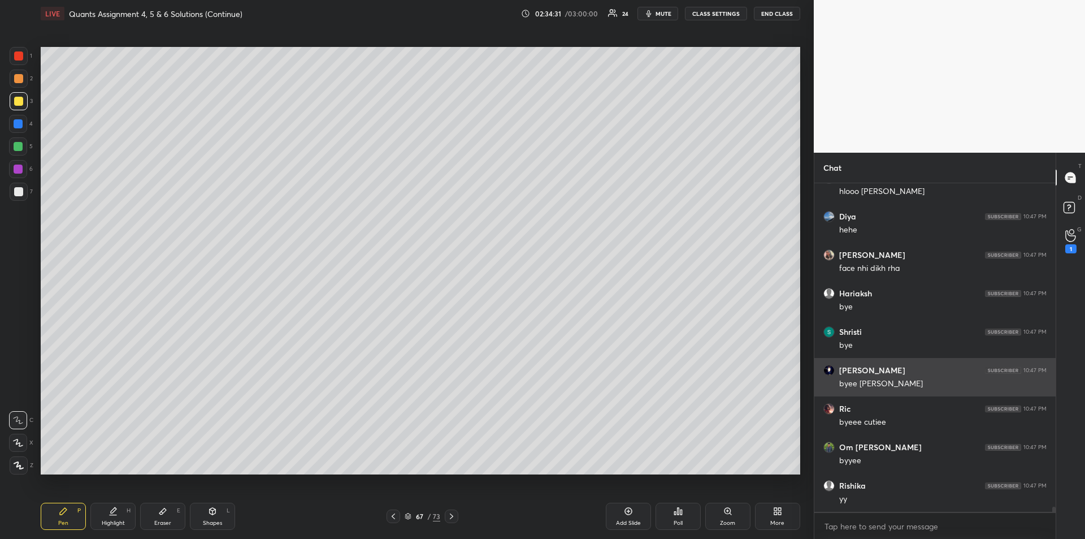
scroll to position [20860, 0]
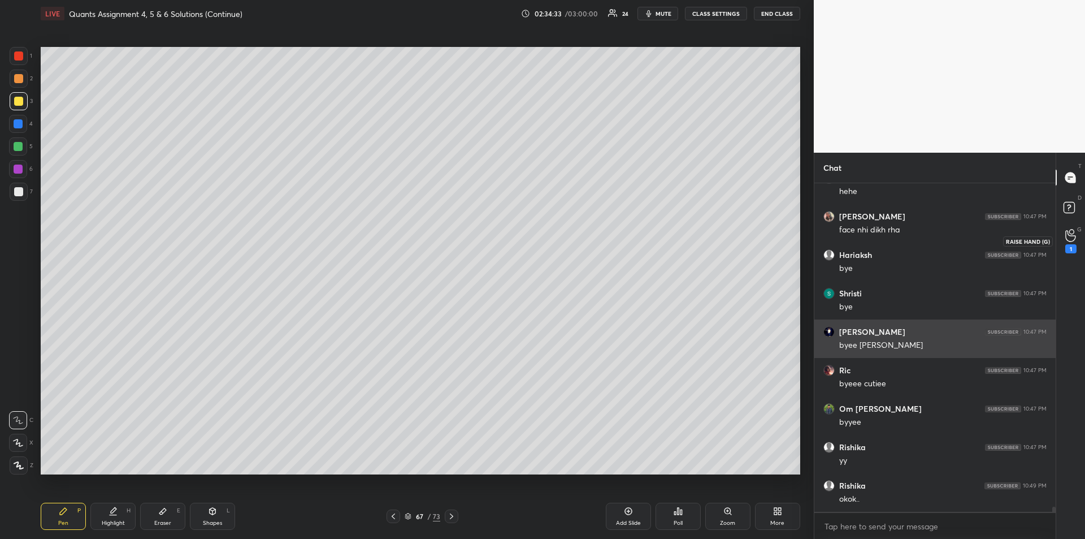
click at [1065, 238] on icon at bounding box center [1070, 235] width 11 height 13
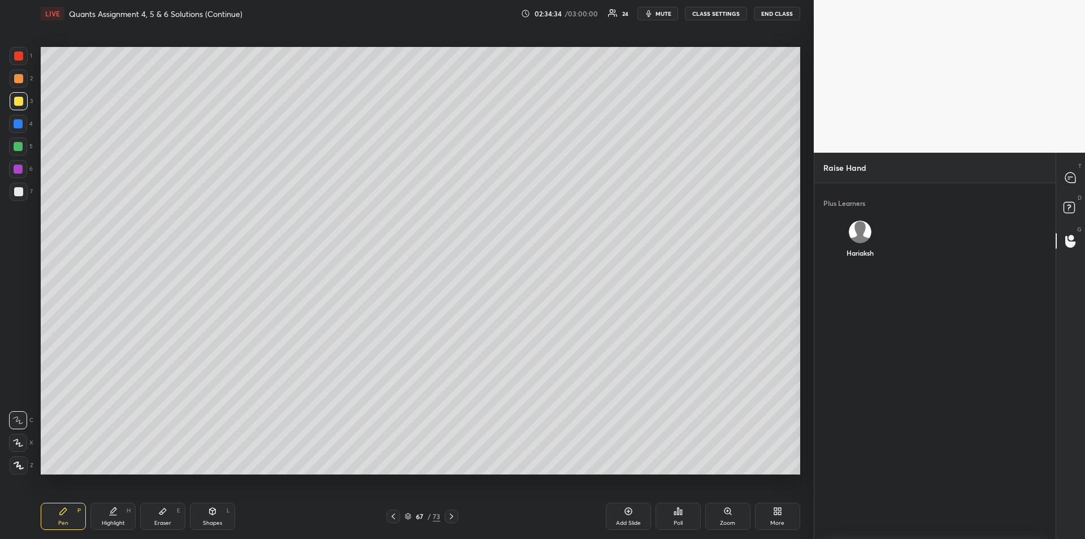
scroll to position [4, 4]
click at [1064, 200] on icon at bounding box center [1071, 209] width 20 height 20
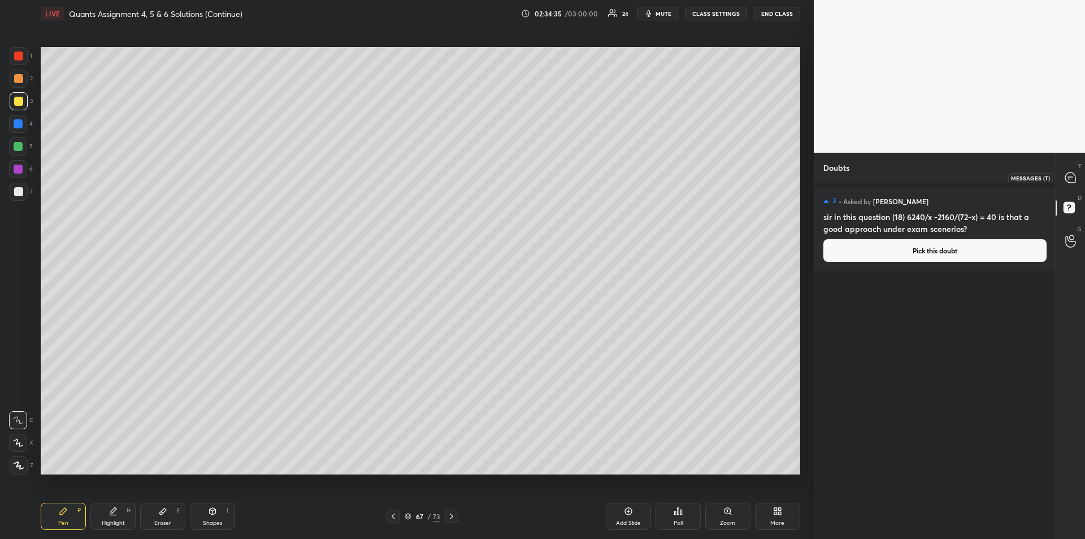
click at [1068, 179] on icon at bounding box center [1070, 177] width 10 height 10
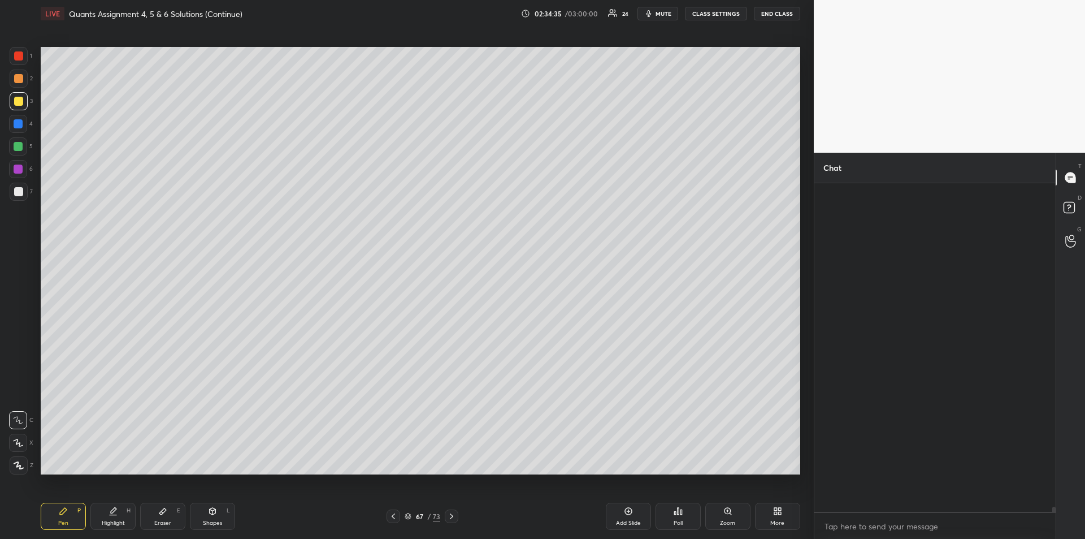
scroll to position [325, 238]
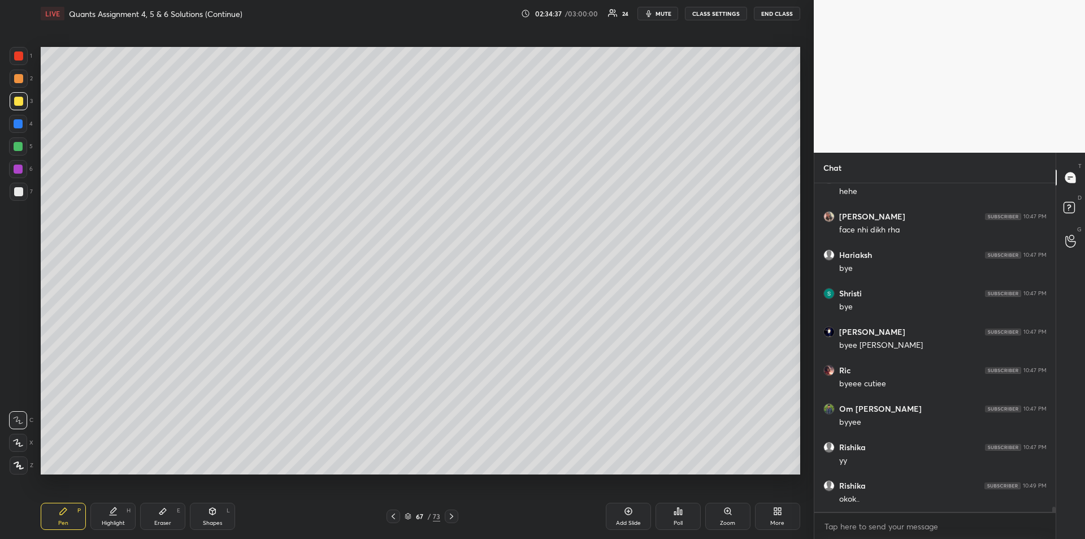
click at [773, 18] on button "END CLASS" at bounding box center [777, 14] width 46 height 14
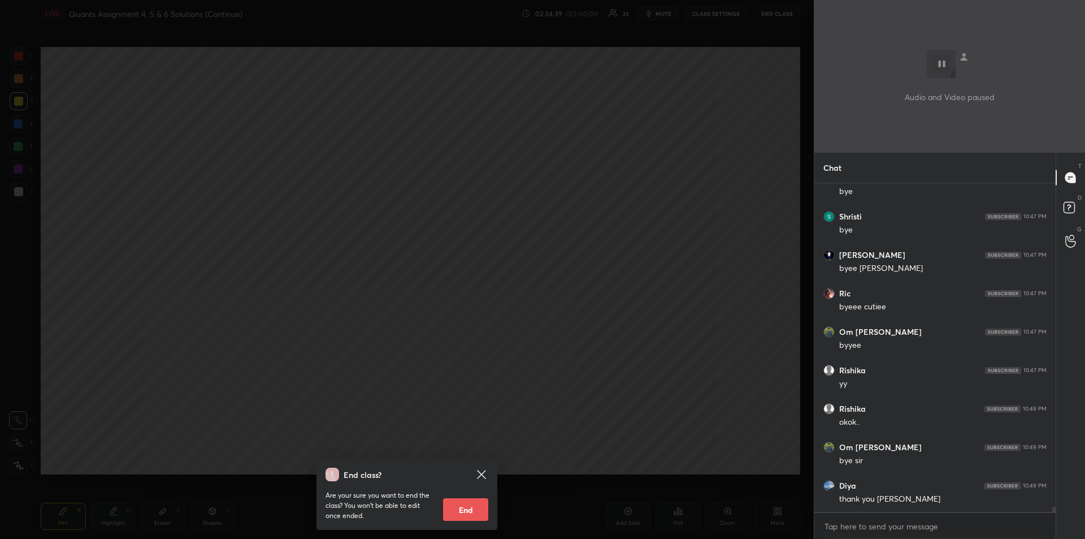
scroll to position [20975, 0]
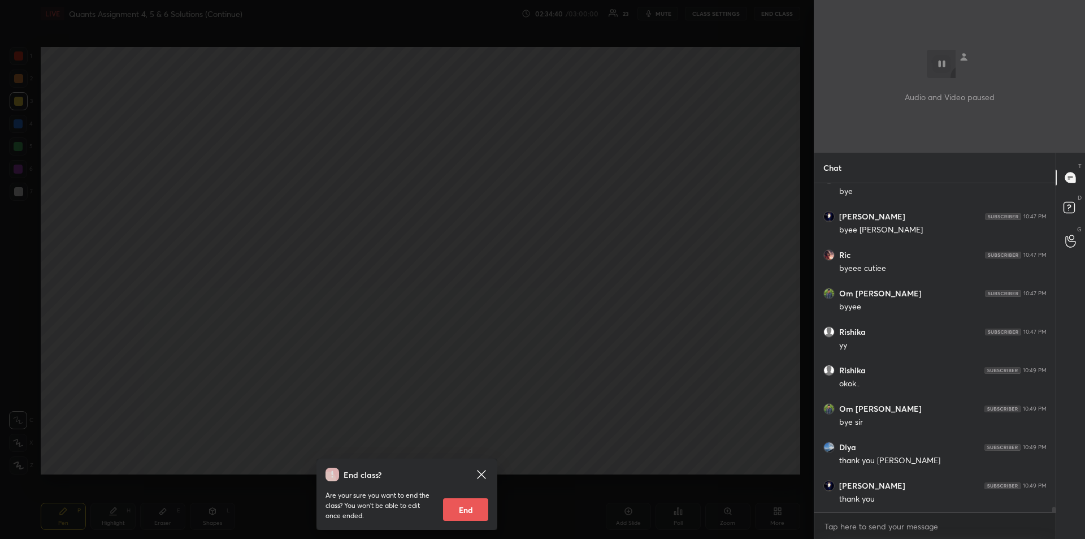
click at [484, 471] on icon at bounding box center [481, 474] width 8 height 8
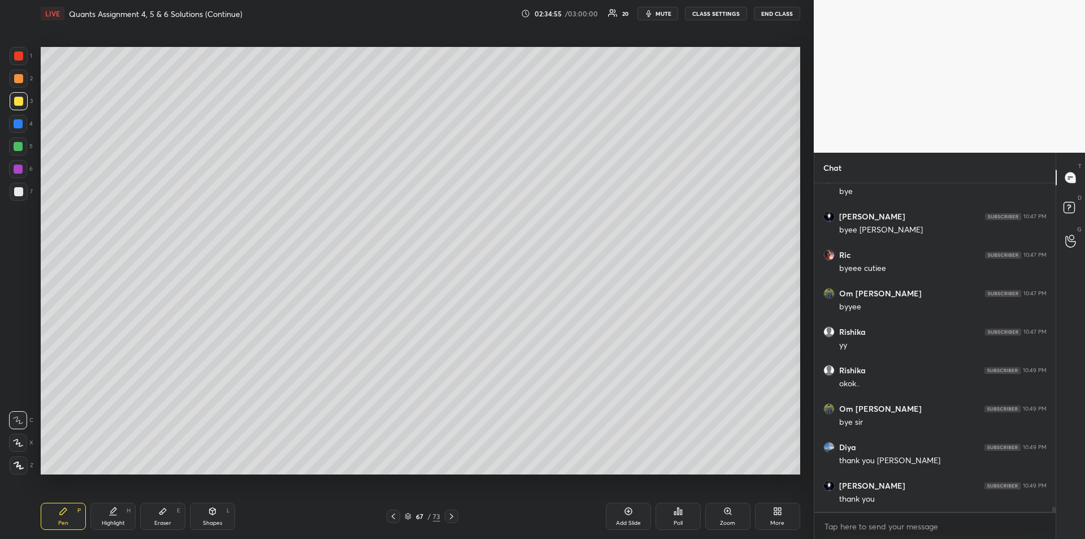
click at [777, 14] on button "END CLASS" at bounding box center [777, 14] width 46 height 14
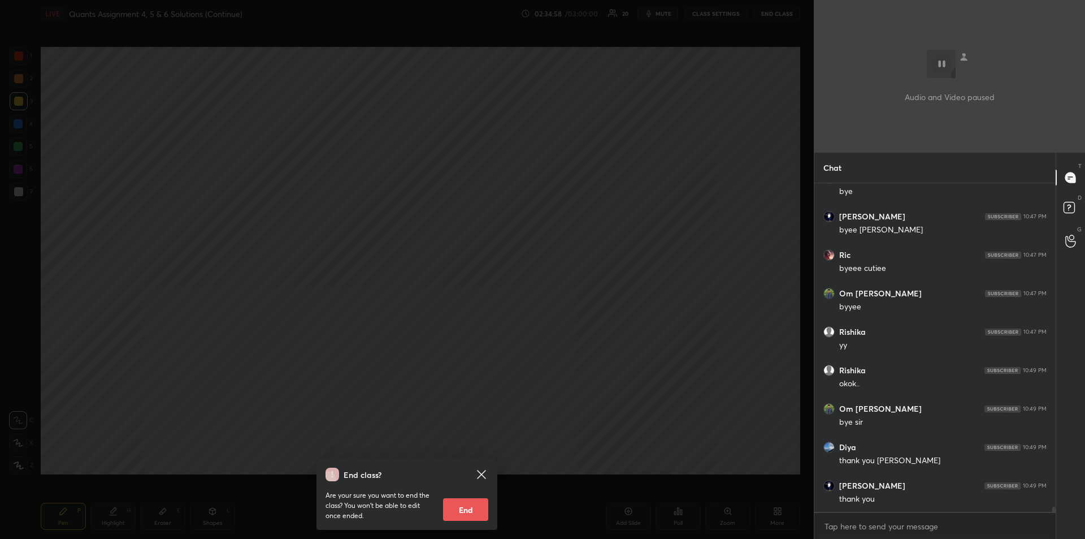
click at [463, 510] on button "End" at bounding box center [465, 509] width 45 height 23
type textarea "x"
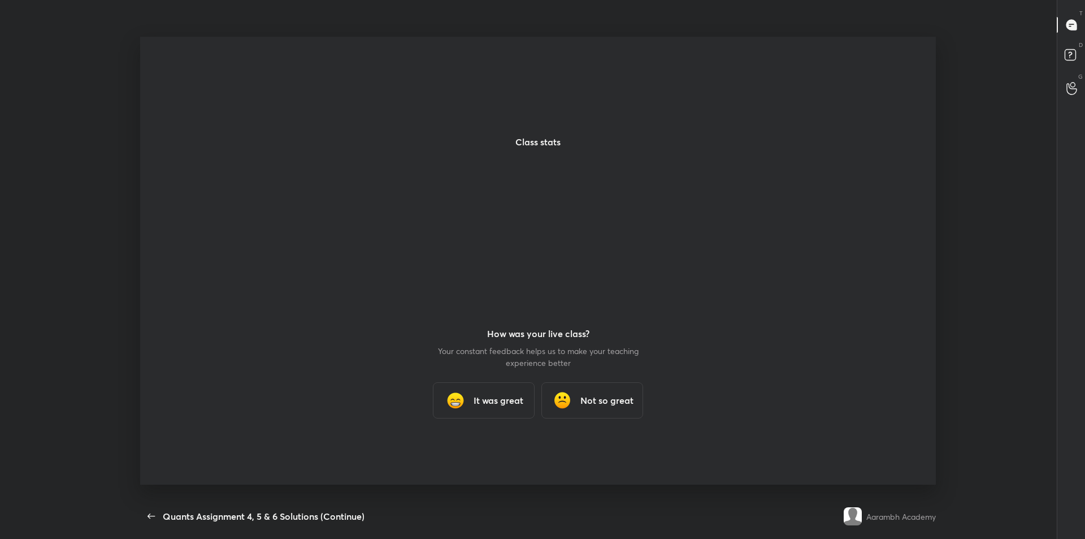
scroll to position [0, 0]
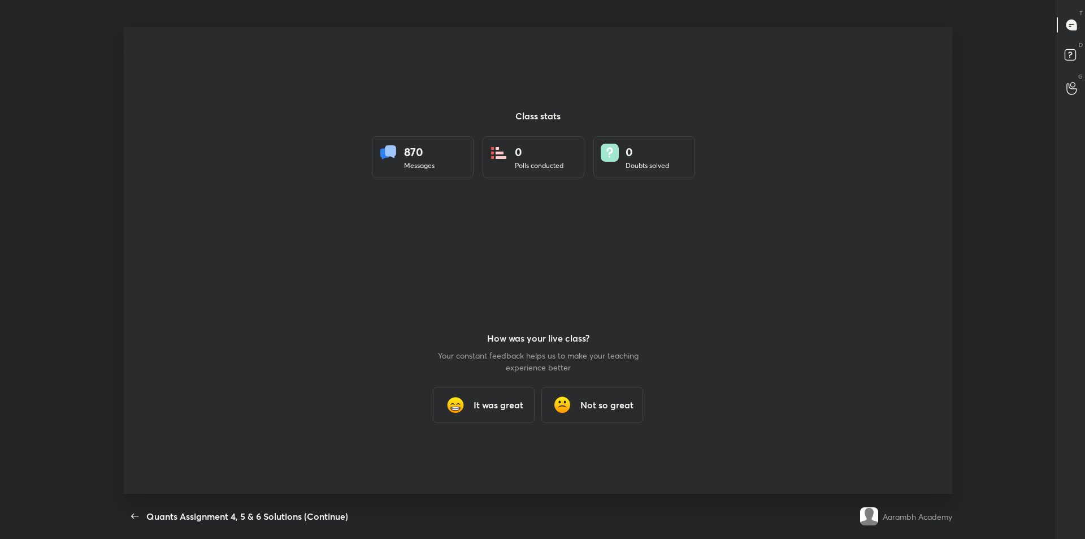
click at [481, 411] on h3 "It was great" at bounding box center [499, 405] width 50 height 14
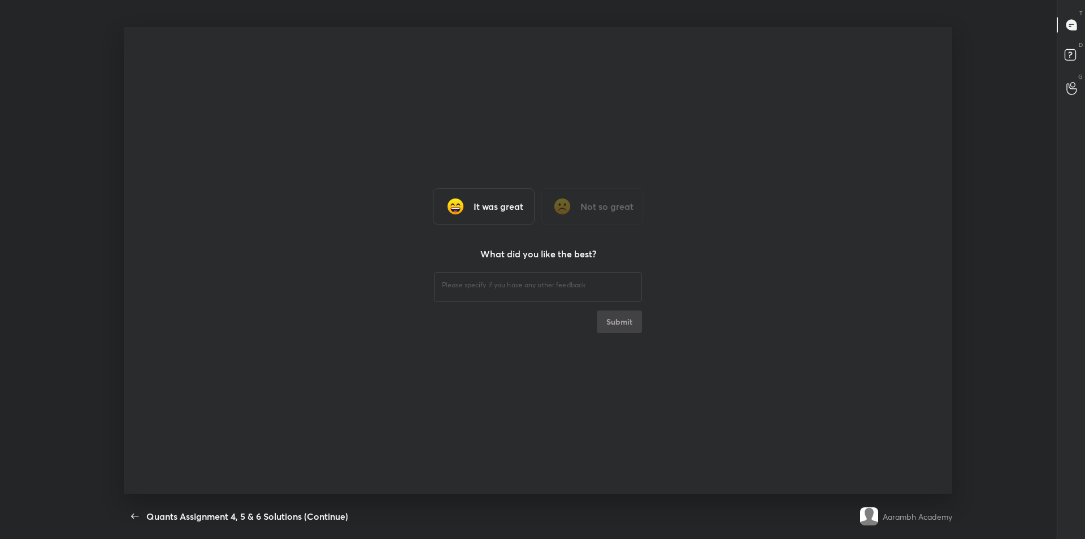
click at [453, 289] on textarea at bounding box center [538, 285] width 192 height 11
type textarea "hhhhh"
click at [617, 321] on button "Submit" at bounding box center [619, 321] width 45 height 23
